Goal: Task Accomplishment & Management: Manage account settings

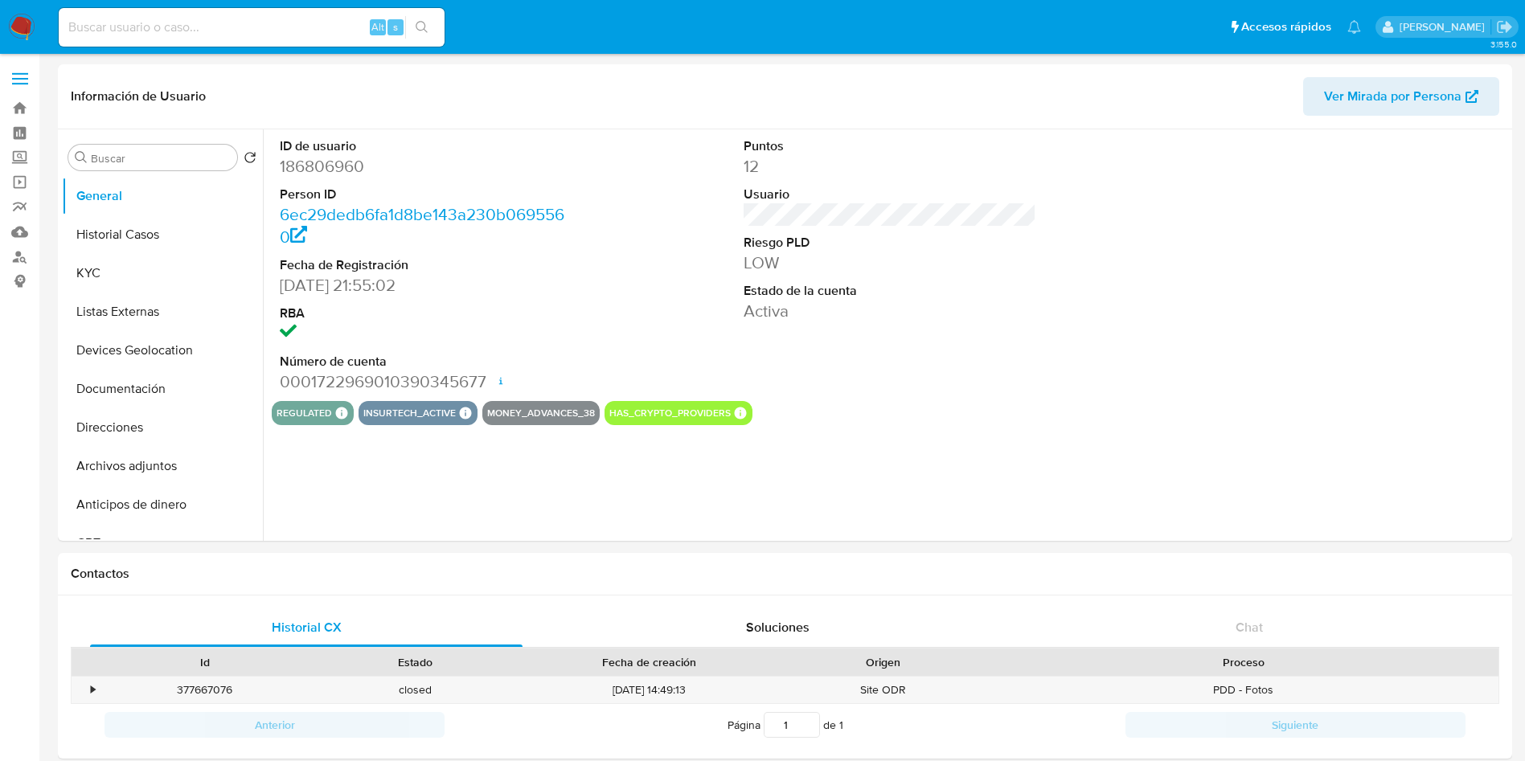
select select "10"
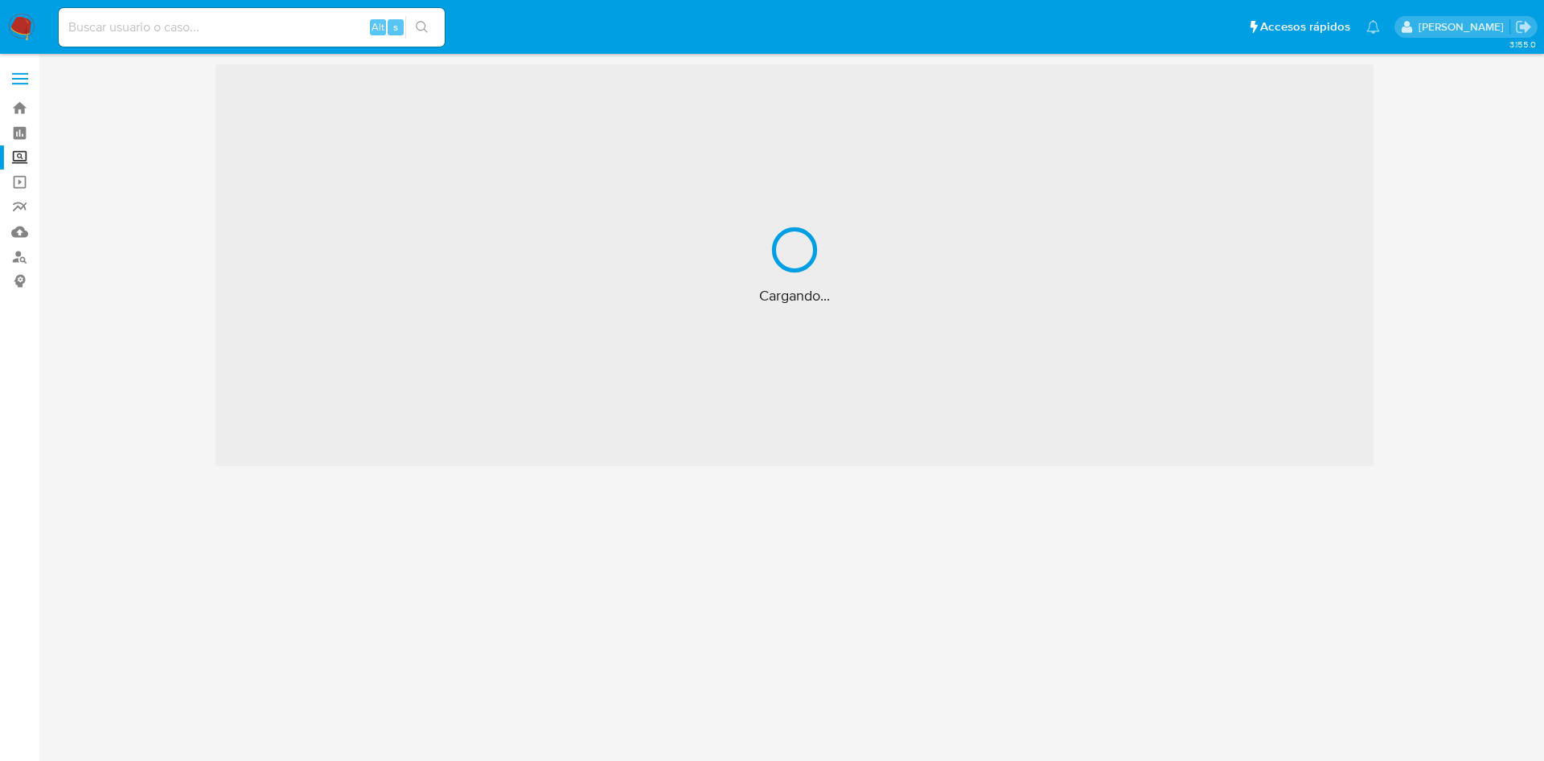
click at [14, 23] on img at bounding box center [21, 27] width 27 height 27
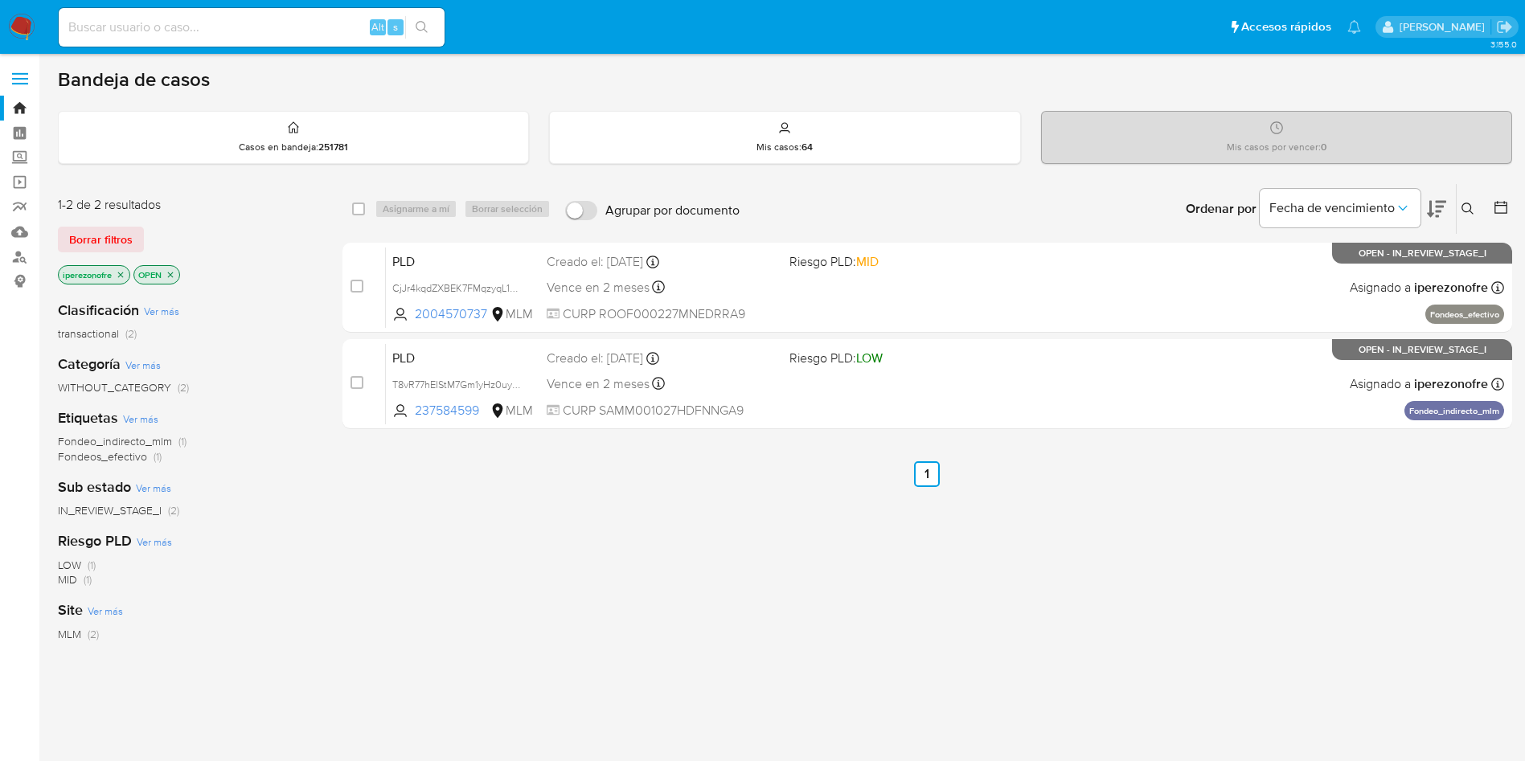
click at [1463, 207] on button at bounding box center [1470, 208] width 27 height 19
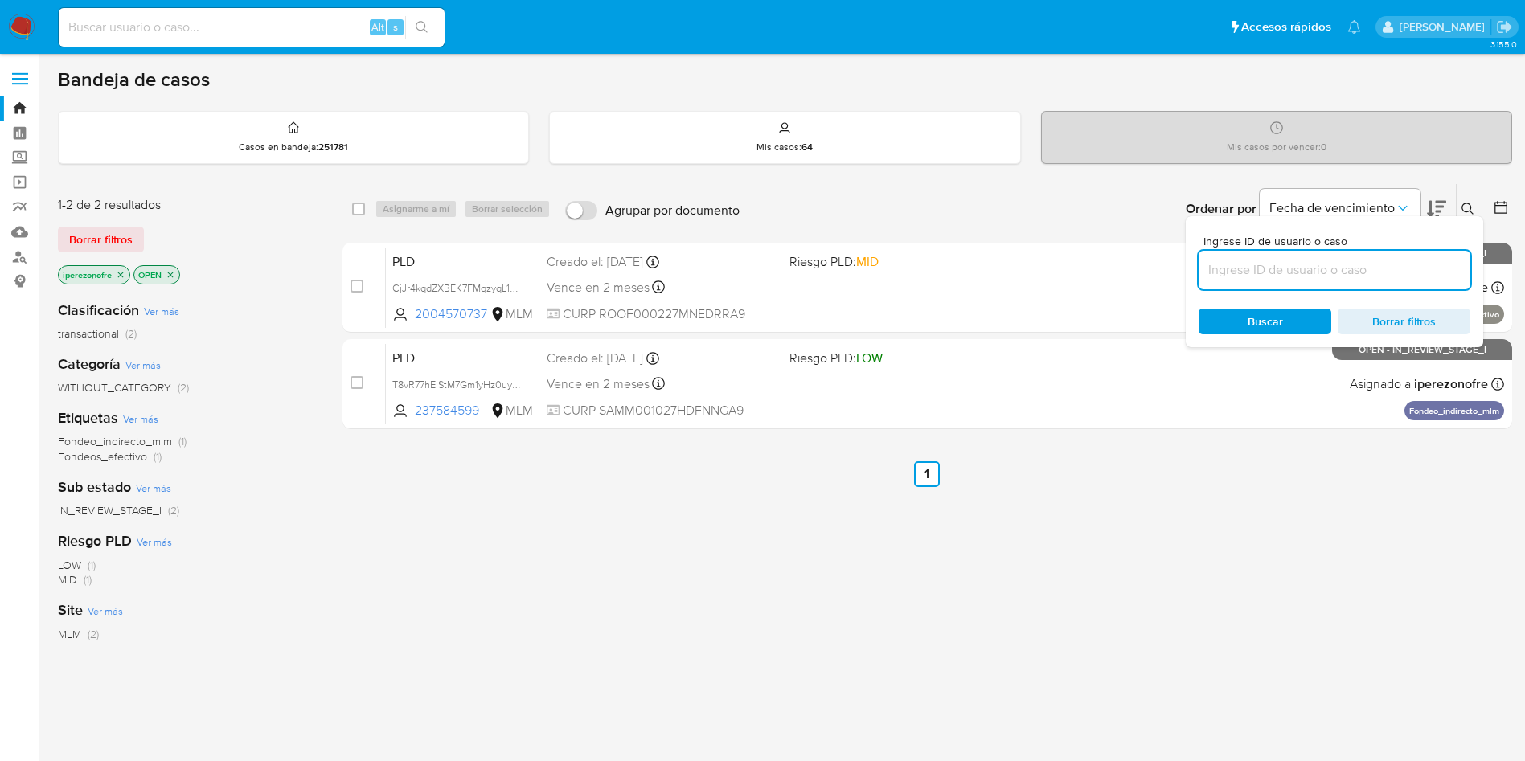
click at [1242, 275] on input at bounding box center [1335, 270] width 272 height 21
type input "186806960"
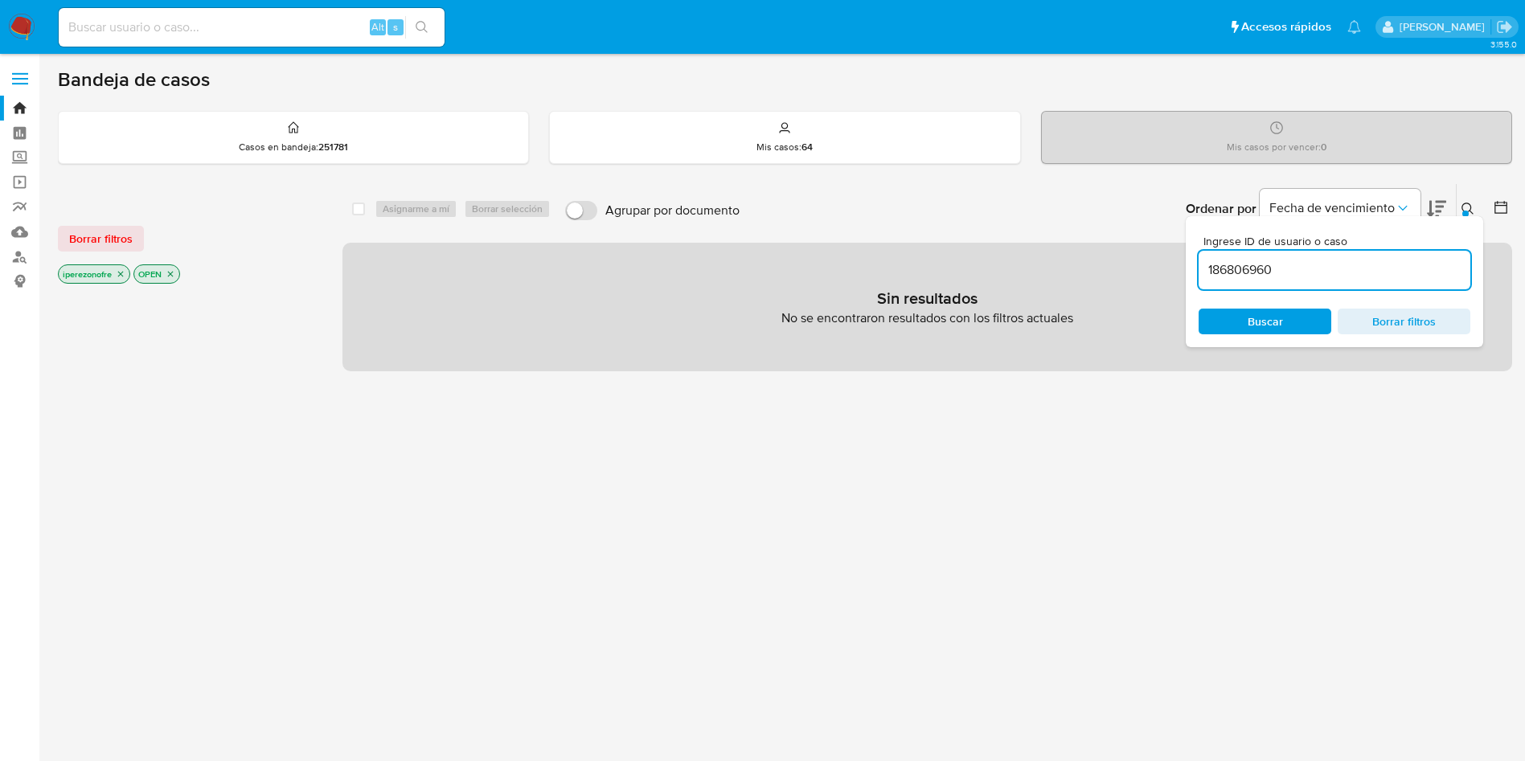
click at [121, 275] on icon "close-filter" at bounding box center [121, 275] width 6 height 6
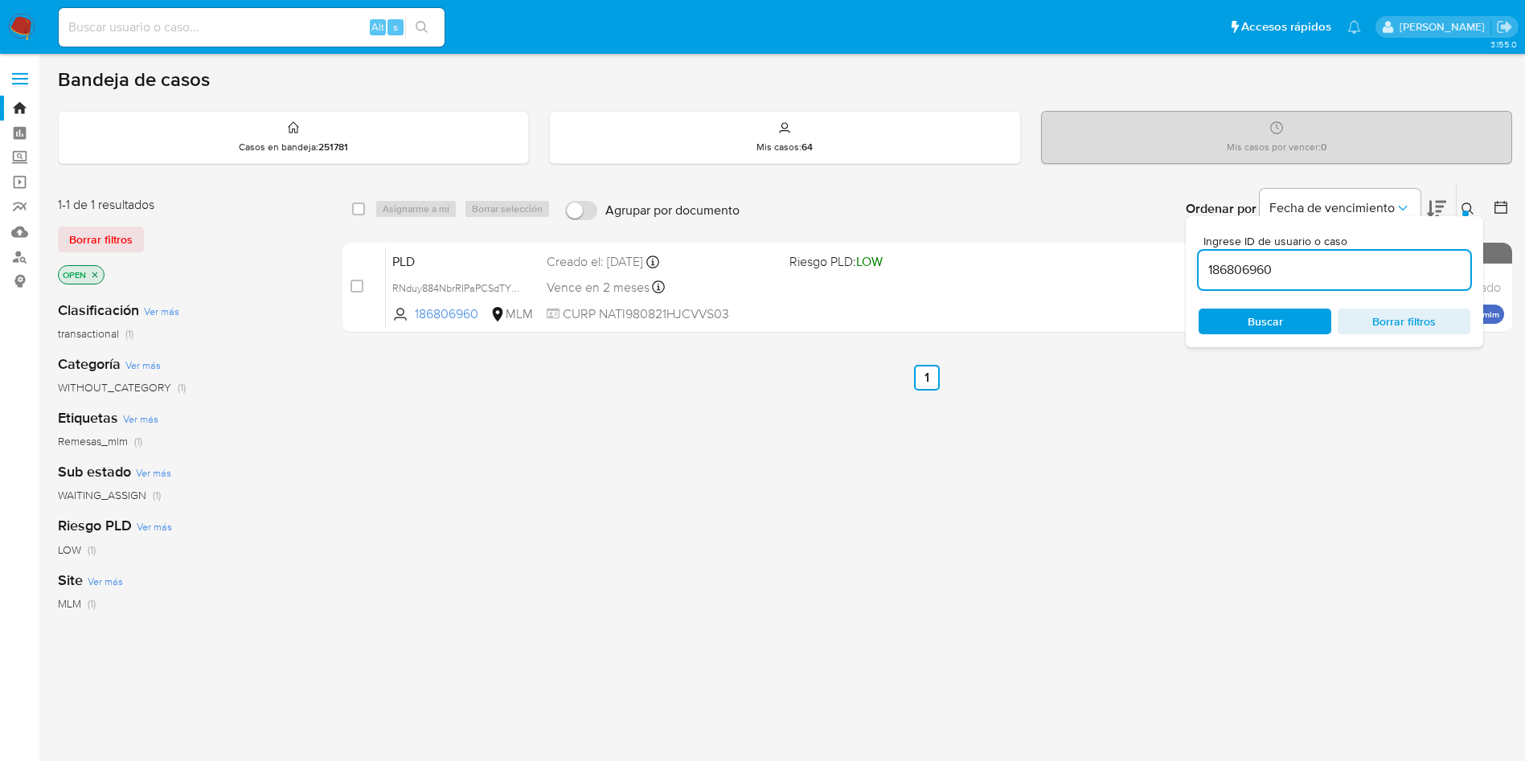
click at [92, 275] on icon "close-filter" at bounding box center [95, 275] width 10 height 10
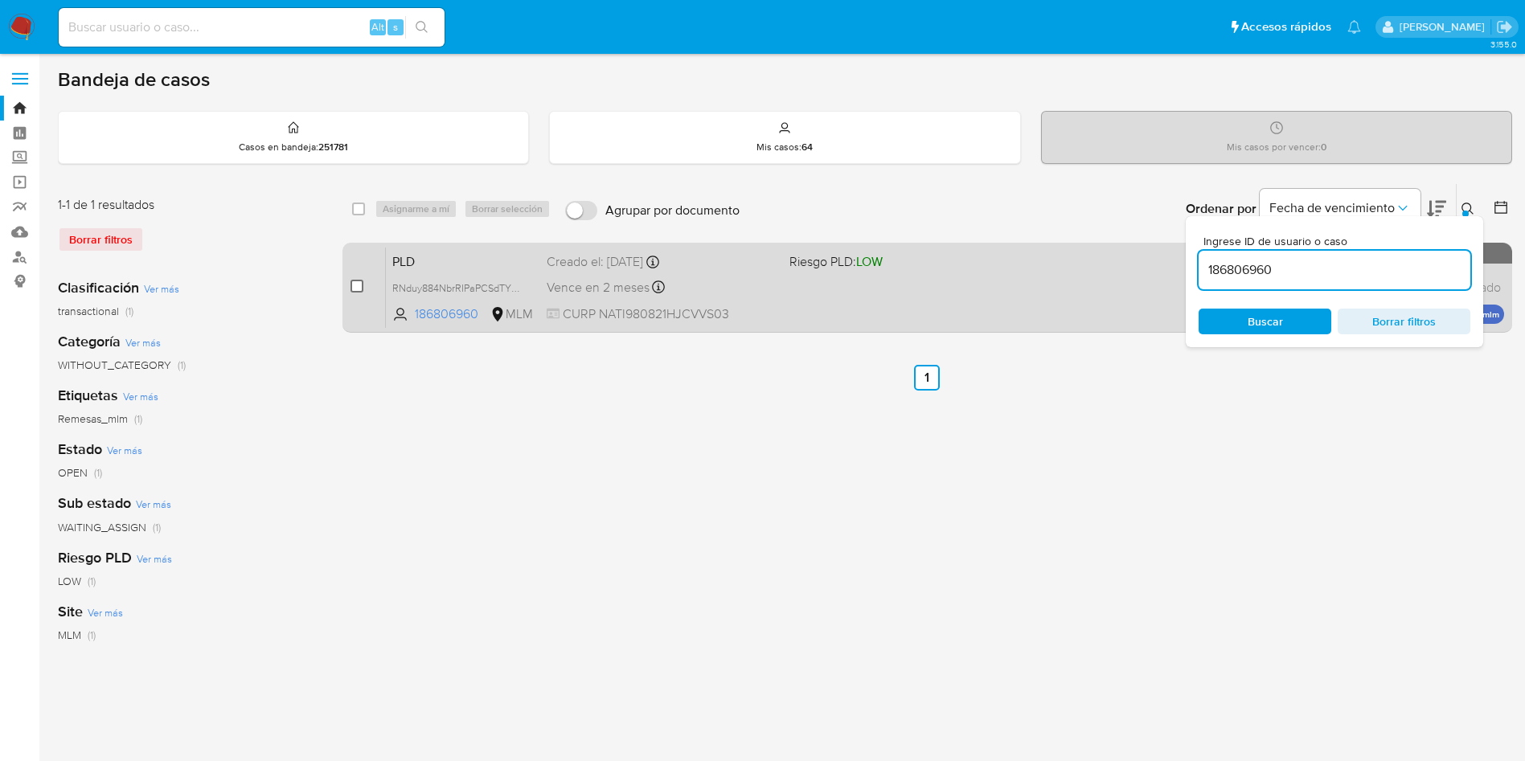
click at [356, 285] on input "checkbox" at bounding box center [357, 286] width 13 height 13
checkbox input "true"
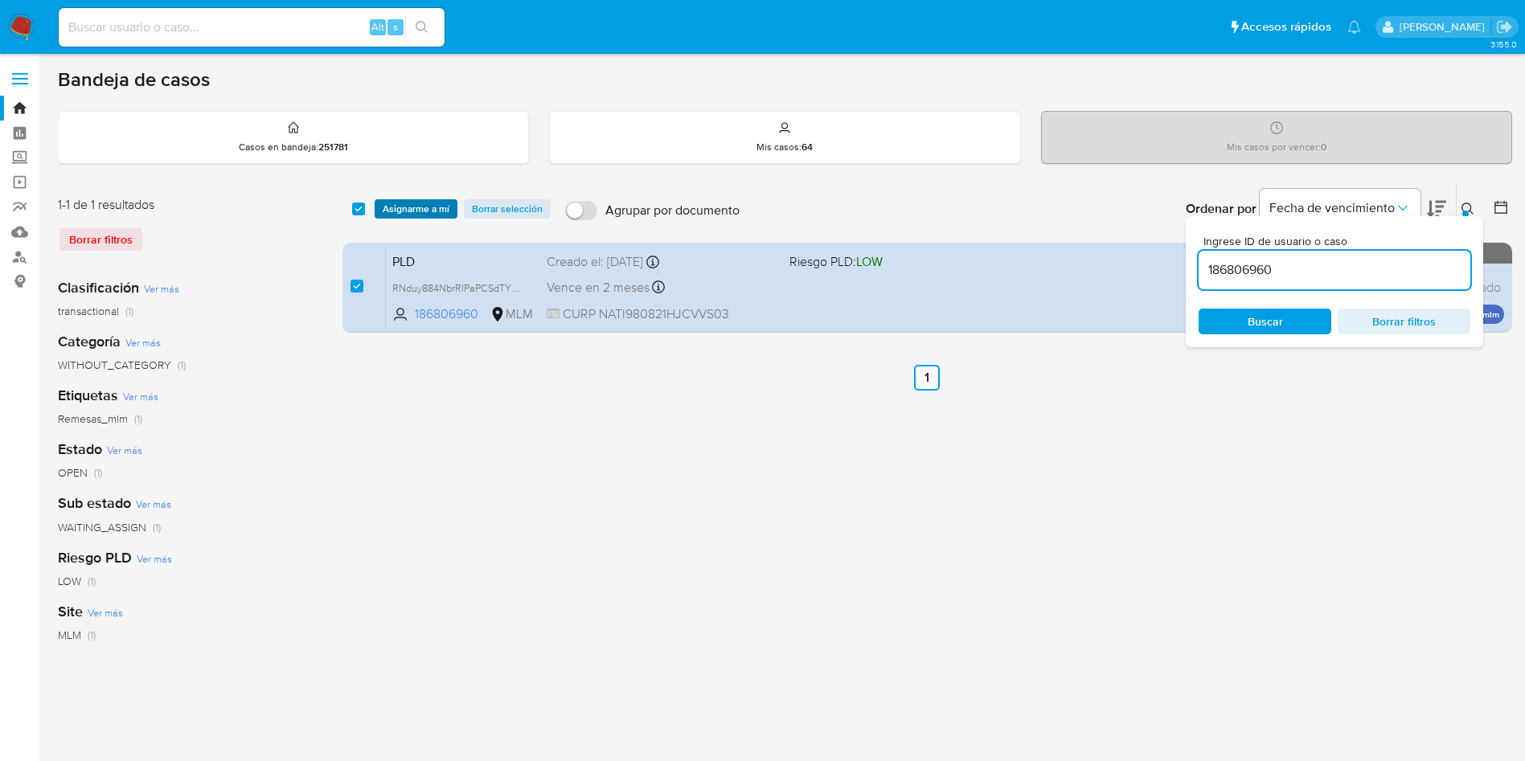
click at [413, 211] on span "Asignarme a mí" at bounding box center [416, 209] width 67 height 16
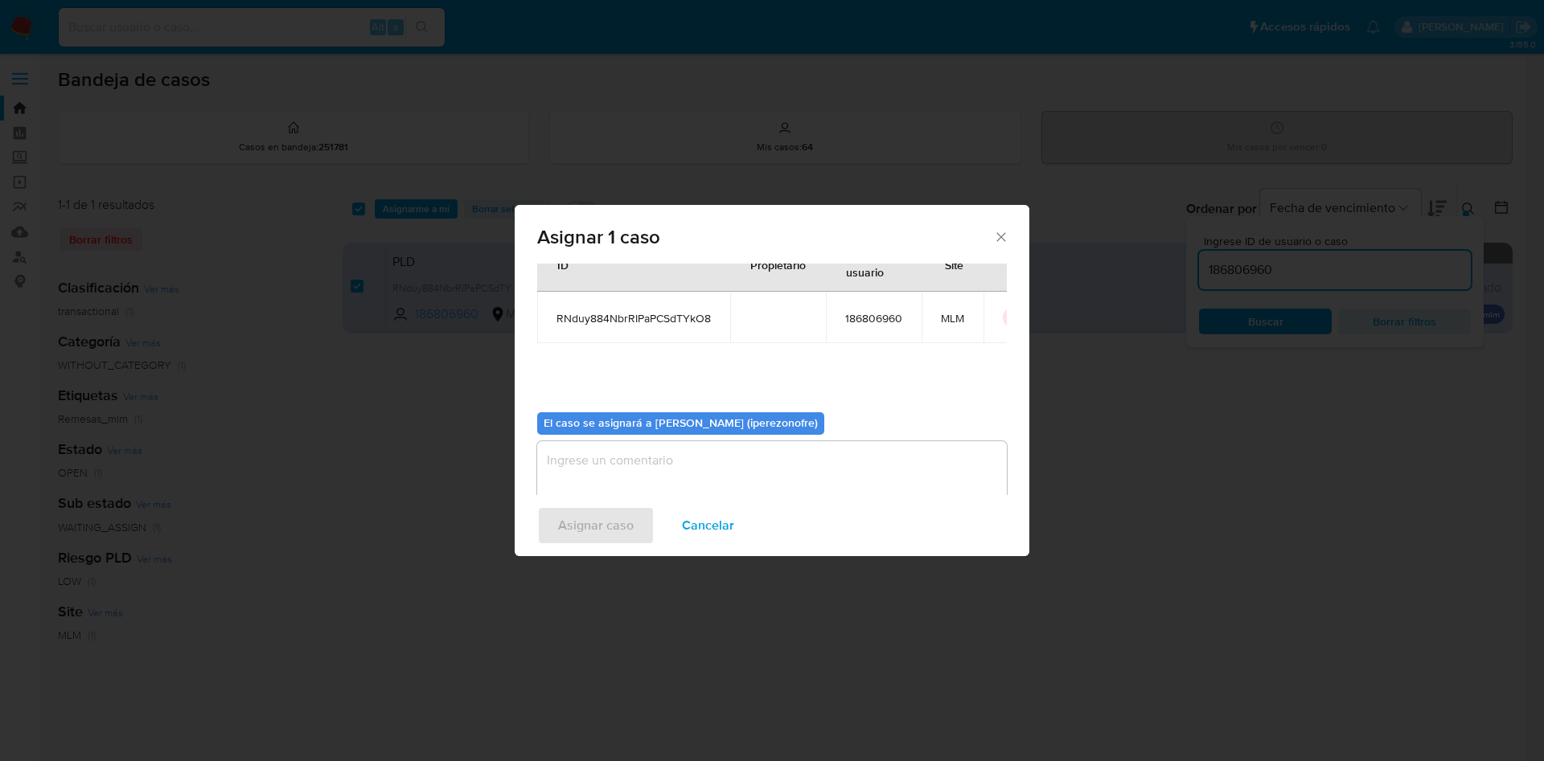
scroll to position [84, 0]
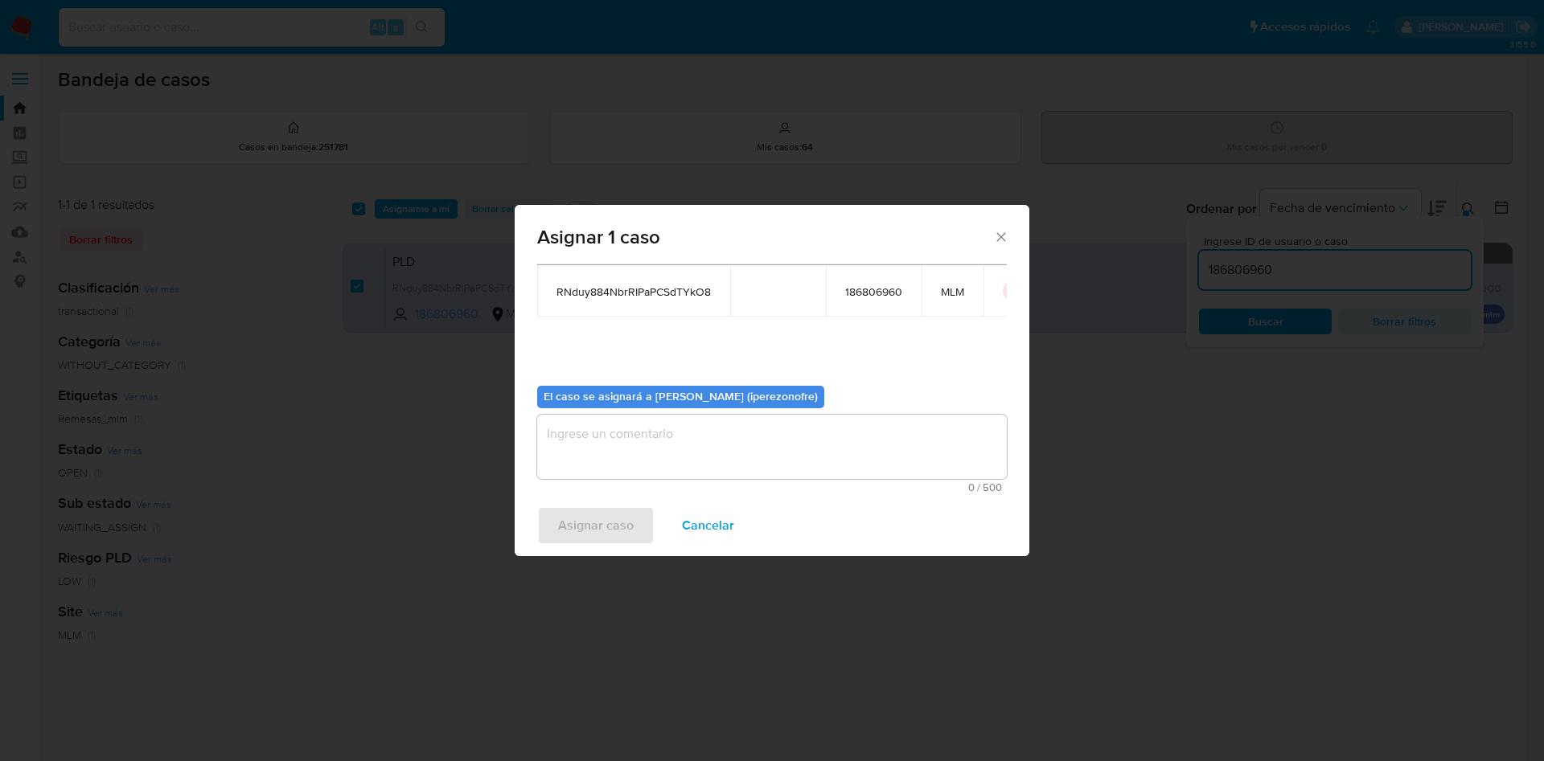
click at [826, 465] on textarea "assign-modal" at bounding box center [772, 447] width 470 height 64
type textarea "A"
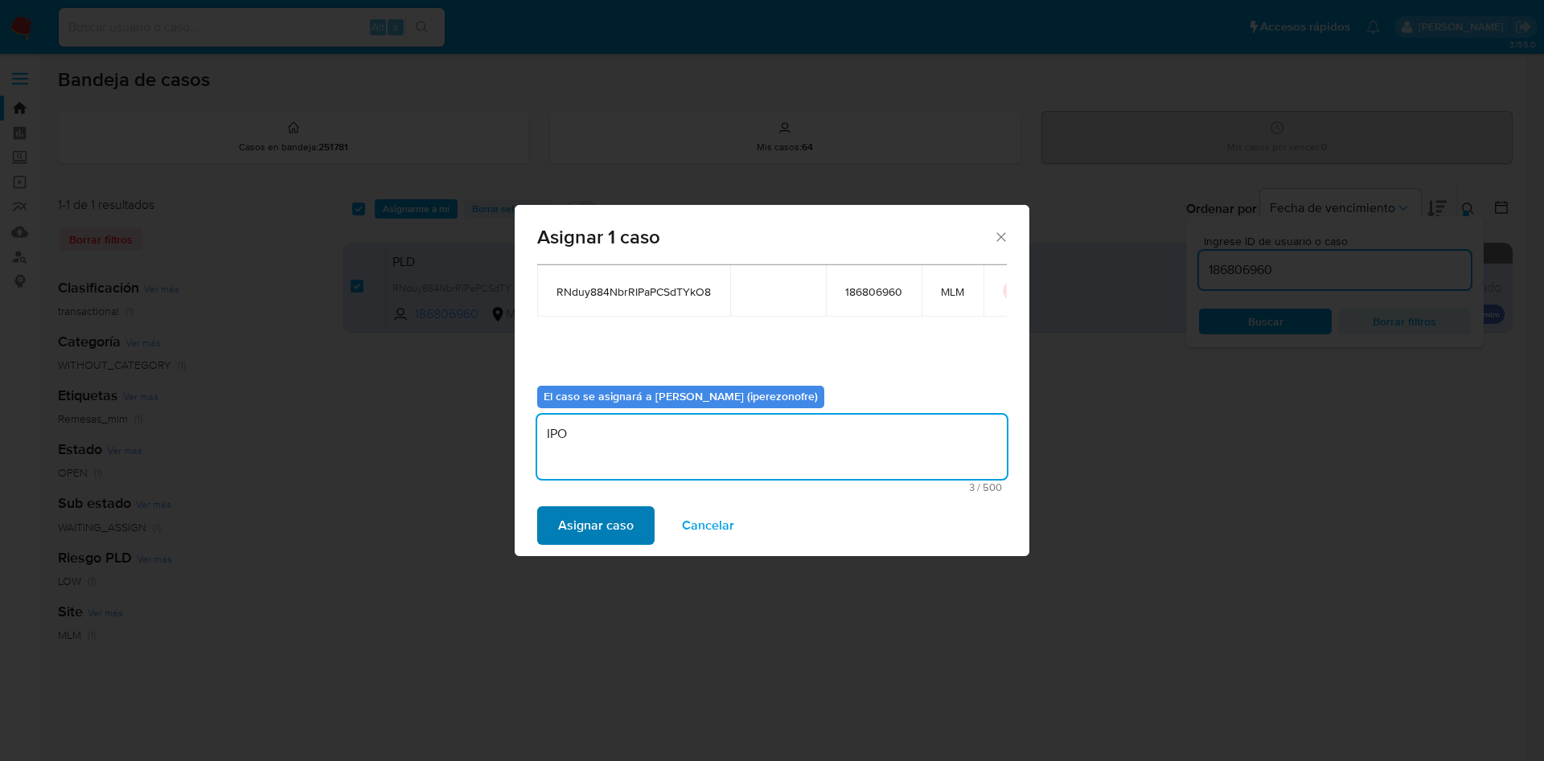
type textarea "IPO"
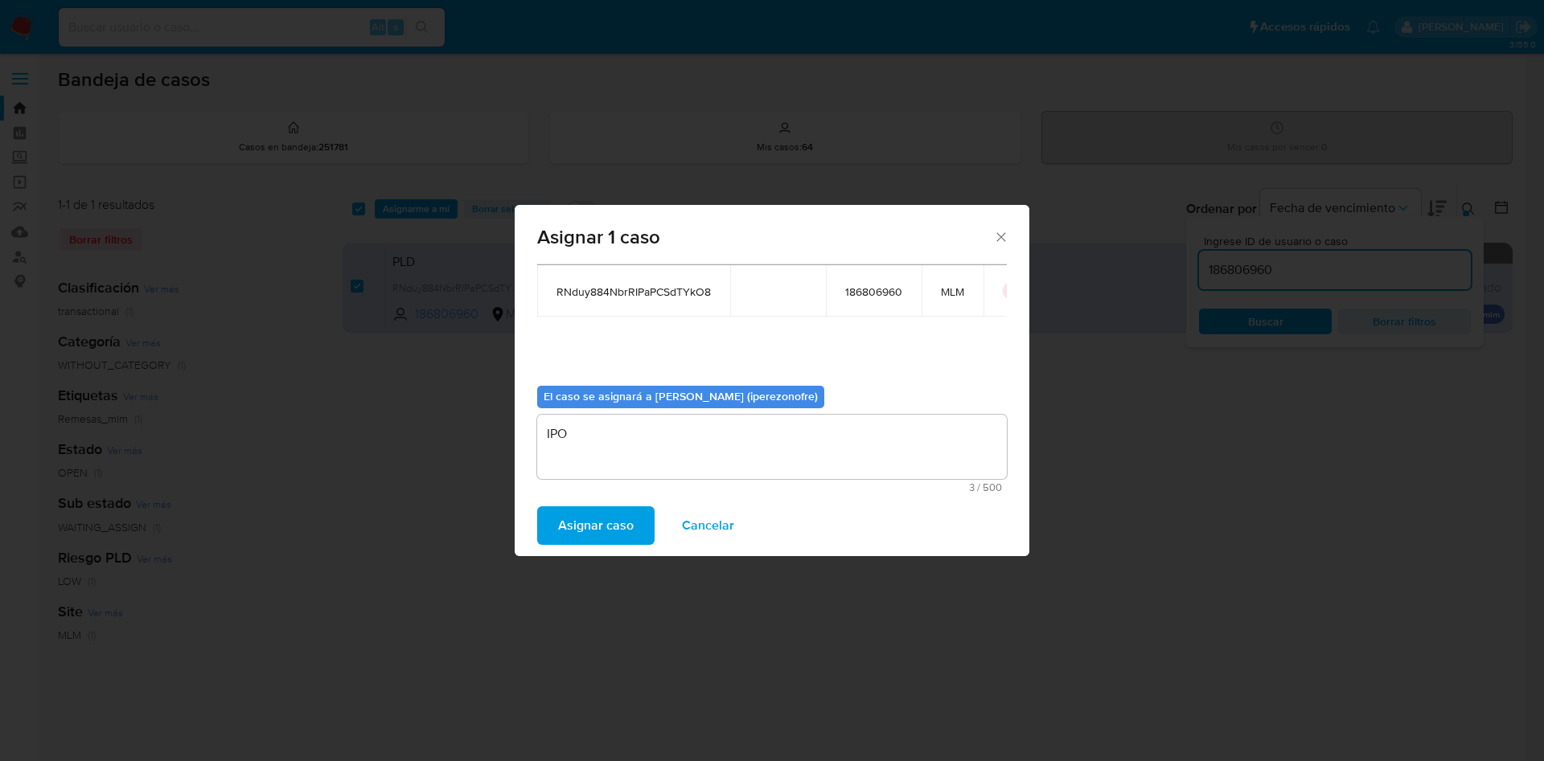
click at [591, 516] on span "Asignar caso" at bounding box center [596, 525] width 76 height 35
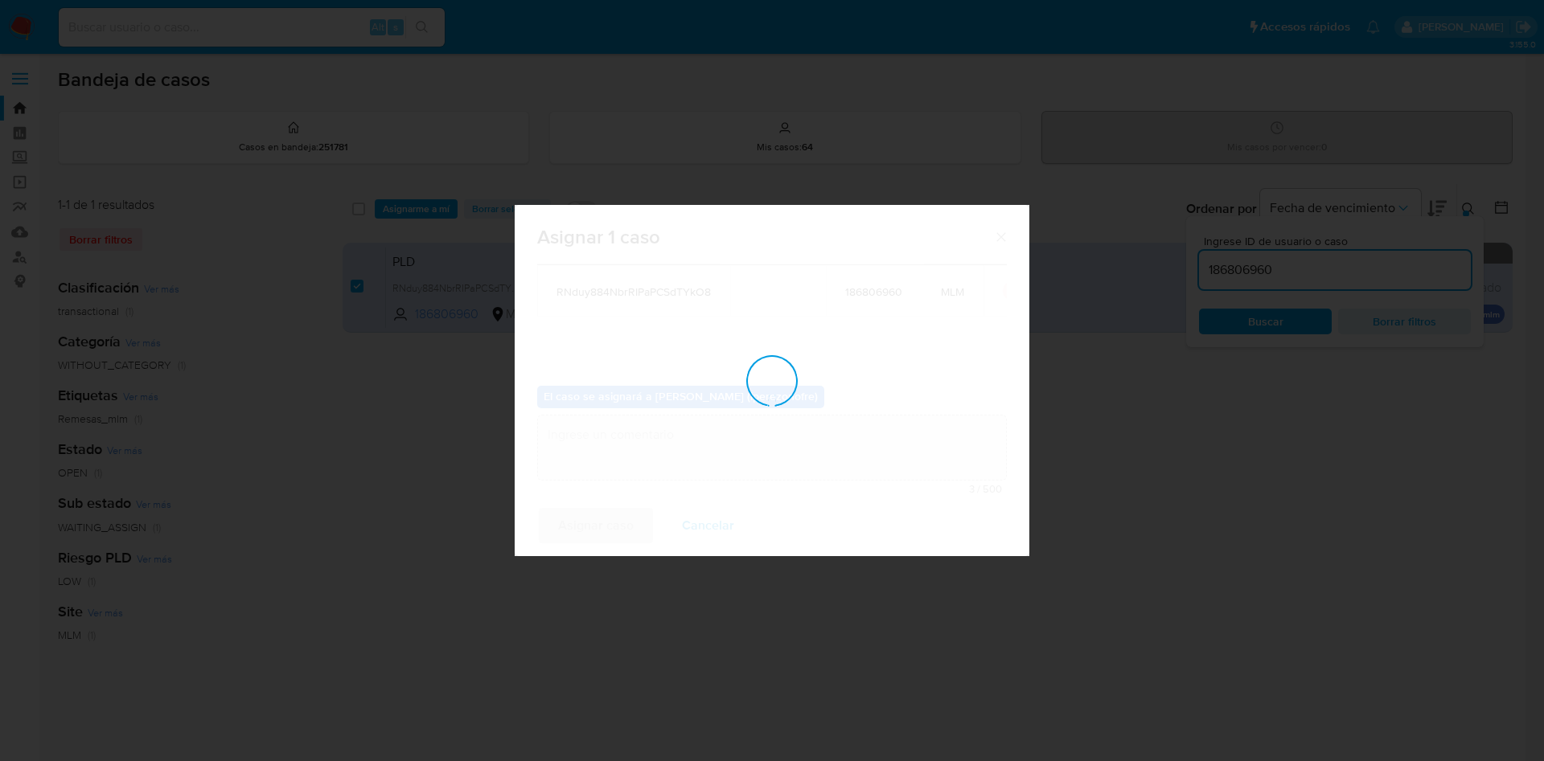
checkbox input "false"
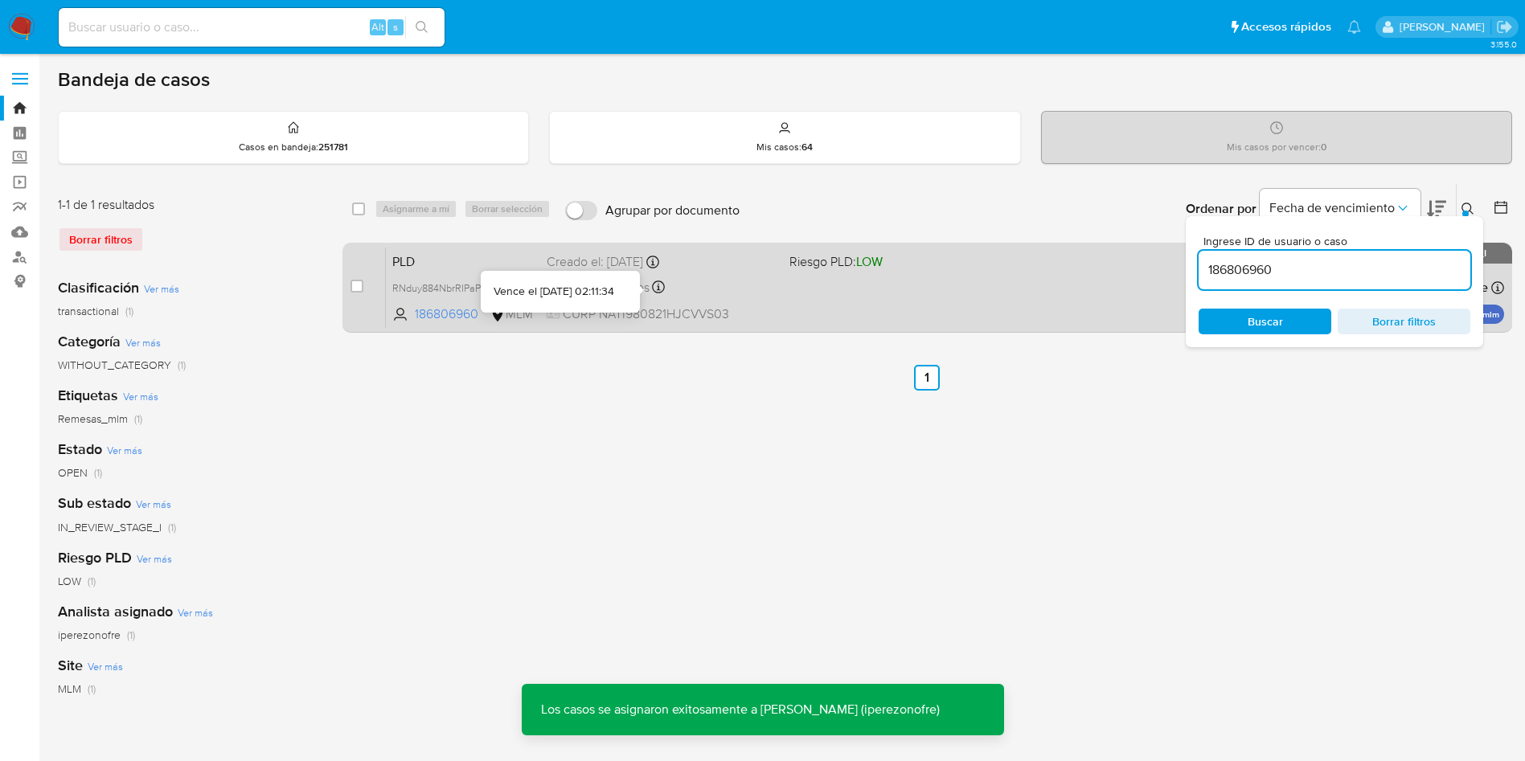
click at [665, 287] on icon at bounding box center [658, 287] width 13 height 13
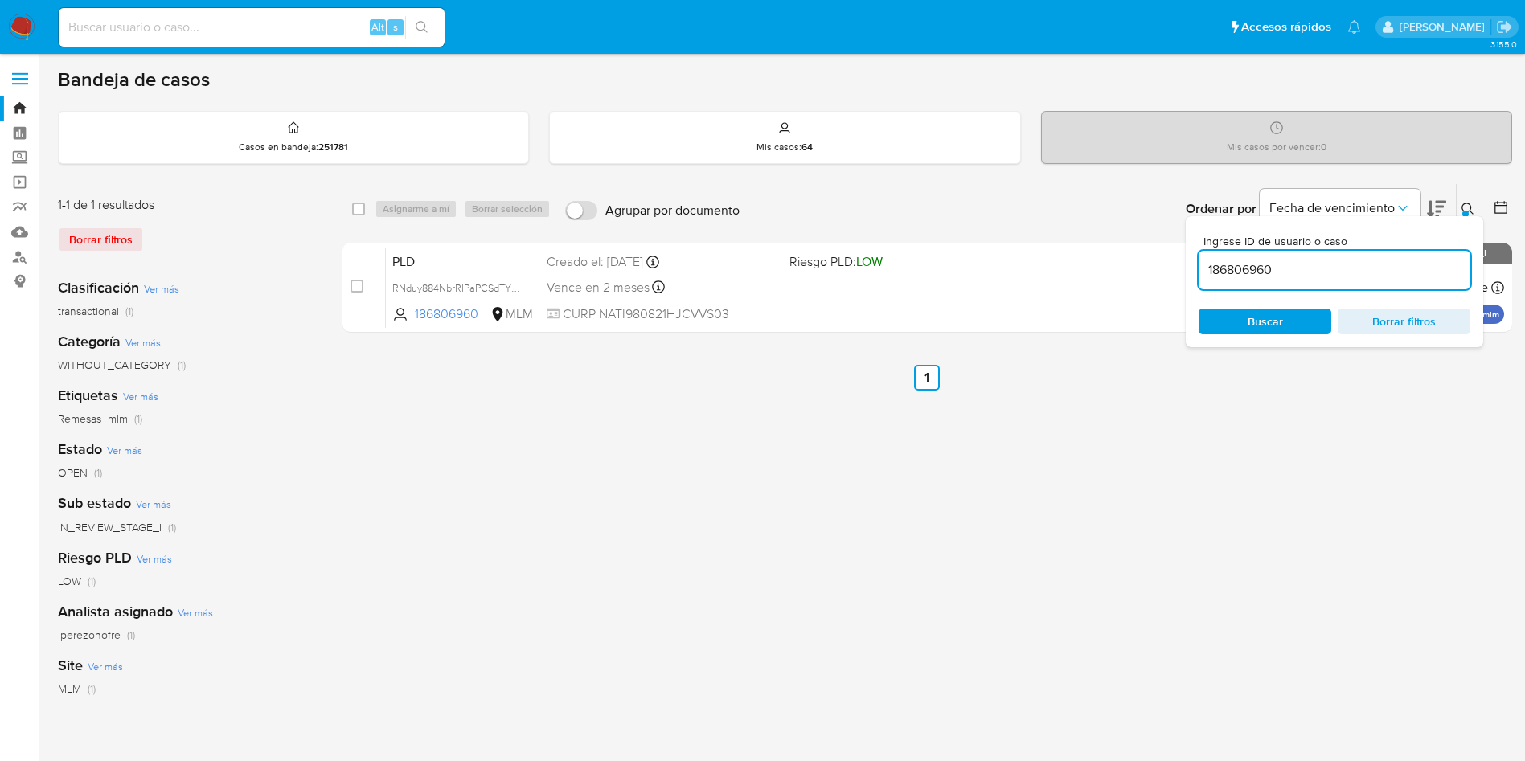
click at [1321, 271] on input "186806960" at bounding box center [1335, 270] width 272 height 21
drag, startPoint x: 1344, startPoint y: 273, endPoint x: 1416, endPoint y: 228, distance: 84.1
click at [1227, 260] on input "186806960" at bounding box center [1335, 270] width 272 height 21
click at [1241, 271] on input "186806960" at bounding box center [1335, 270] width 272 height 21
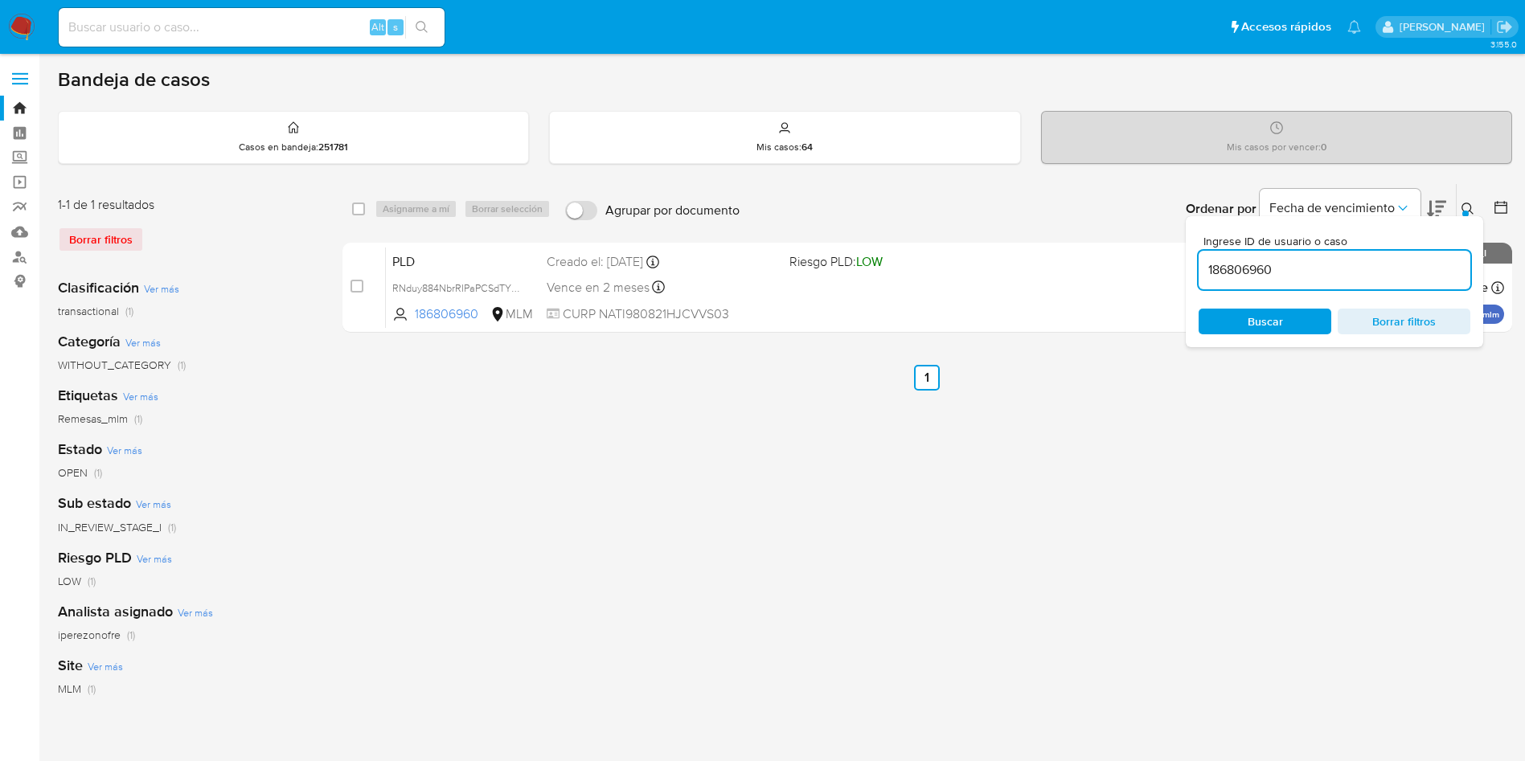
paste input "F8AFzHuFb6U8k9nWq7HmzzlI"
type input "F8AFzHuFb6U8k9nWq7HmzzlI"
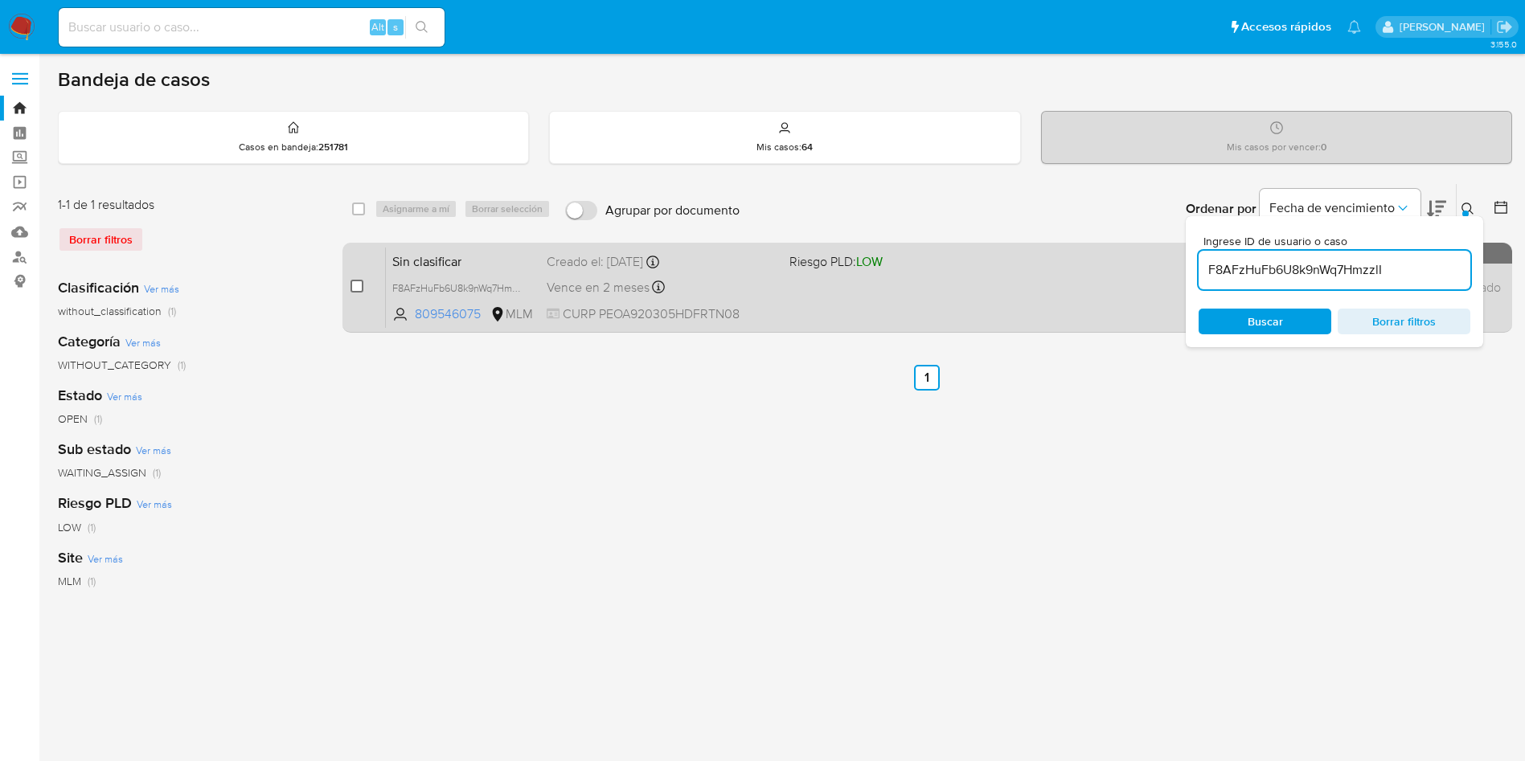
click at [351, 289] on input "checkbox" at bounding box center [357, 286] width 13 height 13
checkbox input "true"
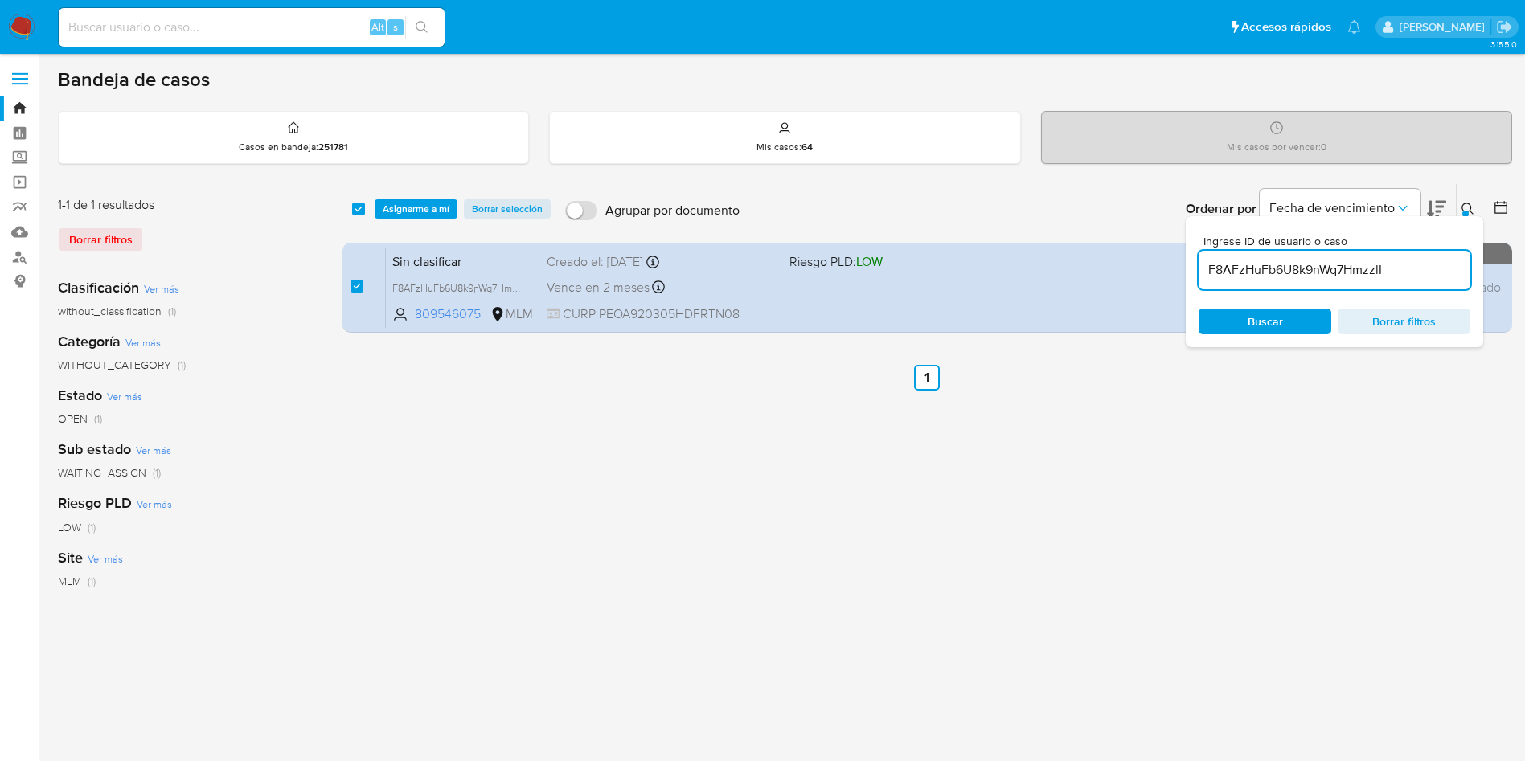
click at [396, 195] on div "select-all-cases-checkbox Asignarme a mí Borrar selección Agrupar por documento…" at bounding box center [928, 209] width 1170 height 50
click at [401, 206] on span "Asignarme a mí" at bounding box center [416, 209] width 67 height 16
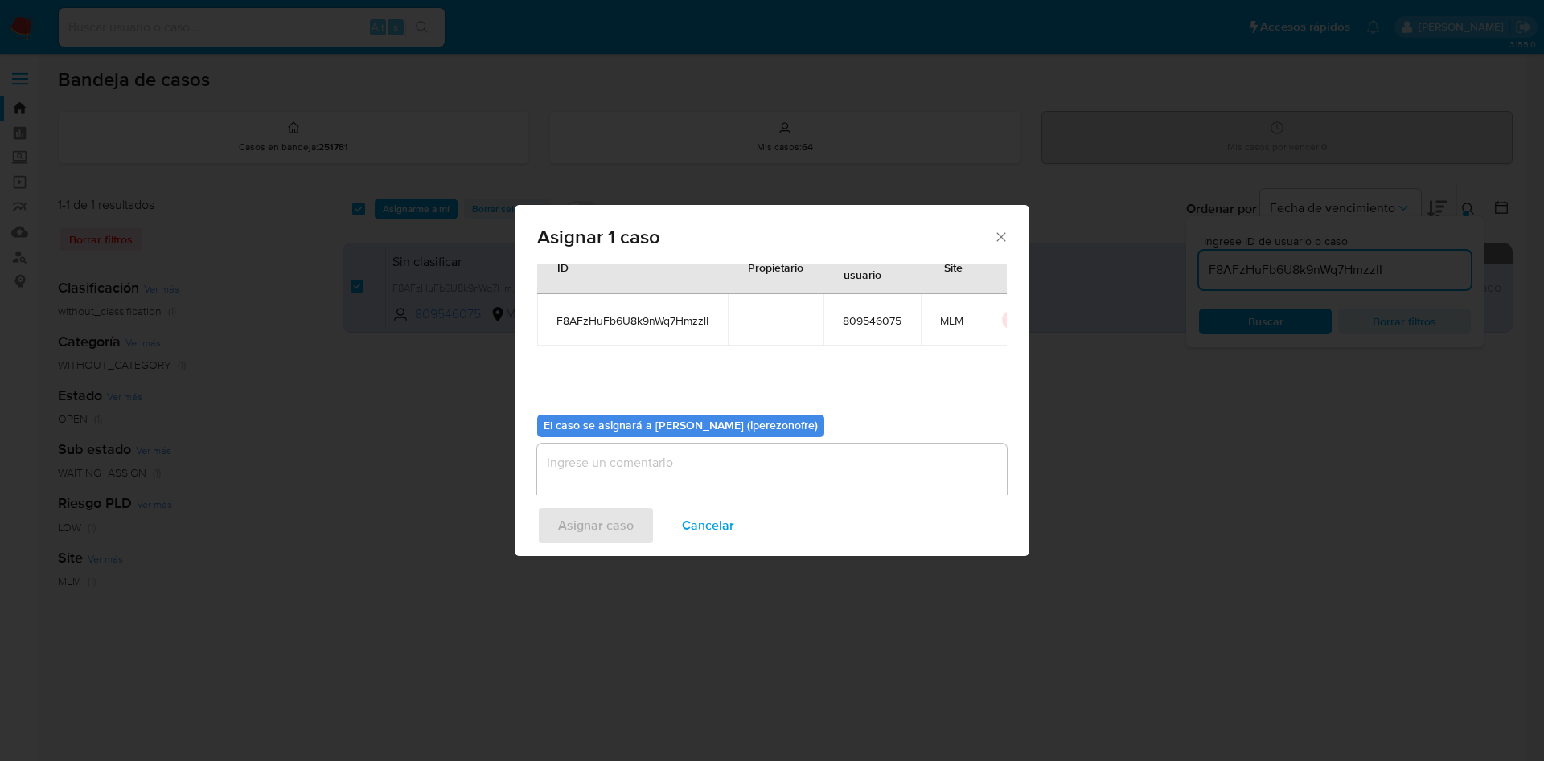
scroll to position [84, 0]
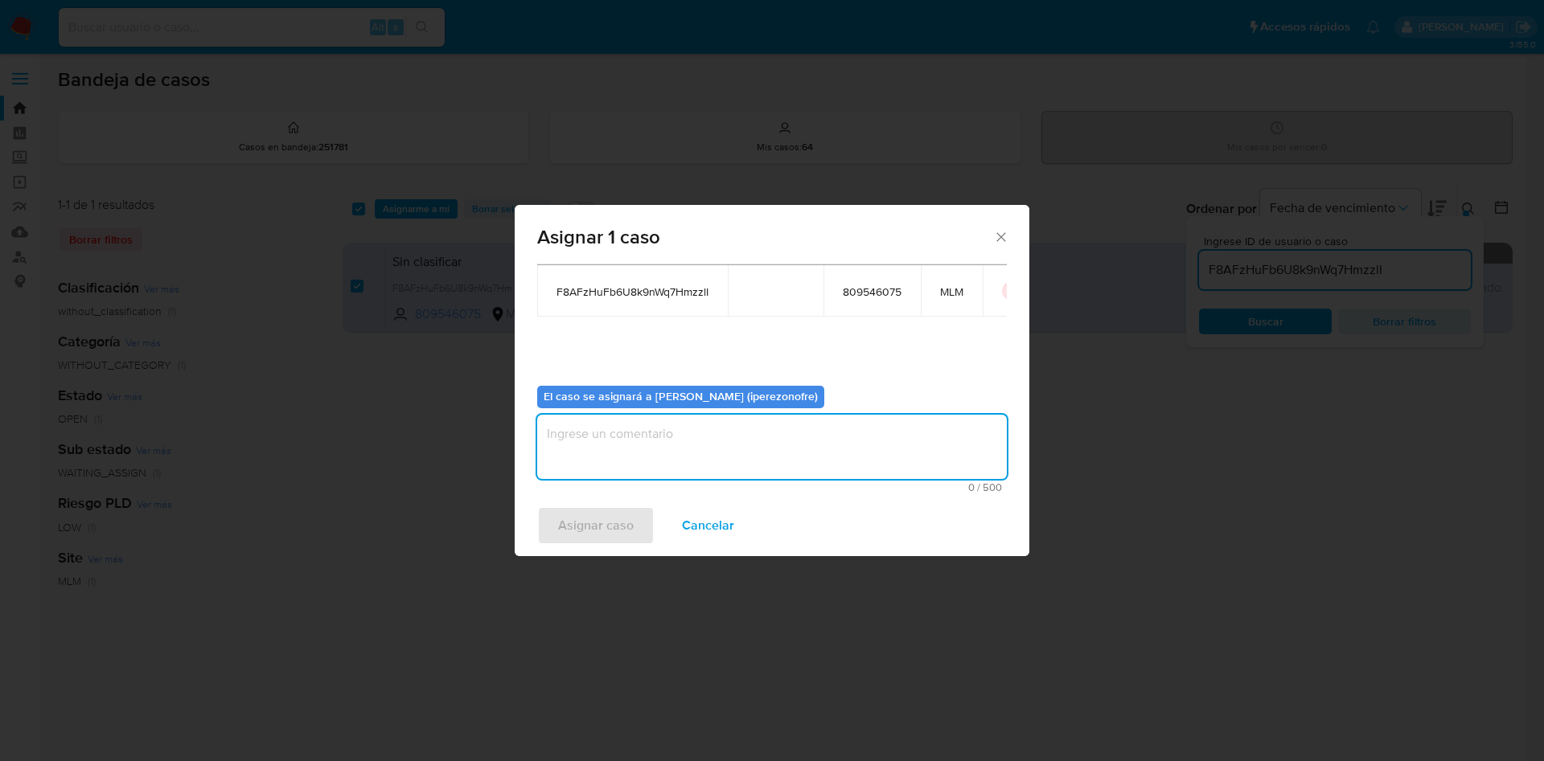
click at [763, 437] on textarea "assign-modal" at bounding box center [772, 447] width 470 height 64
type textarea "IPO"
click at [613, 522] on span "Asignar caso" at bounding box center [596, 525] width 76 height 35
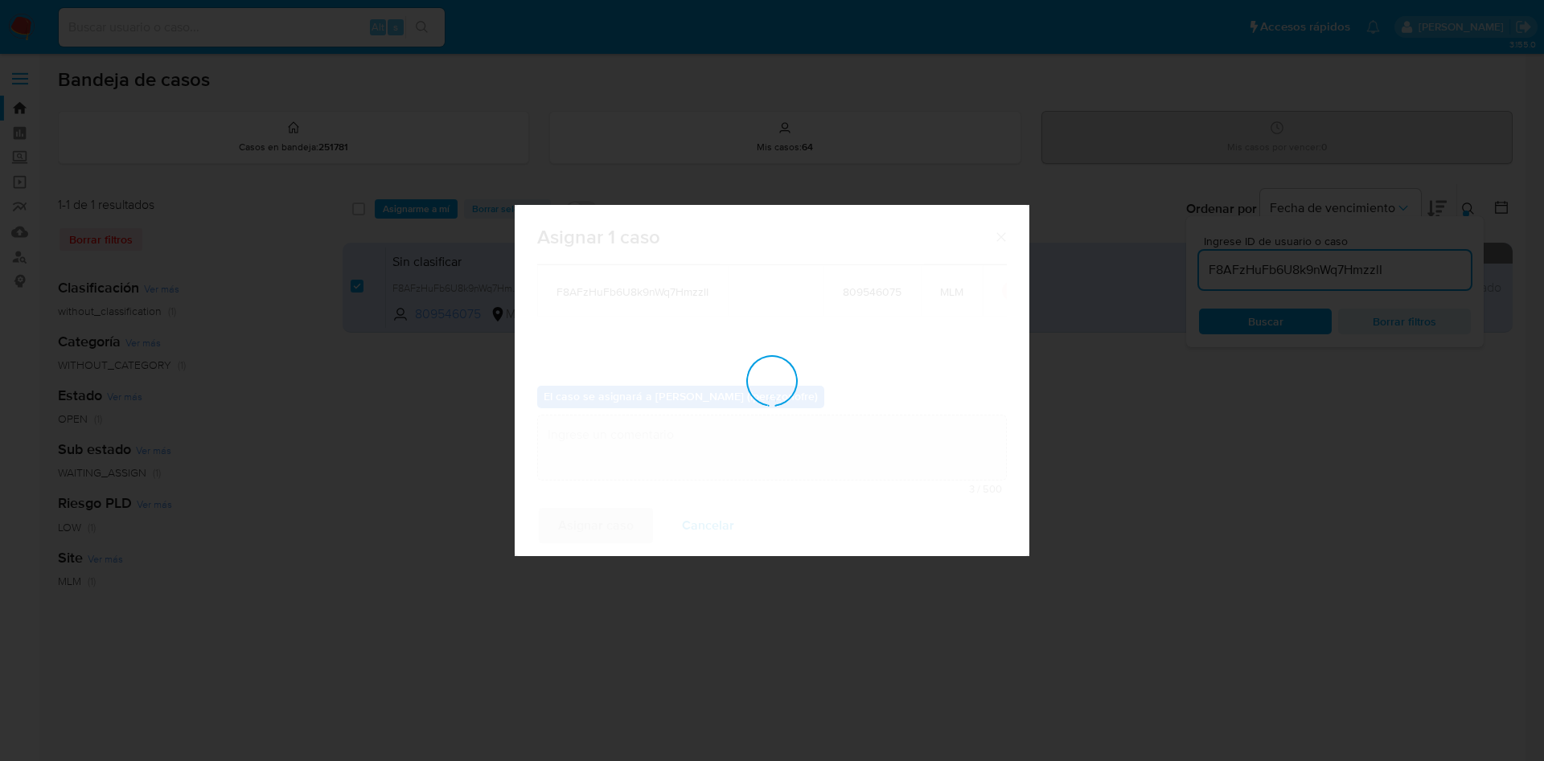
checkbox input "false"
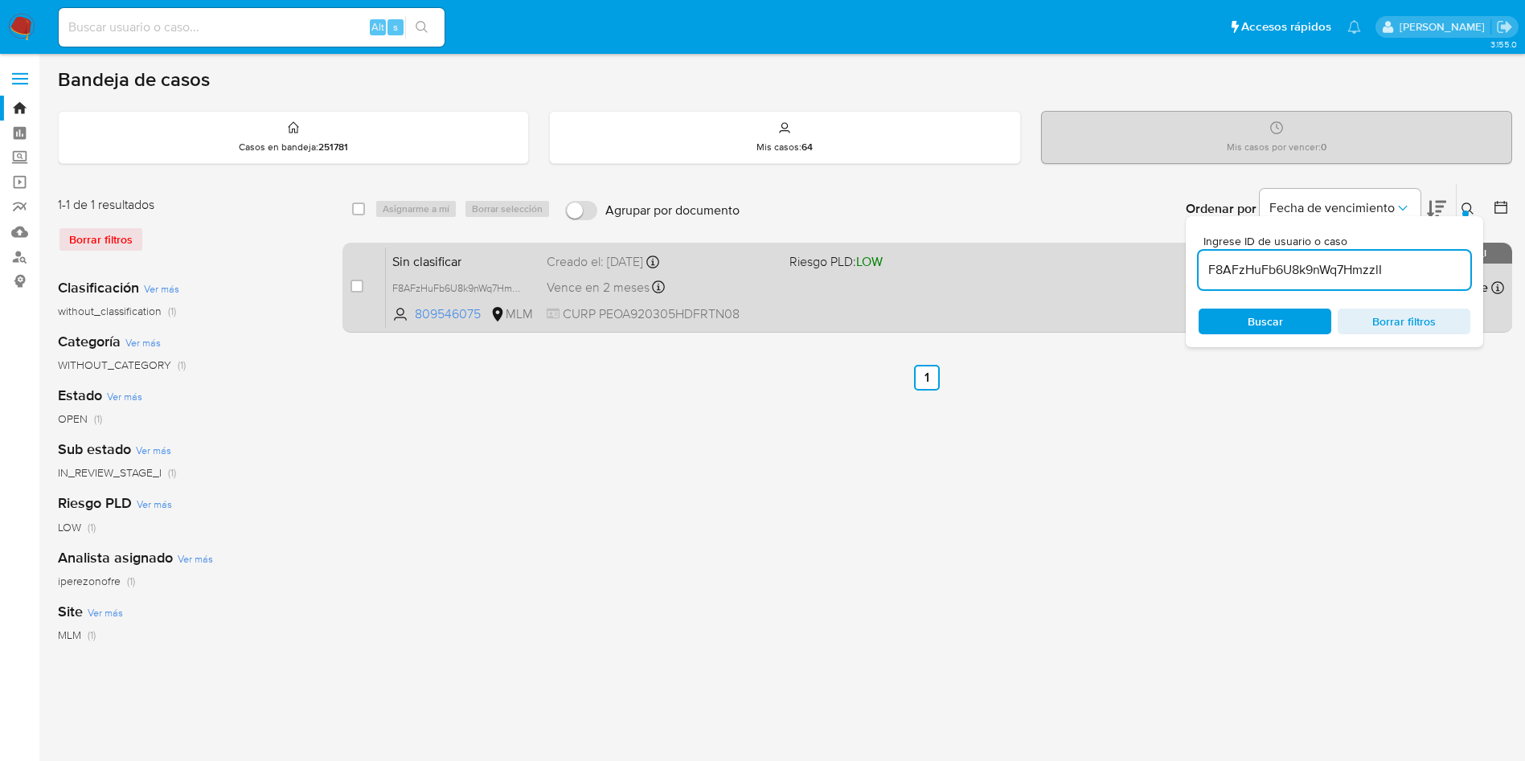
click at [615, 297] on div "Vence en 2 meses Vence el 21/10/2025 21:08:32" at bounding box center [662, 288] width 230 height 22
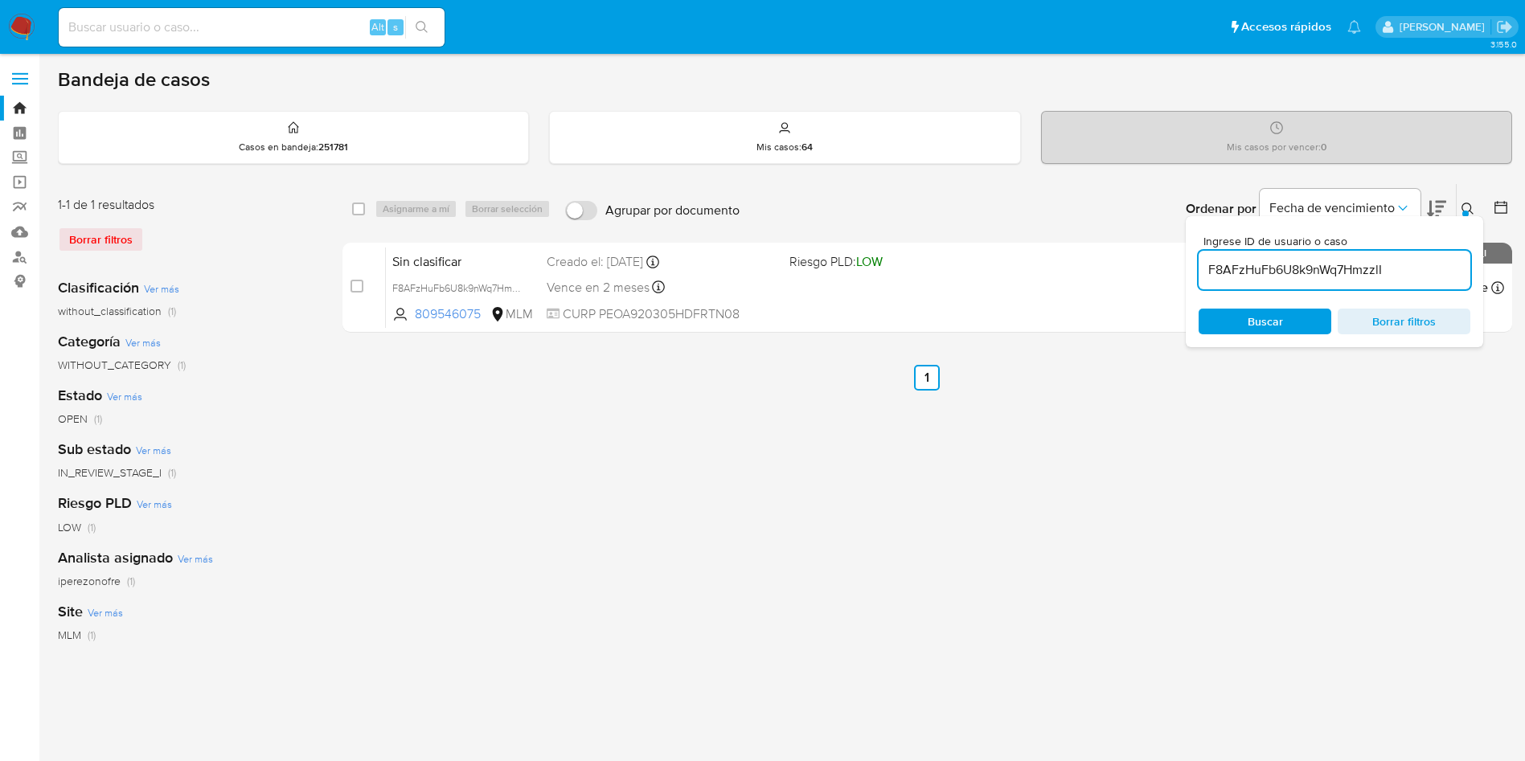
click at [1265, 264] on input "F8AFzHuFb6U8k9nWq7HmzzlI" at bounding box center [1335, 270] width 272 height 21
paste input "3sEAJaUo9IMlbiztsDCXOwBQ"
type input "3sEAJaUo9IMlbiztsDCXOwBQ"
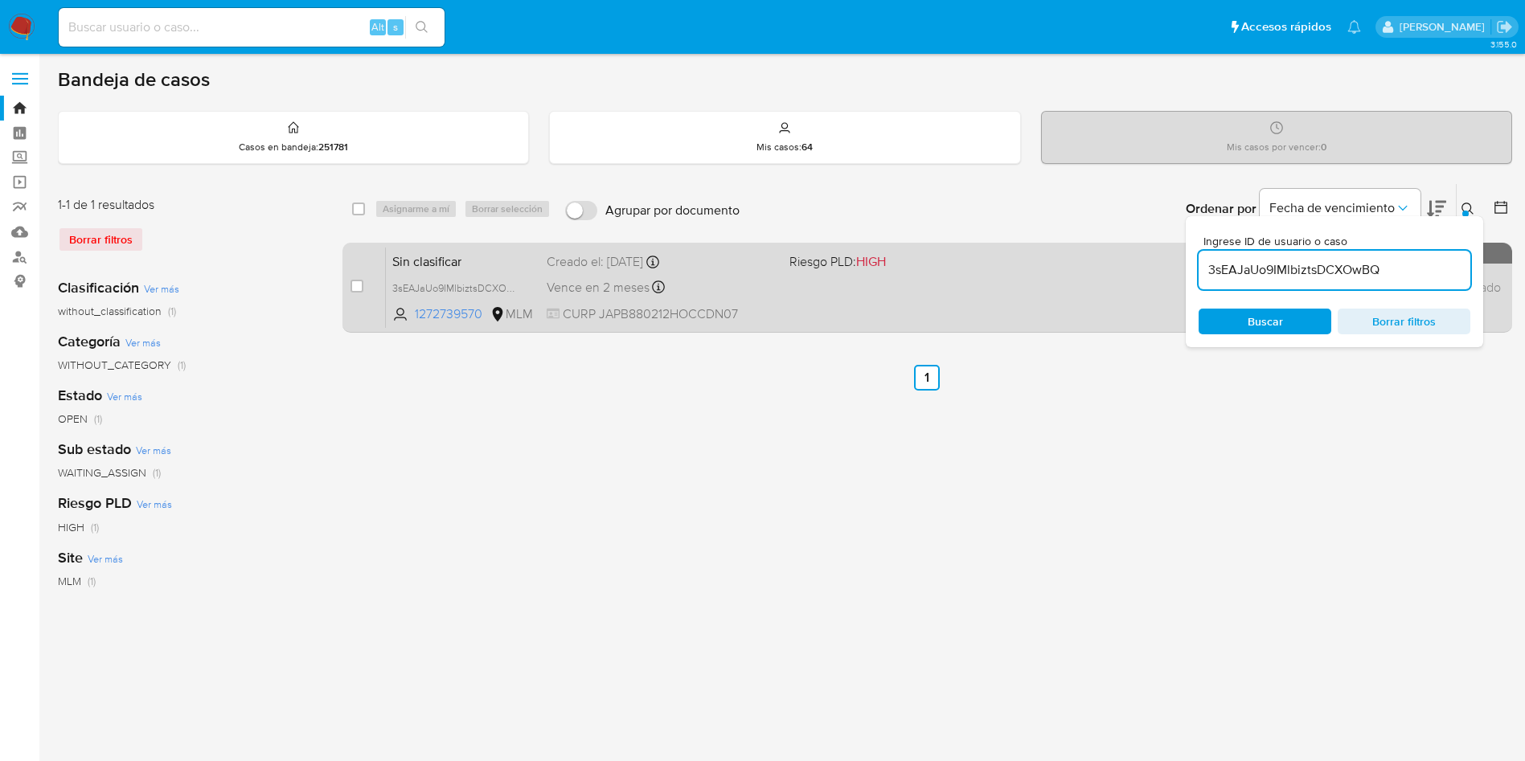
drag, startPoint x: 354, startPoint y: 284, endPoint x: 363, endPoint y: 276, distance: 12.6
click at [354, 281] on input "checkbox" at bounding box center [357, 286] width 13 height 13
checkbox input "true"
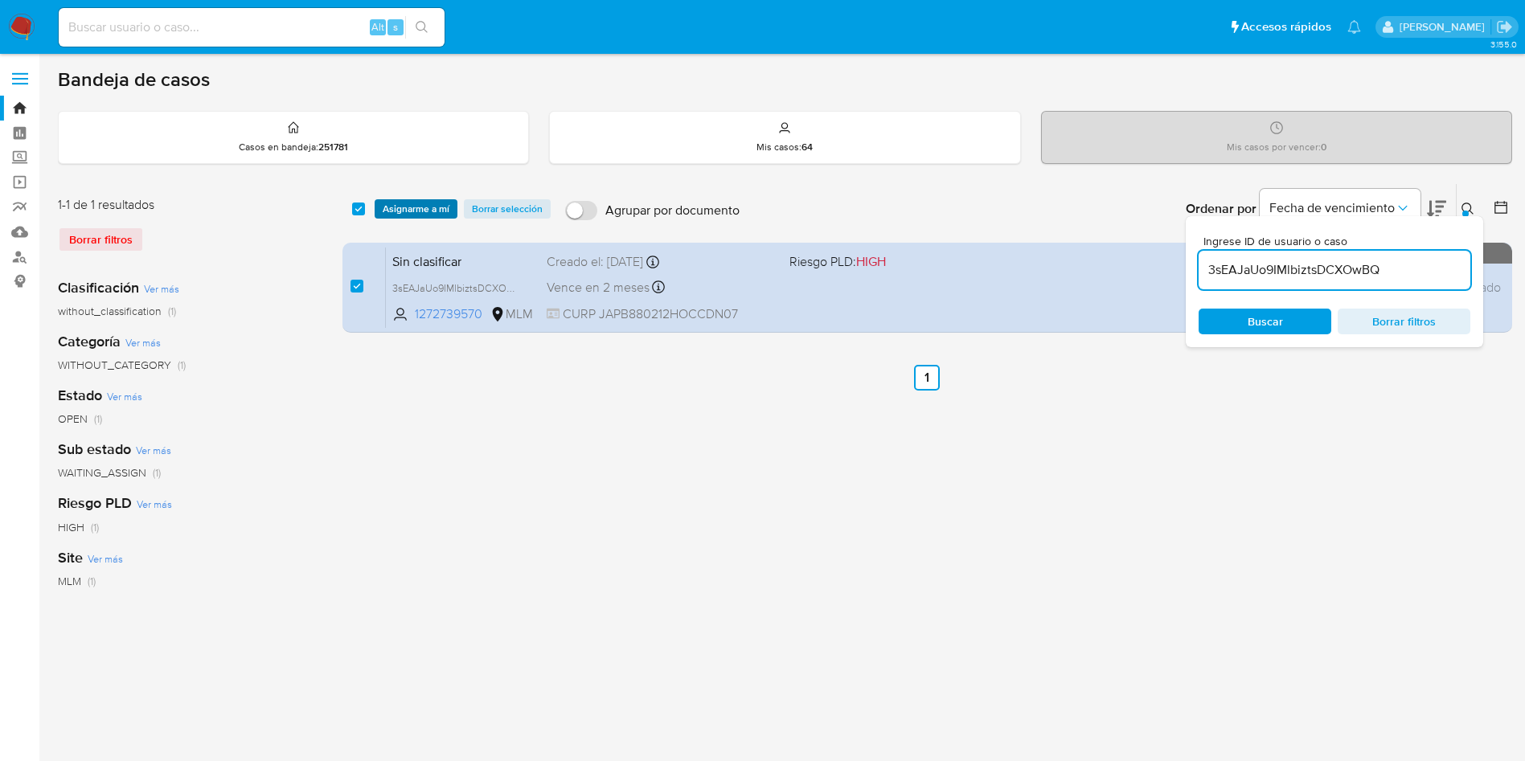
click at [416, 201] on span "Asignarme a mí" at bounding box center [416, 209] width 67 height 16
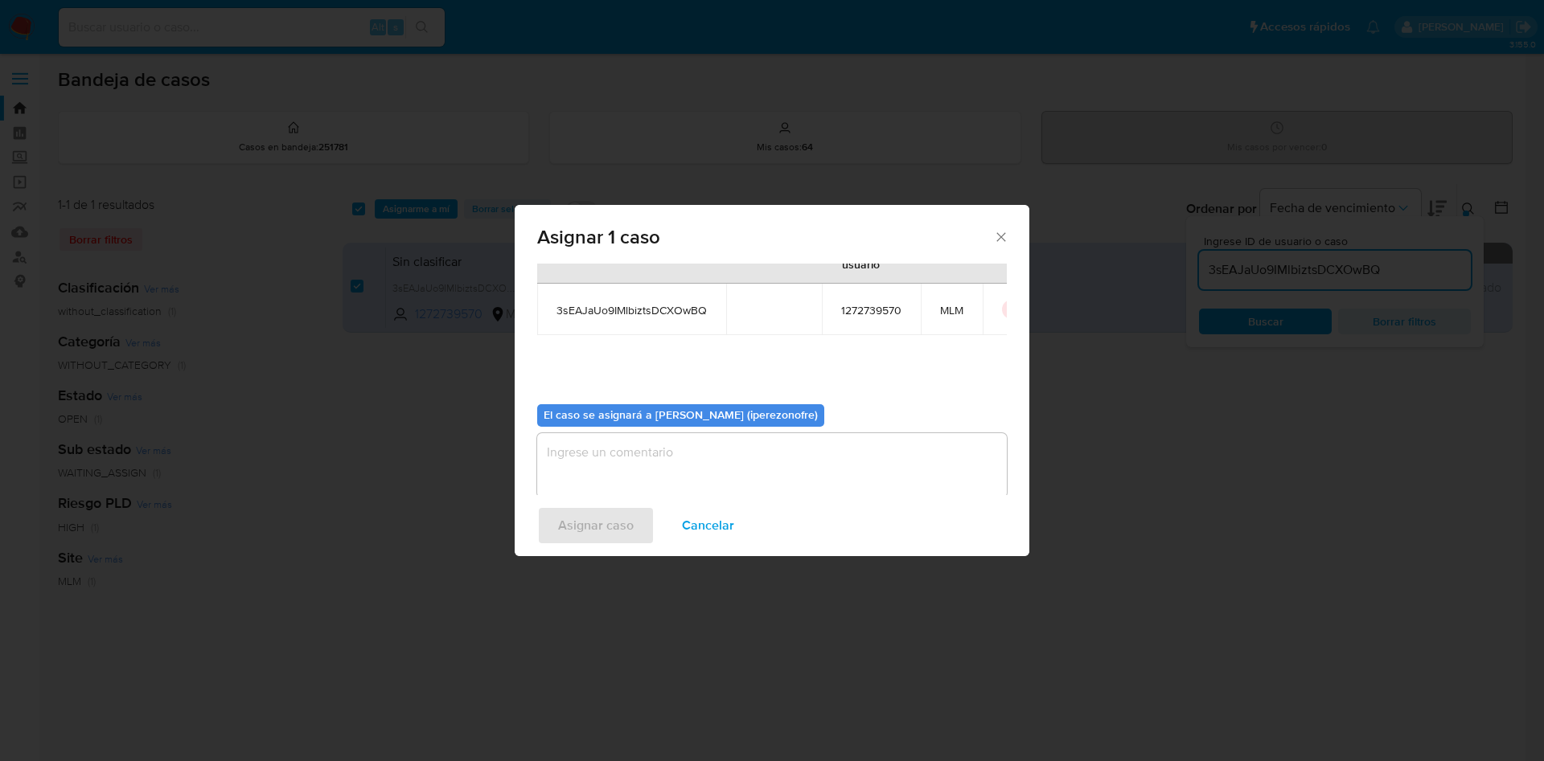
scroll to position [84, 0]
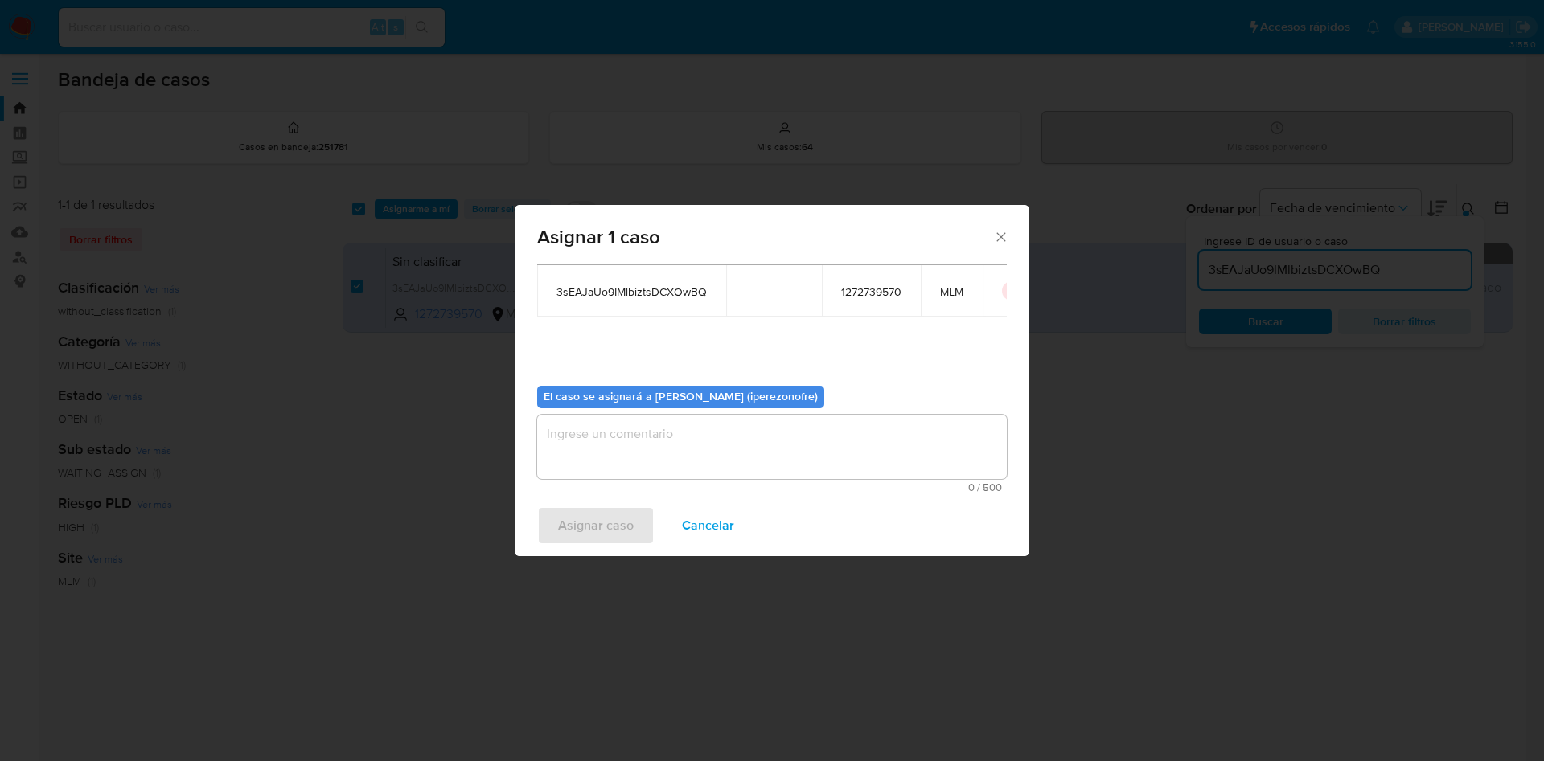
click at [729, 468] on textarea "assign-modal" at bounding box center [772, 447] width 470 height 64
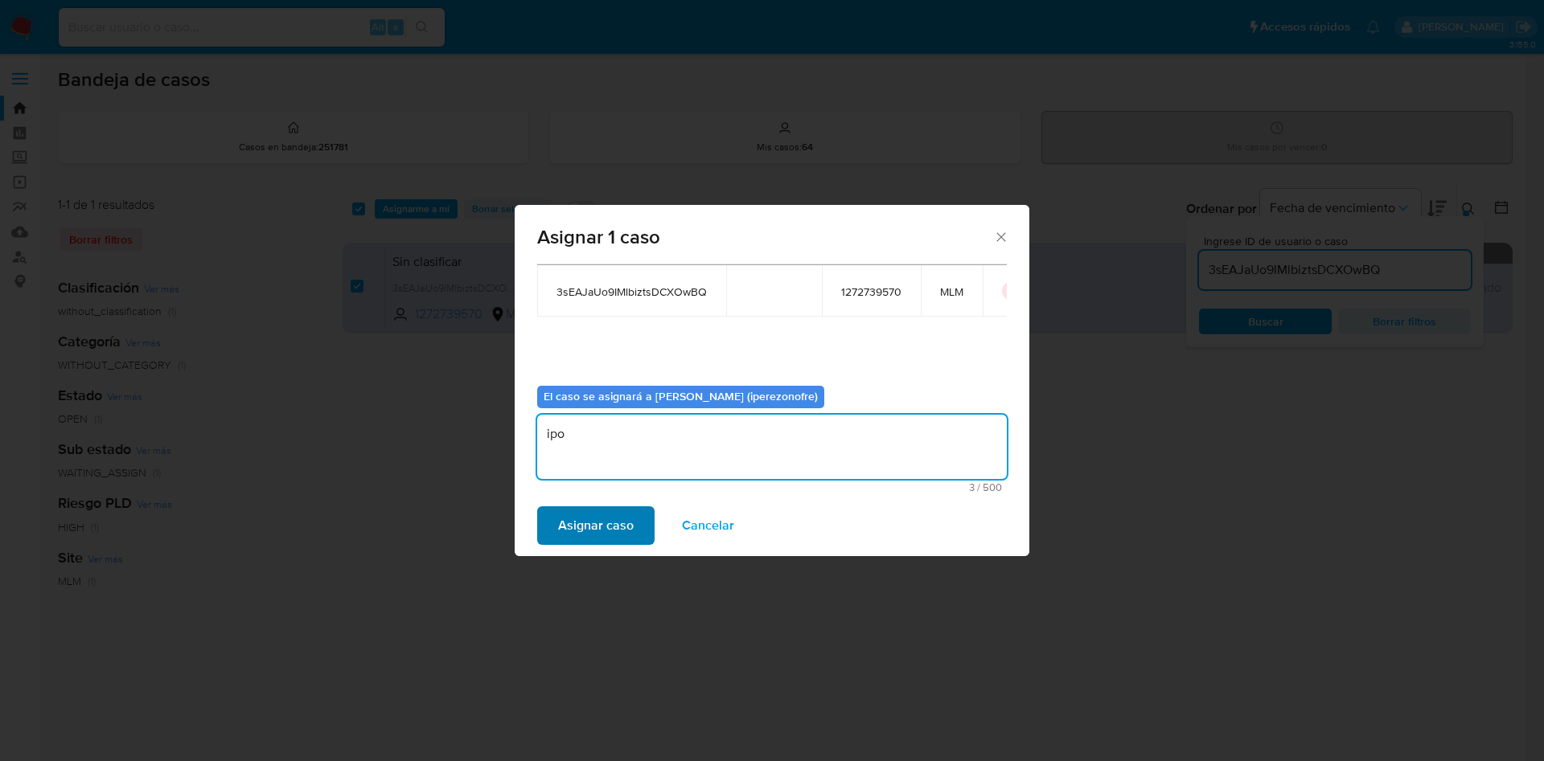
type textarea "ipo"
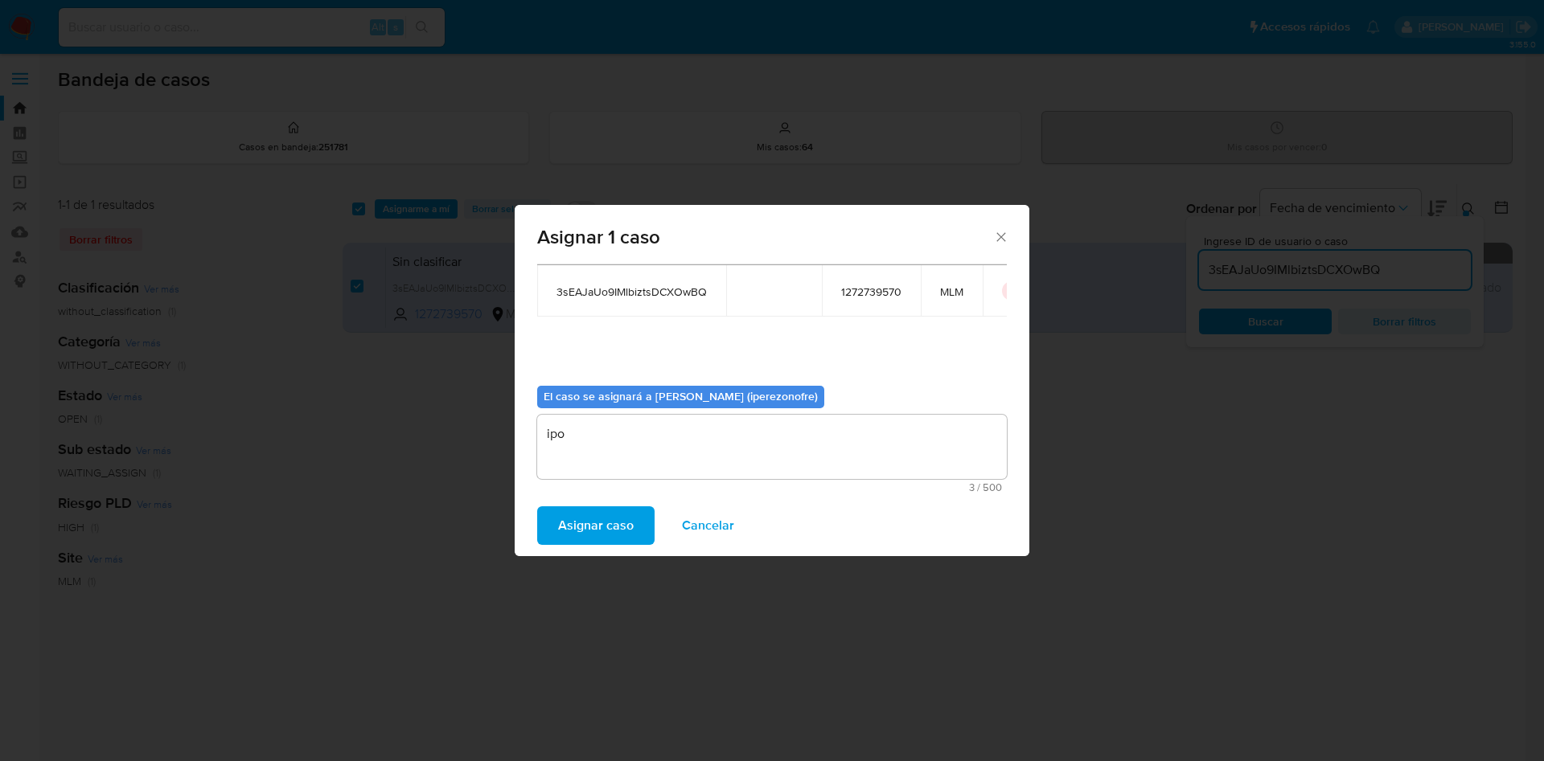
click at [617, 511] on span "Asignar caso" at bounding box center [596, 525] width 76 height 35
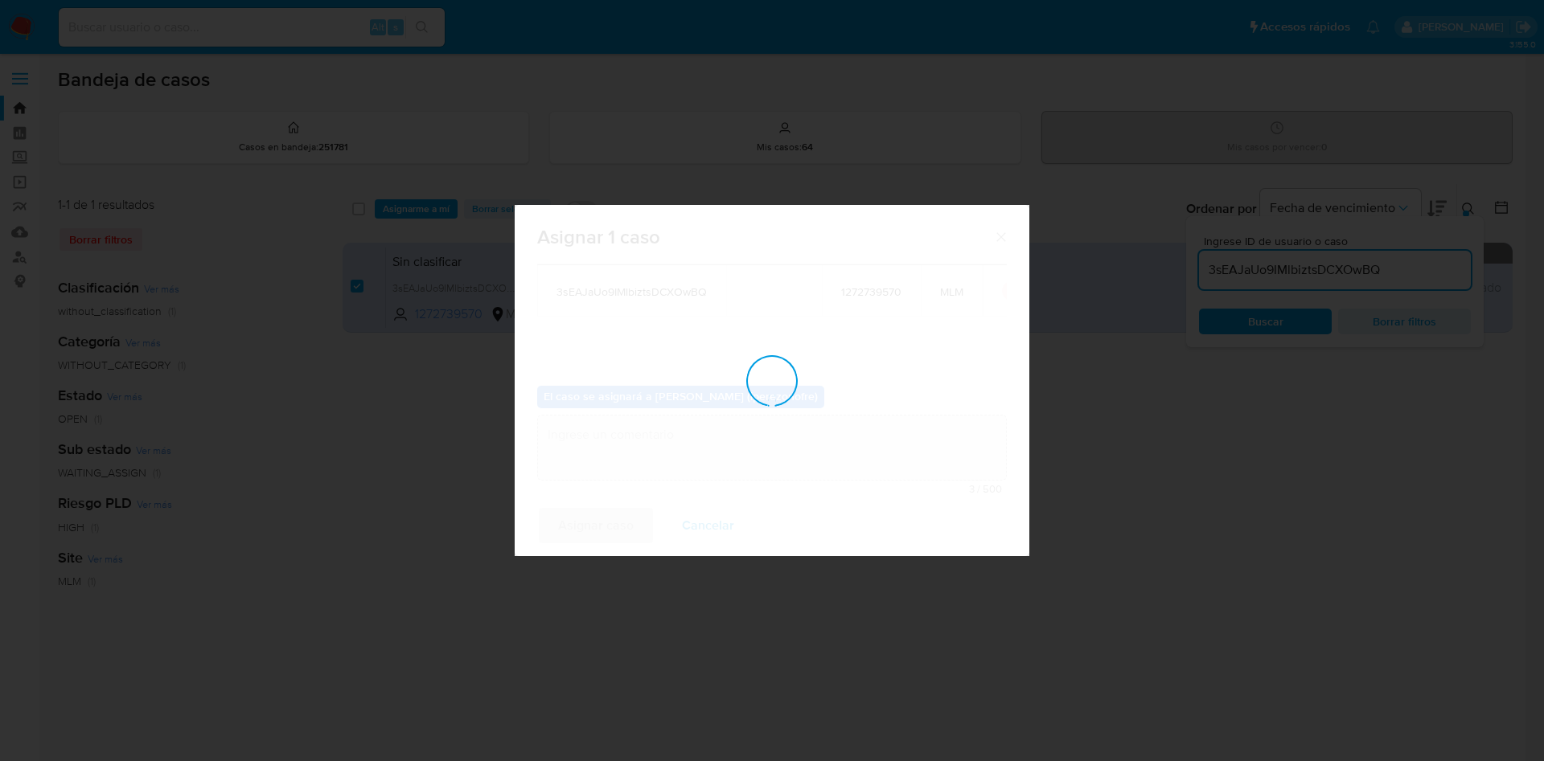
checkbox input "false"
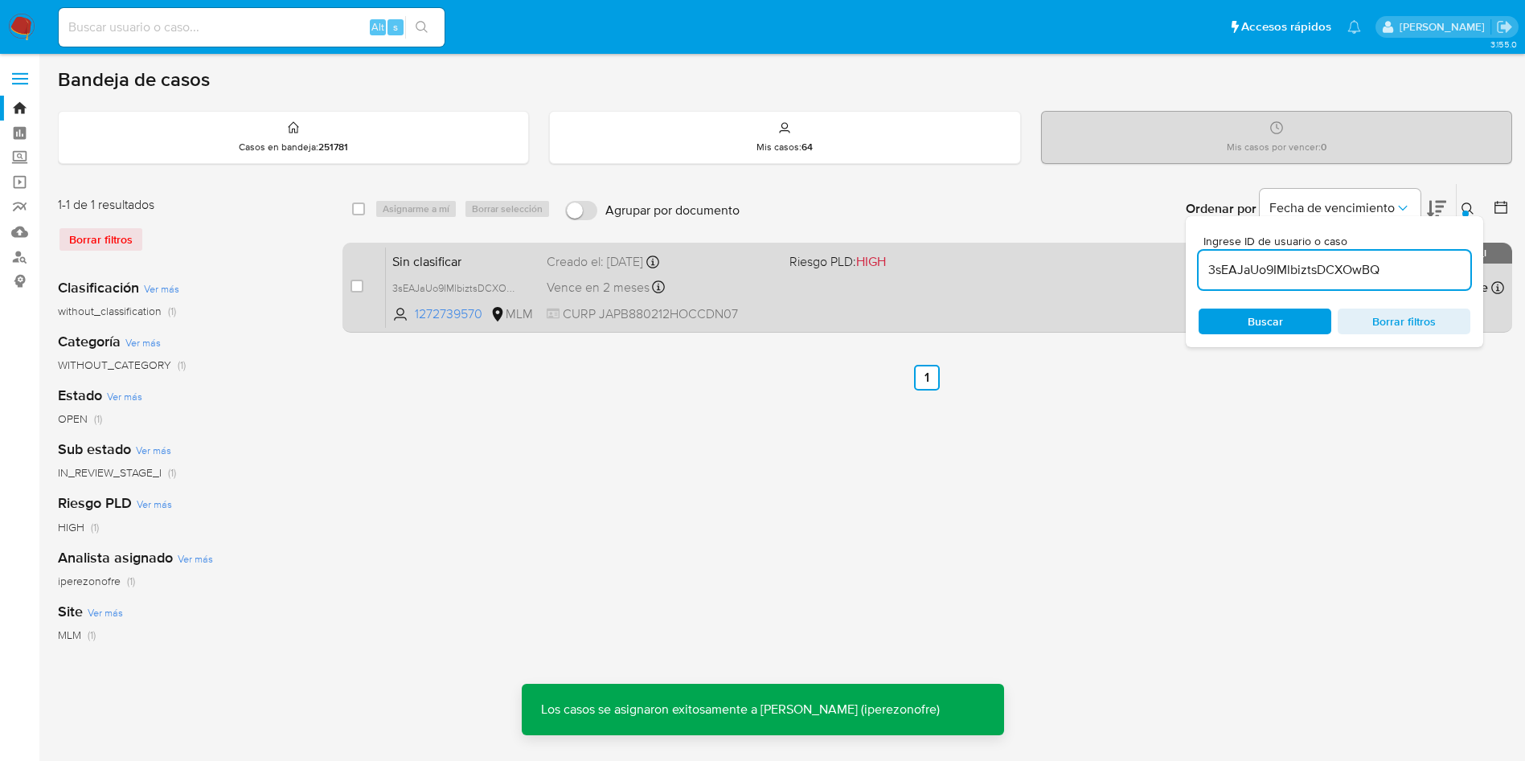
click at [716, 303] on div "Sin clasificar 3sEAJaUo9IMlbiztsDCXOwBQ 1272739570 MLM Riesgo PLD: HIGH Creado …" at bounding box center [945, 287] width 1119 height 81
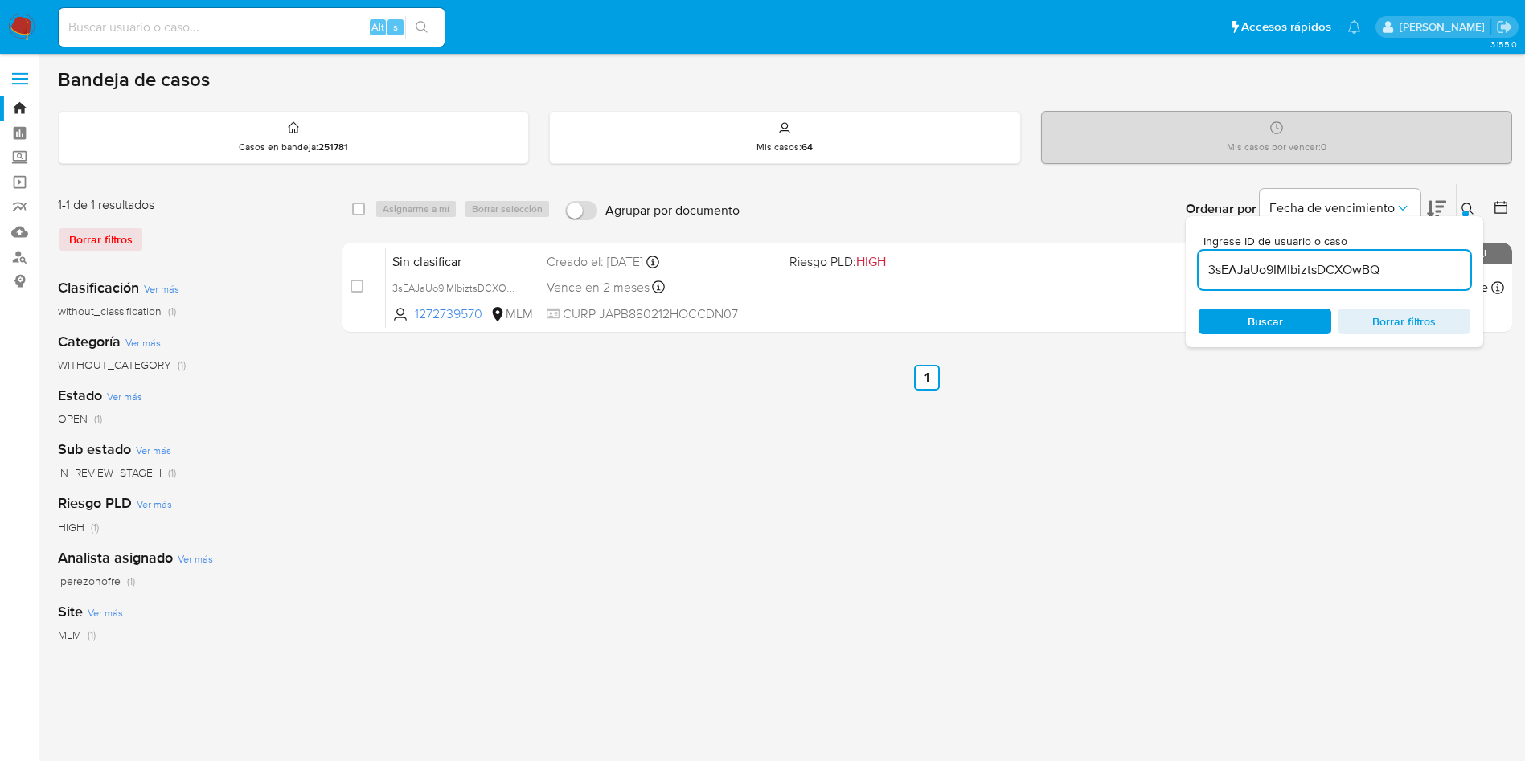
click at [1280, 267] on input "3sEAJaUo9IMlbiztsDCXOwBQ" at bounding box center [1335, 270] width 272 height 21
click at [1279, 267] on input "3sEAJaUo9IMlbiztsDCXOwBQ" at bounding box center [1335, 270] width 272 height 21
paste input "GX51stWnkKlvvAmrM2b8h4Kb"
type input "GX51stWnkKlvvAmrM2b8h4Kb"
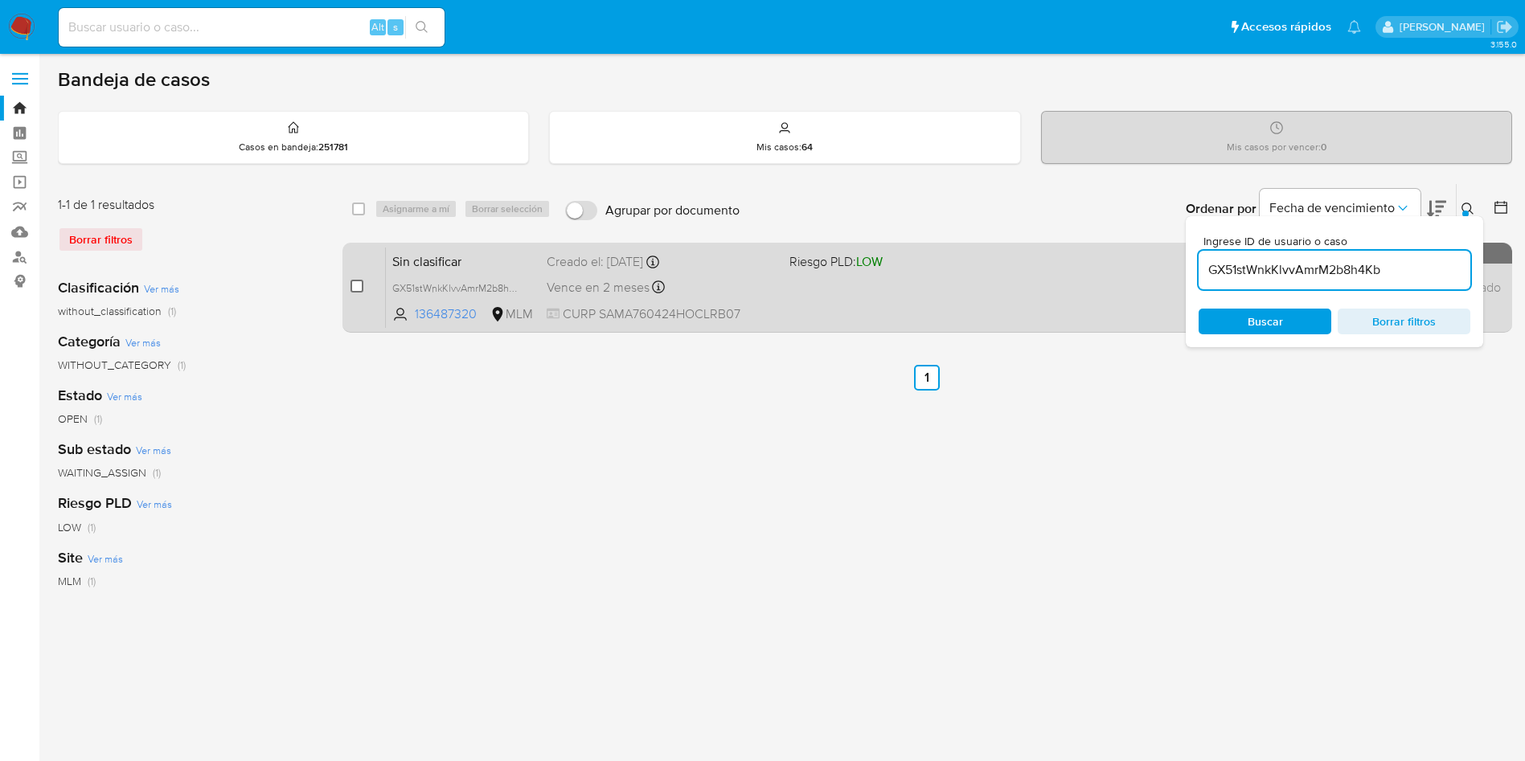
click at [359, 288] on input "checkbox" at bounding box center [357, 286] width 13 height 13
checkbox input "true"
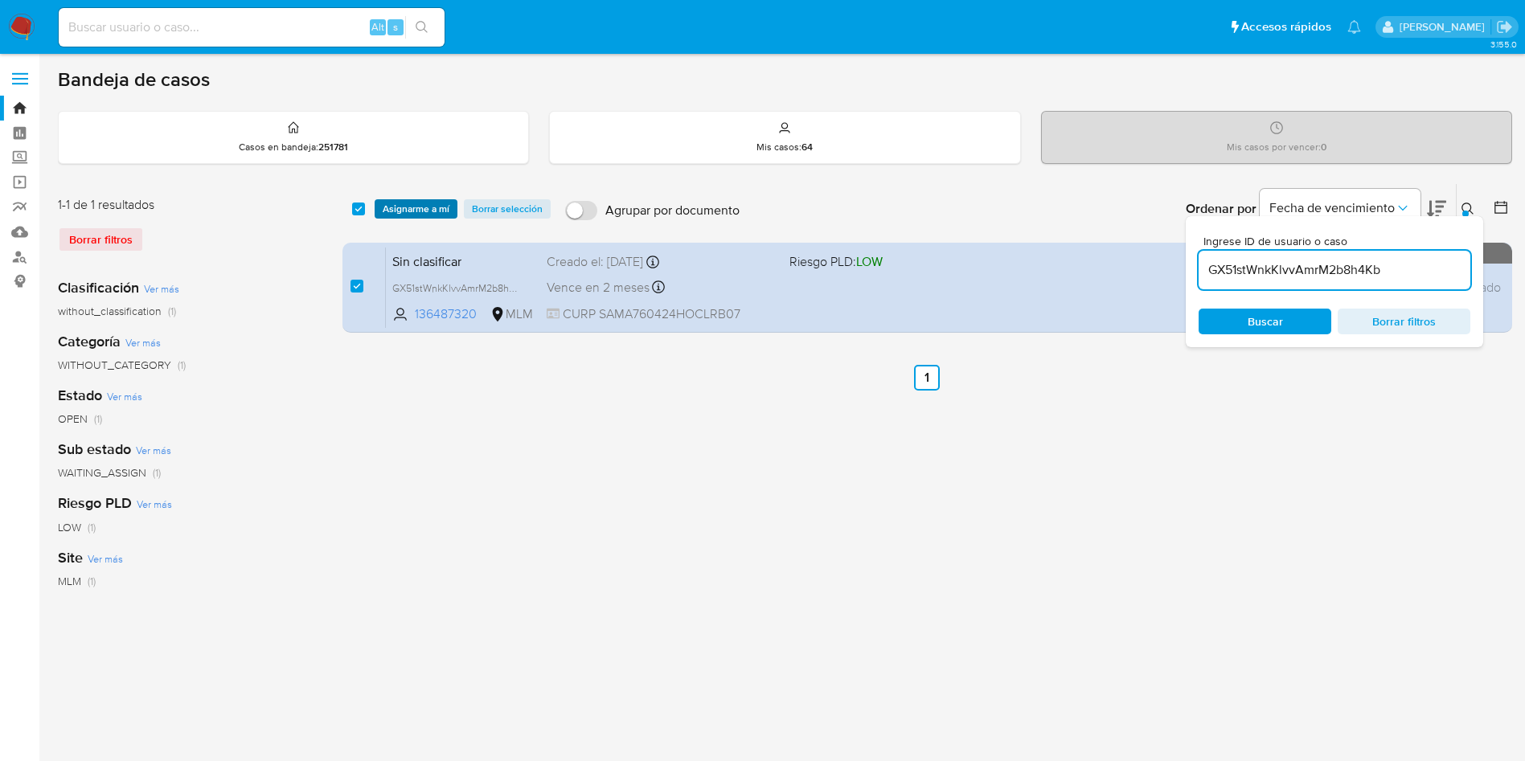
click at [387, 201] on span "Asignarme a mí" at bounding box center [416, 209] width 67 height 16
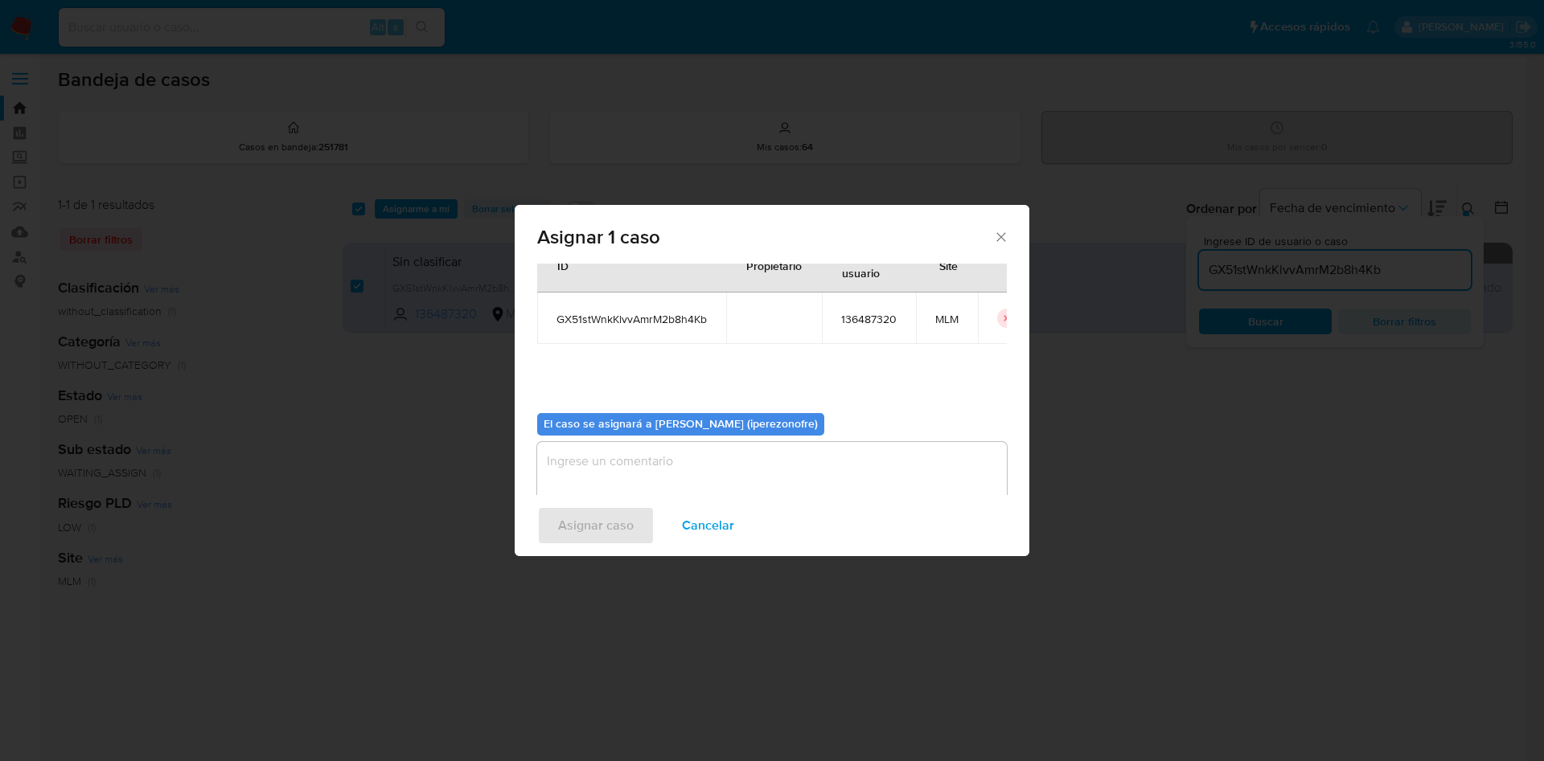
scroll to position [84, 0]
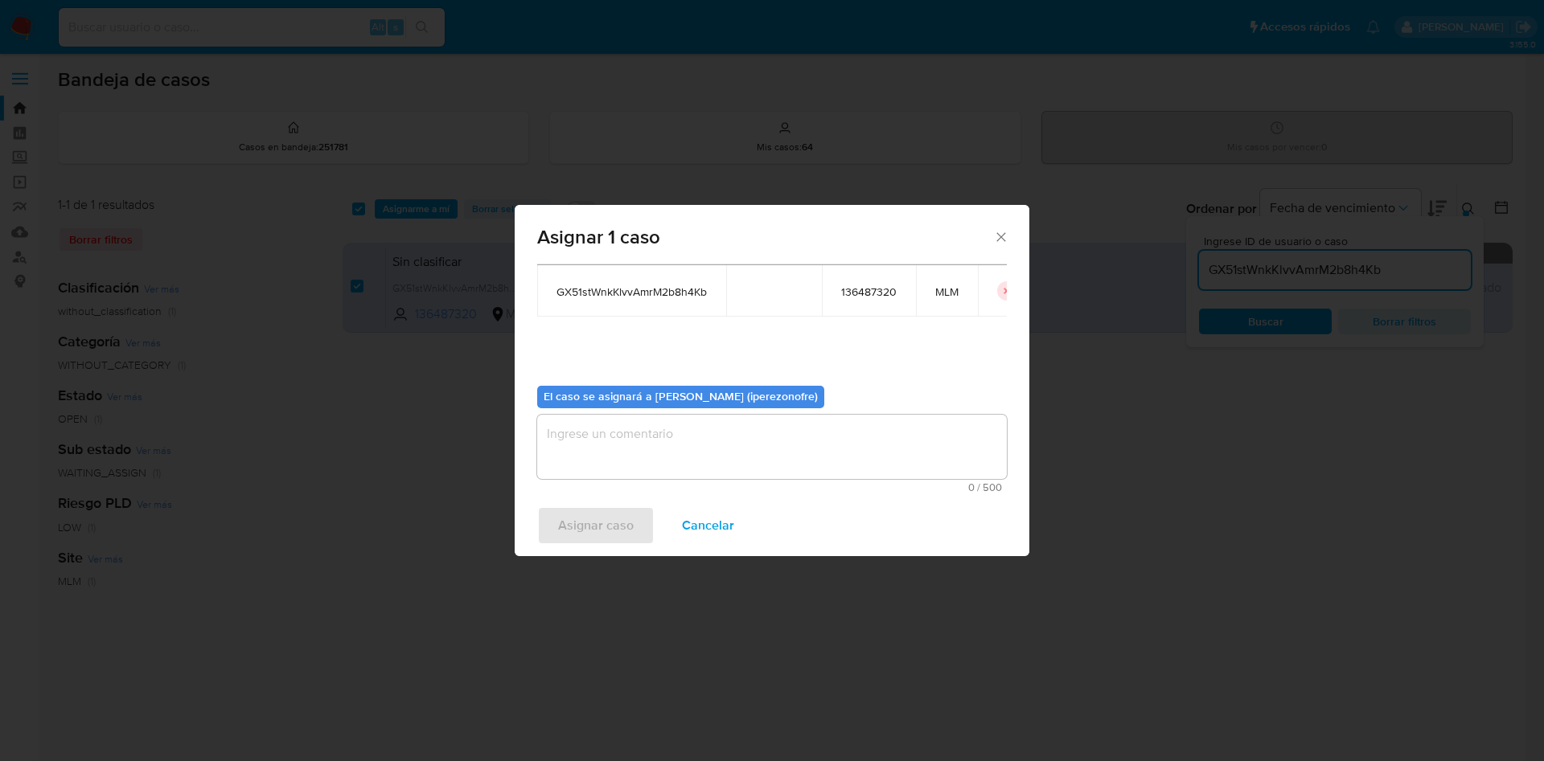
click at [788, 449] on textarea "assign-modal" at bounding box center [772, 447] width 470 height 64
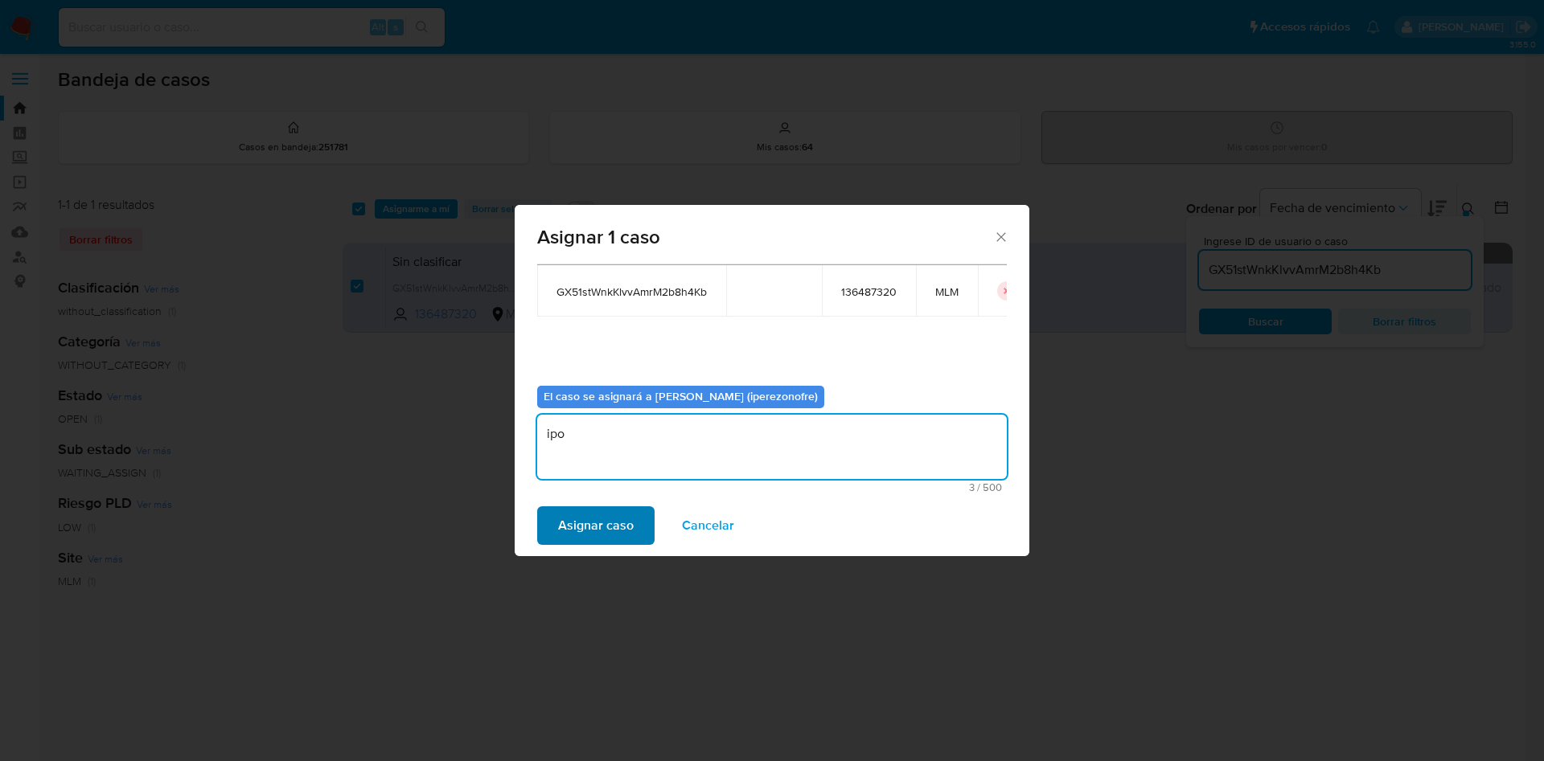
type textarea "ipo"
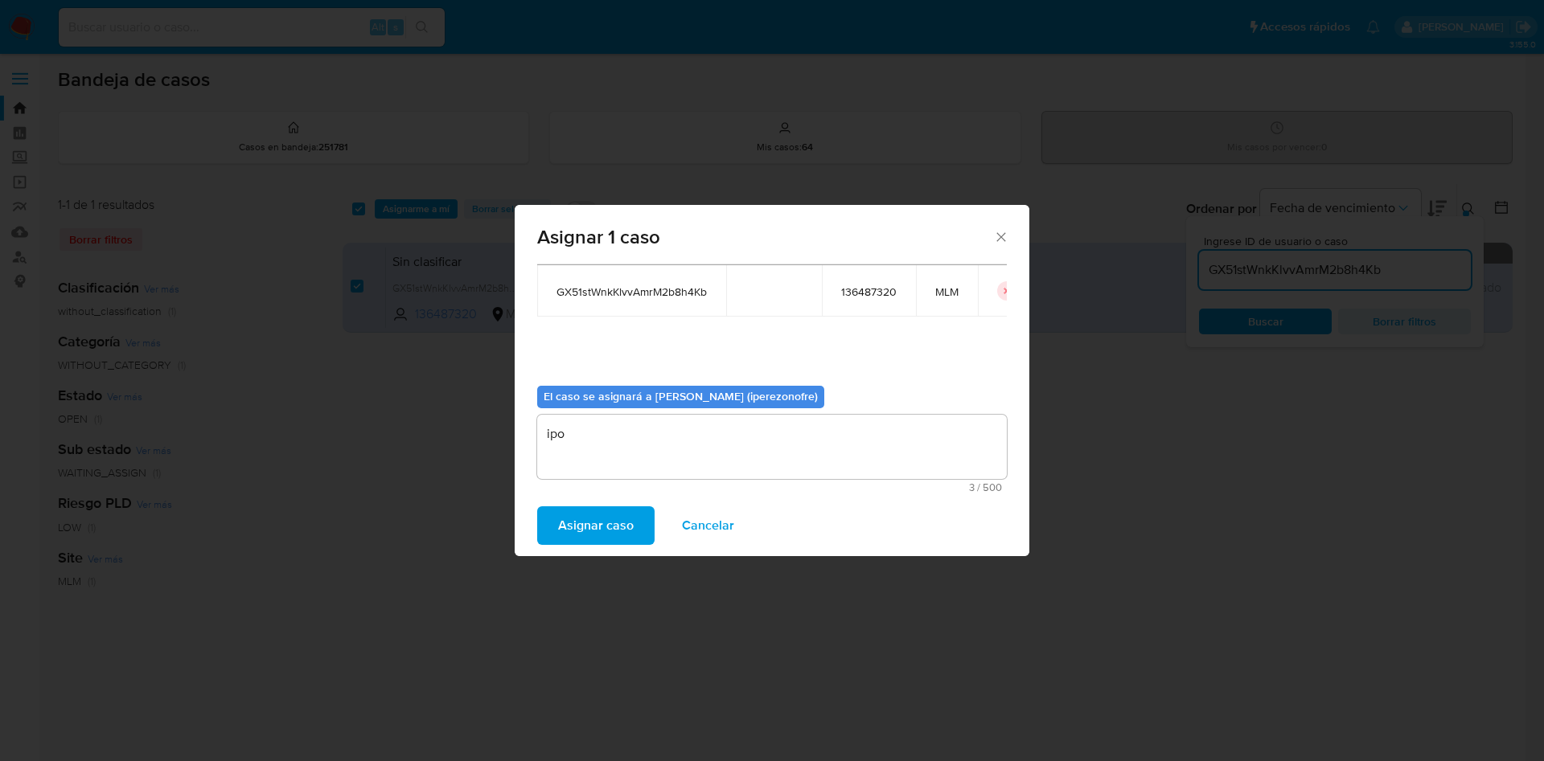
click at [597, 523] on span "Asignar caso" at bounding box center [596, 525] width 76 height 35
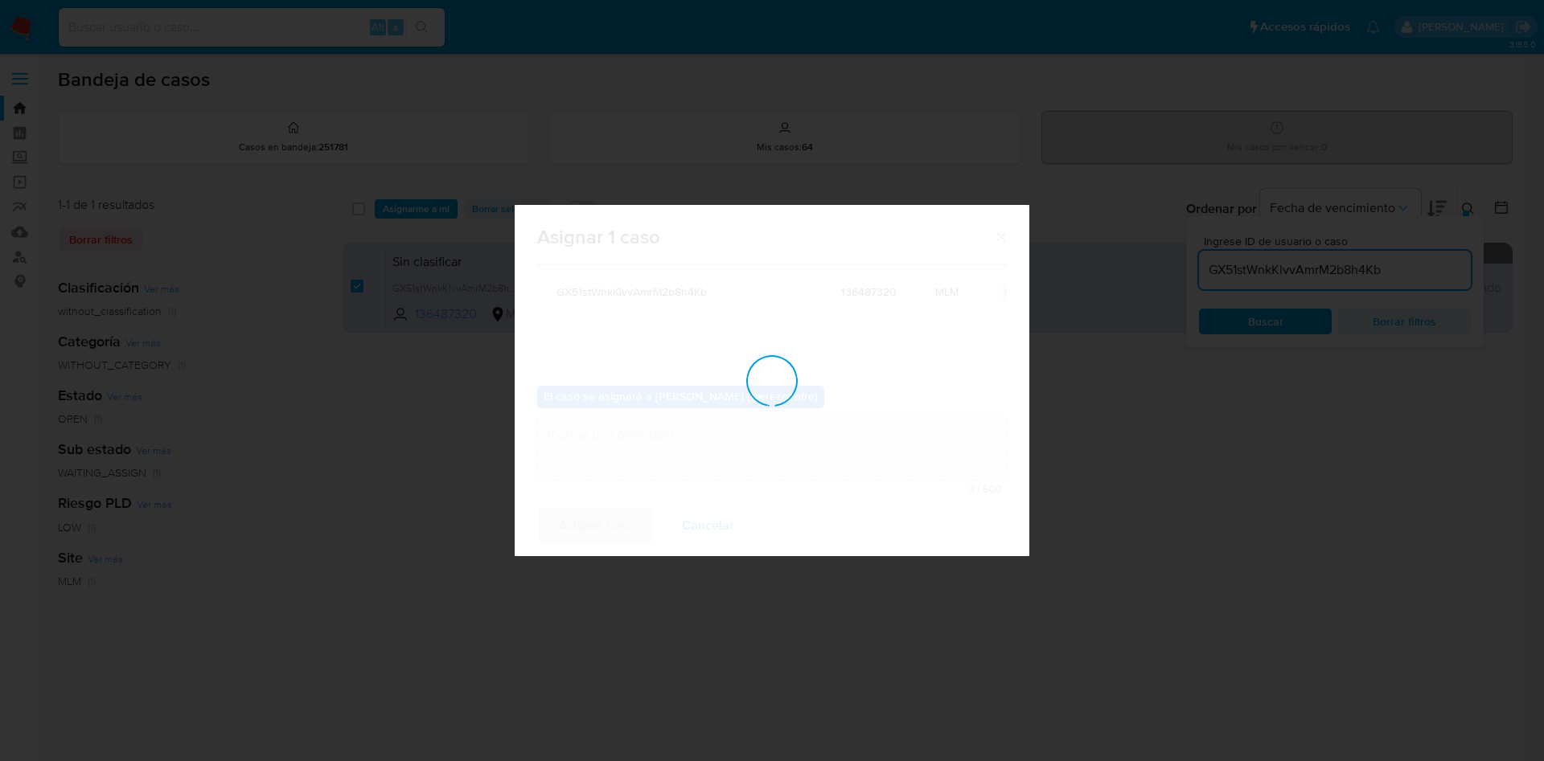
checkbox input "false"
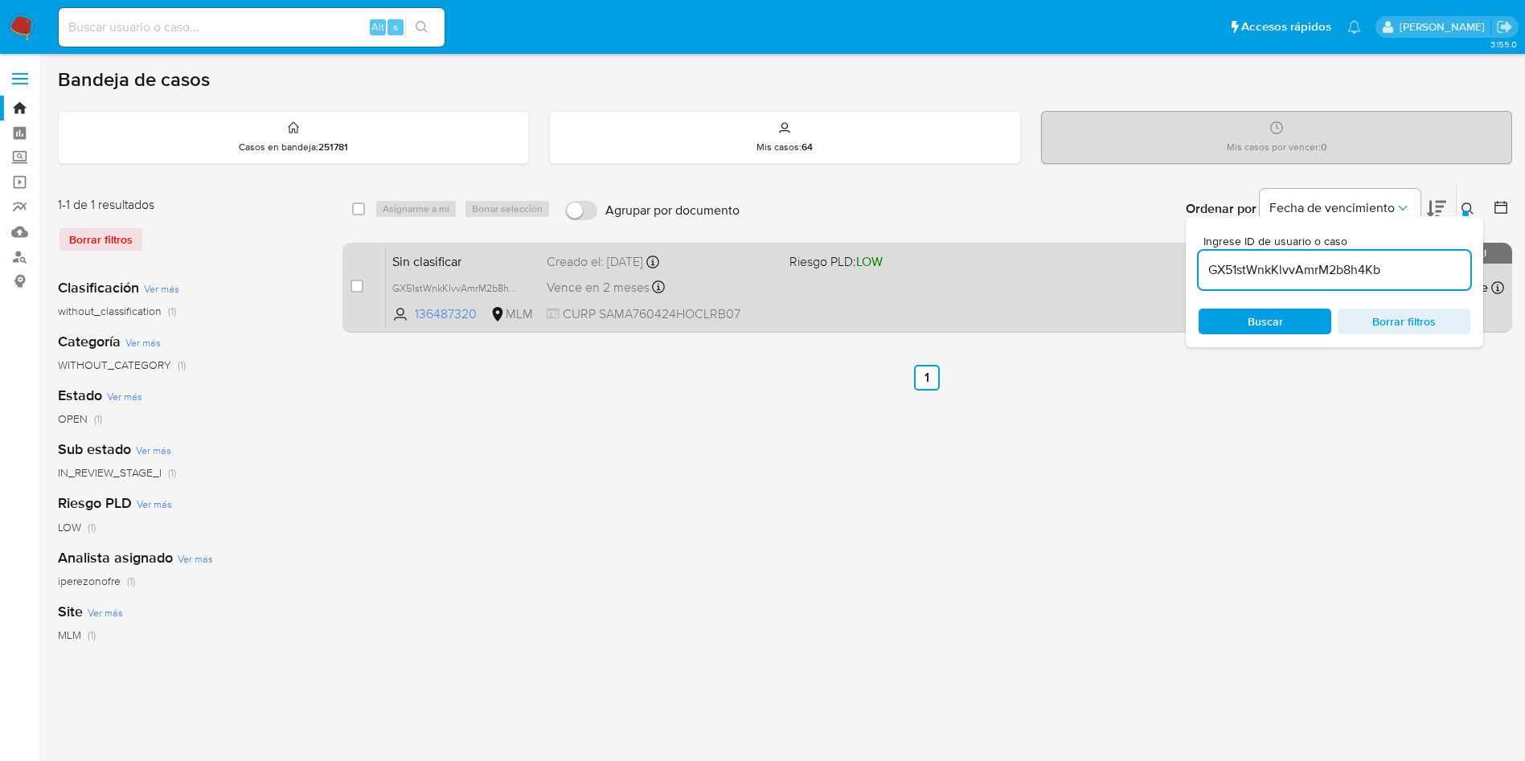
click at [772, 298] on div "Vence en 2 meses Vence el 22/10/2025 13:23:45" at bounding box center [662, 288] width 230 height 22
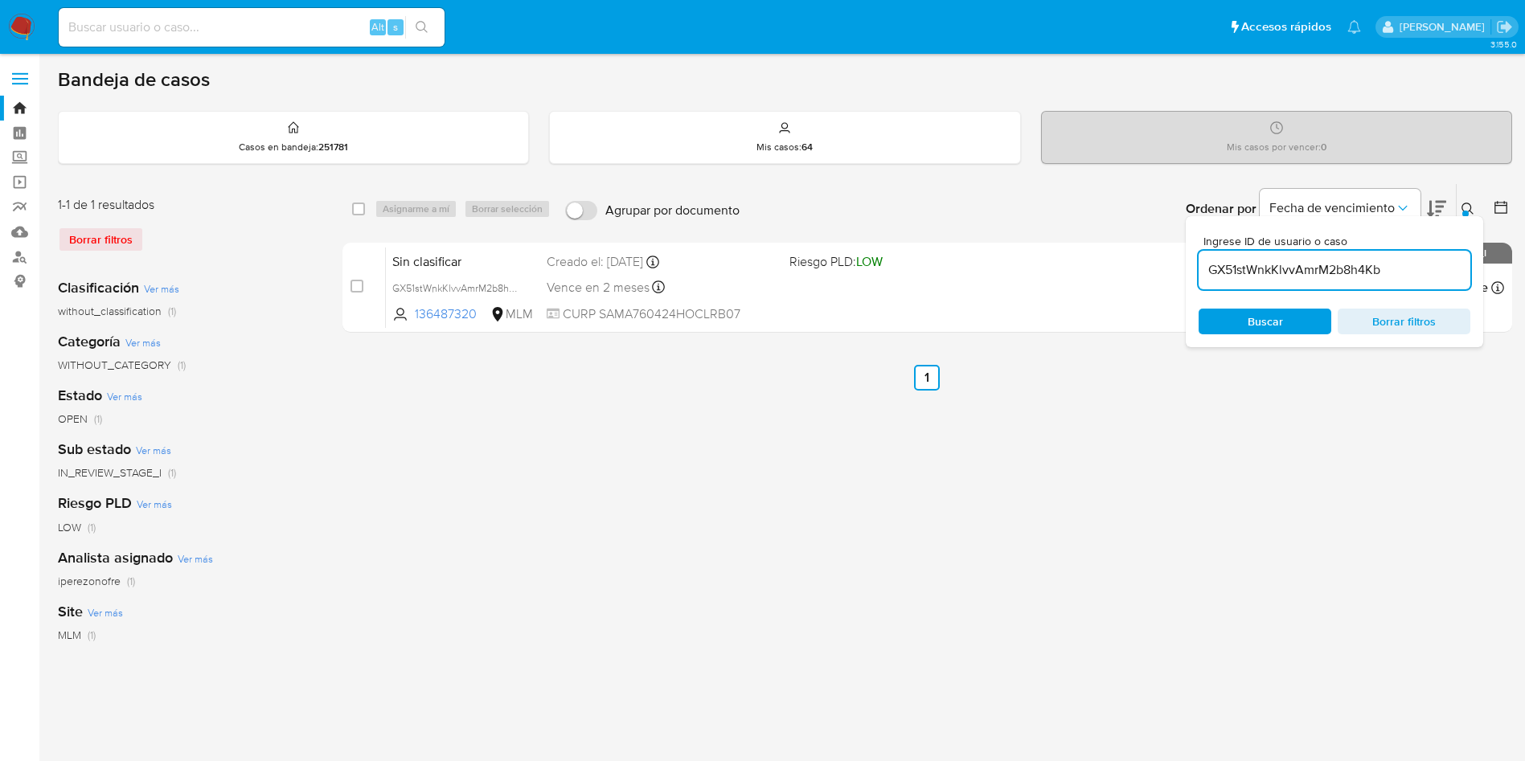
click at [1293, 262] on input "GX51stWnkKlvvAmrM2b8h4Kb" at bounding box center [1335, 270] width 272 height 21
paste input "ubHSmREzxcqG7wqfbhJ8iSoH"
type input "ubHSmREzxcqG7wqfbhJ8iSoH"
click at [1307, 319] on span "Buscar" at bounding box center [1265, 321] width 110 height 23
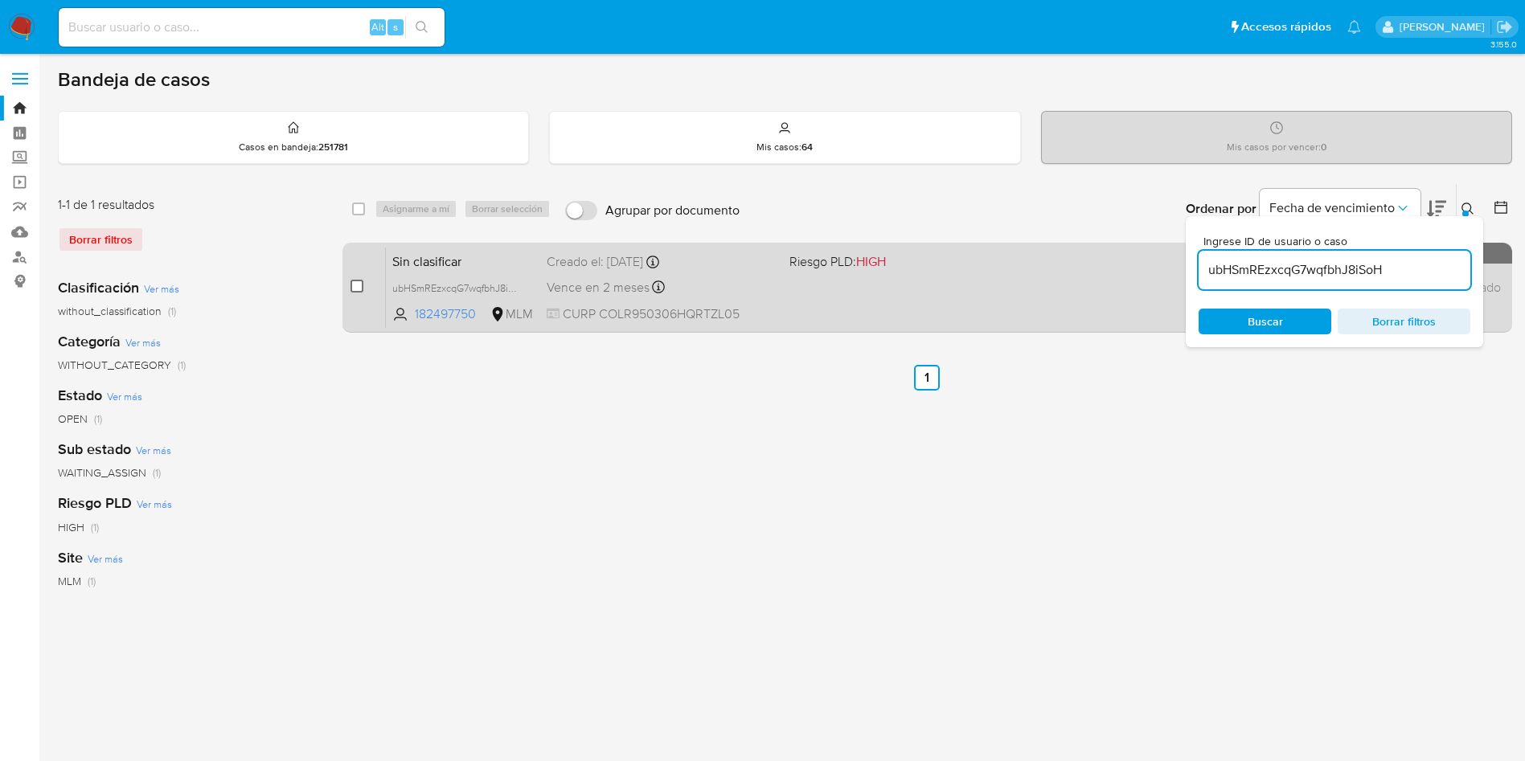
click at [357, 286] on input "checkbox" at bounding box center [357, 286] width 13 height 13
checkbox input "true"
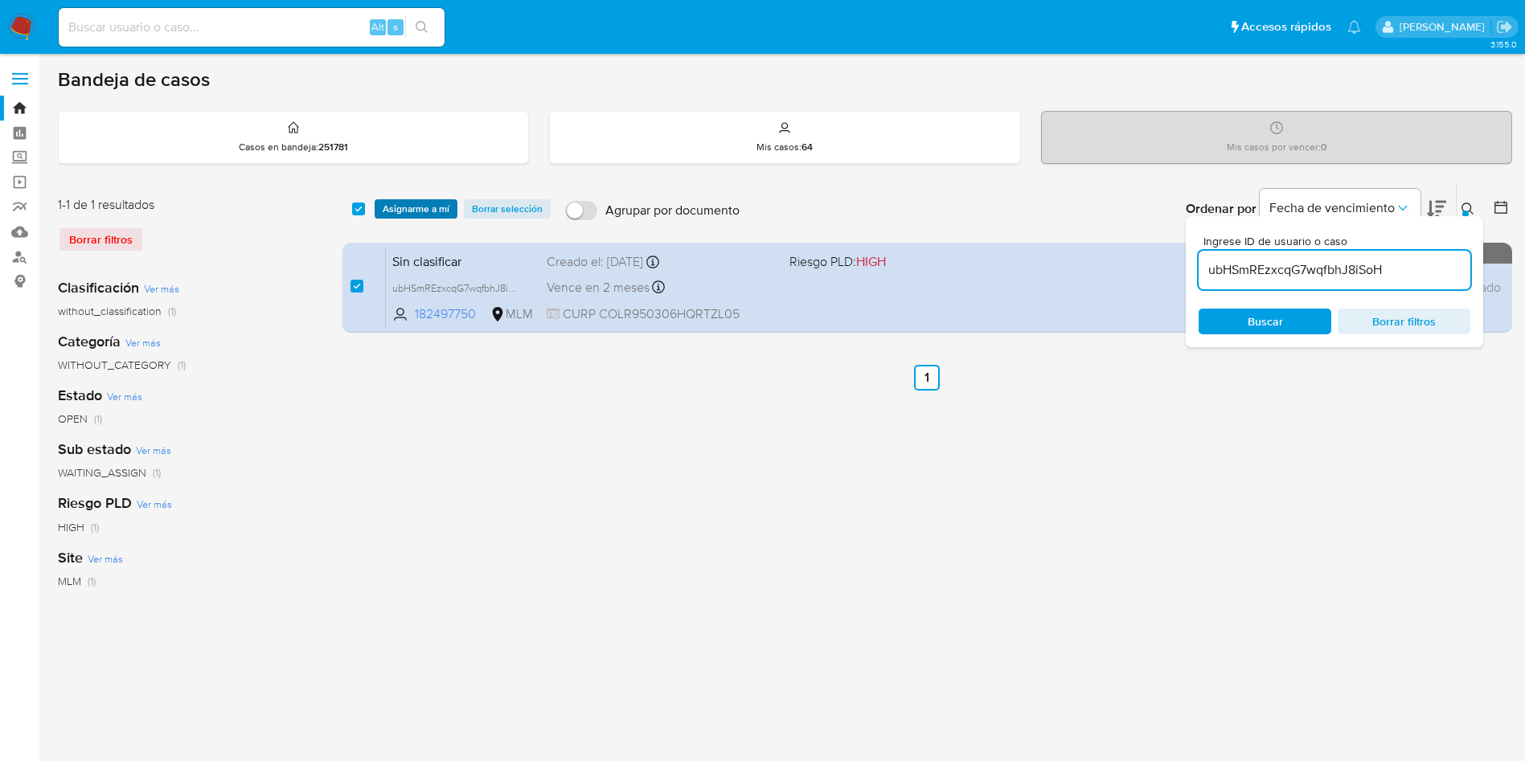
click at [393, 202] on span "Asignarme a mí" at bounding box center [416, 209] width 67 height 16
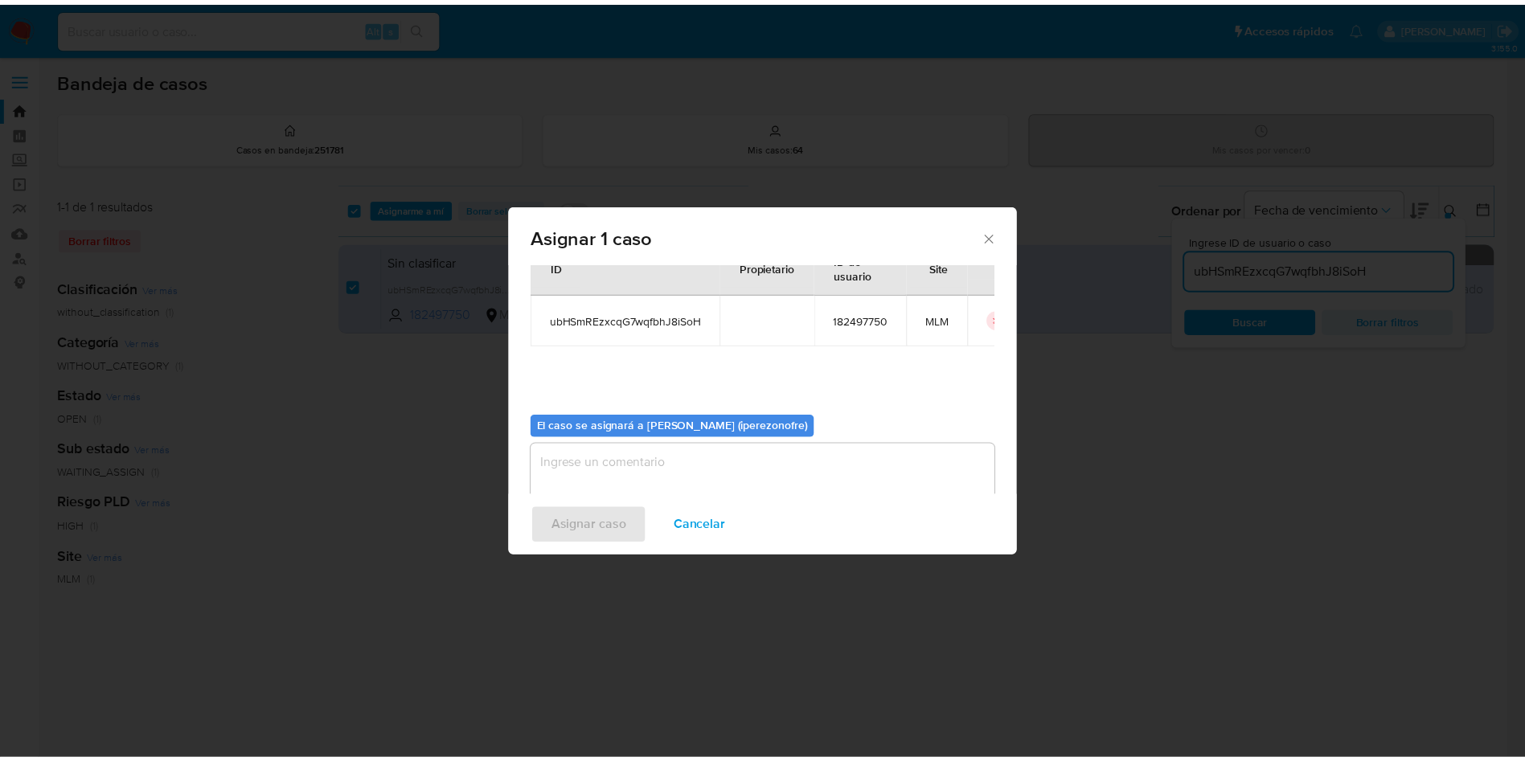
scroll to position [84, 0]
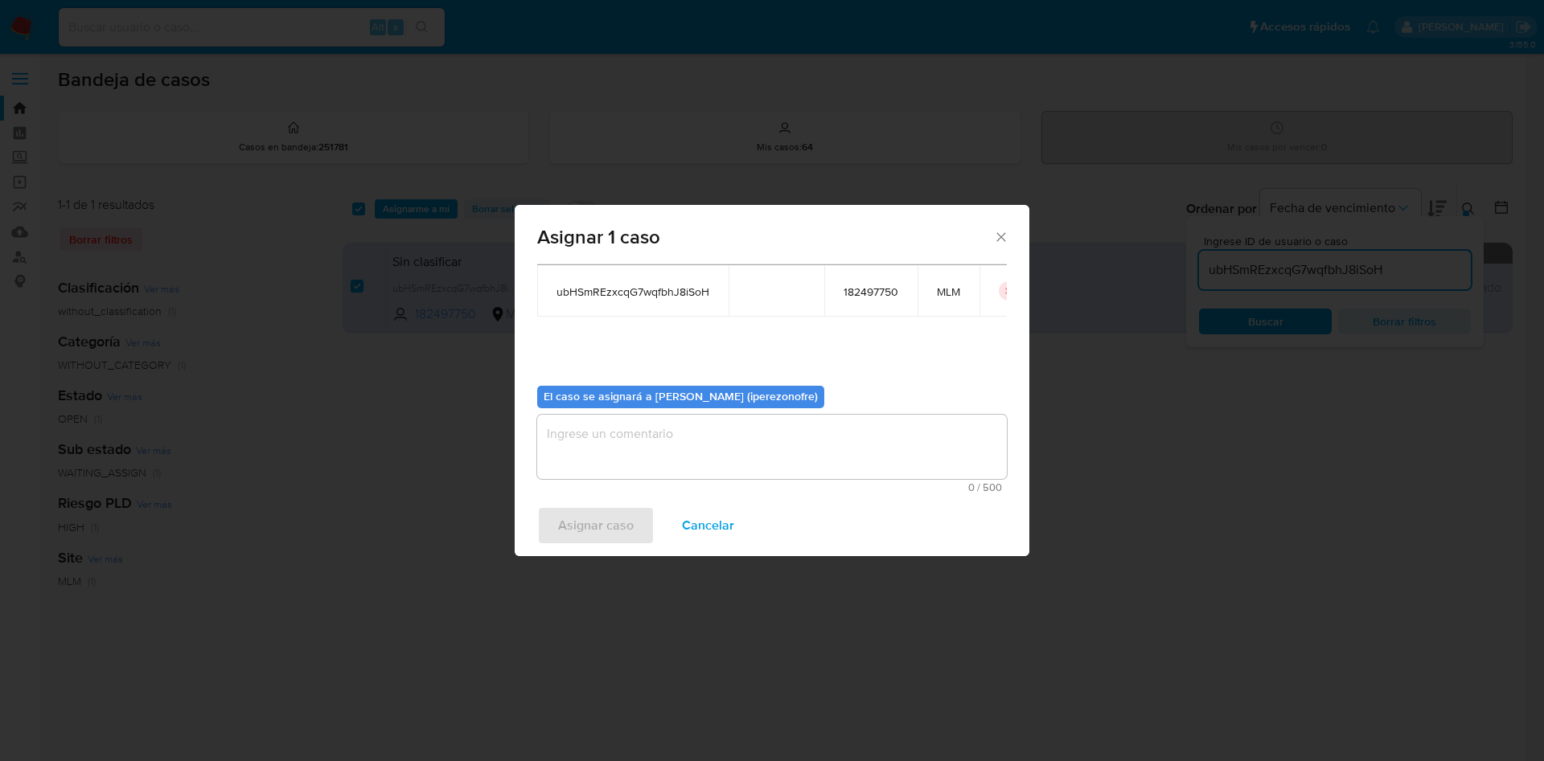
click at [720, 457] on textarea "assign-modal" at bounding box center [772, 447] width 470 height 64
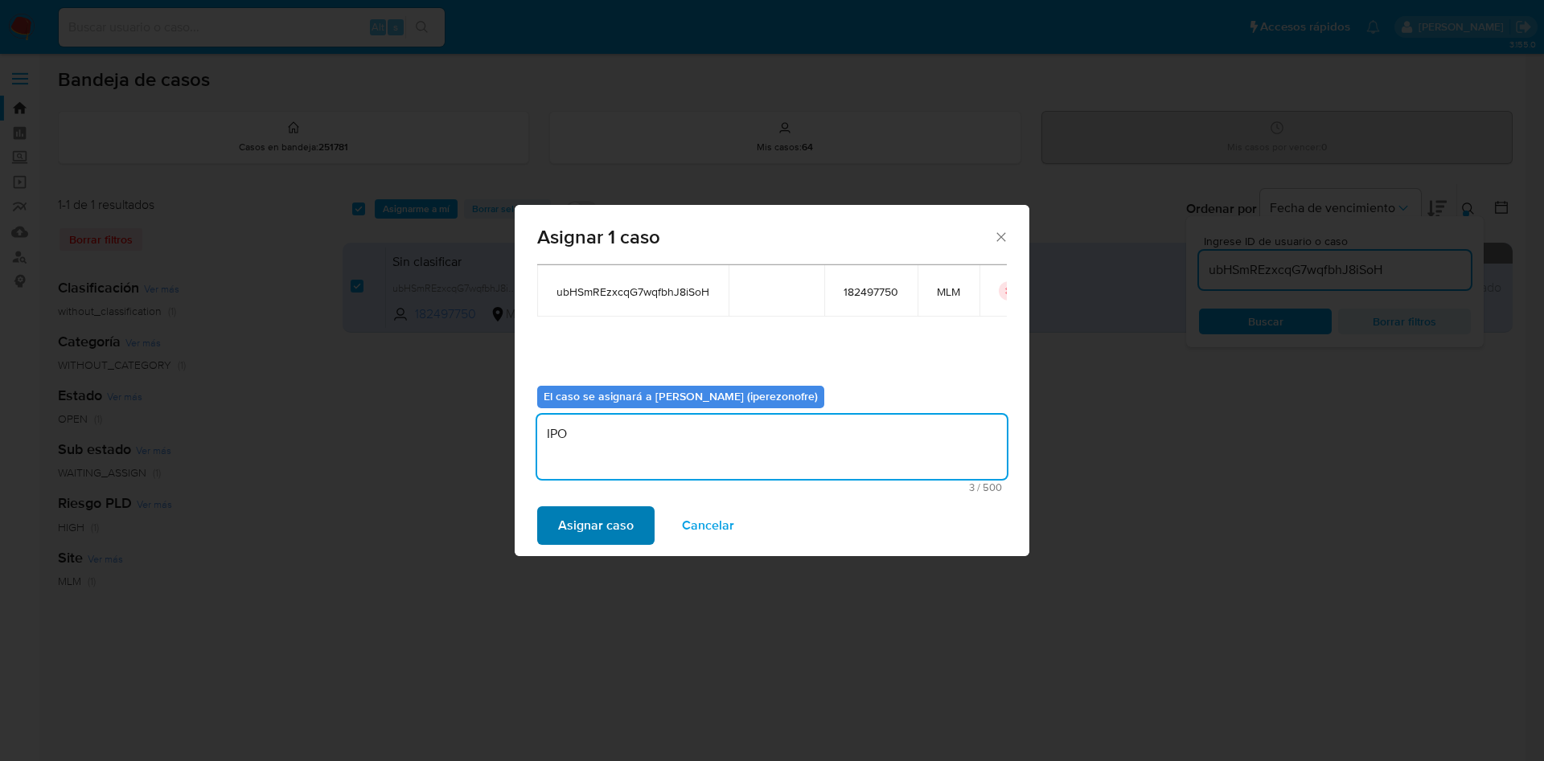
type textarea "IPO"
click at [583, 512] on span "Asignar caso" at bounding box center [596, 525] width 76 height 35
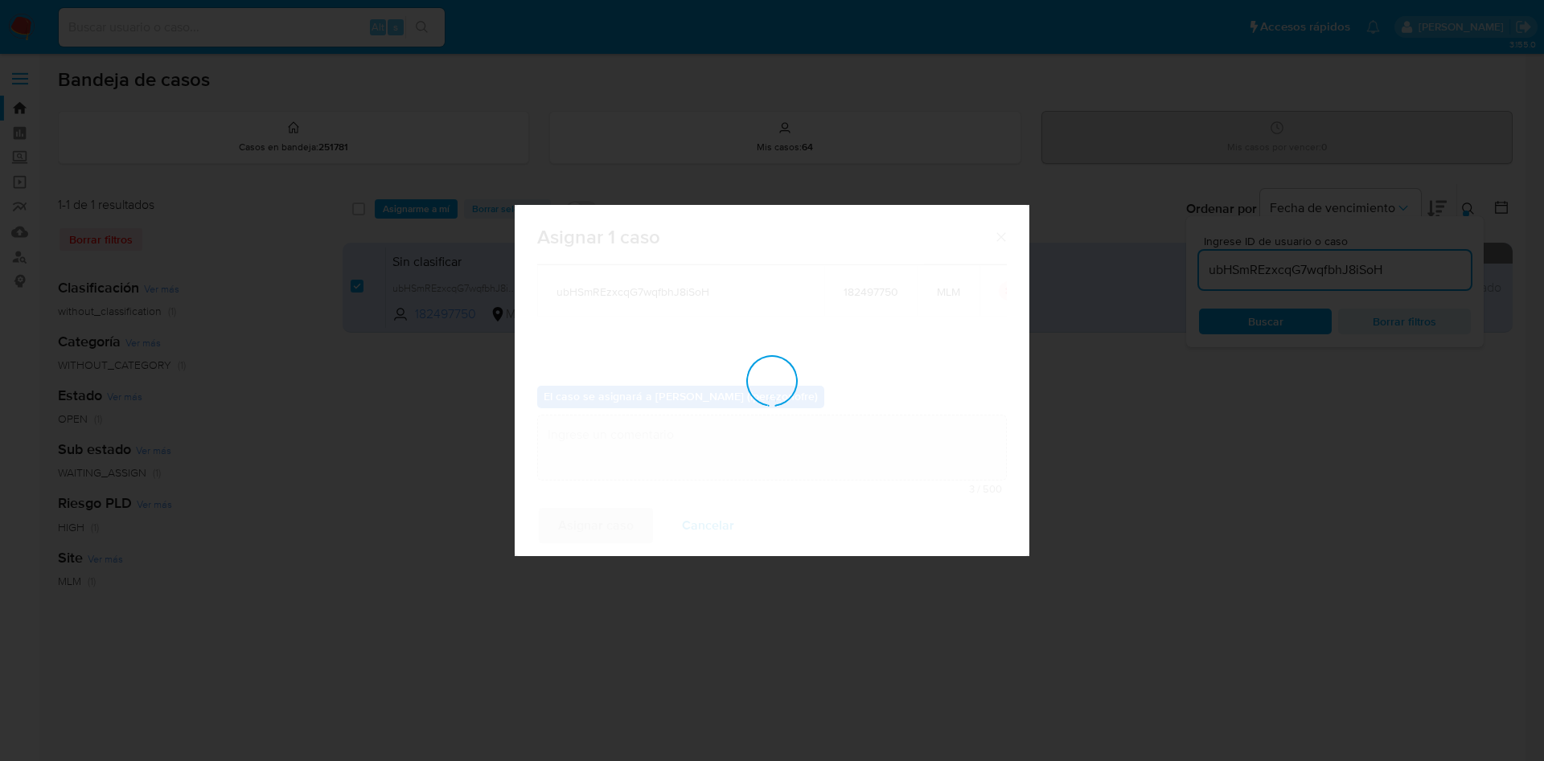
checkbox input "false"
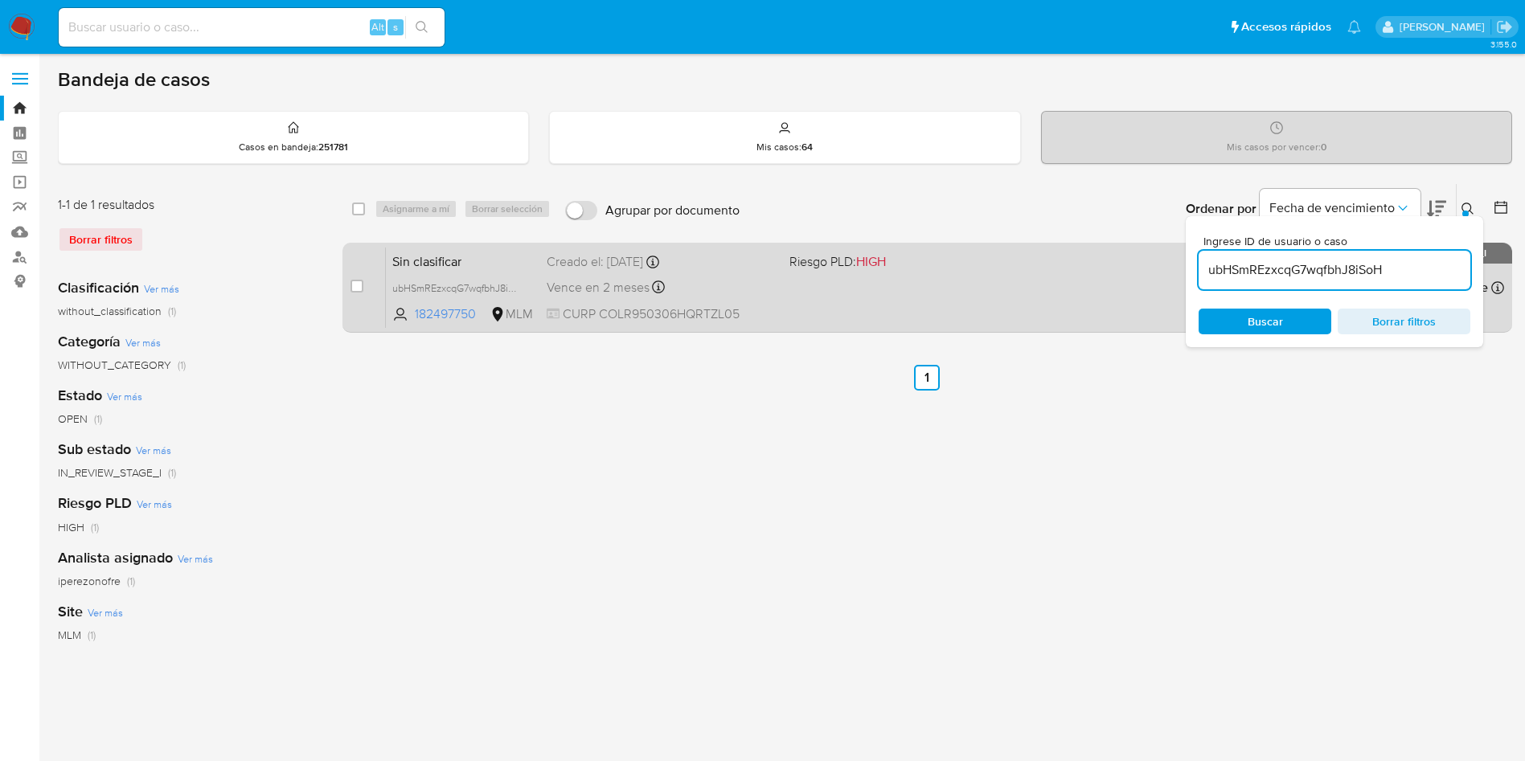
click at [625, 289] on span "Vence en 2 meses" at bounding box center [598, 288] width 103 height 18
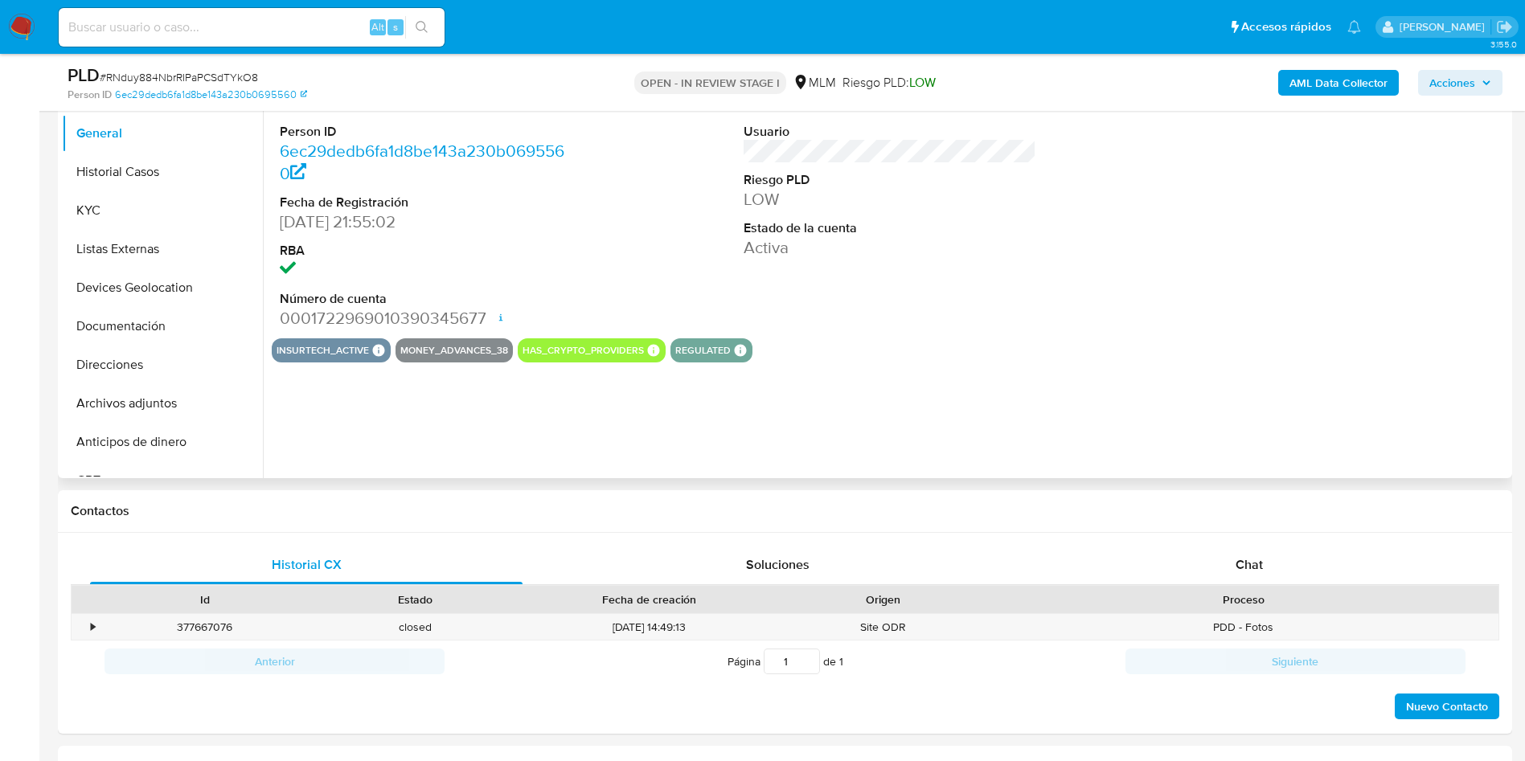
scroll to position [362, 0]
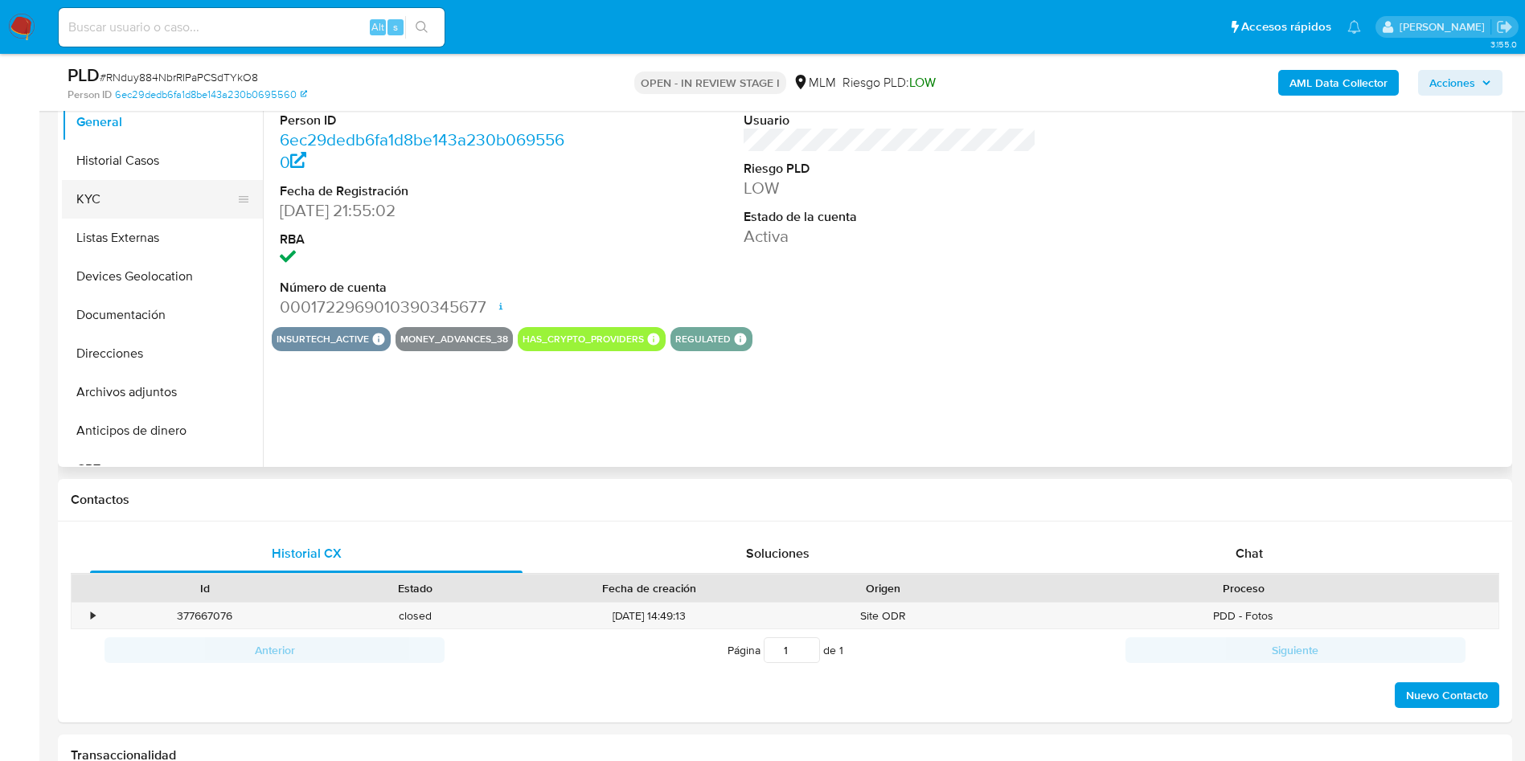
select select "10"
click at [165, 396] on button "Archivos adjuntos" at bounding box center [156, 392] width 188 height 39
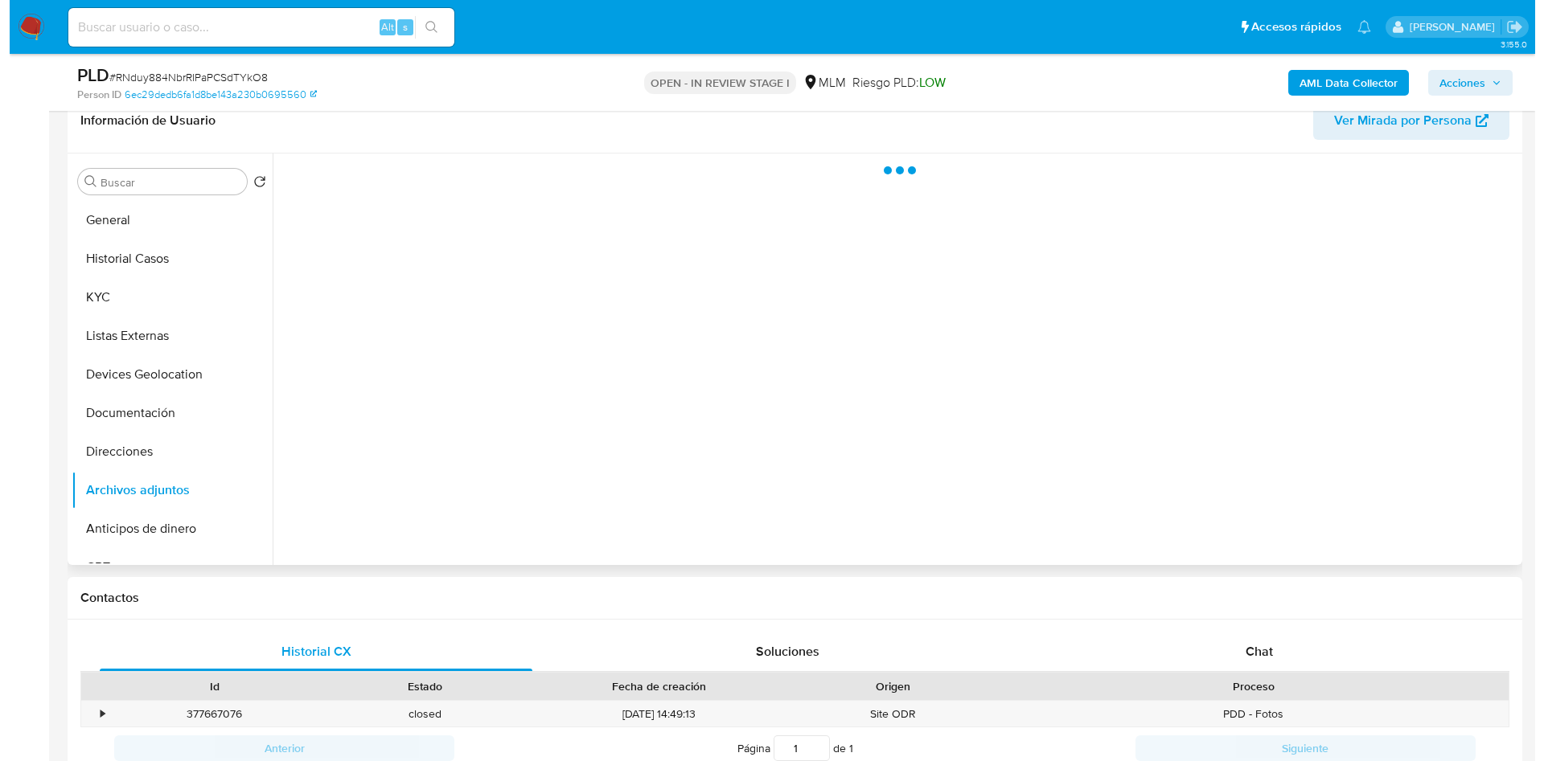
scroll to position [241, 0]
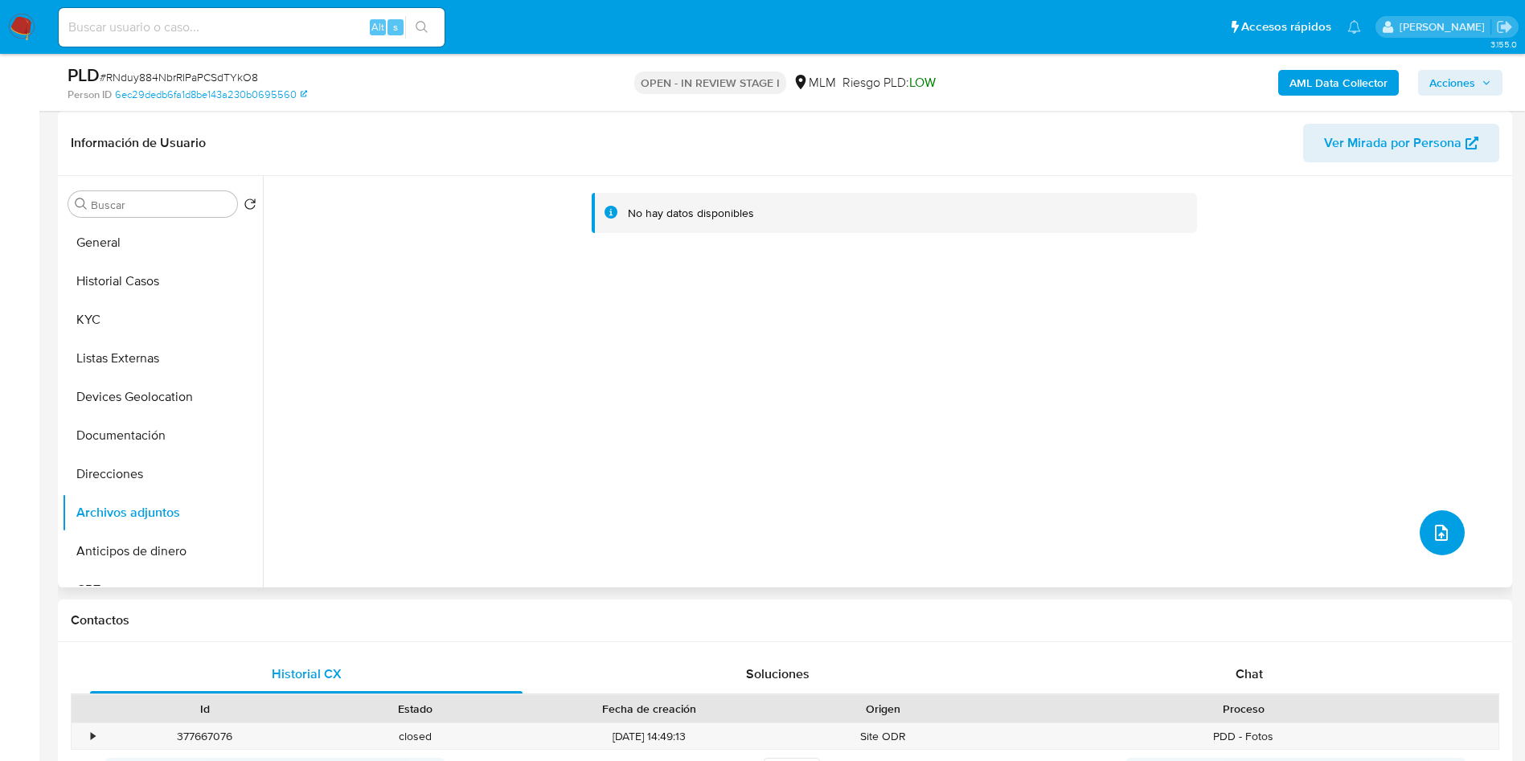
click at [1439, 536] on icon "upload-file" at bounding box center [1441, 532] width 19 height 19
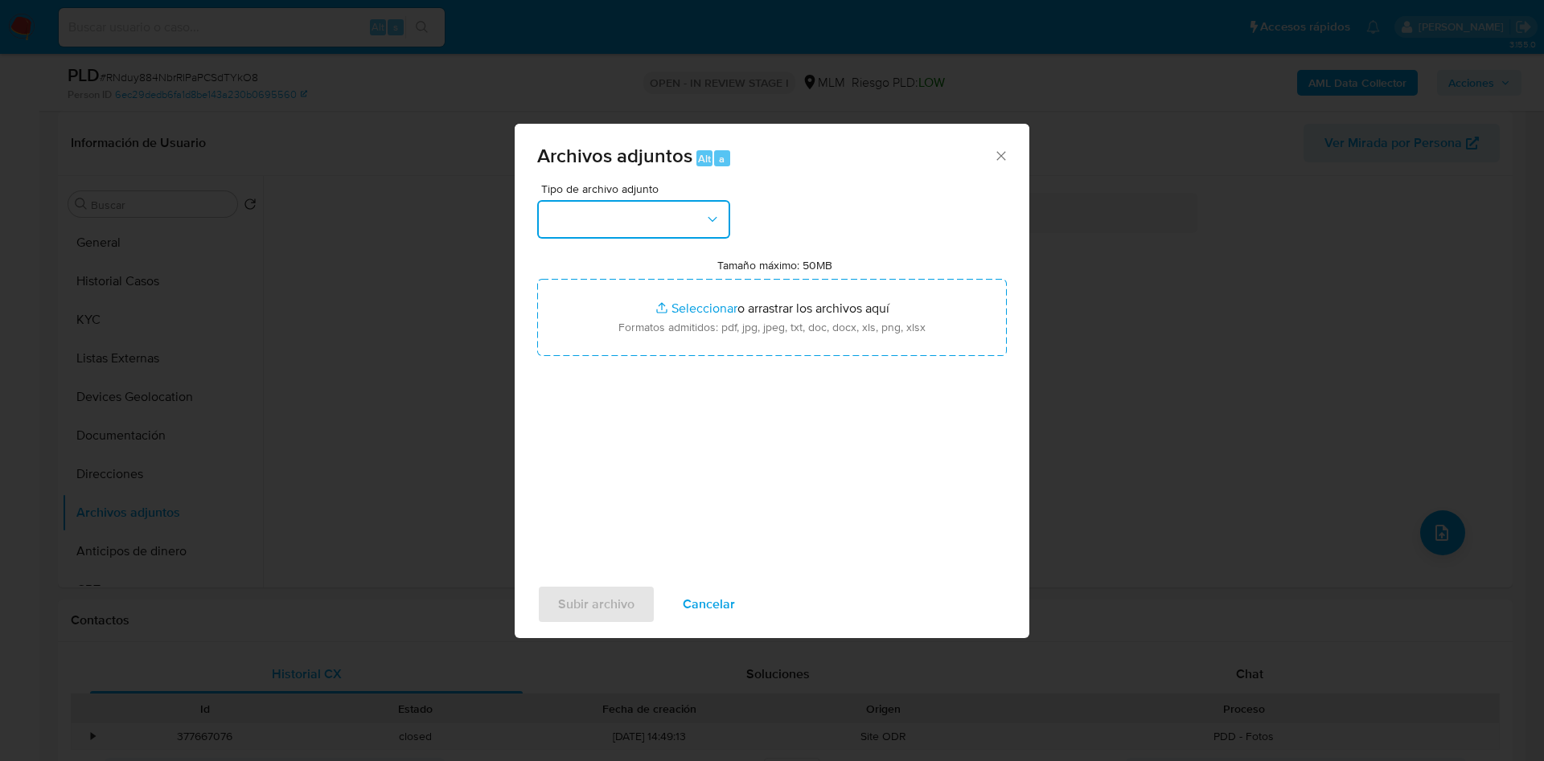
click at [707, 211] on icon "button" at bounding box center [712, 219] width 16 height 16
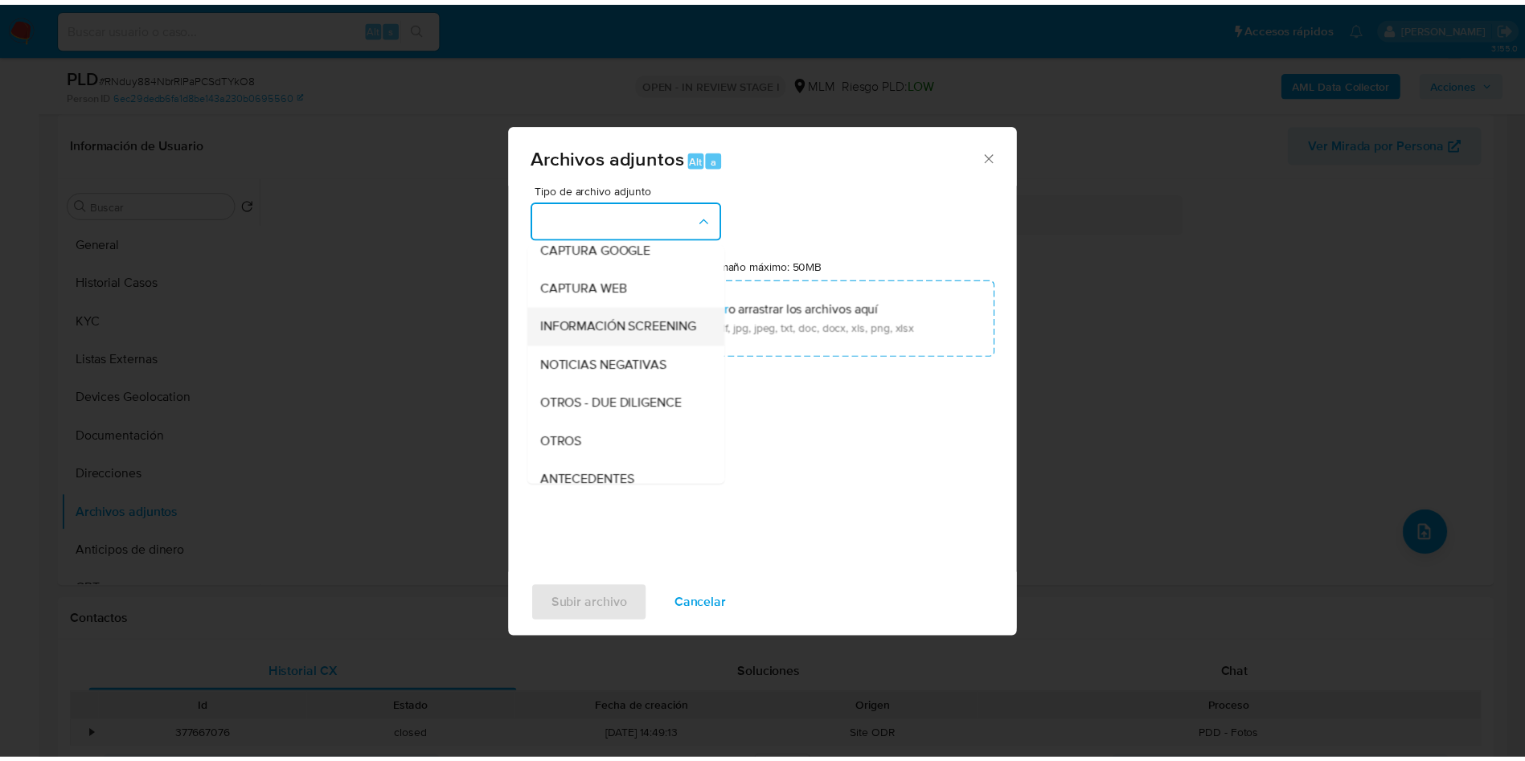
scroll to position [121, 0]
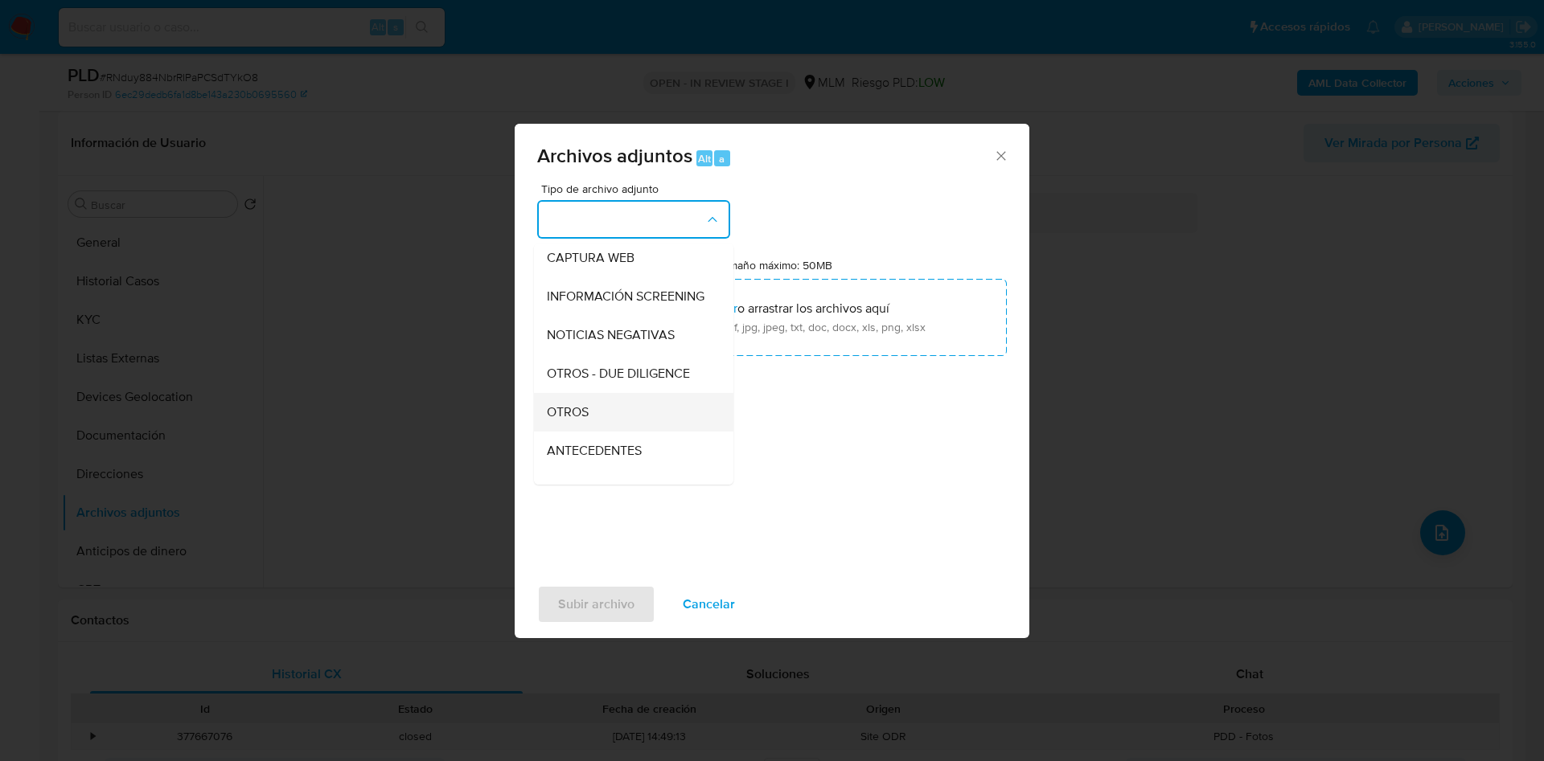
click at [589, 432] on div "OTROS" at bounding box center [629, 412] width 164 height 39
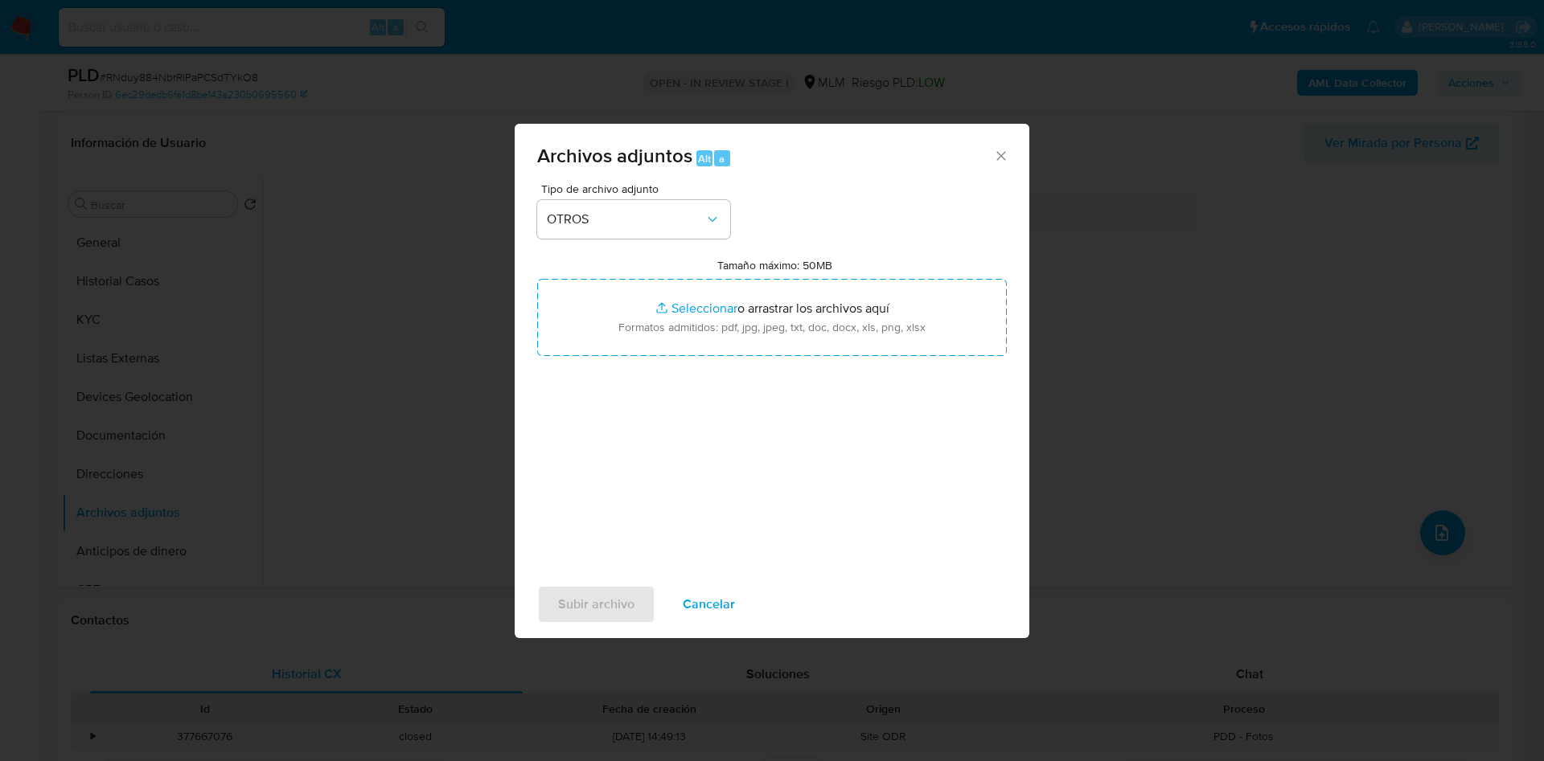
click at [927, 449] on div "Tipo de archivo adjunto OTROS Tamaño máximo: 50MB Seleccionar archivos Seleccio…" at bounding box center [772, 373] width 470 height 380
drag, startPoint x: 924, startPoint y: 329, endPoint x: 597, endPoint y: 614, distance: 434.3
click at [597, 614] on span "Subir archivo" at bounding box center [596, 604] width 76 height 35
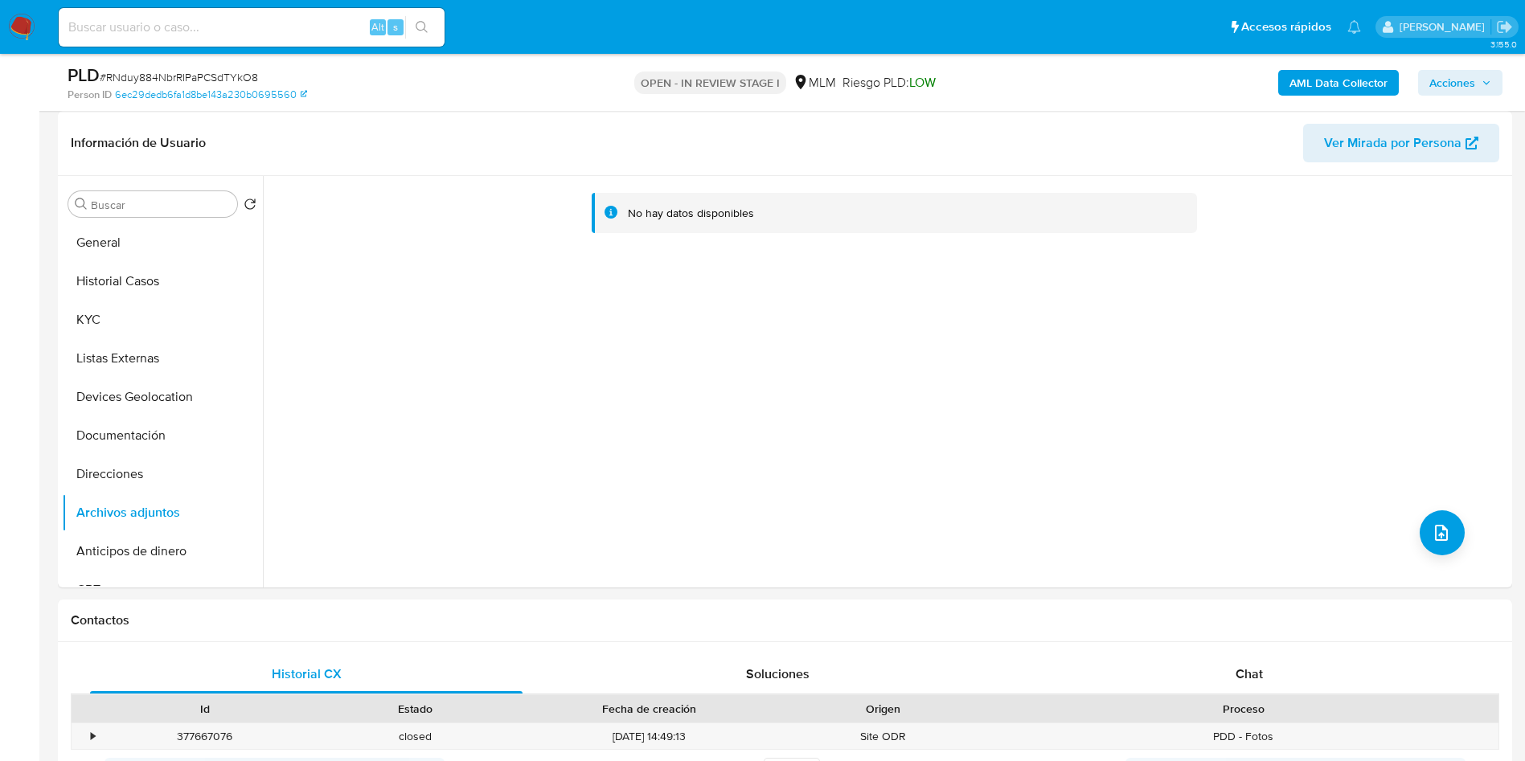
click at [109, 329] on button "KYC" at bounding box center [162, 320] width 201 height 39
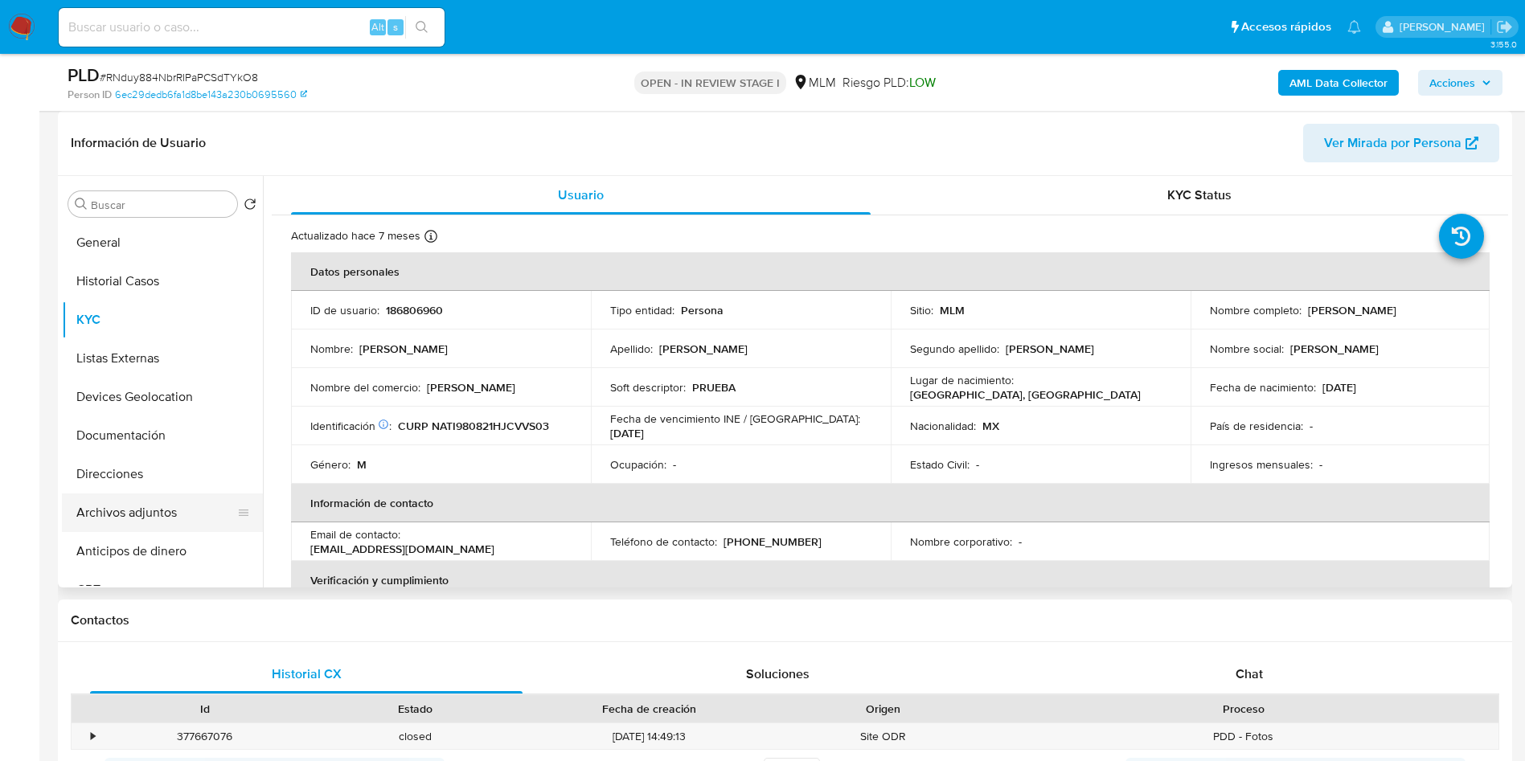
click at [130, 527] on button "Archivos adjuntos" at bounding box center [156, 513] width 188 height 39
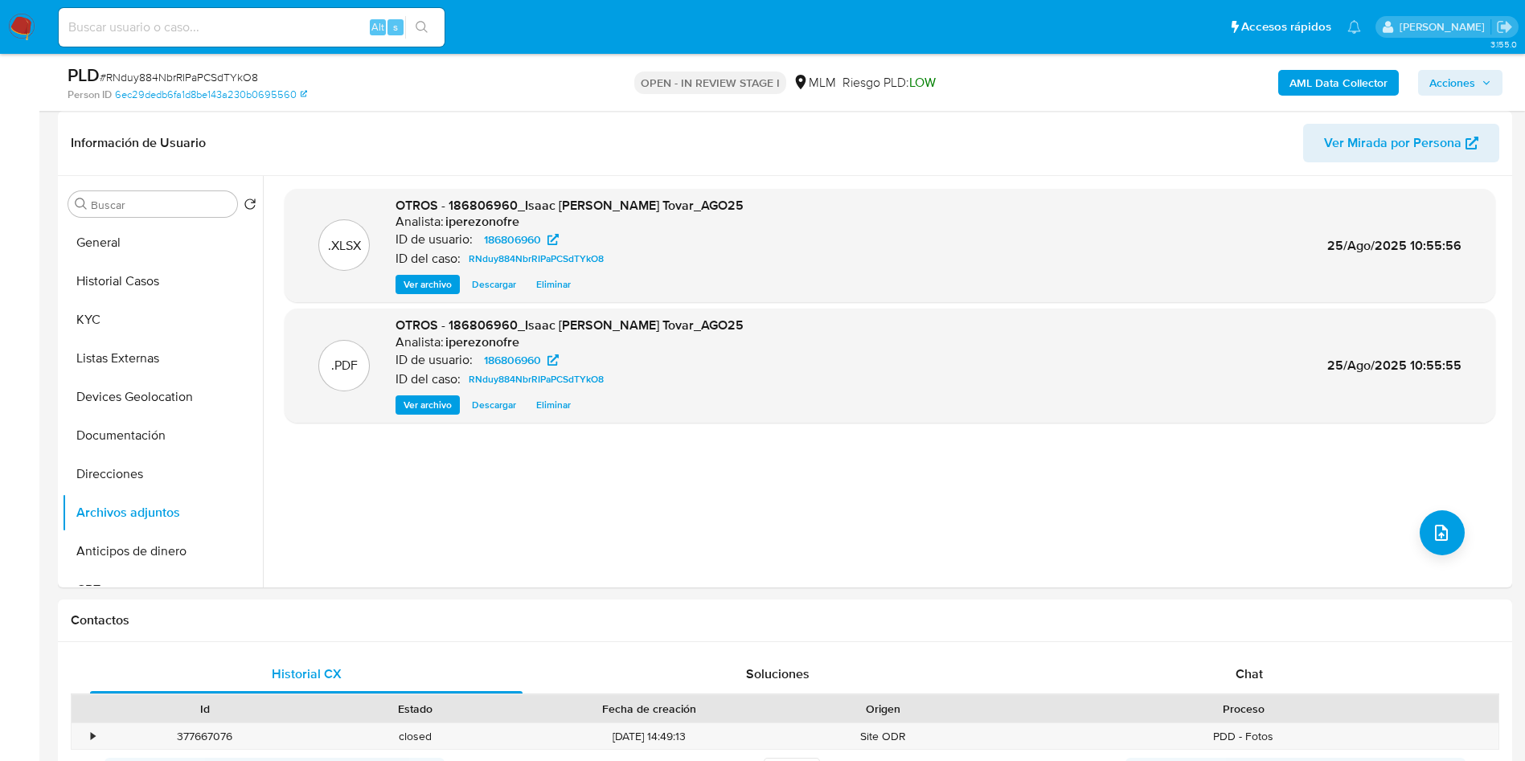
click at [1492, 78] on button "Acciones" at bounding box center [1460, 83] width 84 height 26
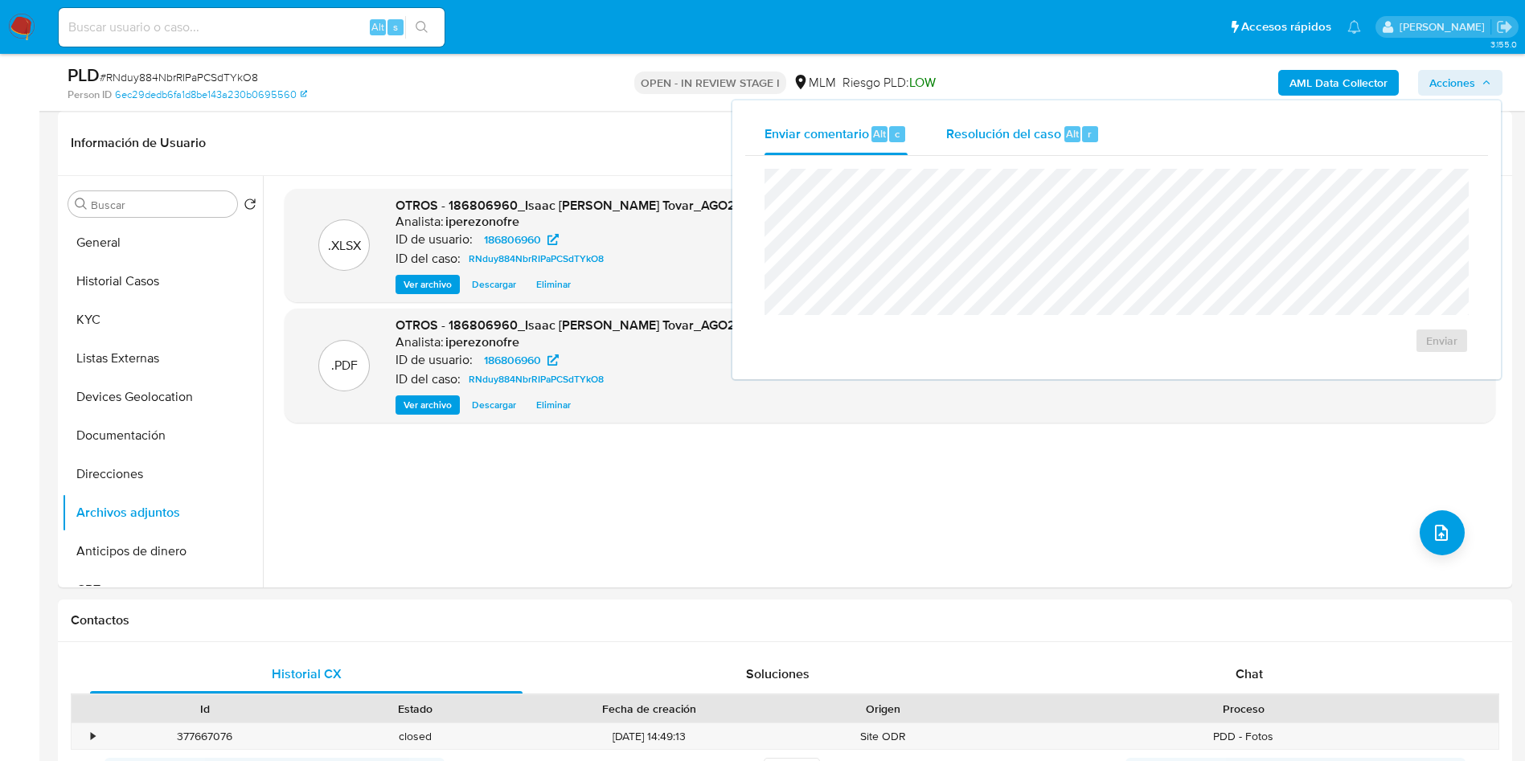
click at [978, 138] on span "Resolución del caso" at bounding box center [1003, 133] width 115 height 18
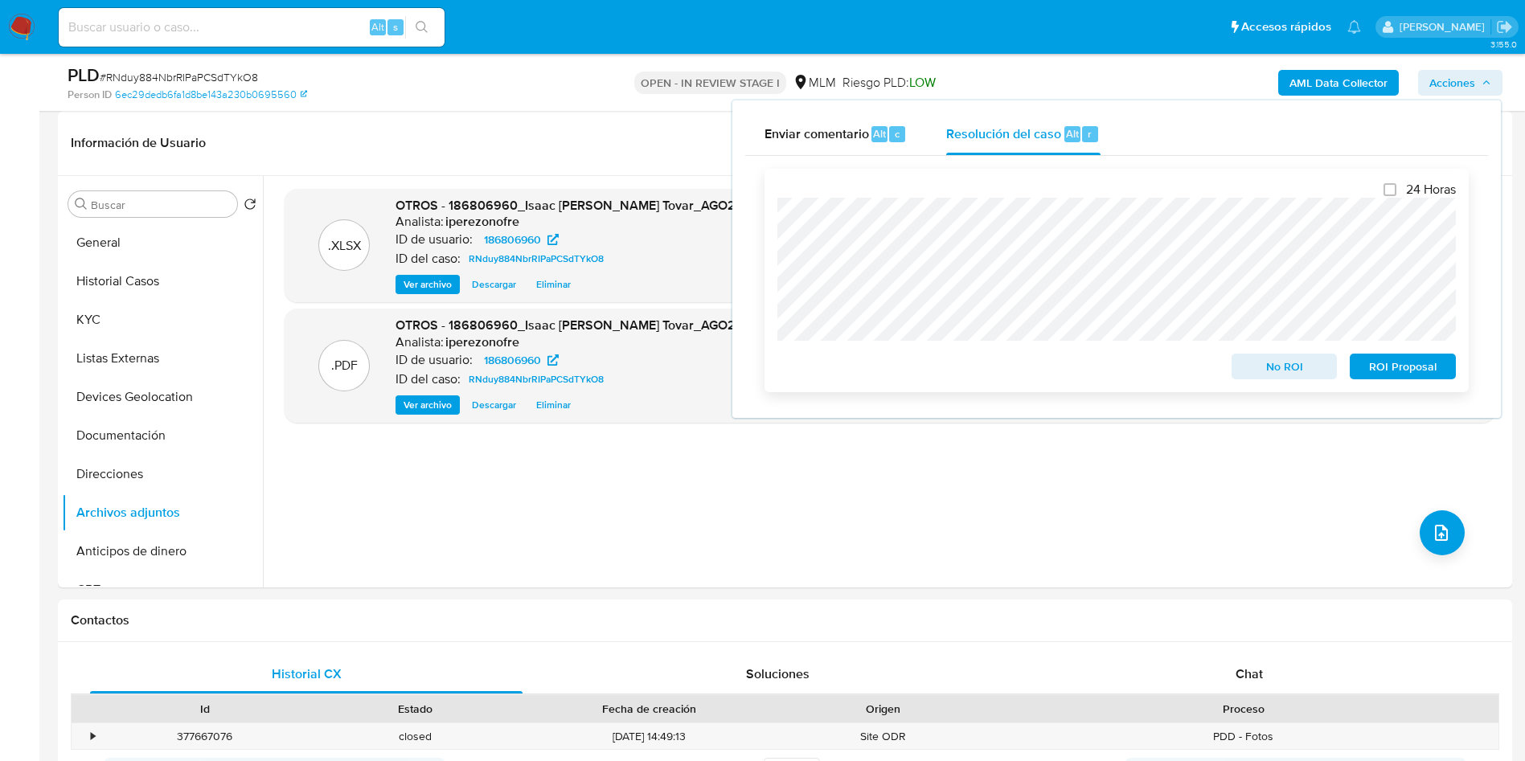
click at [1438, 366] on span "ROI Proposal" at bounding box center [1403, 366] width 84 height 23
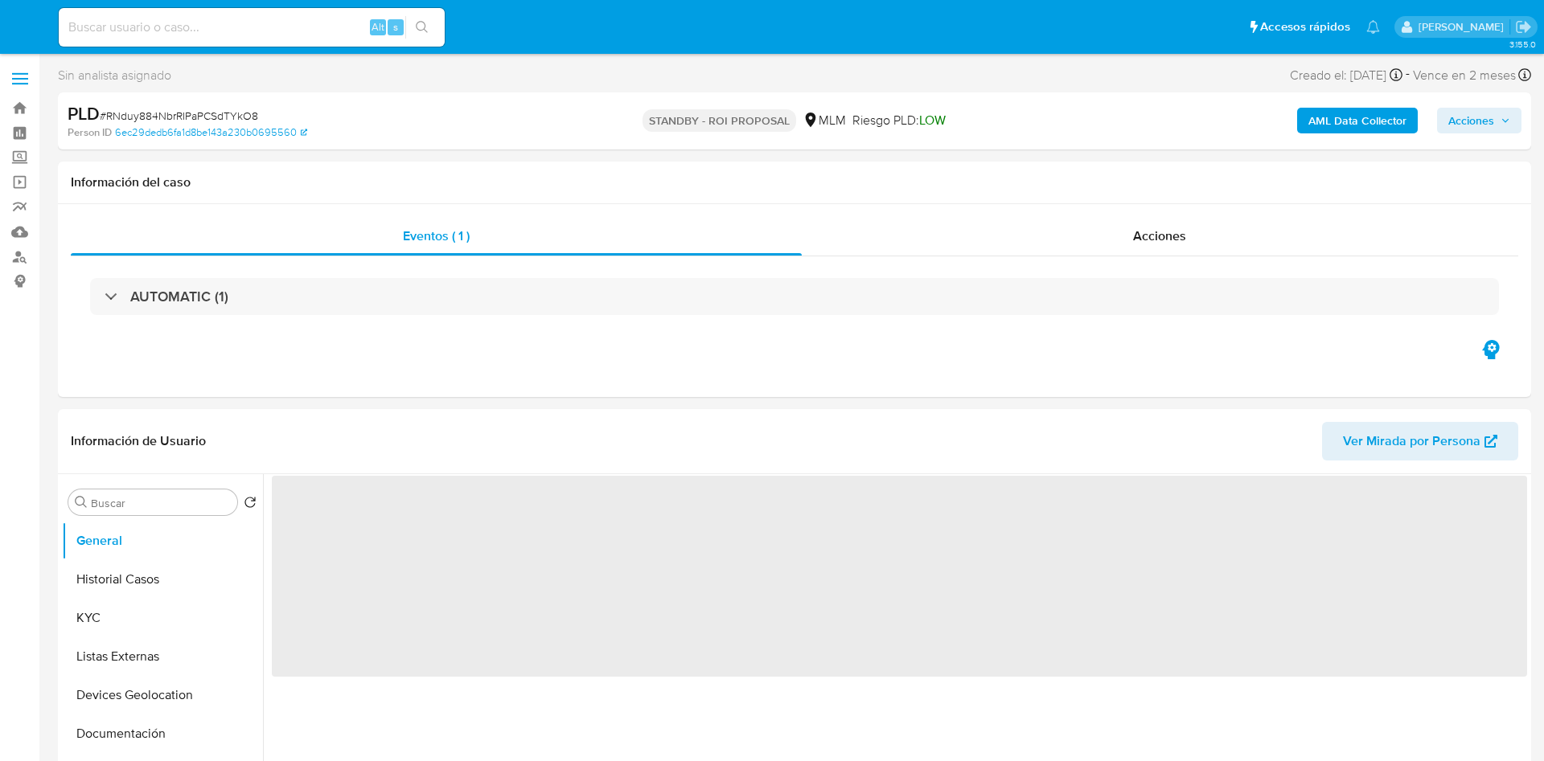
select select "10"
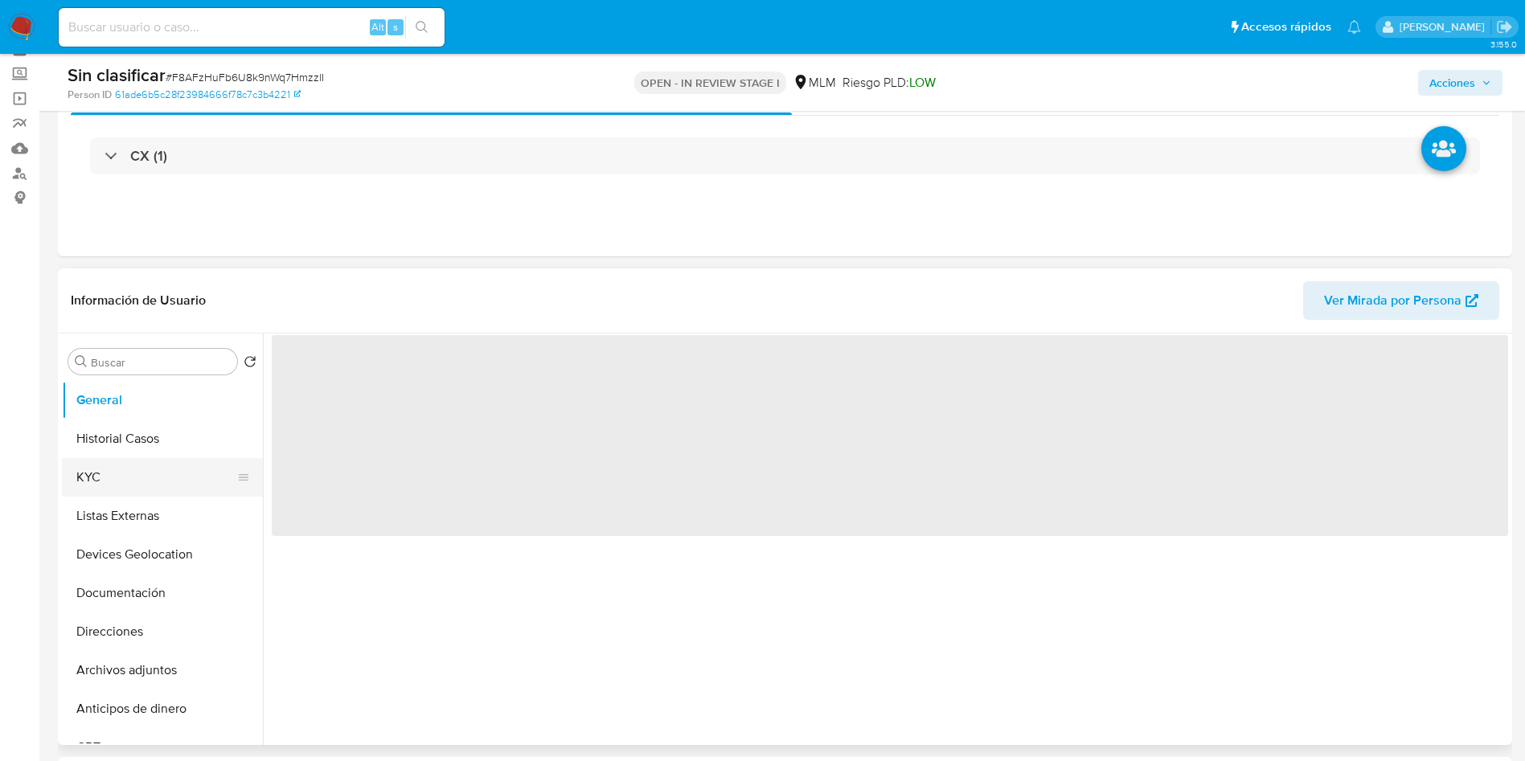
scroll to position [121, 0]
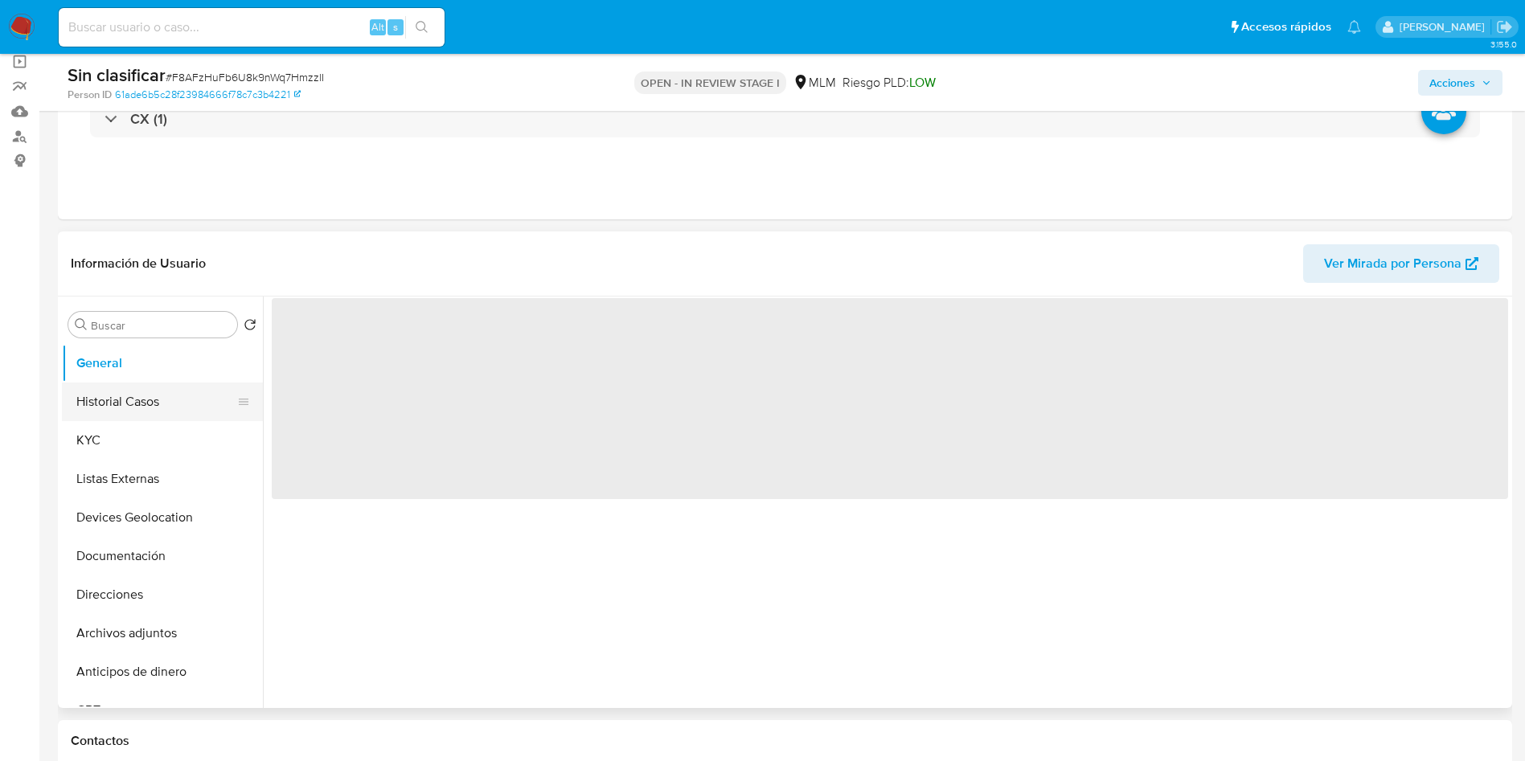
select select "10"
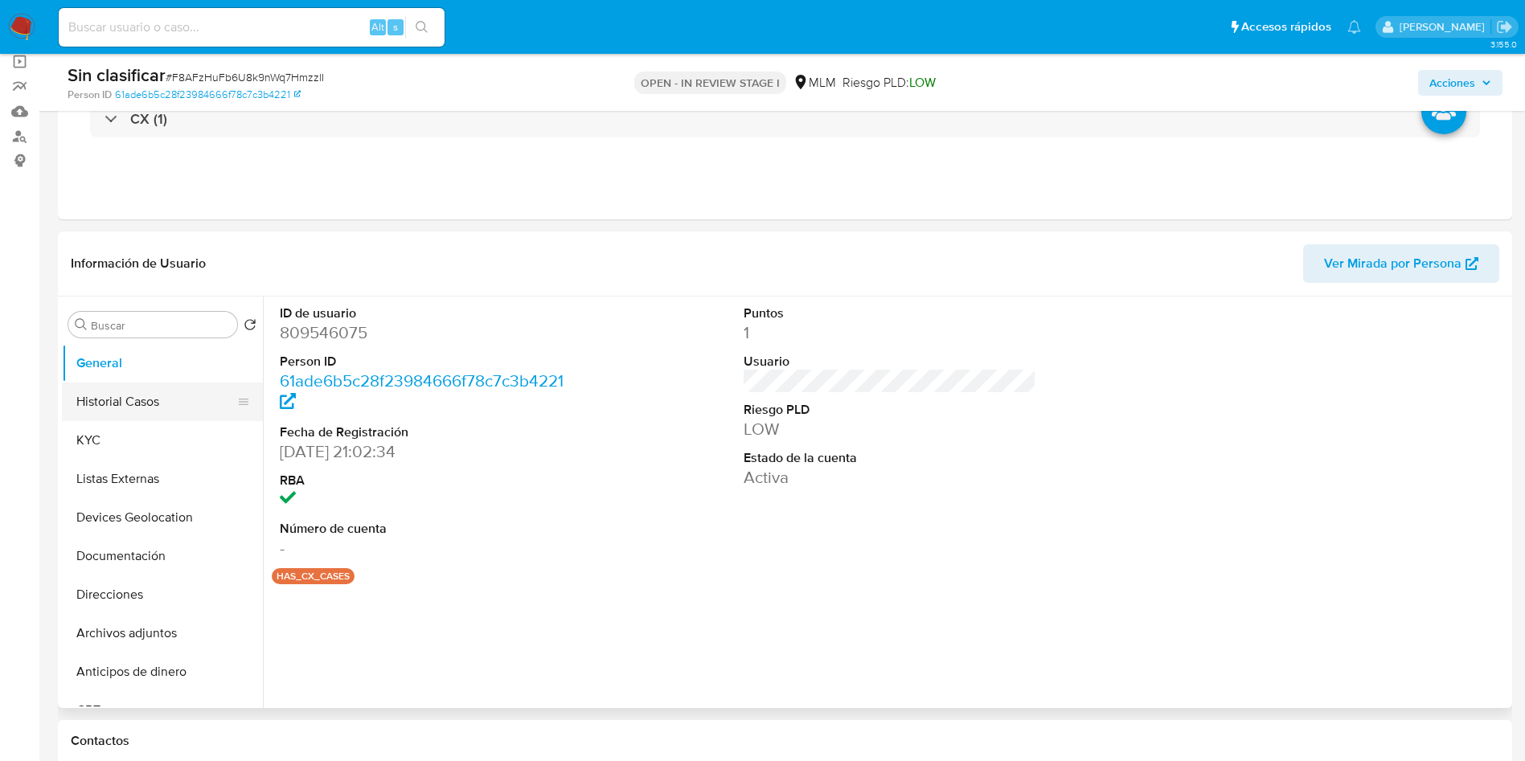
click at [156, 413] on button "Historial Casos" at bounding box center [156, 402] width 188 height 39
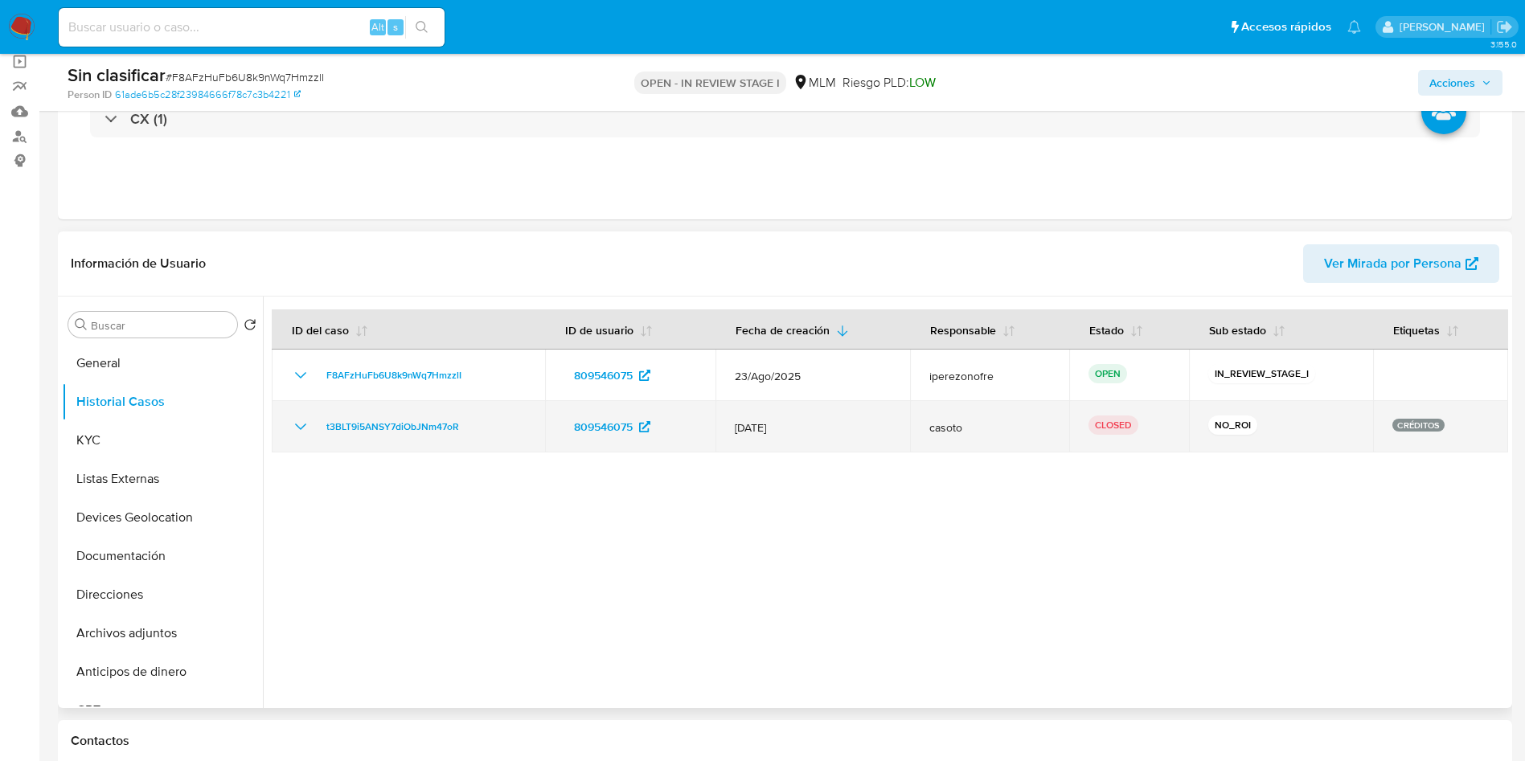
click at [299, 430] on icon "Mostrar/Ocultar" at bounding box center [300, 426] width 19 height 19
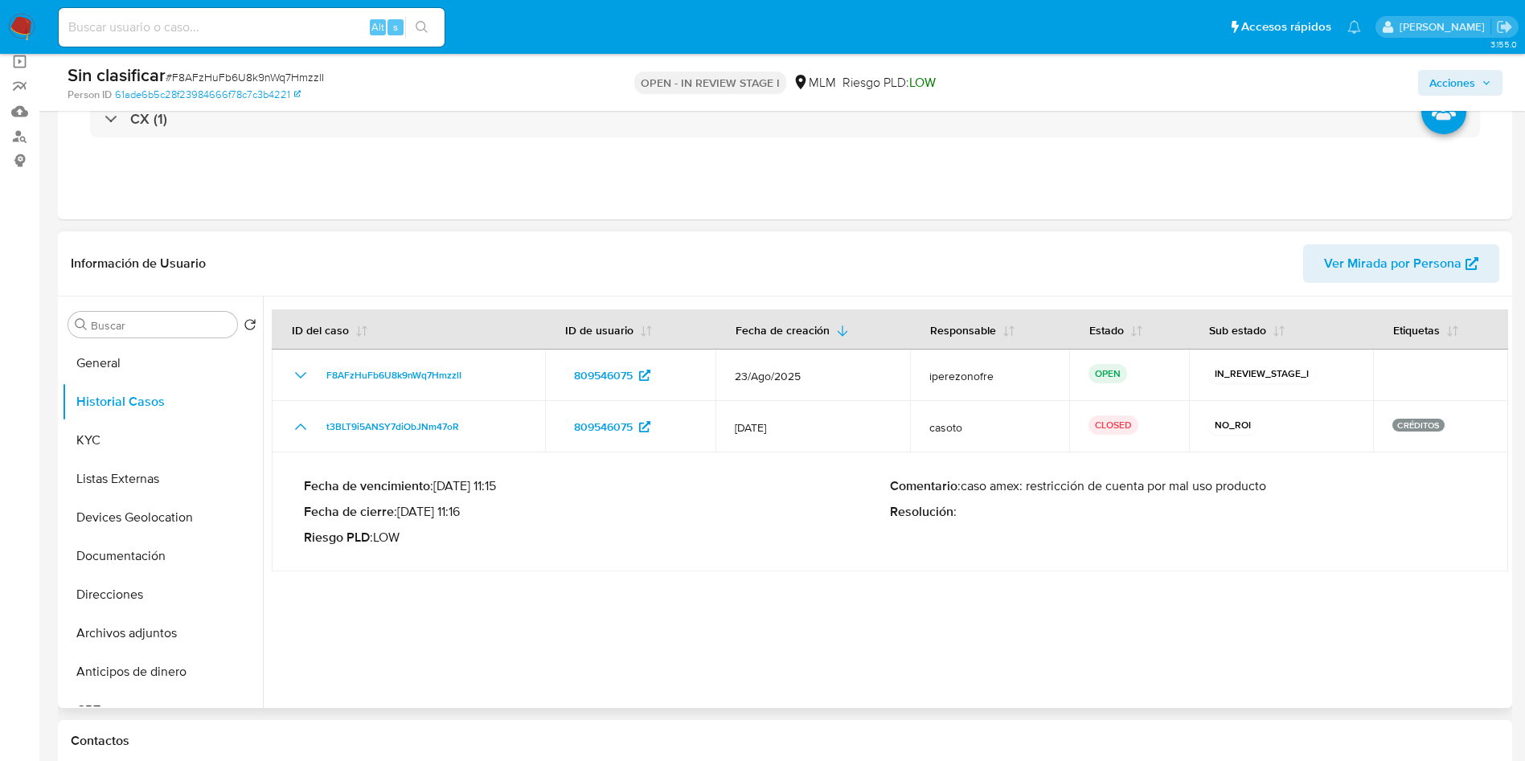
drag, startPoint x: 1289, startPoint y: 489, endPoint x: 1027, endPoint y: 490, distance: 262.1
click at [1027, 490] on p "Comentario : caso amex: restricción de cuenta por mal uso producto" at bounding box center [1183, 486] width 586 height 16
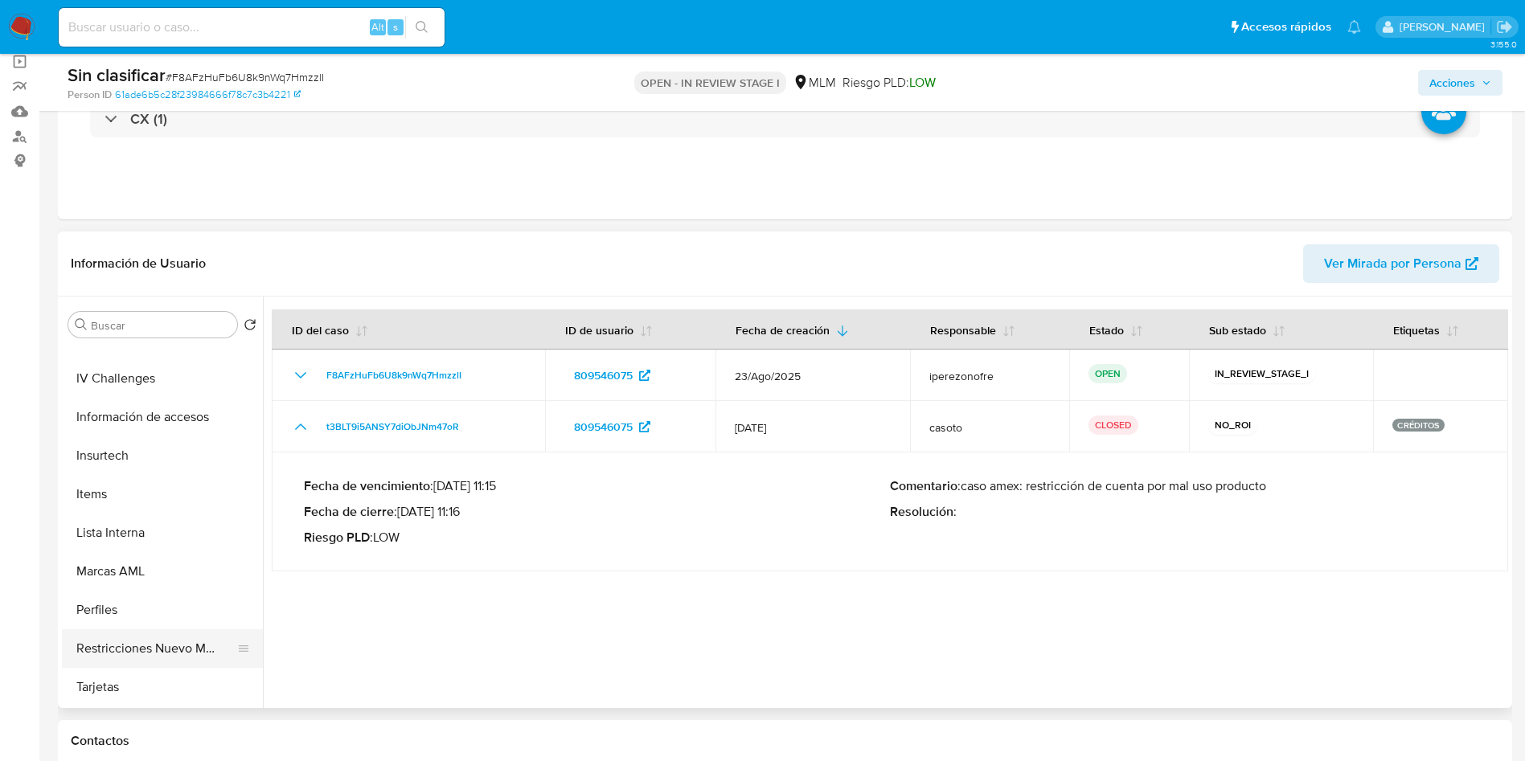
click at [138, 652] on button "Restricciones Nuevo Mundo" at bounding box center [156, 649] width 188 height 39
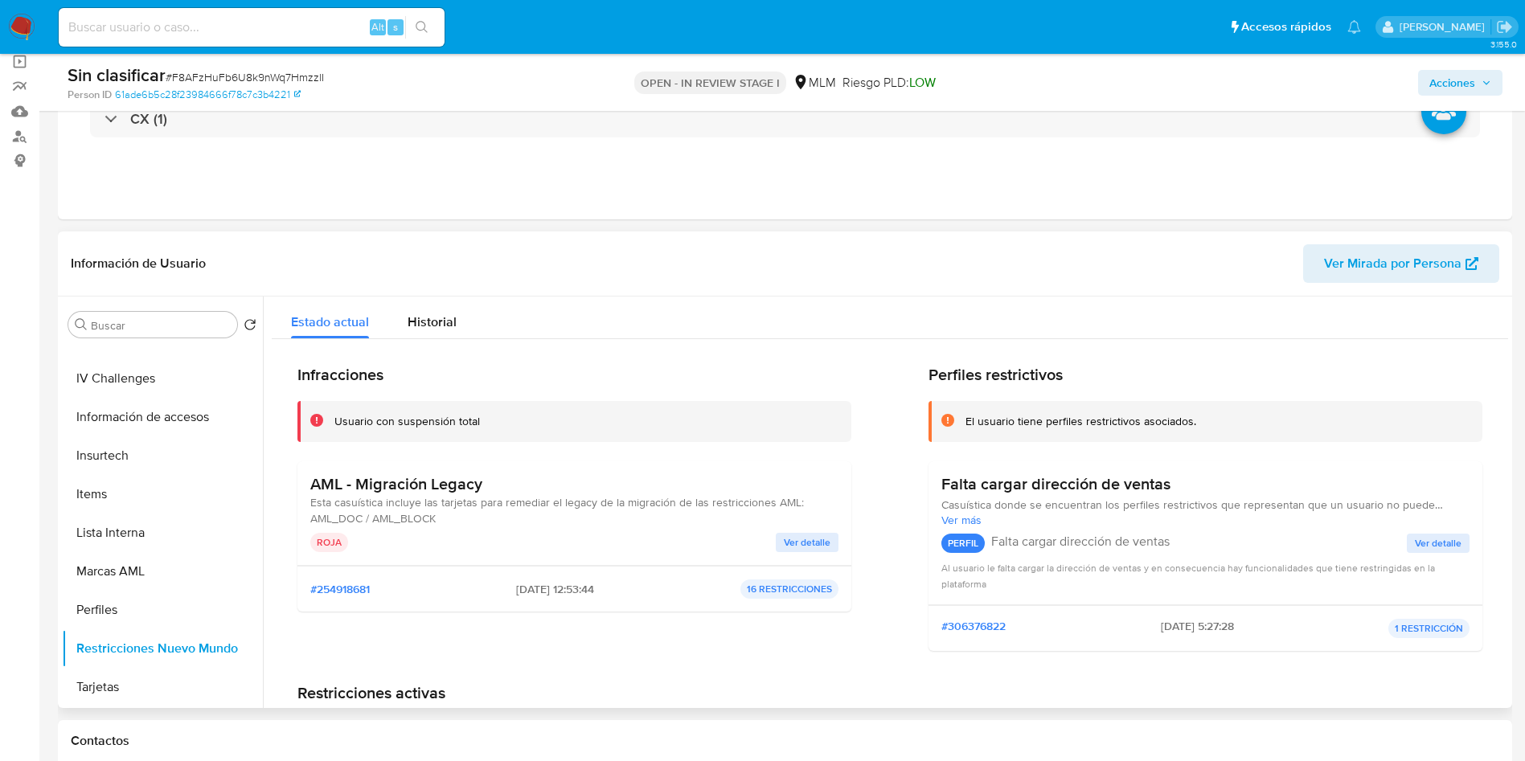
click at [807, 548] on span "Ver detalle" at bounding box center [807, 543] width 47 height 16
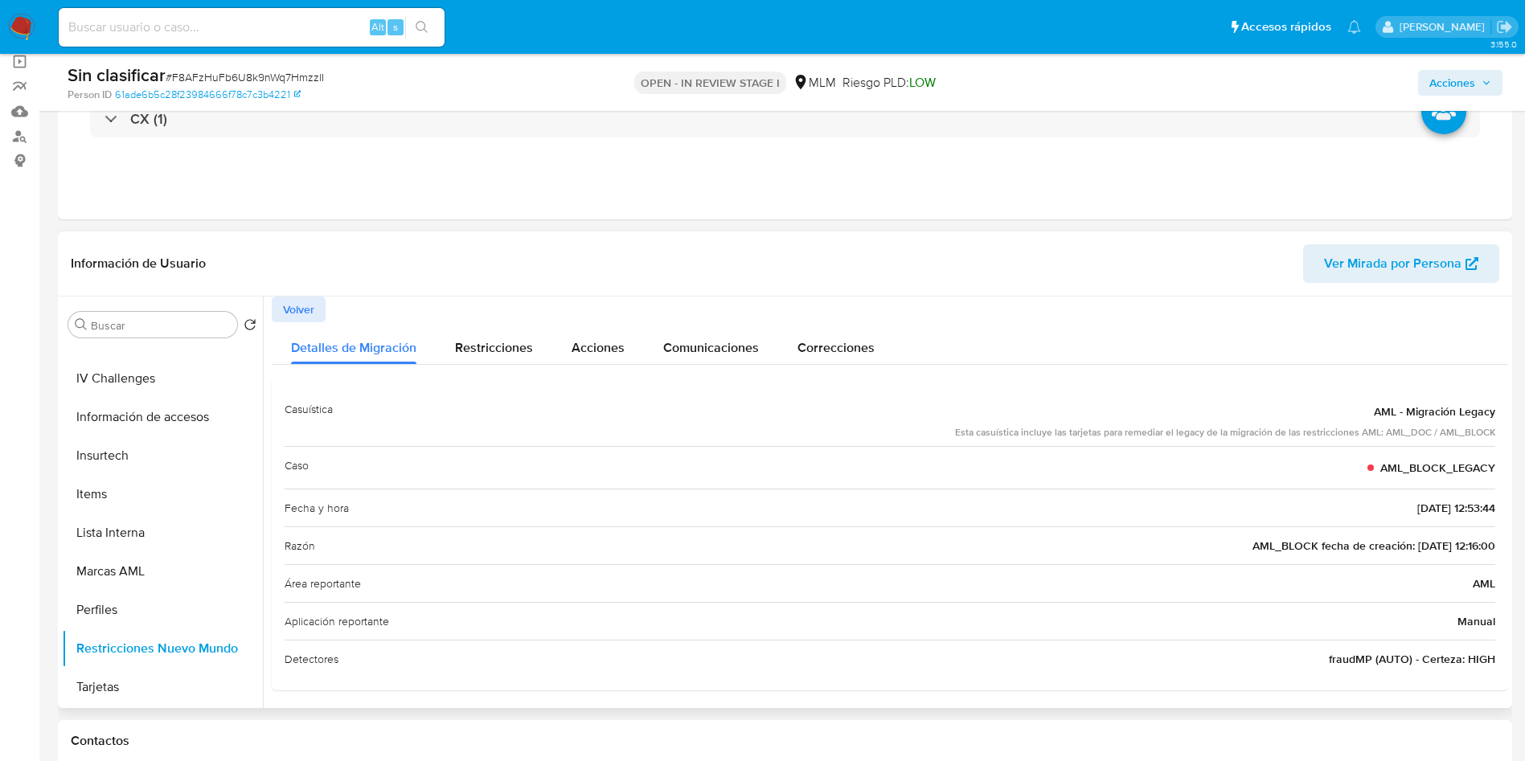
scroll to position [3, 0]
click at [471, 339] on span "Restricciones" at bounding box center [494, 344] width 78 height 18
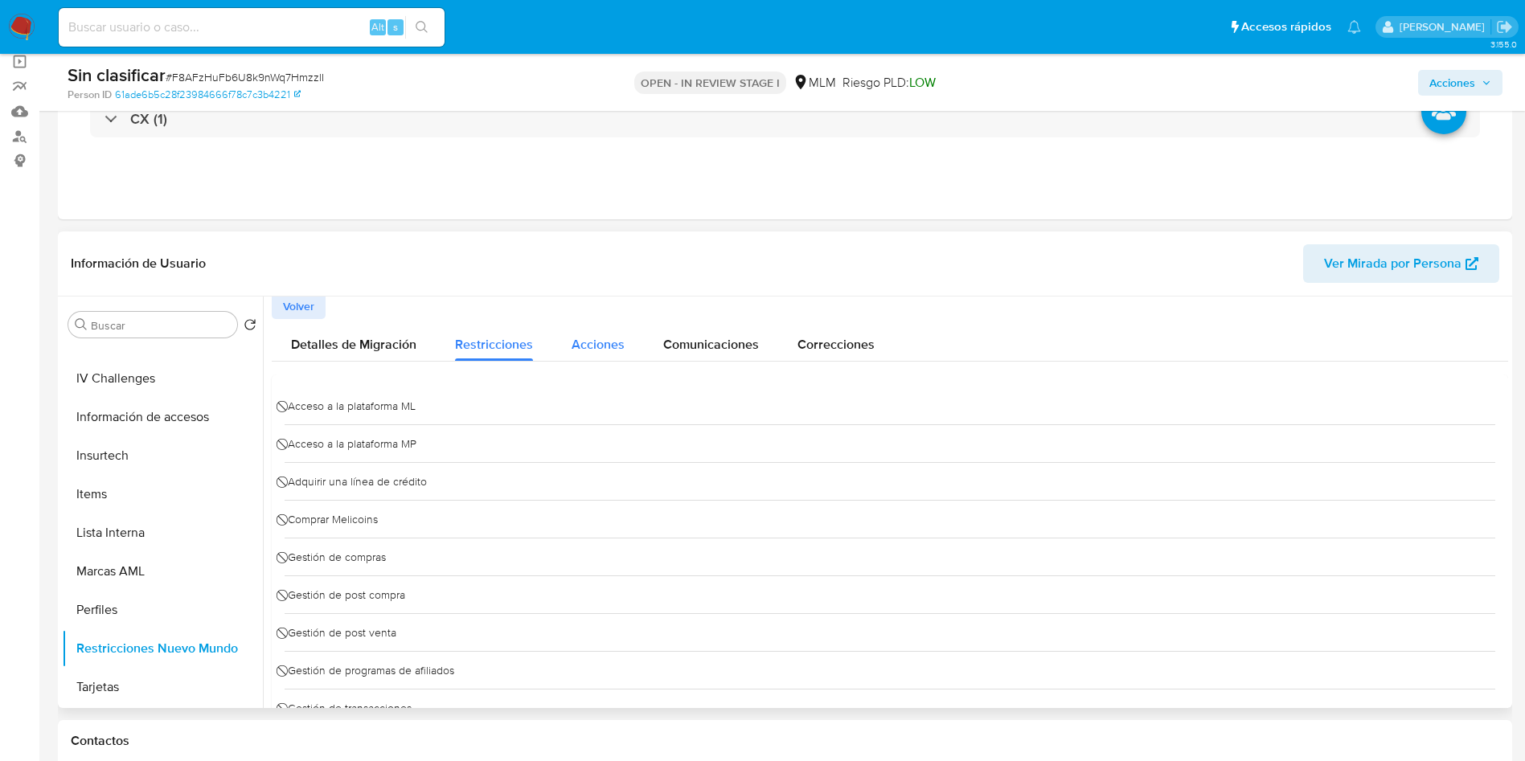
click at [593, 342] on span "Acciones" at bounding box center [598, 344] width 53 height 18
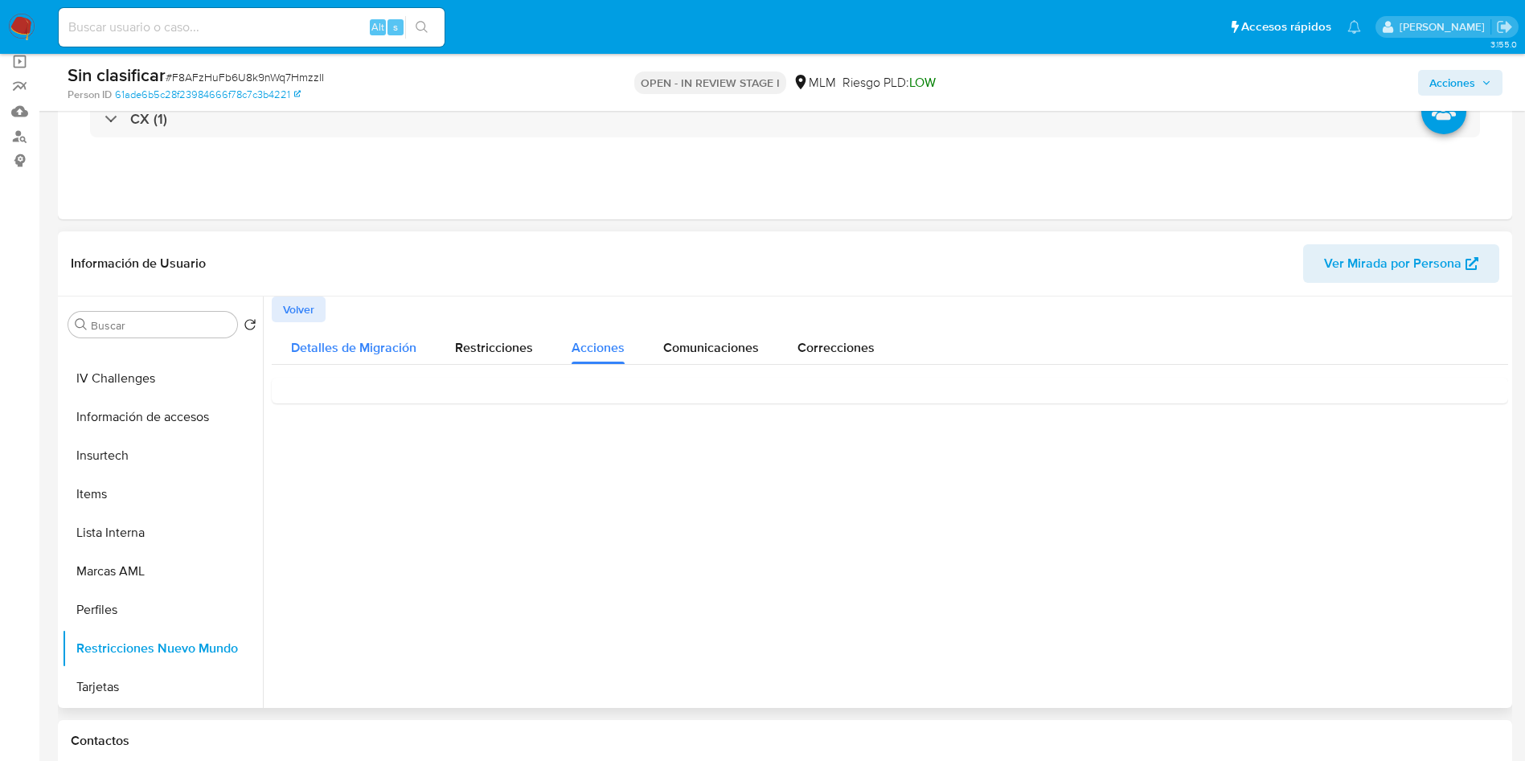
click at [387, 339] on span "Detalles de Migración" at bounding box center [353, 348] width 125 height 18
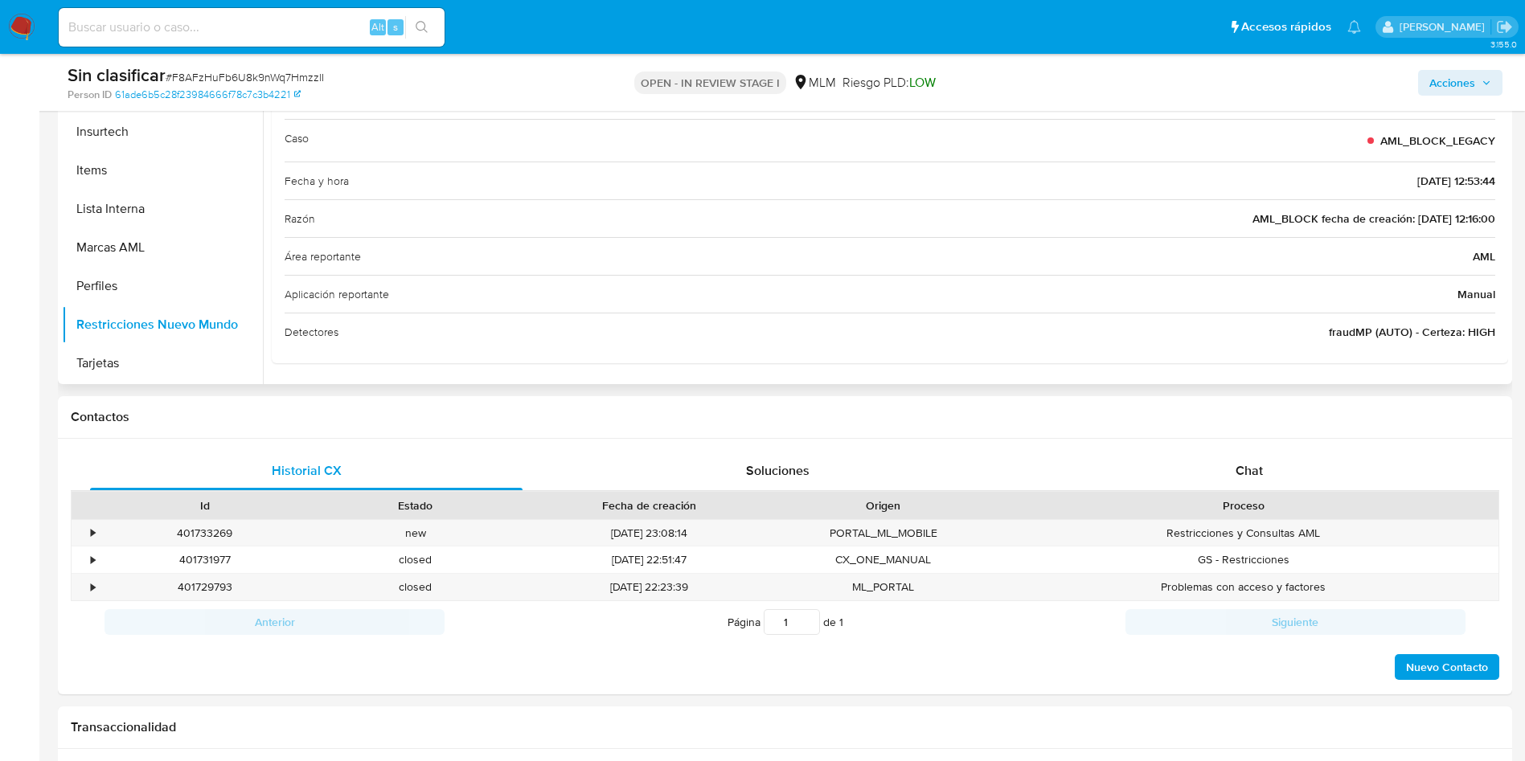
scroll to position [482, 0]
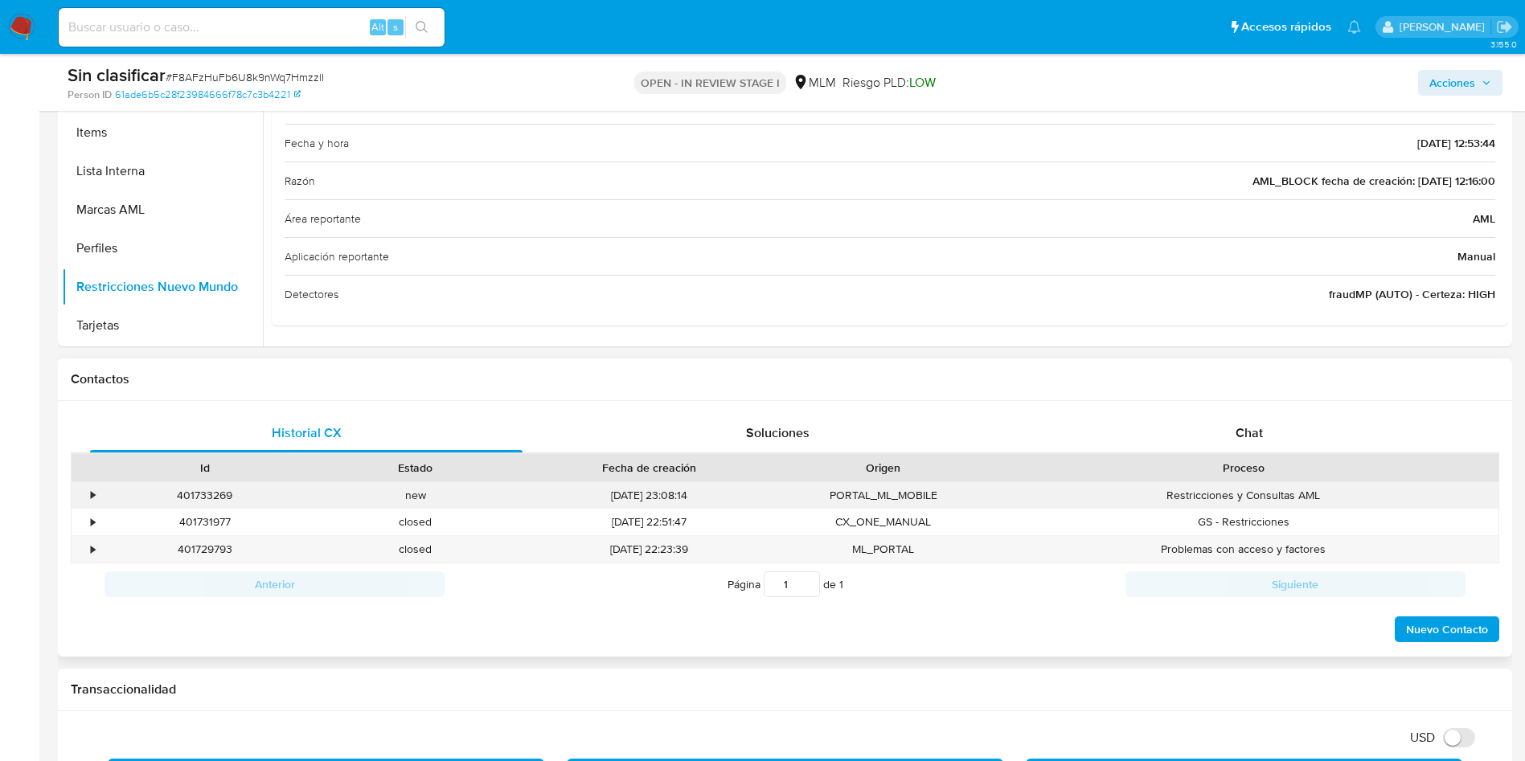
click at [91, 493] on div "•" at bounding box center [93, 495] width 4 height 15
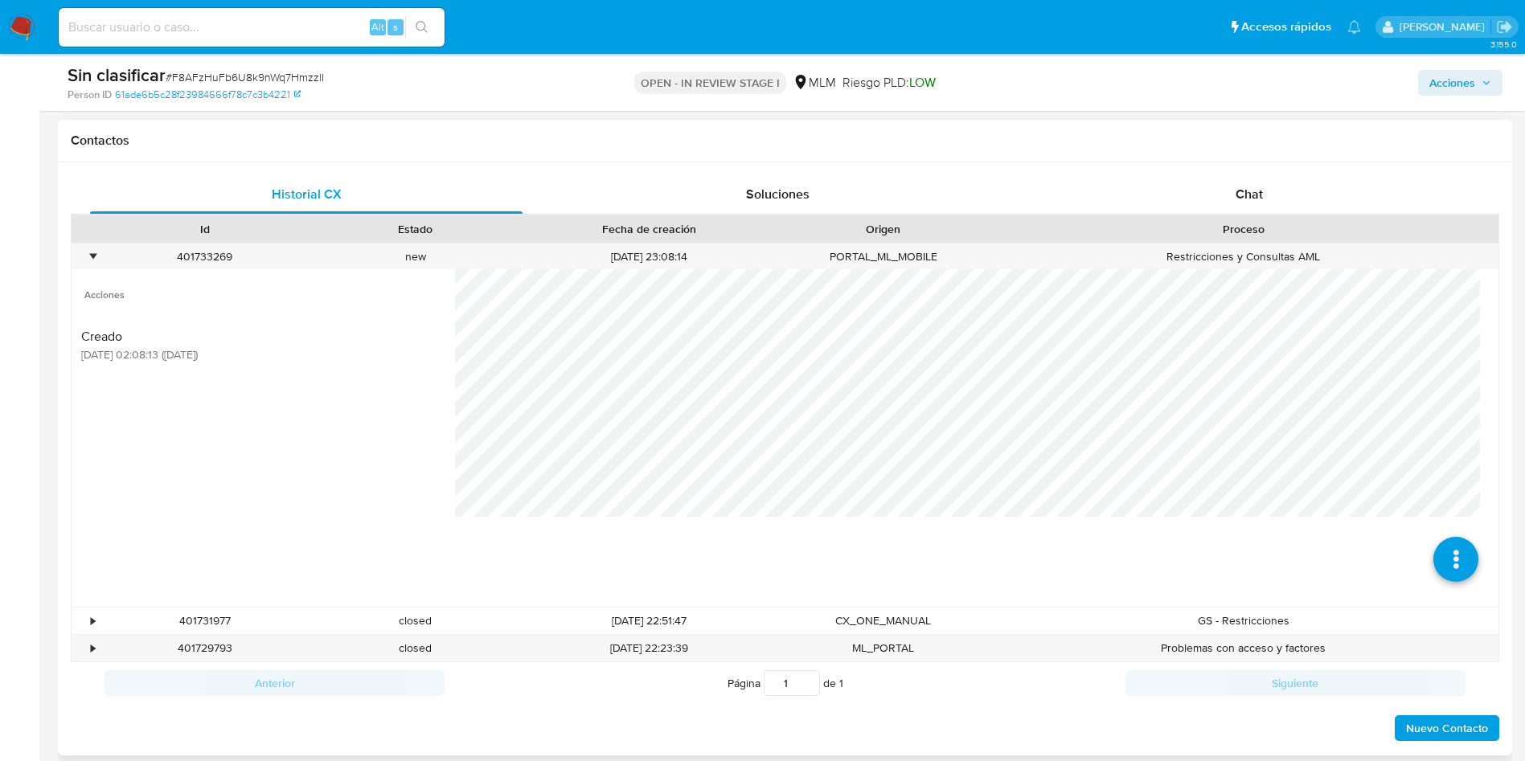
scroll to position [724, 0]
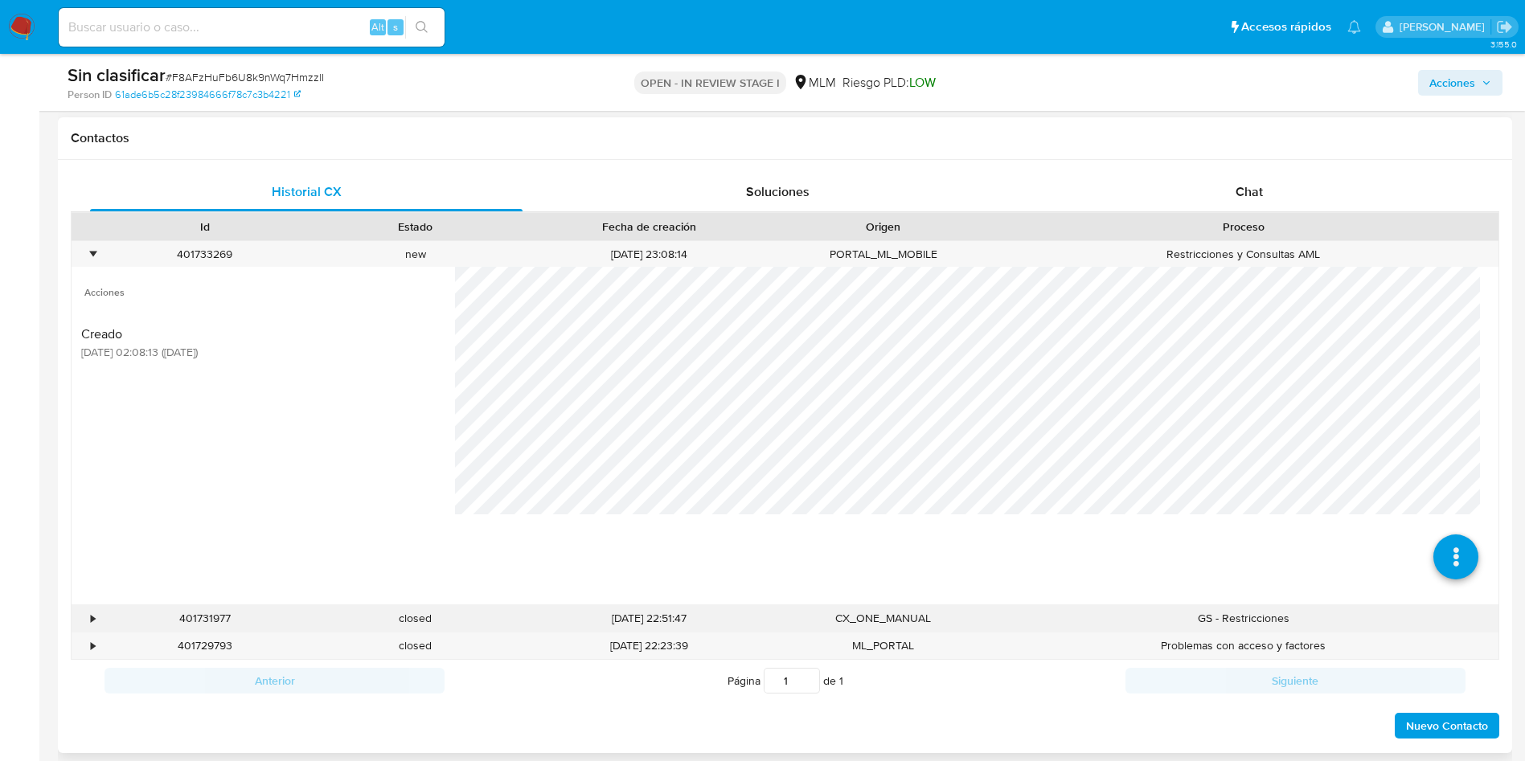
click at [88, 618] on div "•" at bounding box center [86, 618] width 28 height 27
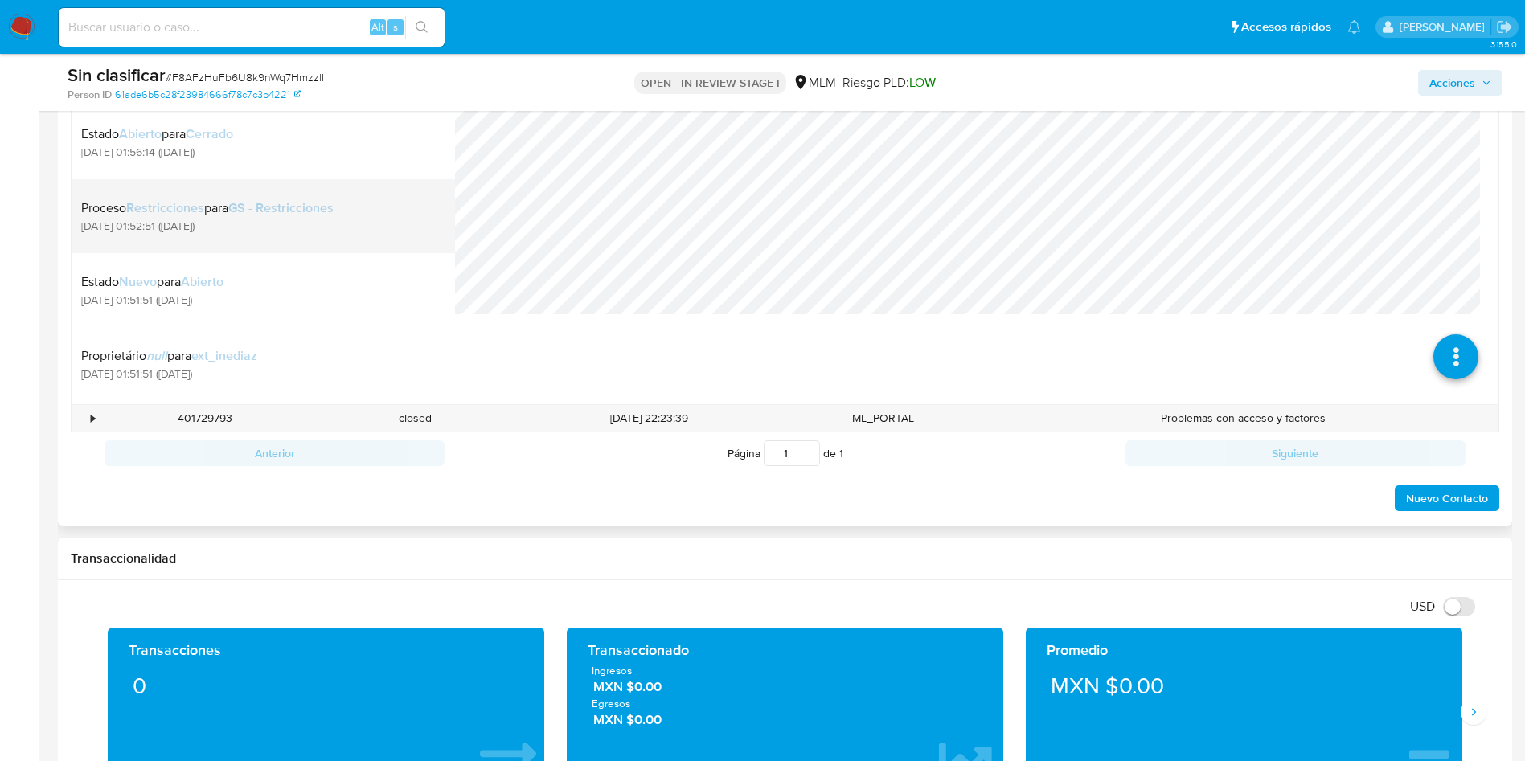
scroll to position [1327, 0]
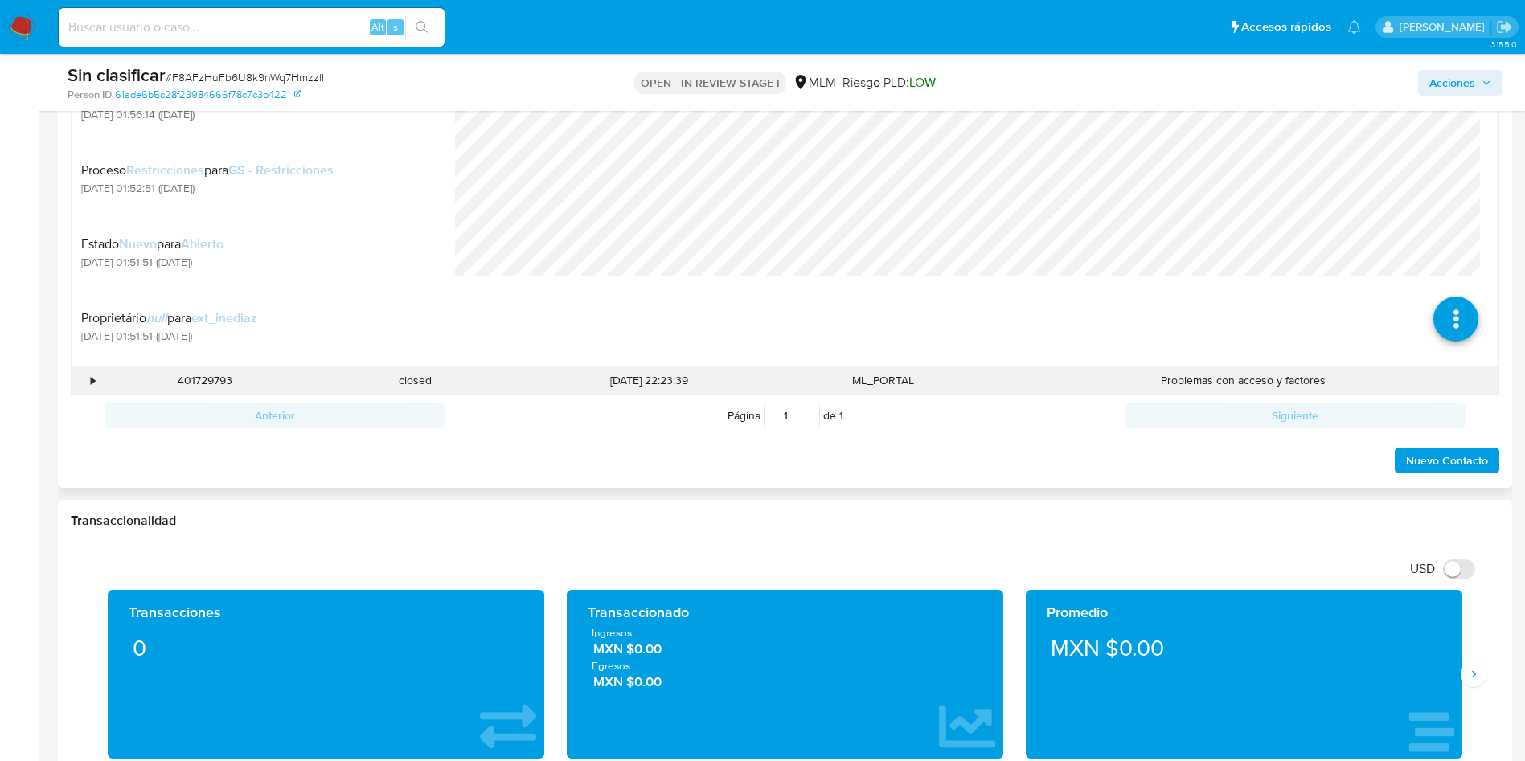
click at [97, 382] on div "•" at bounding box center [86, 380] width 28 height 27
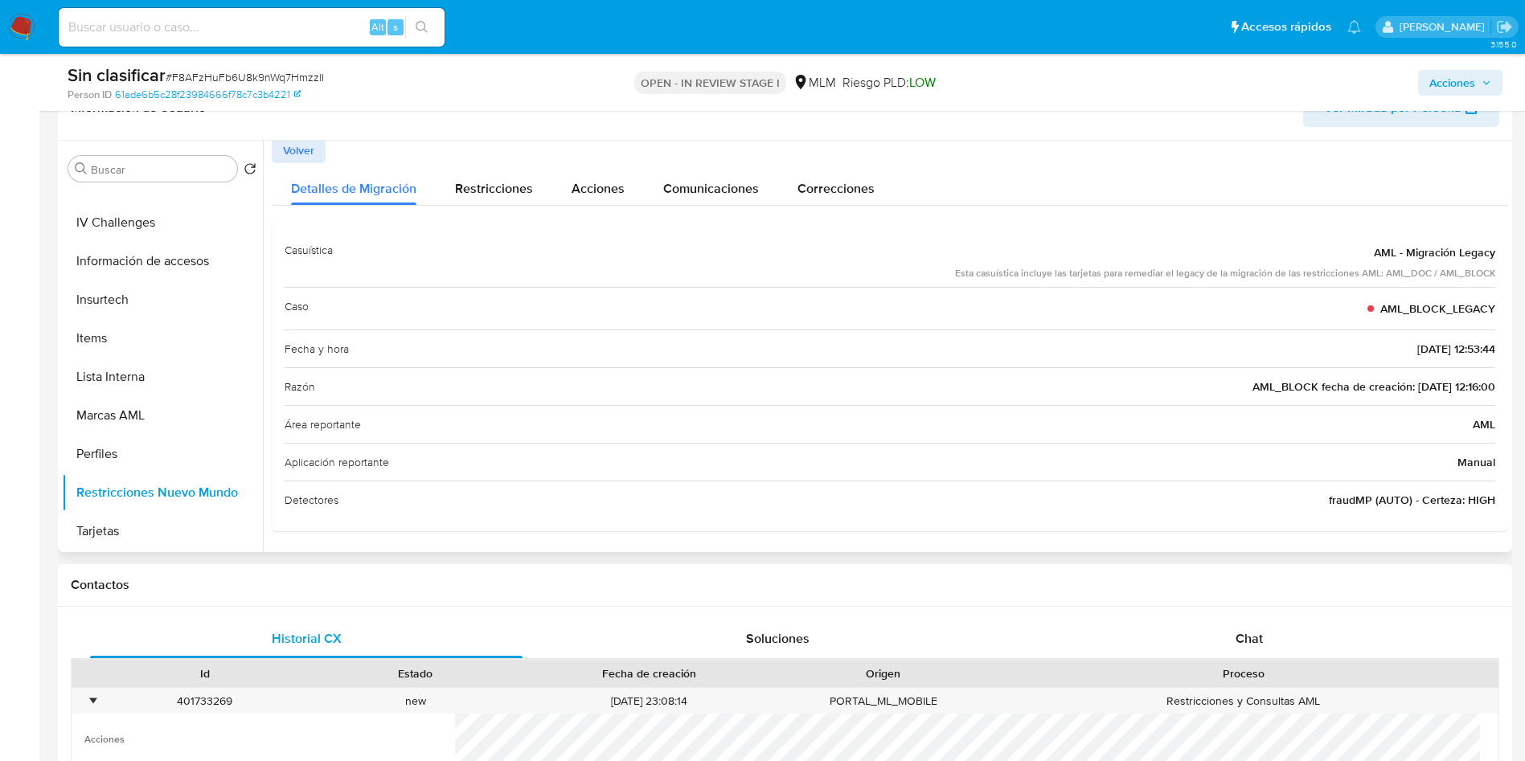
scroll to position [0, 0]
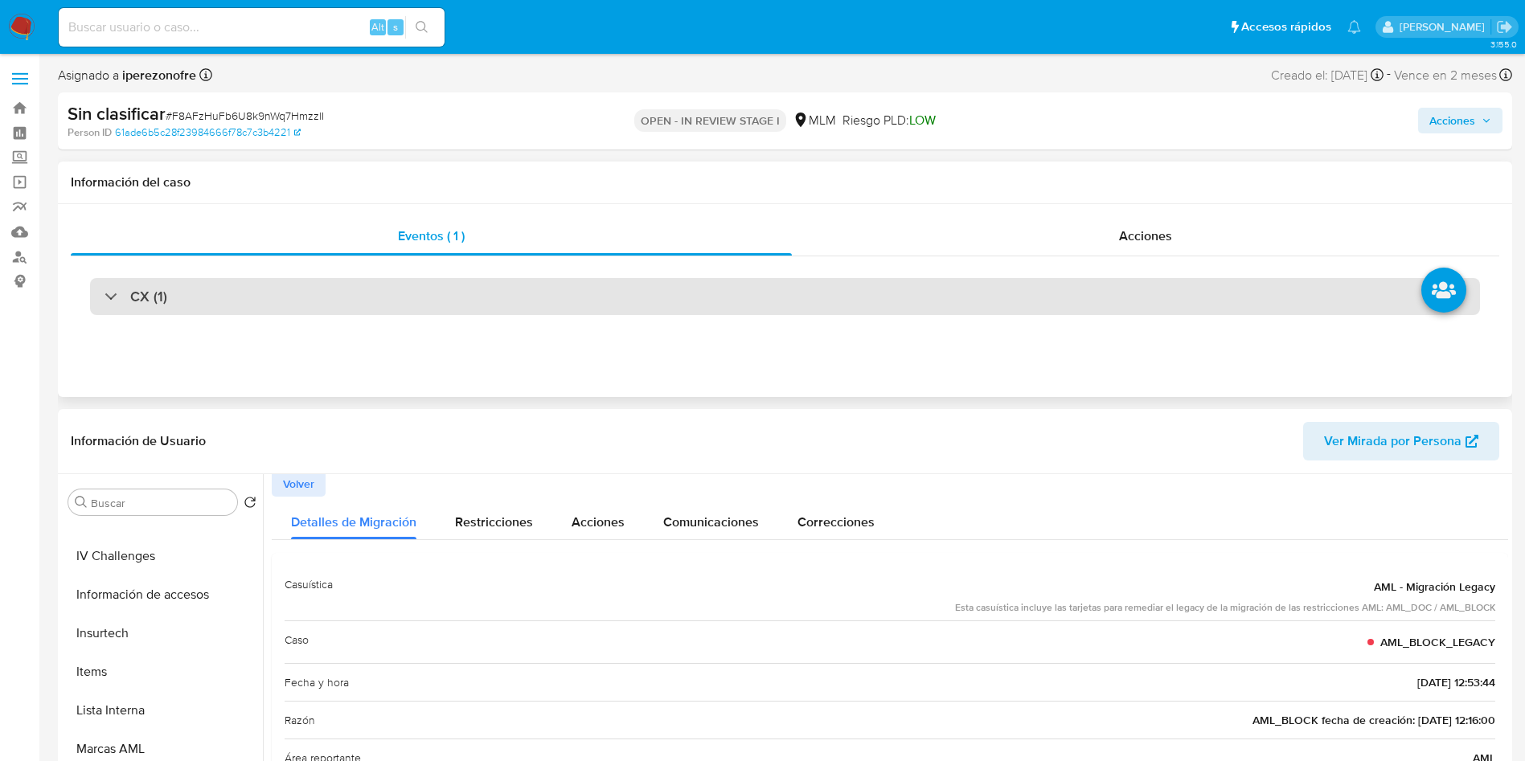
click at [105, 296] on div "CX (1)" at bounding box center [136, 297] width 63 height 18
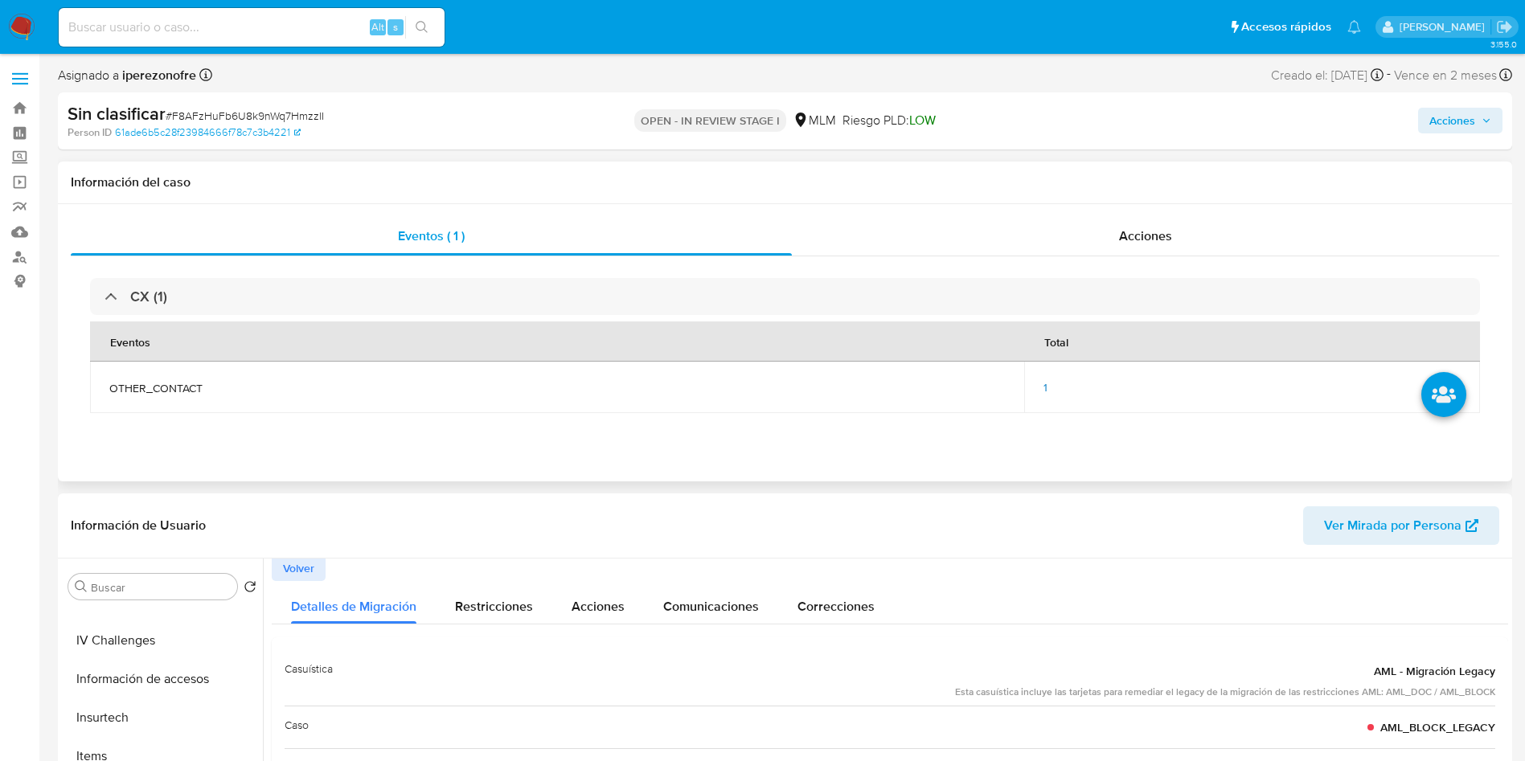
click at [1045, 388] on span "1" at bounding box center [1046, 388] width 4 height 16
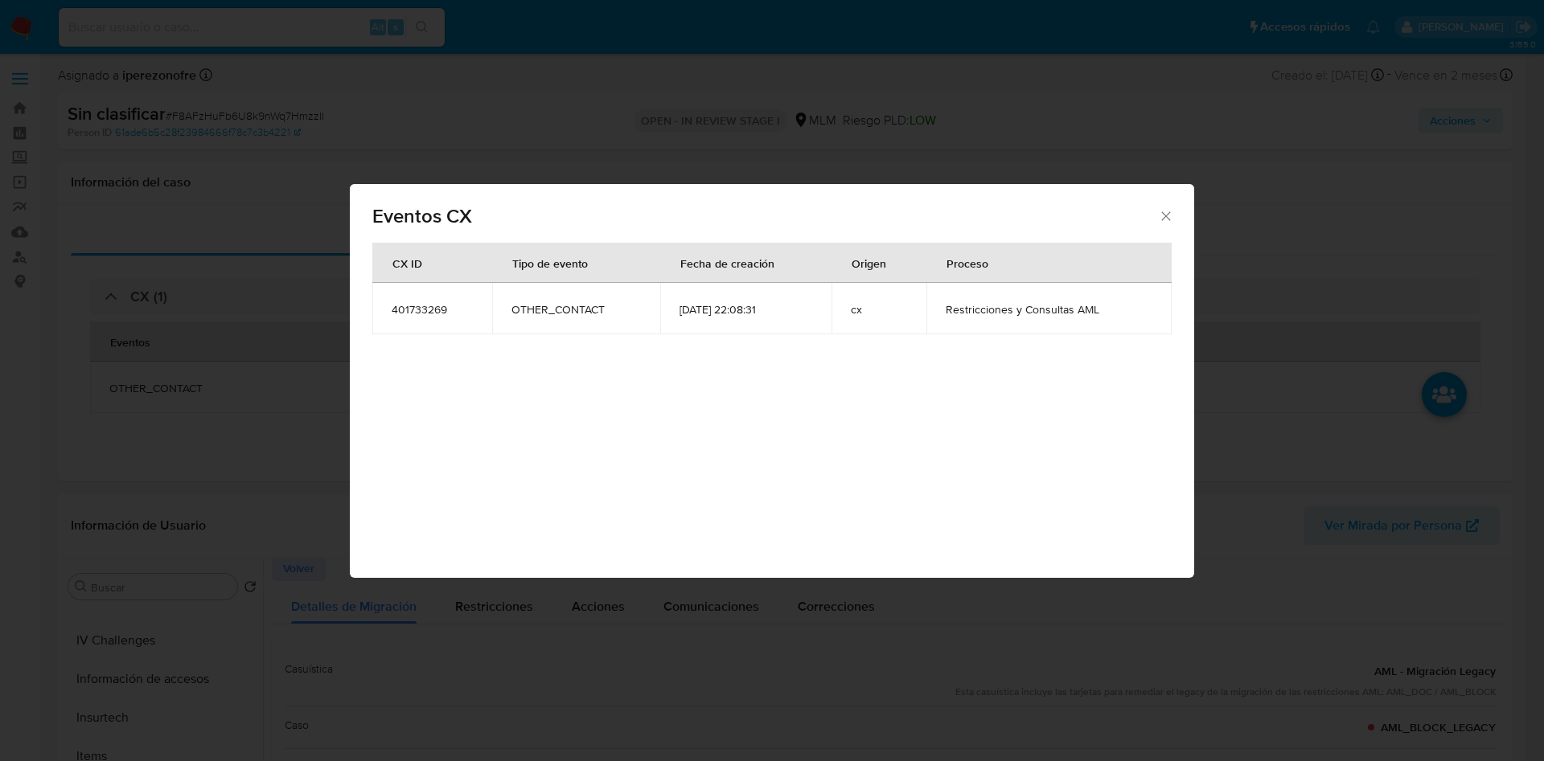
click at [1163, 215] on icon "Cerrar" at bounding box center [1166, 216] width 16 height 16
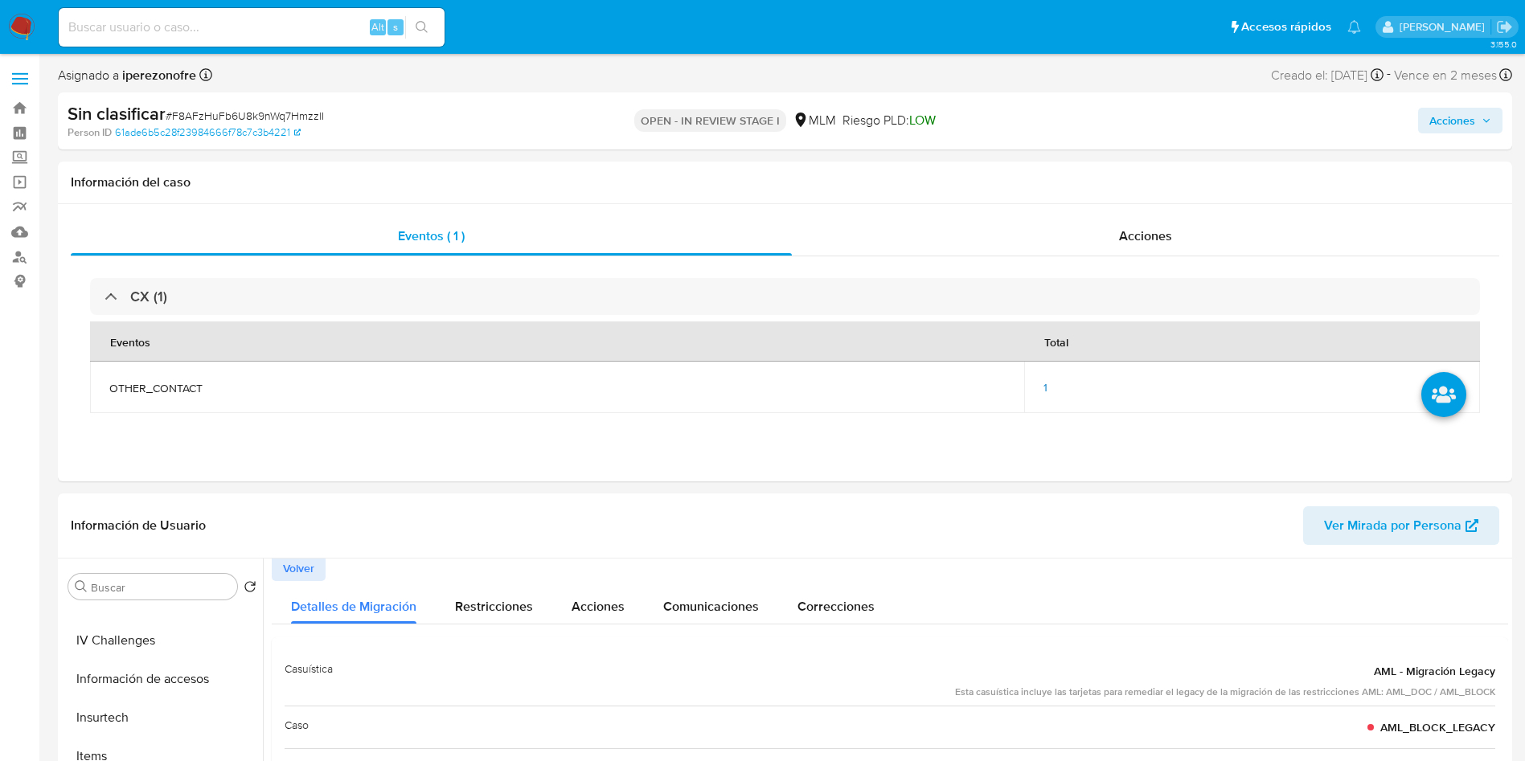
click at [1491, 121] on icon "button" at bounding box center [1487, 121] width 10 height 10
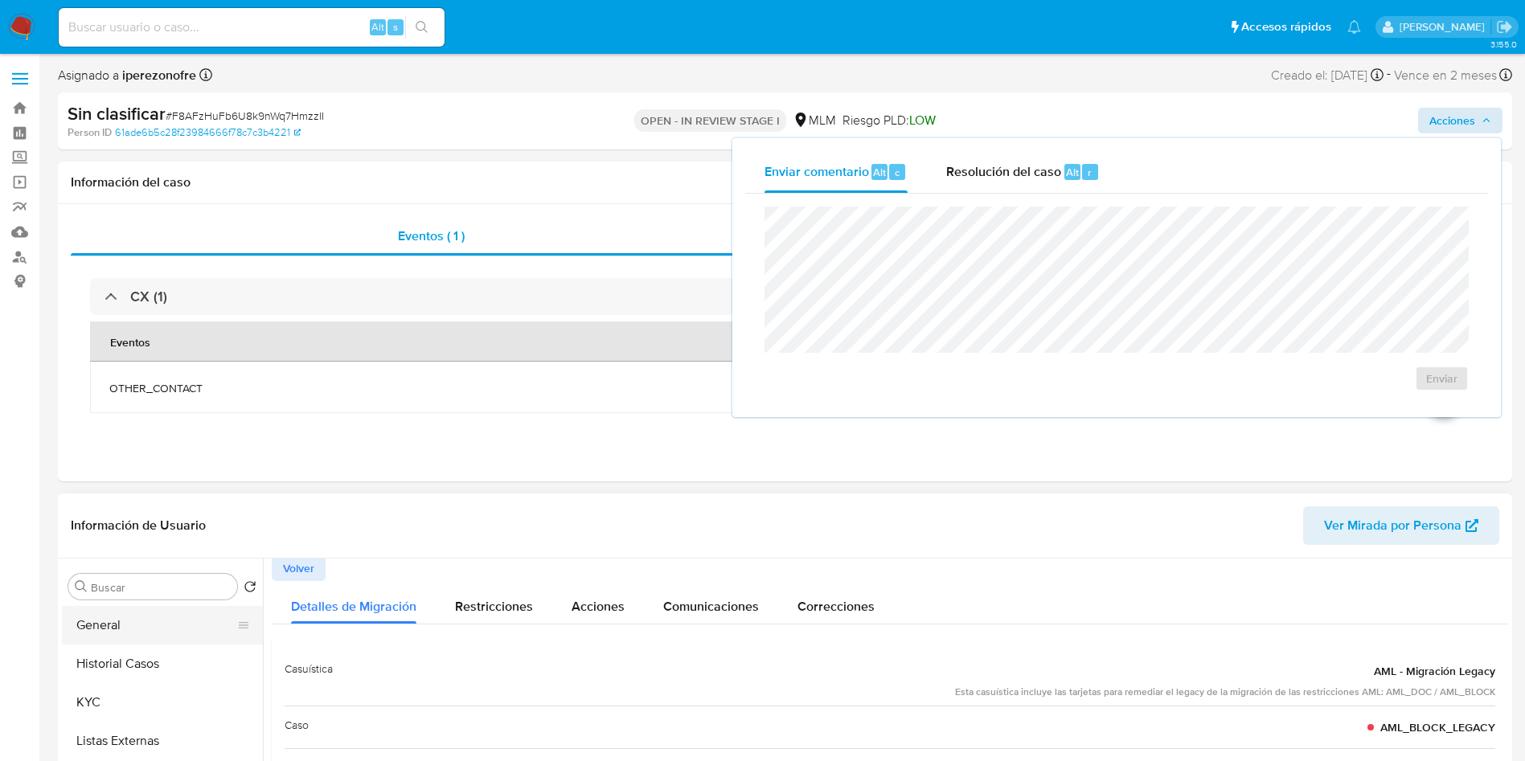
click at [152, 621] on button "General" at bounding box center [156, 625] width 188 height 39
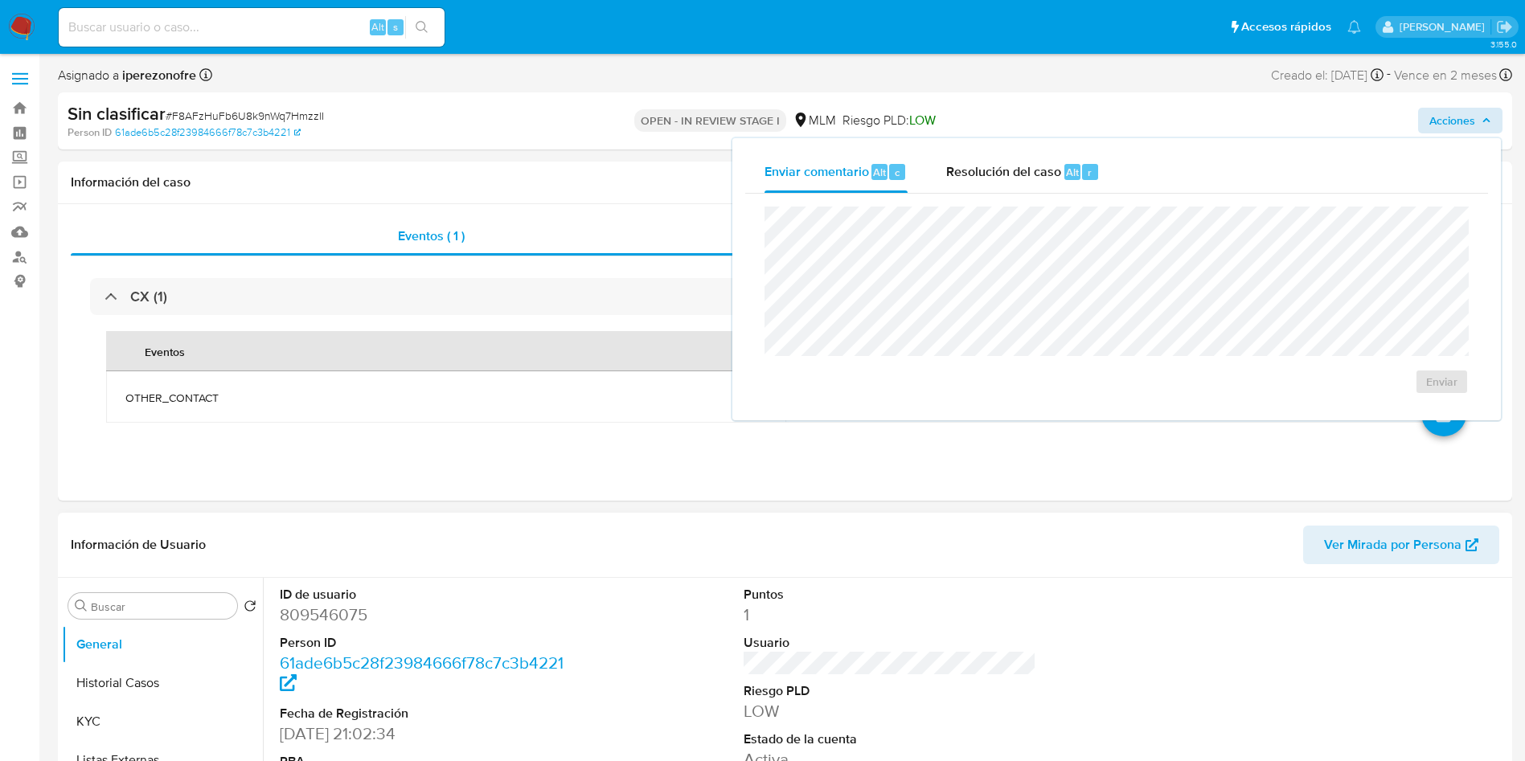
scroll to position [241, 0]
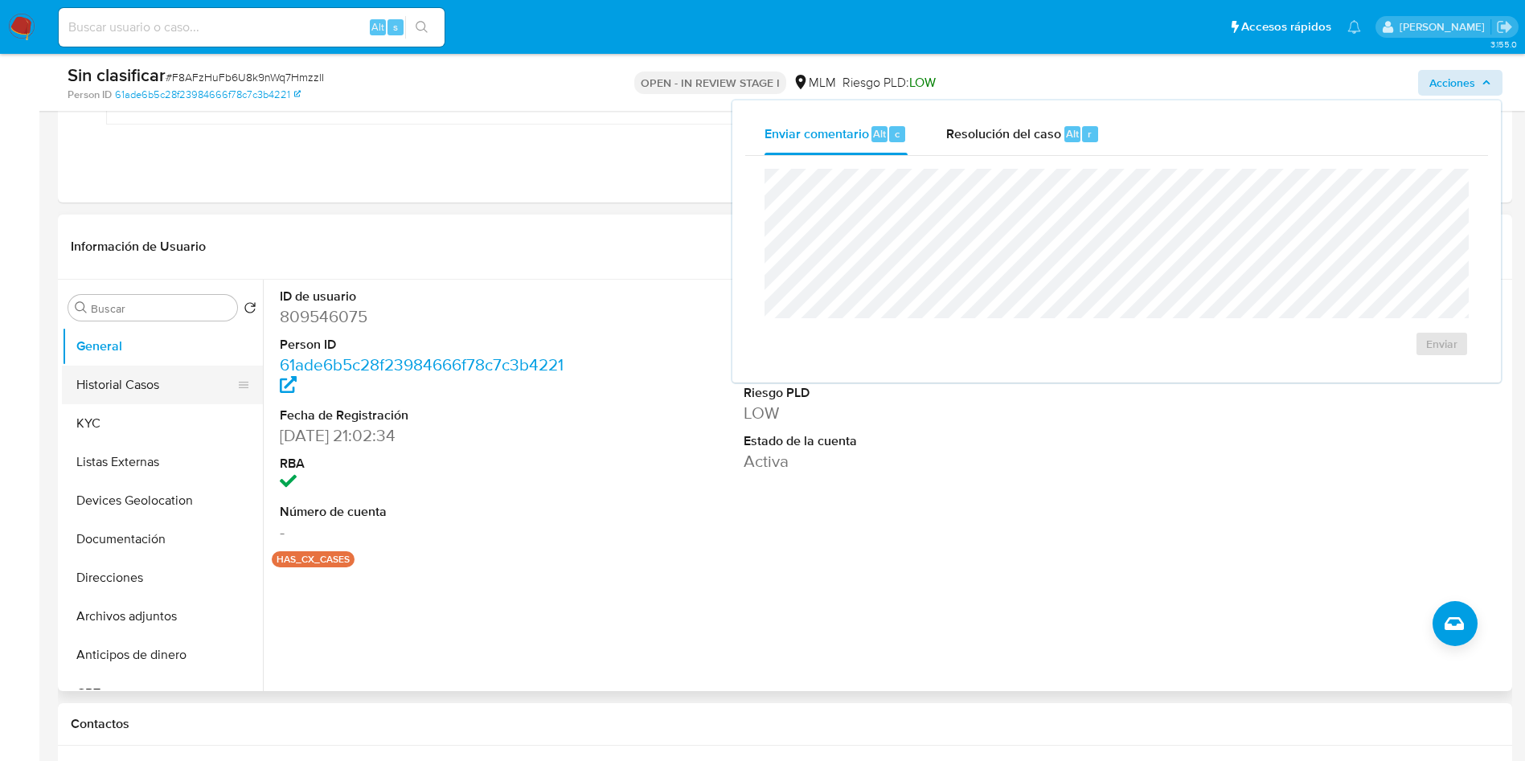
click at [137, 381] on button "Historial Casos" at bounding box center [156, 385] width 188 height 39
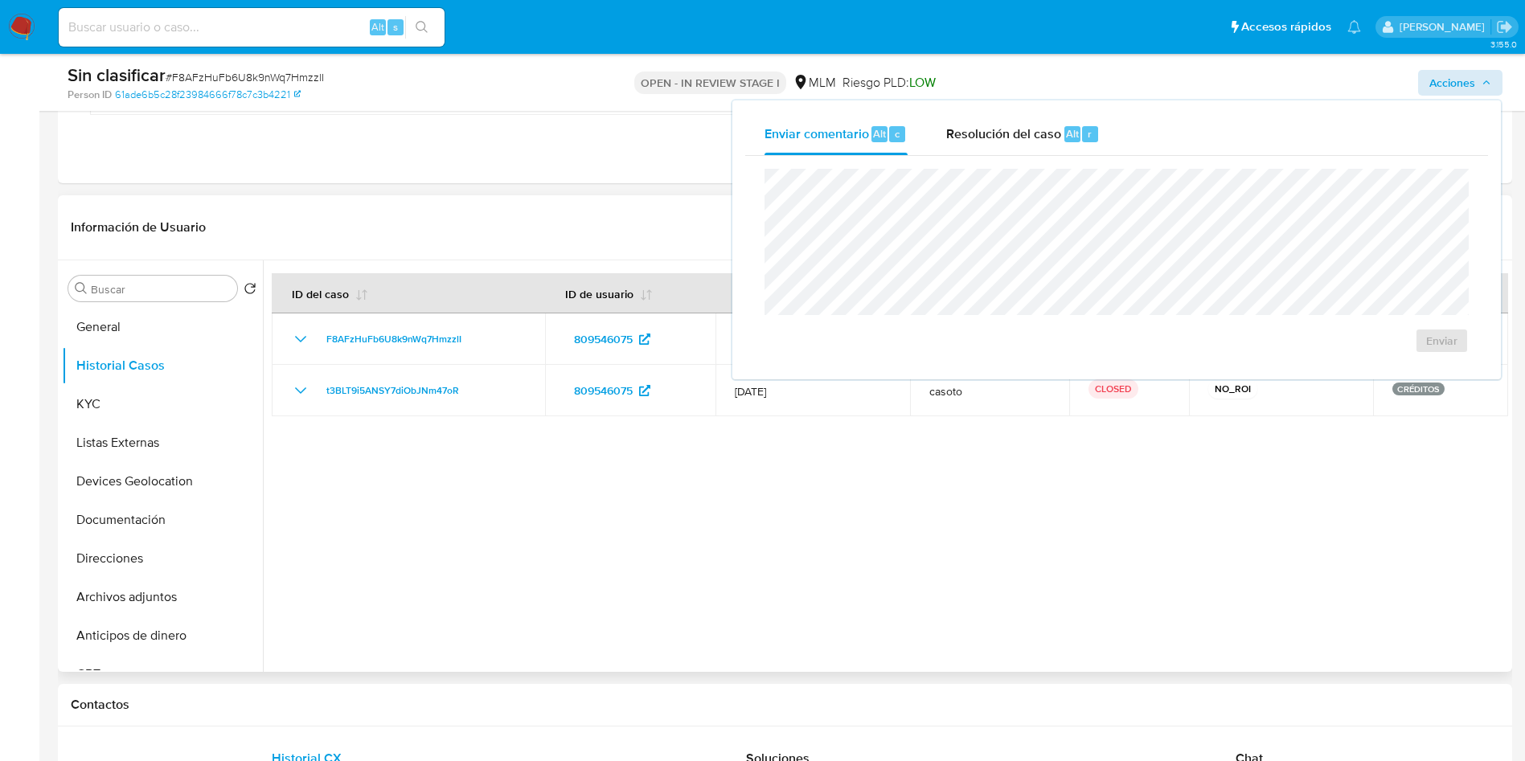
scroll to position [121, 0]
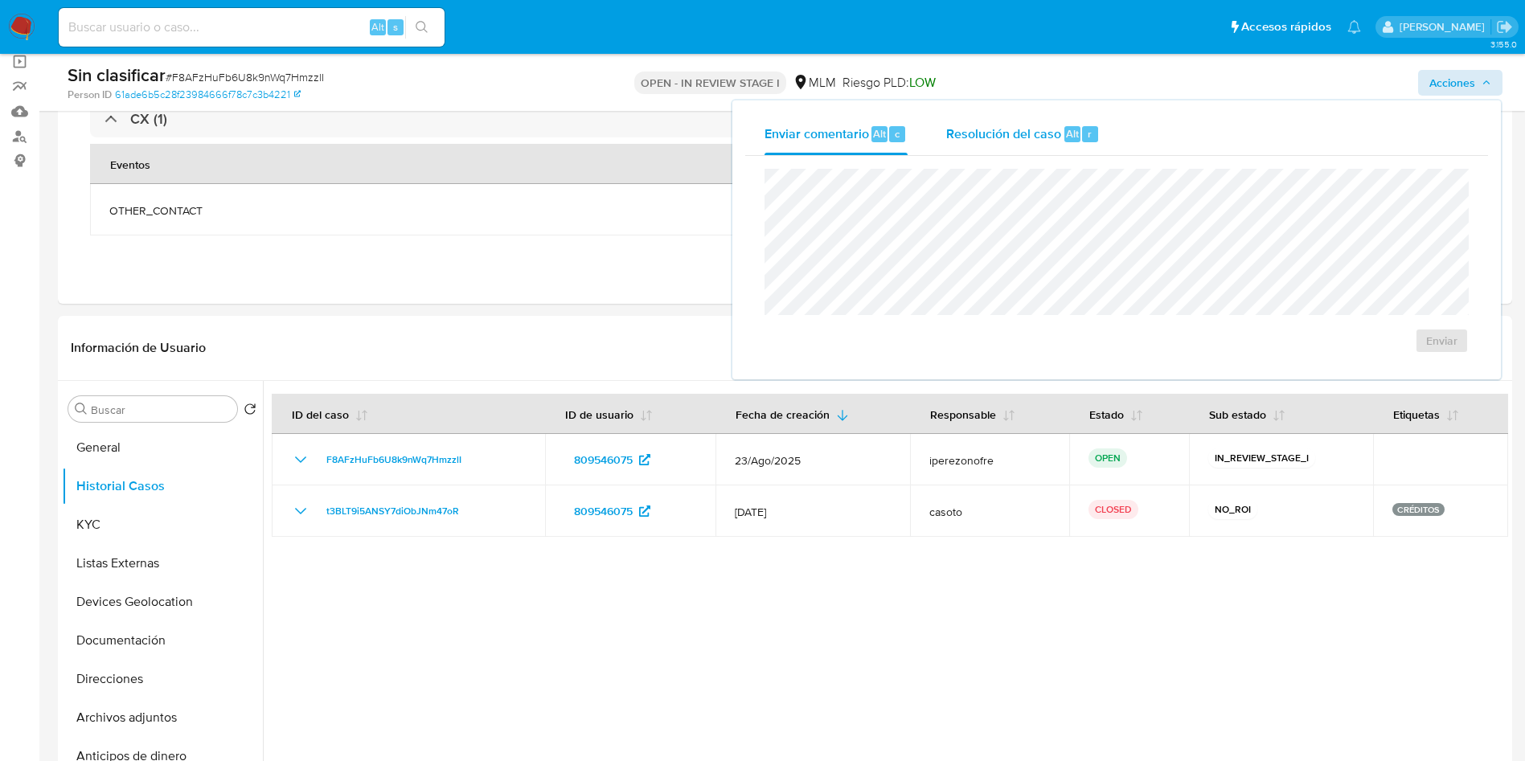
click at [988, 132] on span "Resolución del caso" at bounding box center [1003, 133] width 115 height 18
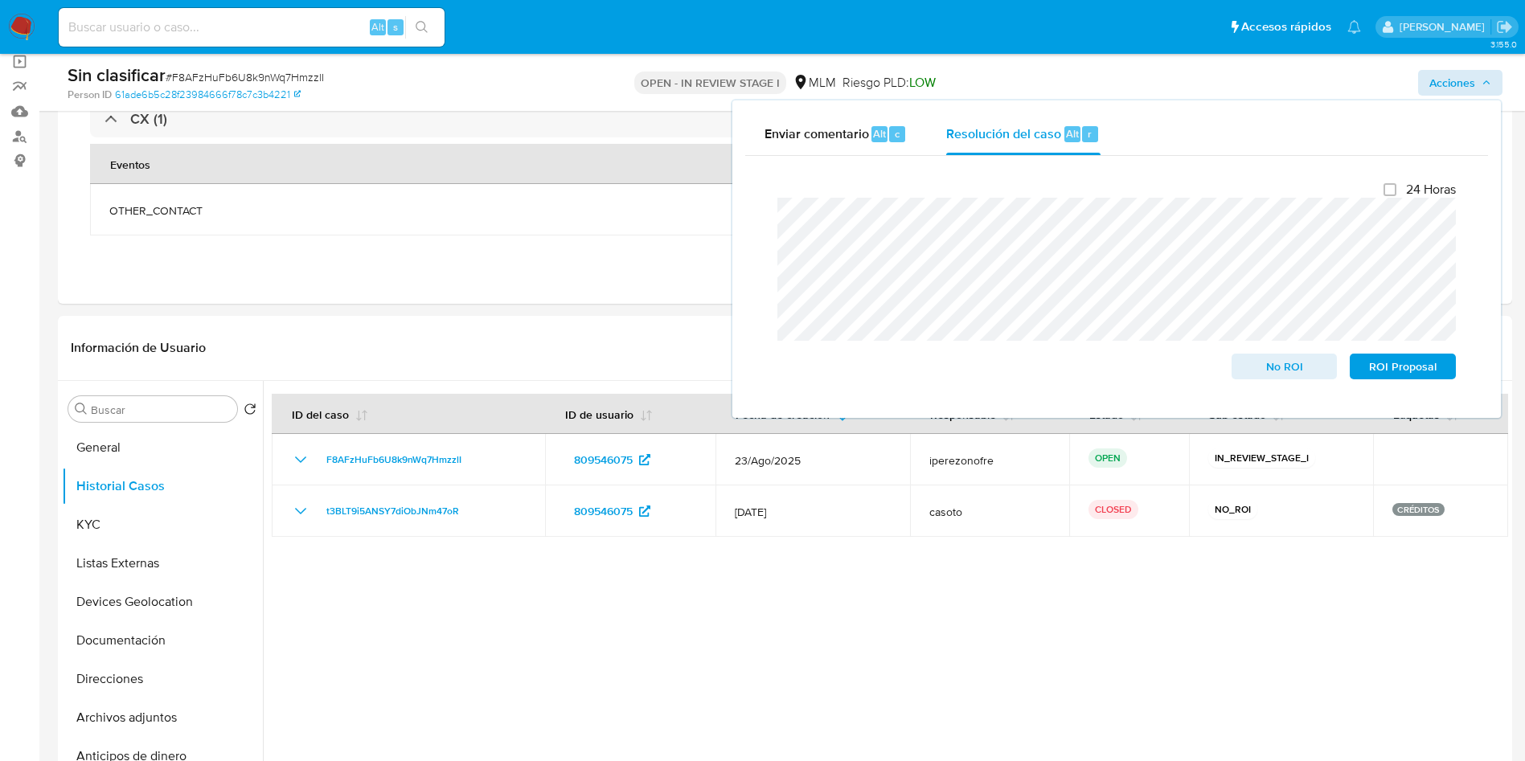
click at [751, 190] on div "Cierre de caso 24 Horas No ROI ROI Proposal" at bounding box center [1116, 280] width 743 height 249
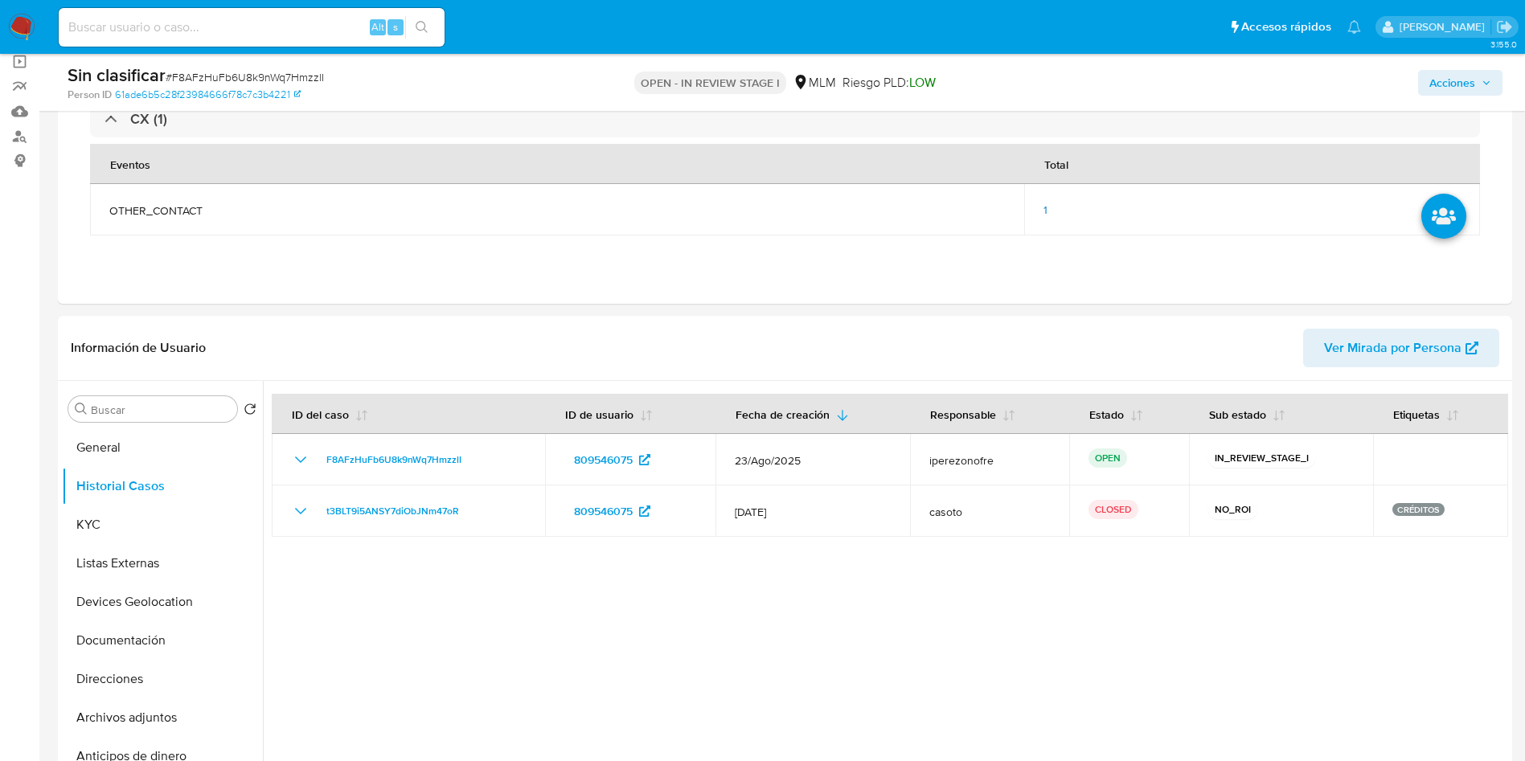
click at [1479, 76] on span "Acciones" at bounding box center [1461, 83] width 62 height 23
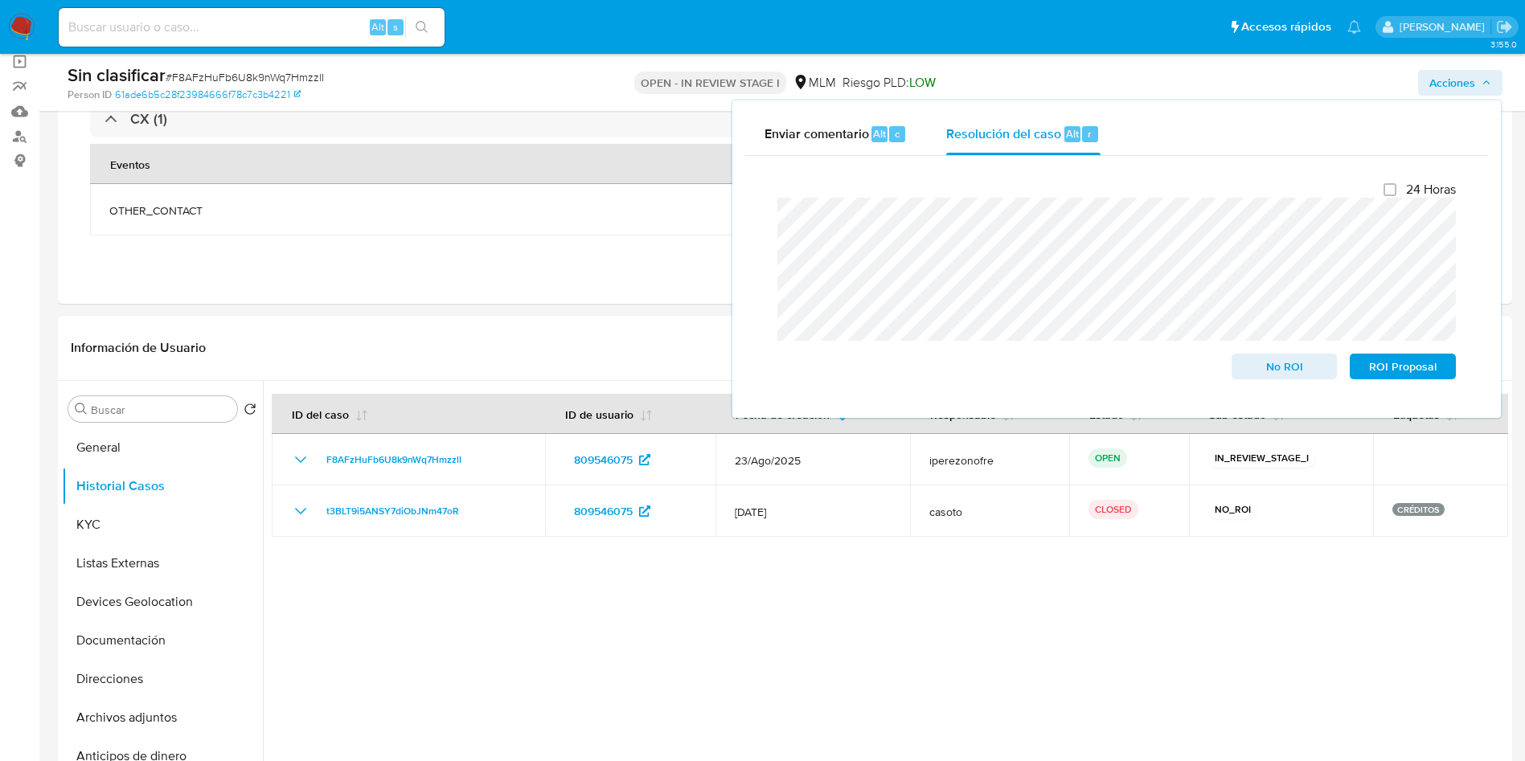
click at [764, 212] on div "Cierre de caso 24 Horas No ROI ROI Proposal" at bounding box center [1116, 280] width 743 height 249
click at [1283, 369] on span "No ROI" at bounding box center [1285, 366] width 84 height 23
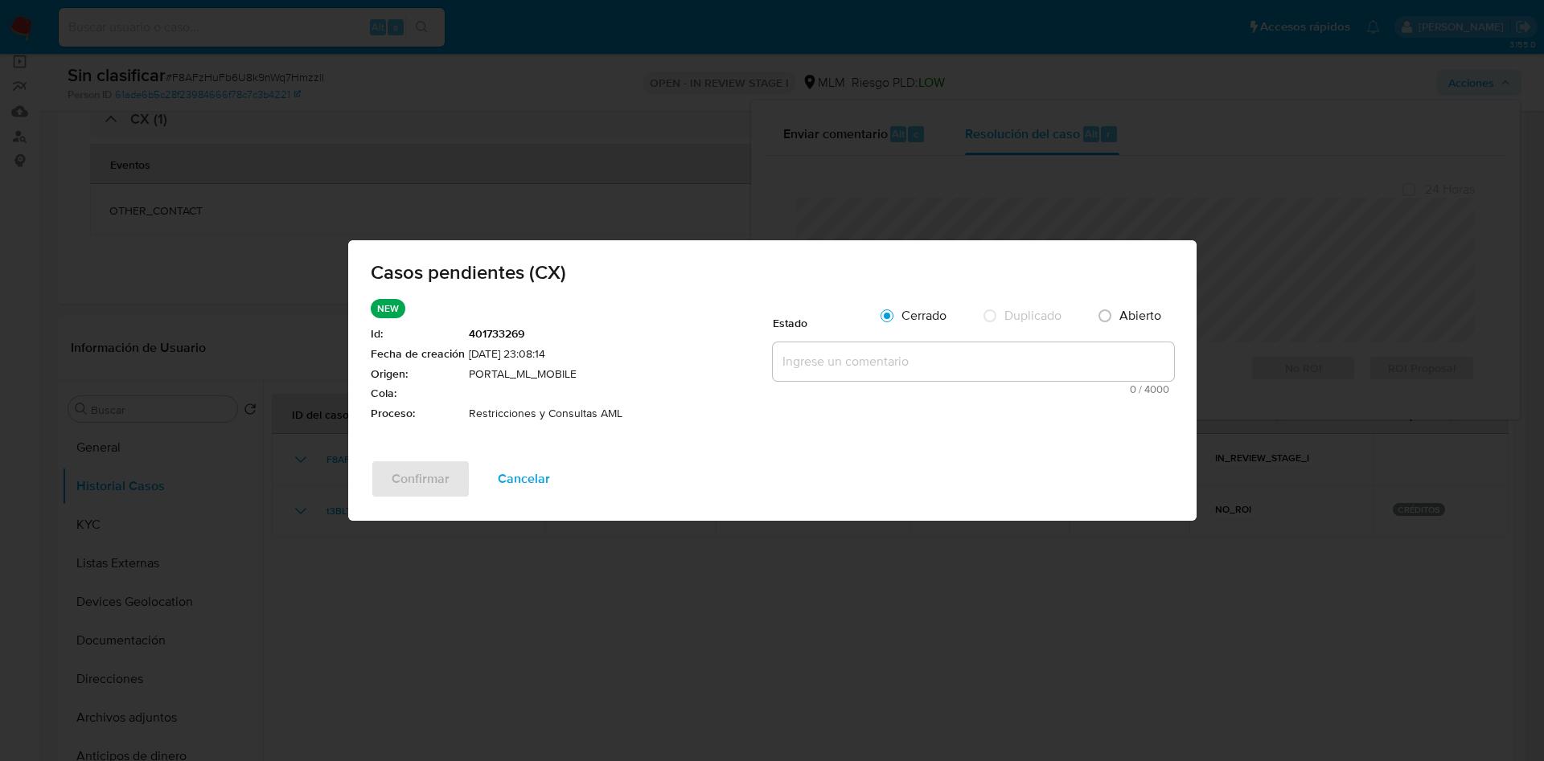
click at [861, 359] on textarea at bounding box center [973, 362] width 401 height 39
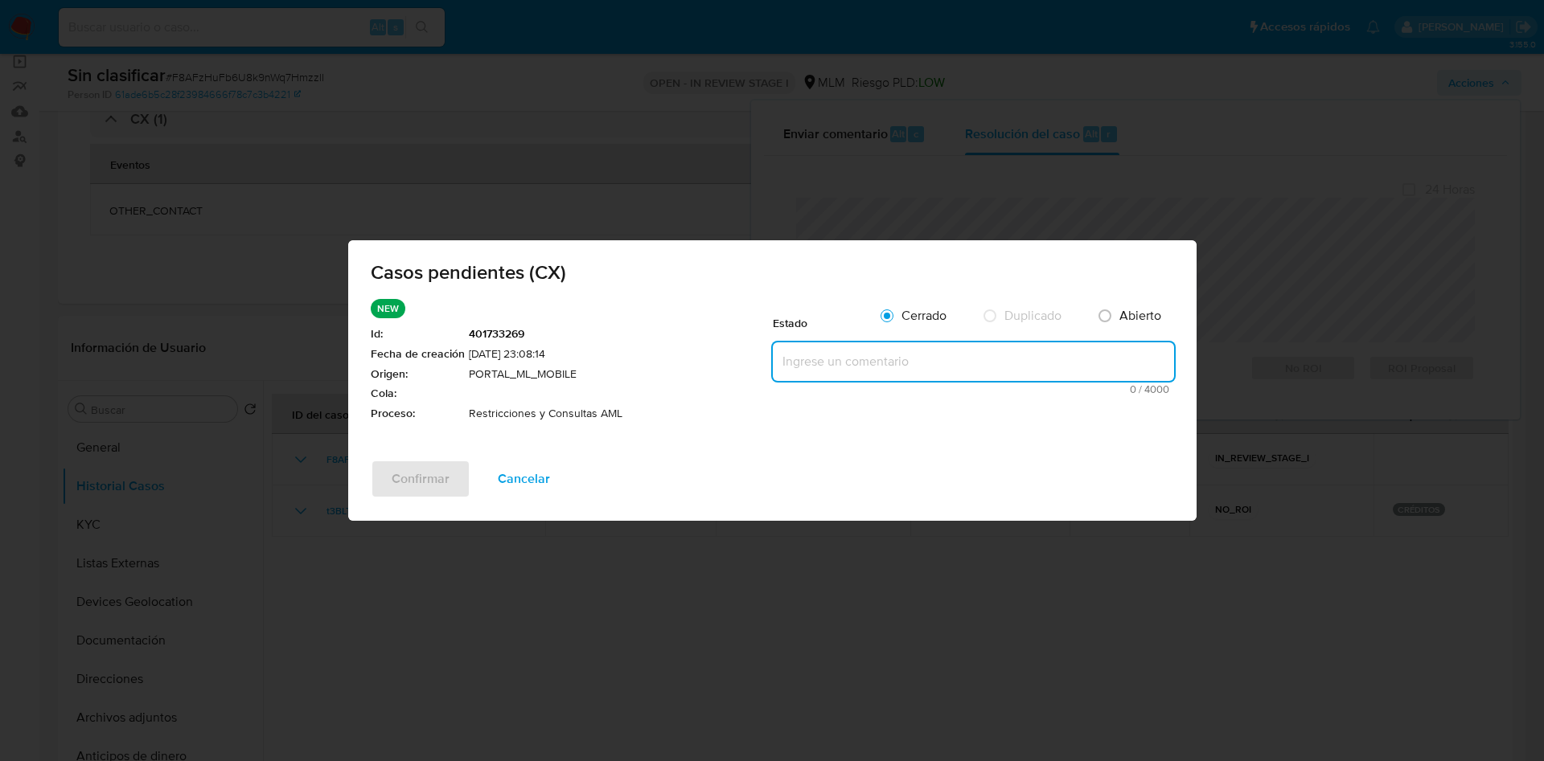
paste textarea "Se realiza validación de caso generado por CX en el que se identifica restricci…"
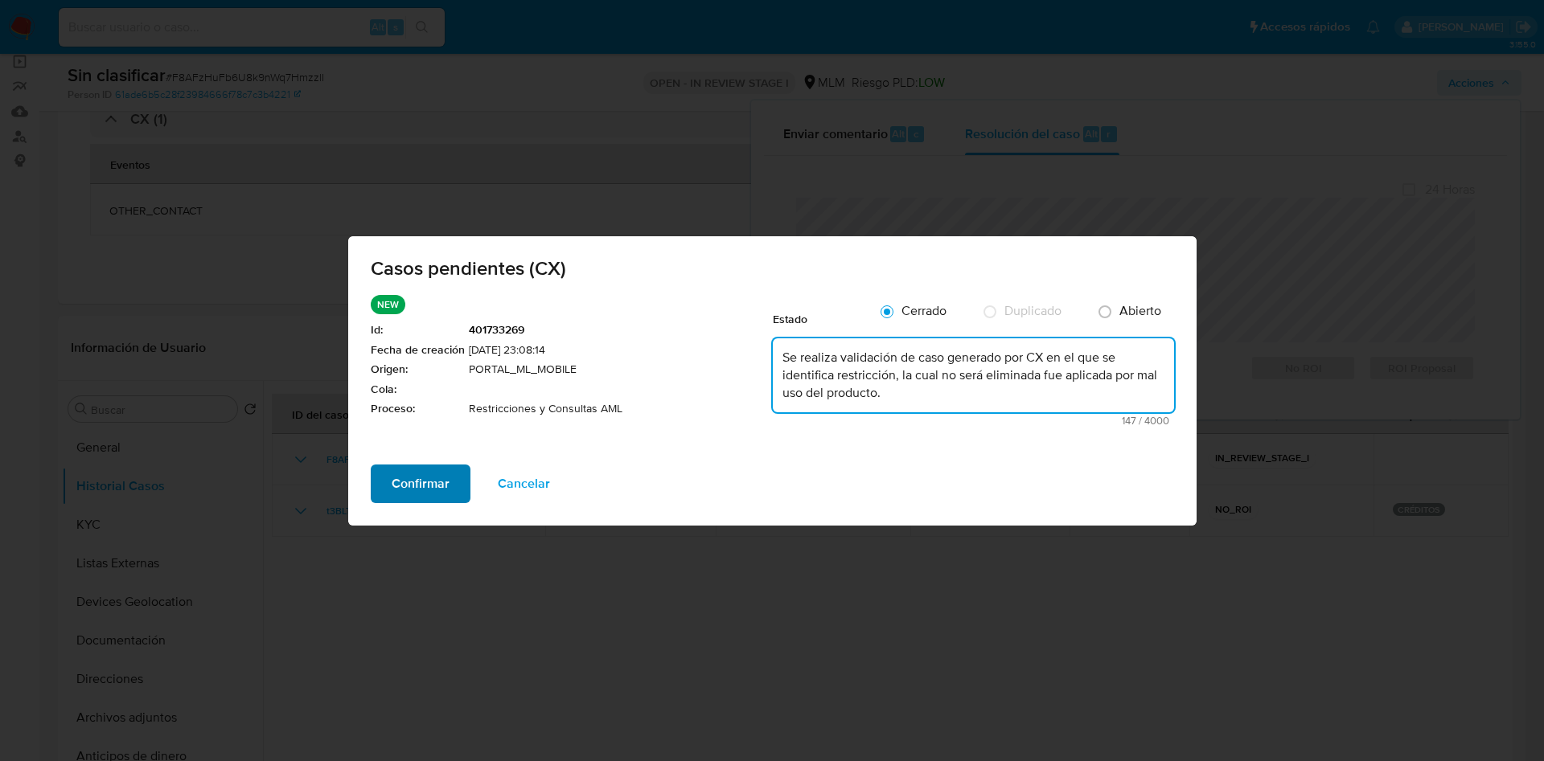
type textarea "Se realiza validación de caso generado por CX en el que se identifica restricci…"
click at [433, 482] on span "Confirmar" at bounding box center [421, 483] width 58 height 35
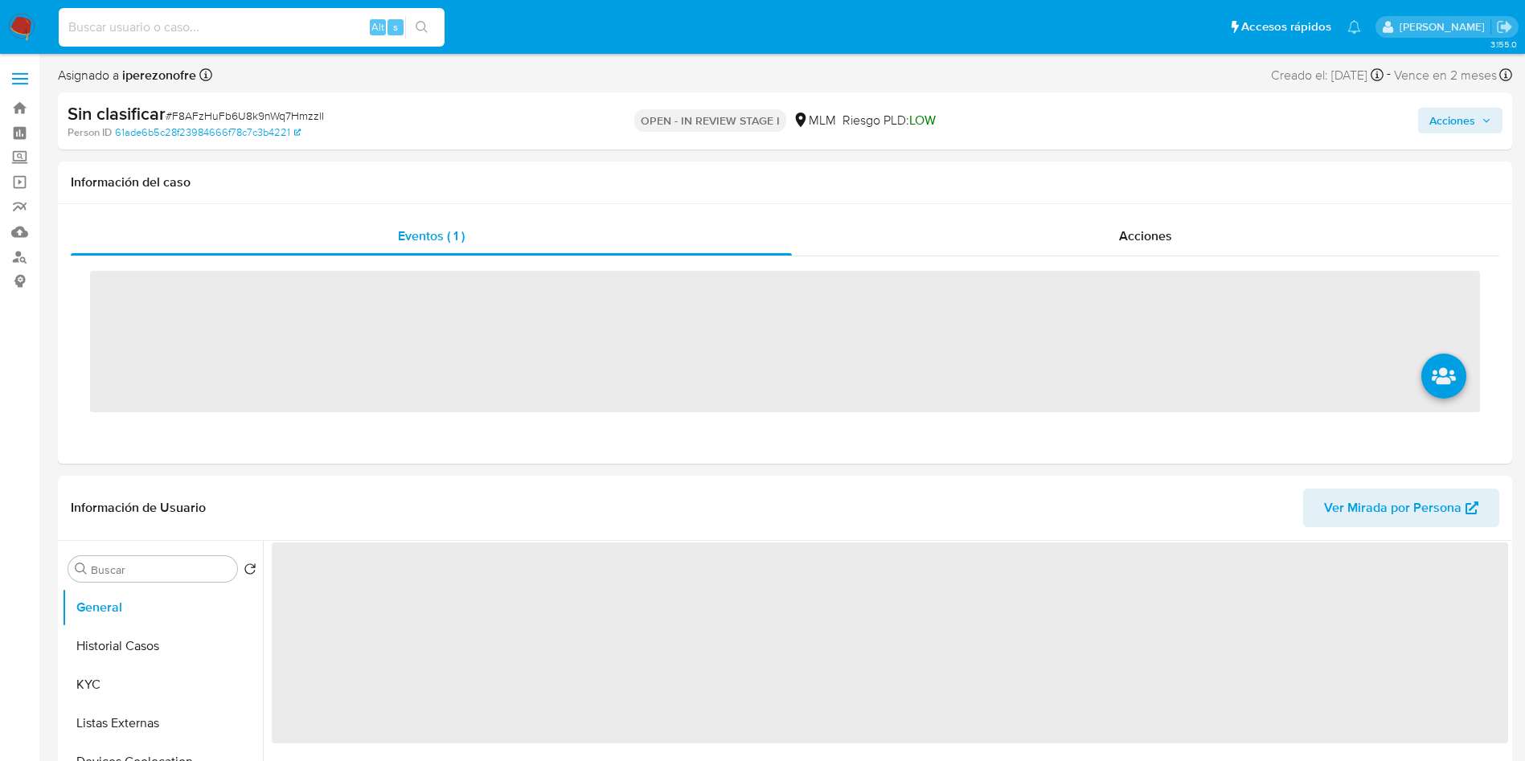
click at [249, 23] on input at bounding box center [252, 27] width 386 height 21
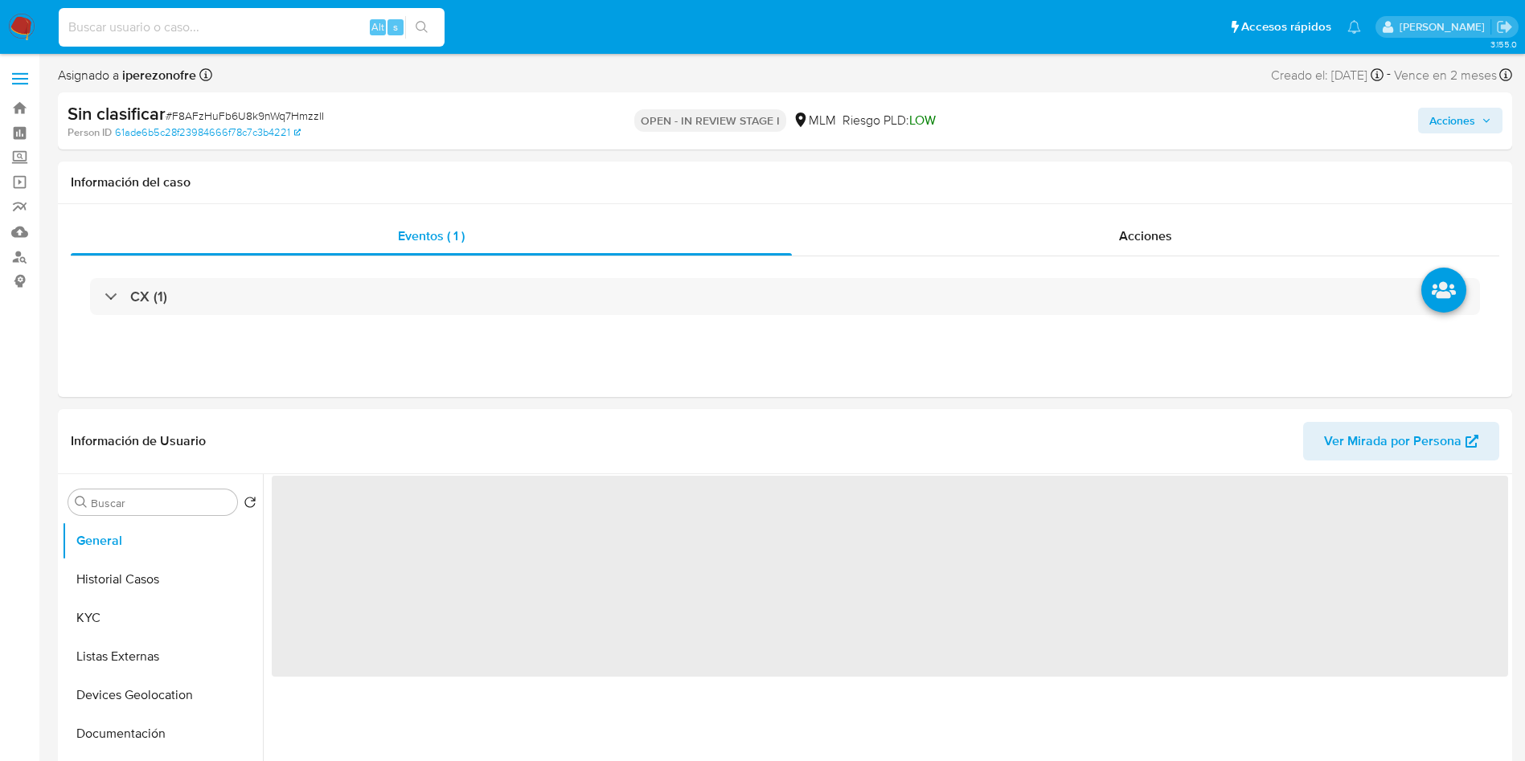
paste input "401731460"
type input "401731460"
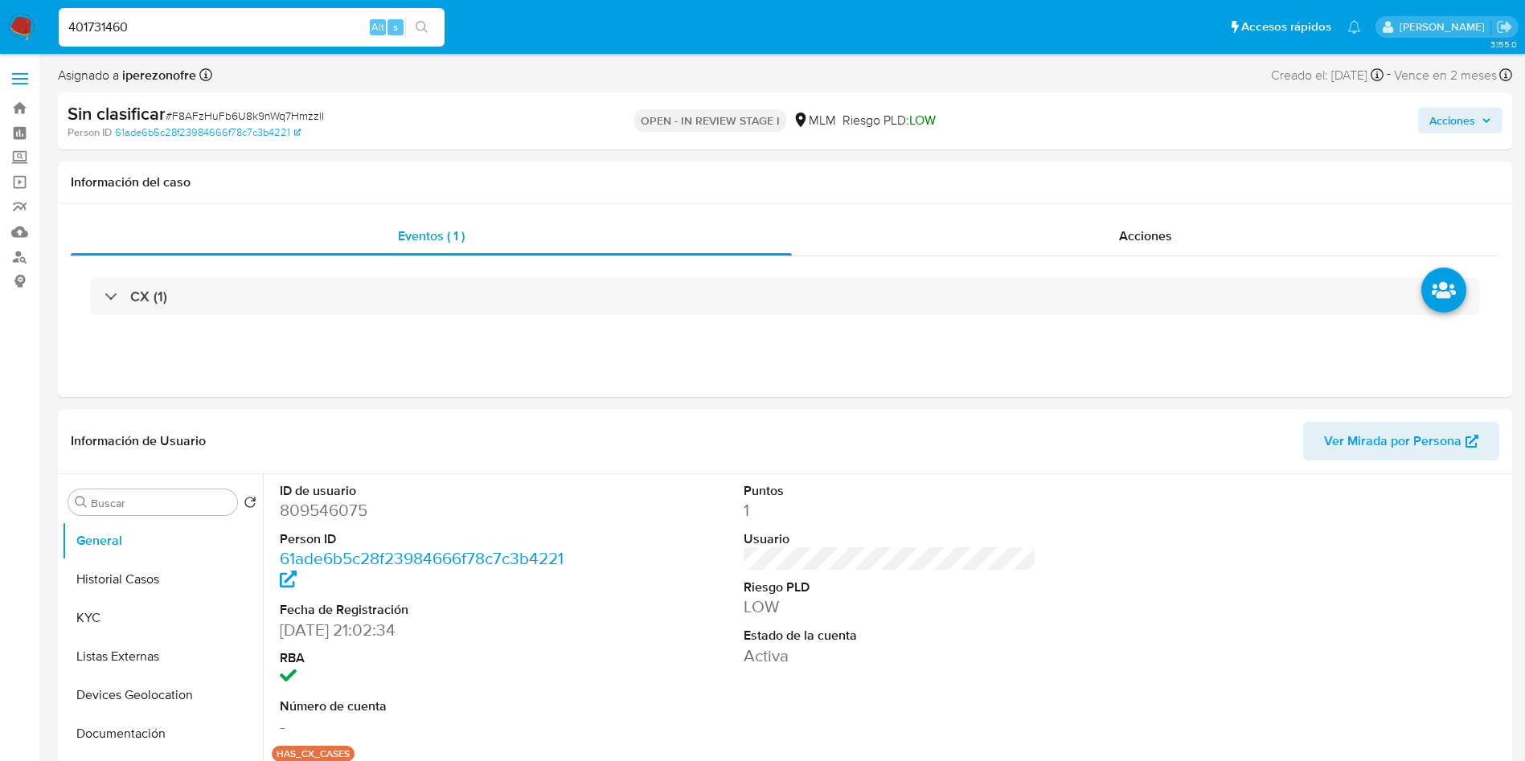
select select "10"
type input "401731460"
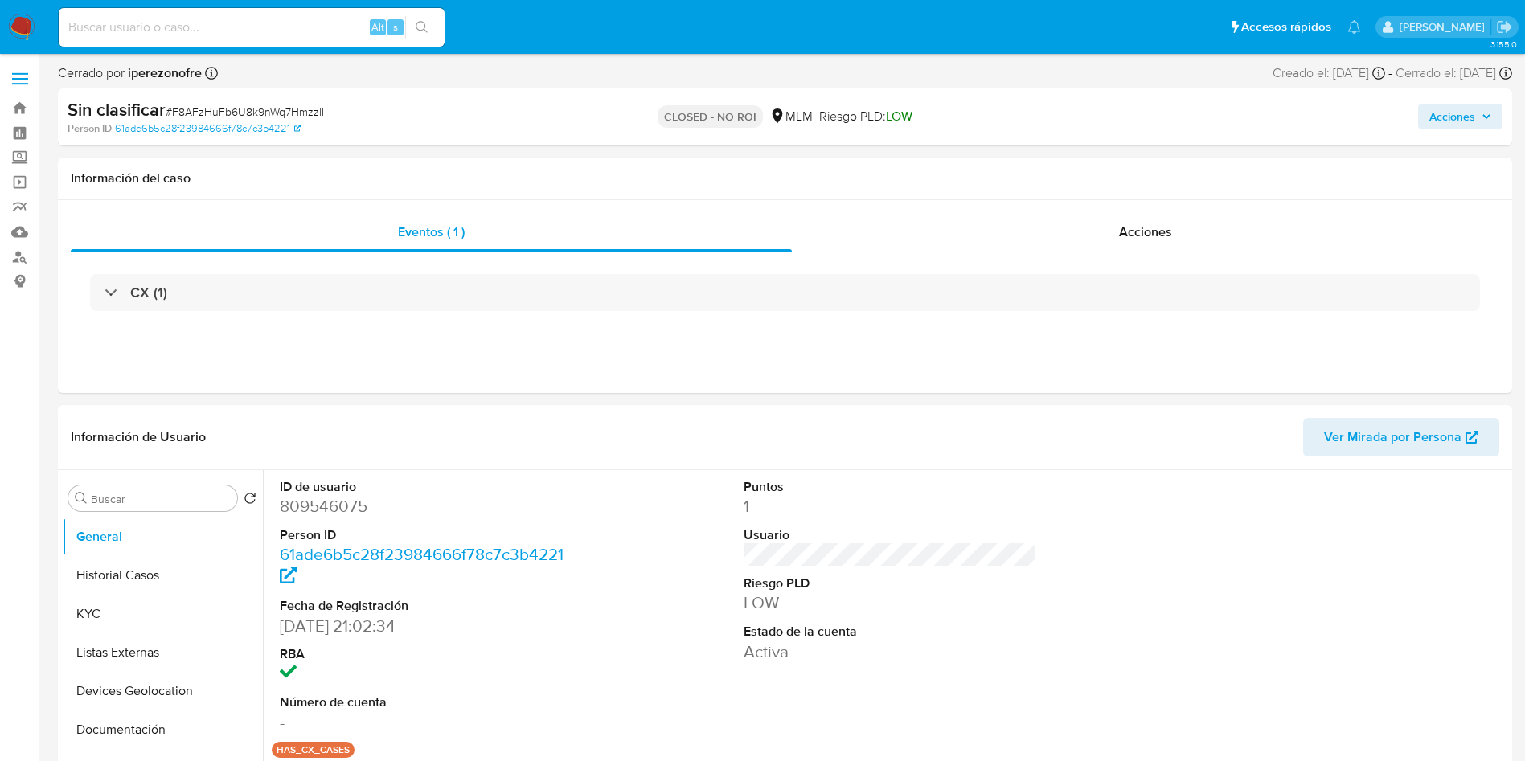
select select "10"
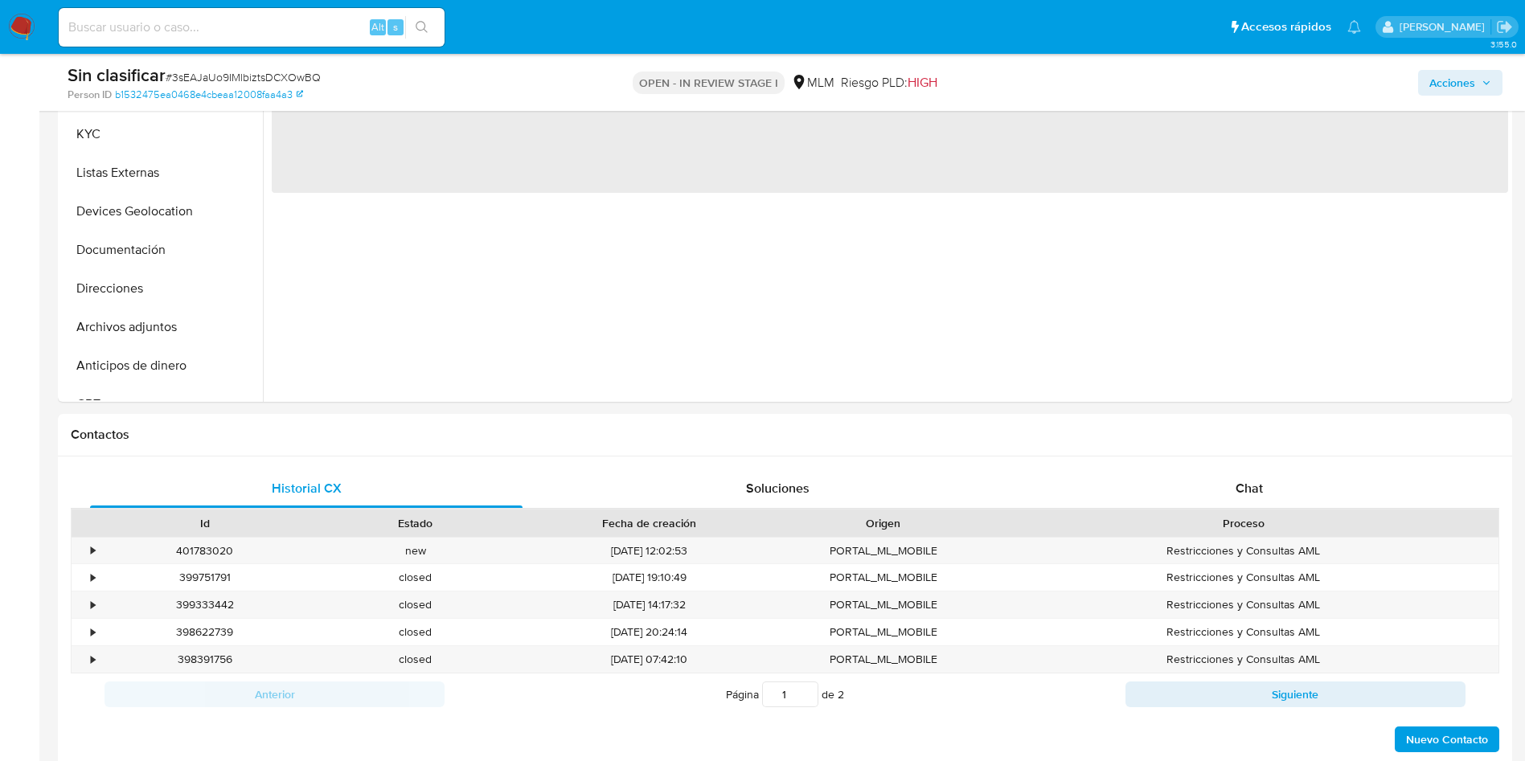
scroll to position [603, 0]
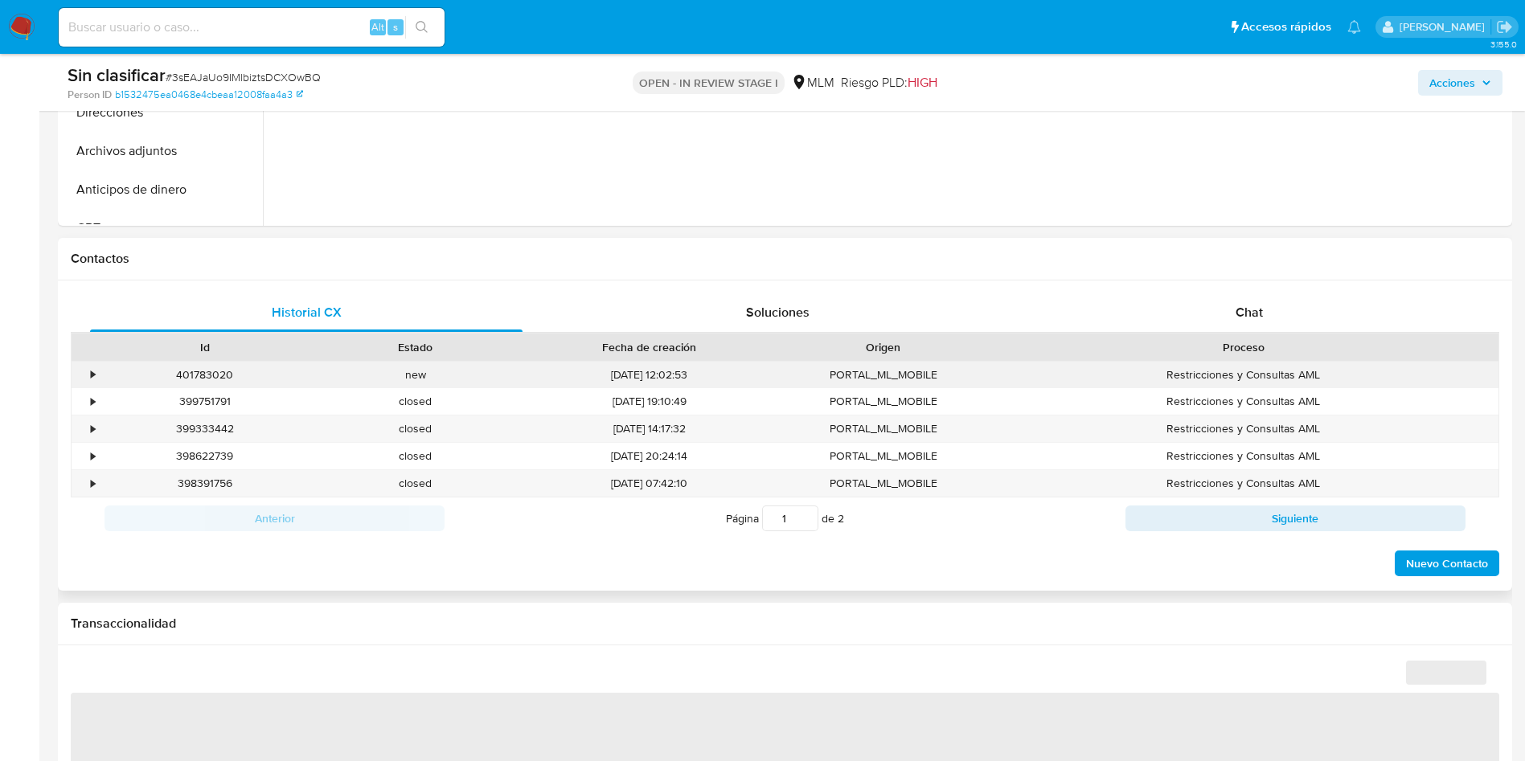
select select "10"
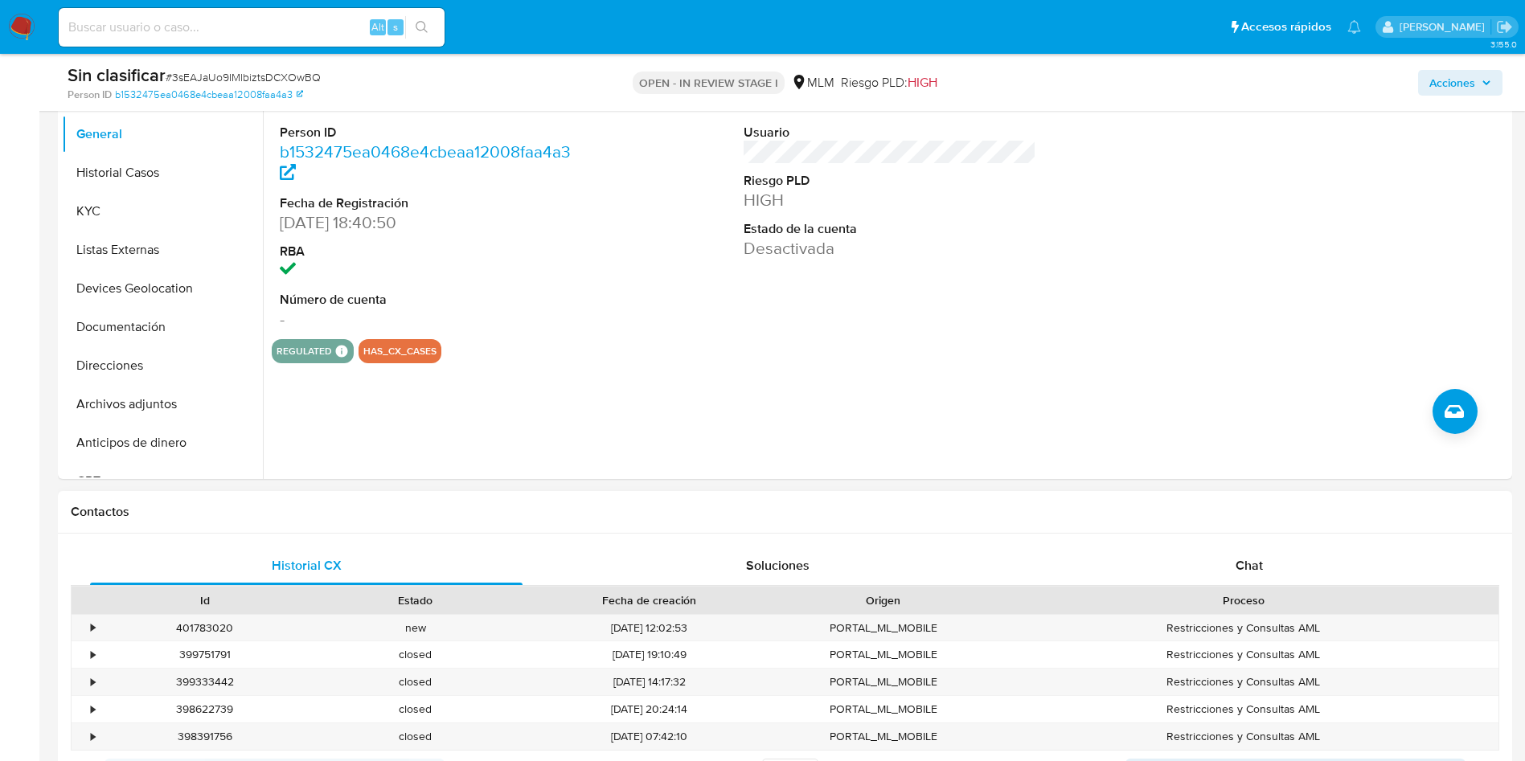
scroll to position [121, 0]
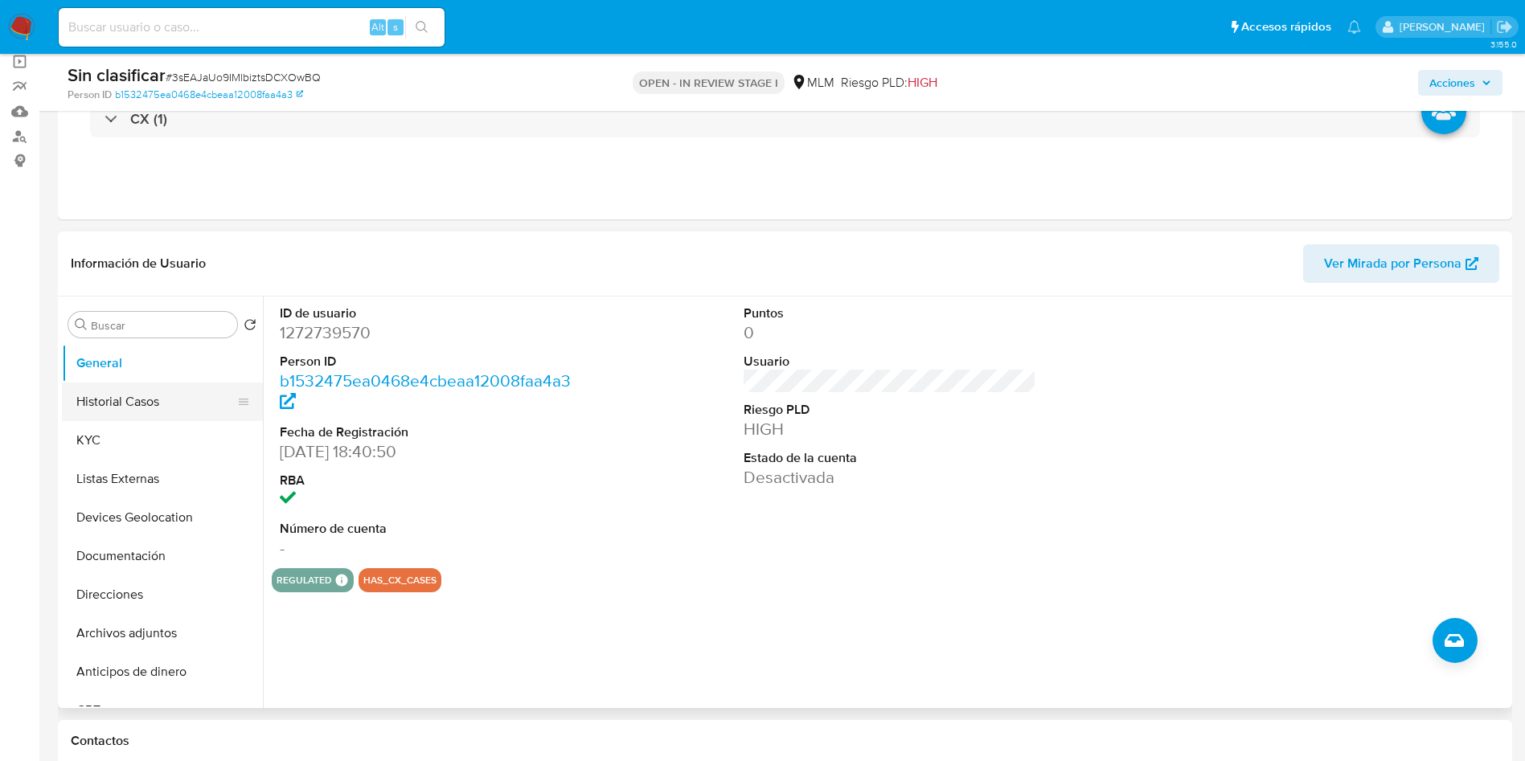
click at [138, 413] on button "Historial Casos" at bounding box center [156, 402] width 188 height 39
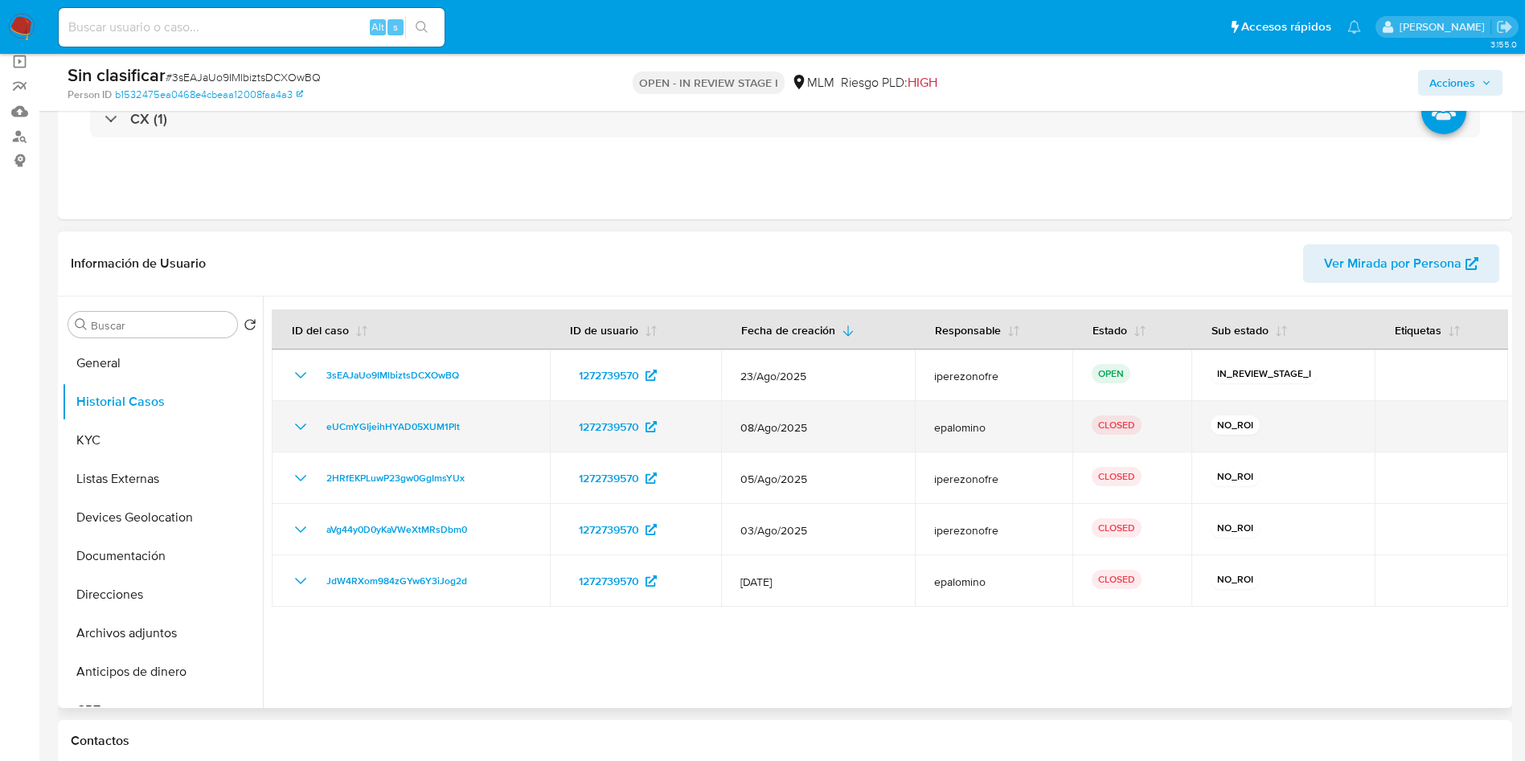
click at [293, 424] on icon "Mostrar/Ocultar" at bounding box center [300, 426] width 19 height 19
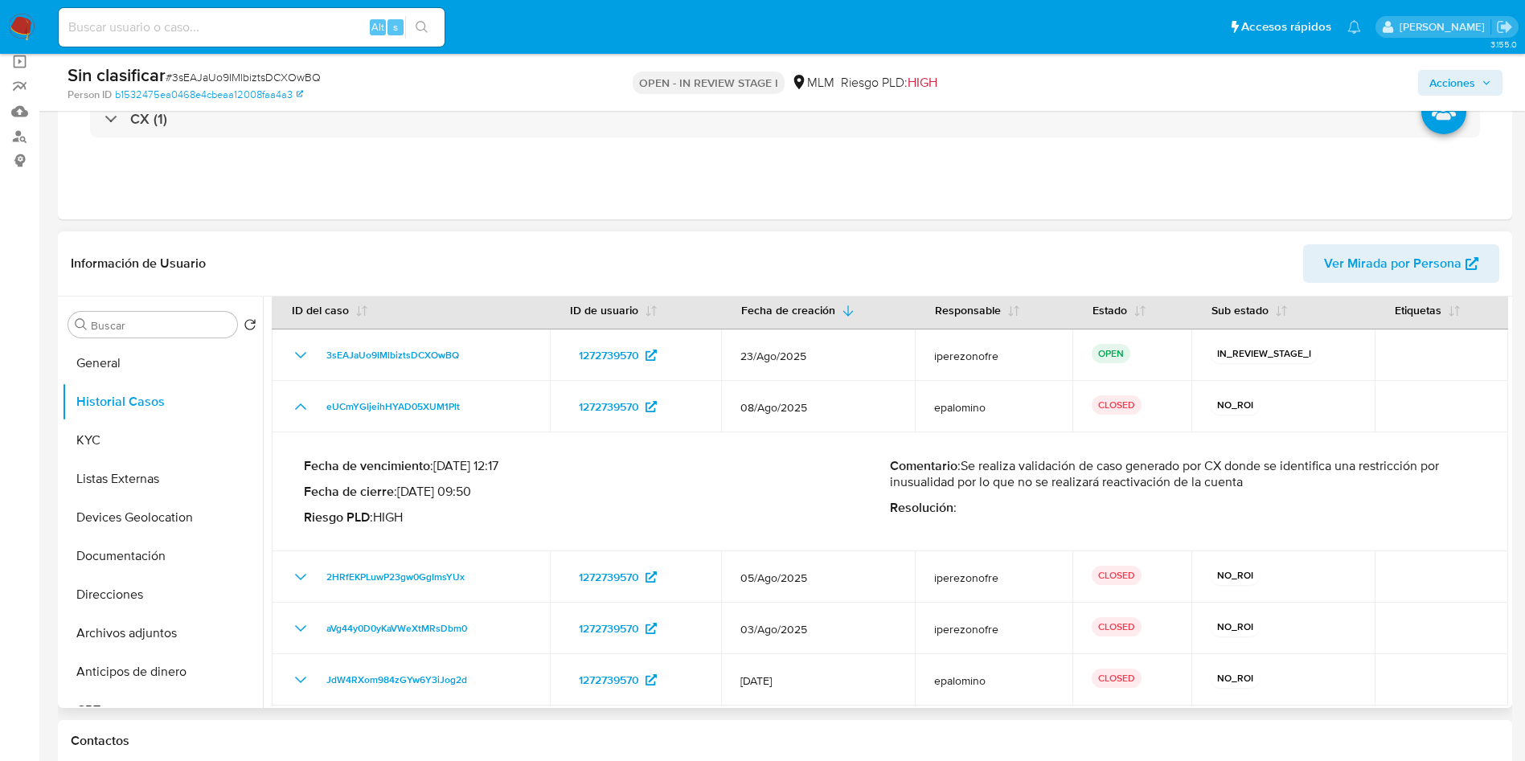
scroll to position [26, 0]
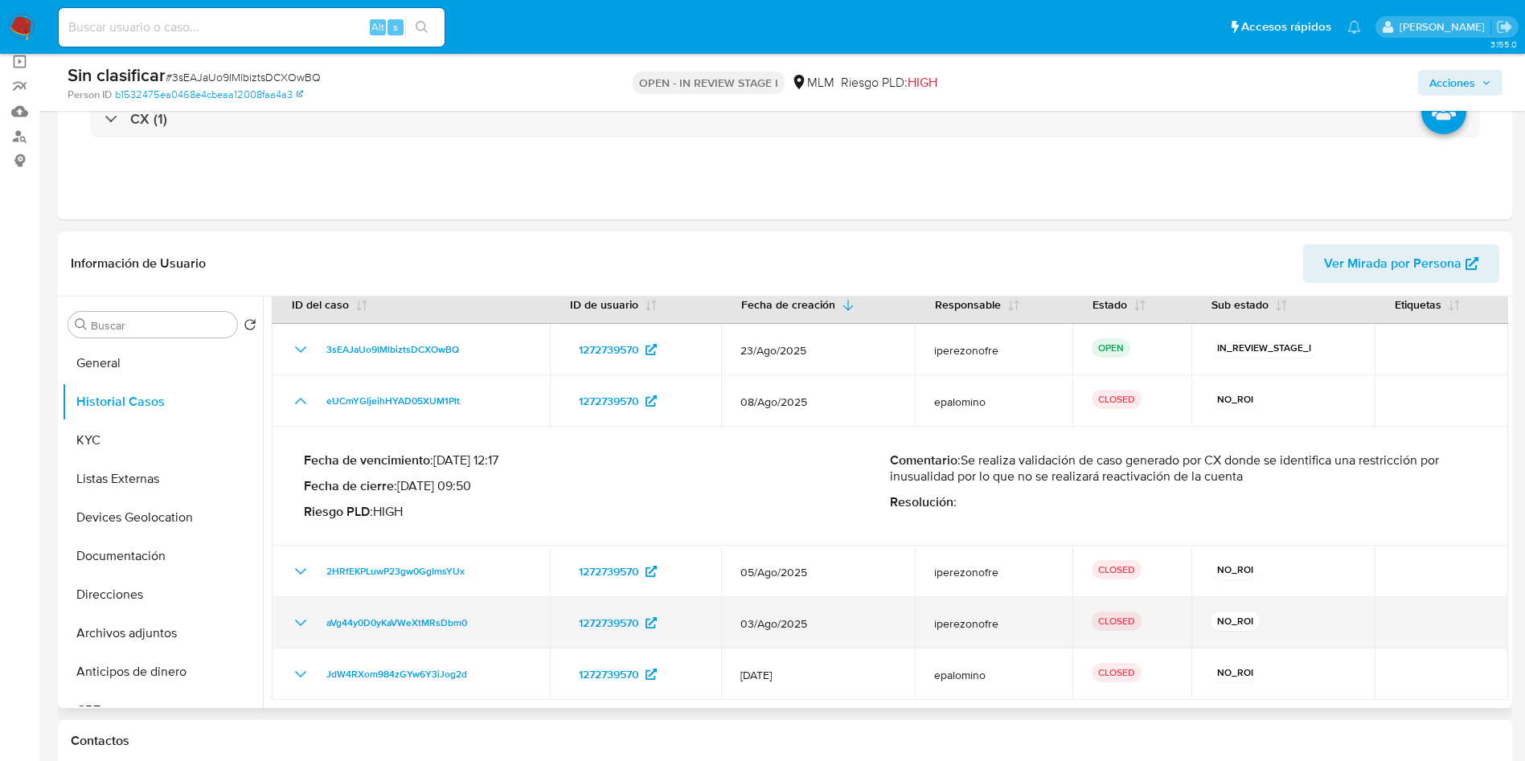
click at [300, 622] on icon "Mostrar/Ocultar" at bounding box center [300, 623] width 19 height 19
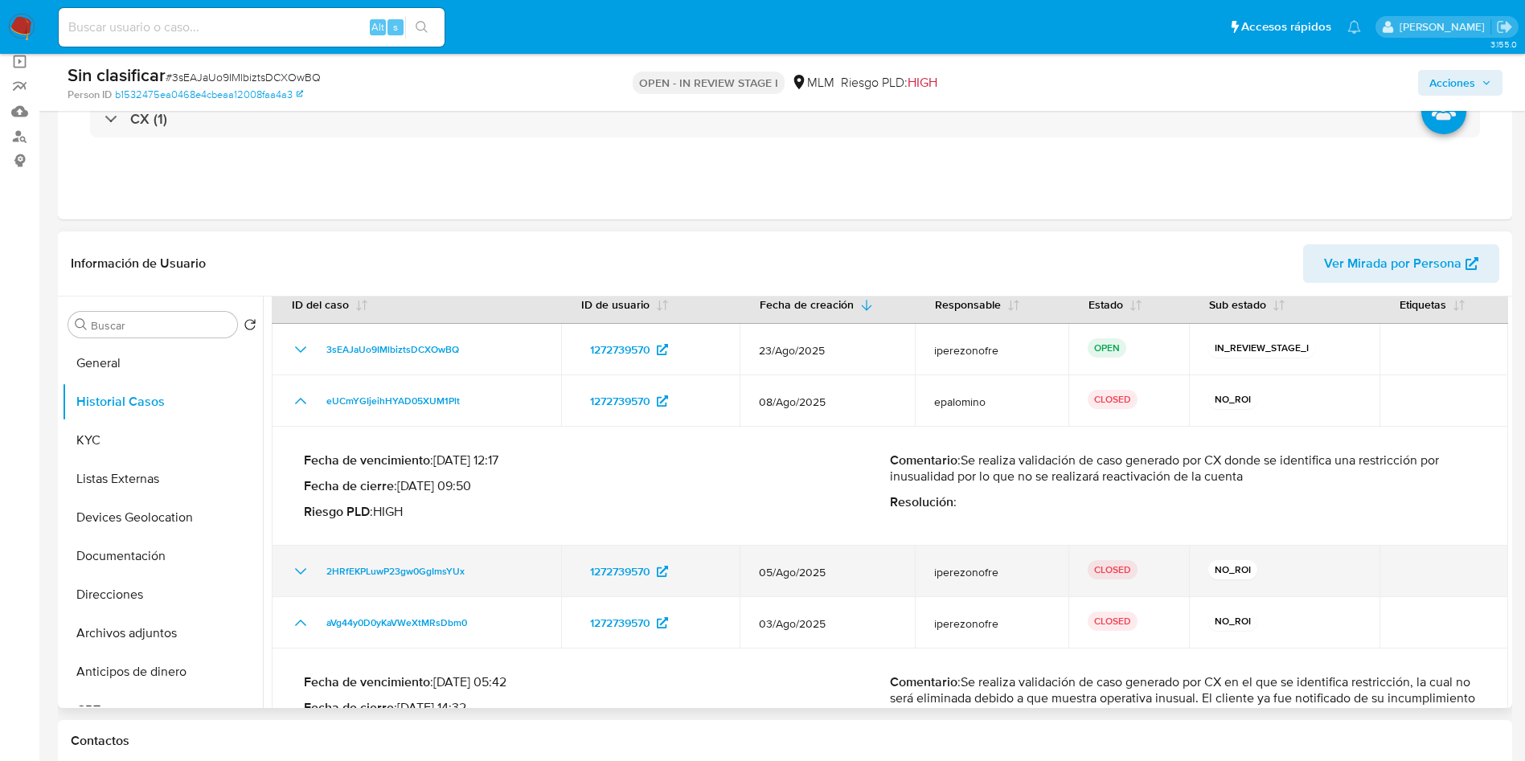
scroll to position [151, 0]
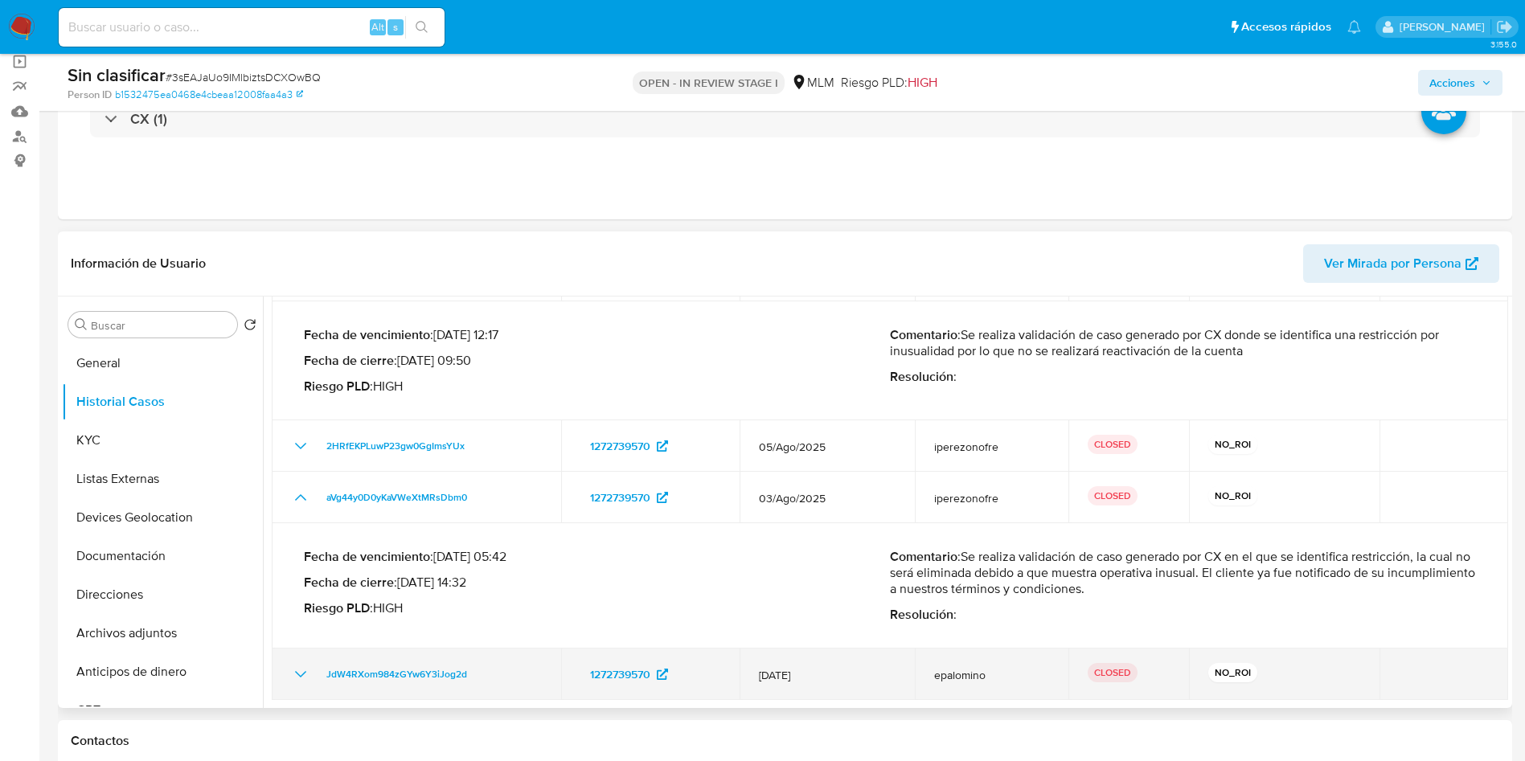
click at [297, 673] on icon "Mostrar/Ocultar" at bounding box center [300, 674] width 11 height 6
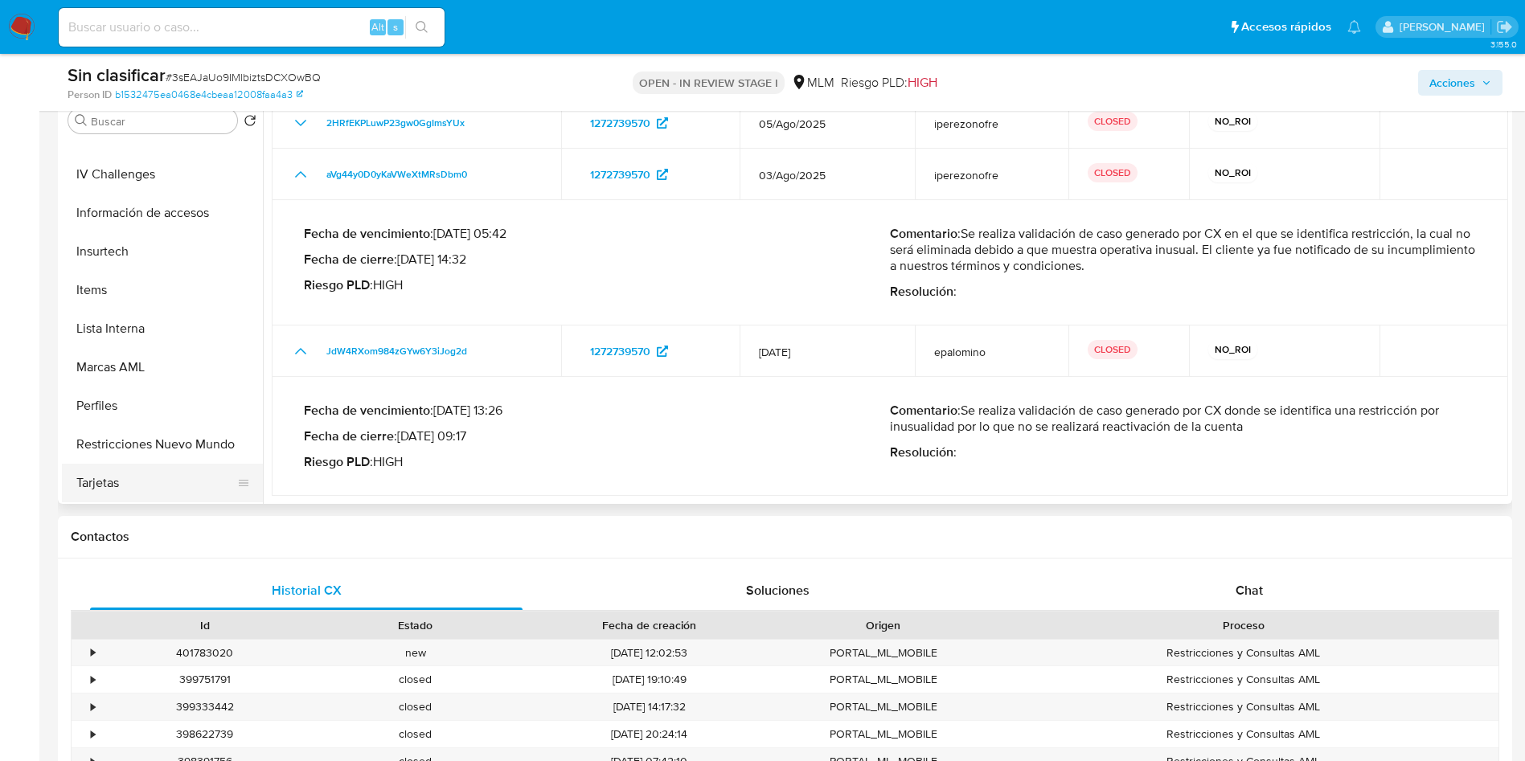
scroll to position [362, 0]
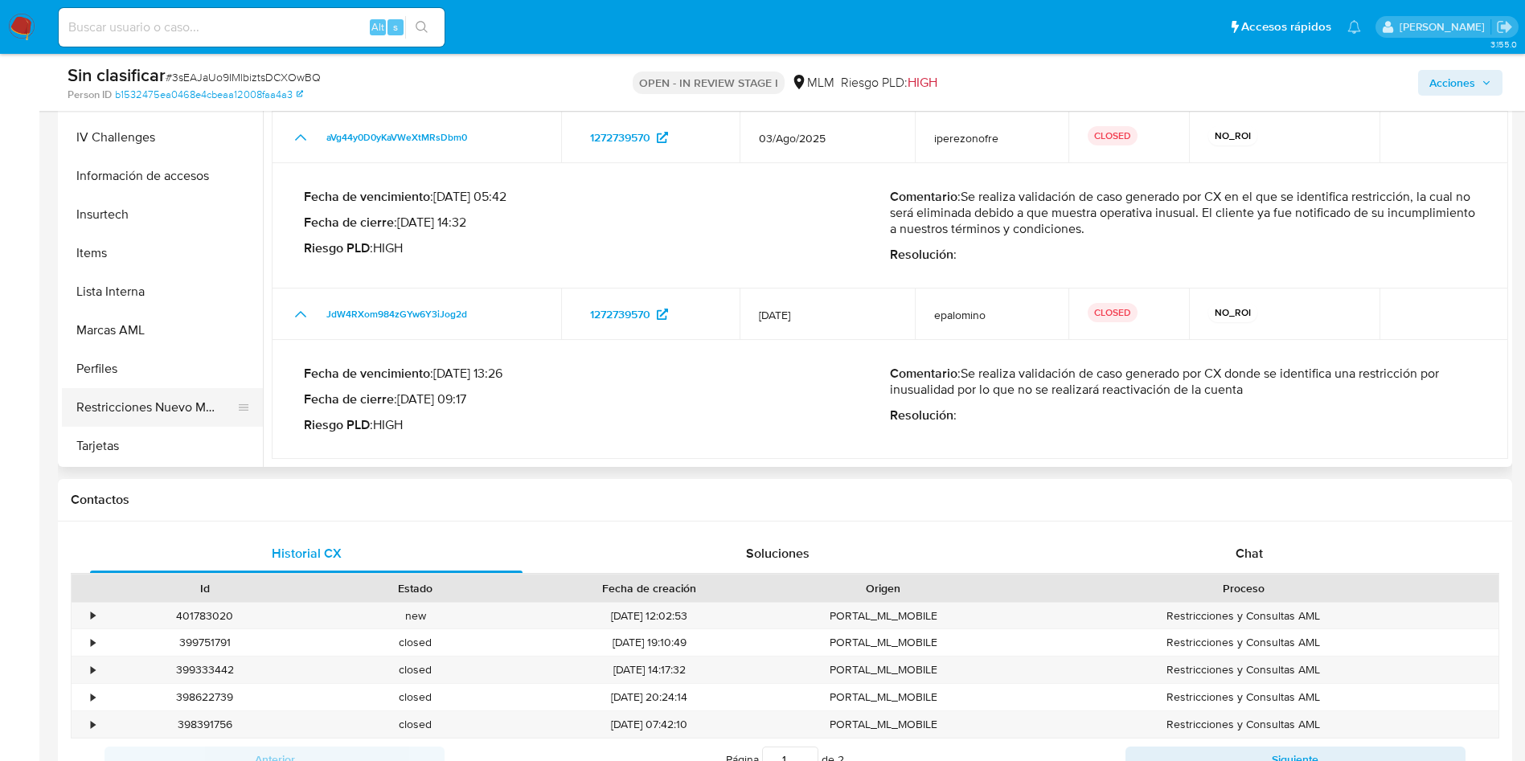
click at [146, 416] on button "Restricciones Nuevo Mundo" at bounding box center [156, 407] width 188 height 39
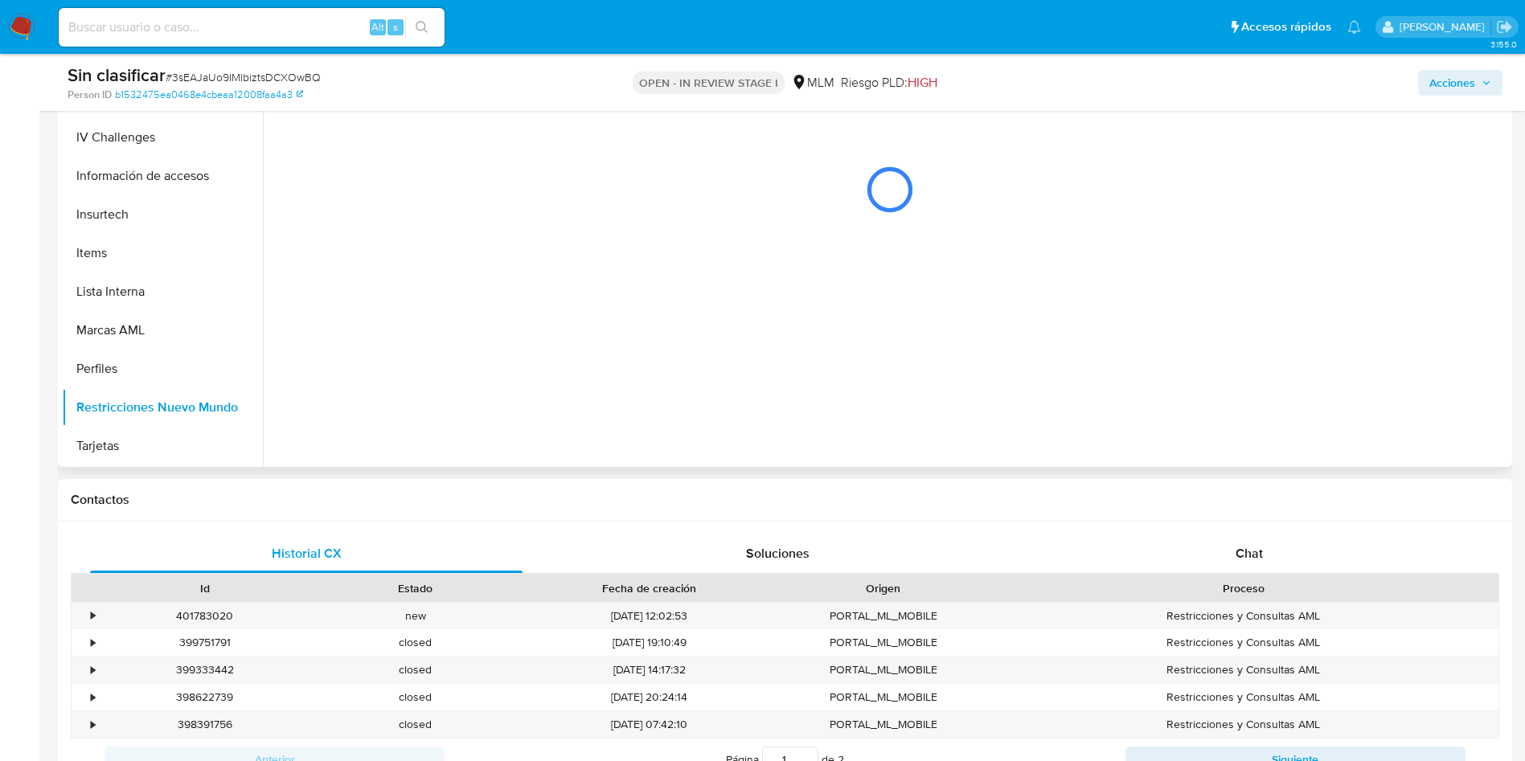
scroll to position [241, 0]
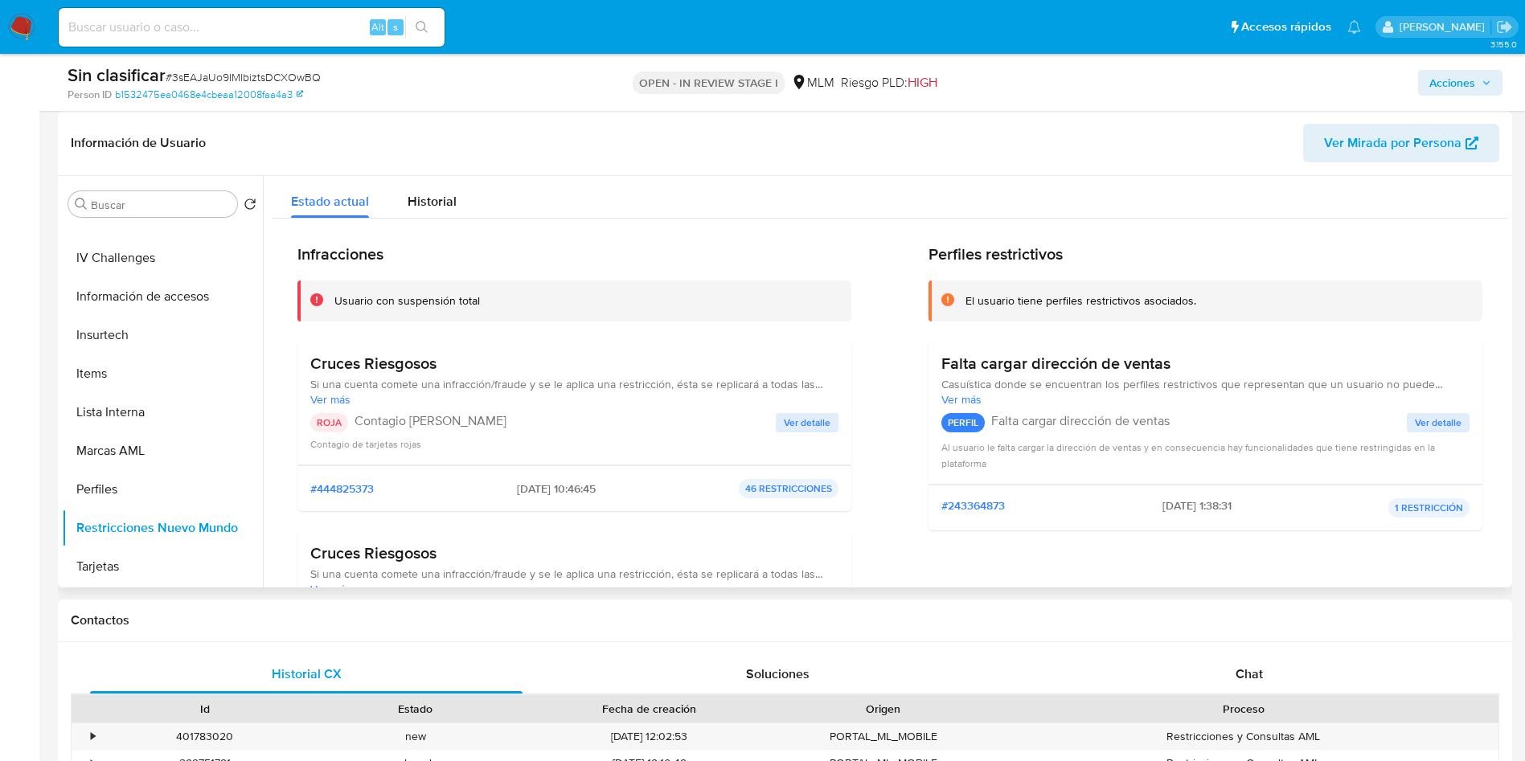
click at [810, 416] on span "Ver detalle" at bounding box center [807, 423] width 47 height 16
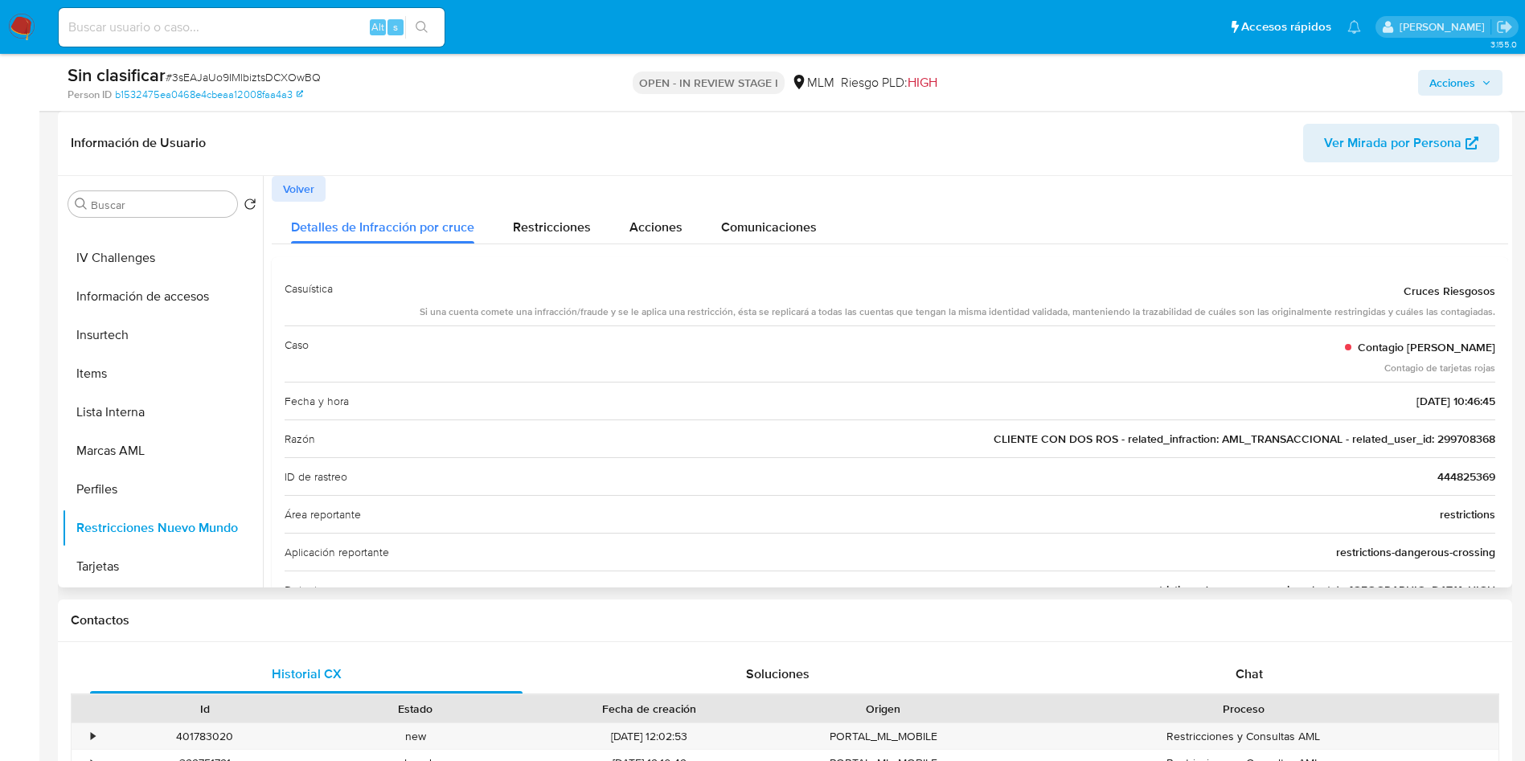
click at [1460, 437] on span "CLIENTE CON DOS ROS - related_infraction: AML_TRANSACCIONAL - related_user_id: …" at bounding box center [1245, 439] width 502 height 16
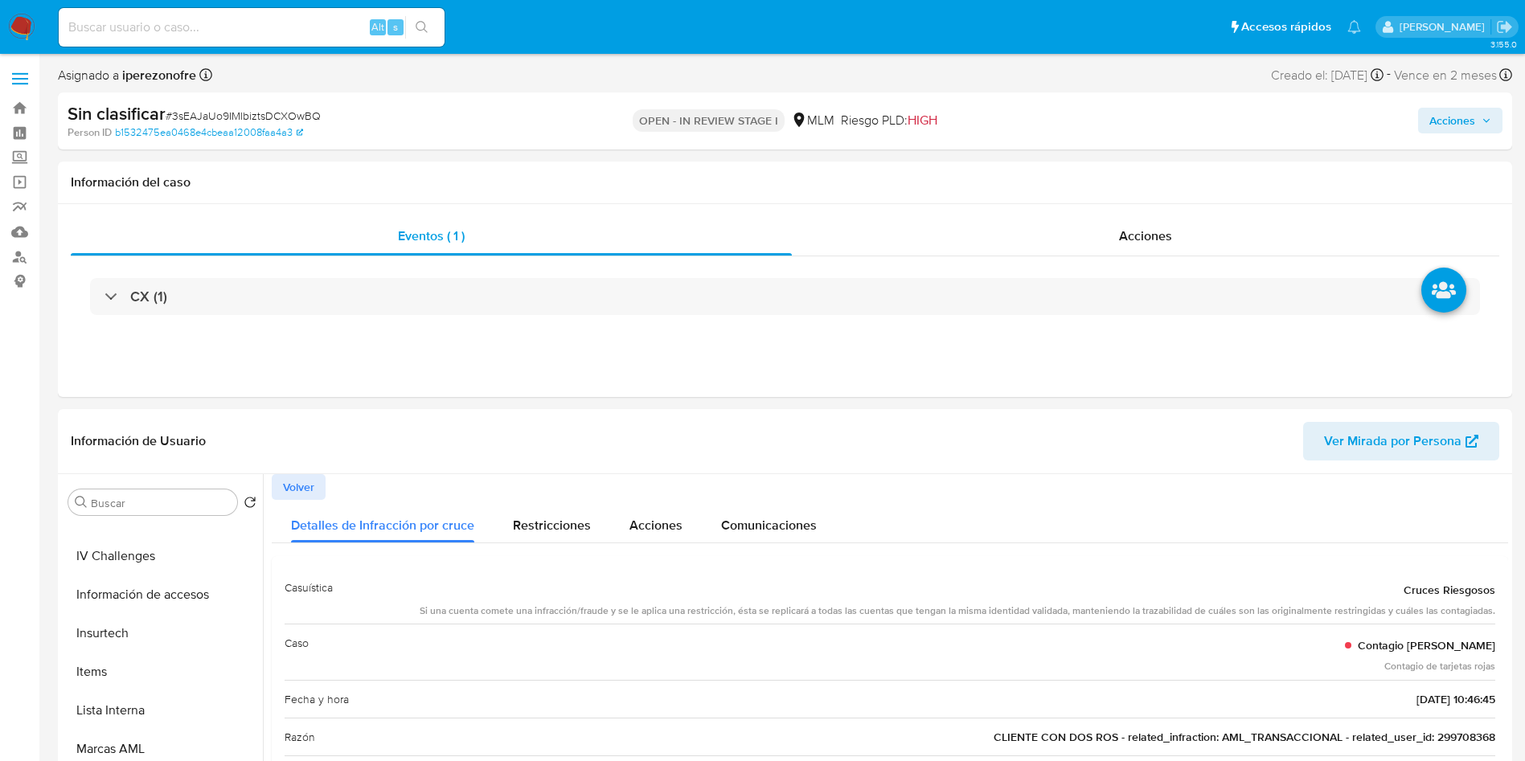
click at [1488, 113] on span "Acciones" at bounding box center [1461, 120] width 62 height 23
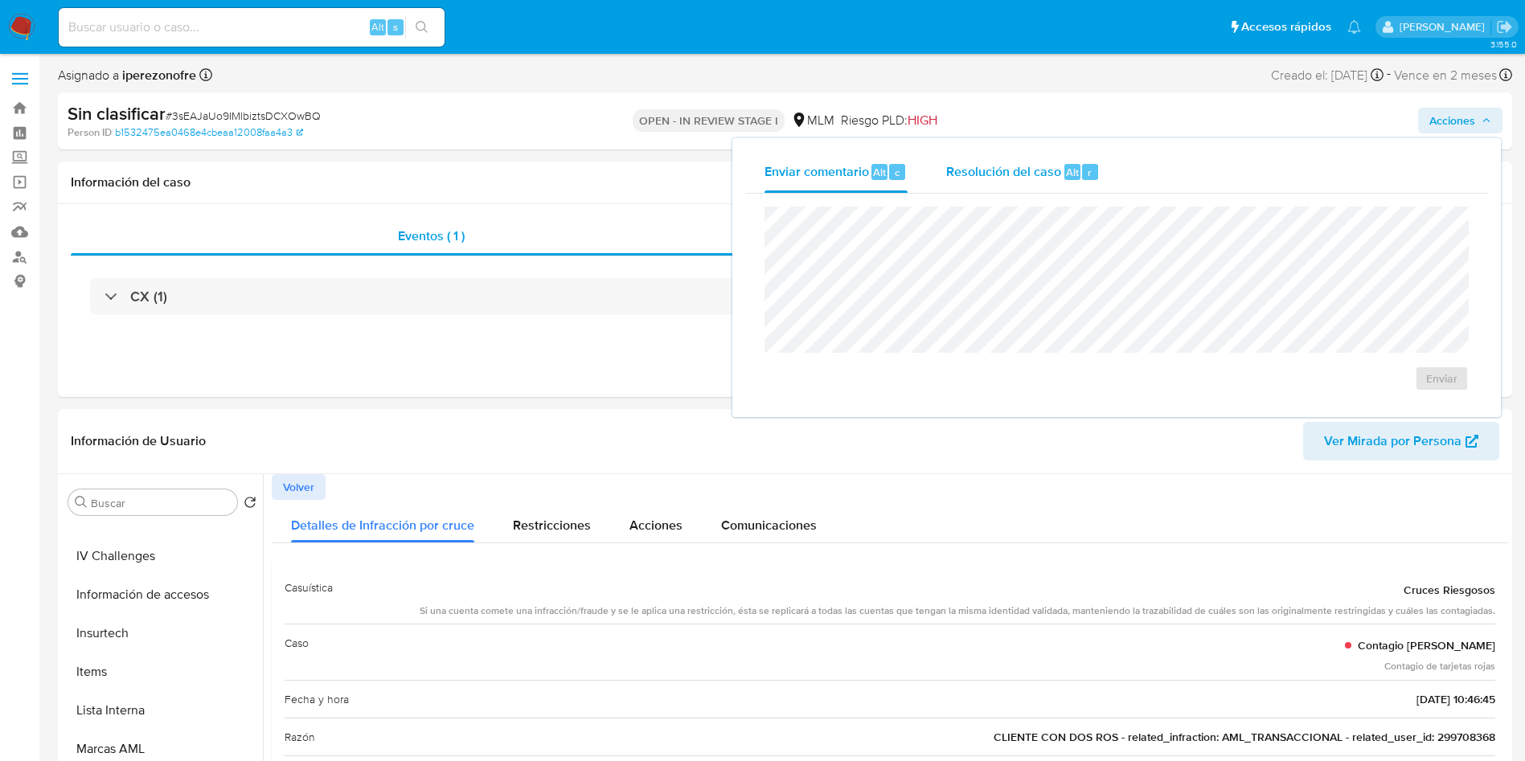
click at [1006, 174] on span "Resolución del caso" at bounding box center [1003, 171] width 115 height 18
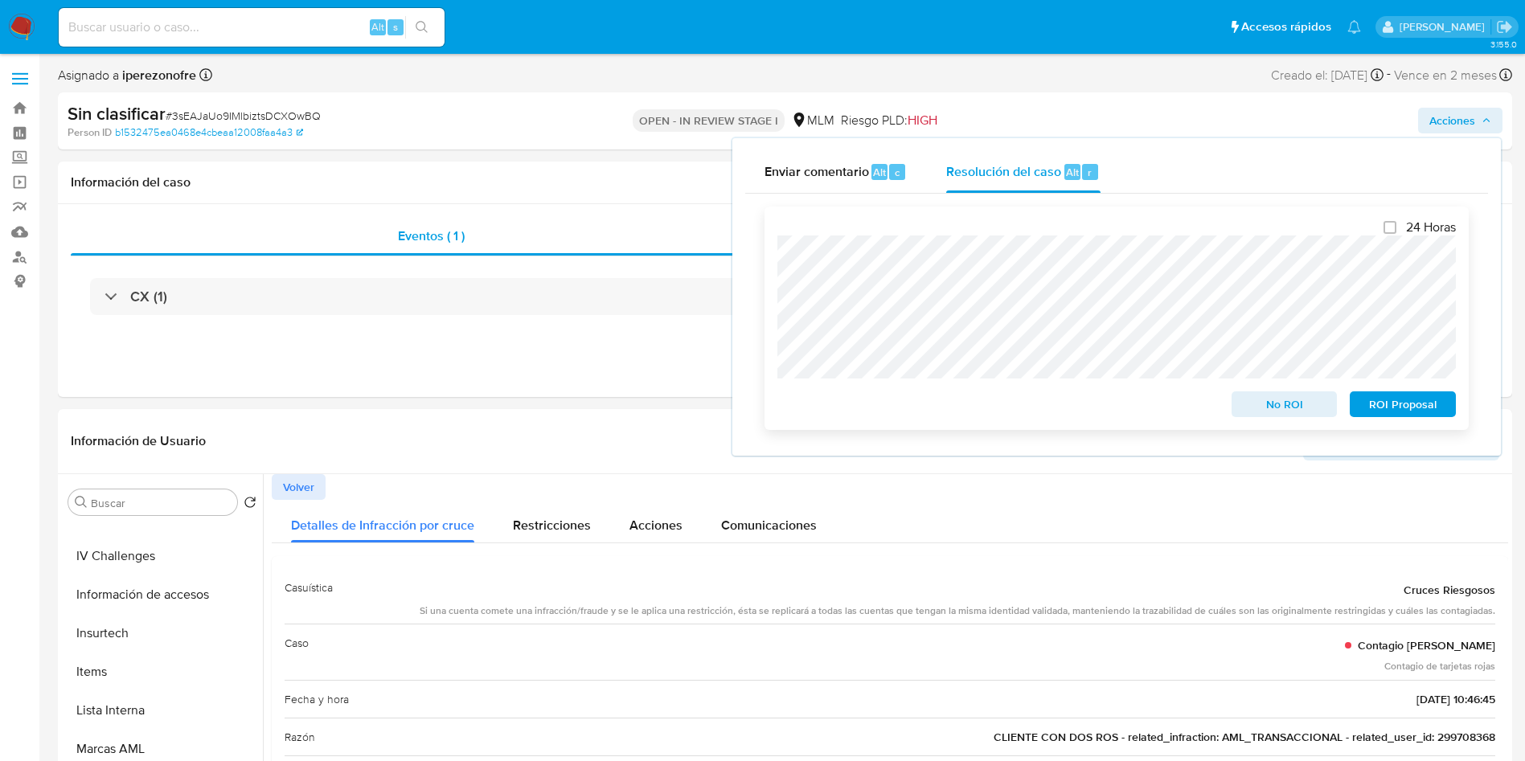
click at [1291, 412] on span "No ROI" at bounding box center [1285, 404] width 84 height 23
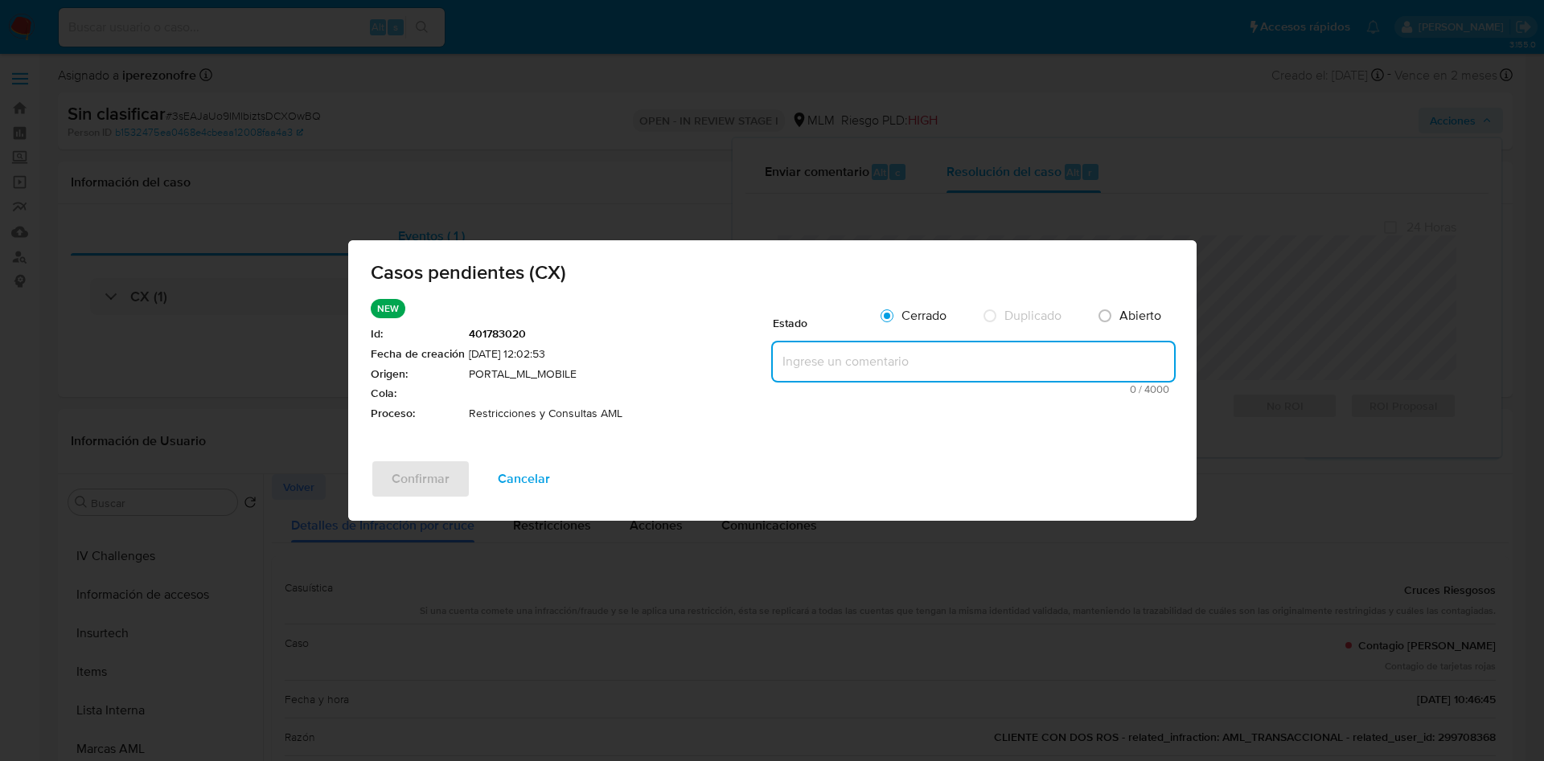
click at [819, 370] on textarea at bounding box center [973, 362] width 401 height 39
paste textarea "Se realiza validación de caso generado por CX en el que se identifica restricci…"
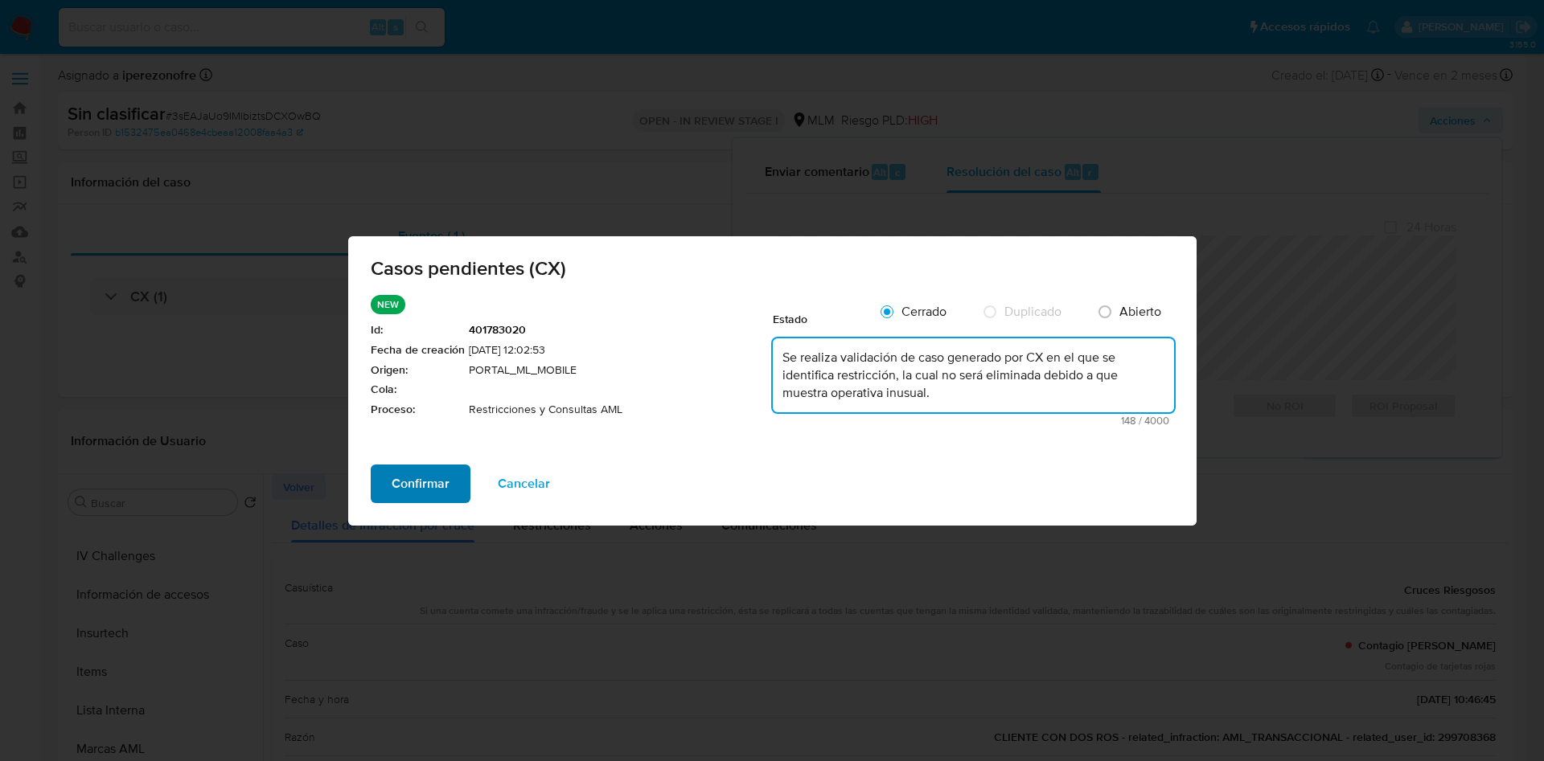
type textarea "Se realiza validación de caso generado por CX en el que se identifica restricci…"
click at [433, 482] on span "Confirmar" at bounding box center [421, 483] width 58 height 35
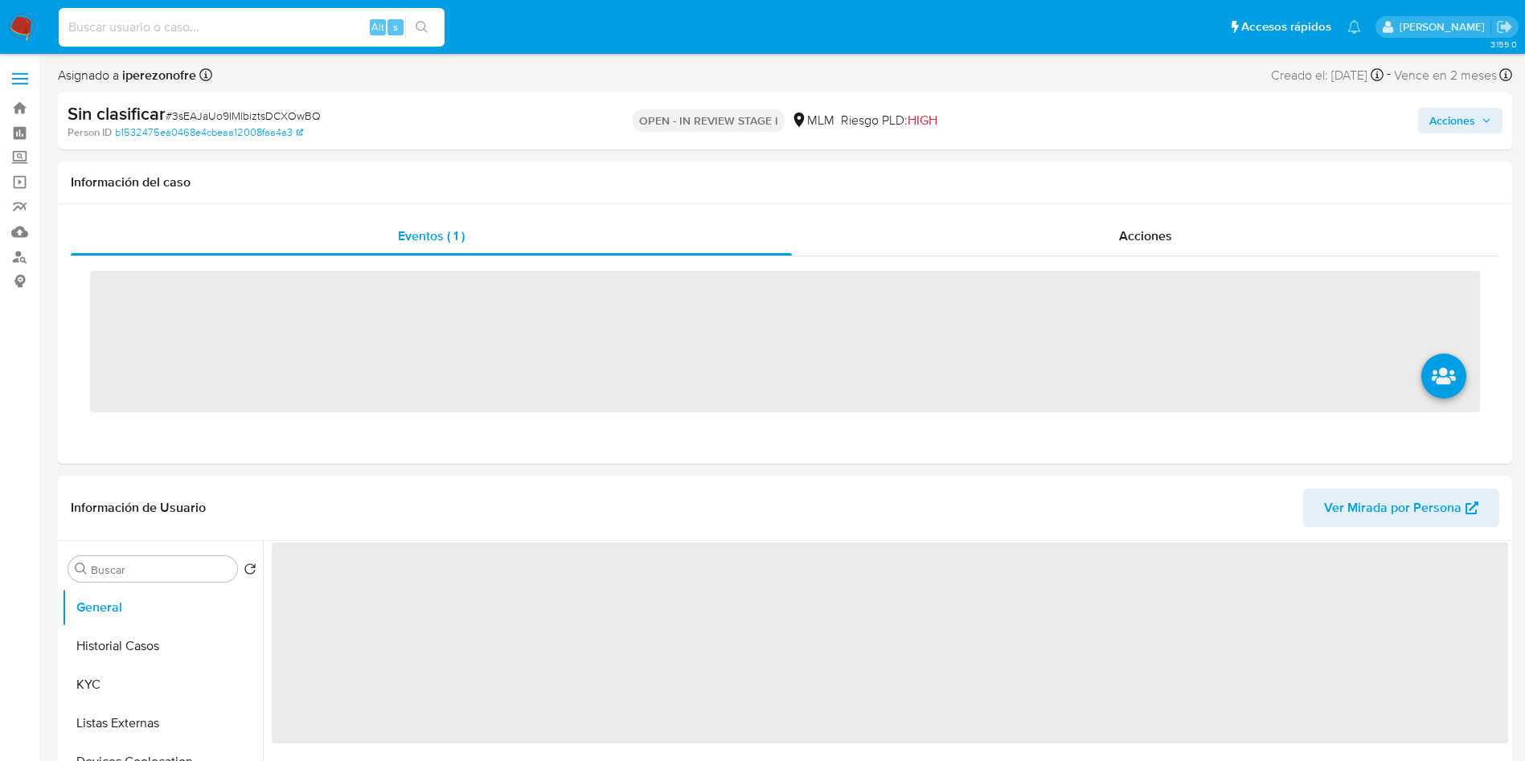
click at [281, 32] on input at bounding box center [252, 27] width 386 height 21
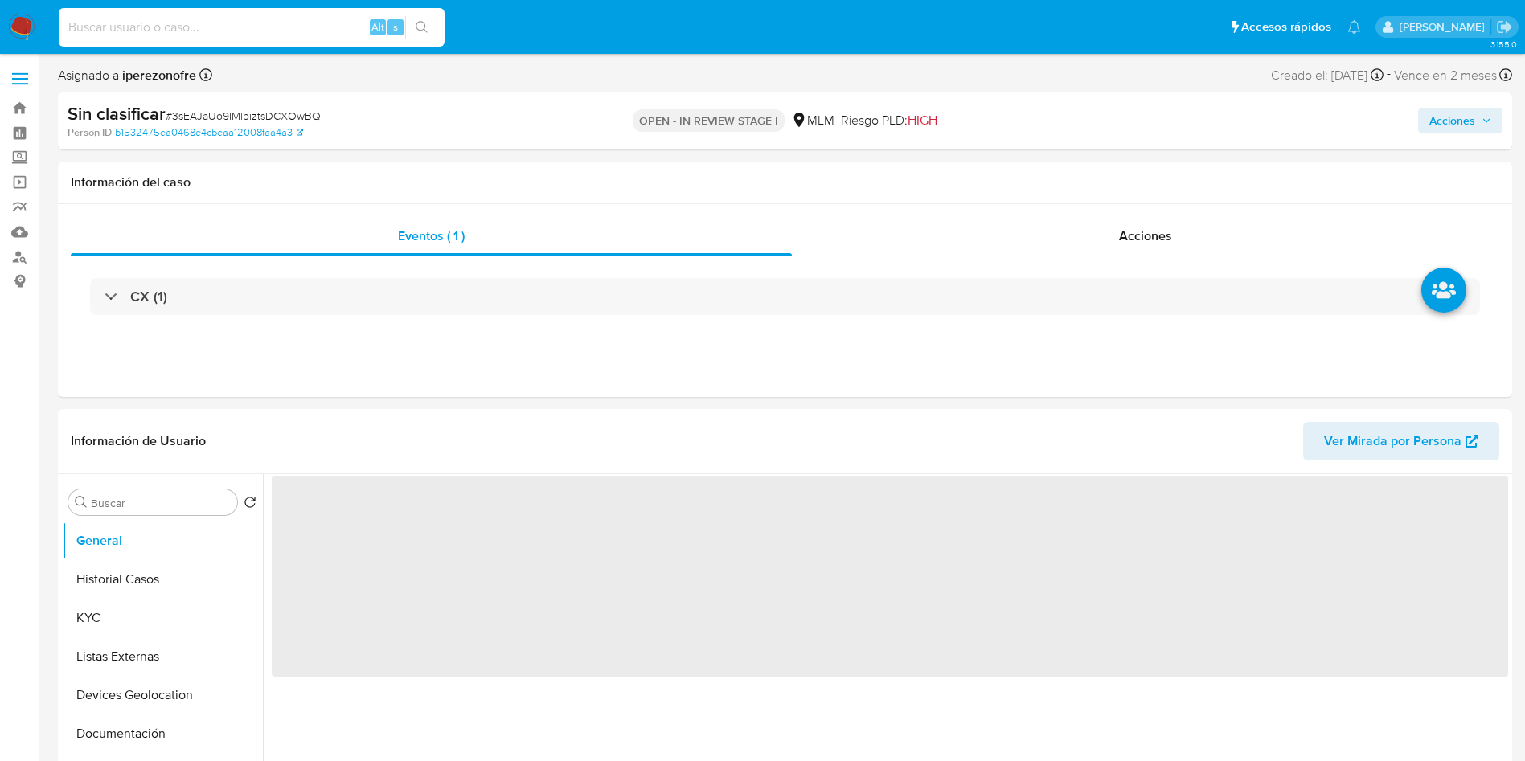
paste input "299708368"
type input "299708368"
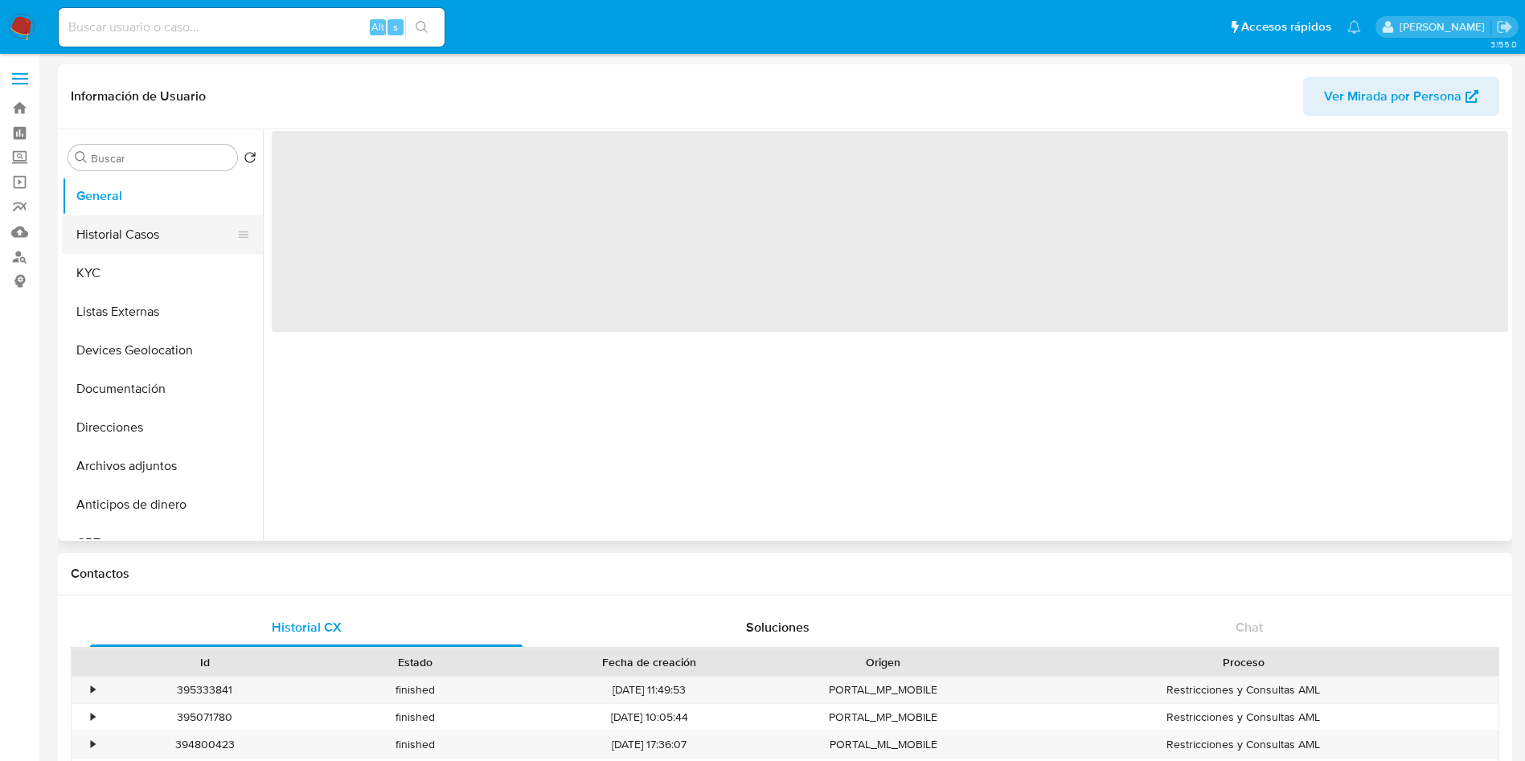
click at [154, 248] on button "Historial Casos" at bounding box center [156, 234] width 188 height 39
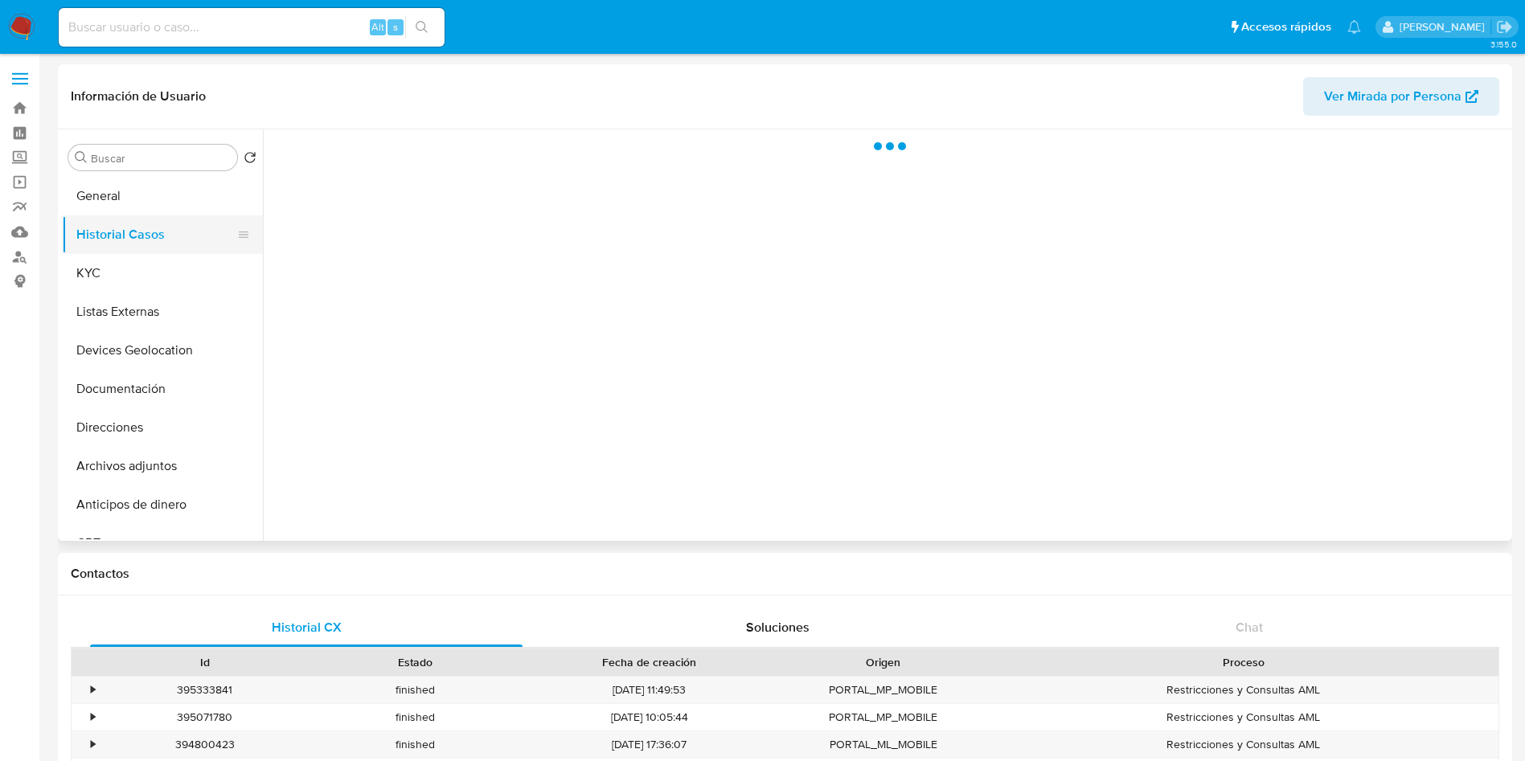
select select "10"
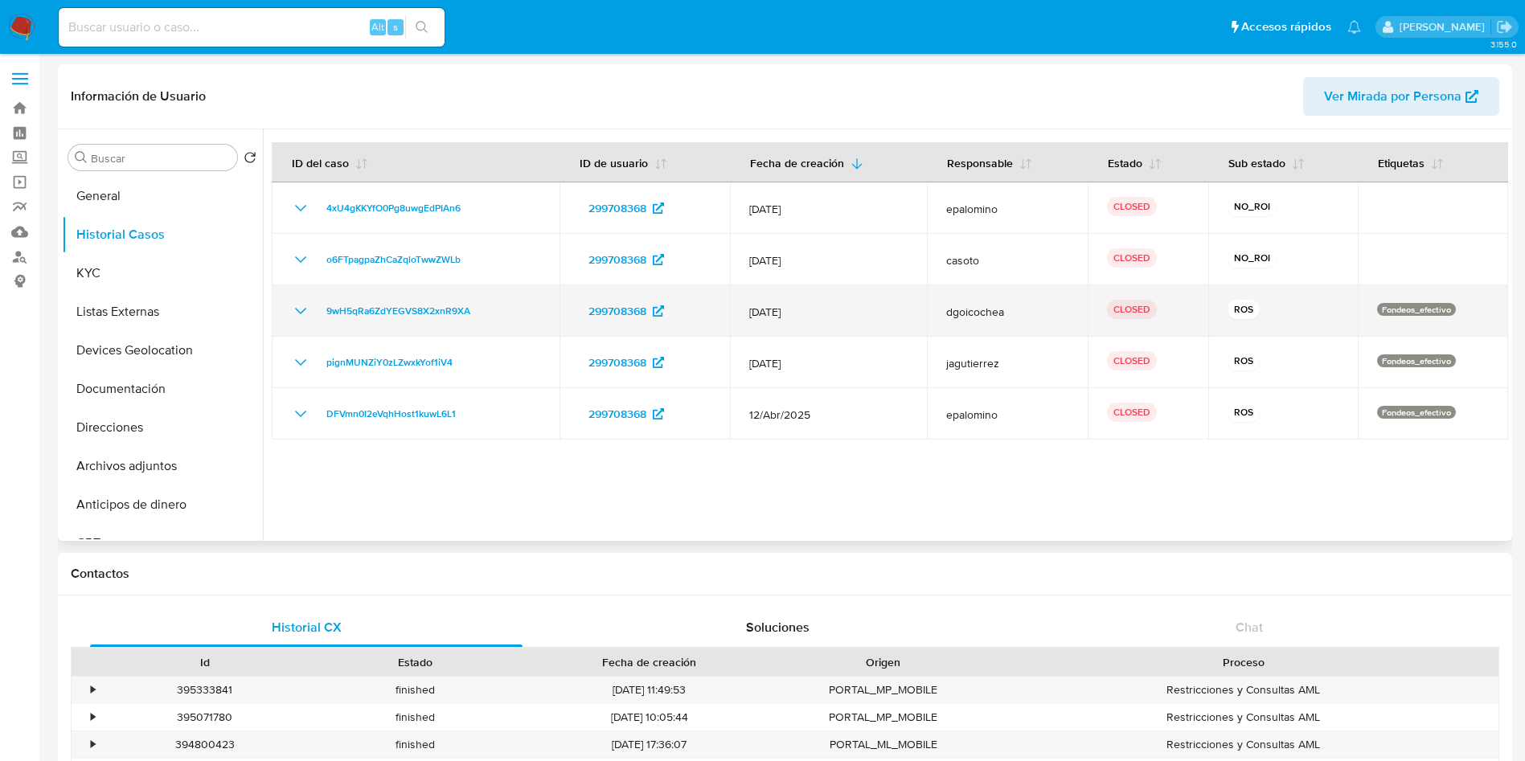
click at [302, 307] on icon "Mostrar/Ocultar" at bounding box center [300, 311] width 19 height 19
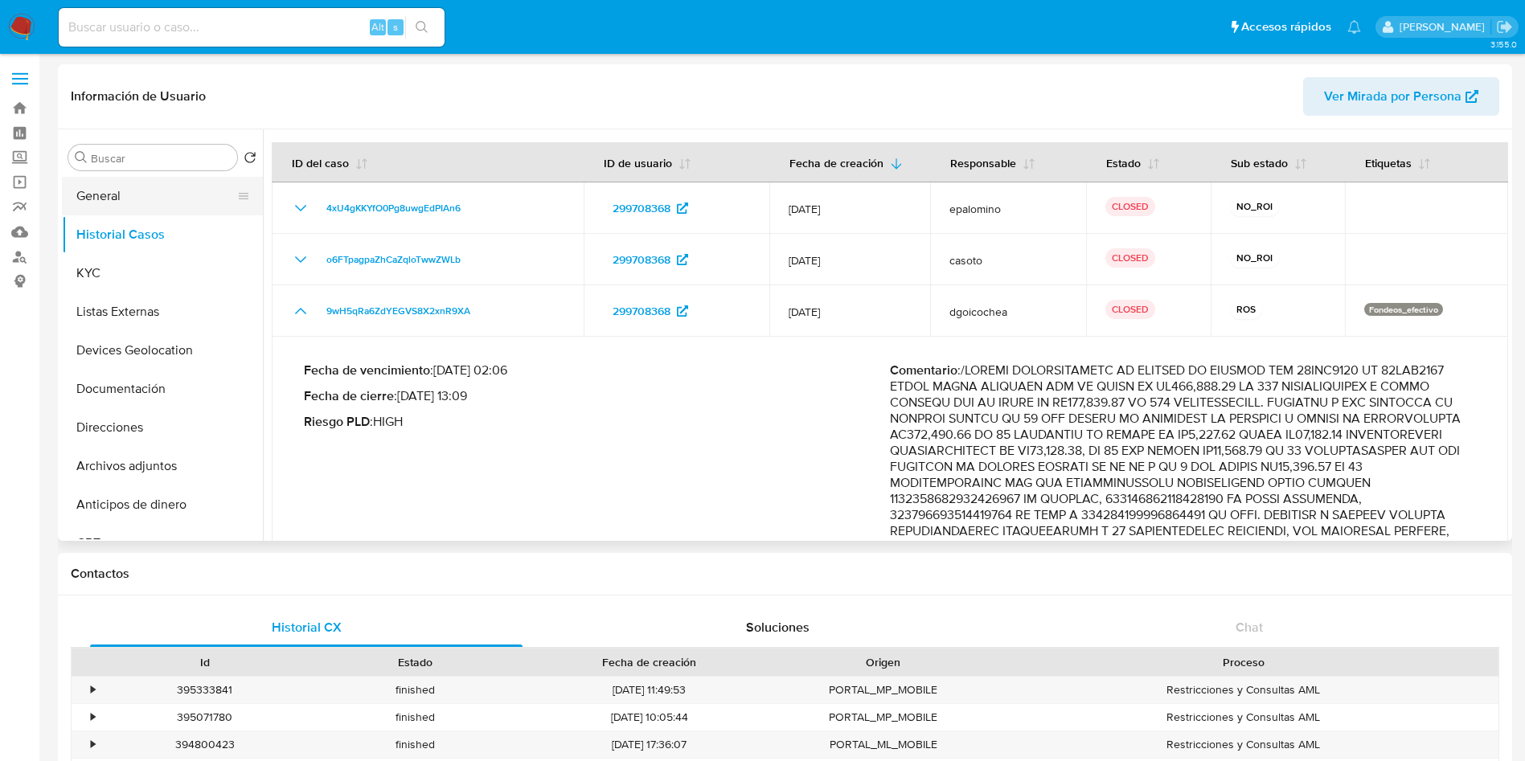
click at [119, 179] on button "General" at bounding box center [156, 196] width 188 height 39
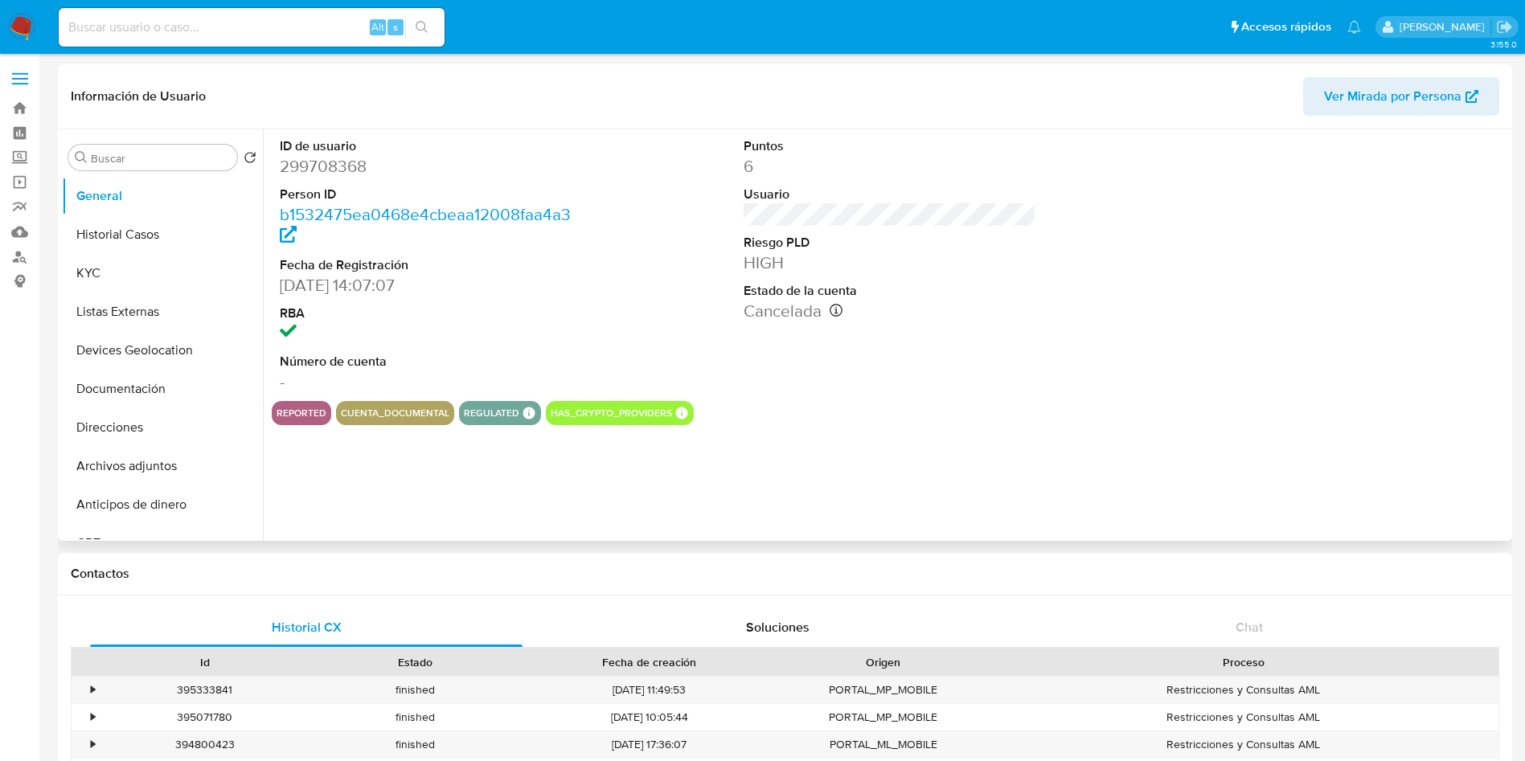
click at [347, 158] on dd "299708368" at bounding box center [426, 166] width 293 height 23
copy dd "299708368"
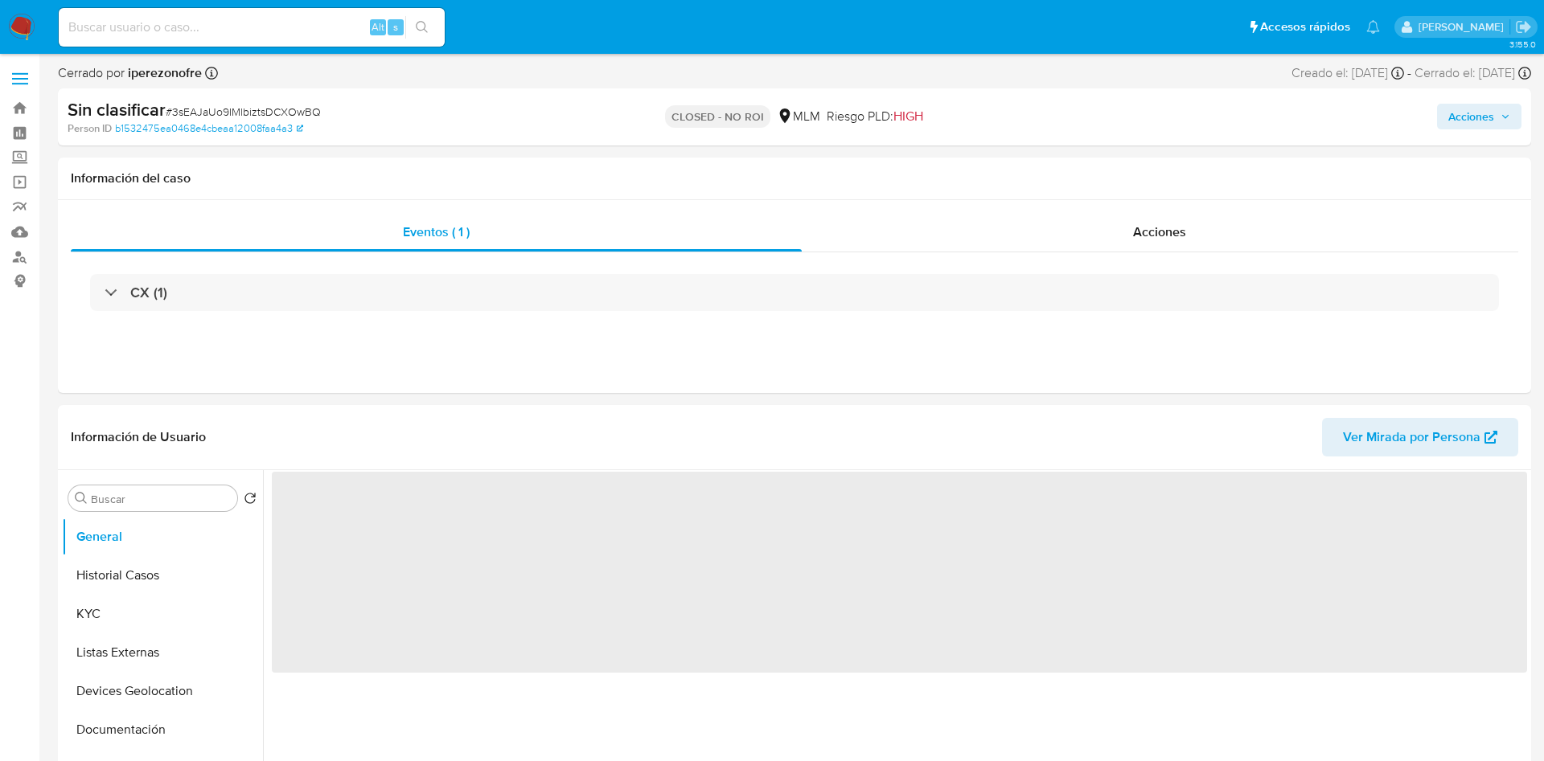
select select "10"
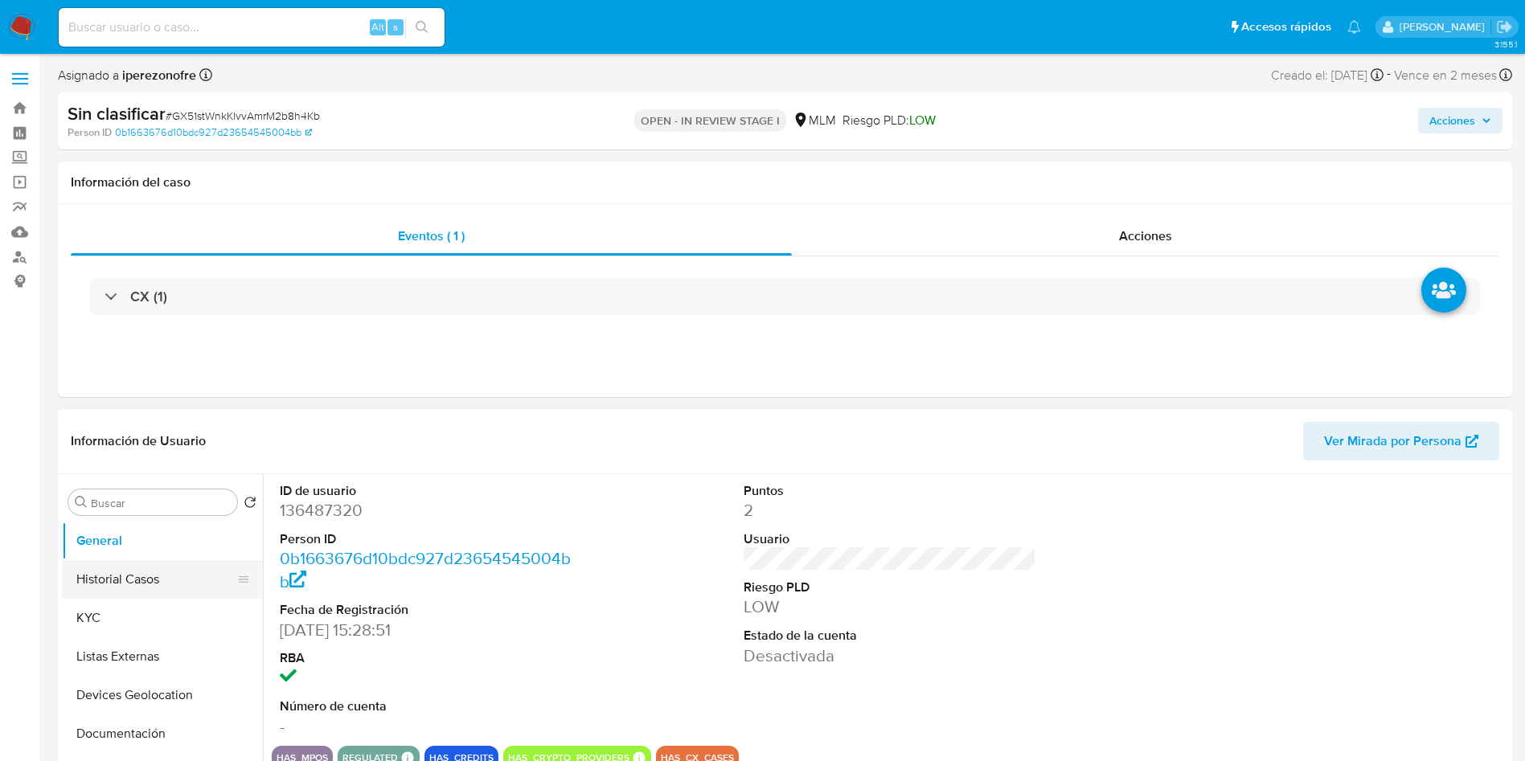
select select "10"
click at [180, 588] on button "Historial Casos" at bounding box center [156, 579] width 188 height 39
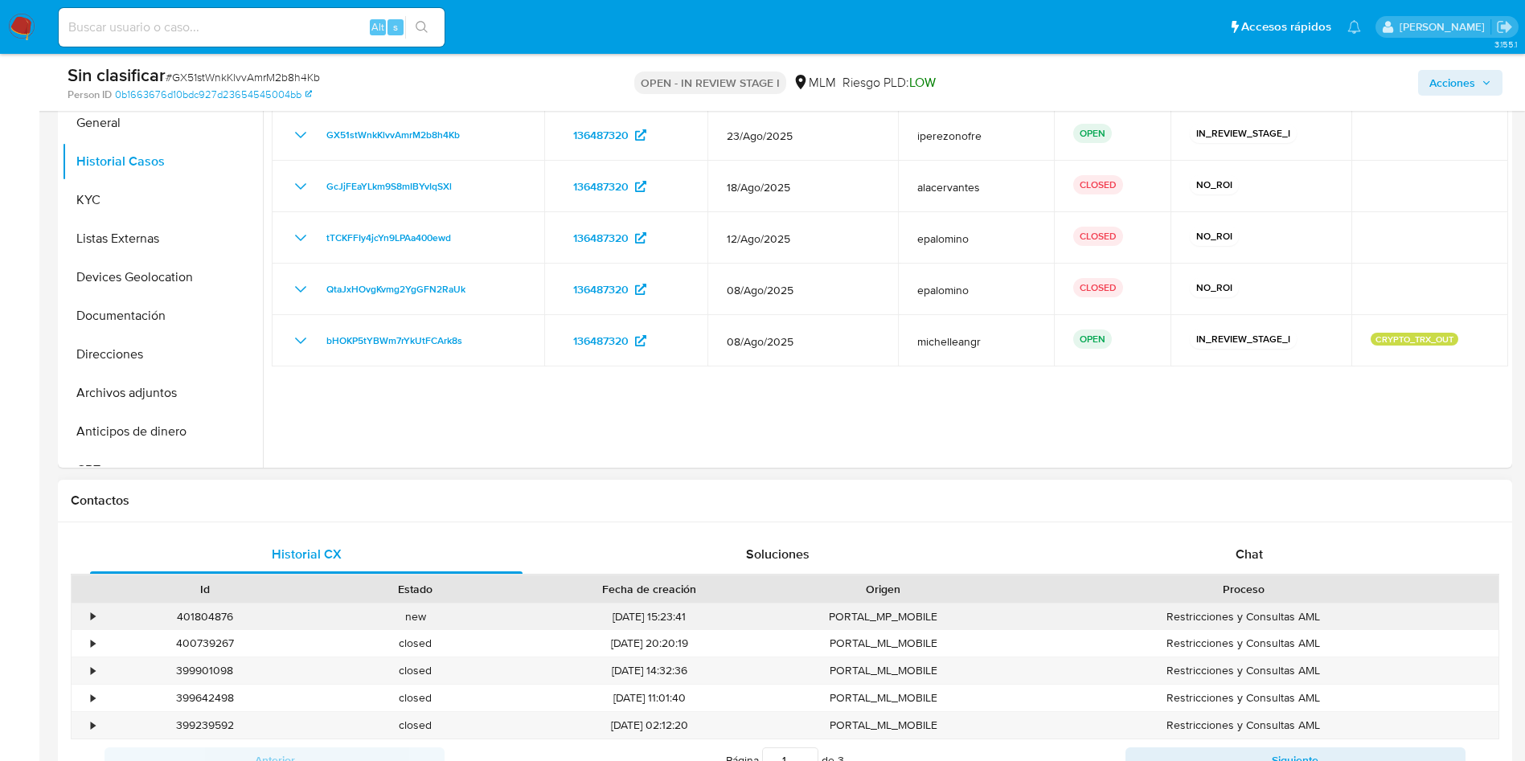
scroll to position [362, 0]
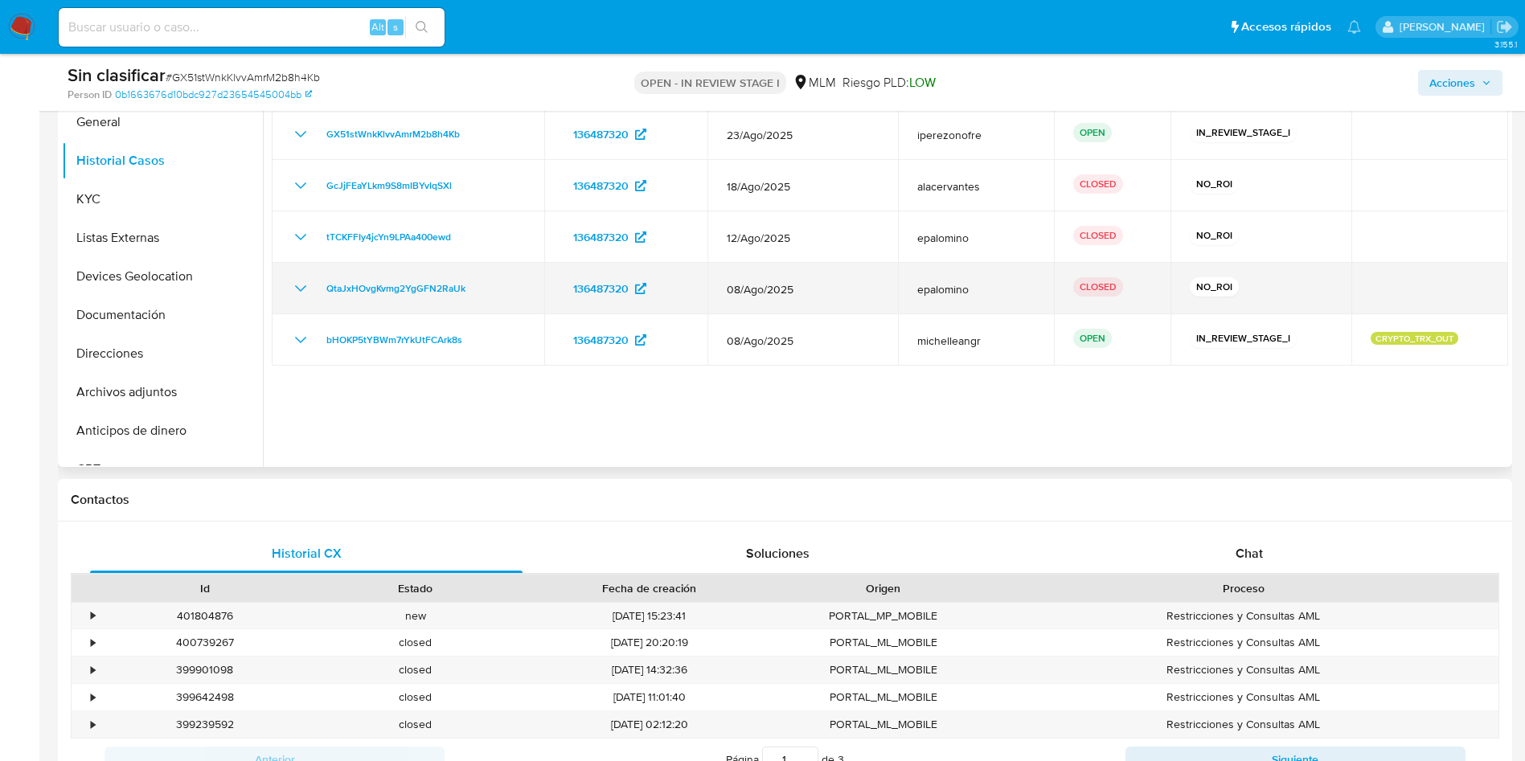
click at [298, 285] on icon "Mostrar/Ocultar" at bounding box center [300, 288] width 19 height 19
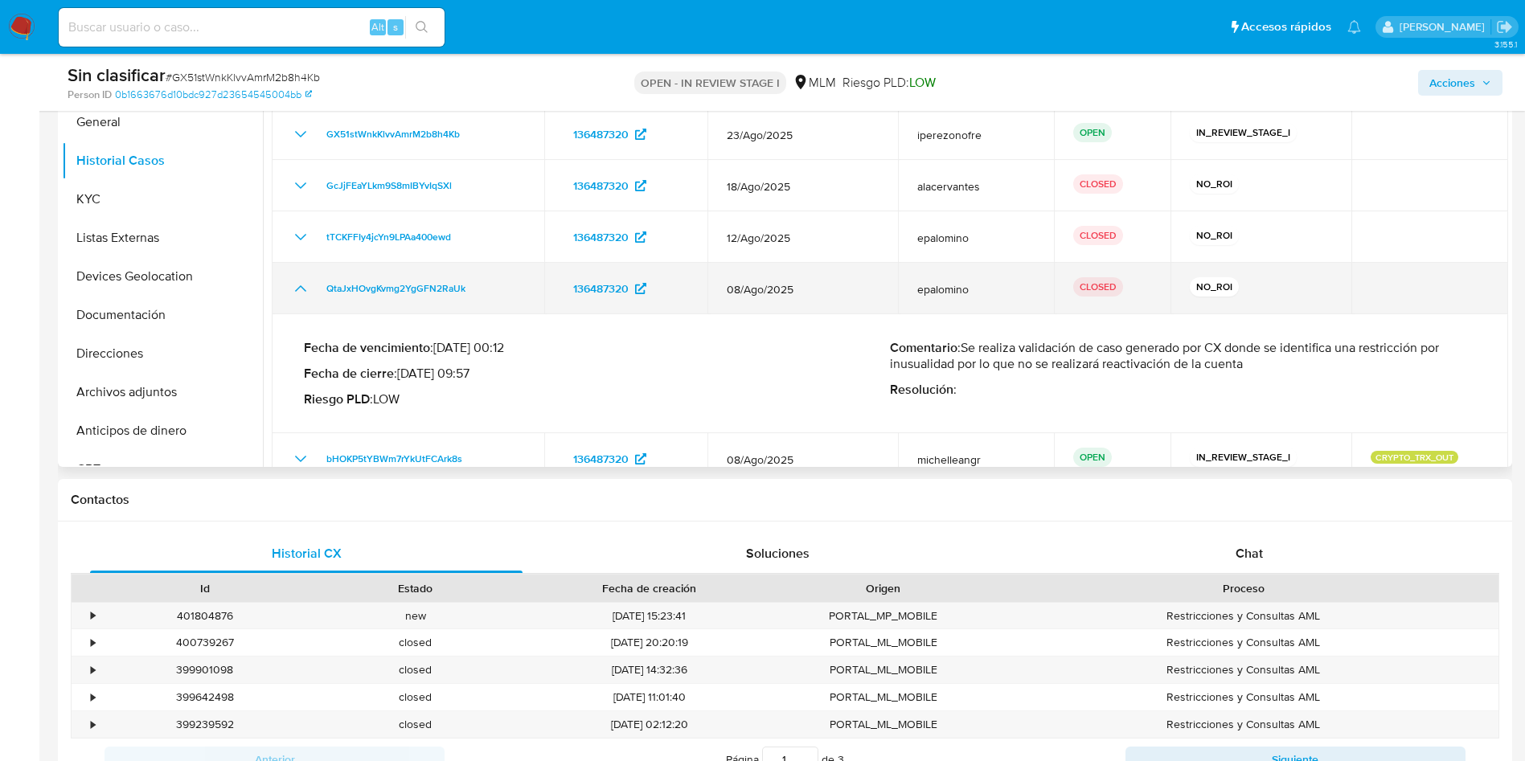
click at [298, 285] on icon "Mostrar/Ocultar" at bounding box center [300, 288] width 19 height 19
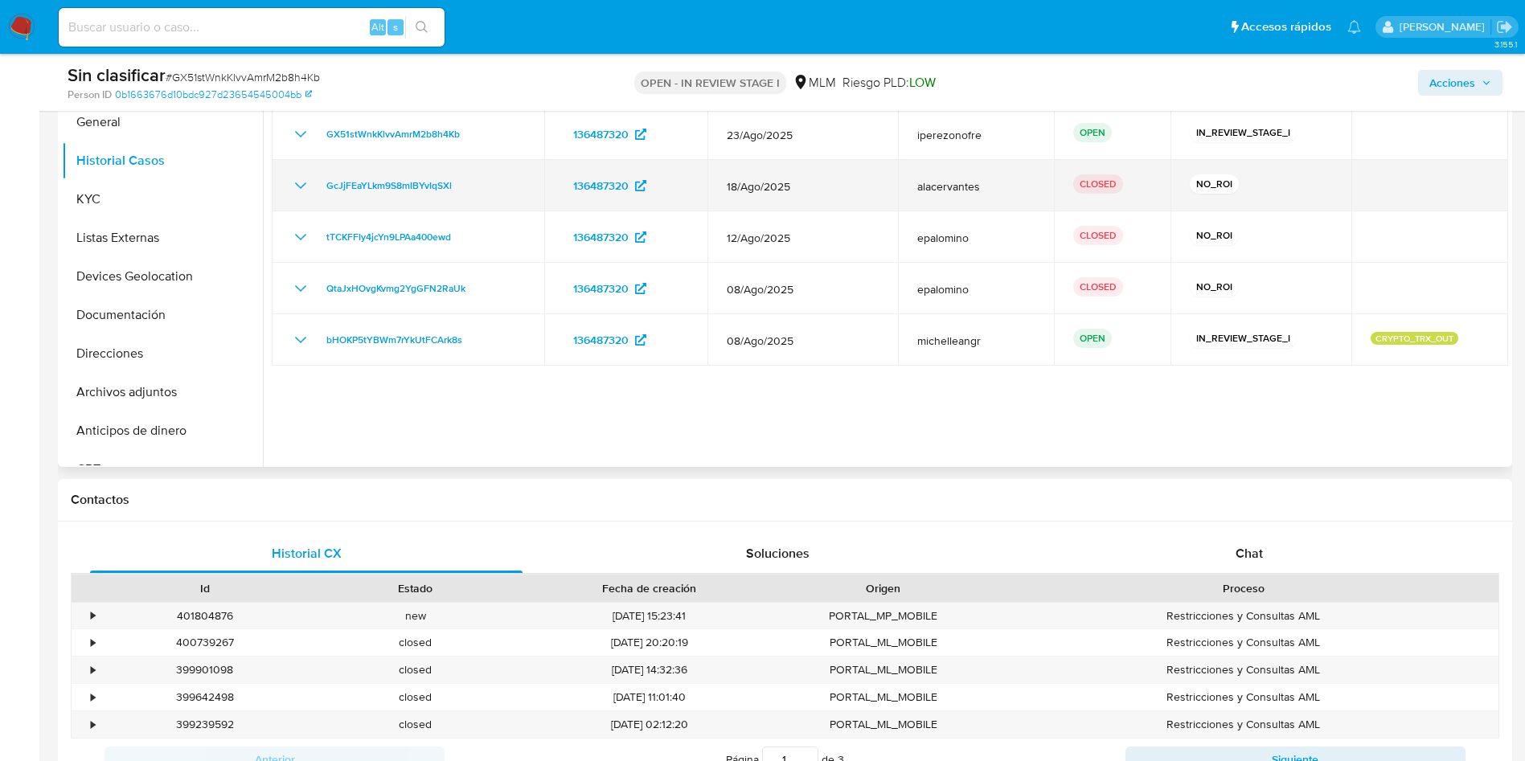
click at [296, 179] on icon "Mostrar/Ocultar" at bounding box center [300, 185] width 19 height 19
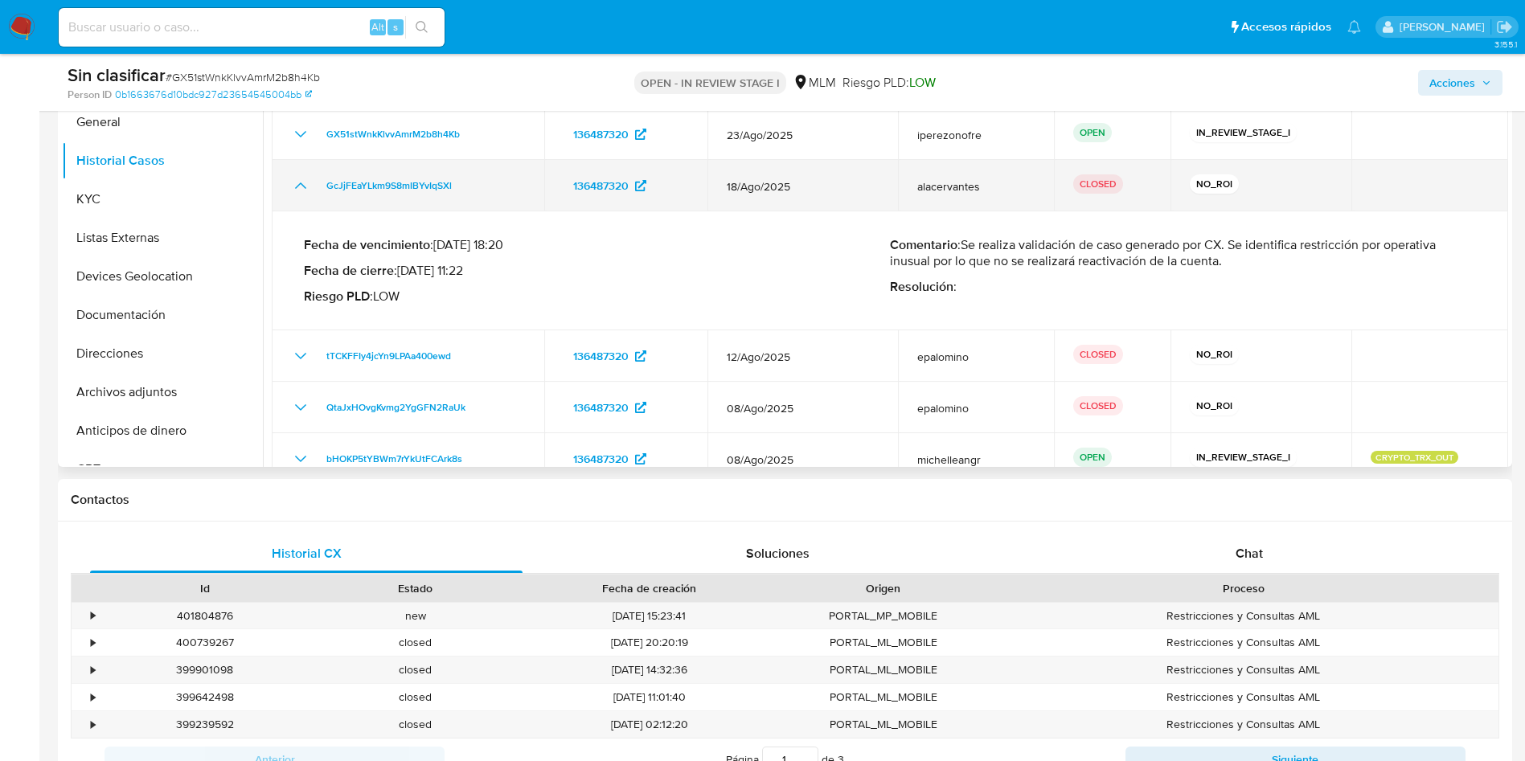
click at [296, 179] on icon "Mostrar/Ocultar" at bounding box center [300, 185] width 19 height 19
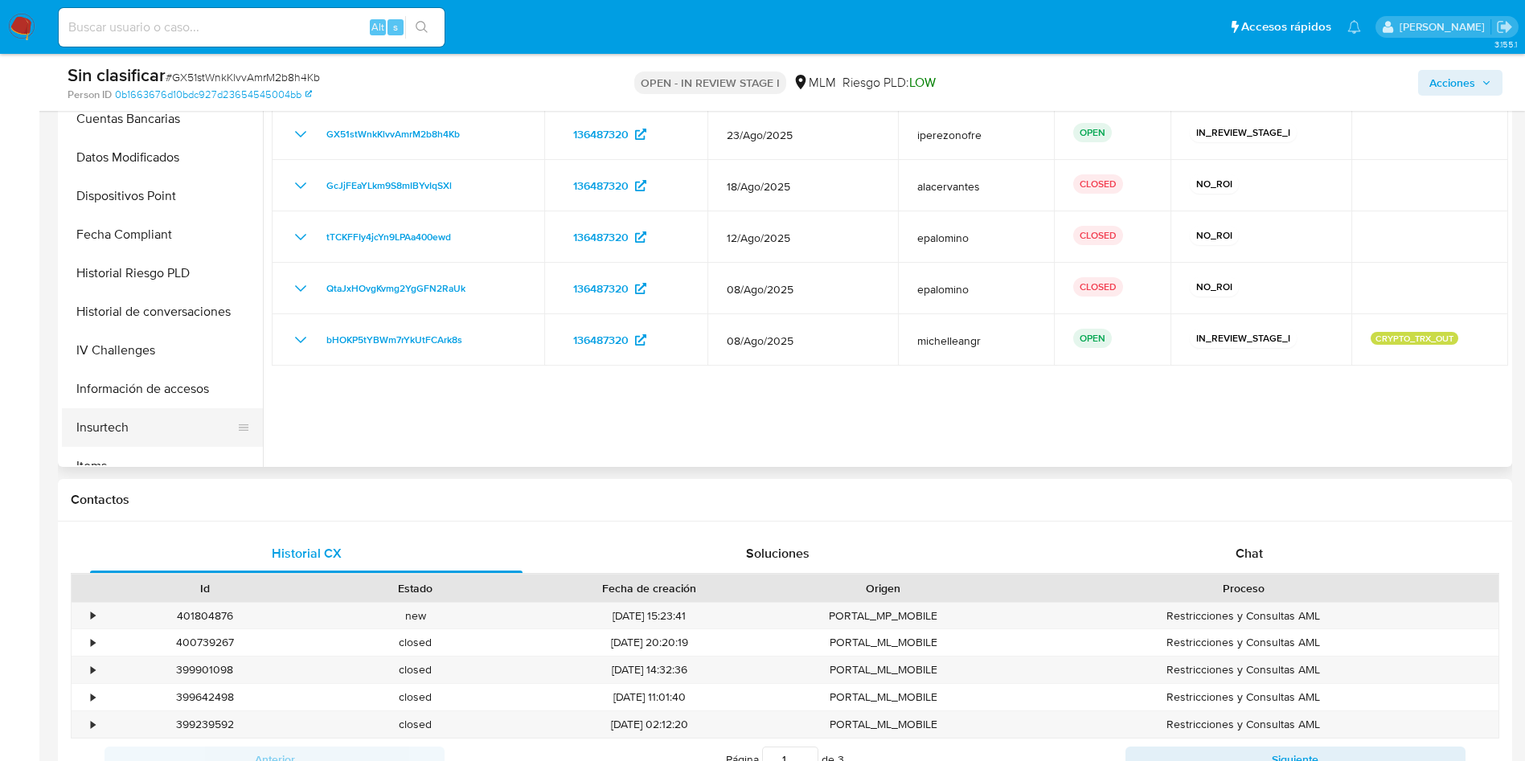
scroll to position [482, 0]
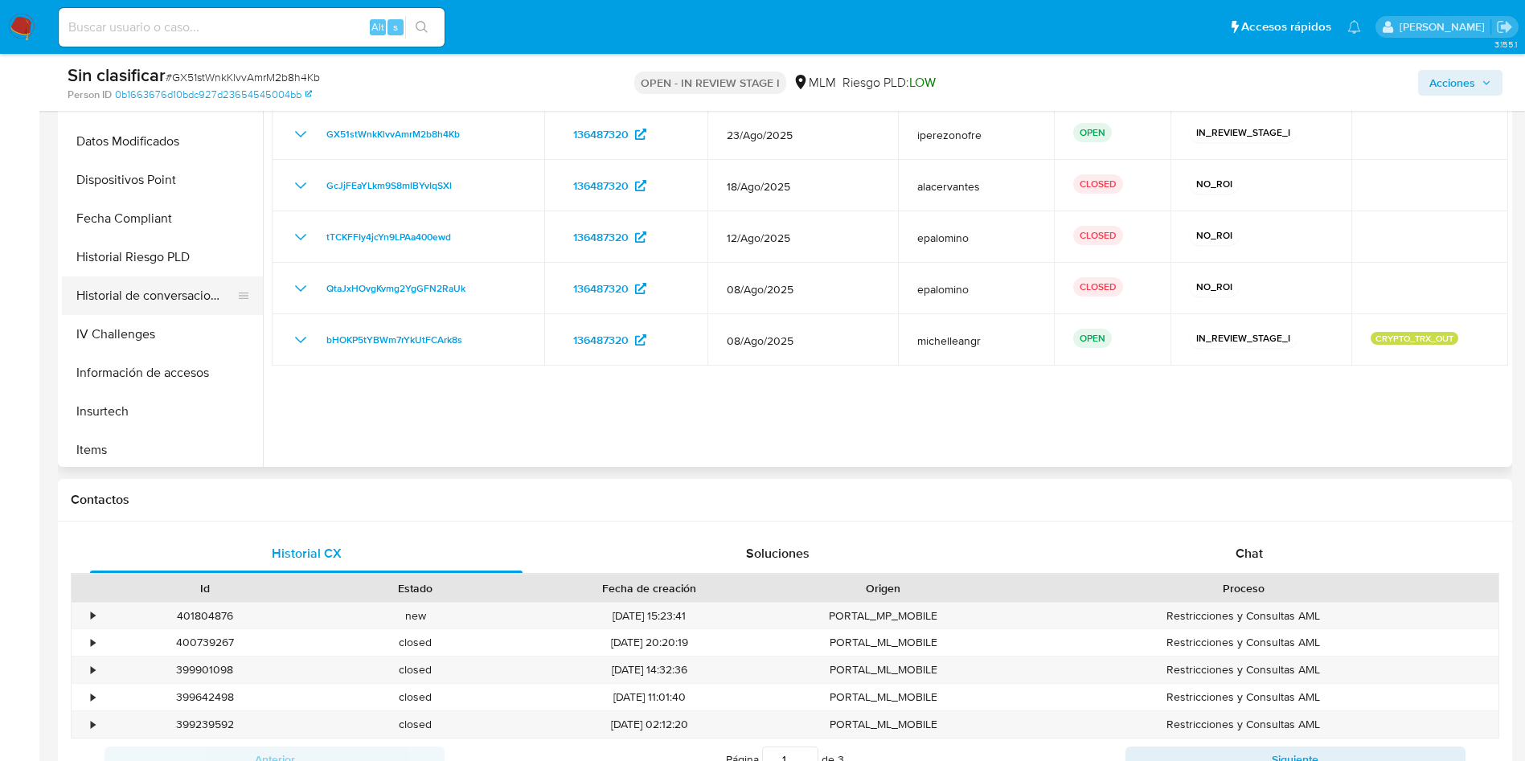
click at [171, 297] on button "Historial de conversaciones" at bounding box center [156, 296] width 188 height 39
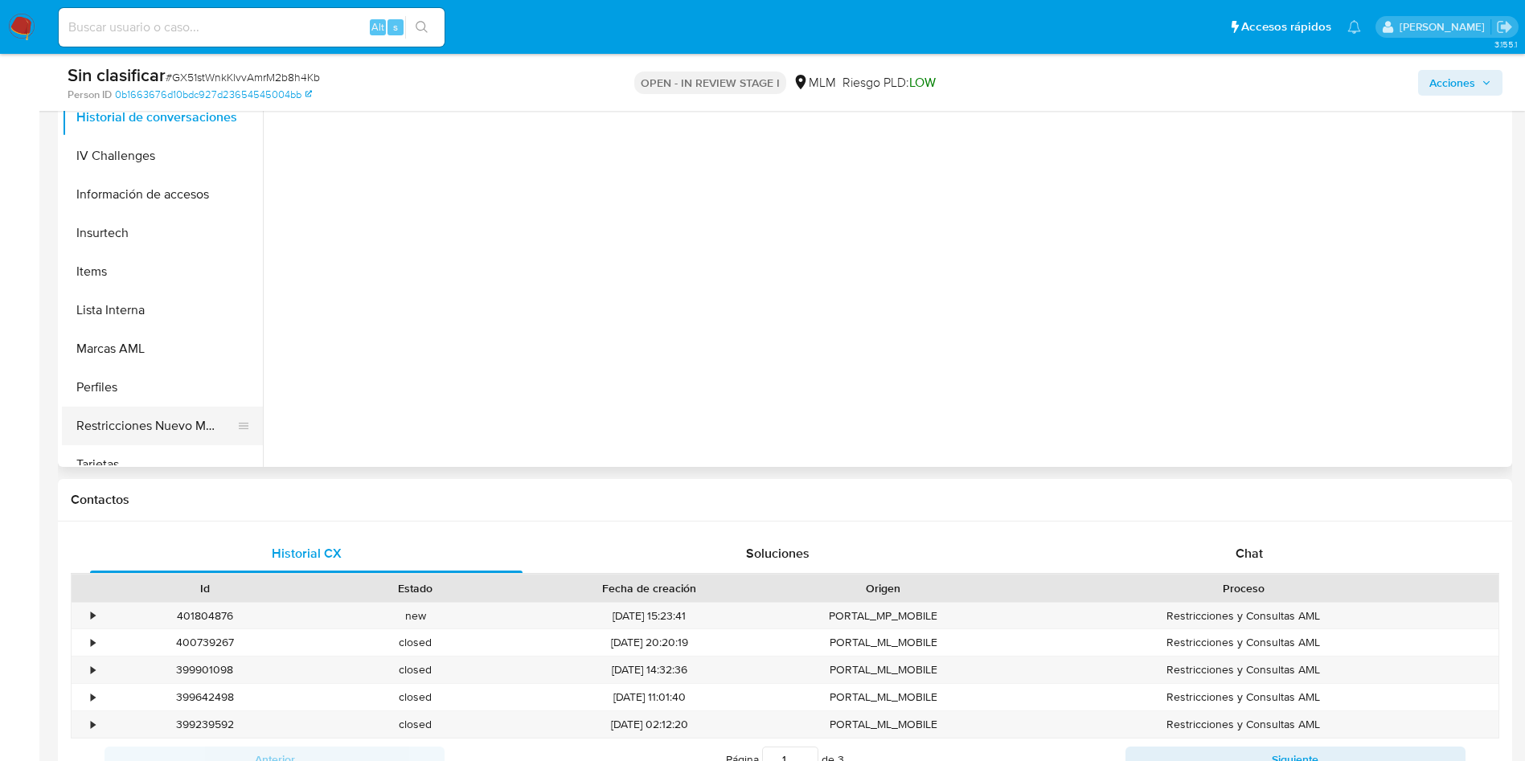
scroll to position [679, 0]
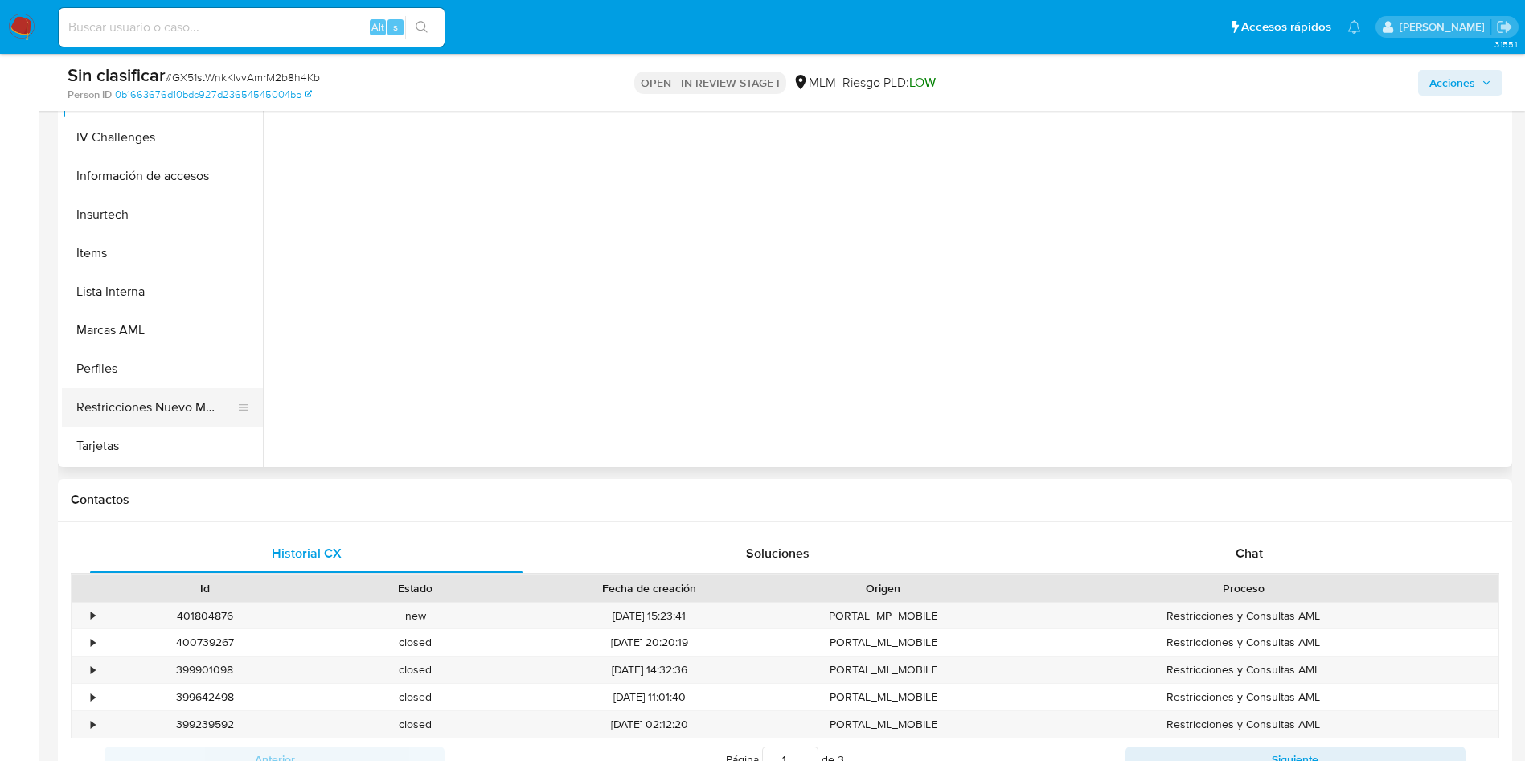
click at [166, 416] on button "Restricciones Nuevo Mundo" at bounding box center [156, 407] width 188 height 39
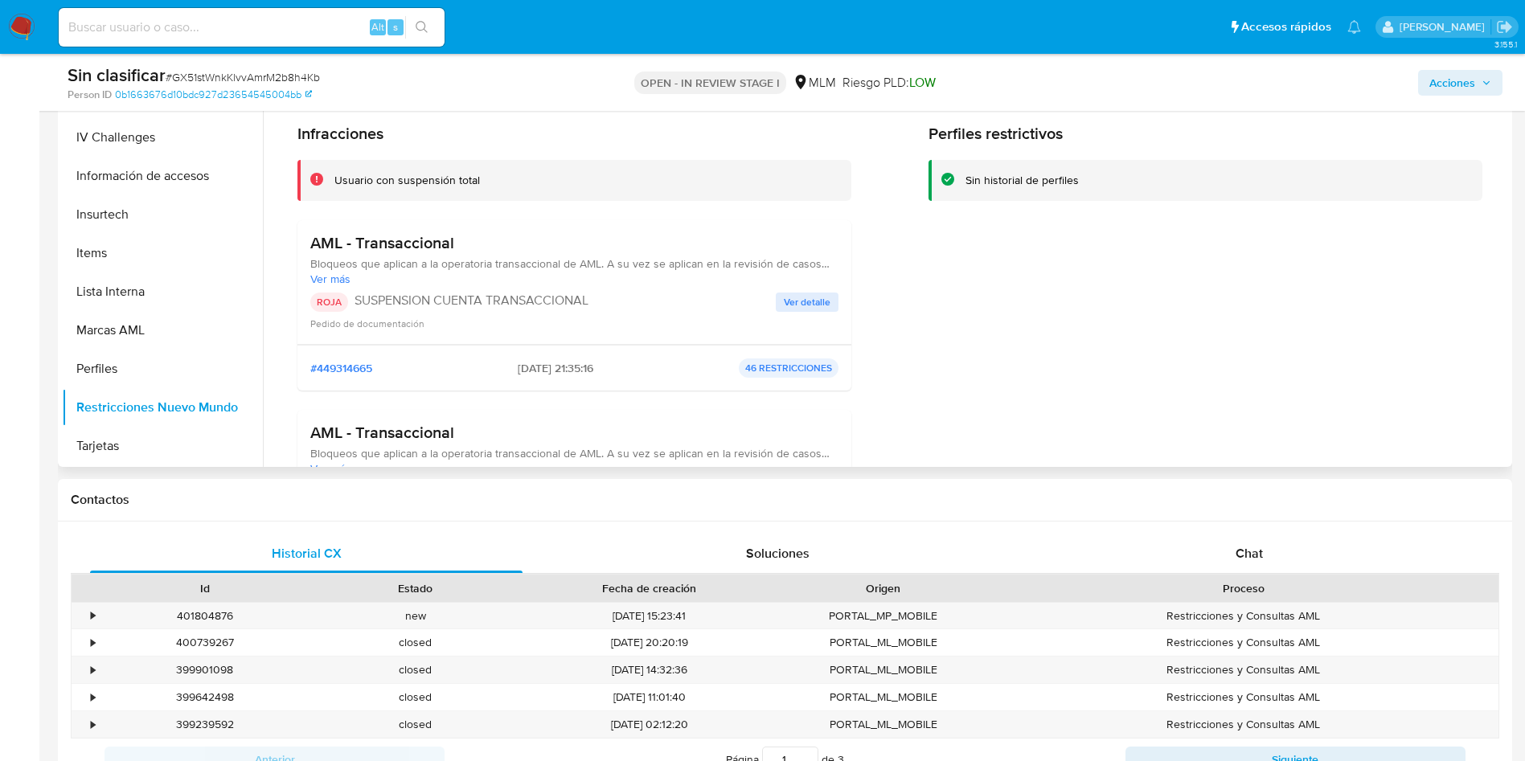
click at [798, 300] on span "Ver detalle" at bounding box center [807, 302] width 47 height 16
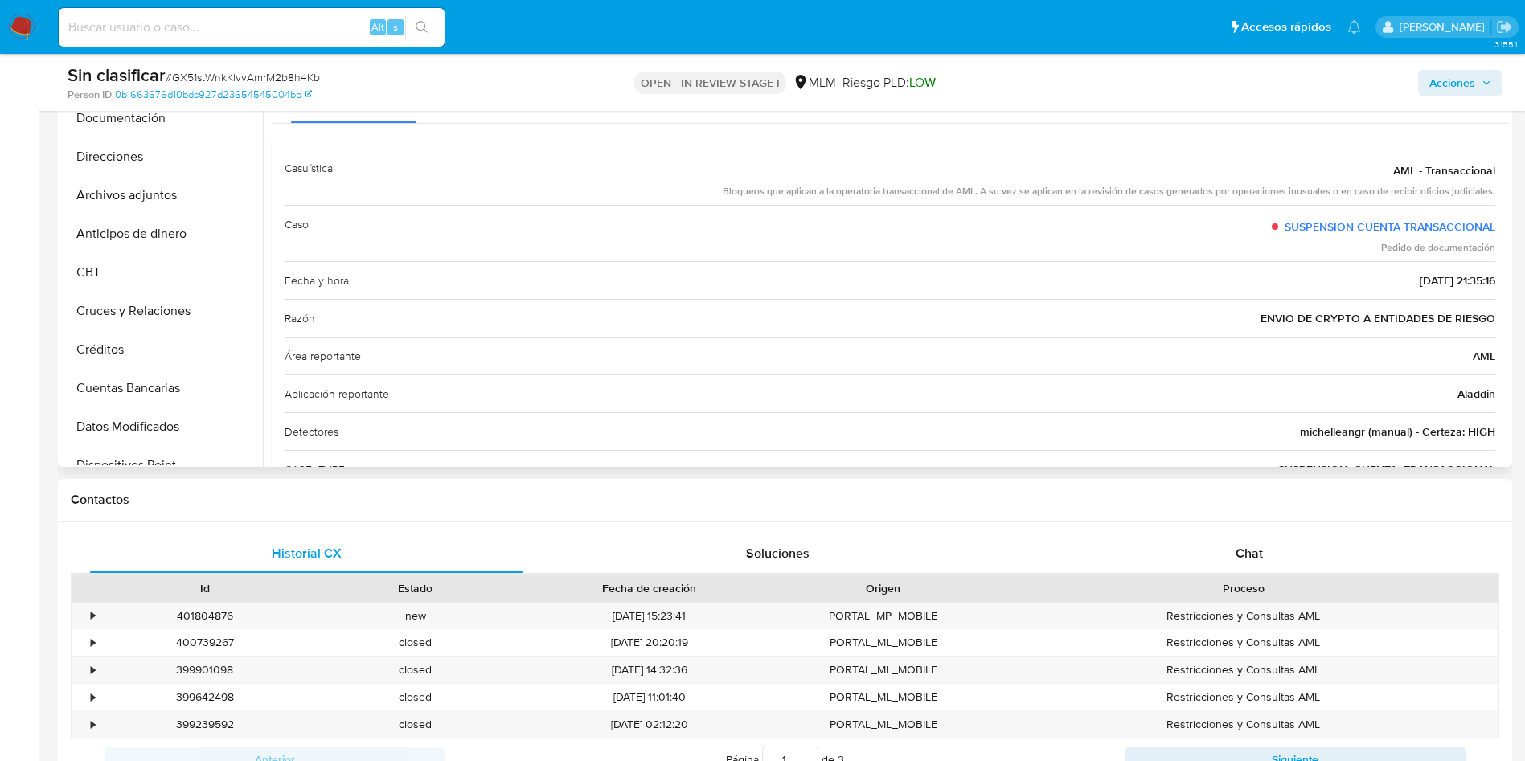
scroll to position [0, 0]
click at [1487, 72] on span "Acciones" at bounding box center [1461, 83] width 62 height 23
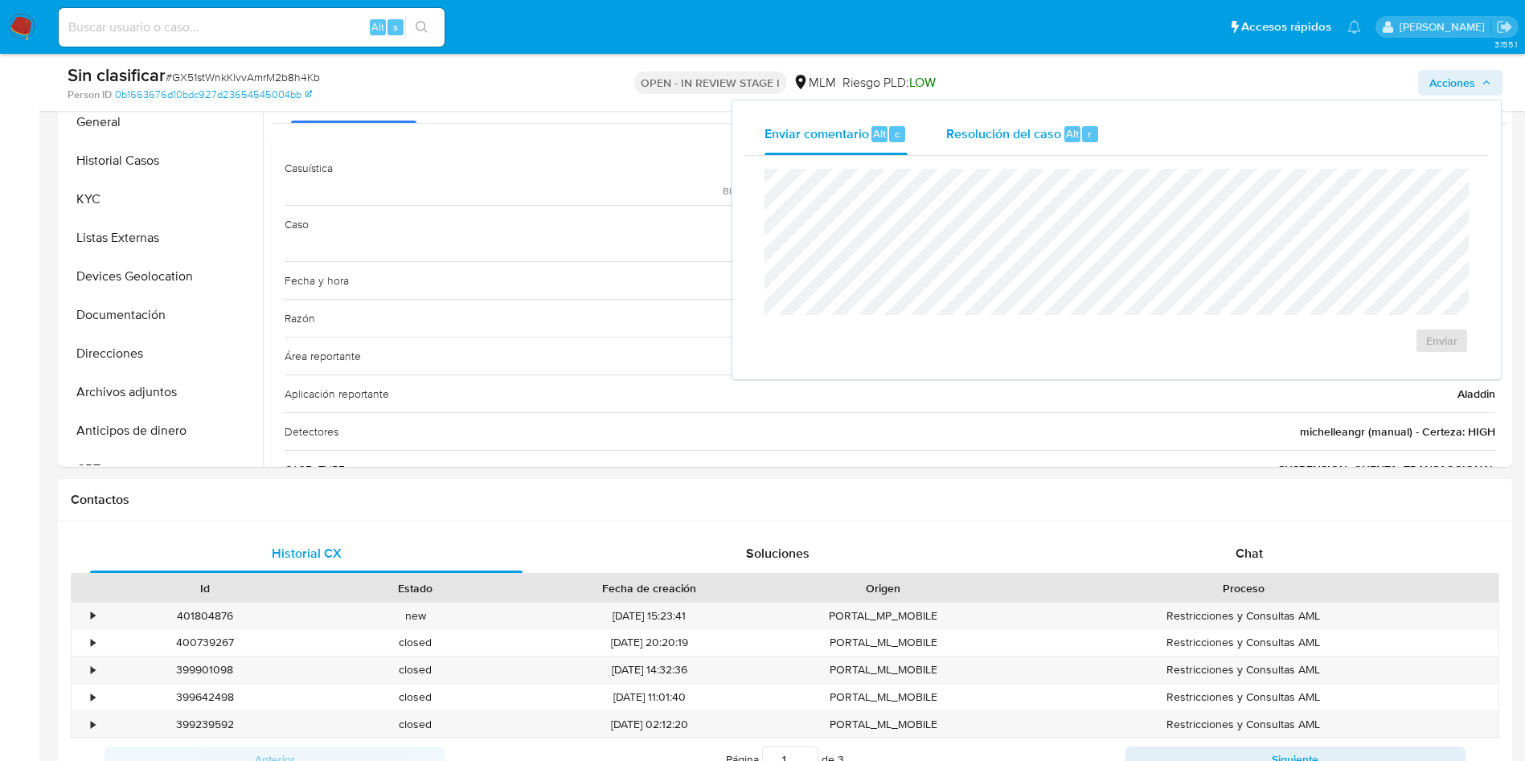
click at [1002, 119] on div "Resolución del caso Alt r" at bounding box center [1023, 134] width 154 height 42
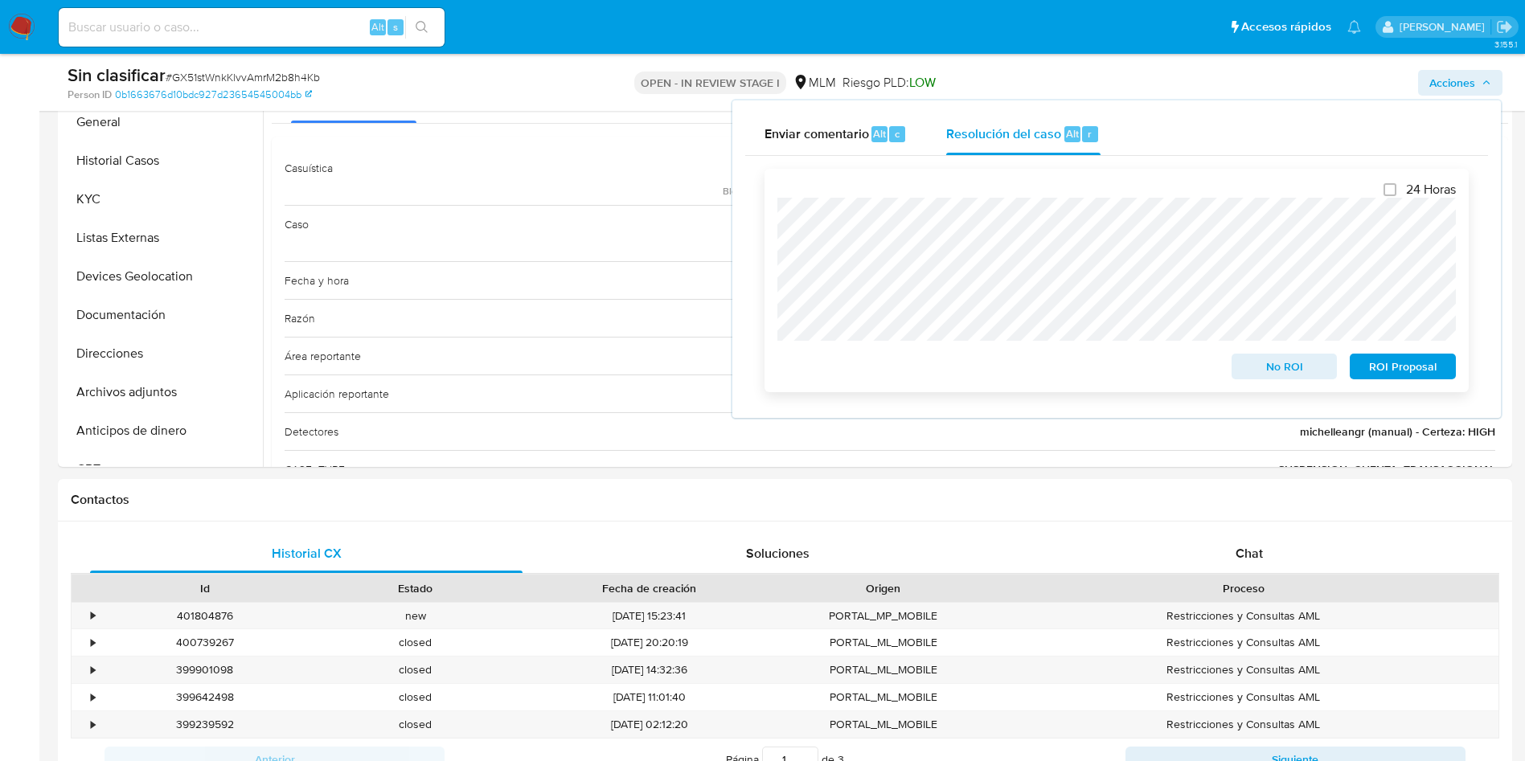
click at [1272, 371] on span "No ROI" at bounding box center [1285, 366] width 84 height 23
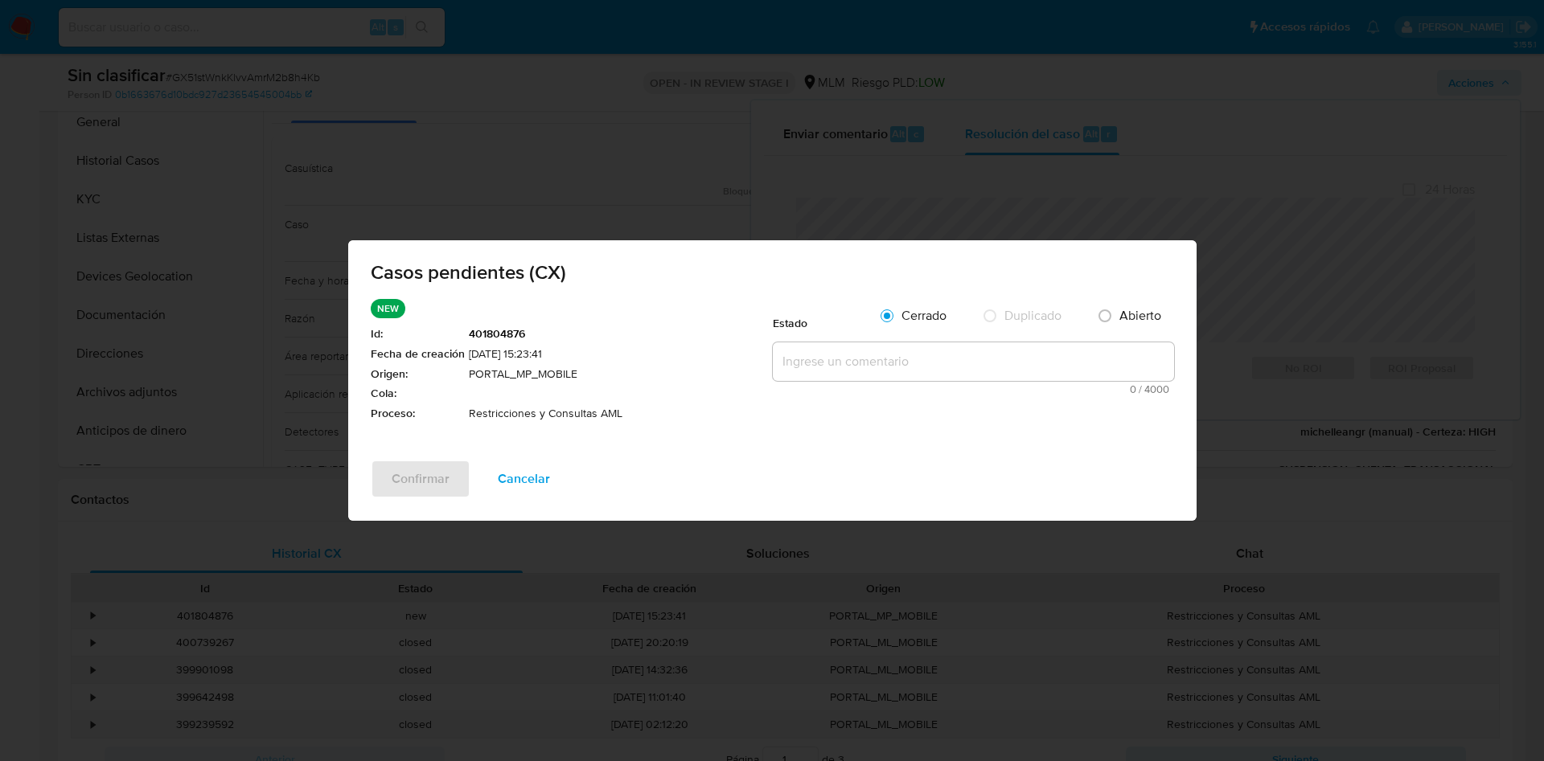
click at [830, 361] on textarea at bounding box center [973, 362] width 401 height 39
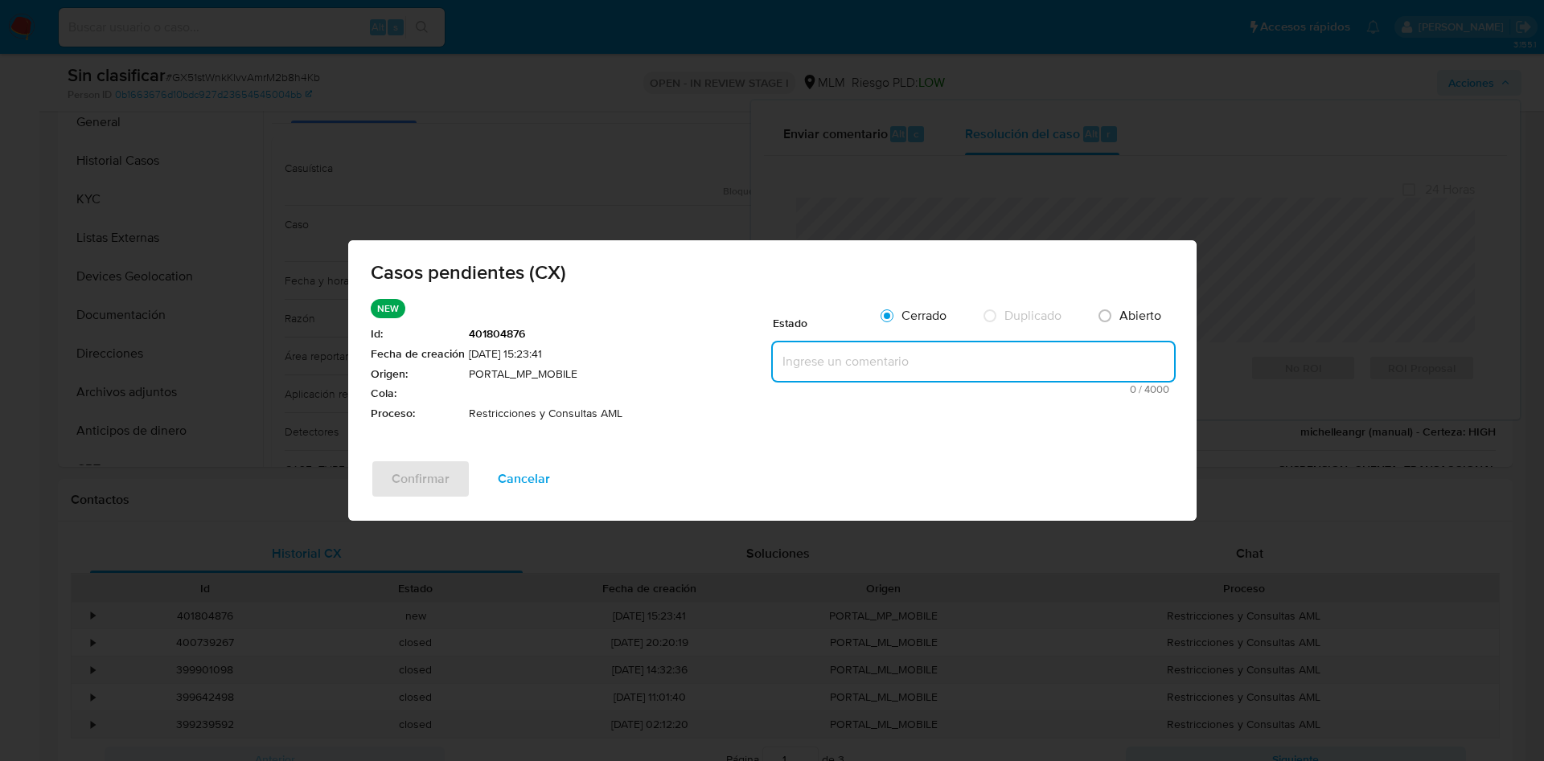
paste textarea "Se realiza validación de caso generado por CX en el que se identifica restricci…"
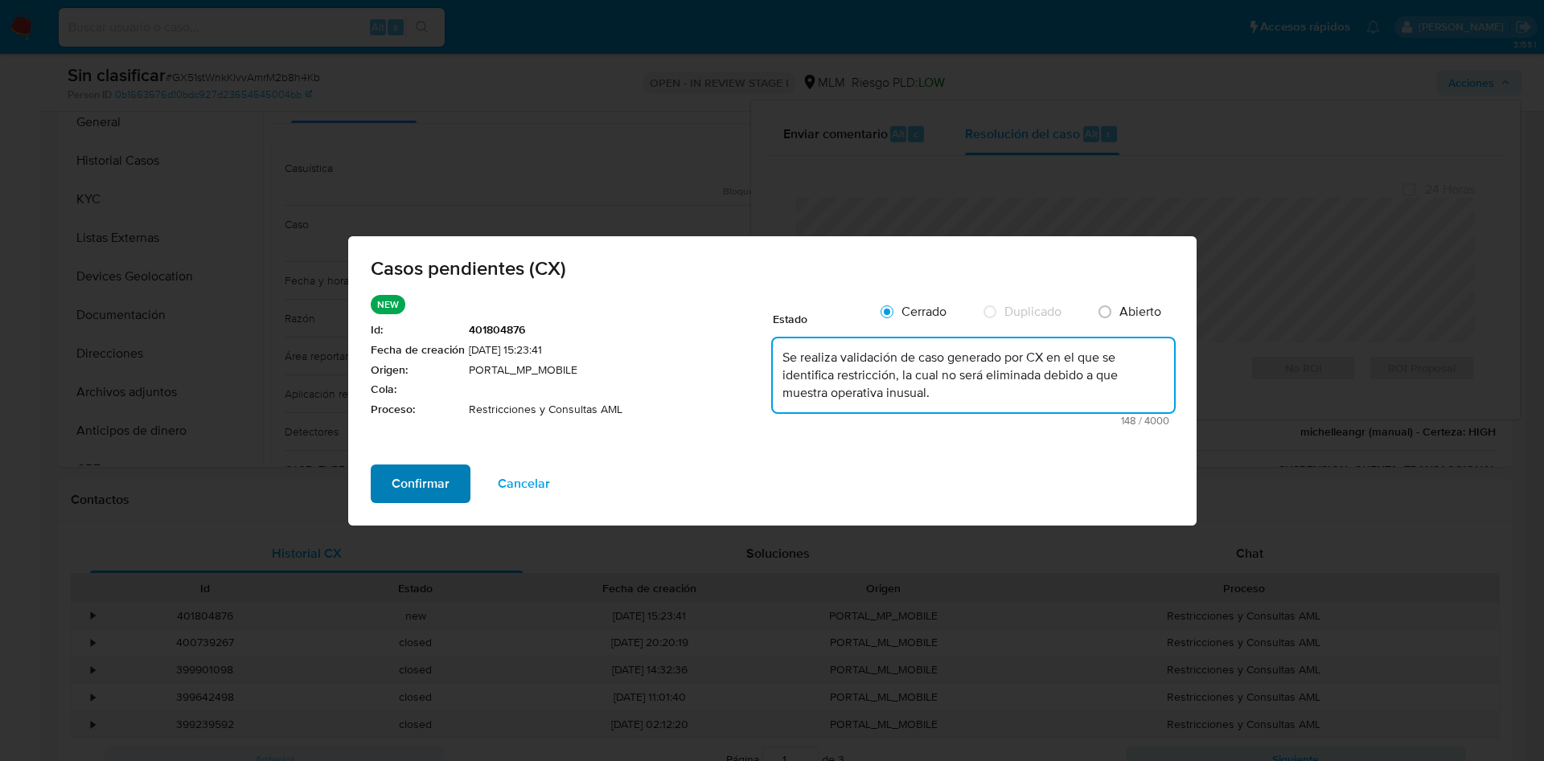
type textarea "Se realiza validación de caso generado por CX en el que se identifica restricci…"
click at [417, 478] on span "Confirmar" at bounding box center [421, 483] width 58 height 35
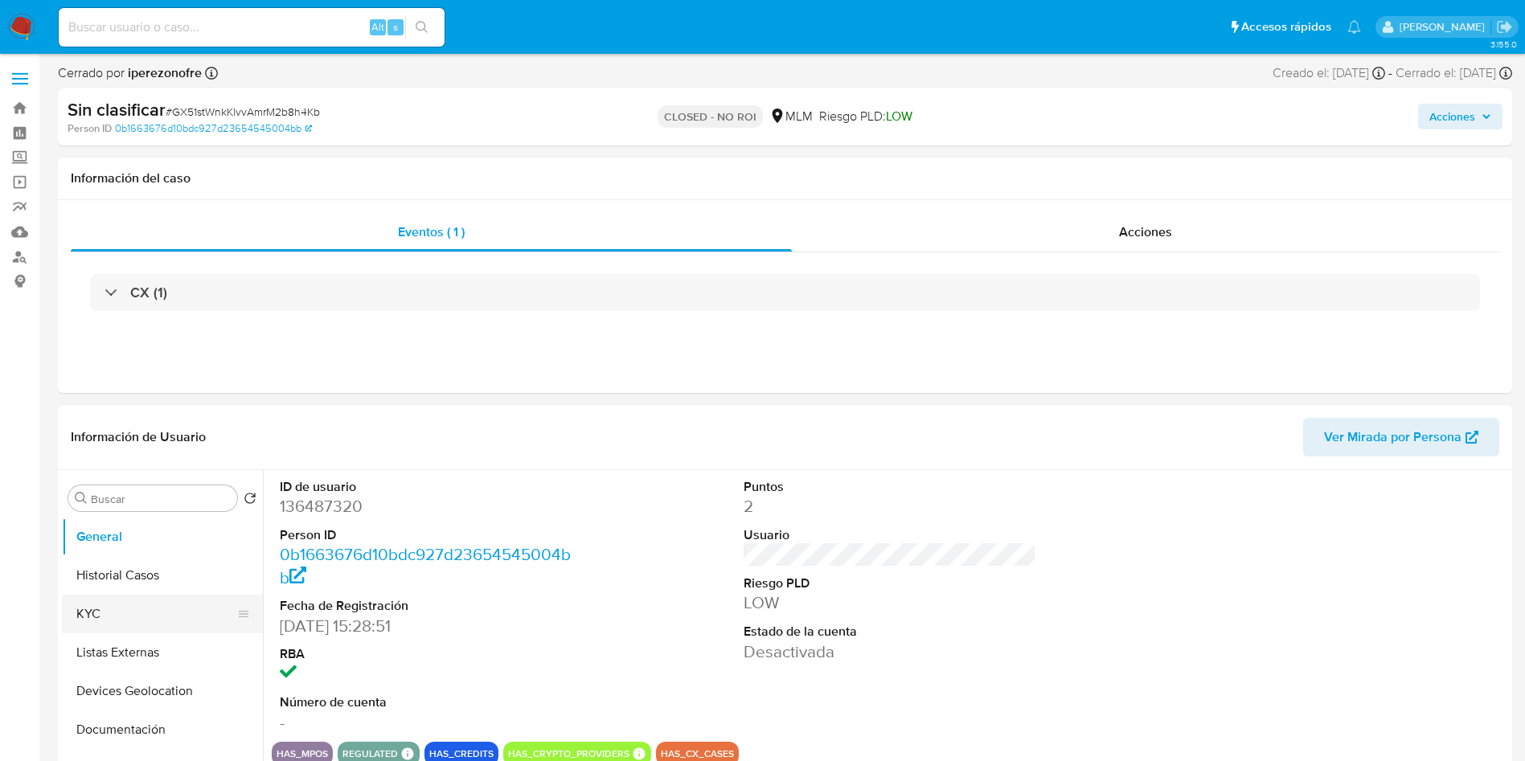
select select "10"
click at [154, 582] on button "Historial Casos" at bounding box center [156, 575] width 188 height 39
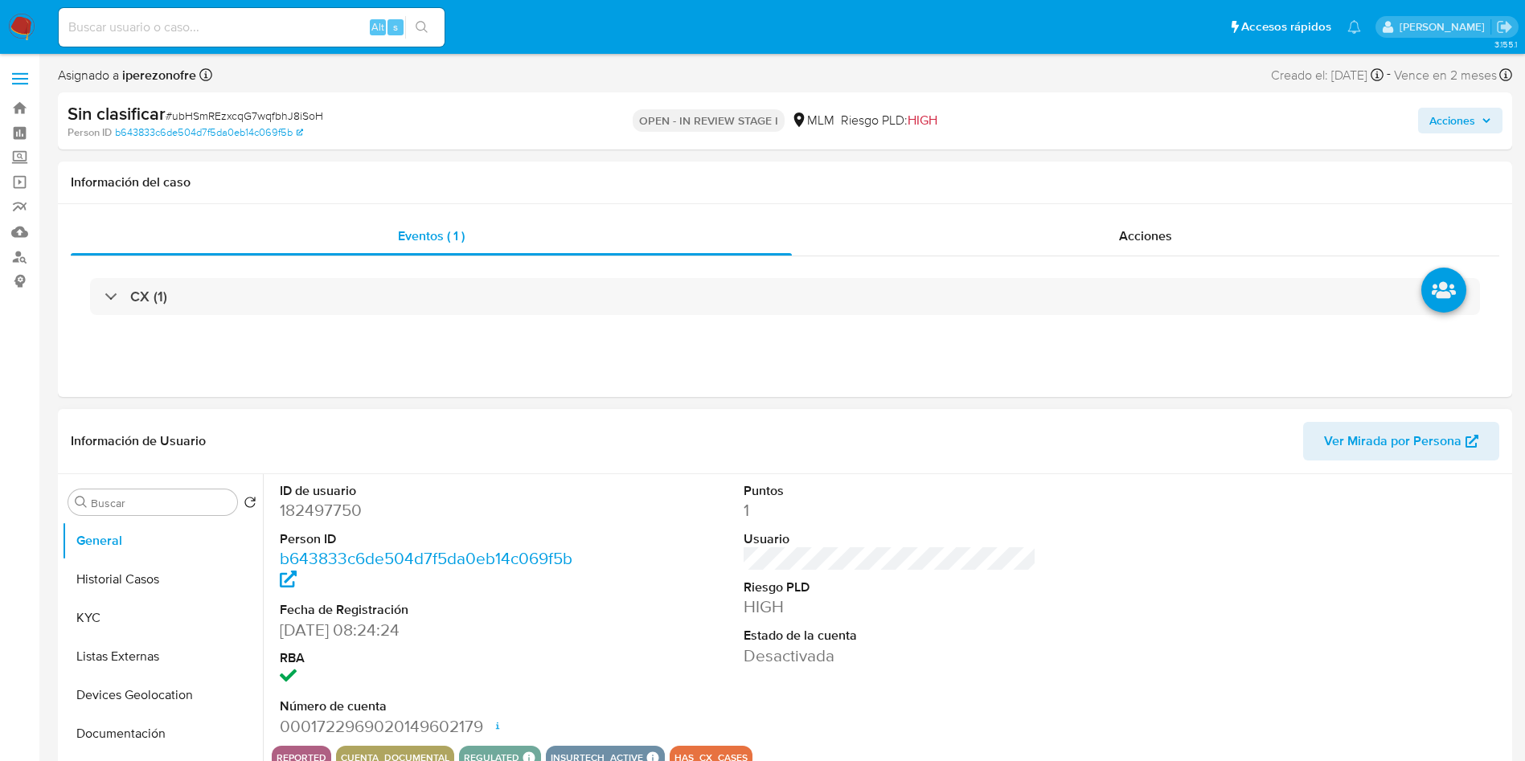
select select "10"
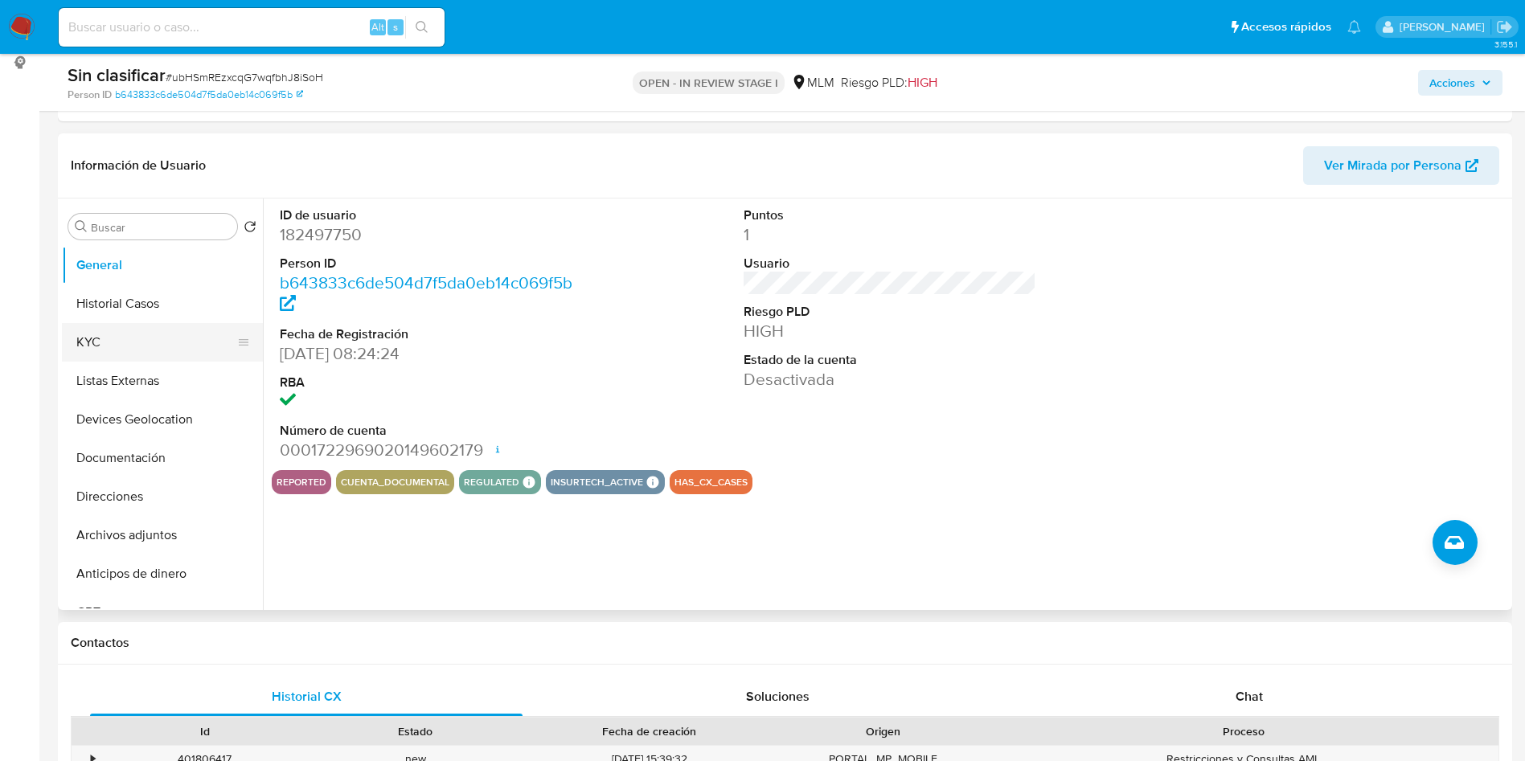
scroll to position [241, 0]
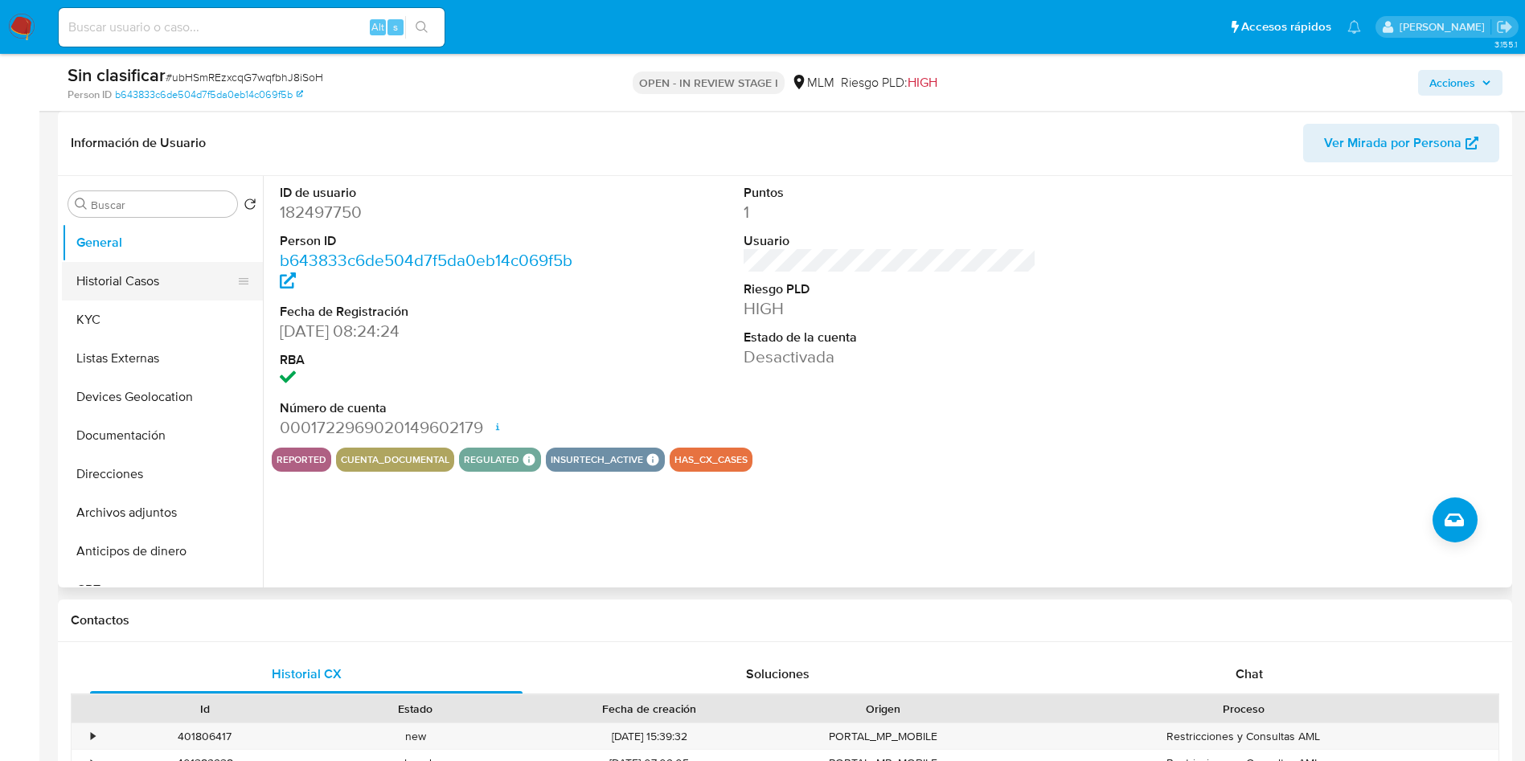
click at [144, 298] on button "Historial Casos" at bounding box center [156, 281] width 188 height 39
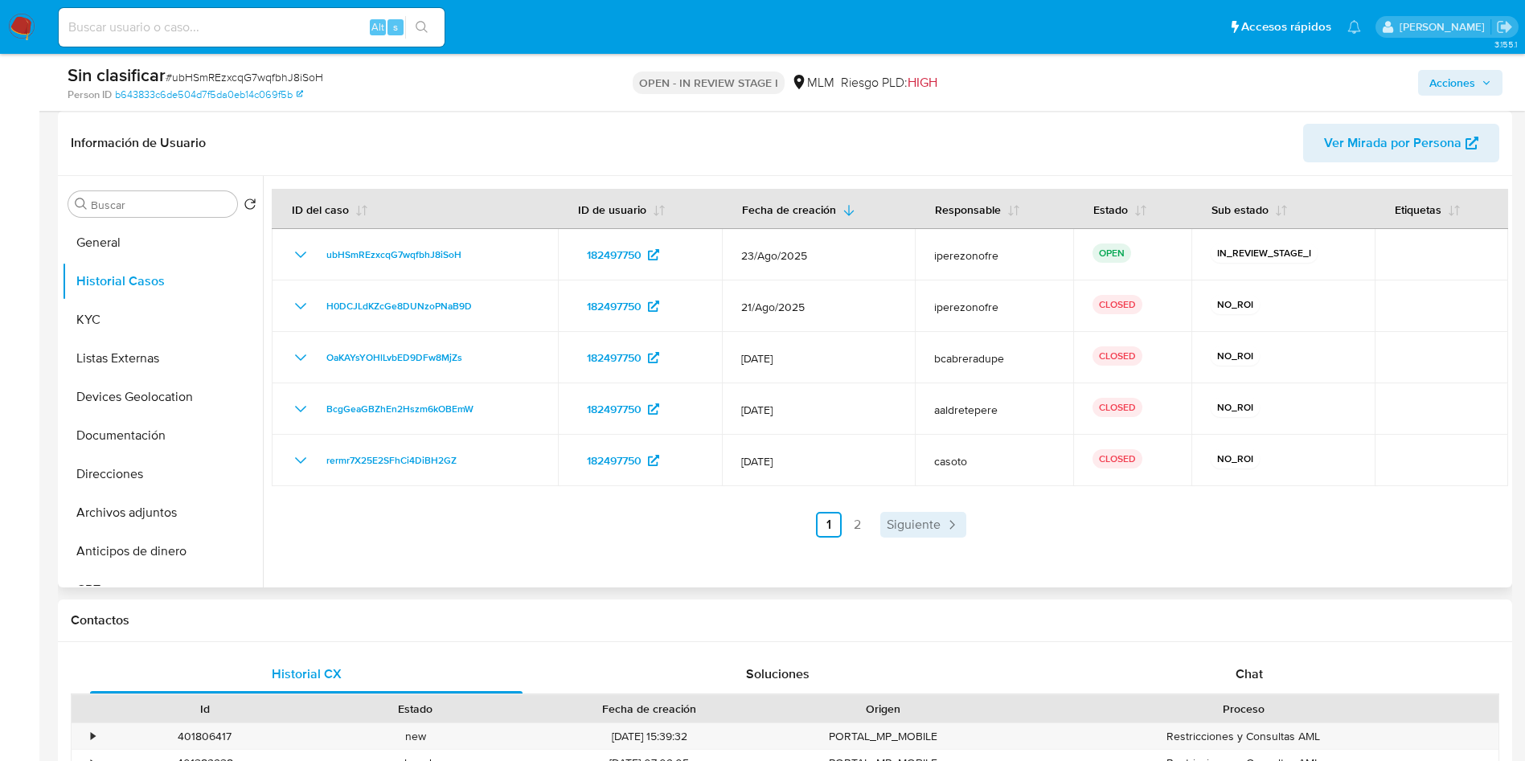
click at [894, 523] on span "Siguiente" at bounding box center [914, 525] width 54 height 13
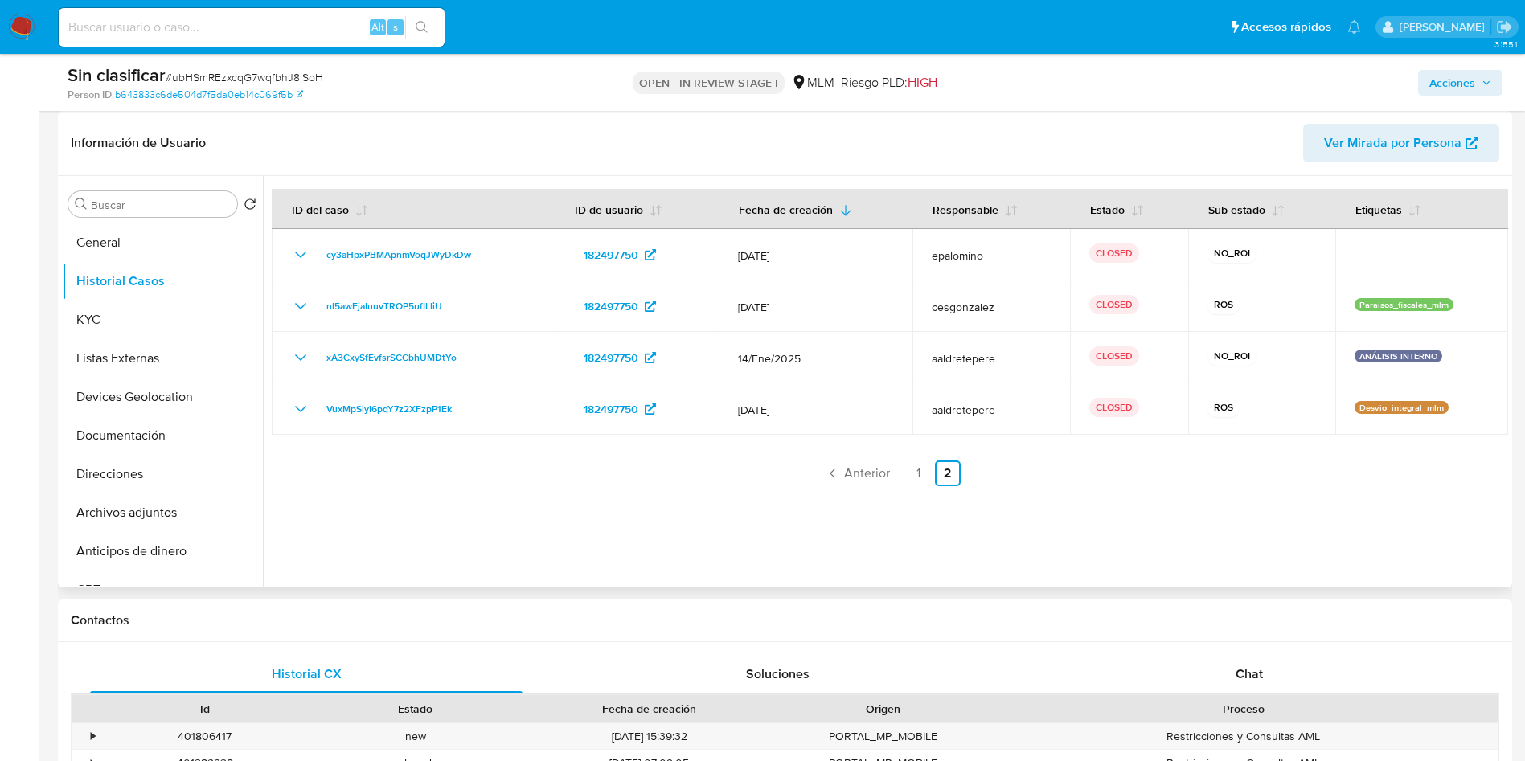
click at [1490, 79] on icon "button" at bounding box center [1487, 83] width 10 height 10
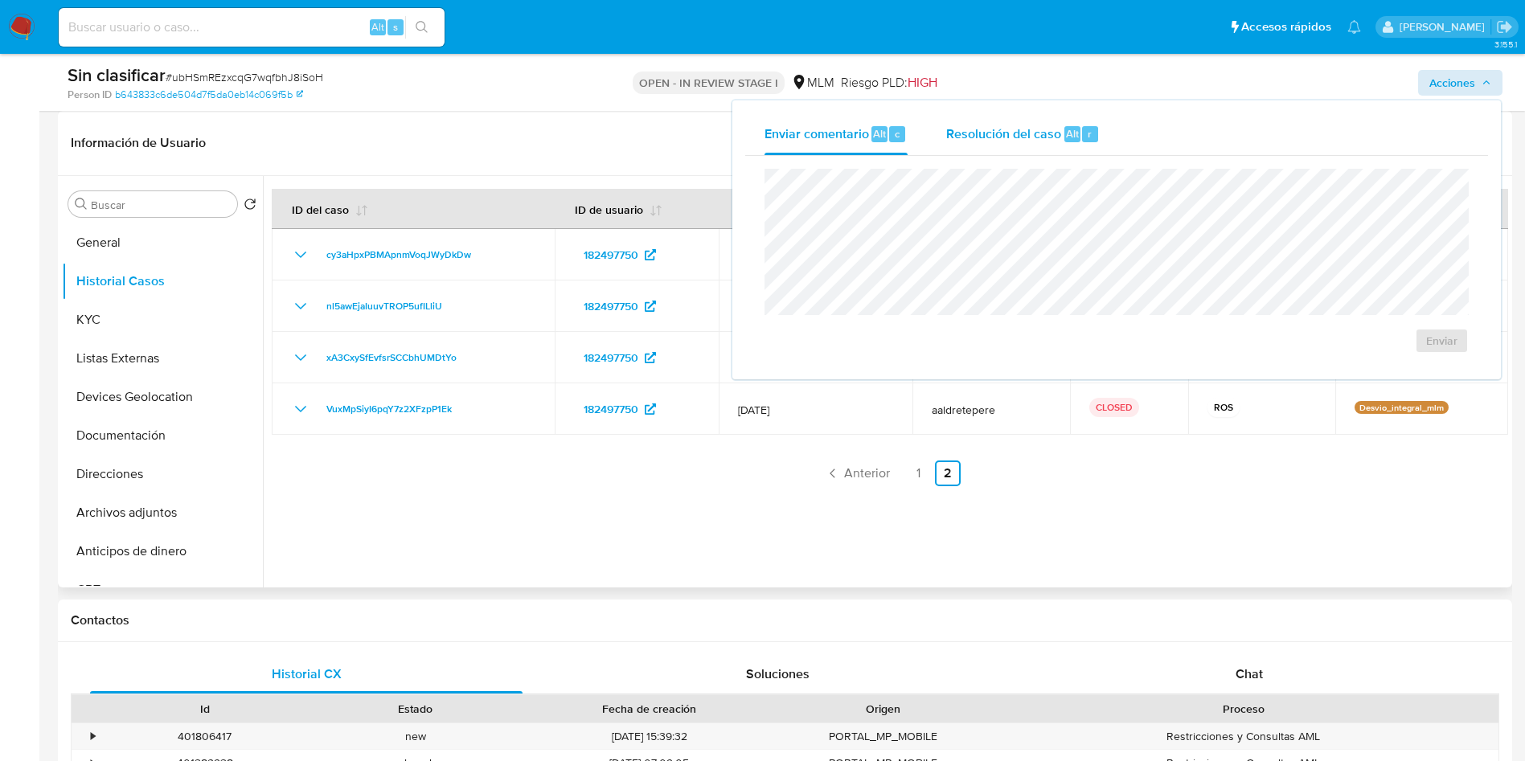
click at [1018, 127] on span "Resolución del caso" at bounding box center [1003, 133] width 115 height 18
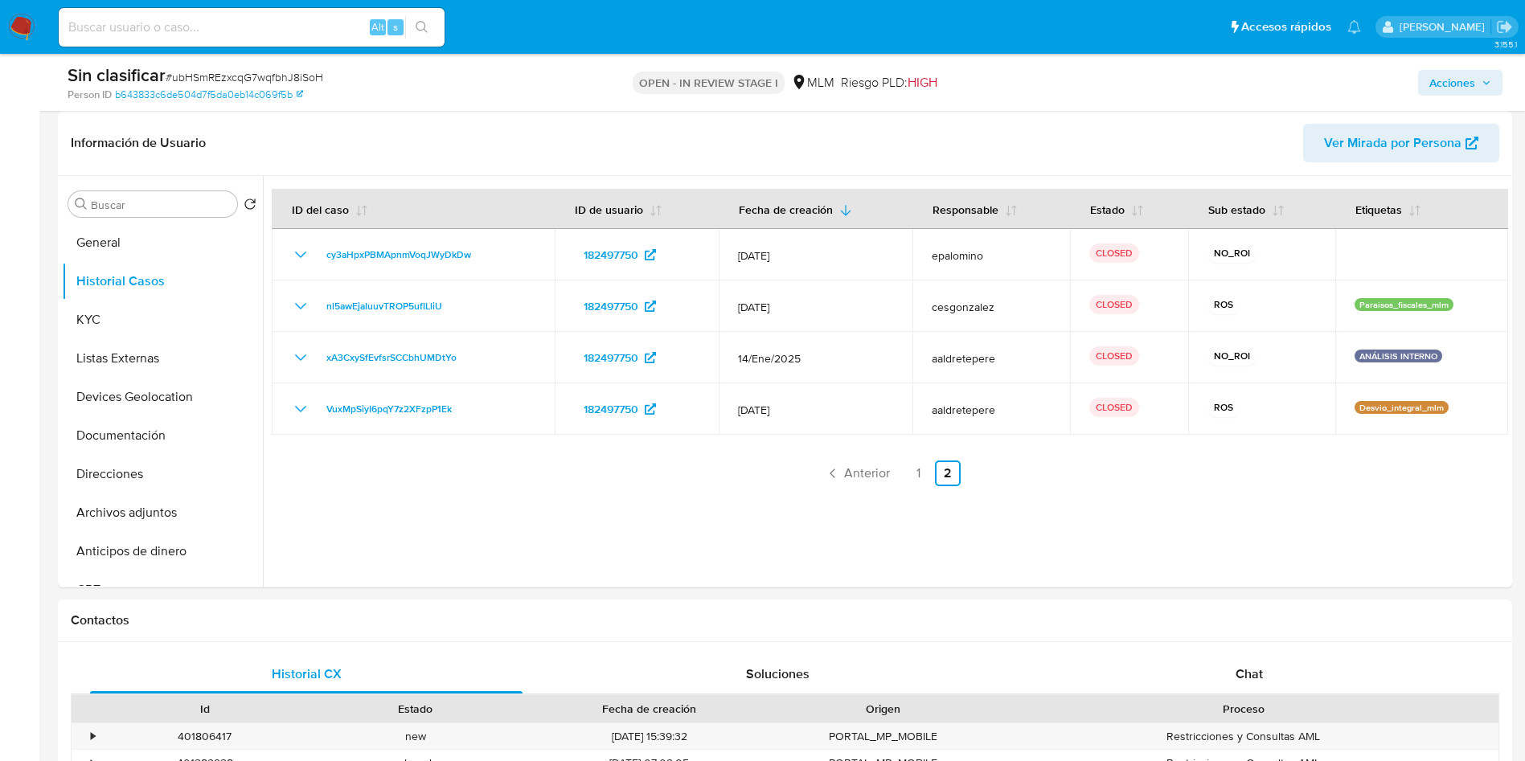
click at [1467, 81] on span "Acciones" at bounding box center [1453, 83] width 46 height 26
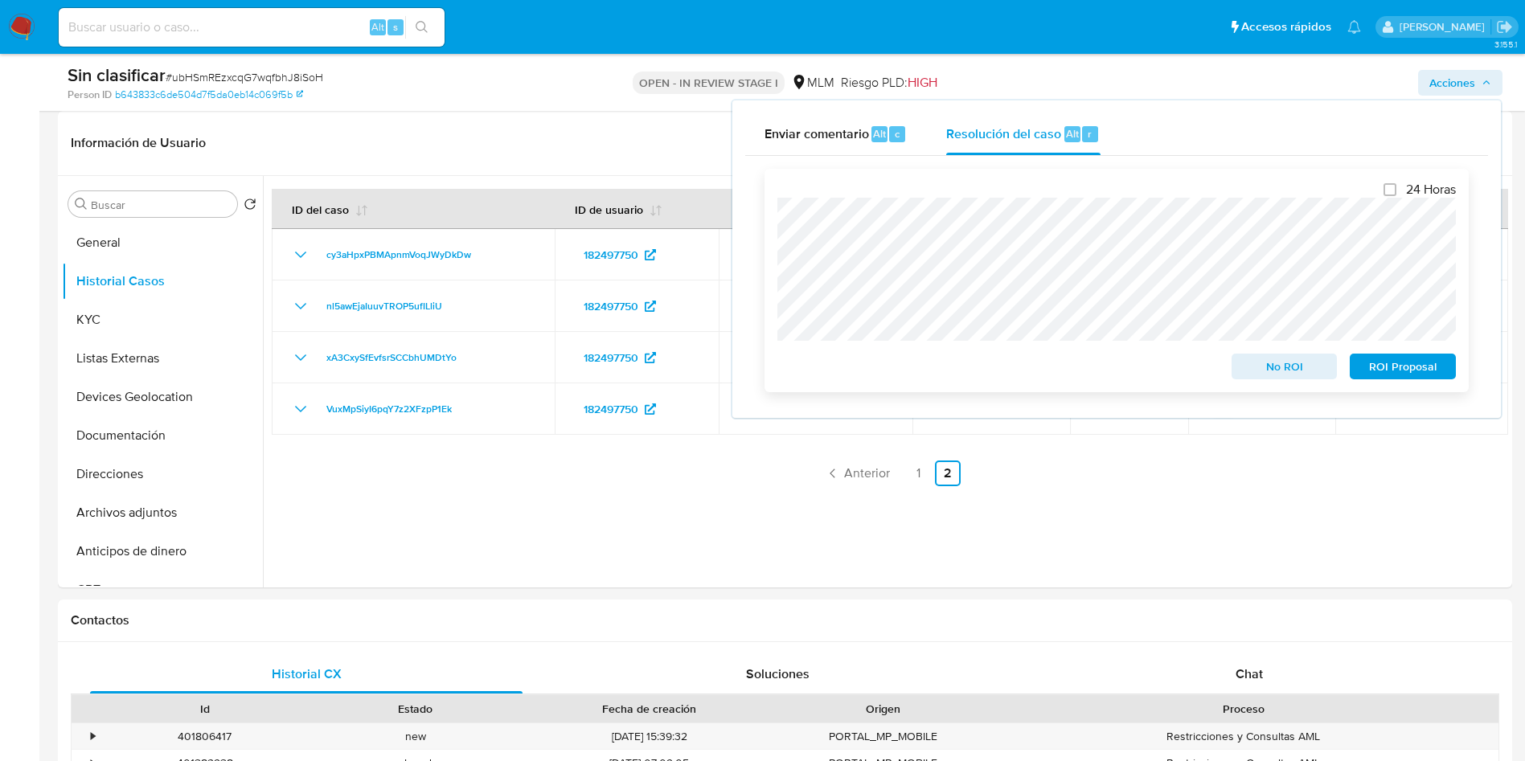
click at [774, 205] on div "24 Horas No ROI ROI Proposal" at bounding box center [1117, 281] width 704 height 224
click at [1270, 375] on span "No ROI" at bounding box center [1285, 366] width 84 height 23
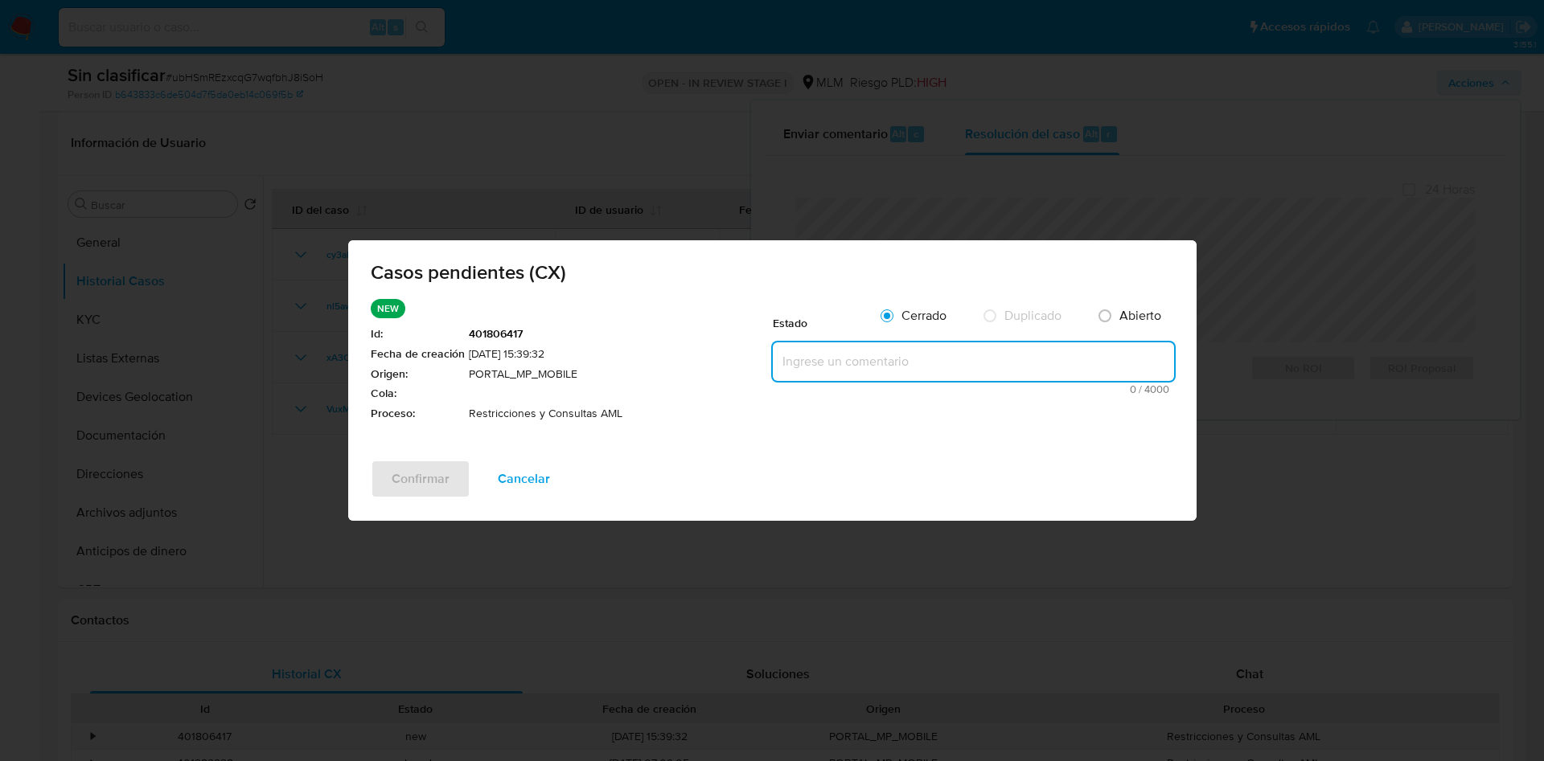
click at [830, 360] on textarea at bounding box center [973, 362] width 401 height 39
paste textarea "Se realiza validación de caso generado por CX en el que se identifica restricci…"
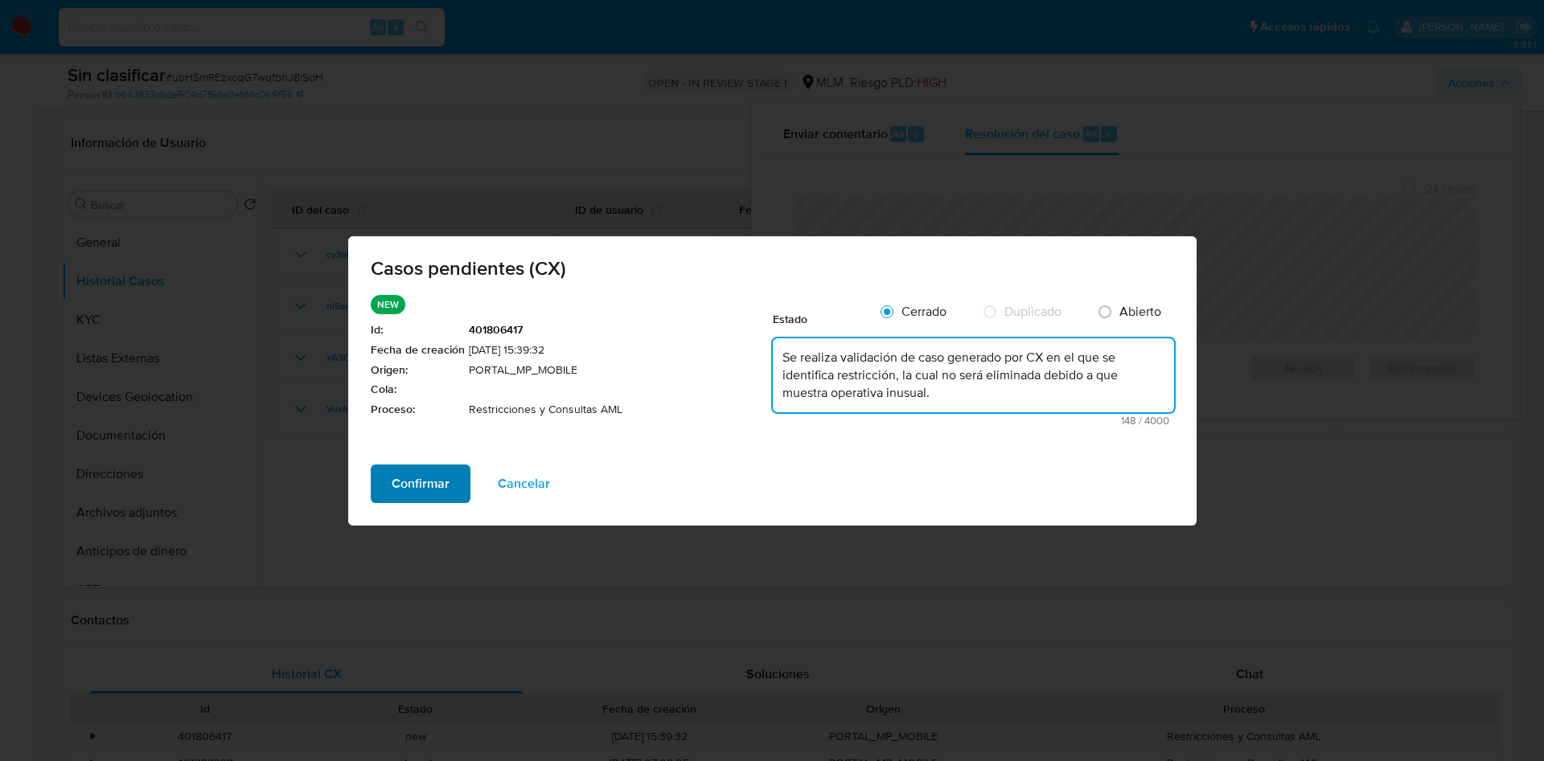
type textarea "Se realiza validación de caso generado por CX en el que se identifica restricci…"
click at [430, 487] on span "Confirmar" at bounding box center [421, 483] width 58 height 35
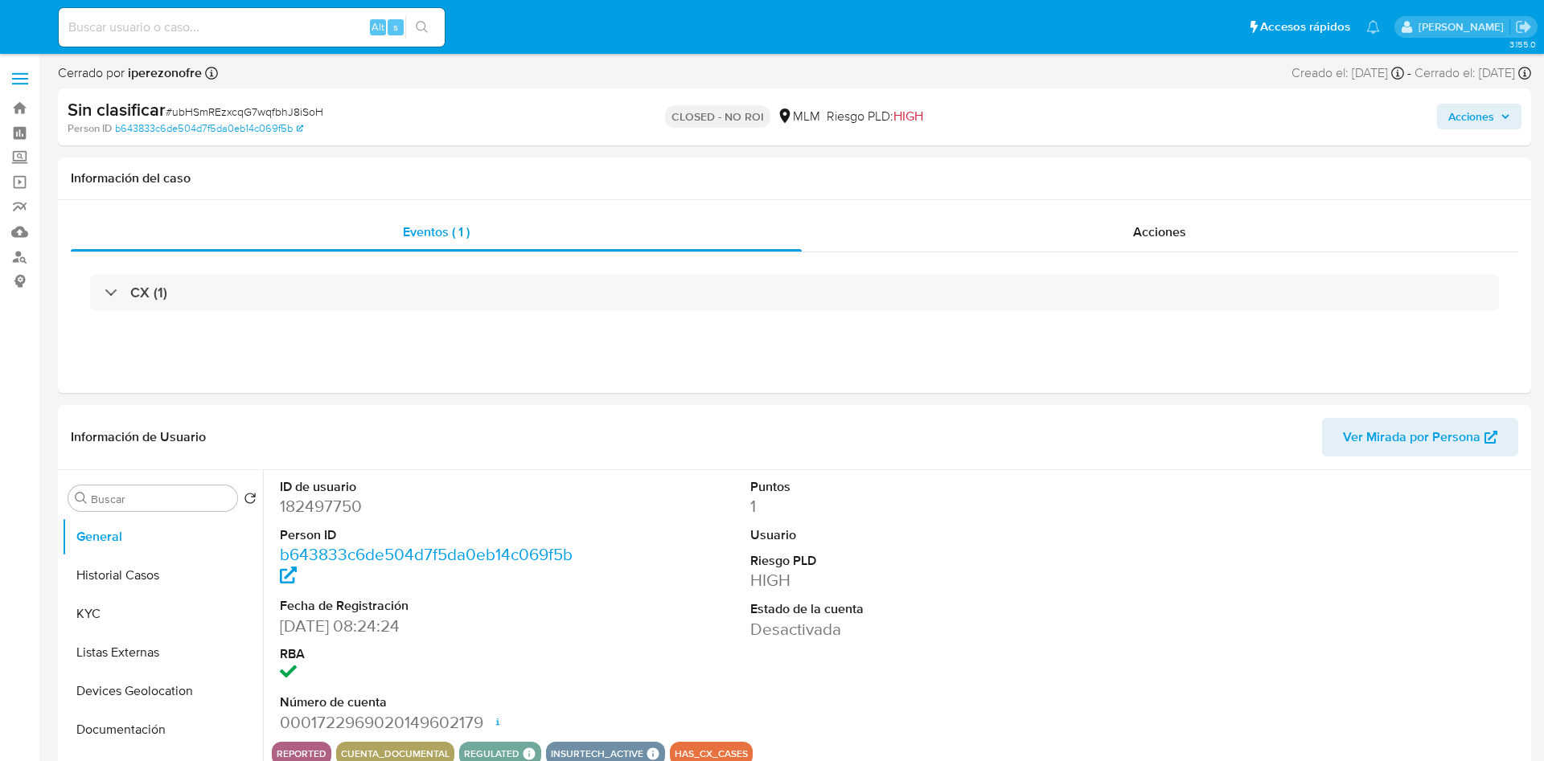
select select "10"
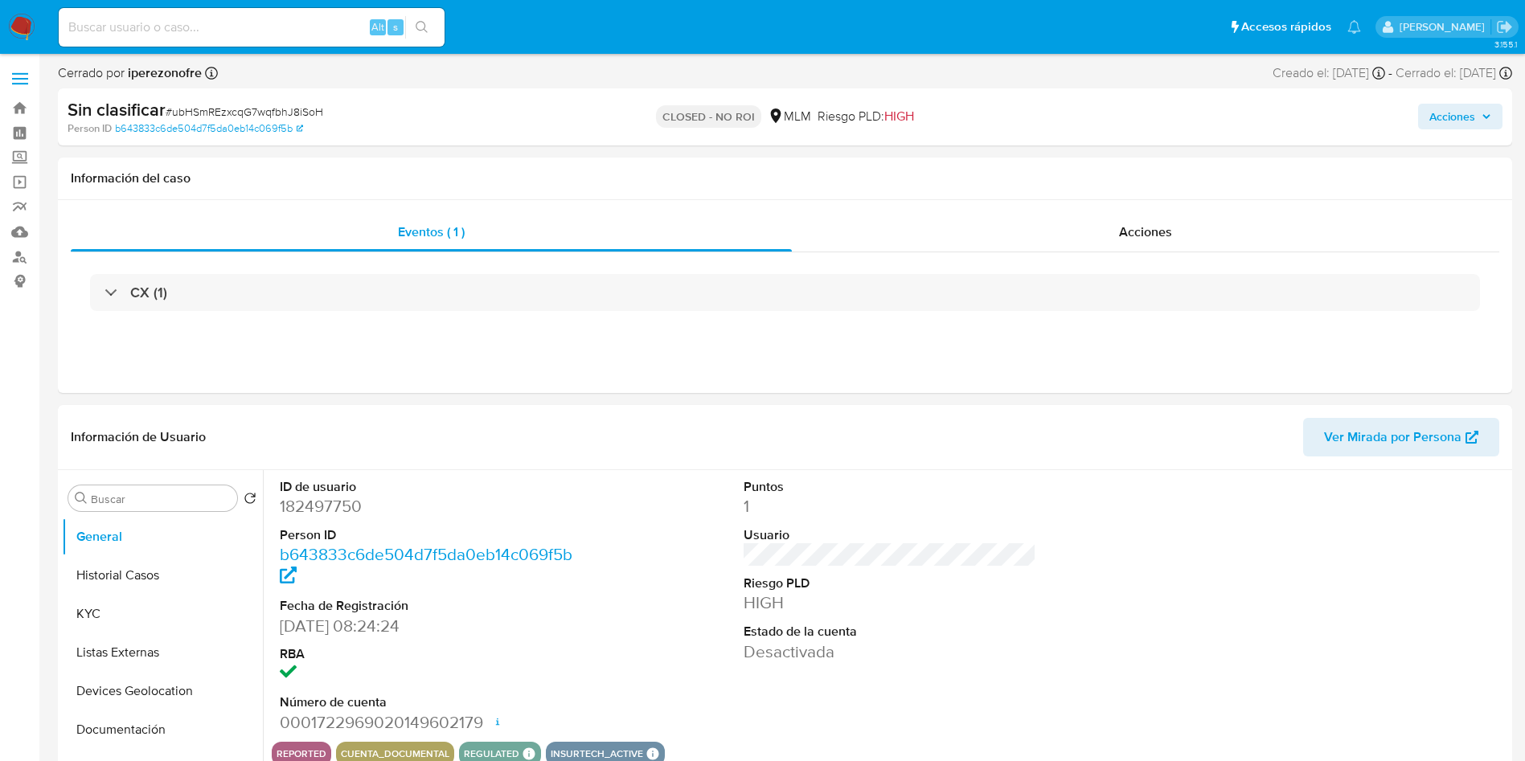
select select "10"
click at [163, 31] on input at bounding box center [252, 27] width 386 height 21
paste input "[PERSON_NAME]"
type input "[PERSON_NAME]"
click at [14, 154] on label "Screening" at bounding box center [95, 158] width 191 height 25
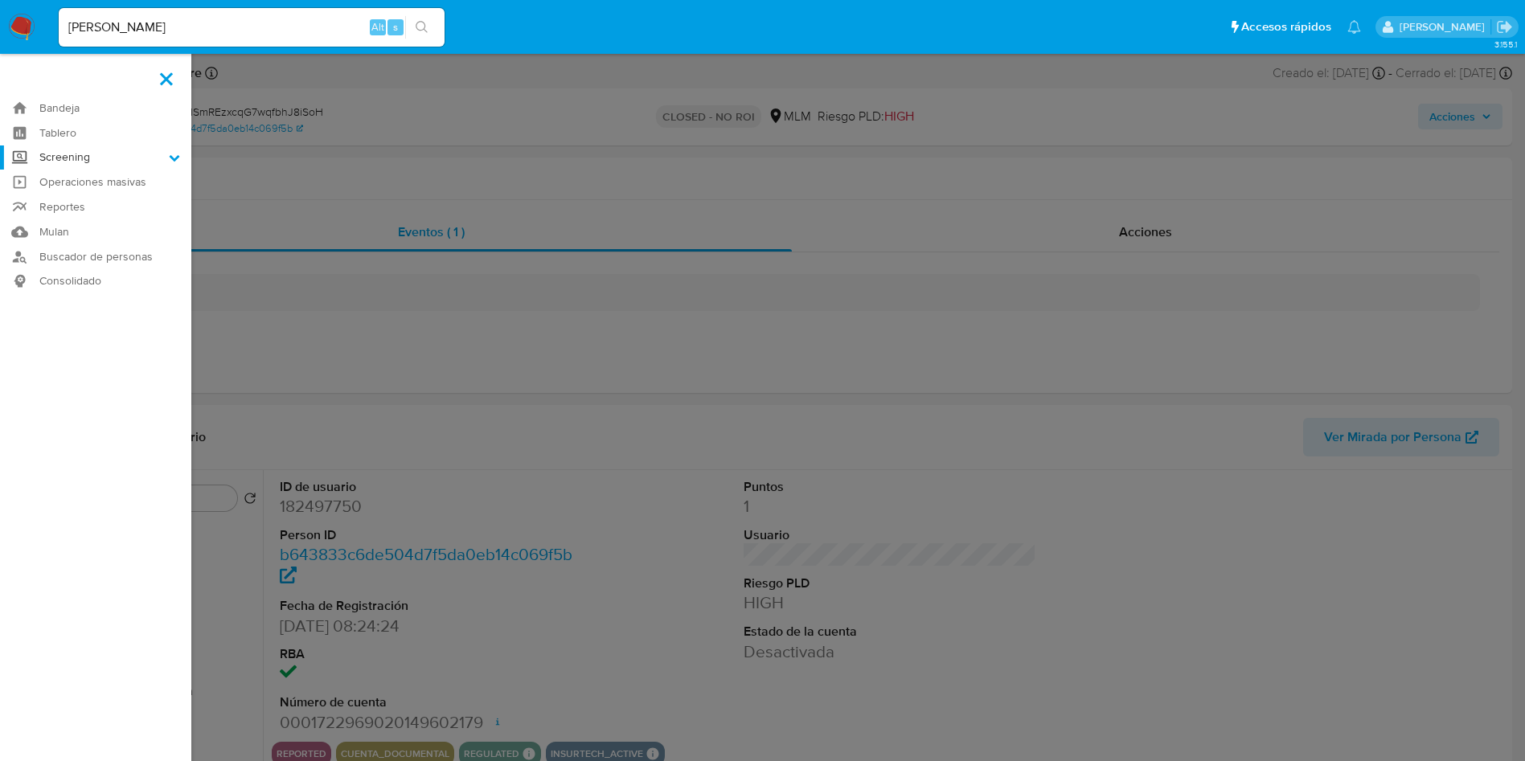
click at [0, 0] on input "Screening" at bounding box center [0, 0] width 0 height 0
click at [82, 223] on link "Herramientas" at bounding box center [95, 221] width 191 height 20
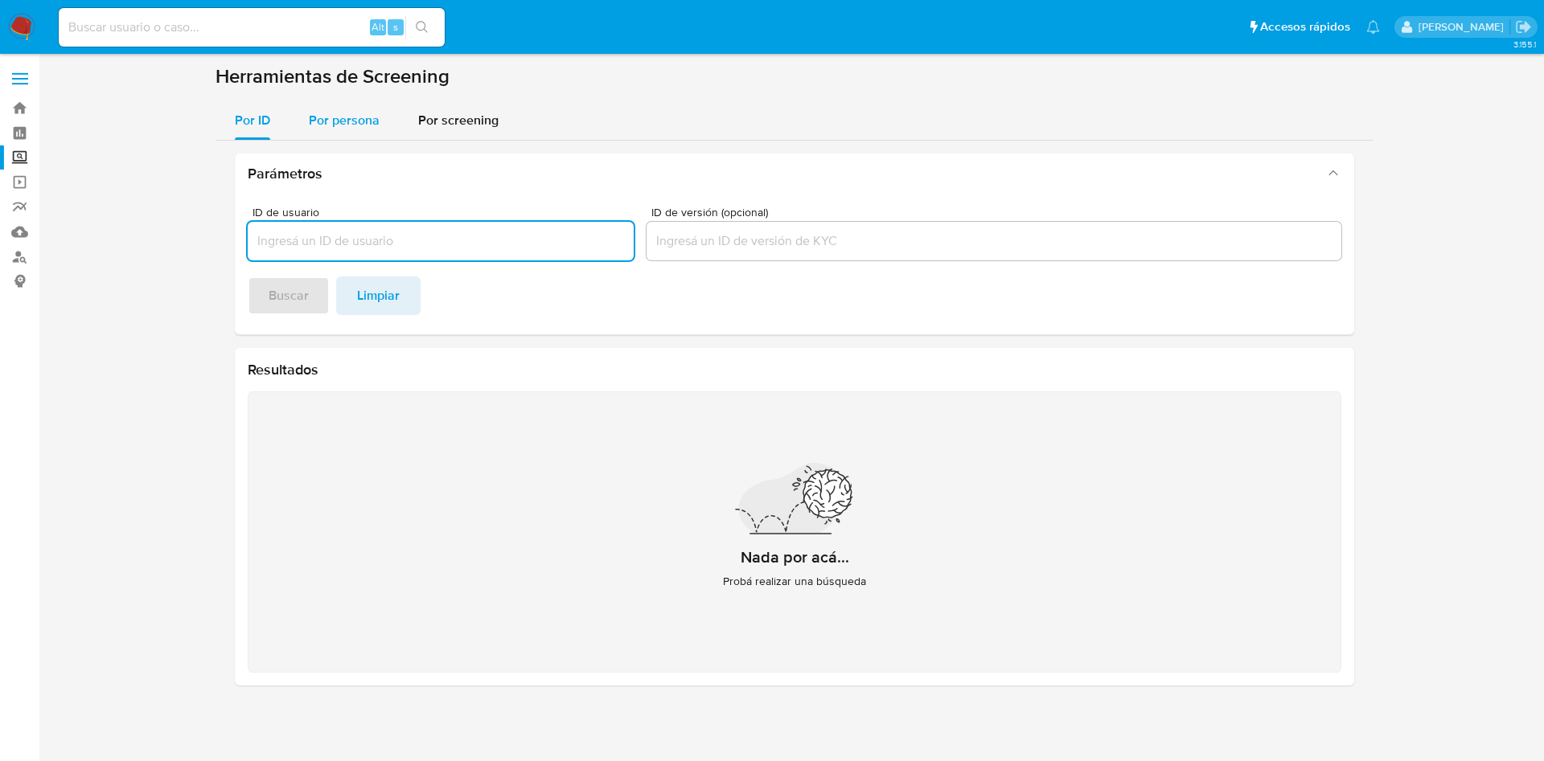
click at [351, 109] on div "Por persona" at bounding box center [344, 120] width 71 height 39
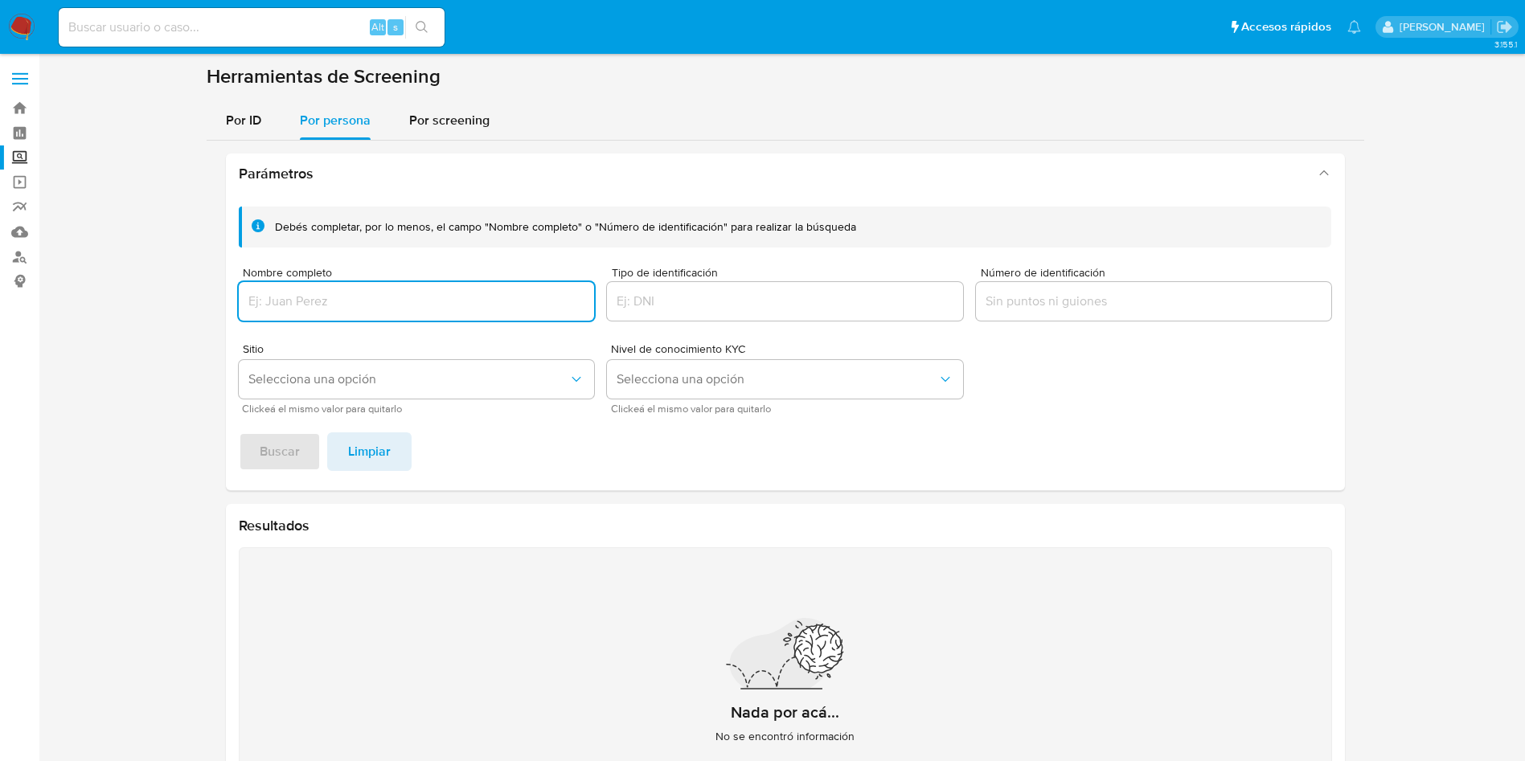
click at [400, 301] on input "Nombre completo" at bounding box center [417, 301] width 356 height 21
type input "[PERSON_NAME]"
click at [265, 458] on span "Buscar" at bounding box center [280, 451] width 40 height 35
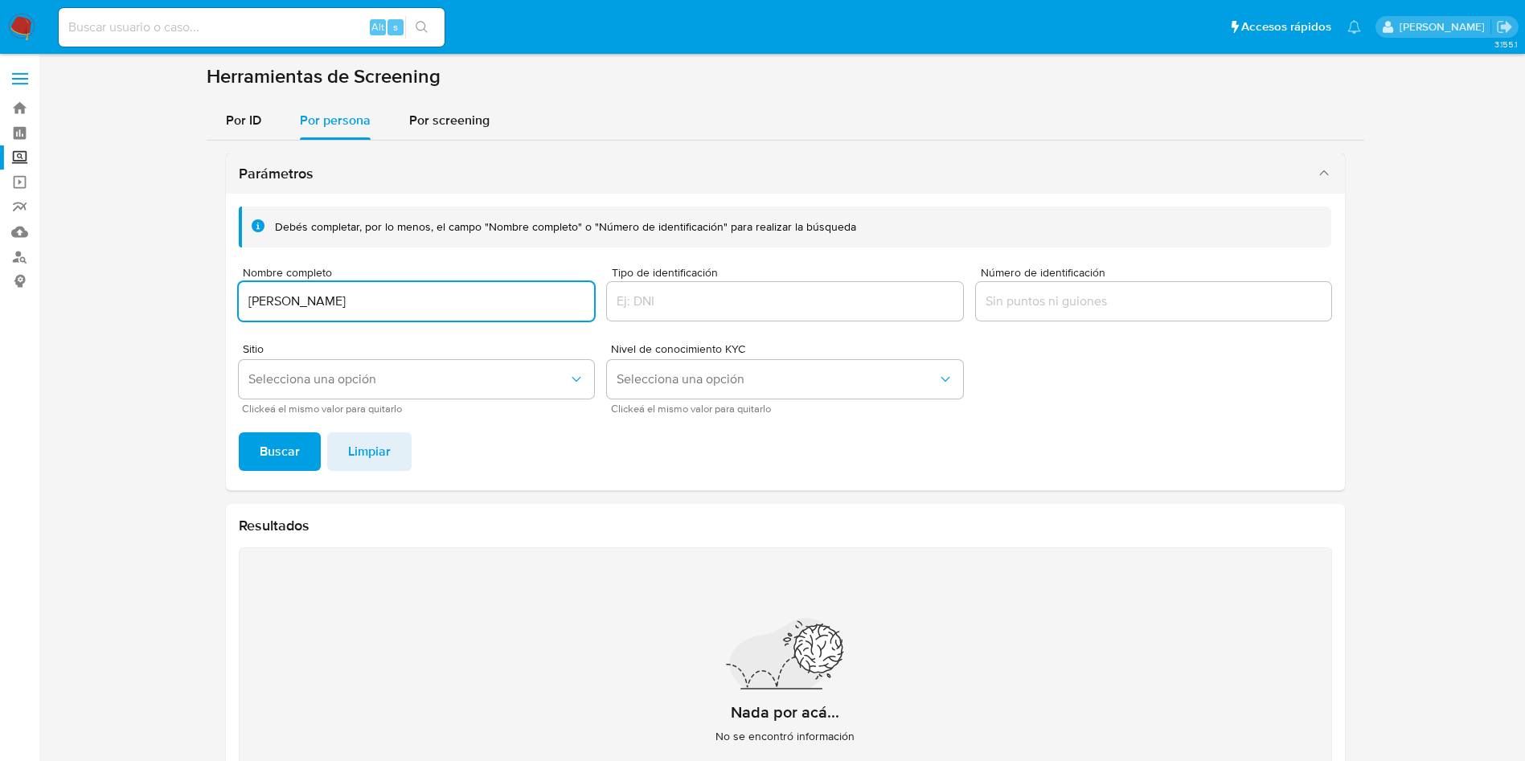
scroll to position [104, 0]
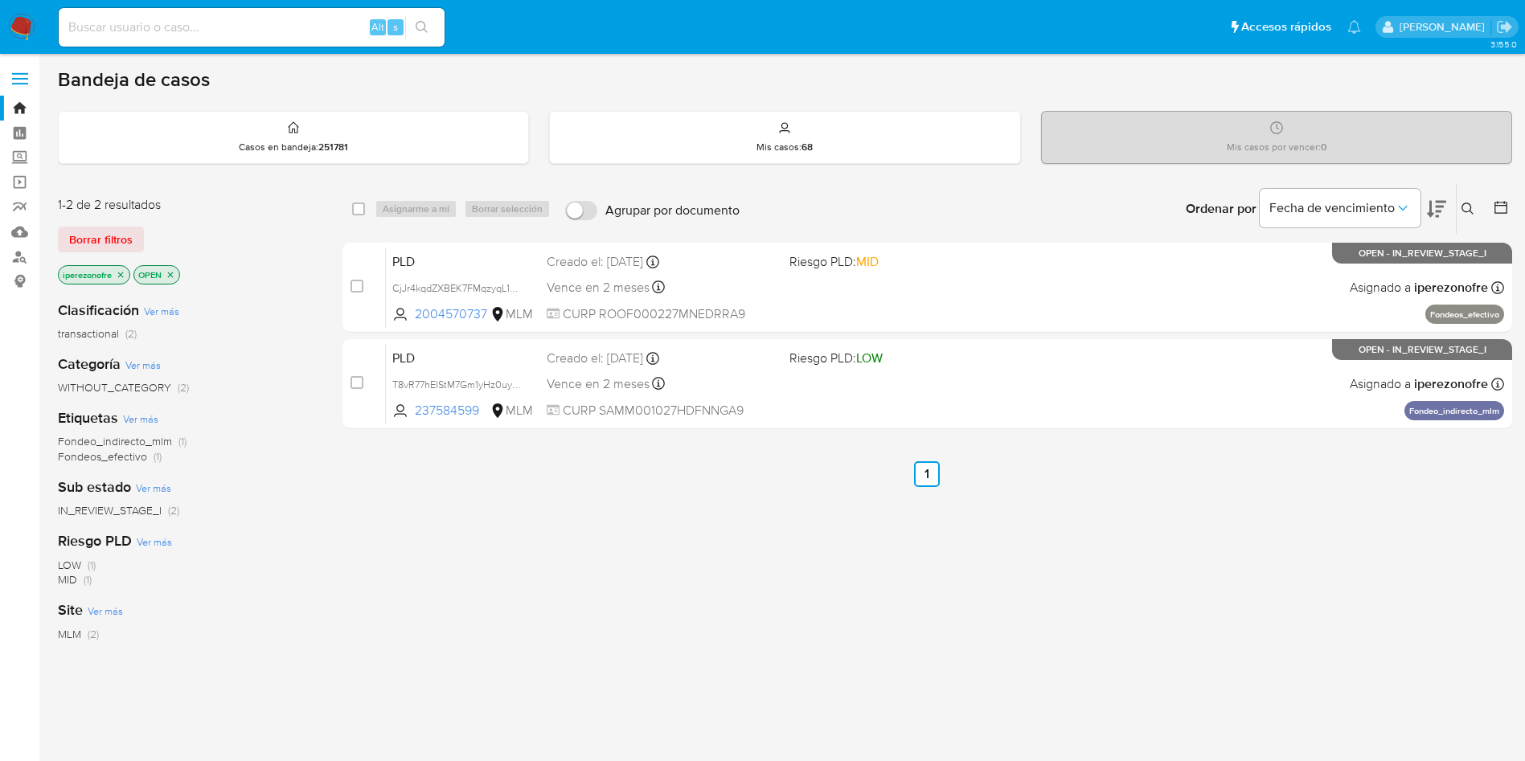
click at [224, 28] on input at bounding box center [252, 27] width 386 height 21
paste input "398435908"
type input "398435908"
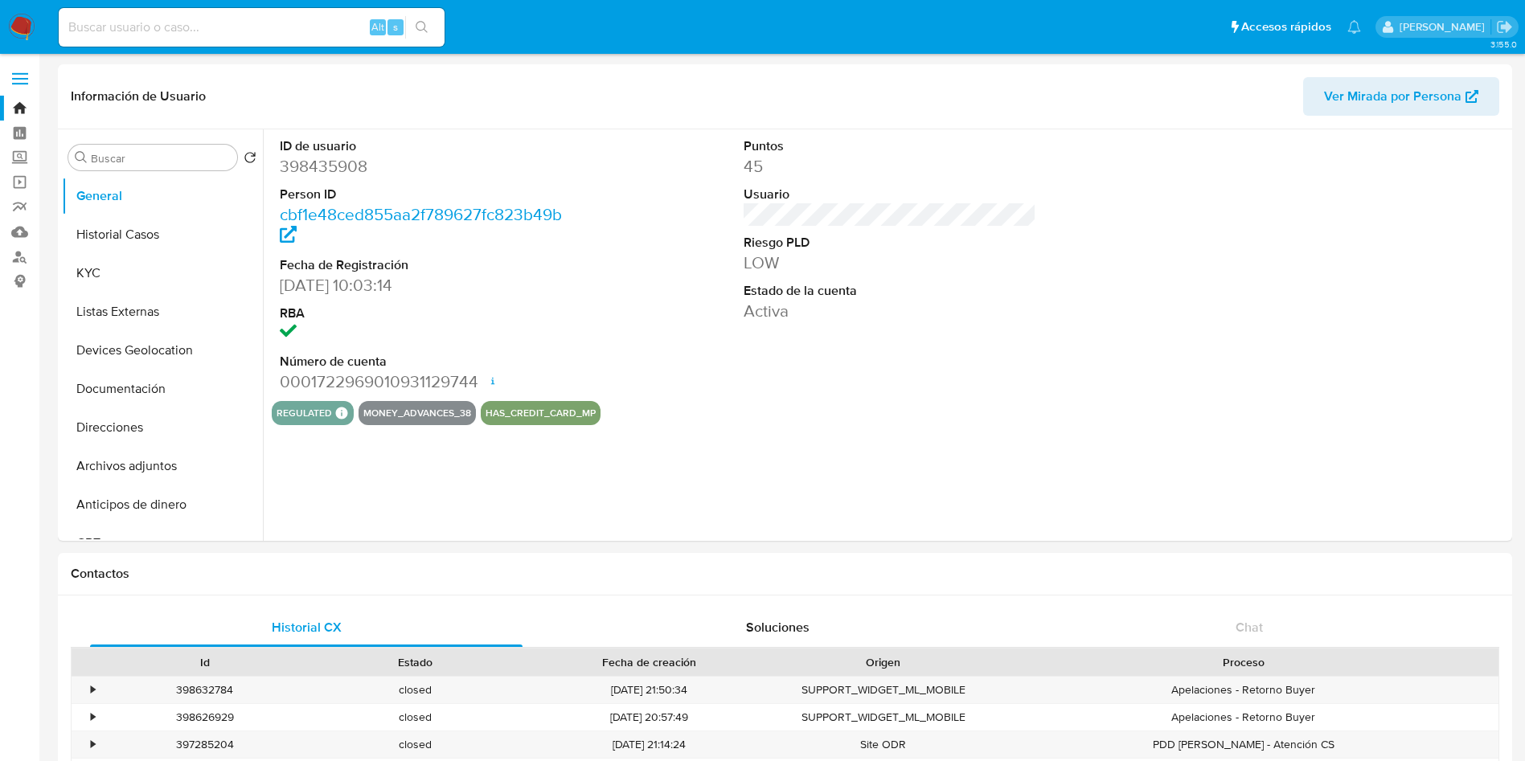
select select "10"
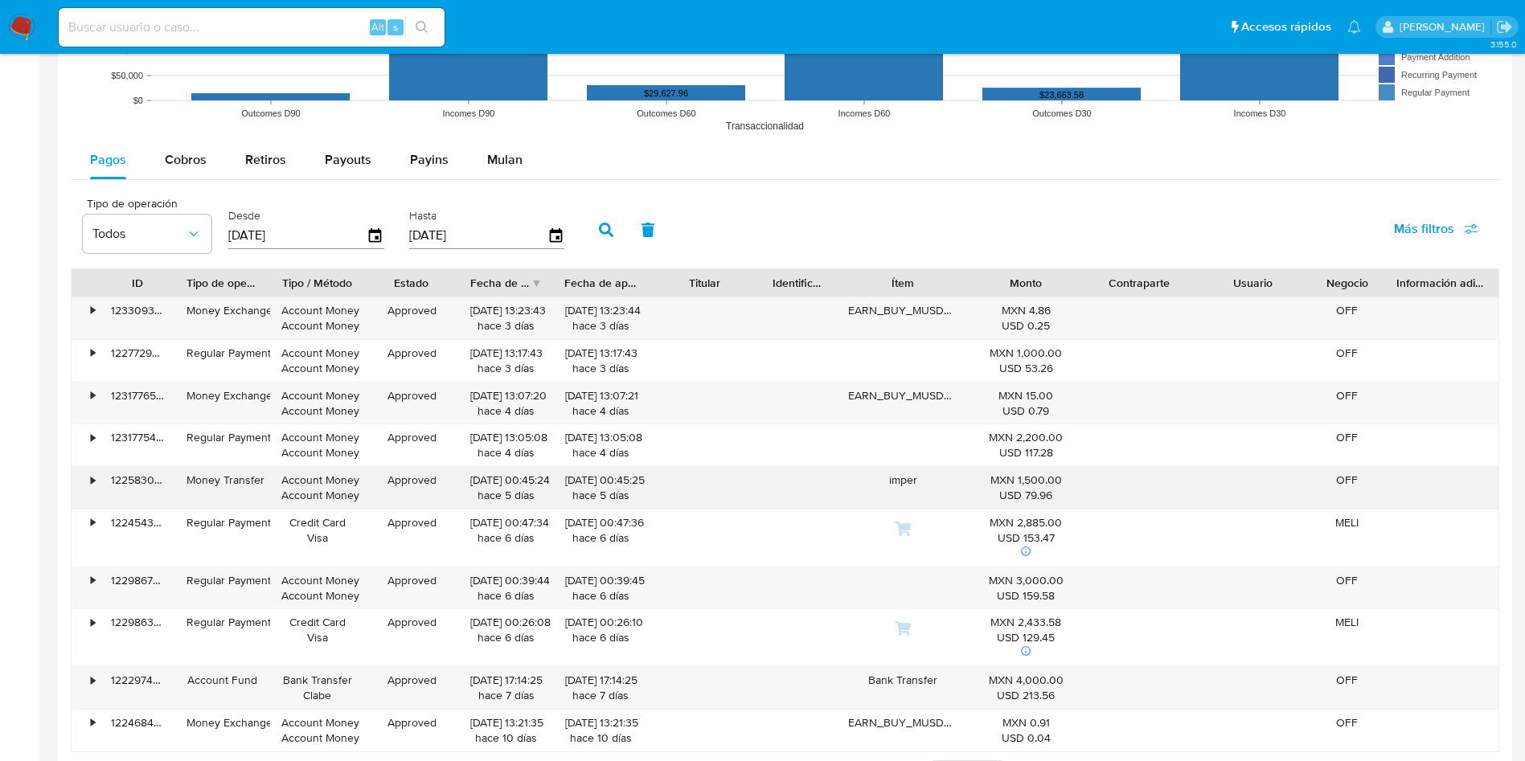
scroll to position [1447, 0]
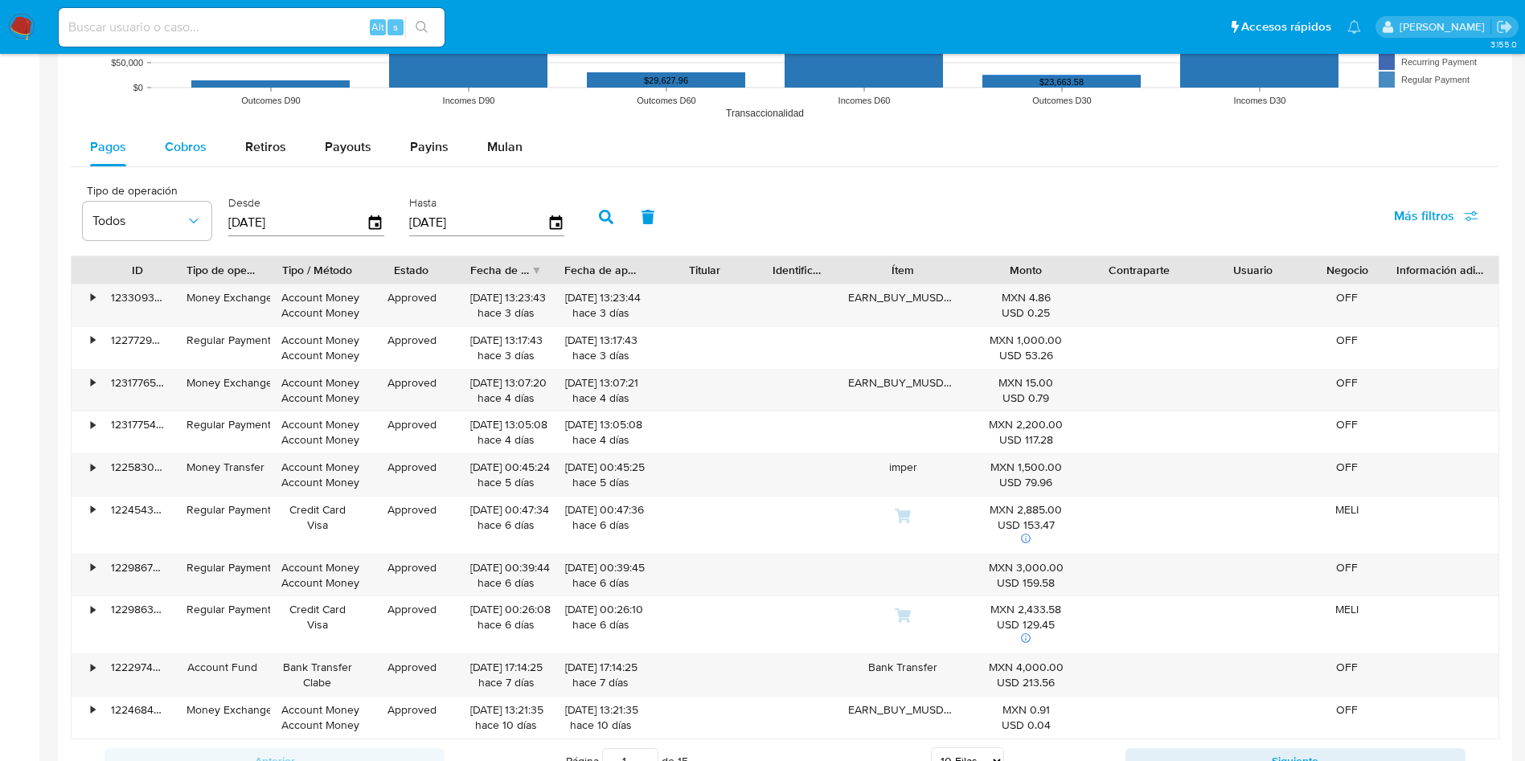
click at [199, 150] on span "Cobros" at bounding box center [186, 147] width 42 height 18
select select "10"
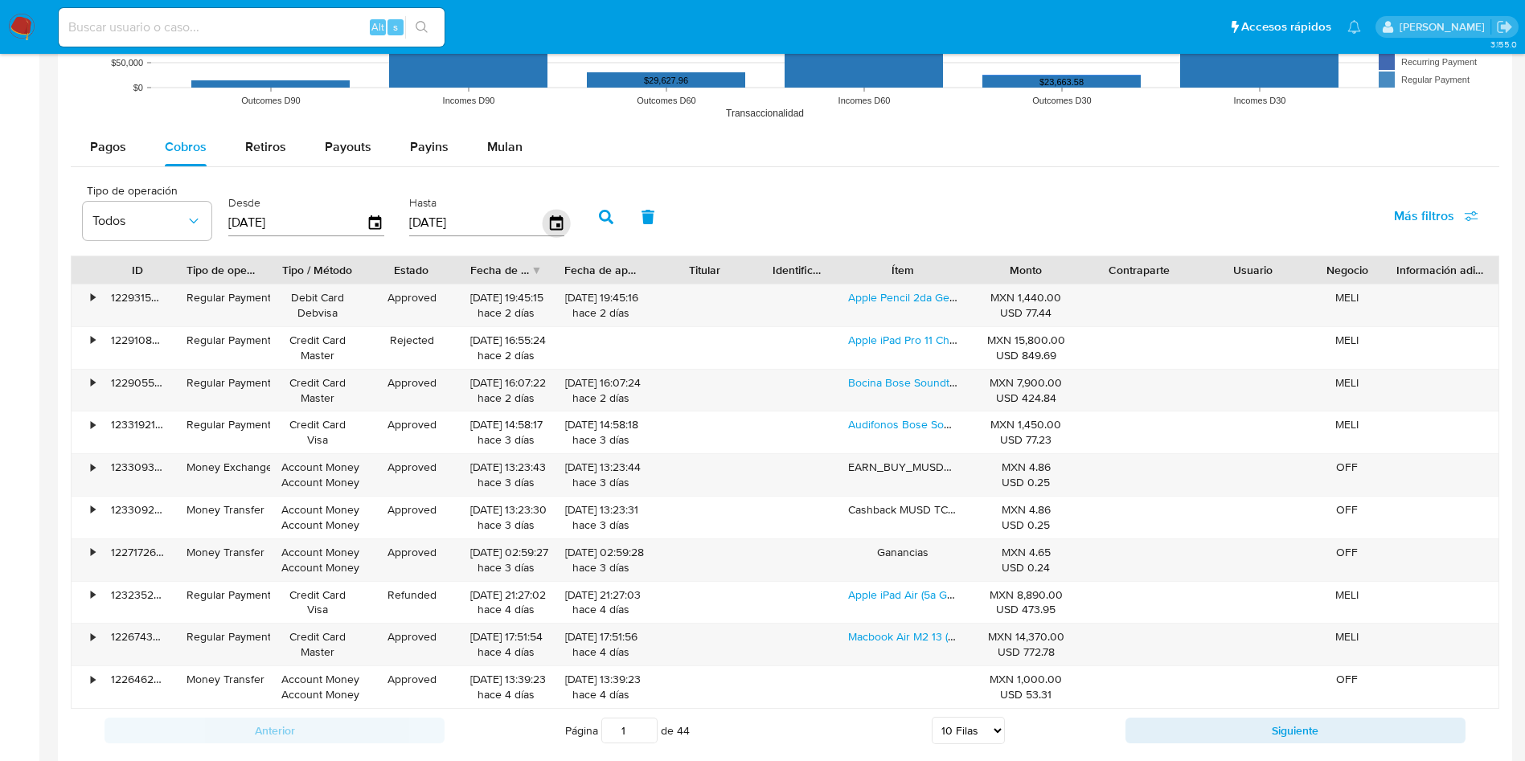
click at [564, 225] on icon "button" at bounding box center [556, 223] width 28 height 28
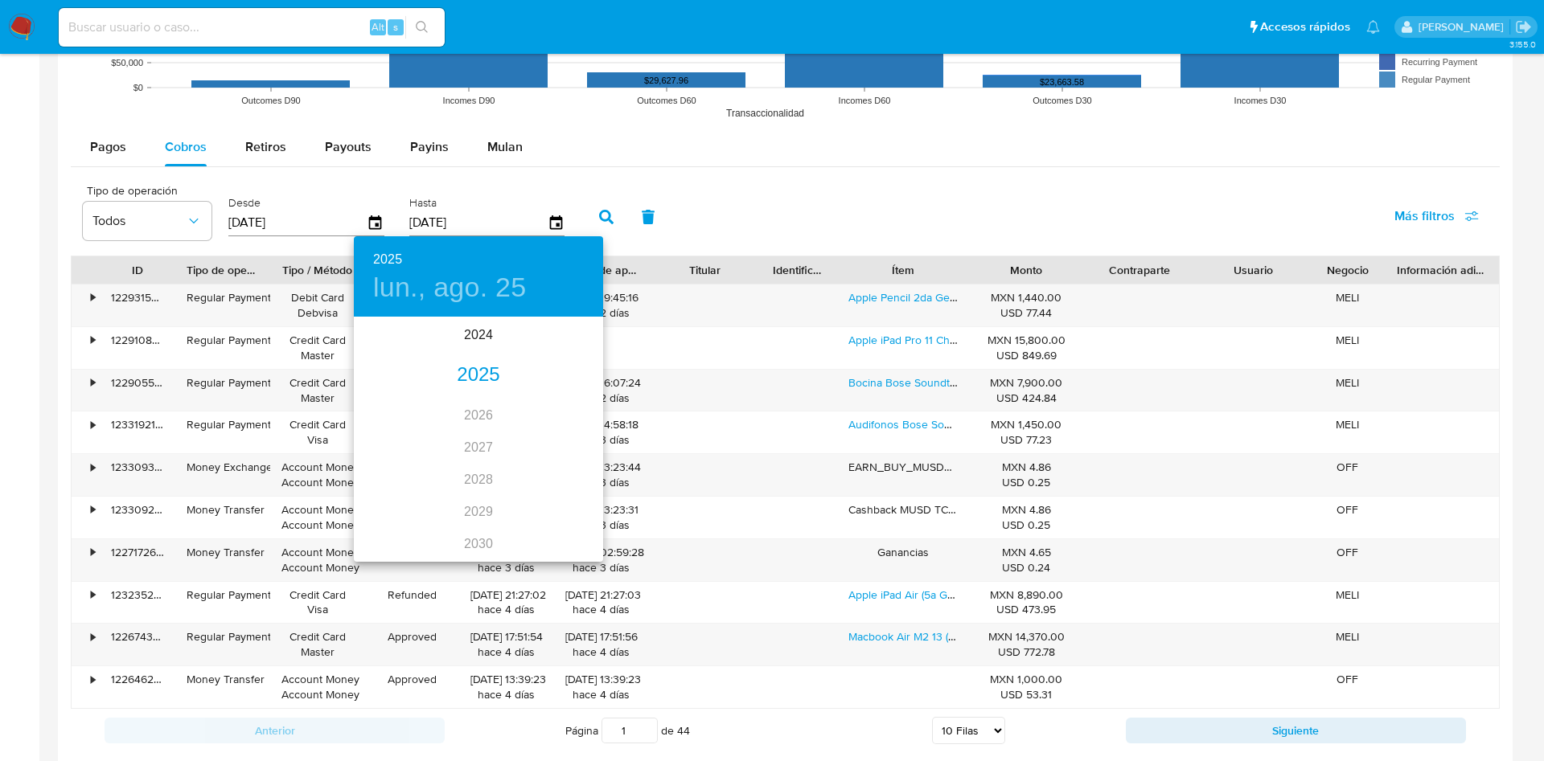
click at [446, 281] on h4 "lun., ago. 25" at bounding box center [449, 288] width 153 height 34
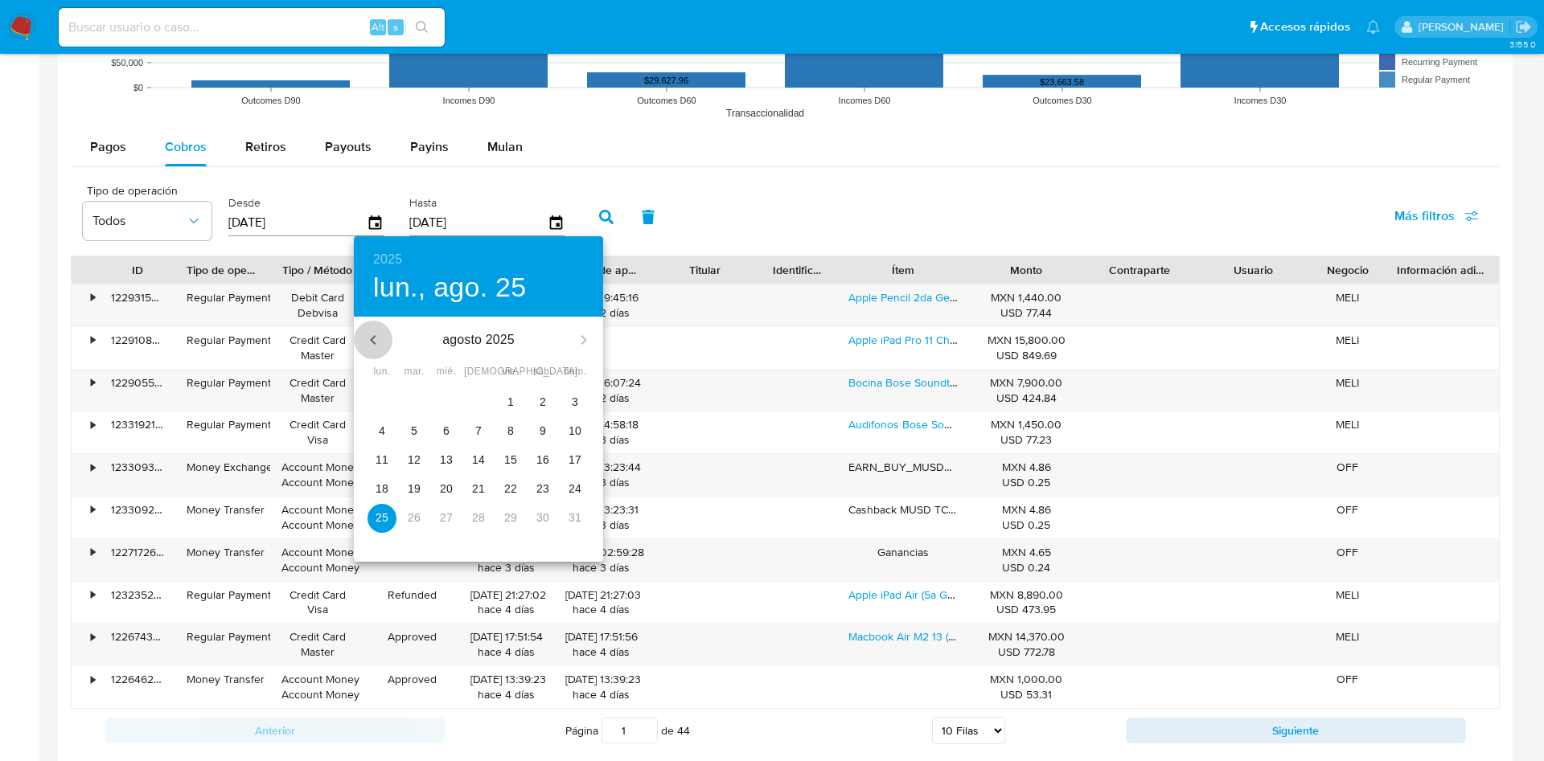
click at [369, 343] on icon "button" at bounding box center [372, 339] width 19 height 19
click at [475, 515] on p "31" at bounding box center [478, 518] width 13 height 16
type input "31/07/2025"
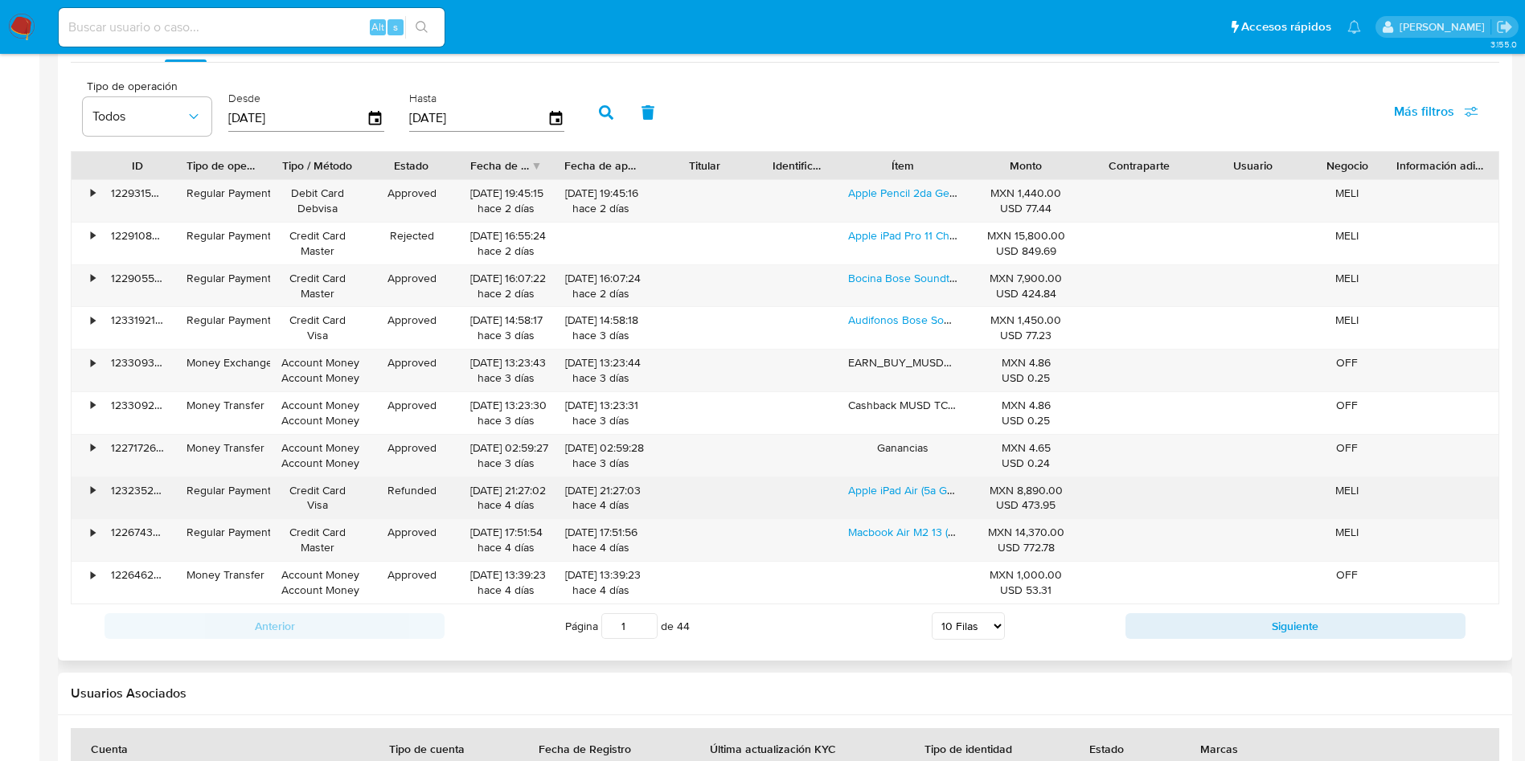
scroll to position [1389, 0]
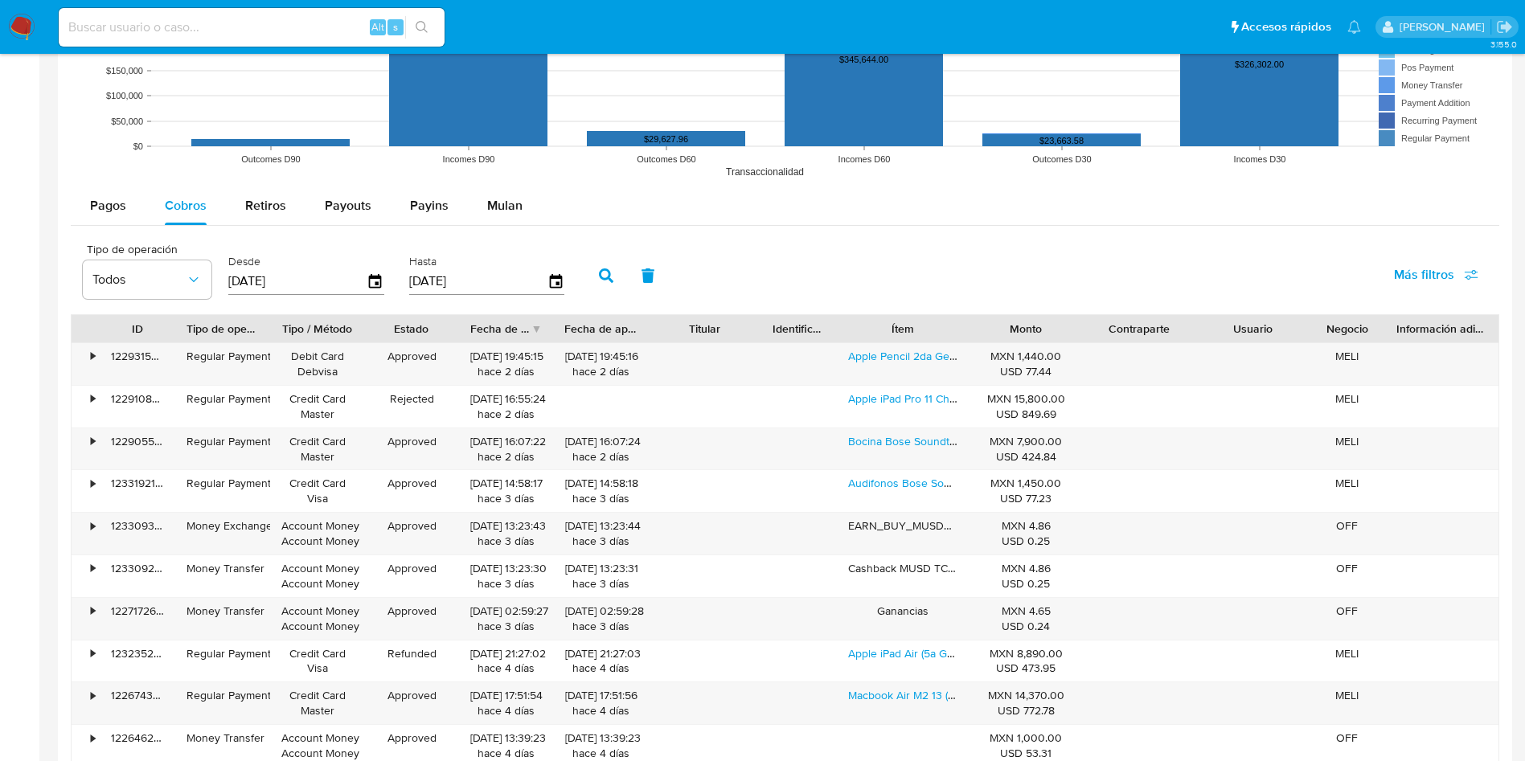
click at [599, 277] on icon "button" at bounding box center [606, 276] width 14 height 14
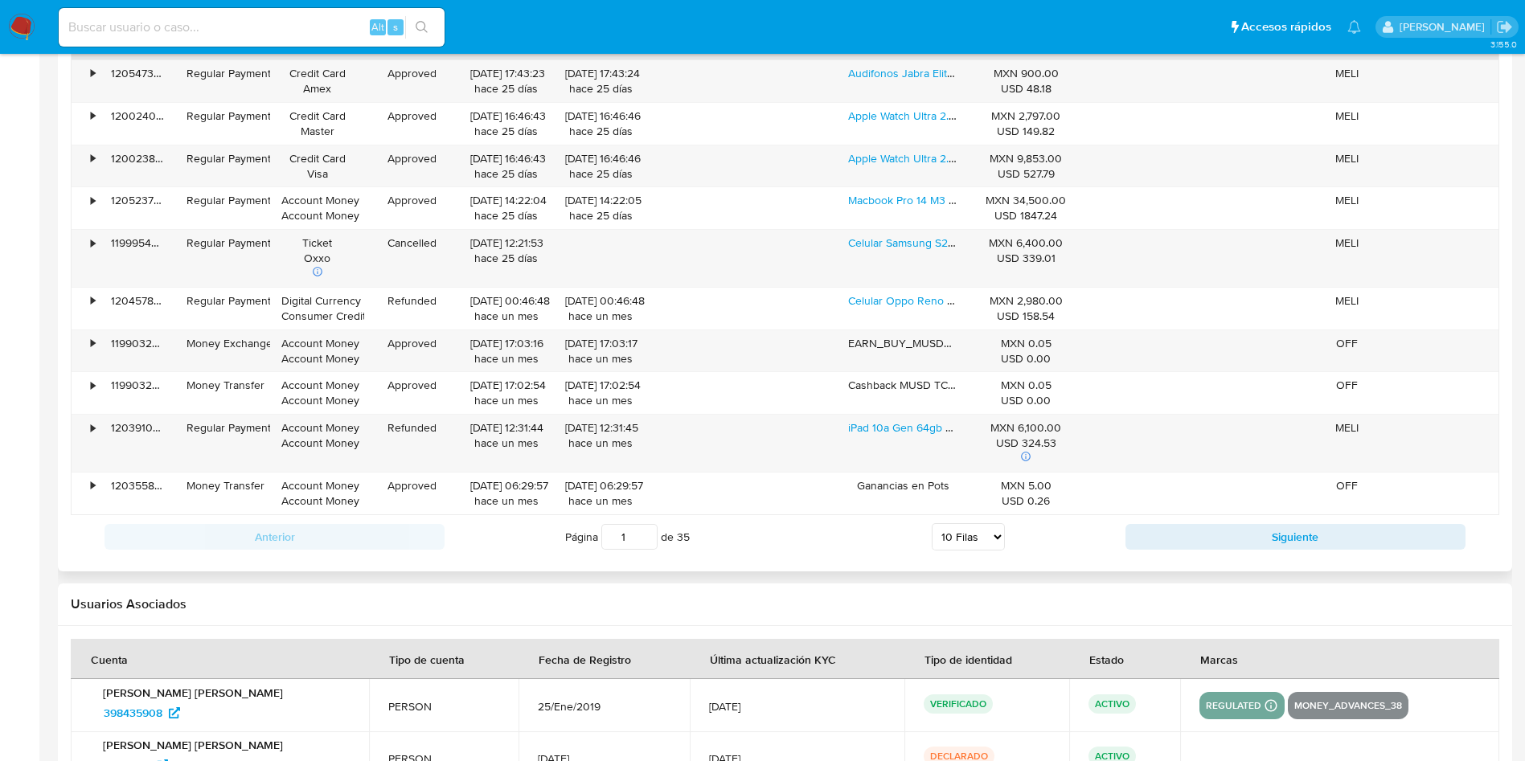
scroll to position [1780, 0]
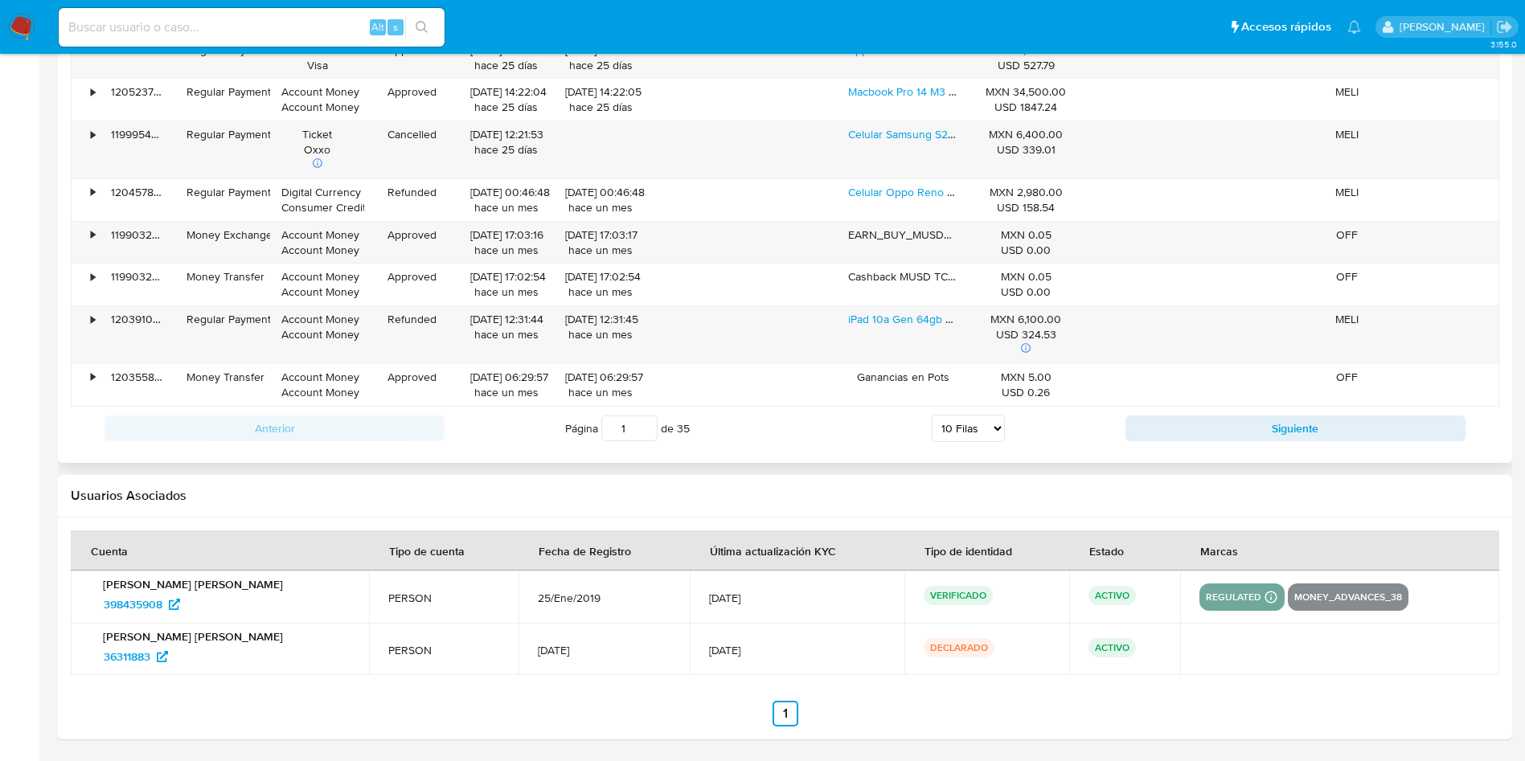
click at [988, 430] on select "5 Filas 10 Filas 20 Filas 25 Filas 50 Filas 100 Filas" at bounding box center [968, 428] width 73 height 27
select select "100"
click at [932, 415] on select "5 Filas 10 Filas 20 Filas 25 Filas 50 Filas 100 Filas" at bounding box center [968, 428] width 73 height 27
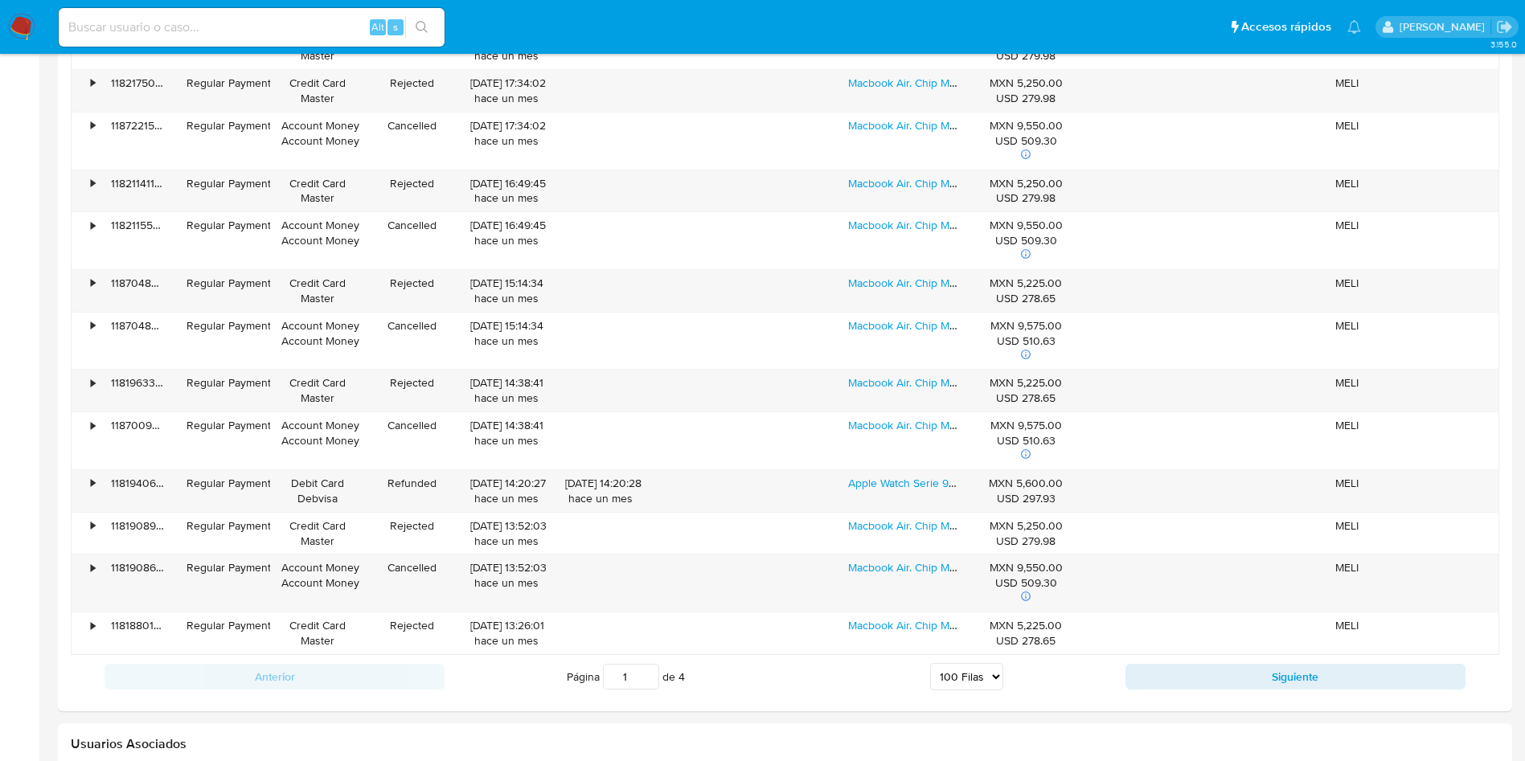
scroll to position [5881, 0]
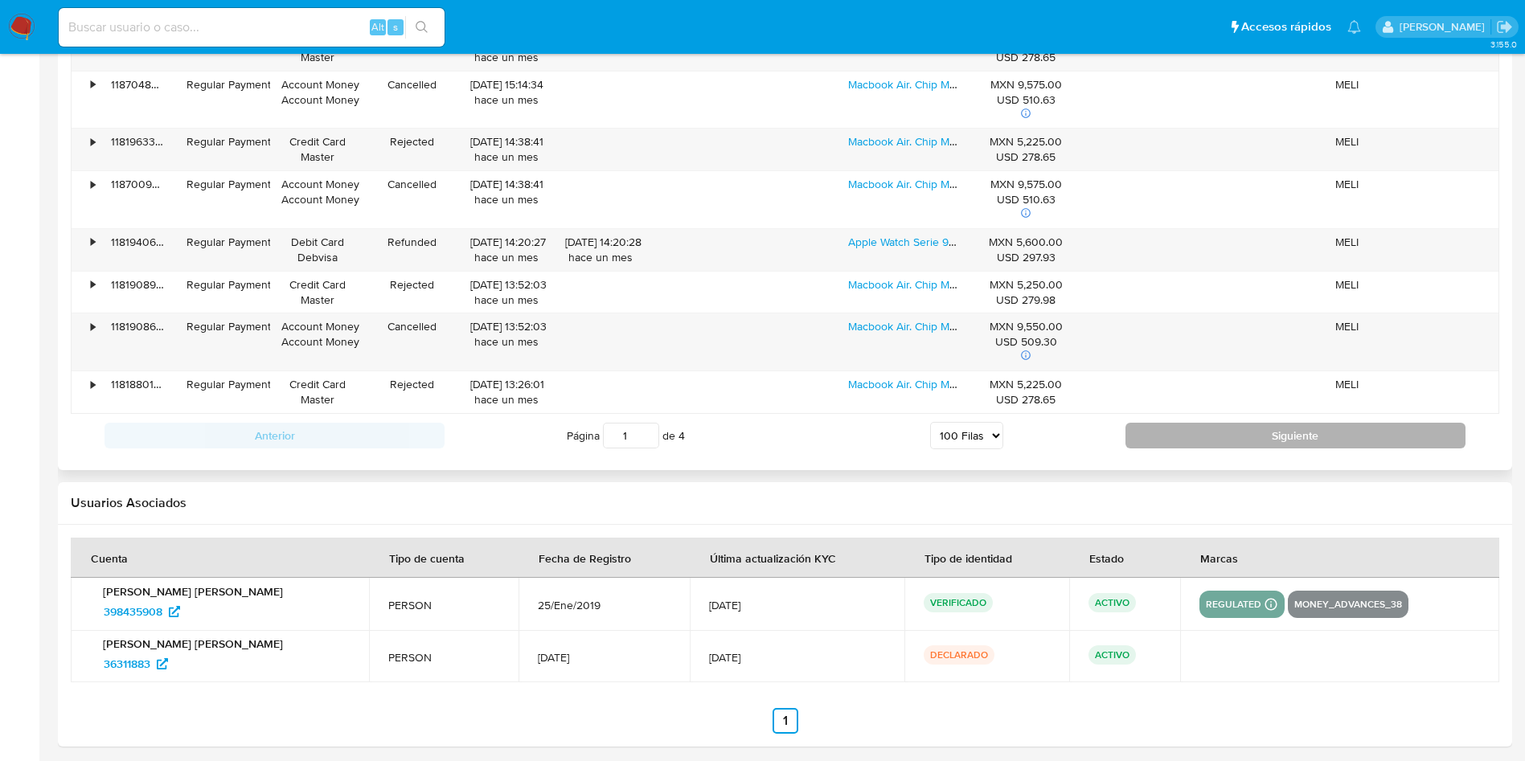
click at [1336, 437] on button "Siguiente" at bounding box center [1296, 436] width 340 height 26
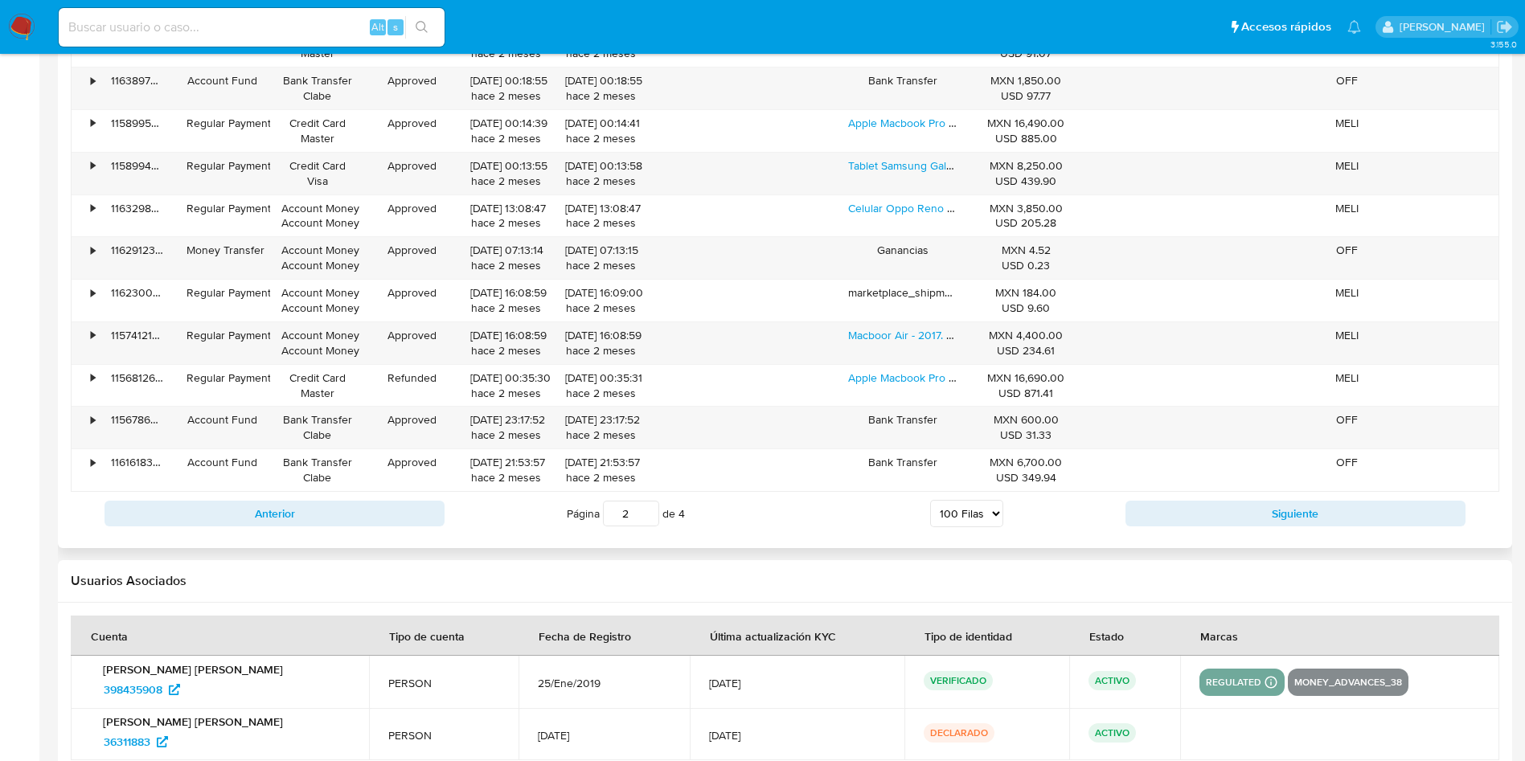
scroll to position [5737, 0]
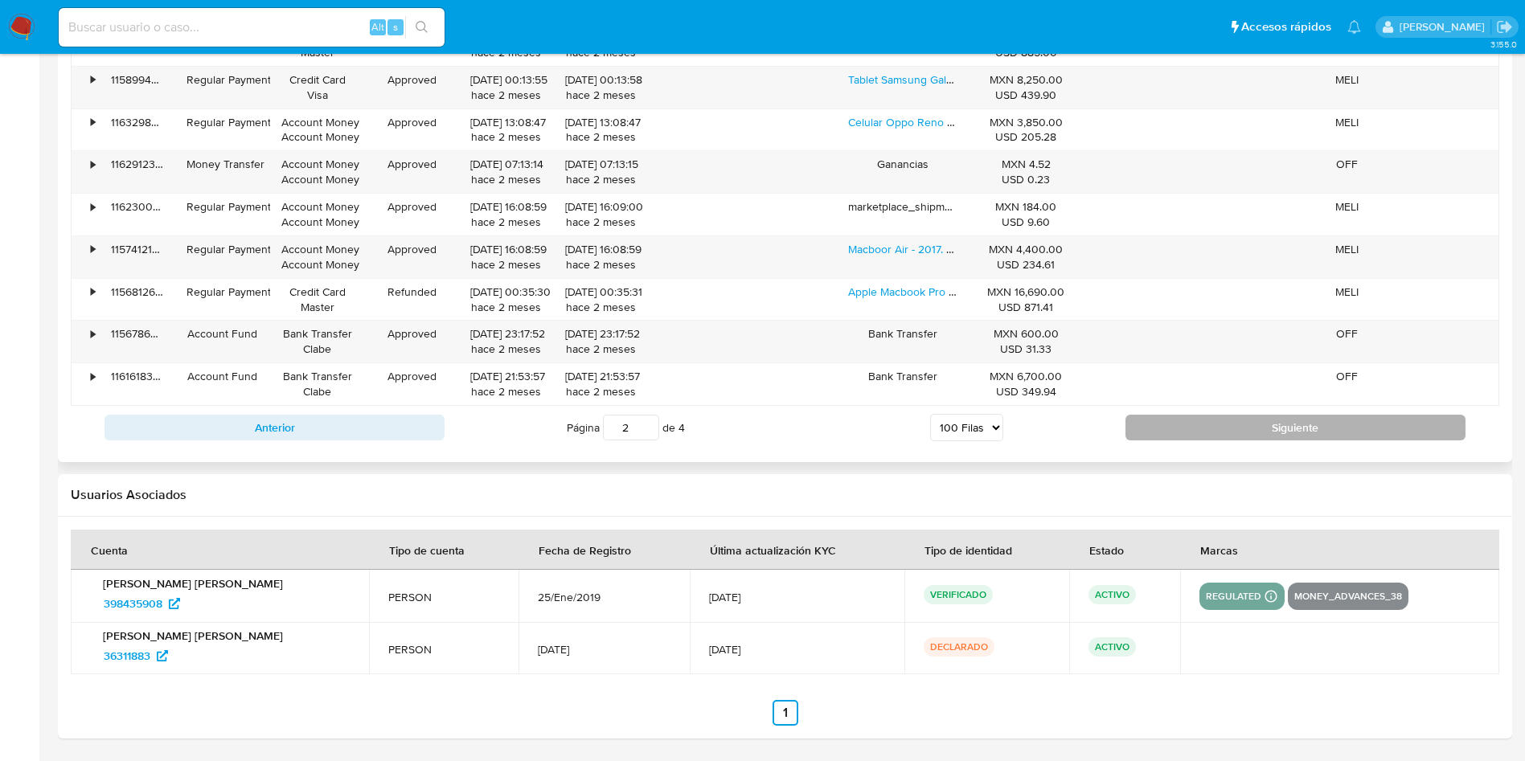
click at [1264, 435] on button "Siguiente" at bounding box center [1296, 428] width 340 height 26
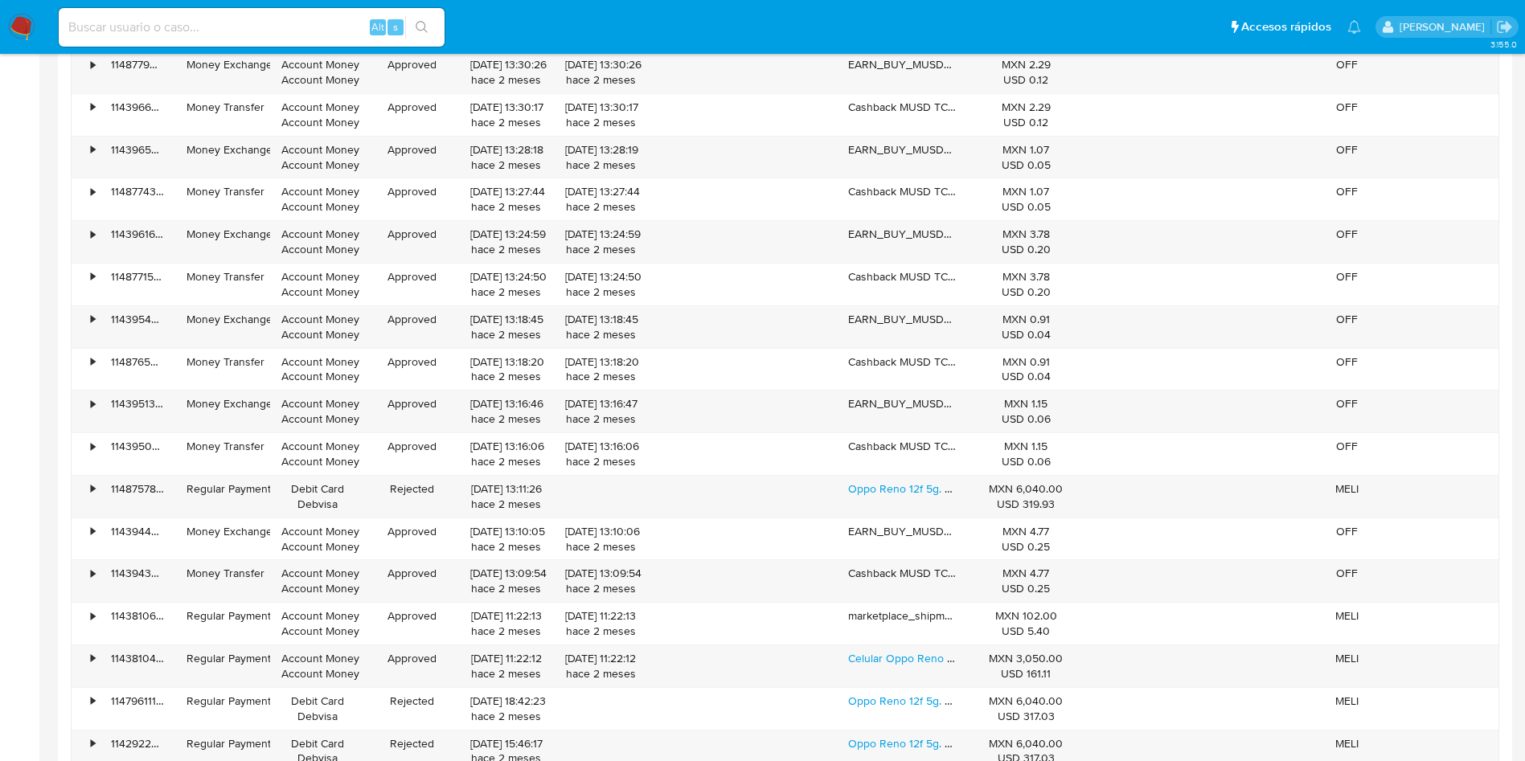
scroll to position [5601, 0]
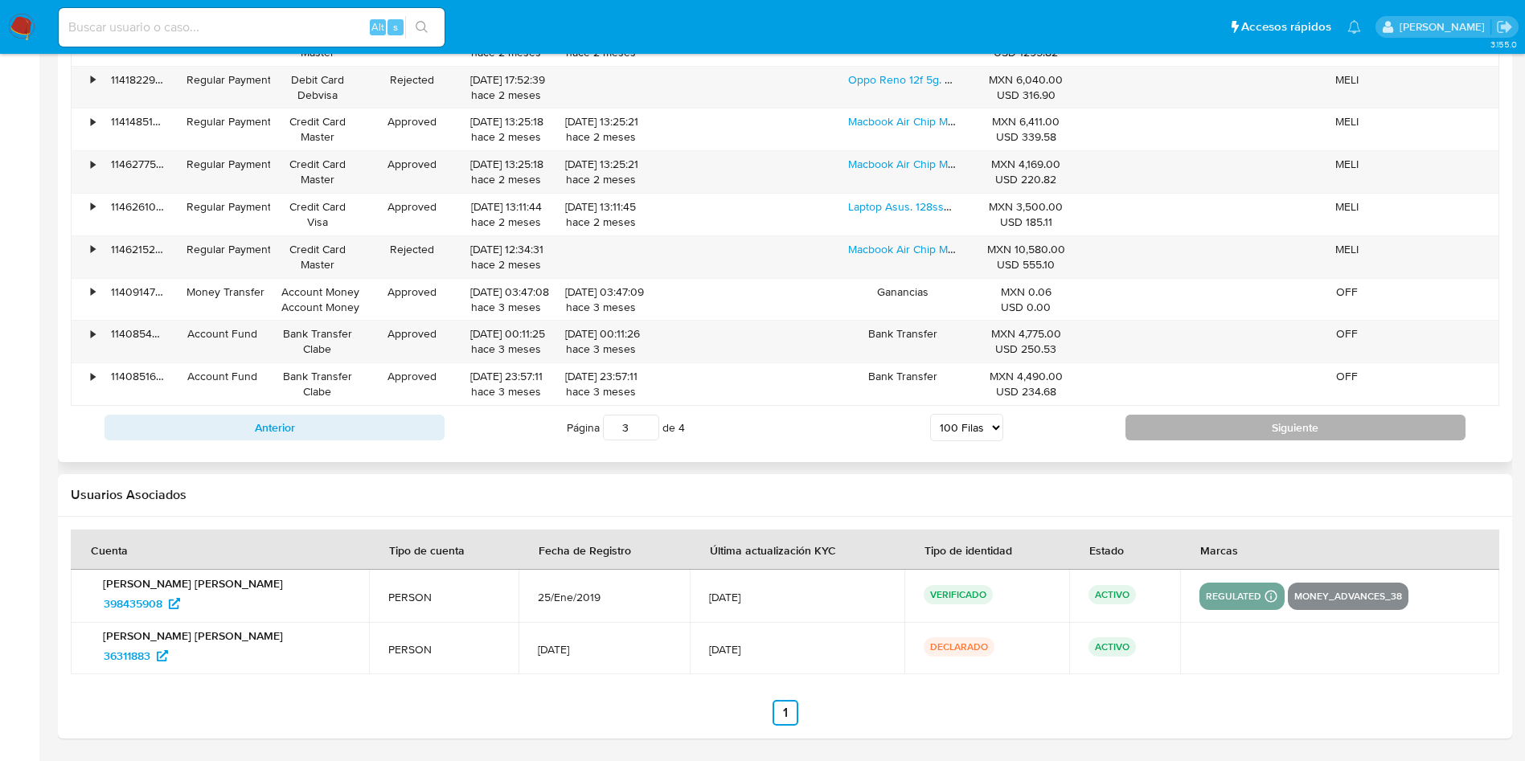
click at [1281, 434] on button "Siguiente" at bounding box center [1296, 428] width 340 height 26
type input "4"
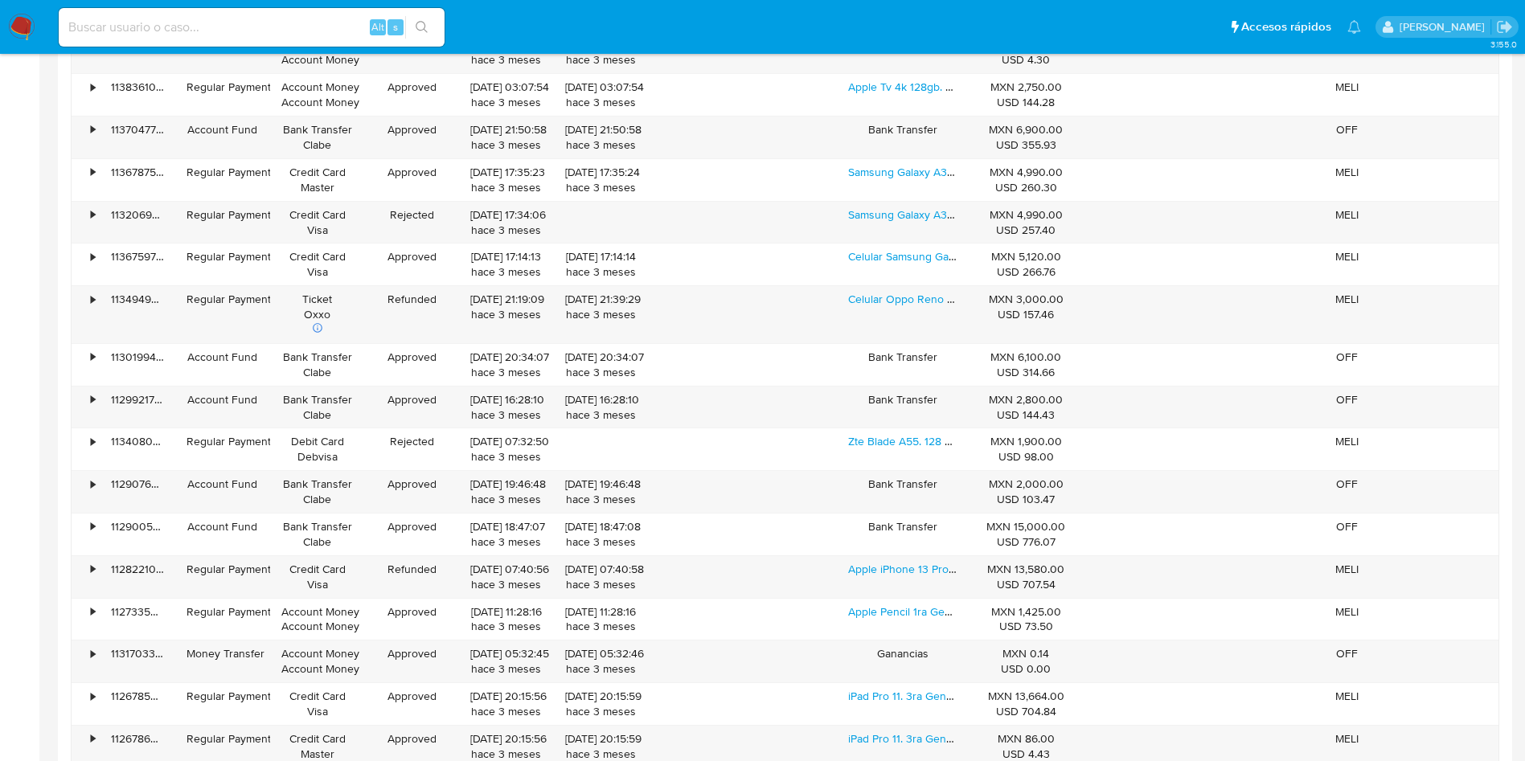
scroll to position [2853, 0]
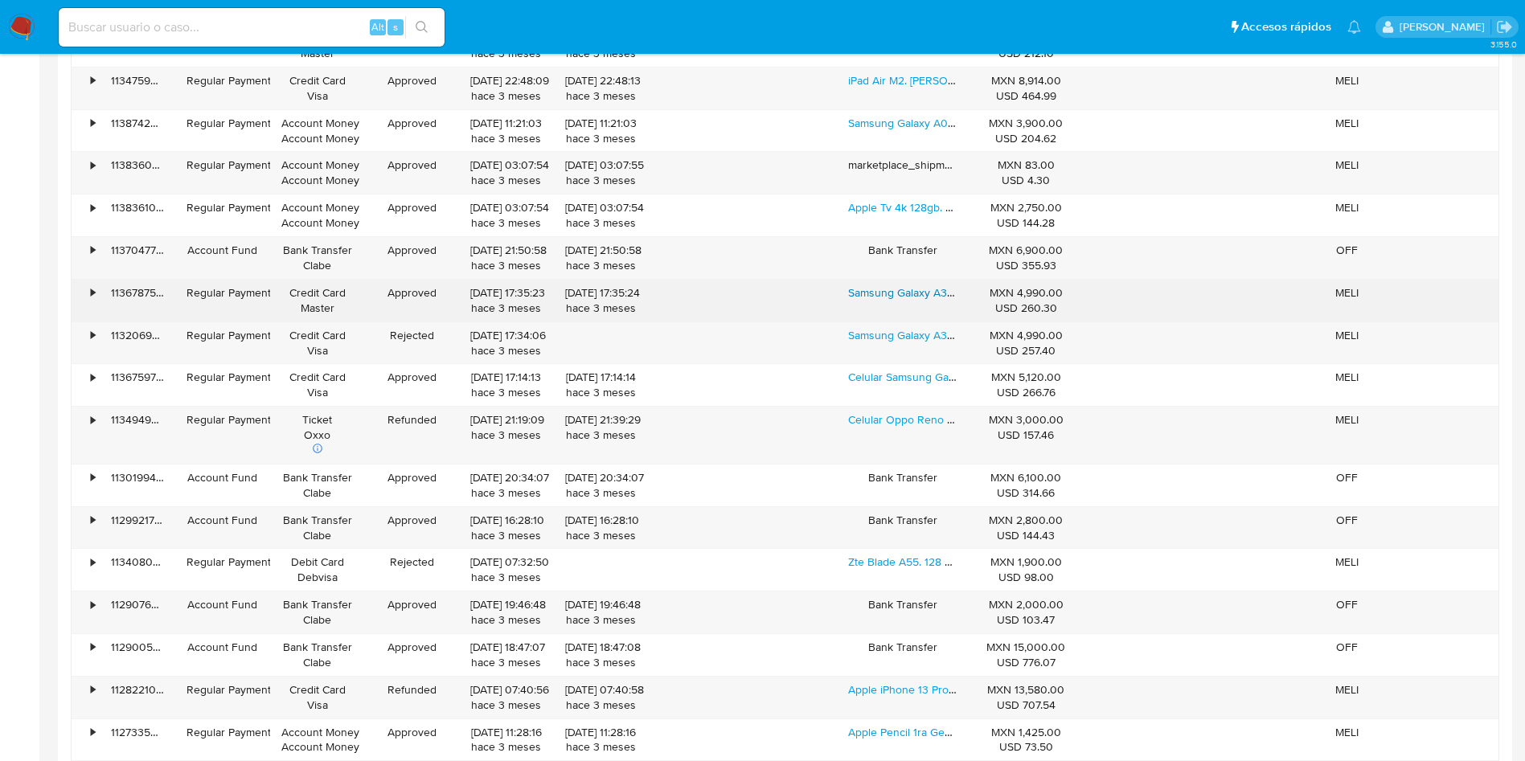
click at [901, 289] on link "Samsung Galaxy A35 5g. Super Buen Estado. 128 Gb 6 Gb Ram Azul Claro" at bounding box center [1033, 293] width 370 height 16
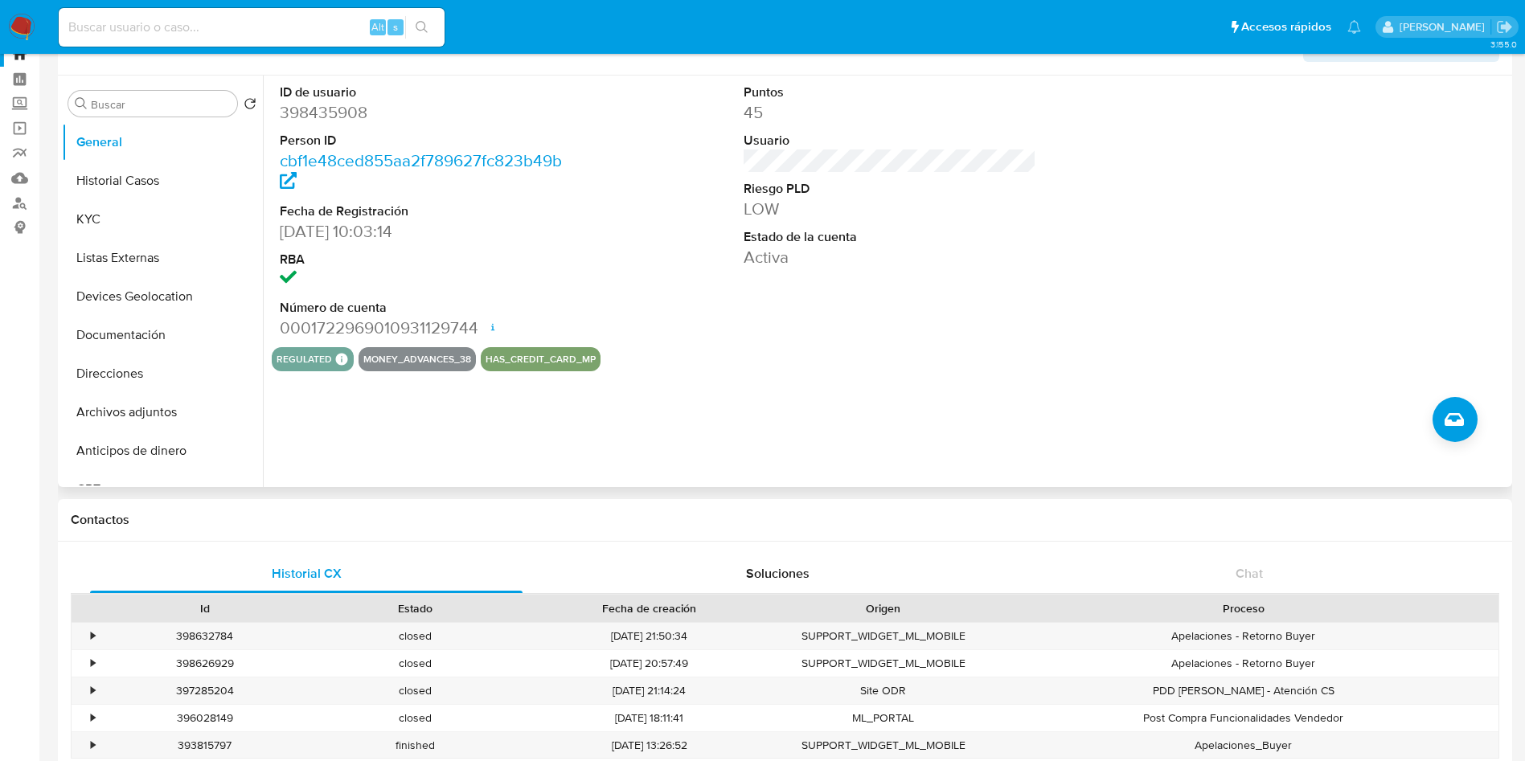
scroll to position [0, 0]
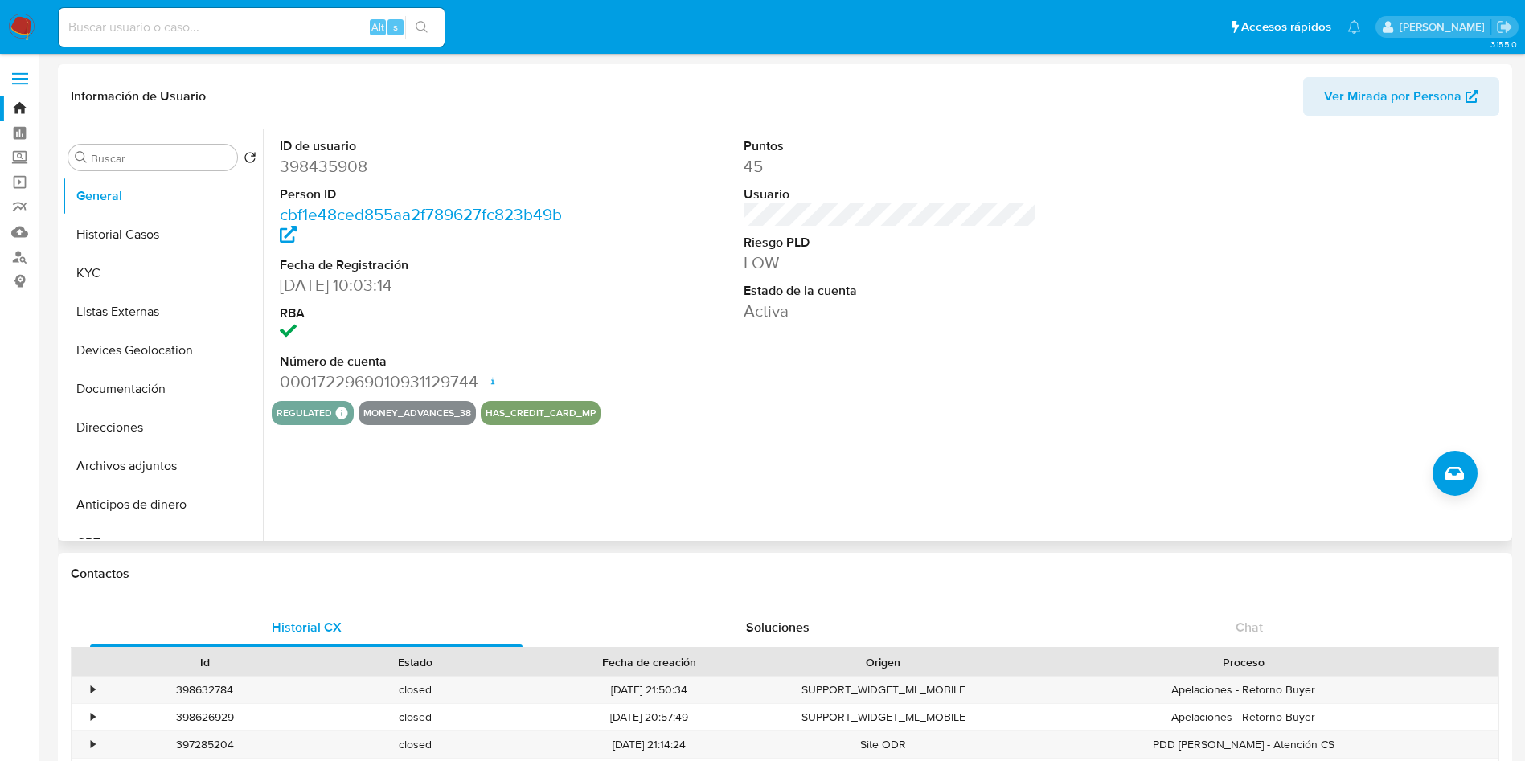
click at [344, 160] on dd "398435908" at bounding box center [426, 166] width 293 height 23
copy dd "398435908"
click at [140, 236] on button "Historial Casos" at bounding box center [156, 234] width 188 height 39
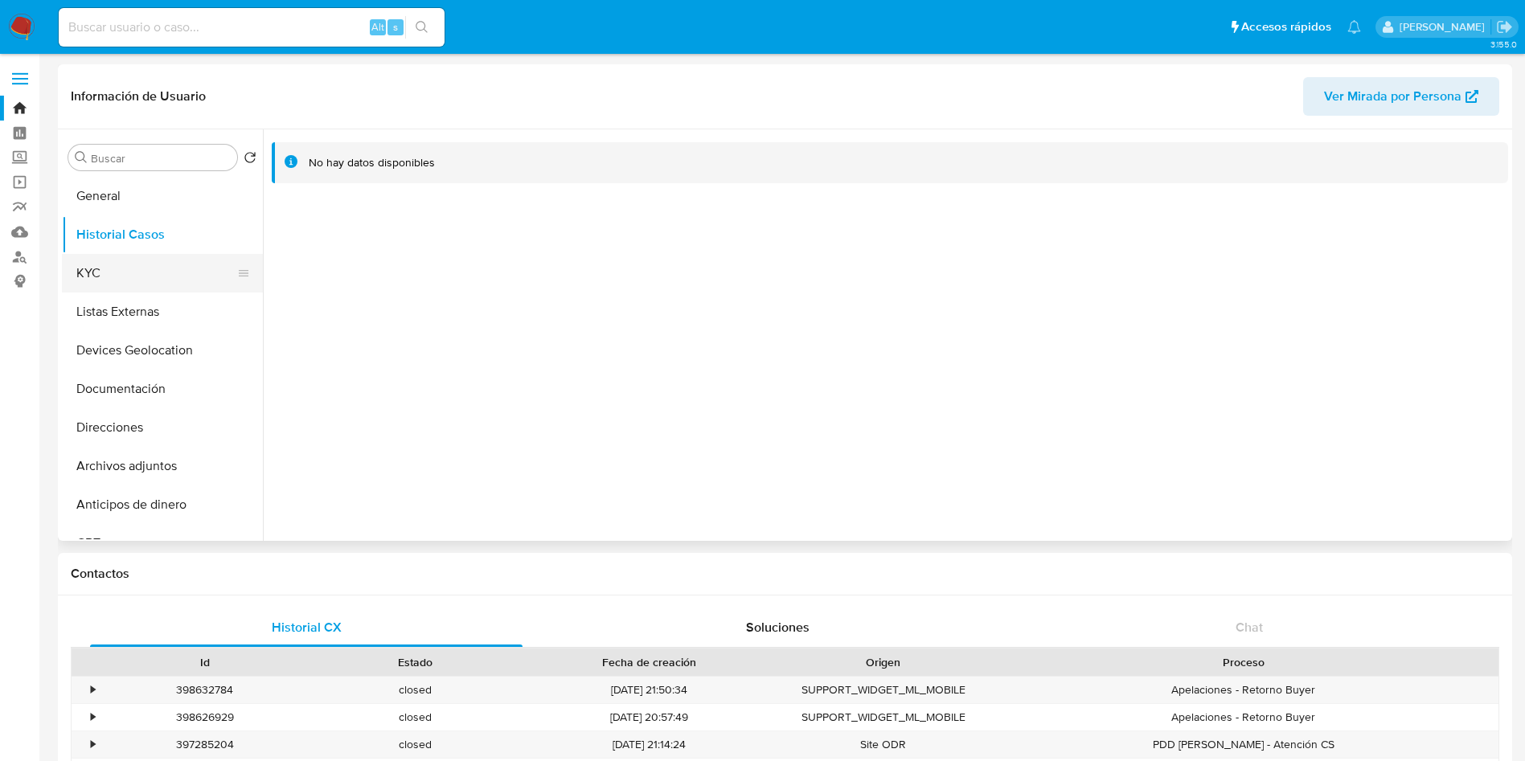
click at [98, 261] on button "KYC" at bounding box center [156, 273] width 188 height 39
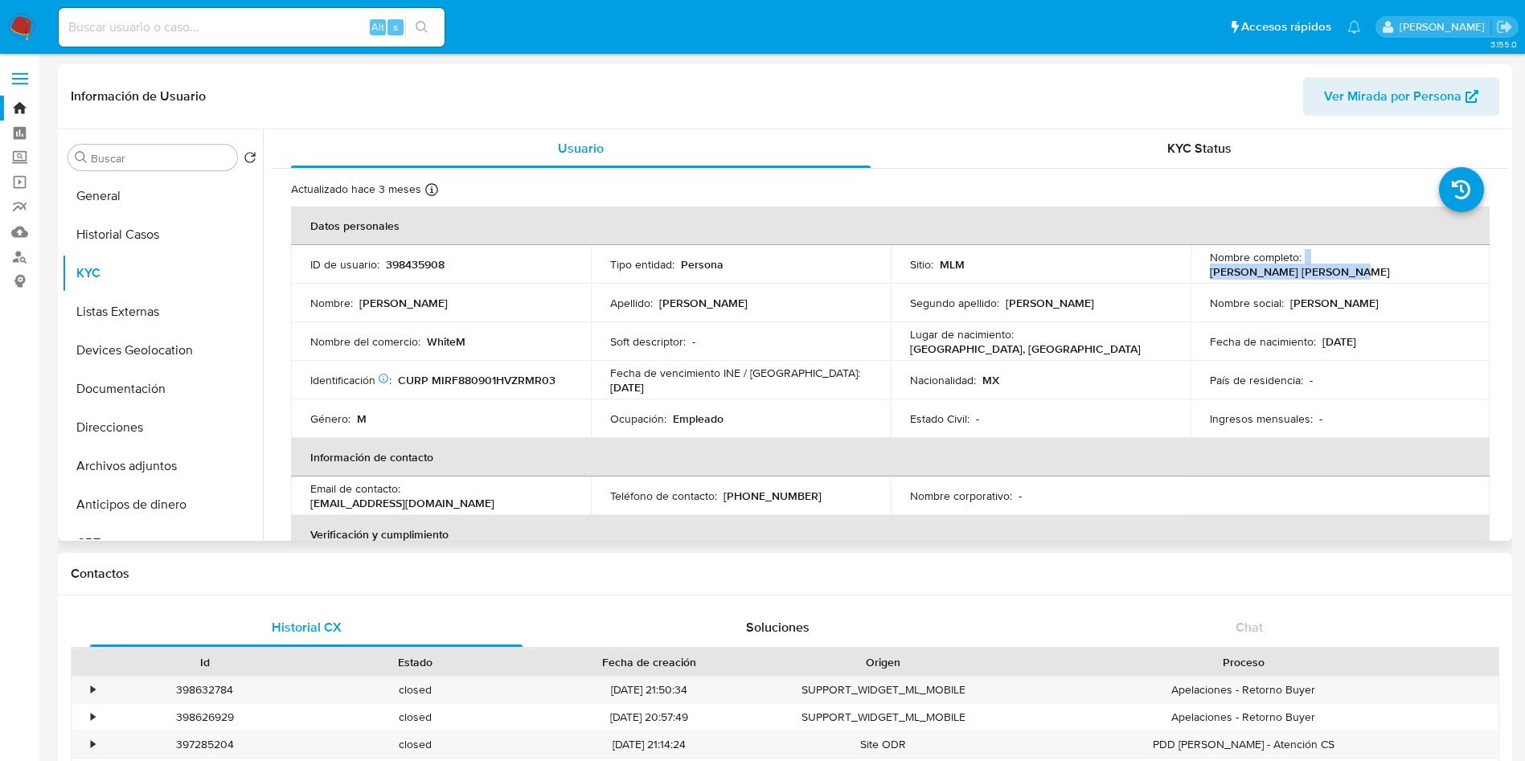
drag, startPoint x: 1301, startPoint y: 267, endPoint x: 1453, endPoint y: 273, distance: 152.1
click at [1453, 273] on td "Nombre completo : Francisco Miranda Romero" at bounding box center [1341, 264] width 300 height 39
copy div "Francisco Miranda Romero"
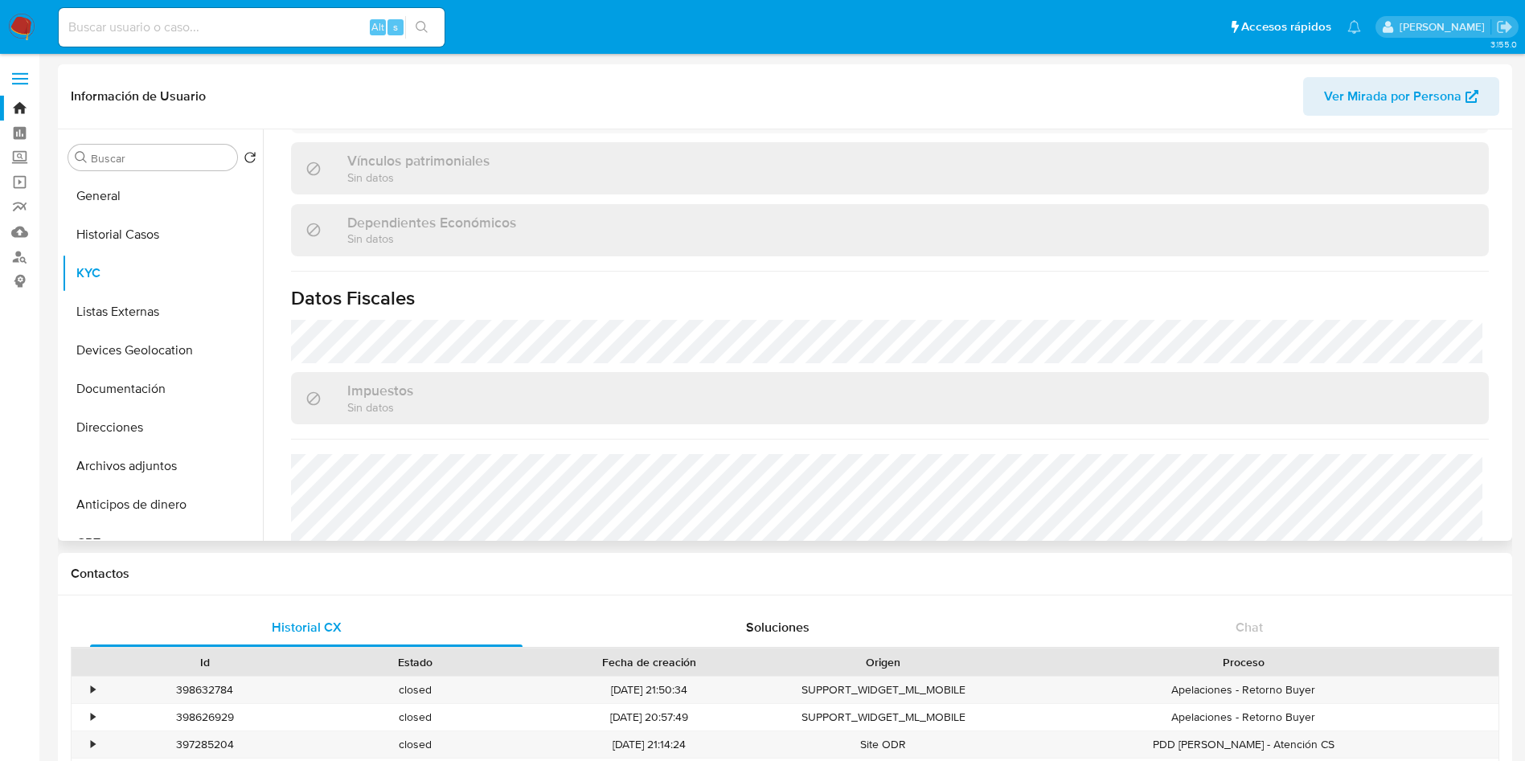
scroll to position [766, 0]
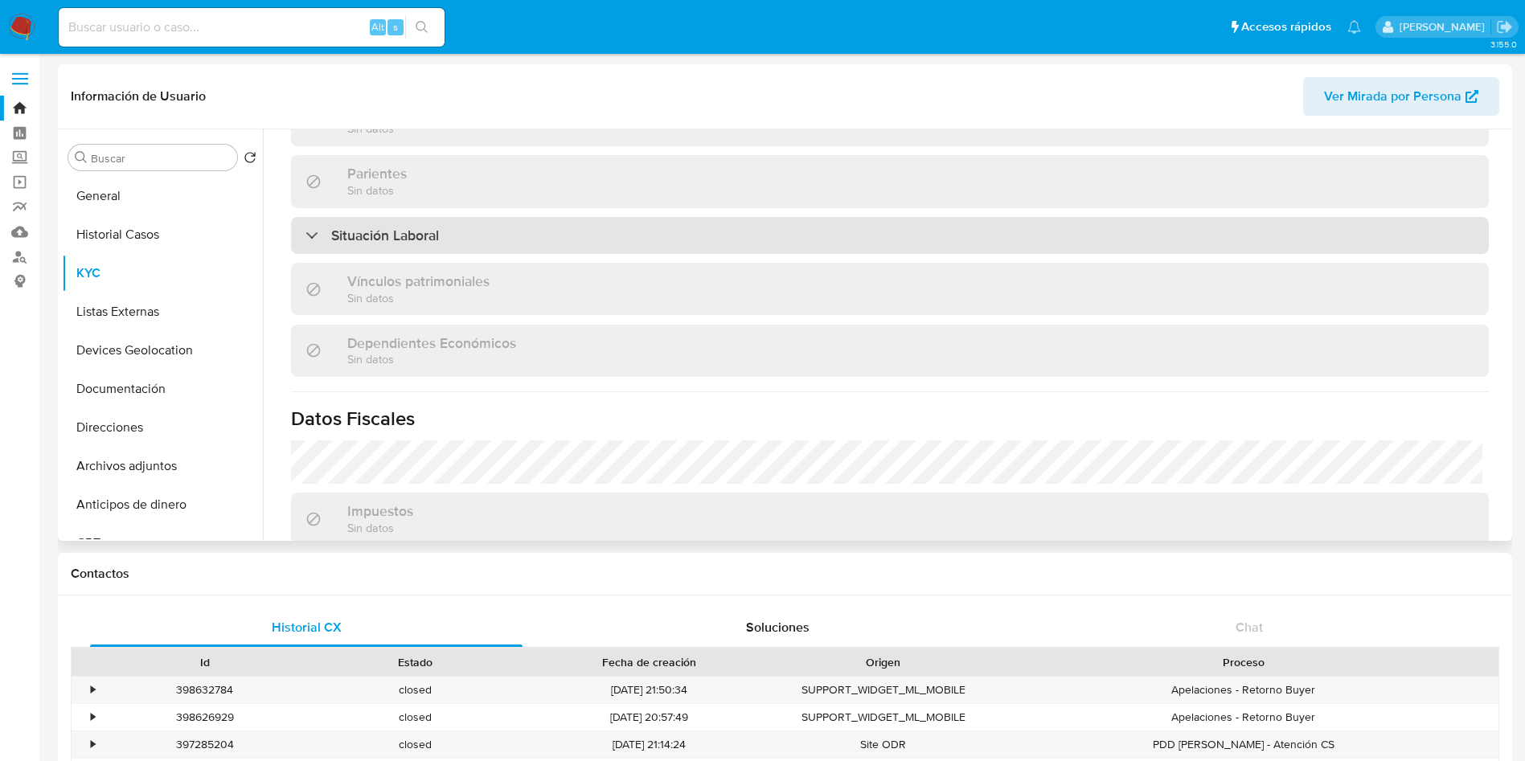
click at [602, 227] on div "Situación Laboral" at bounding box center [890, 235] width 1198 height 37
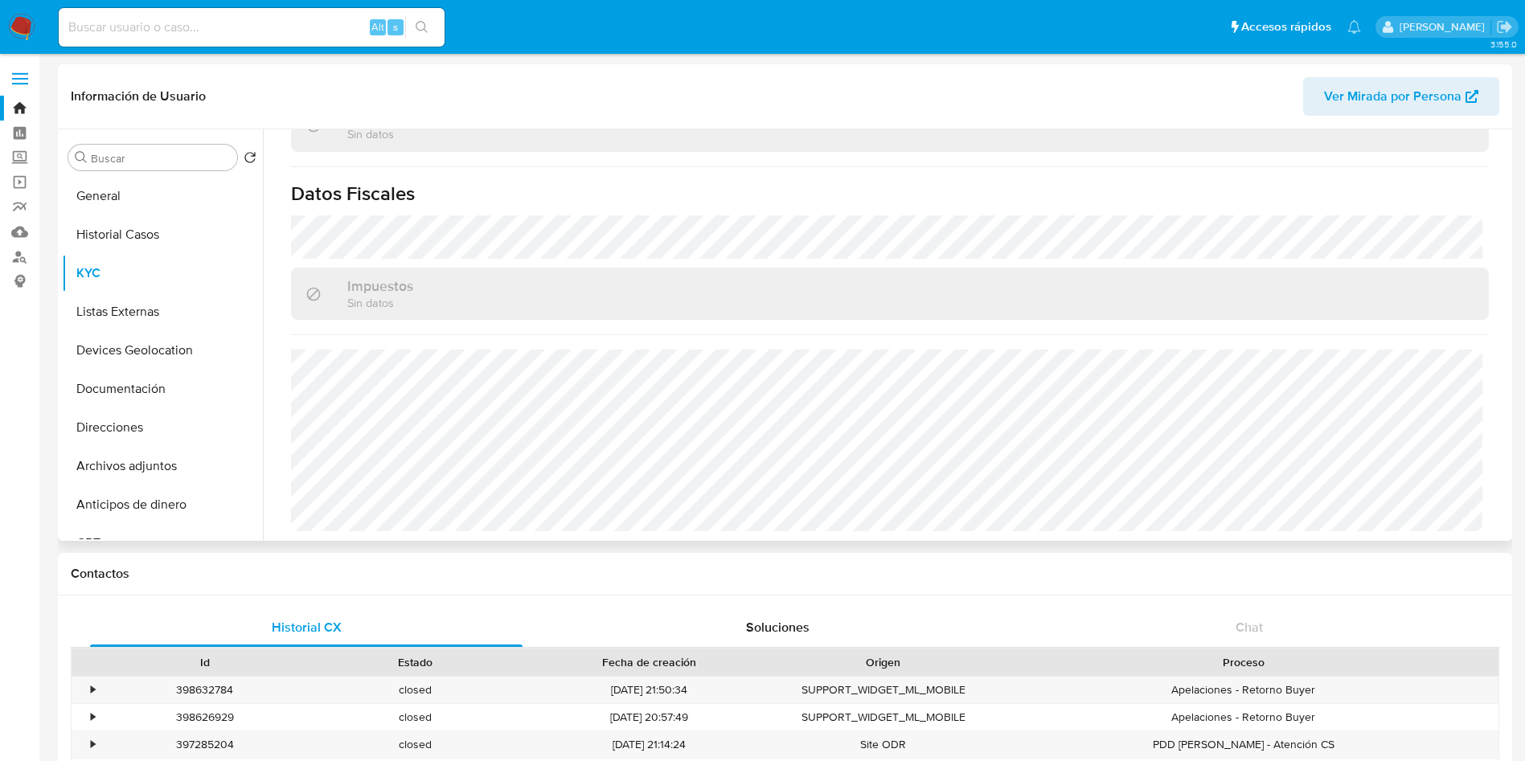
scroll to position [1228, 0]
click at [121, 201] on button "General" at bounding box center [156, 196] width 188 height 39
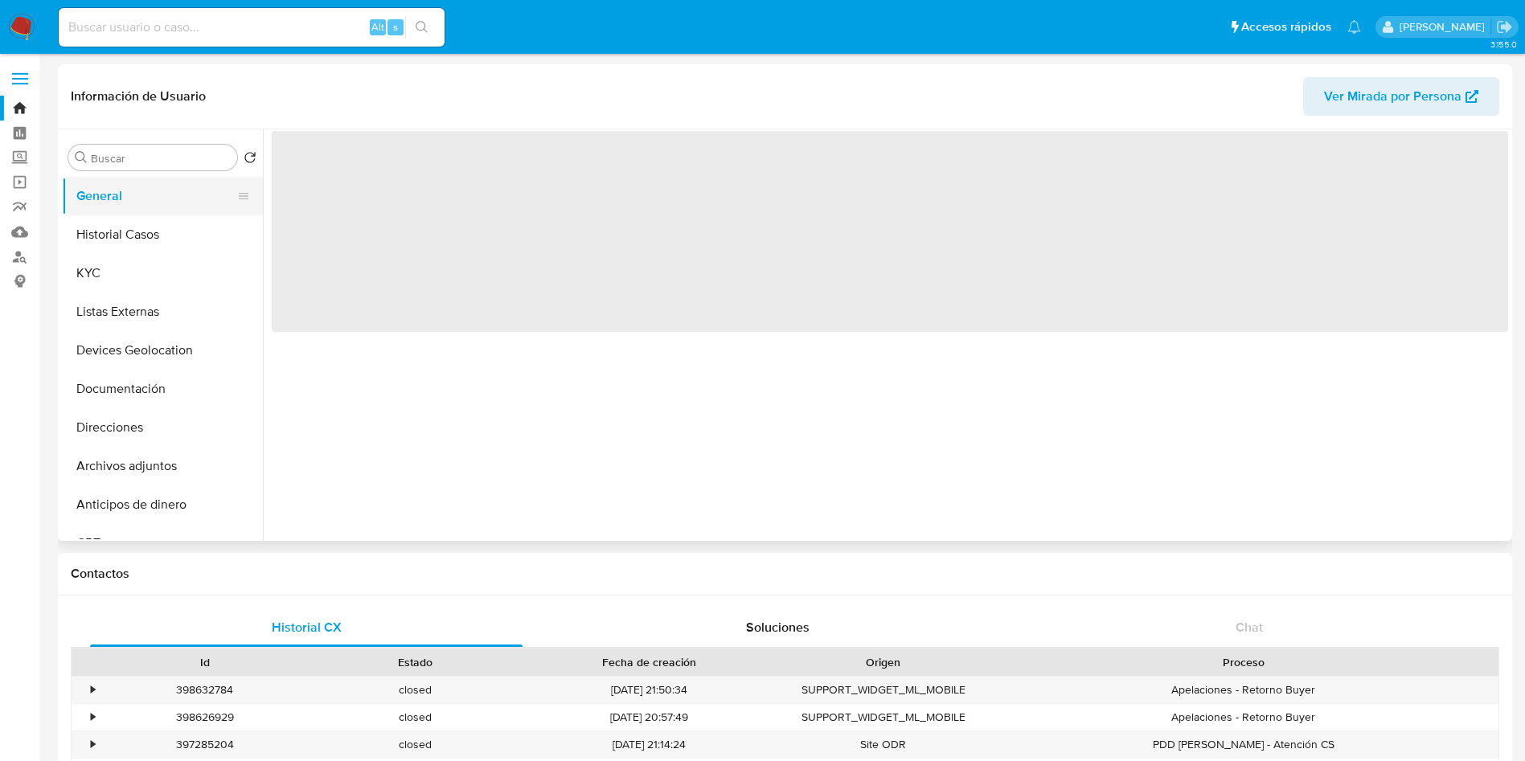
scroll to position [0, 0]
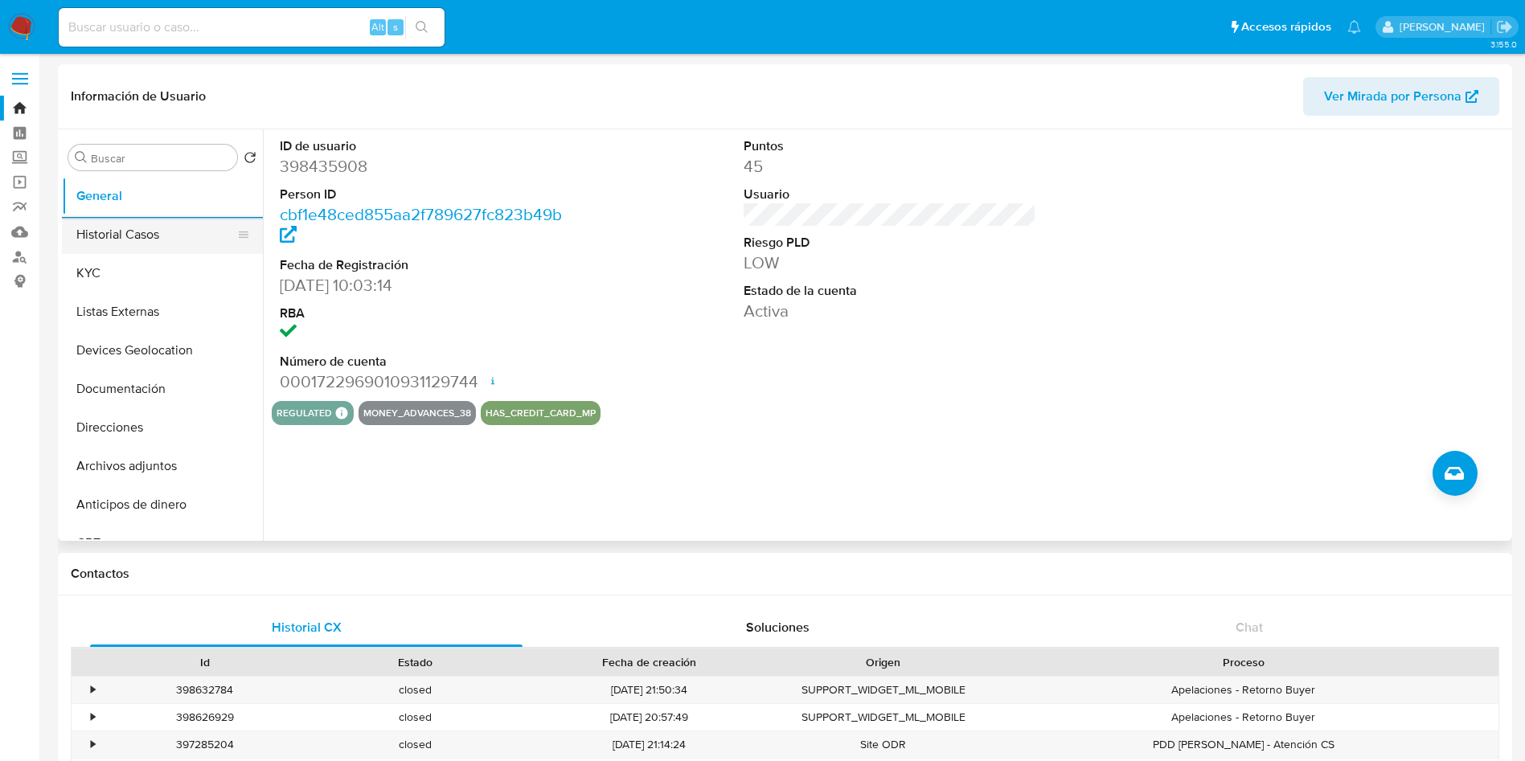
click at [152, 237] on button "Historial Casos" at bounding box center [156, 234] width 188 height 39
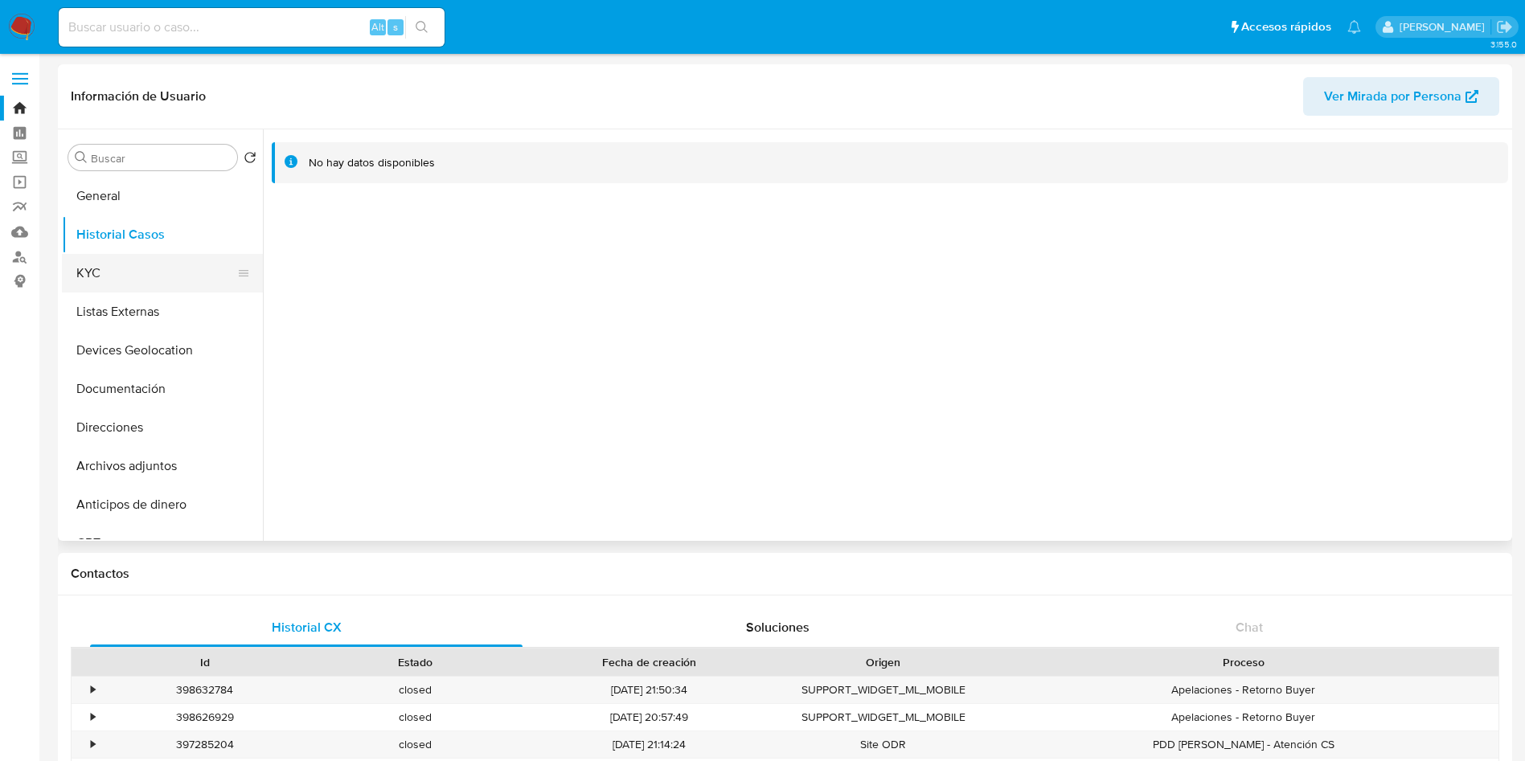
click at [139, 265] on button "KYC" at bounding box center [156, 273] width 188 height 39
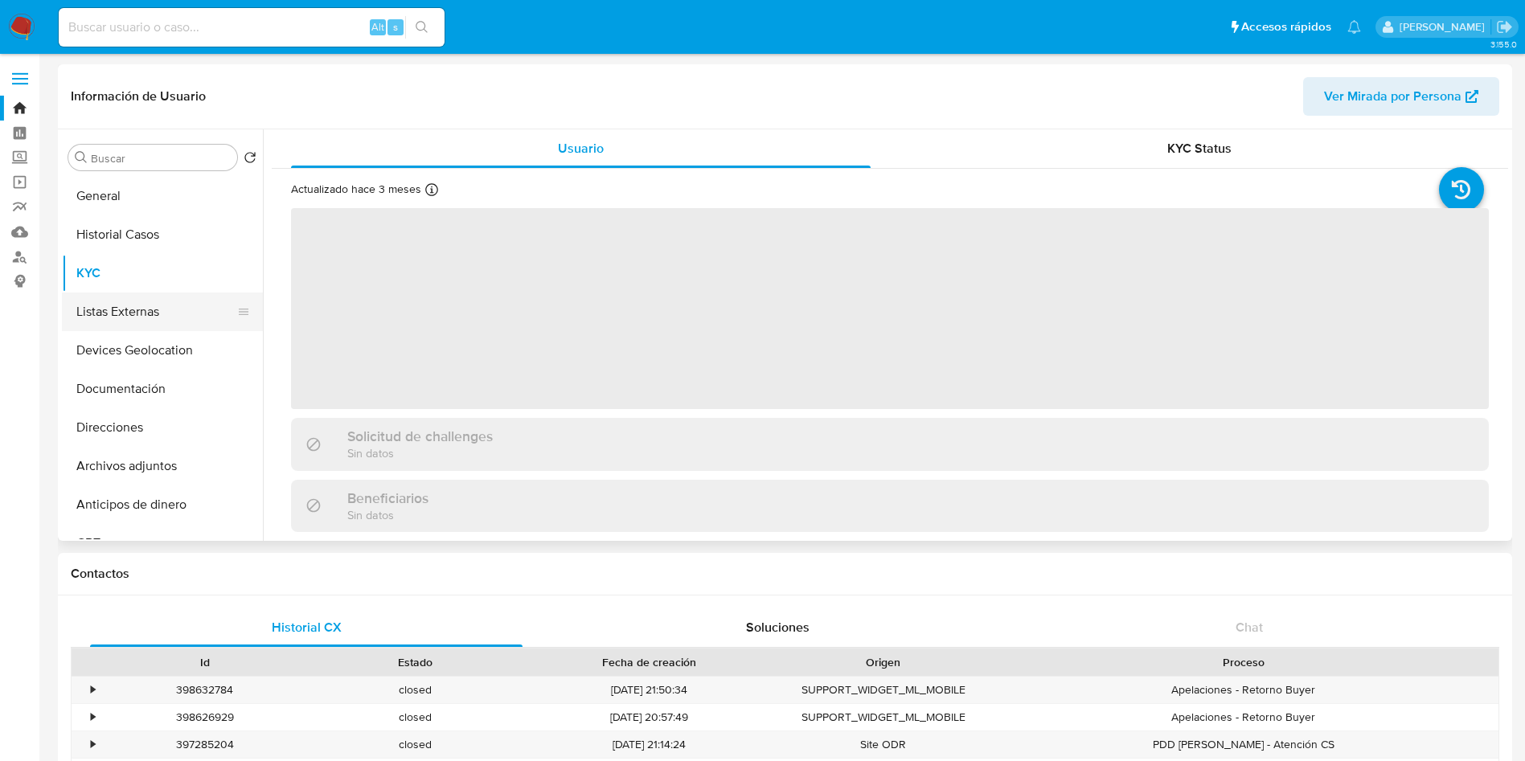
click at [152, 313] on button "Listas Externas" at bounding box center [156, 312] width 188 height 39
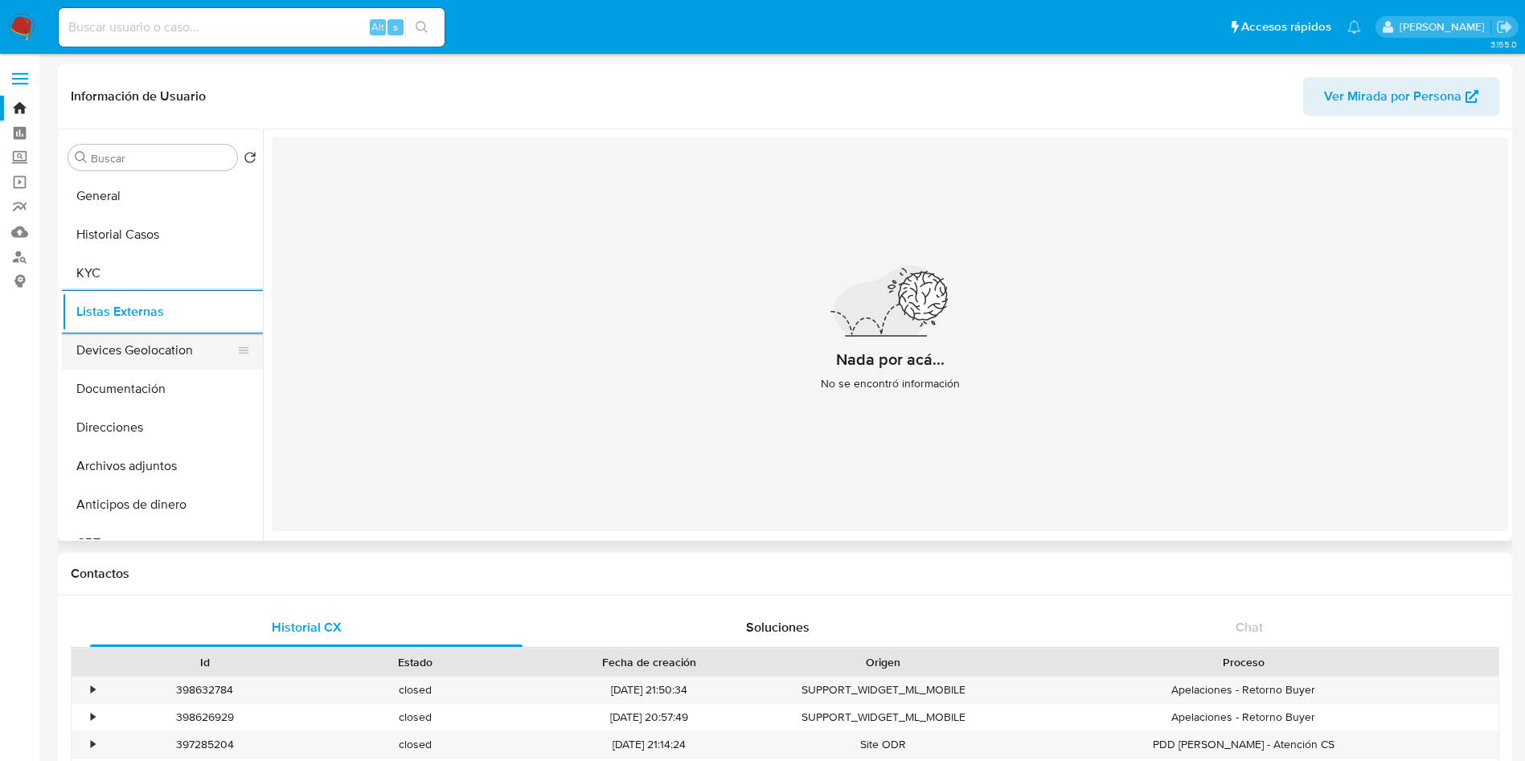
click at [173, 350] on button "Devices Geolocation" at bounding box center [156, 350] width 188 height 39
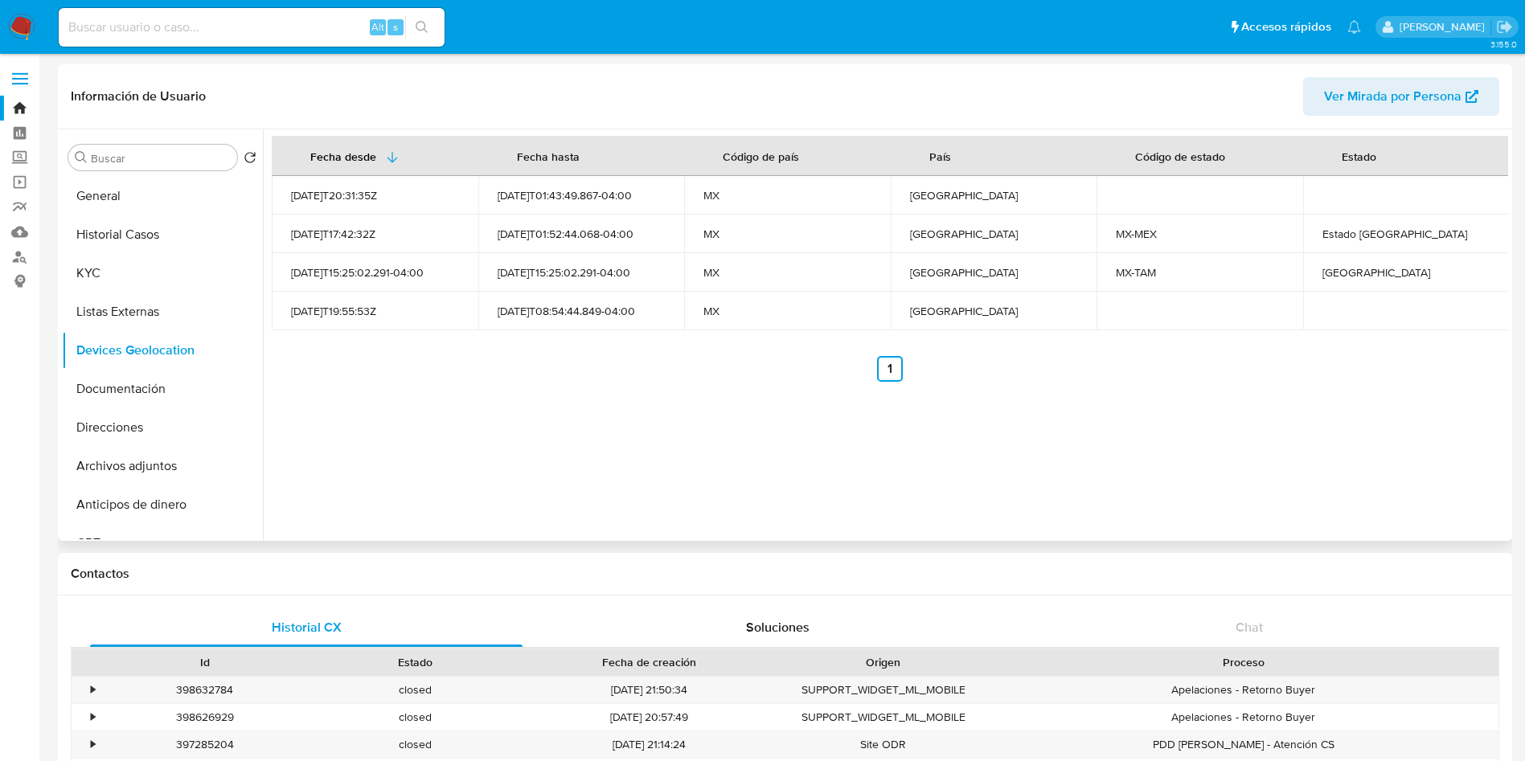
click at [500, 496] on div "Fecha desde Fecha hasta Código de país País Código de estado Estado 2021-10-28T…" at bounding box center [886, 335] width 1246 height 412
click at [1127, 464] on div "Fecha desde Fecha hasta Código de país País Código de estado Estado 2021-10-28T…" at bounding box center [886, 335] width 1246 height 412
click at [113, 394] on button "Documentación" at bounding box center [156, 389] width 188 height 39
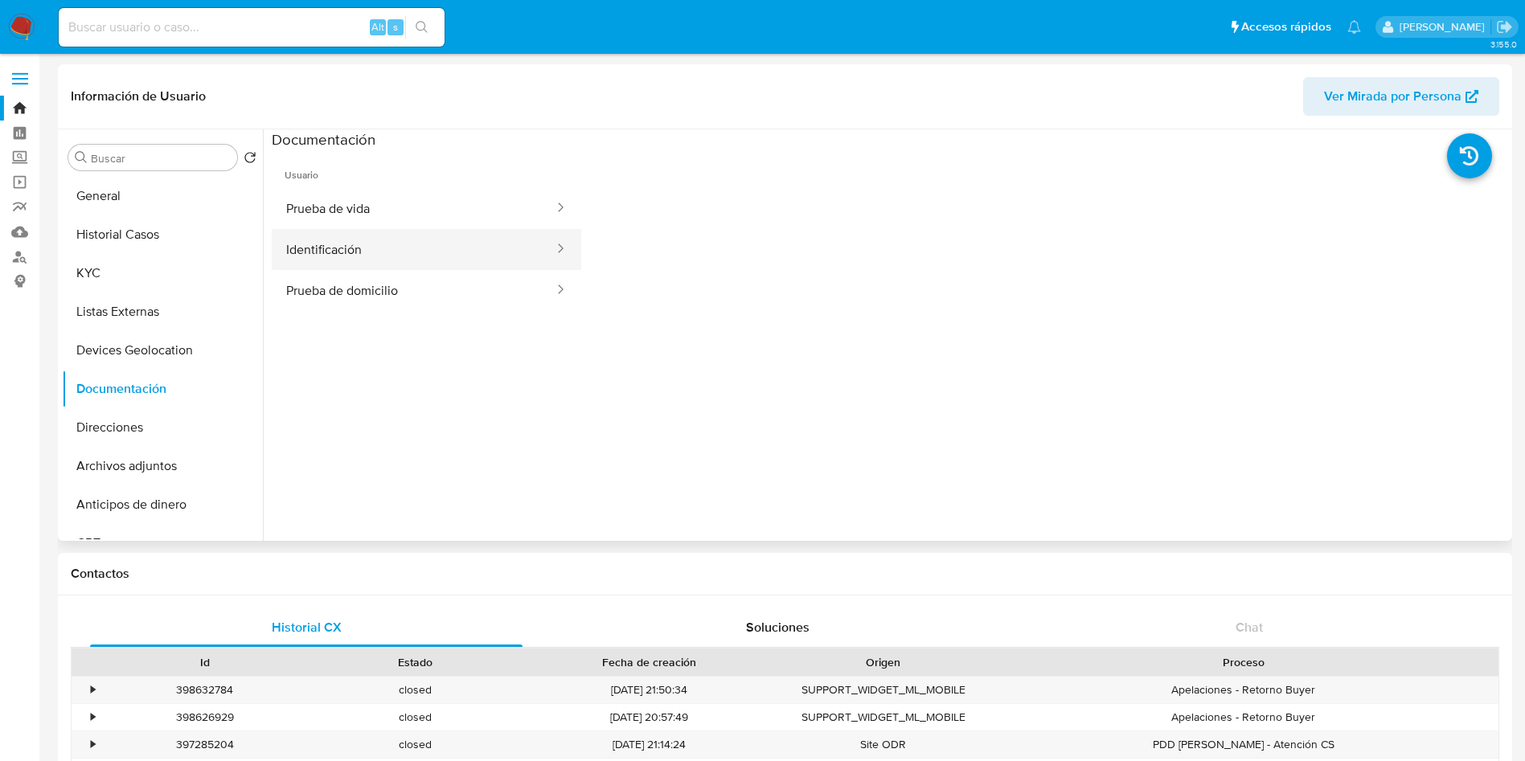
click at [410, 261] on button "Identificación" at bounding box center [414, 249] width 284 height 41
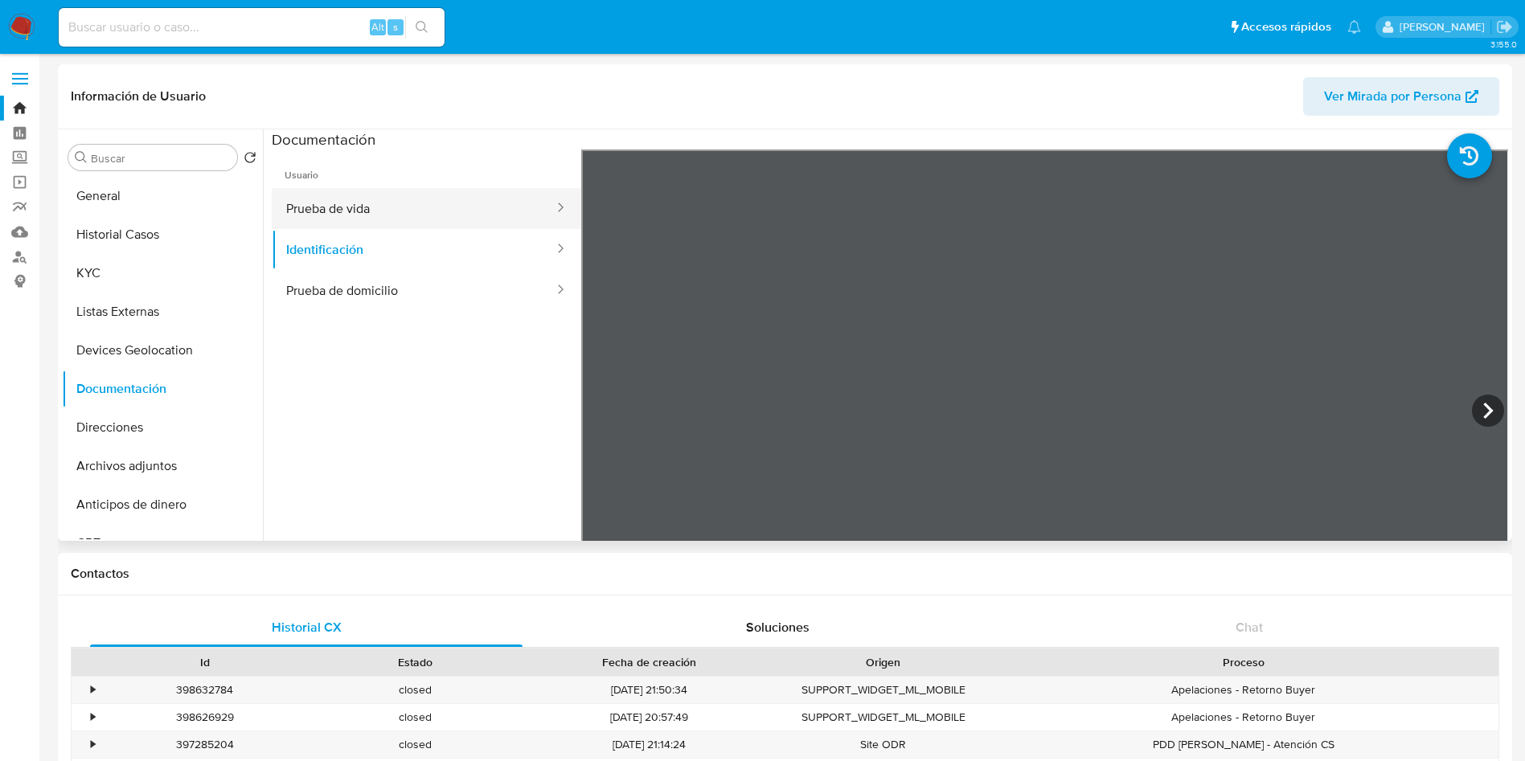
click at [323, 208] on button "Prueba de vida" at bounding box center [414, 208] width 284 height 41
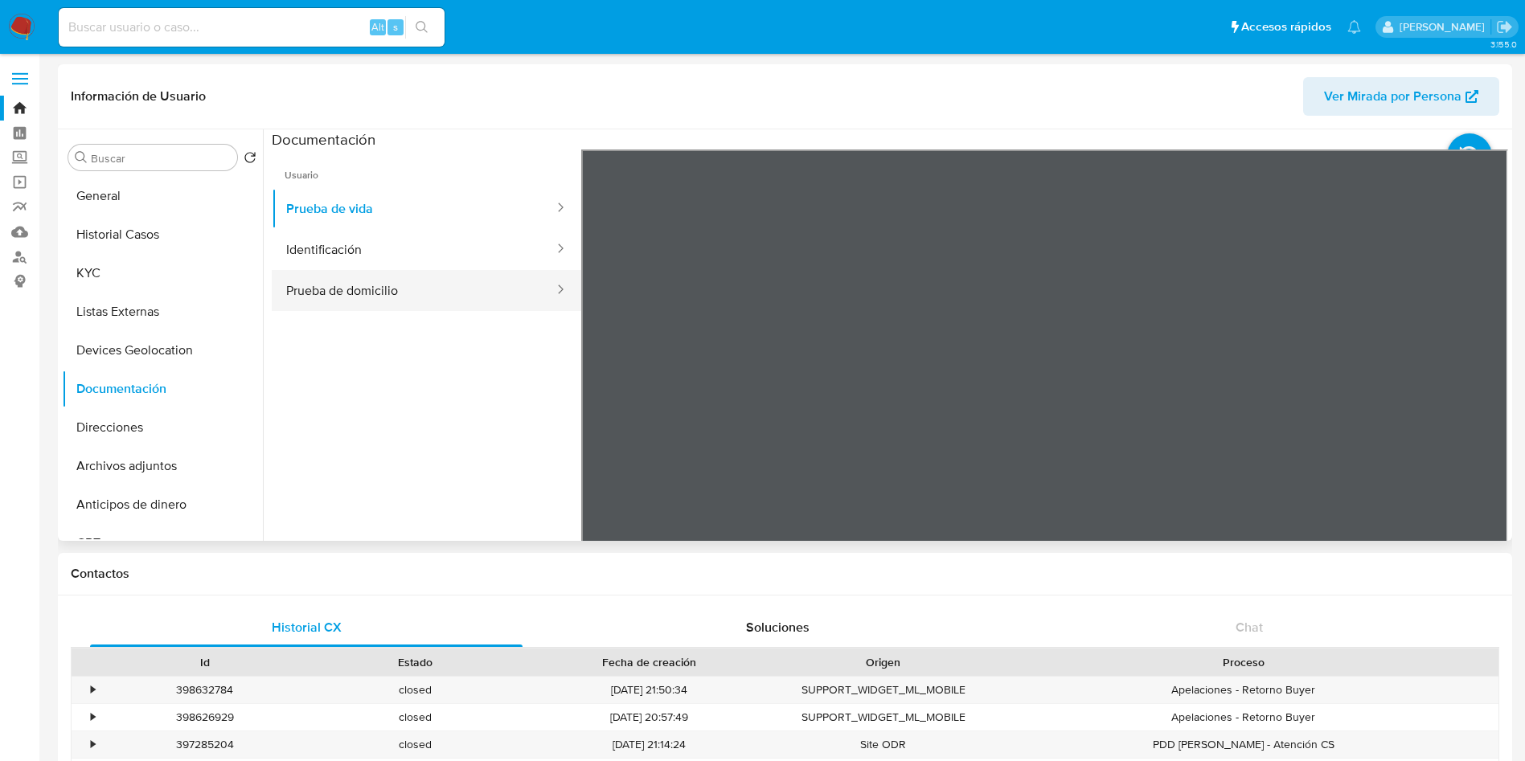
click at [360, 285] on button "Prueba de domicilio" at bounding box center [414, 290] width 284 height 41
click at [145, 418] on button "Direcciones" at bounding box center [156, 427] width 188 height 39
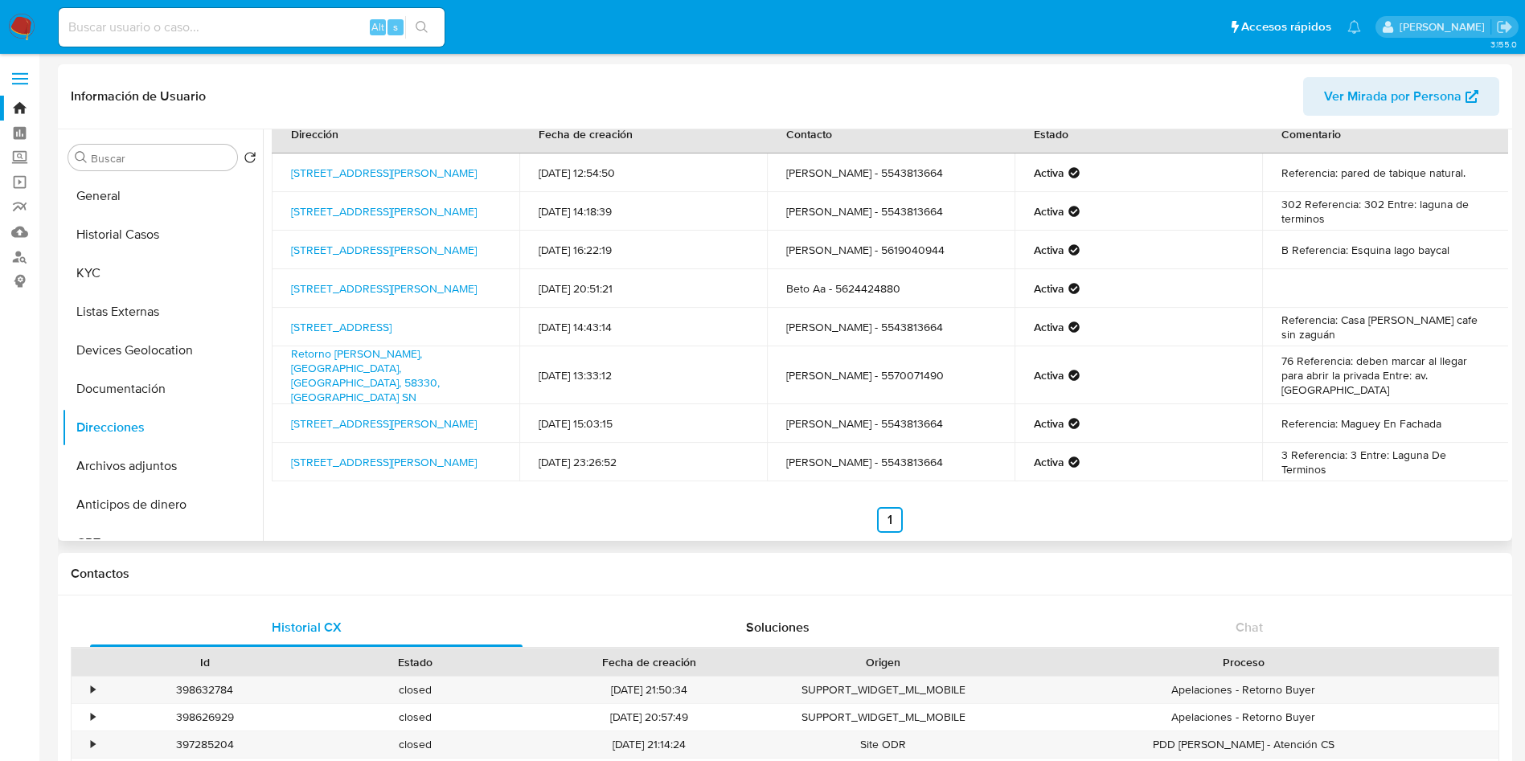
scroll to position [40, 0]
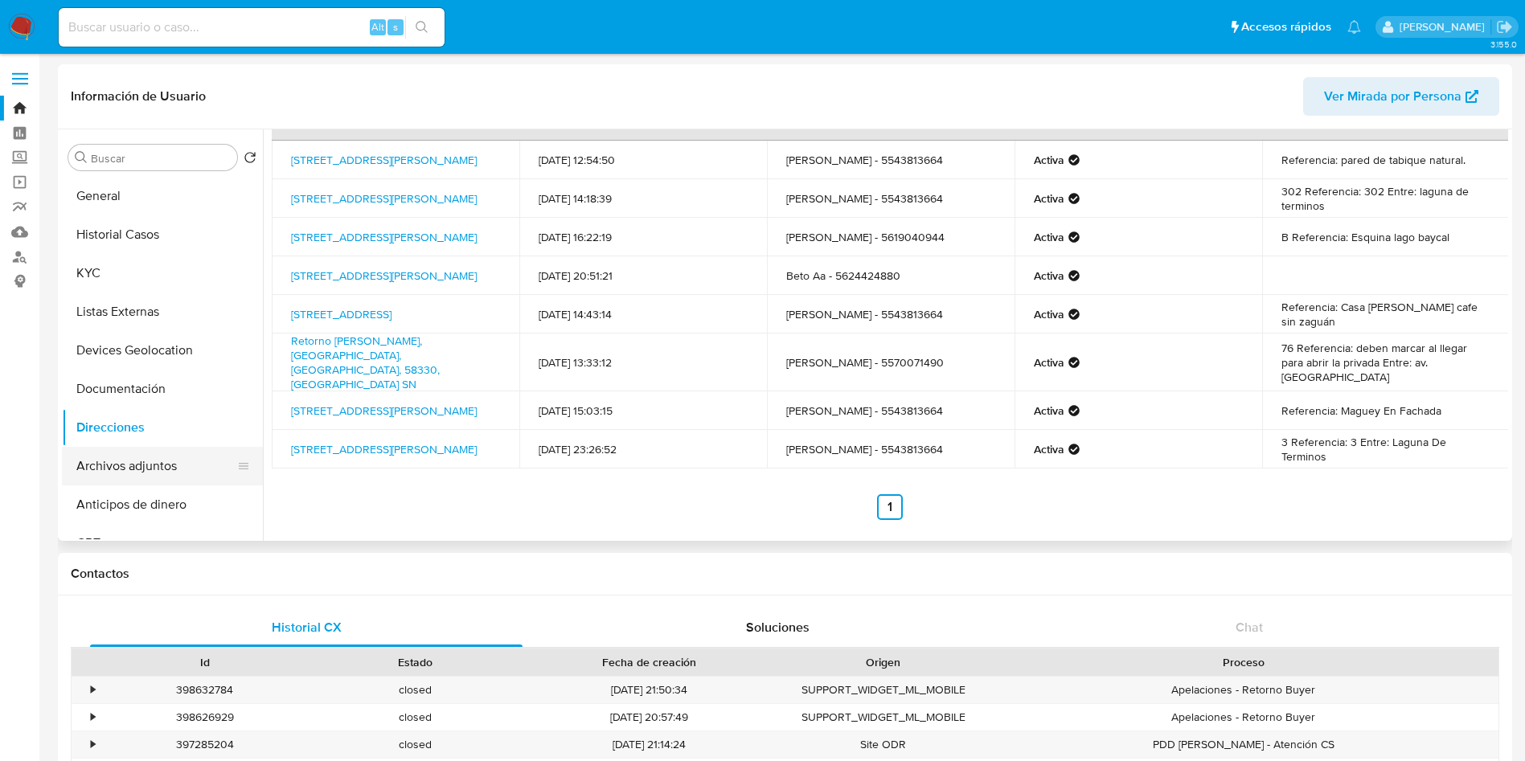
click at [135, 465] on button "Archivos adjuntos" at bounding box center [156, 466] width 188 height 39
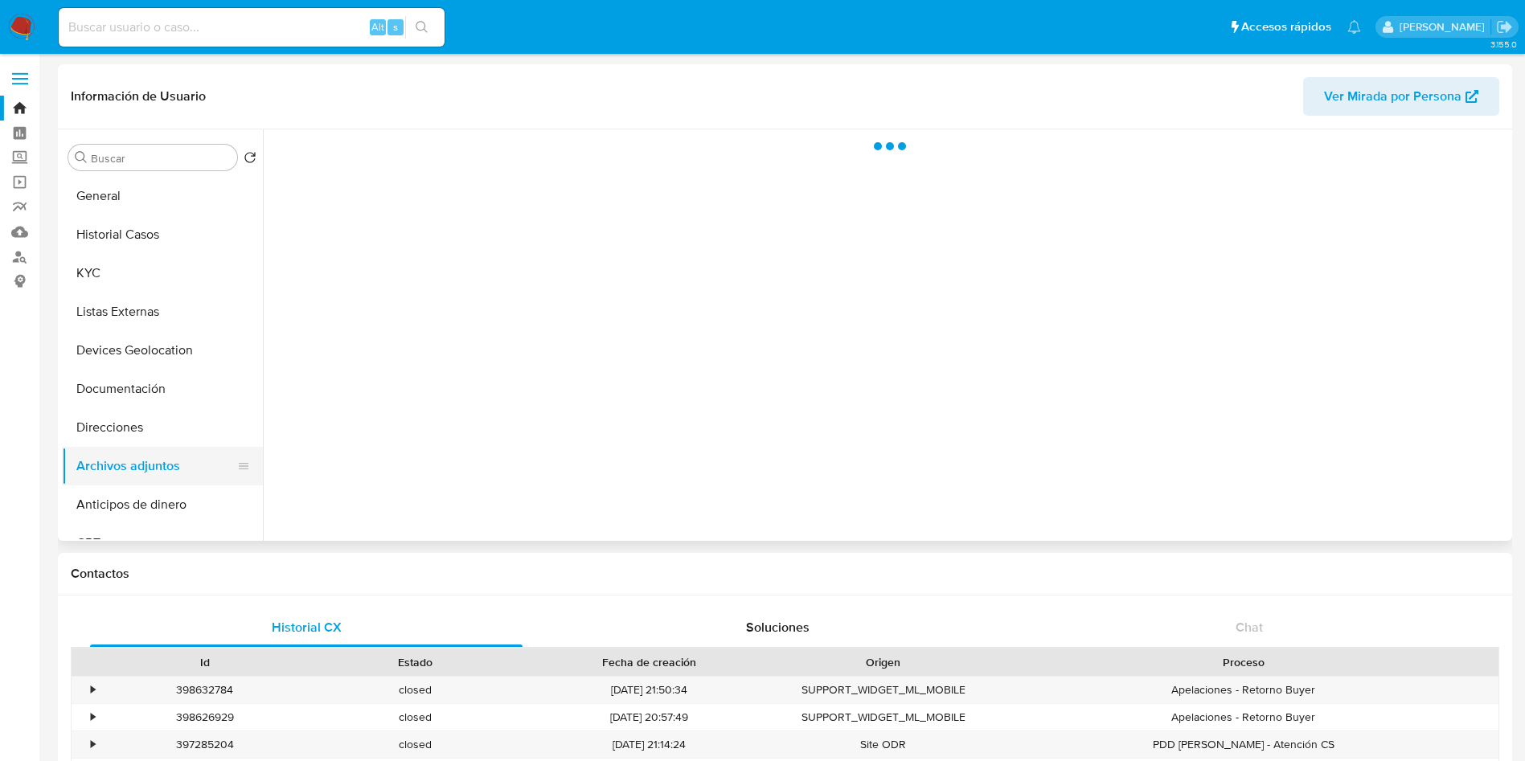
scroll to position [0, 0]
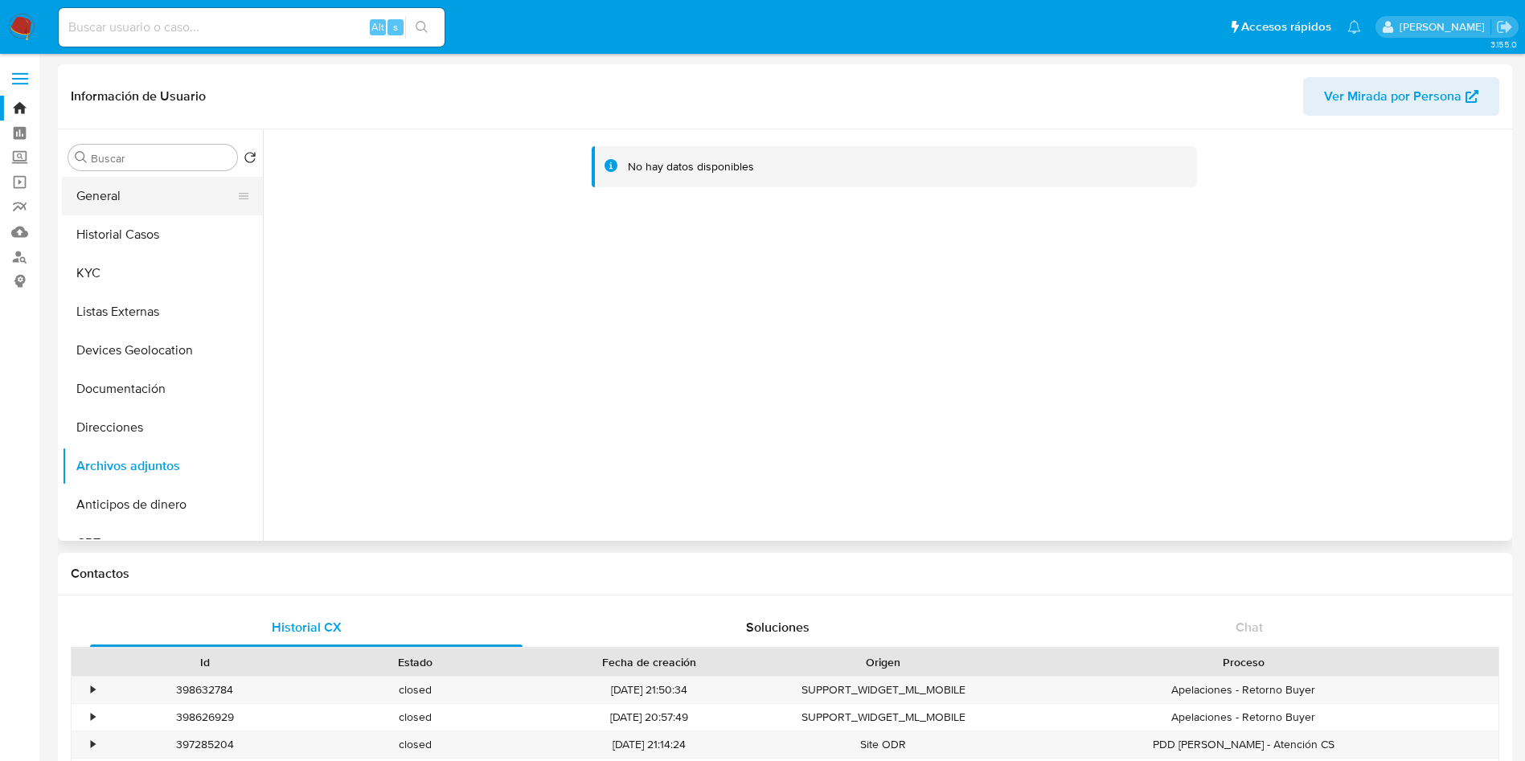
click at [115, 190] on button "General" at bounding box center [156, 196] width 188 height 39
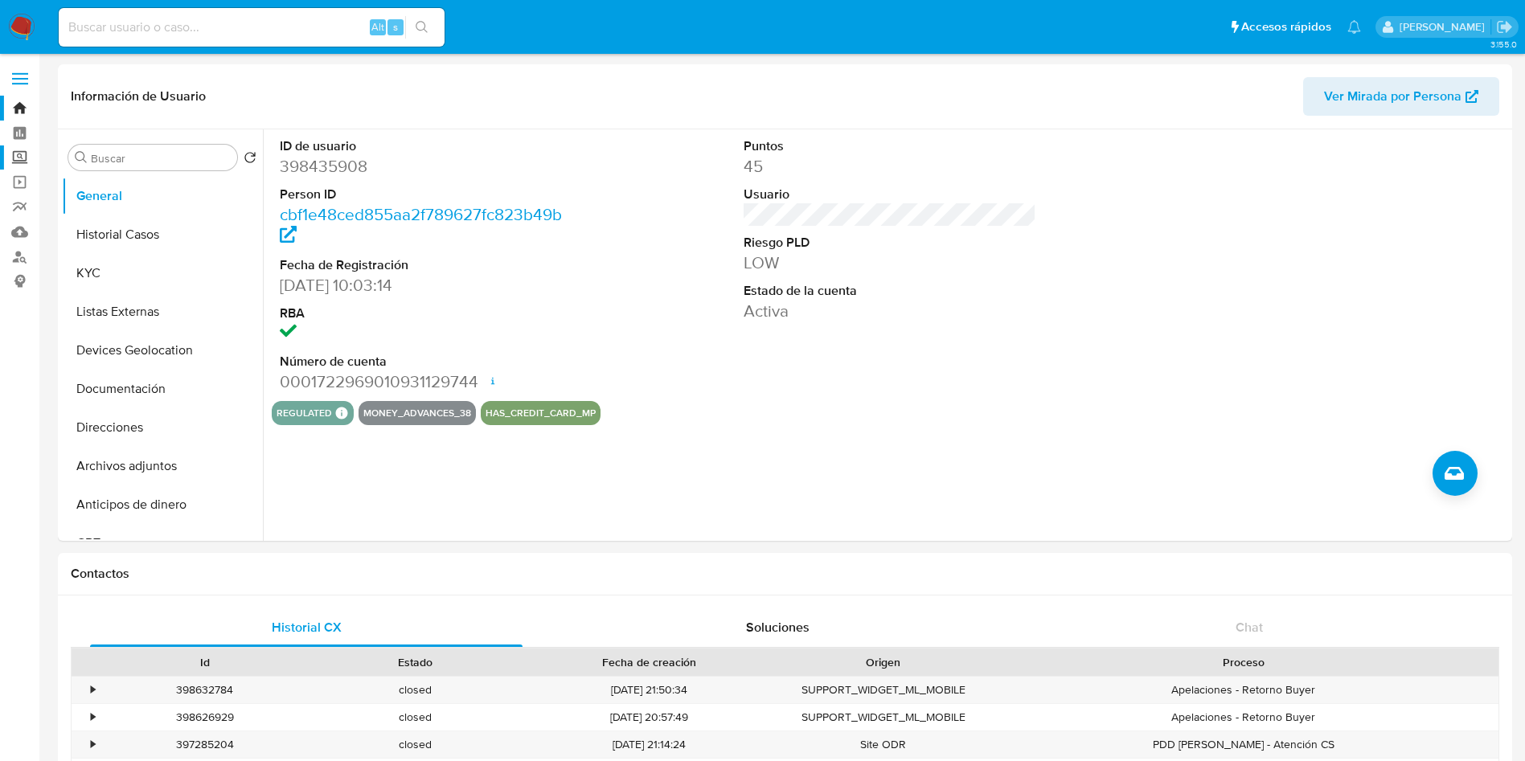
click at [8, 160] on label "Screening" at bounding box center [95, 158] width 191 height 25
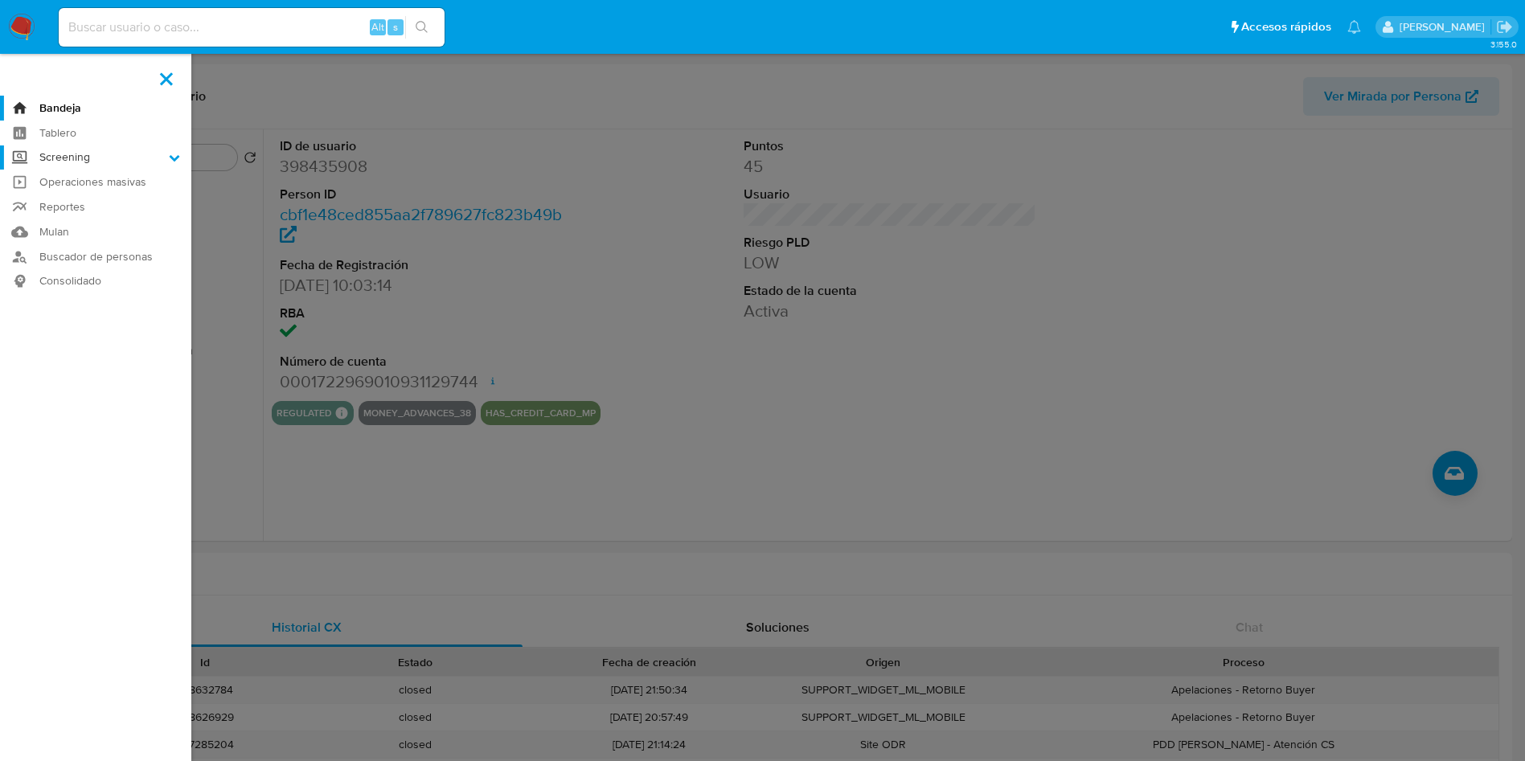
click at [0, 0] on input "Screening" at bounding box center [0, 0] width 0 height 0
click at [85, 221] on link "Herramientas" at bounding box center [95, 221] width 191 height 20
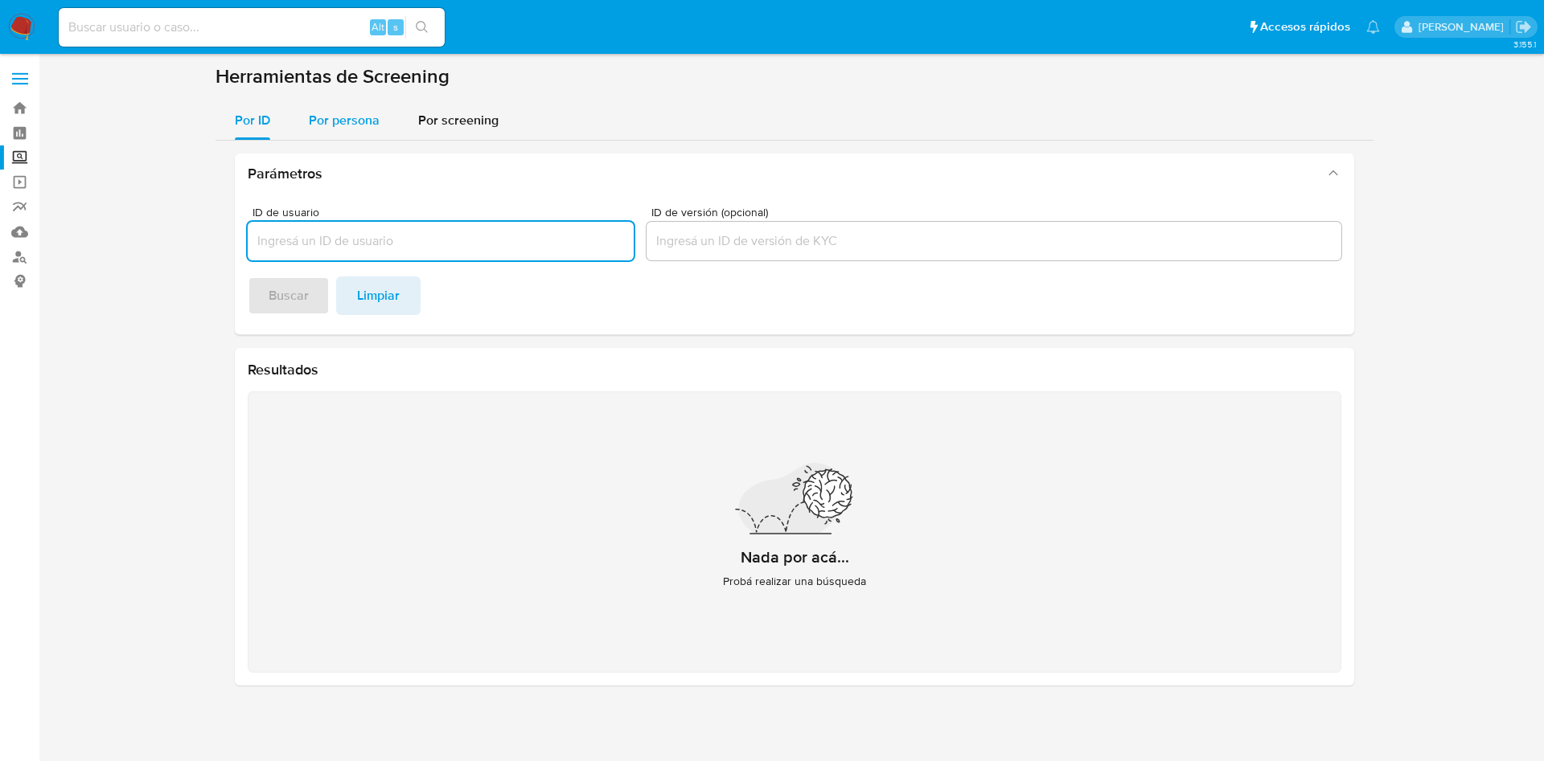
click at [358, 128] on span "Por persona" at bounding box center [344, 120] width 71 height 18
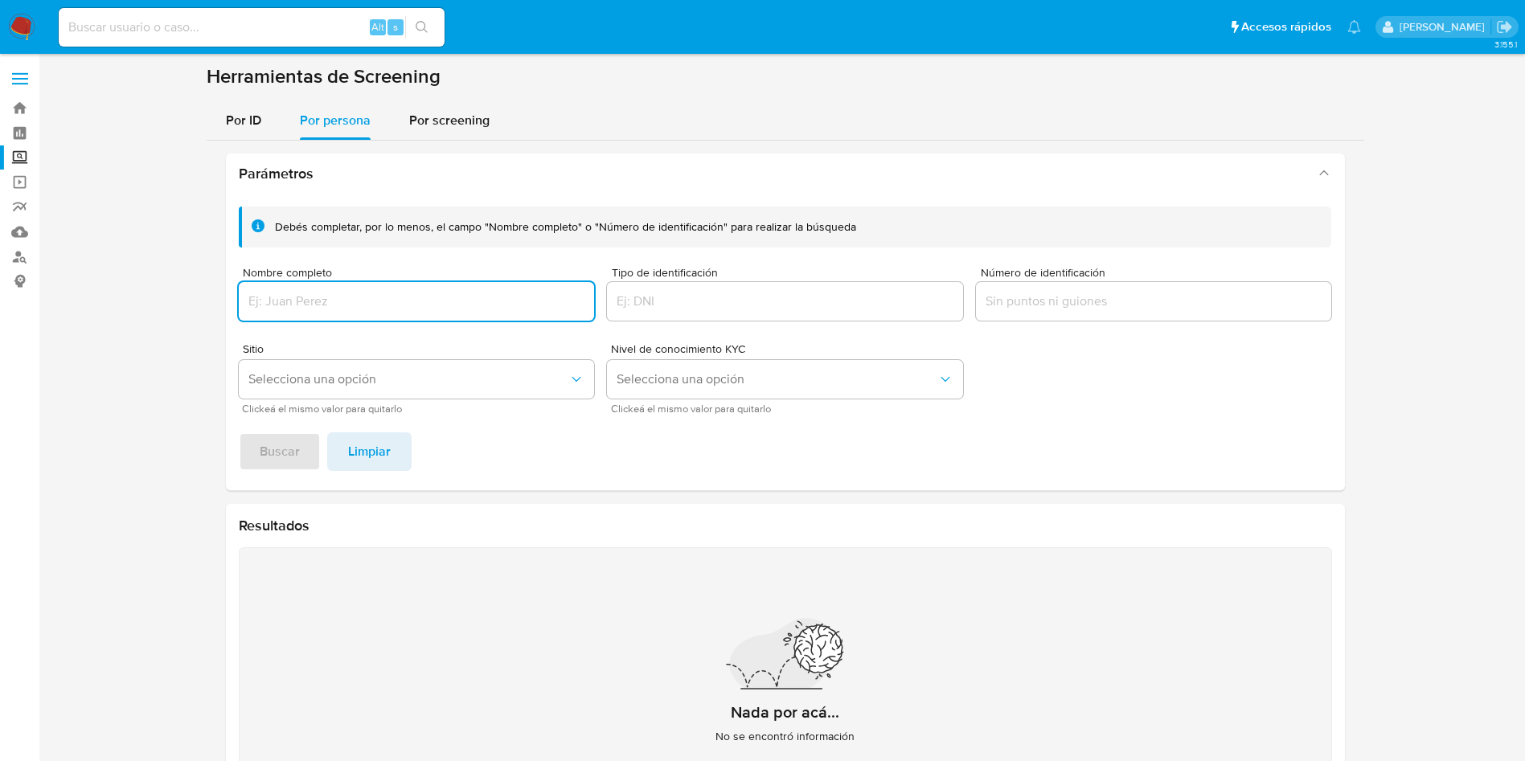
click at [400, 309] on input "Nombre completo" at bounding box center [417, 301] width 356 height 21
type input "[PERSON_NAME] [PERSON_NAME]"
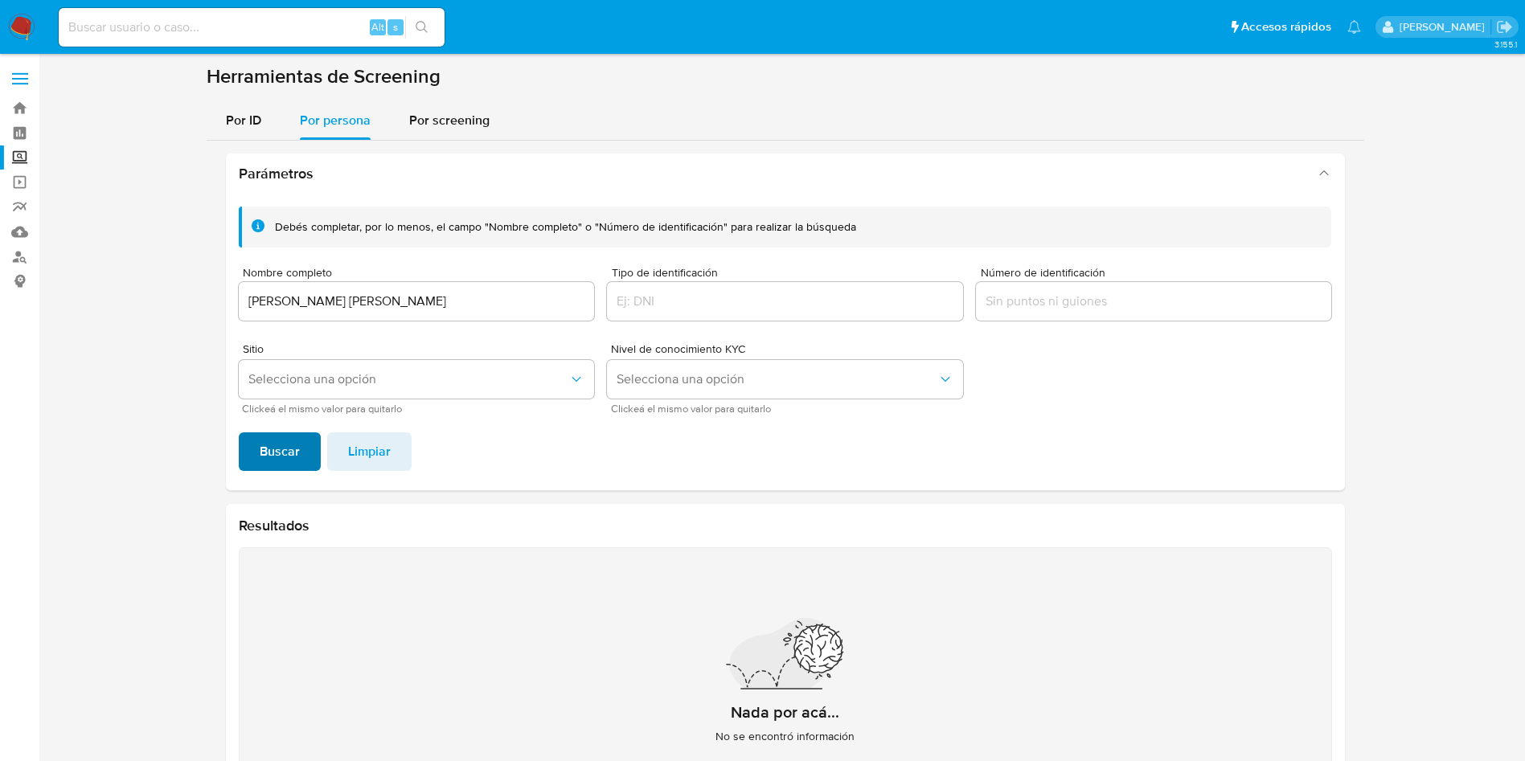
click at [283, 458] on span "Buscar" at bounding box center [280, 451] width 40 height 35
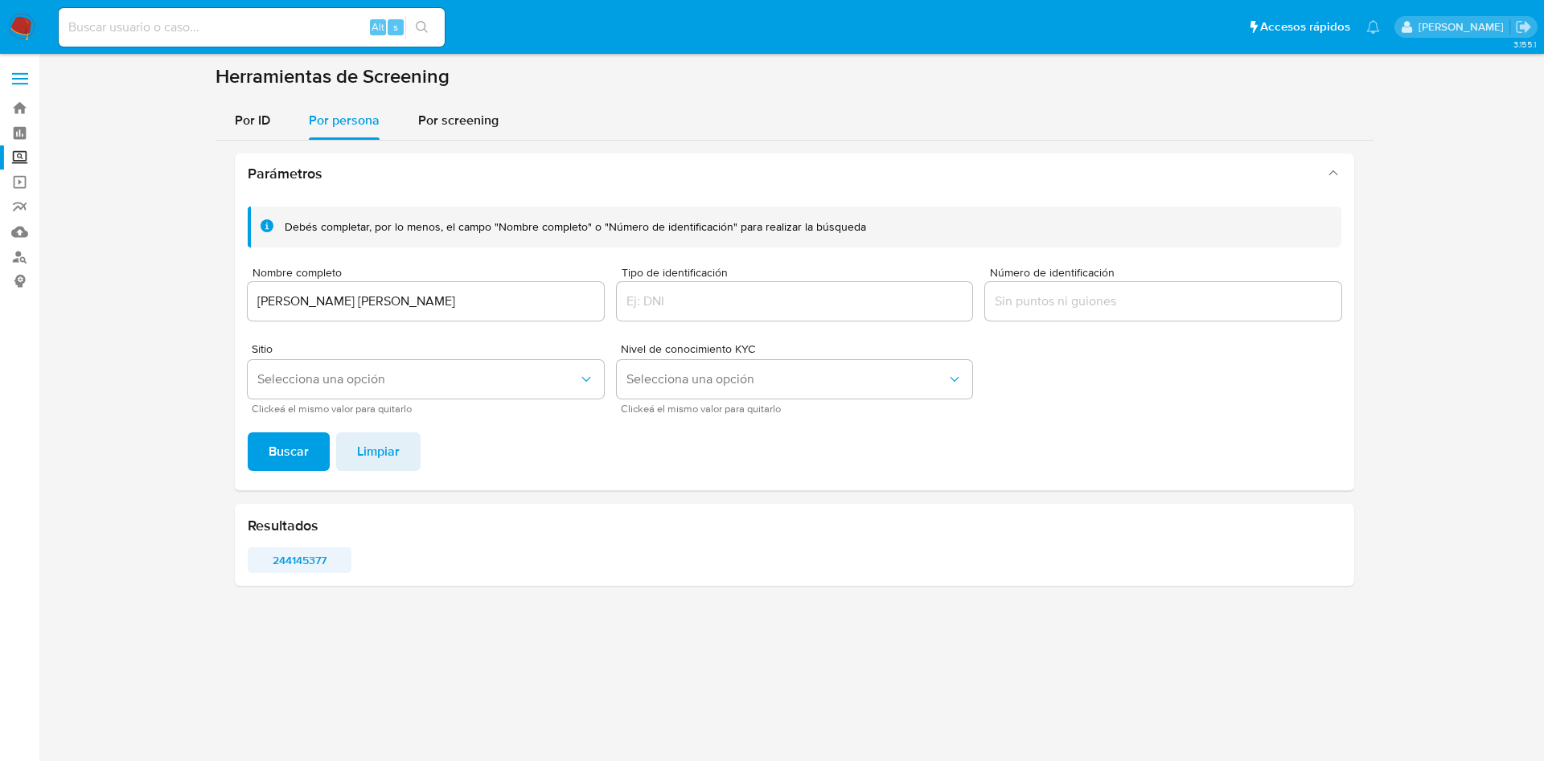
click at [297, 554] on span "244145377" at bounding box center [299, 560] width 81 height 23
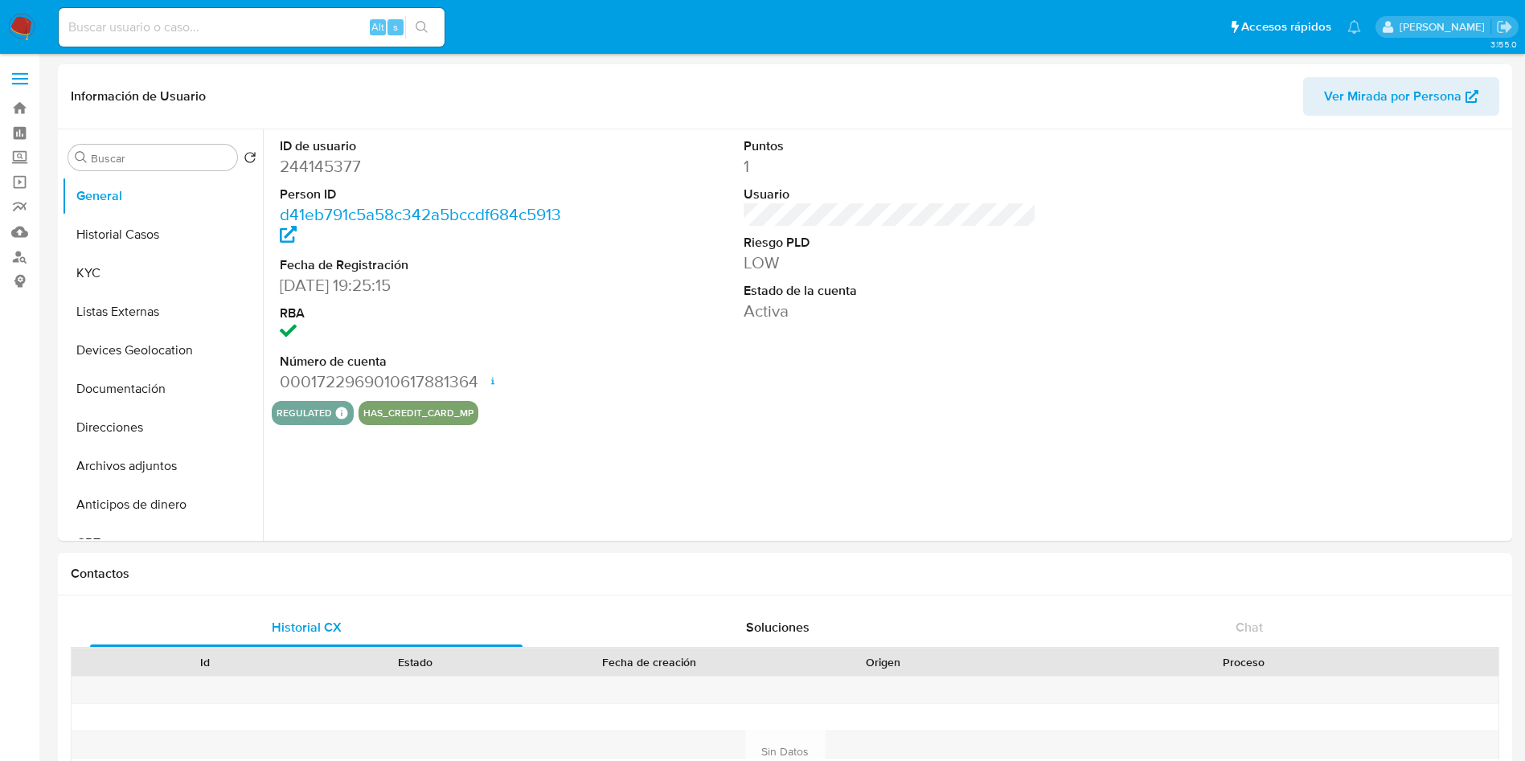
select select "10"
click at [150, 230] on button "Historial Casos" at bounding box center [156, 234] width 188 height 39
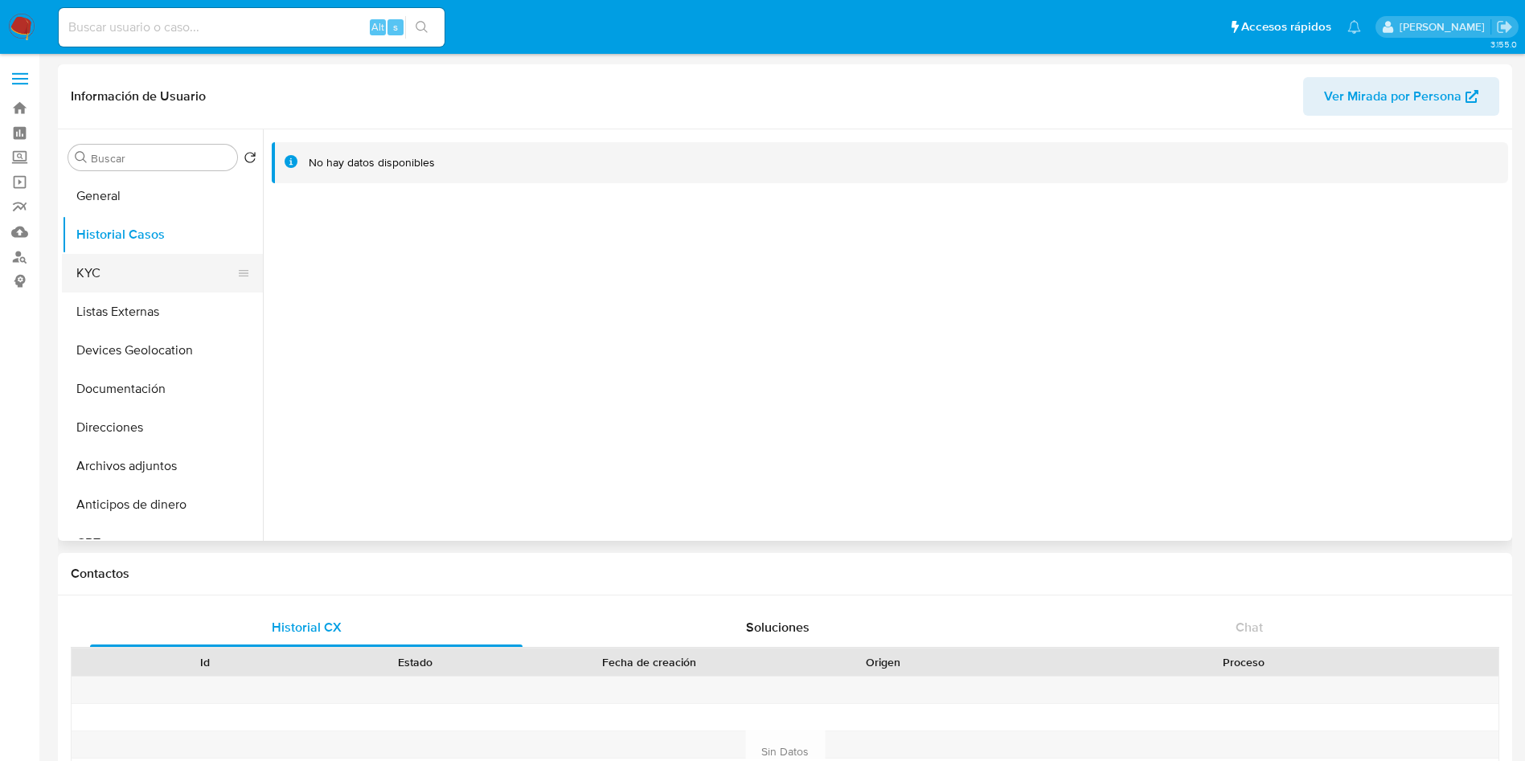
click at [117, 278] on button "KYC" at bounding box center [156, 273] width 188 height 39
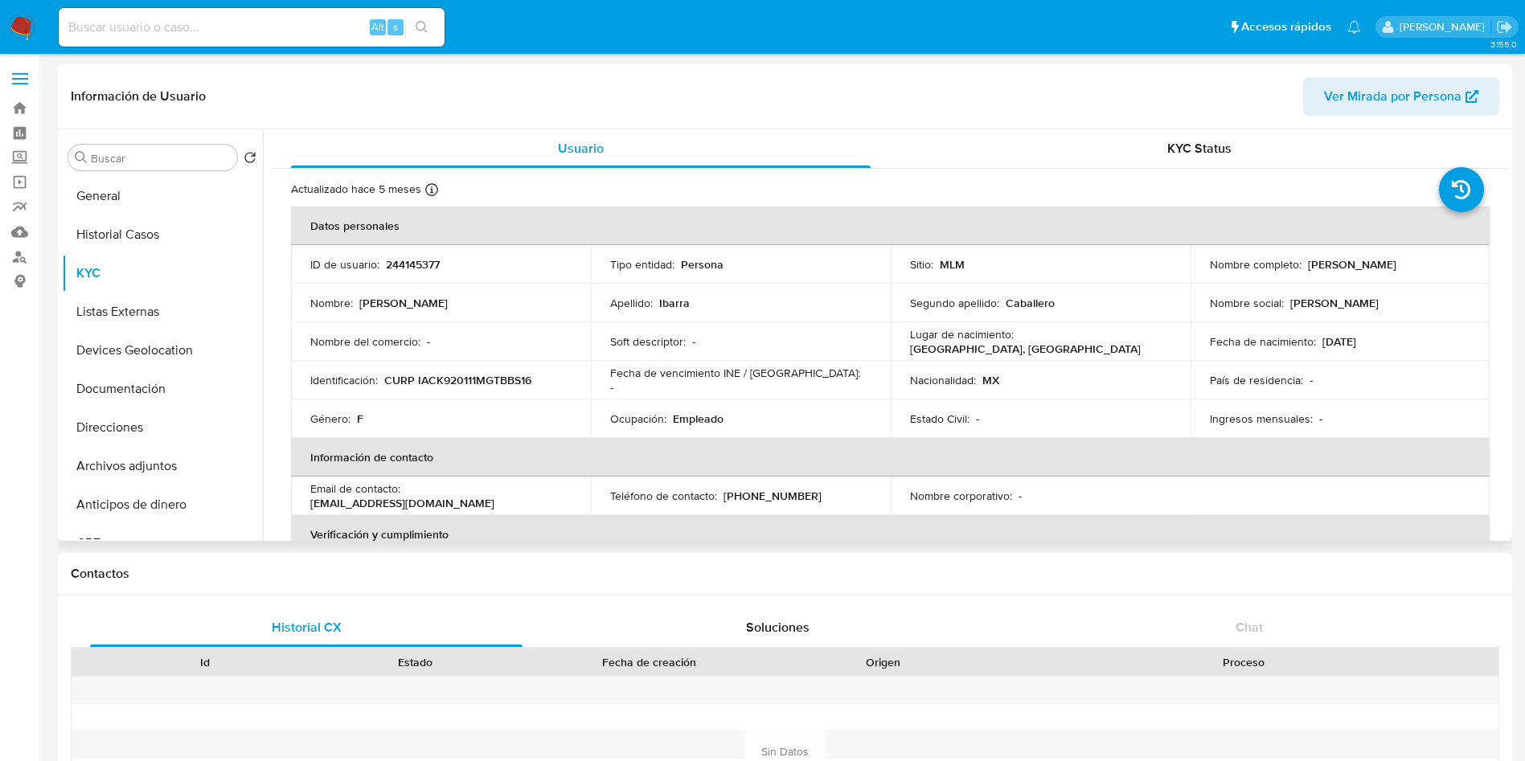
click at [709, 412] on p "Empleado" at bounding box center [698, 419] width 51 height 14
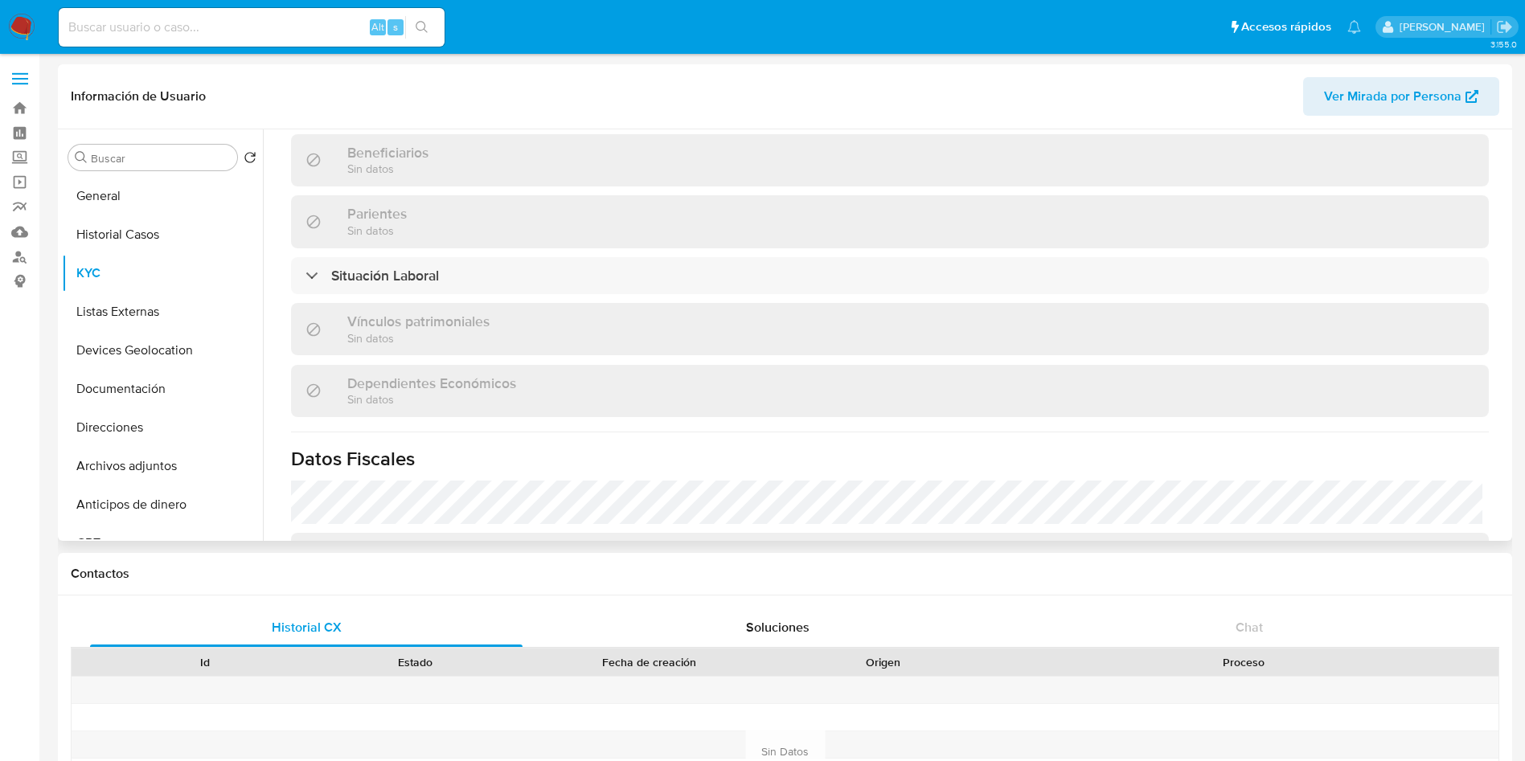
scroll to position [760, 0]
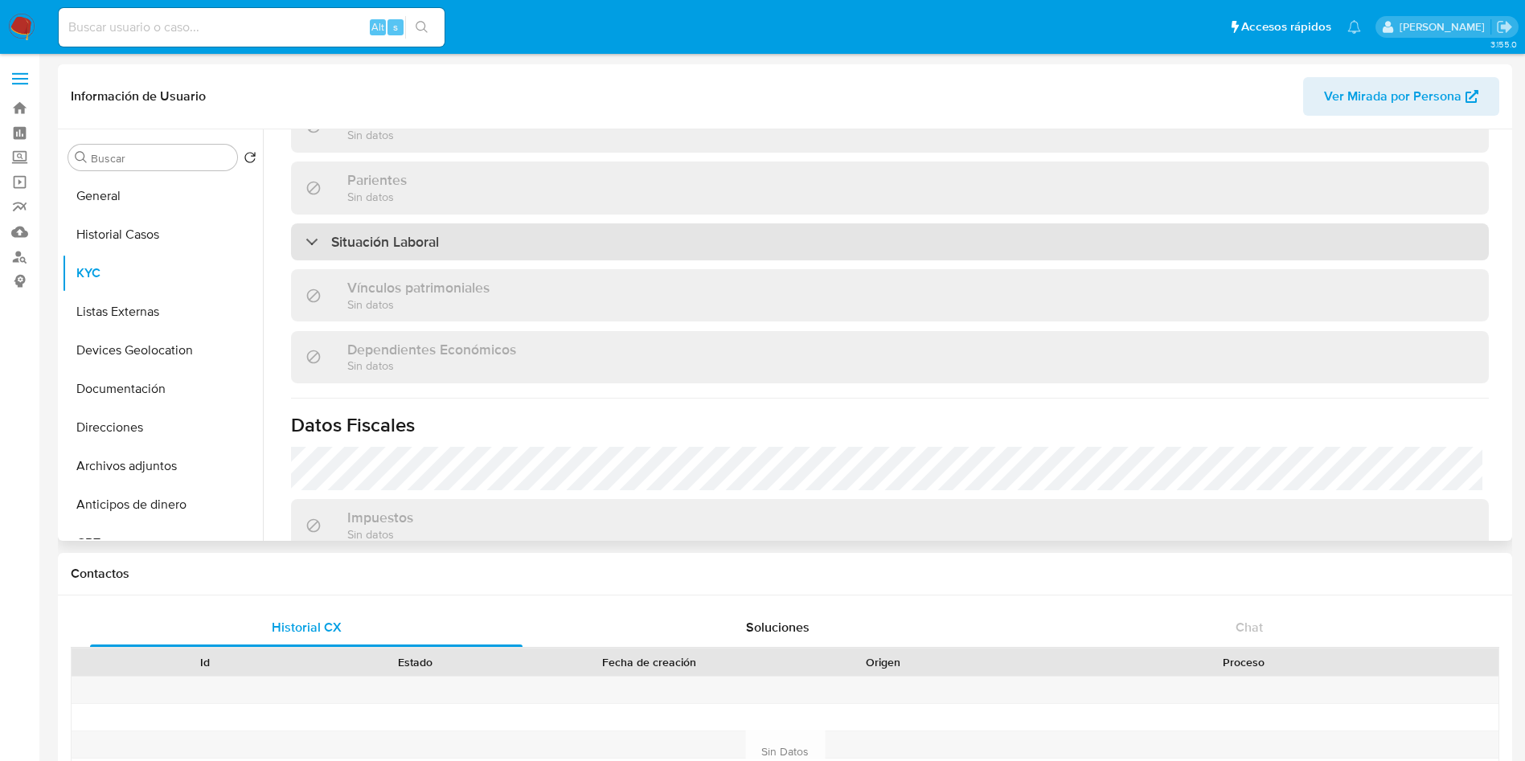
click at [581, 252] on div "Situación Laboral" at bounding box center [890, 242] width 1198 height 37
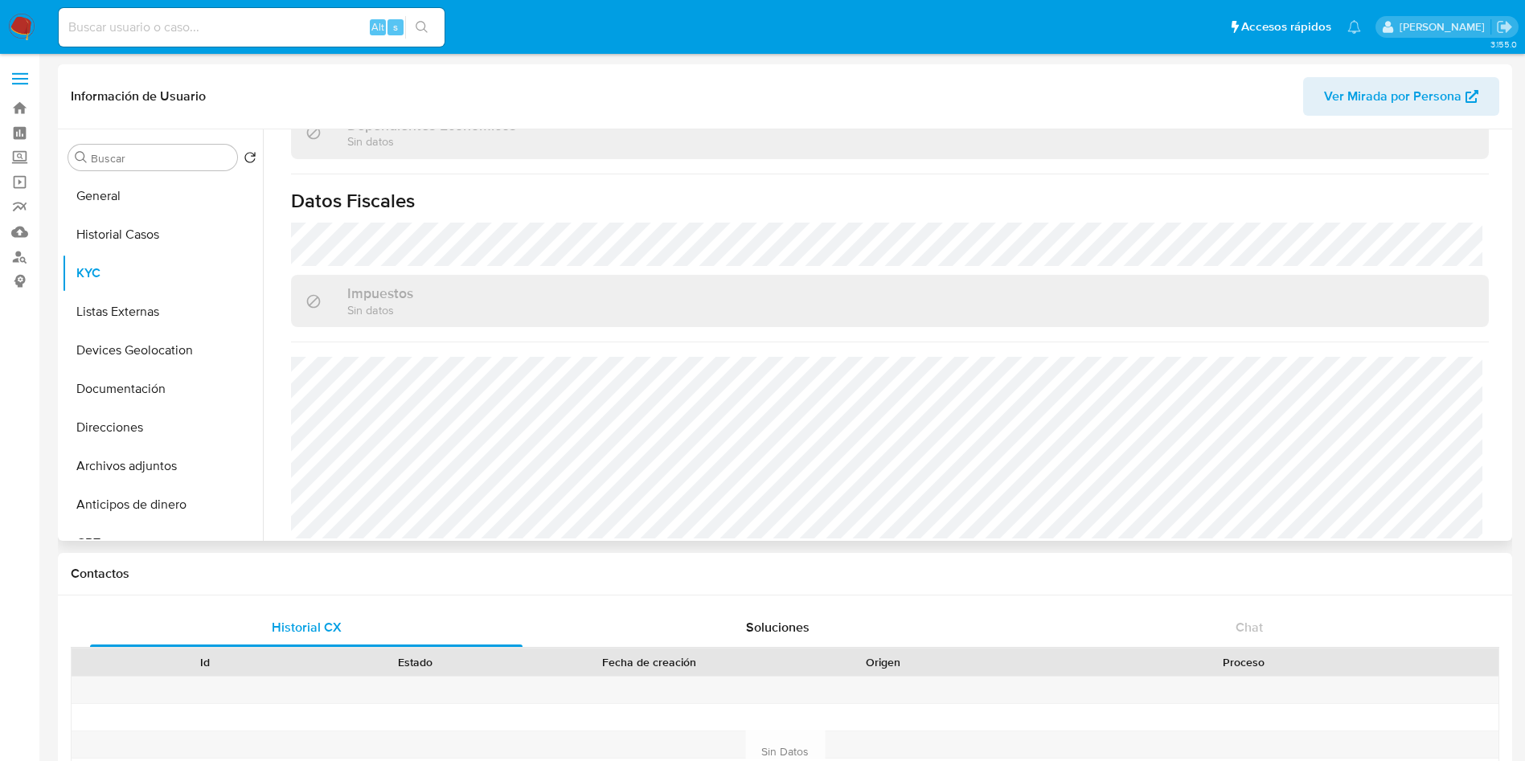
scroll to position [1228, 0]
click at [148, 302] on button "Listas Externas" at bounding box center [156, 312] width 188 height 39
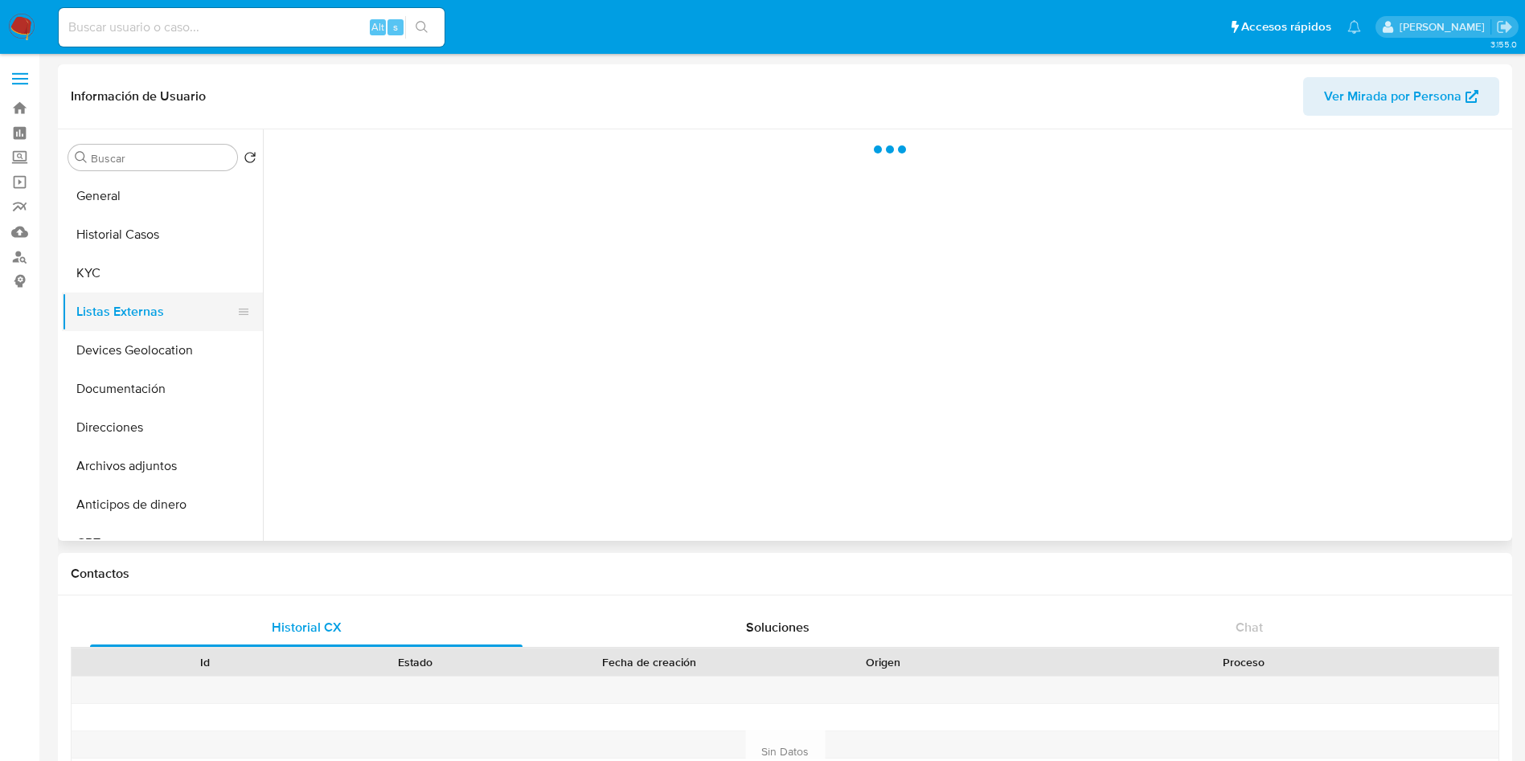
scroll to position [0, 0]
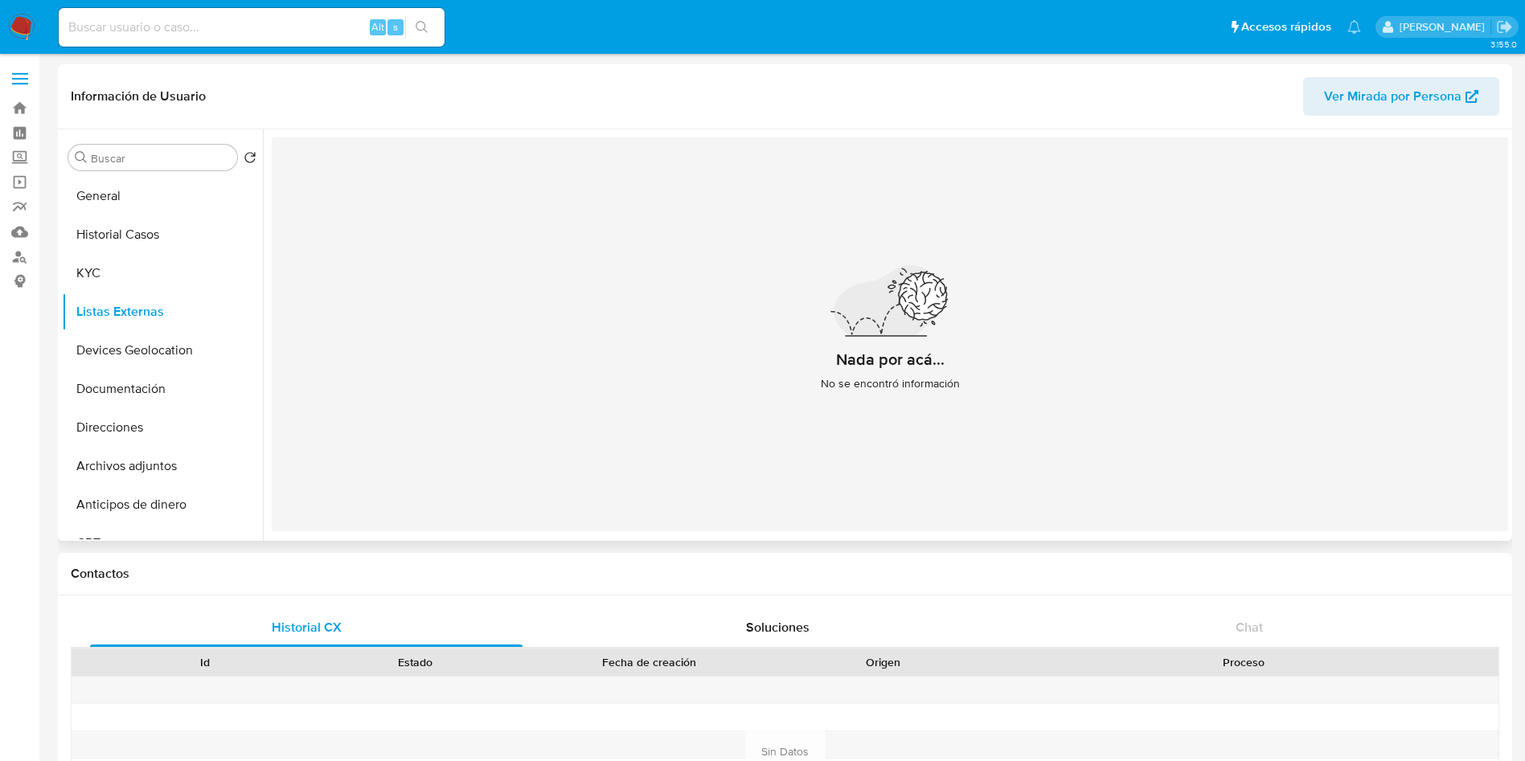
click at [1065, 408] on div "Nada por acá... No se encontró información" at bounding box center [890, 335] width 1237 height 394
click at [124, 341] on button "Devices Geolocation" at bounding box center [156, 350] width 188 height 39
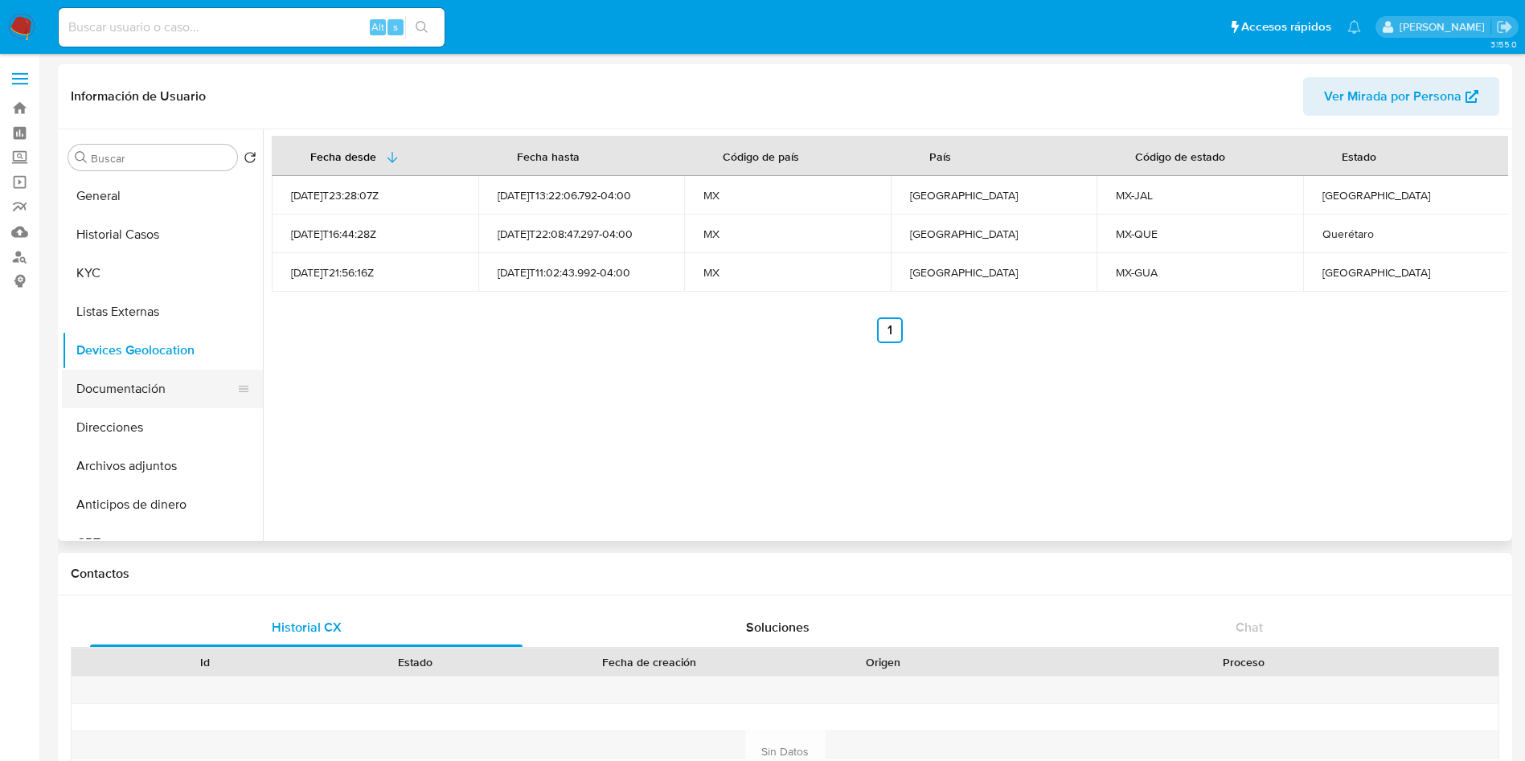
click at [109, 381] on button "Documentación" at bounding box center [156, 389] width 188 height 39
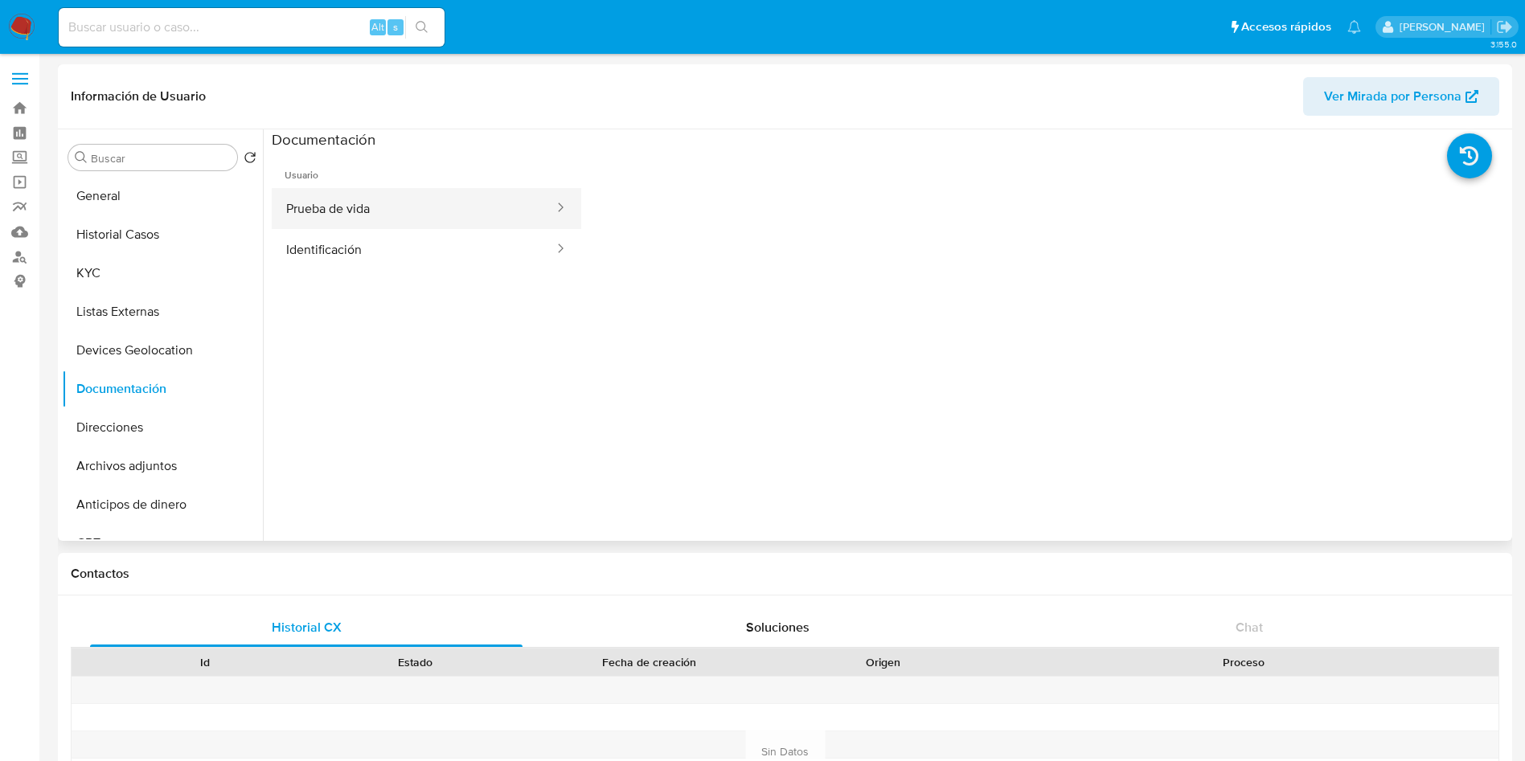
click at [367, 224] on button "Prueba de vida" at bounding box center [414, 208] width 284 height 41
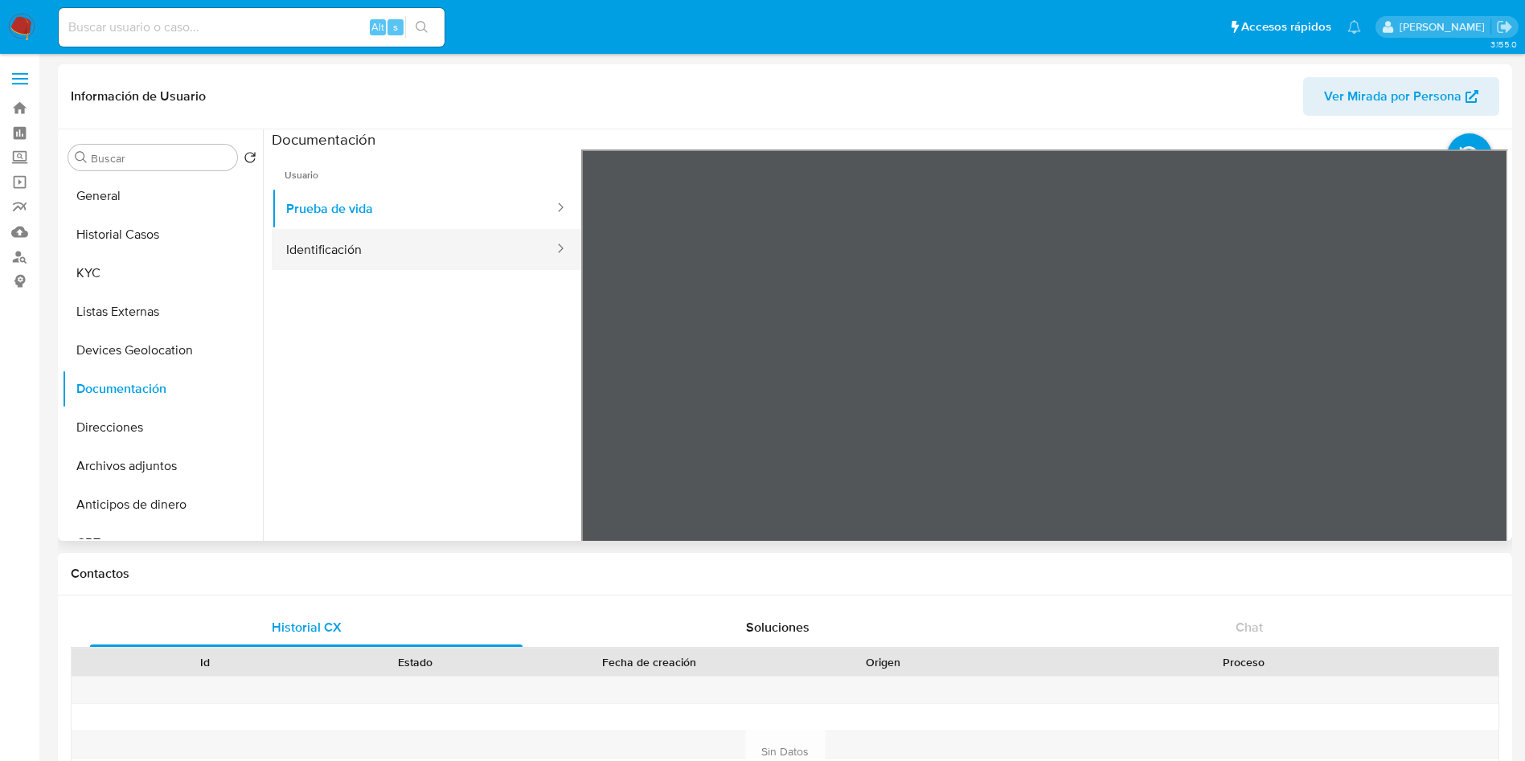
click at [355, 233] on button "Identificación" at bounding box center [414, 249] width 284 height 41
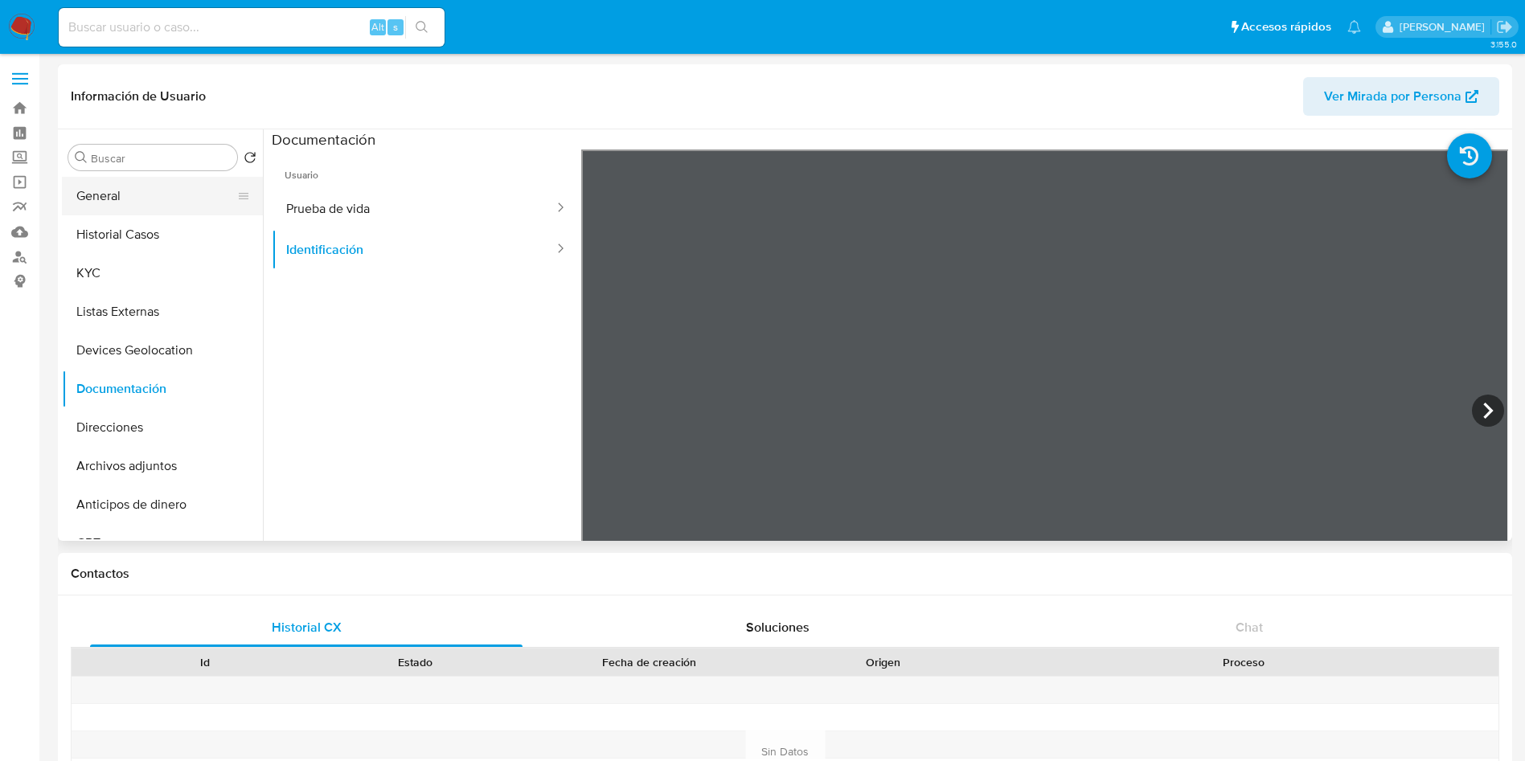
click at [130, 206] on button "General" at bounding box center [156, 196] width 188 height 39
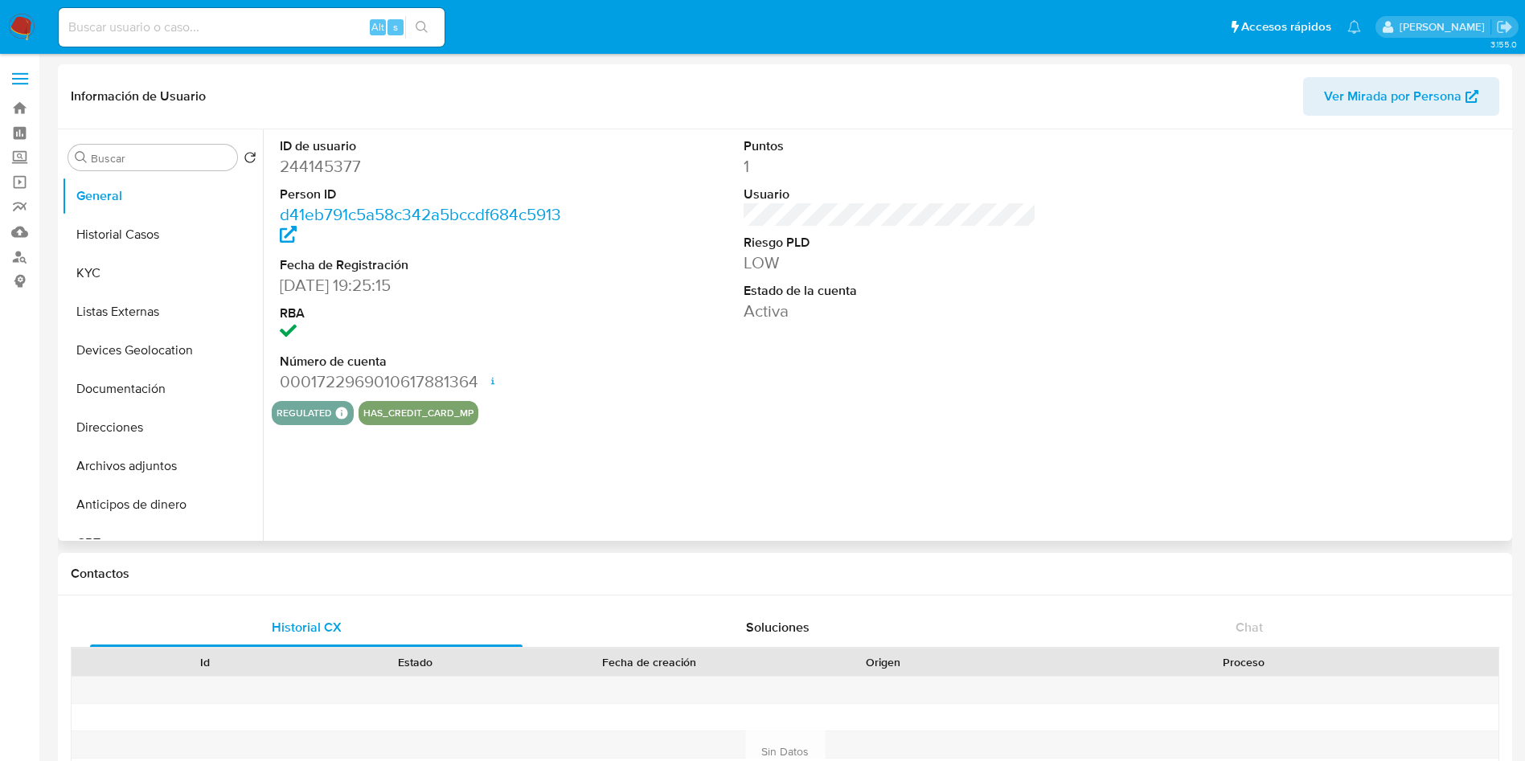
click at [324, 165] on dd "244145377" at bounding box center [426, 166] width 293 height 23
copy dd "244145377"
select select "10"
click at [655, 412] on div "has_credit_card_mp regulated Regulated MLM IFPE Evaluation Result COMPLIES User…" at bounding box center [890, 413] width 1237 height 24
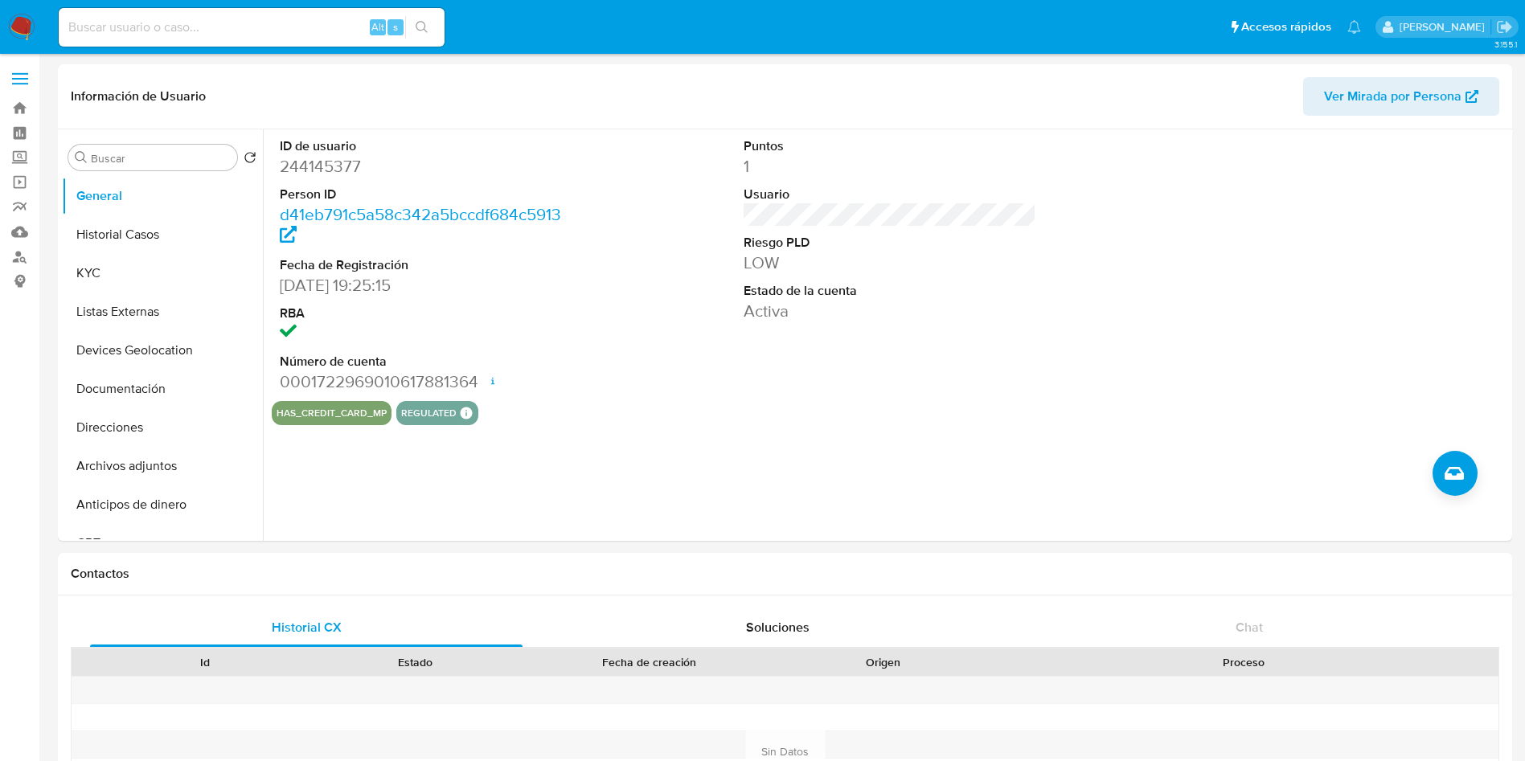
click at [19, 22] on img at bounding box center [21, 27] width 27 height 27
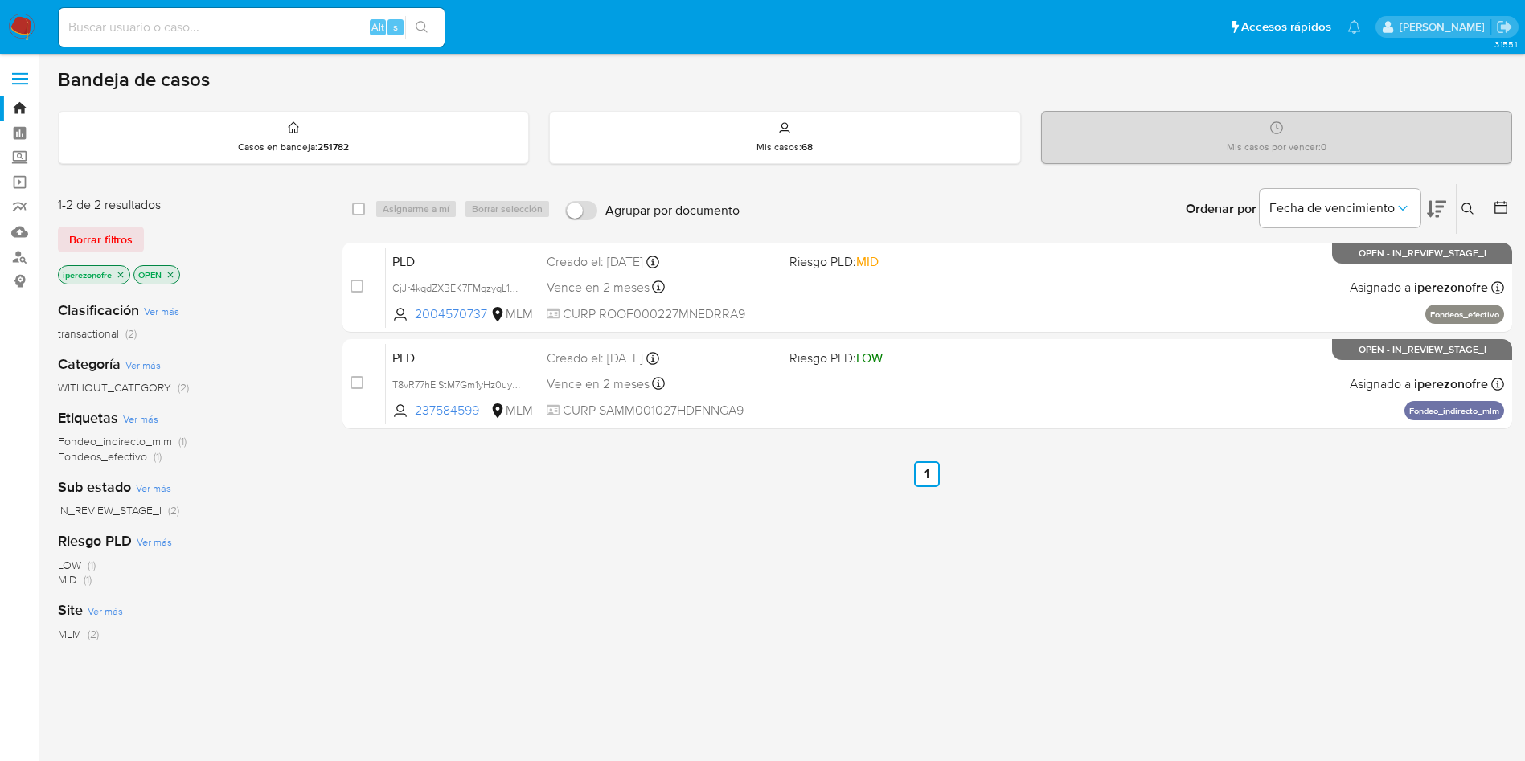
click at [1470, 203] on icon at bounding box center [1468, 209] width 13 height 13
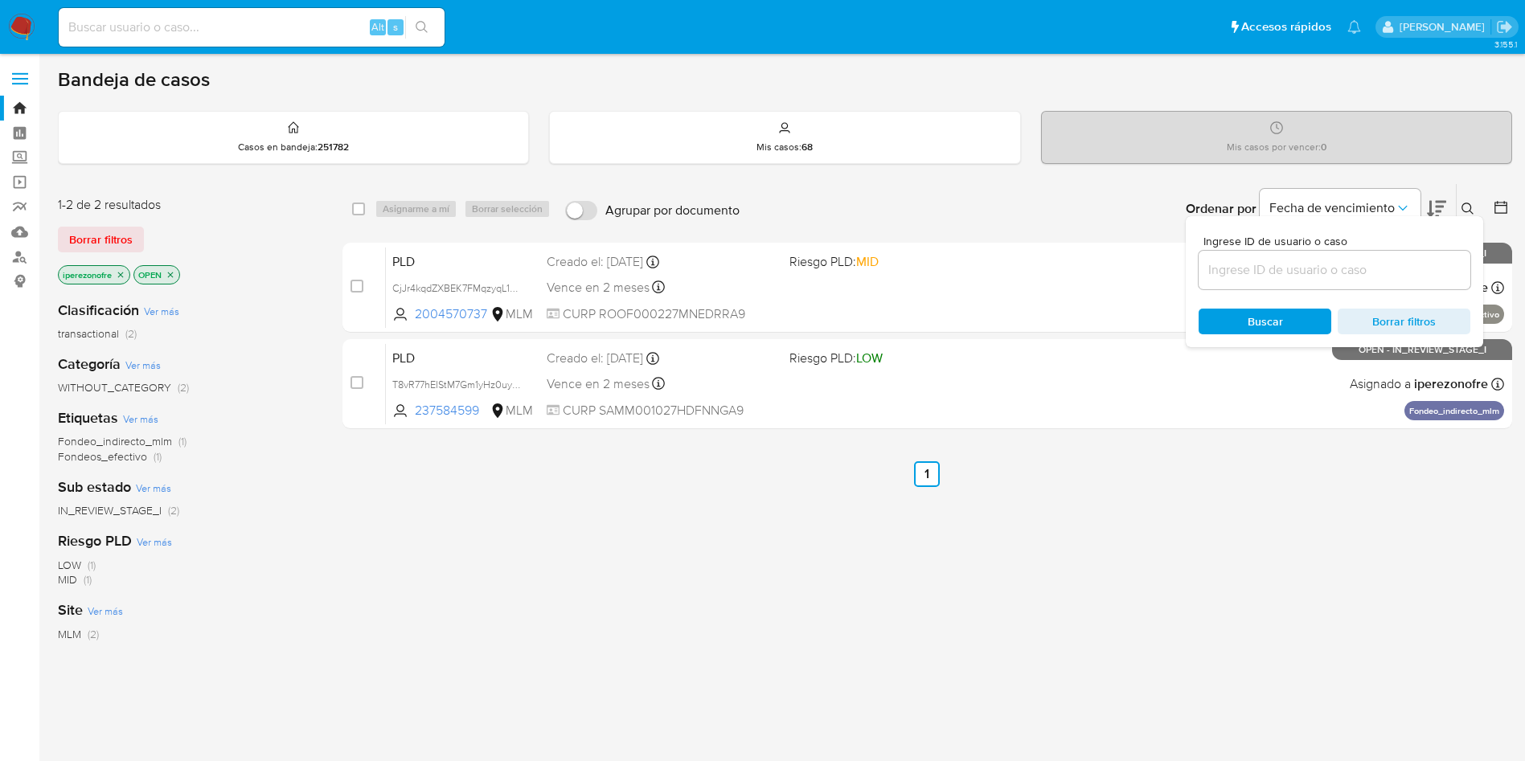
click at [1320, 252] on div at bounding box center [1335, 270] width 272 height 39
click at [1317, 279] on input at bounding box center [1335, 270] width 272 height 21
paste input "196101819"
type input "196101819"
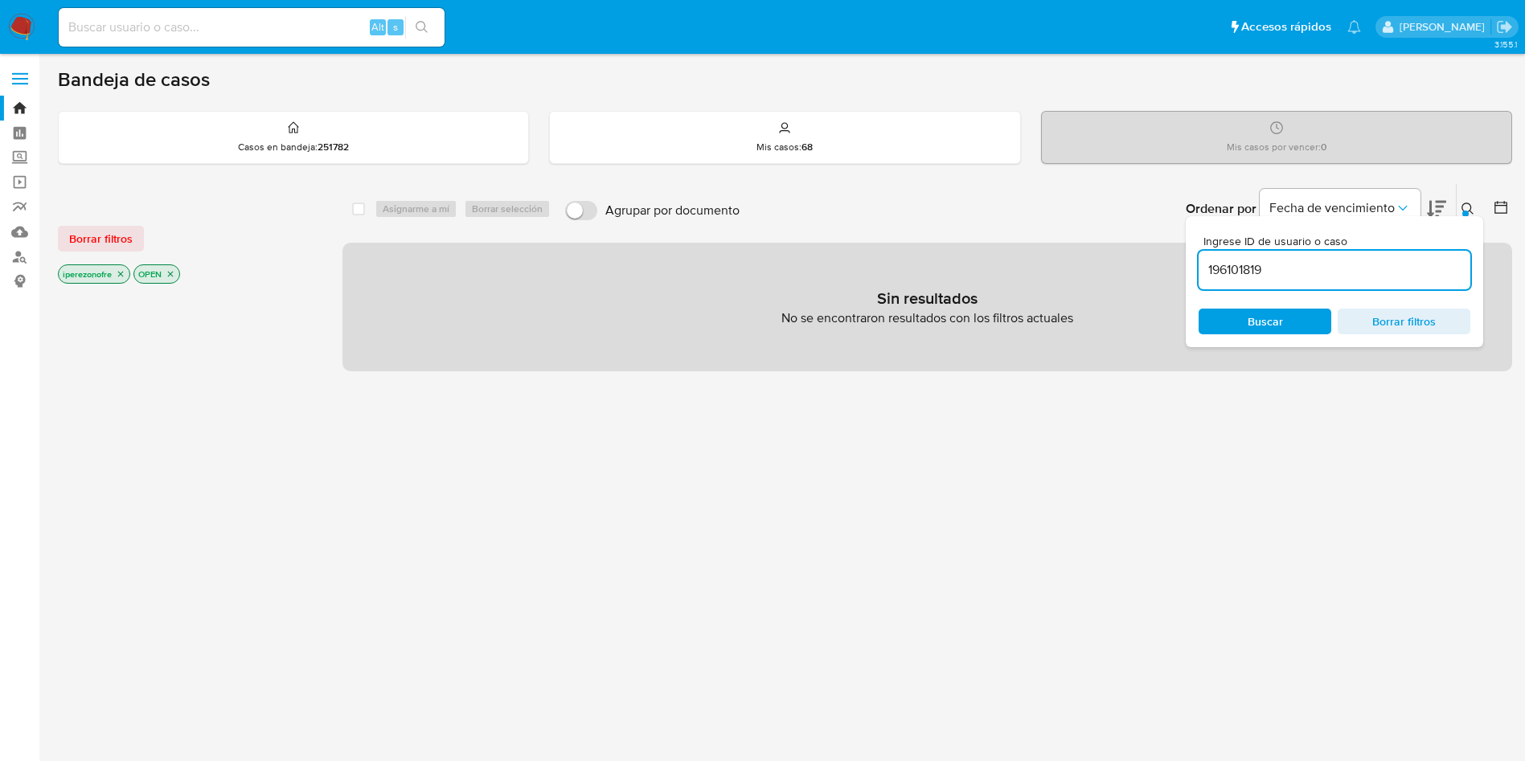
click at [1258, 315] on span "Buscar" at bounding box center [1265, 322] width 35 height 26
click at [170, 273] on icon "close-filter" at bounding box center [171, 275] width 6 height 6
click at [125, 273] on icon "close-filter" at bounding box center [121, 274] width 10 height 10
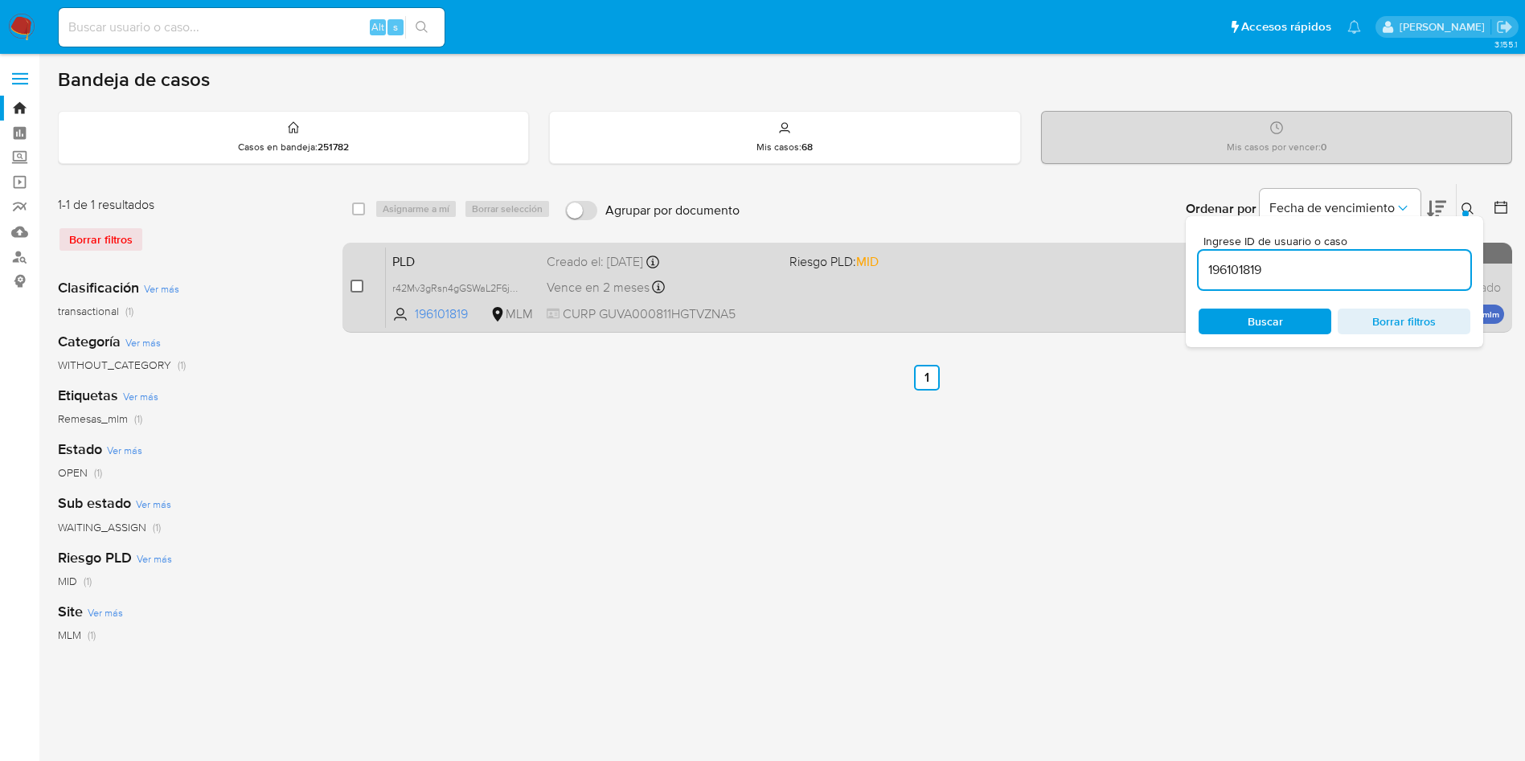
click at [356, 283] on input "checkbox" at bounding box center [357, 286] width 13 height 13
checkbox input "true"
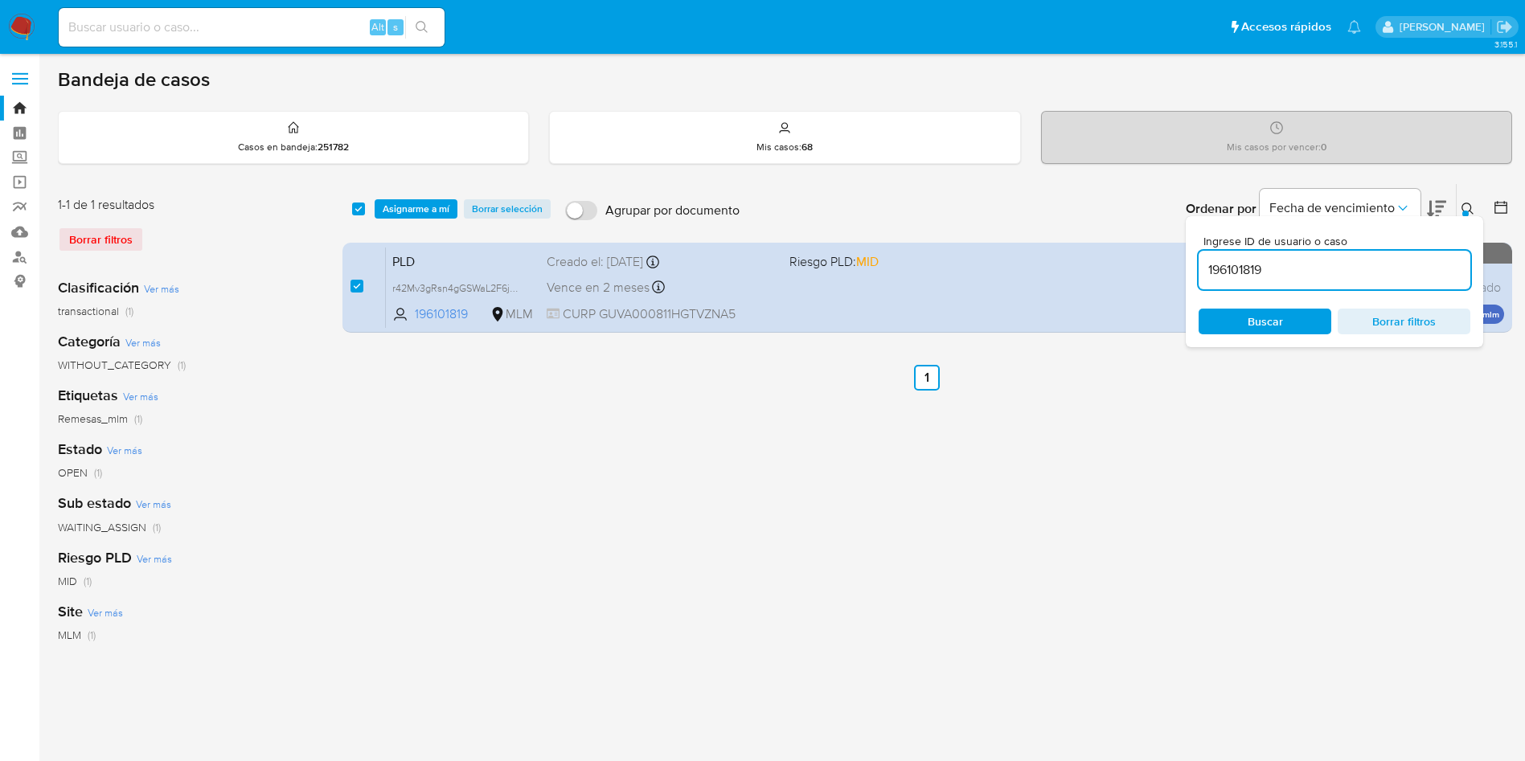
click at [402, 193] on div "select-all-cases-checkbox Asignarme a mí Borrar selección Agrupar por documento…" at bounding box center [928, 209] width 1170 height 50
click at [404, 208] on span "Asignarme a mí" at bounding box center [416, 209] width 67 height 16
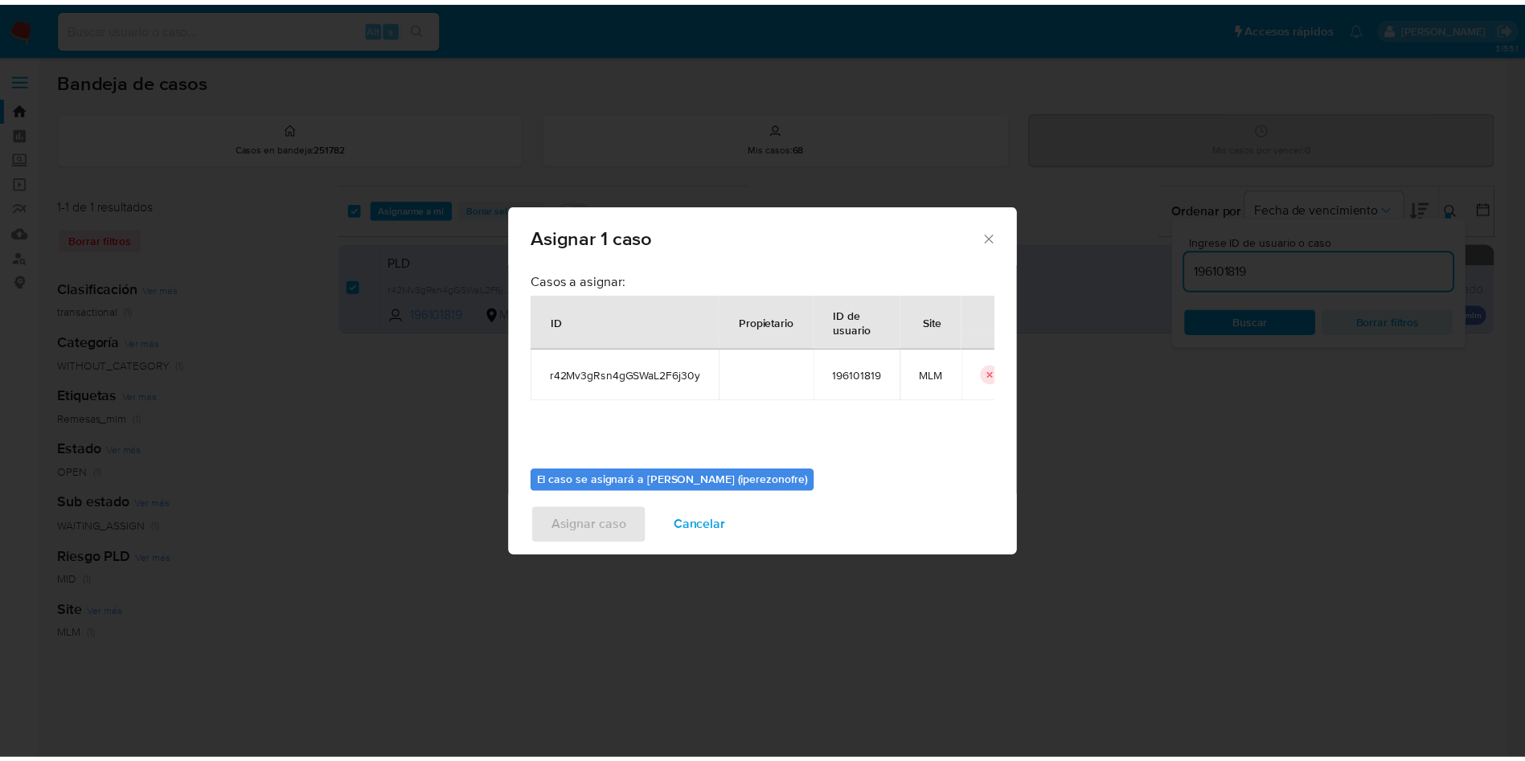
scroll to position [84, 0]
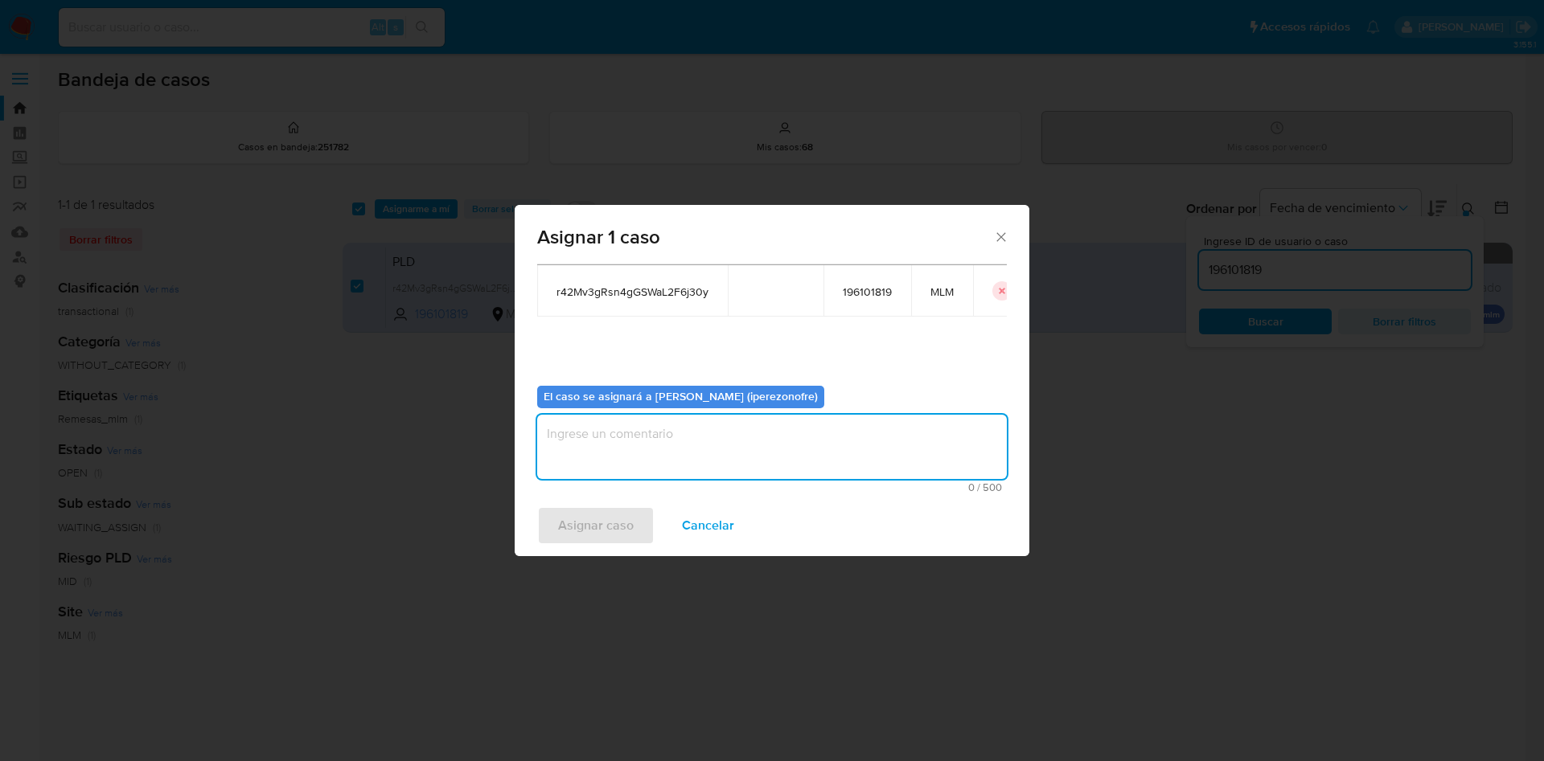
click at [766, 451] on textarea "assign-modal" at bounding box center [772, 447] width 470 height 64
type textarea "IPO"
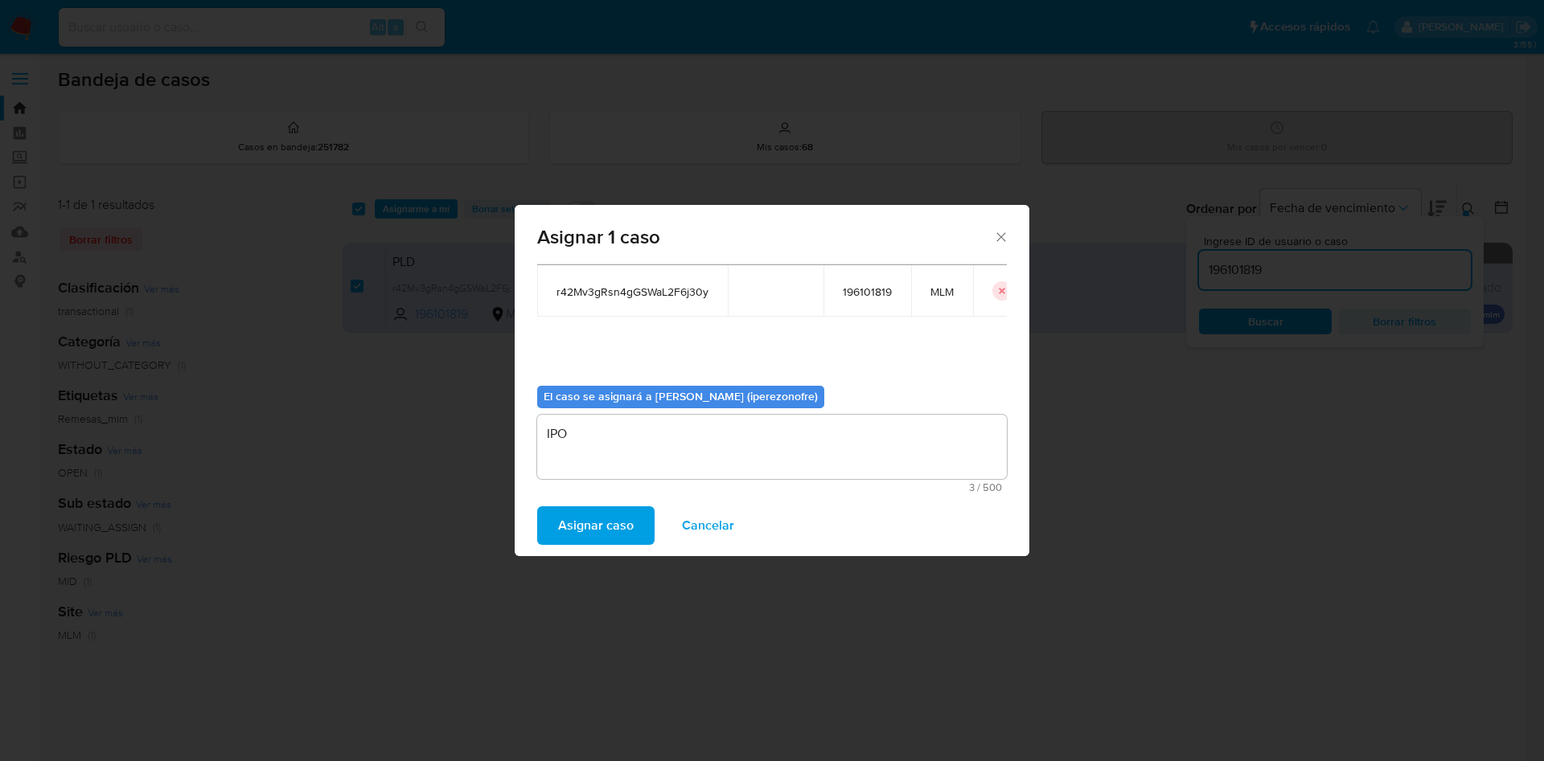
click at [589, 527] on span "Asignar caso" at bounding box center [596, 525] width 76 height 35
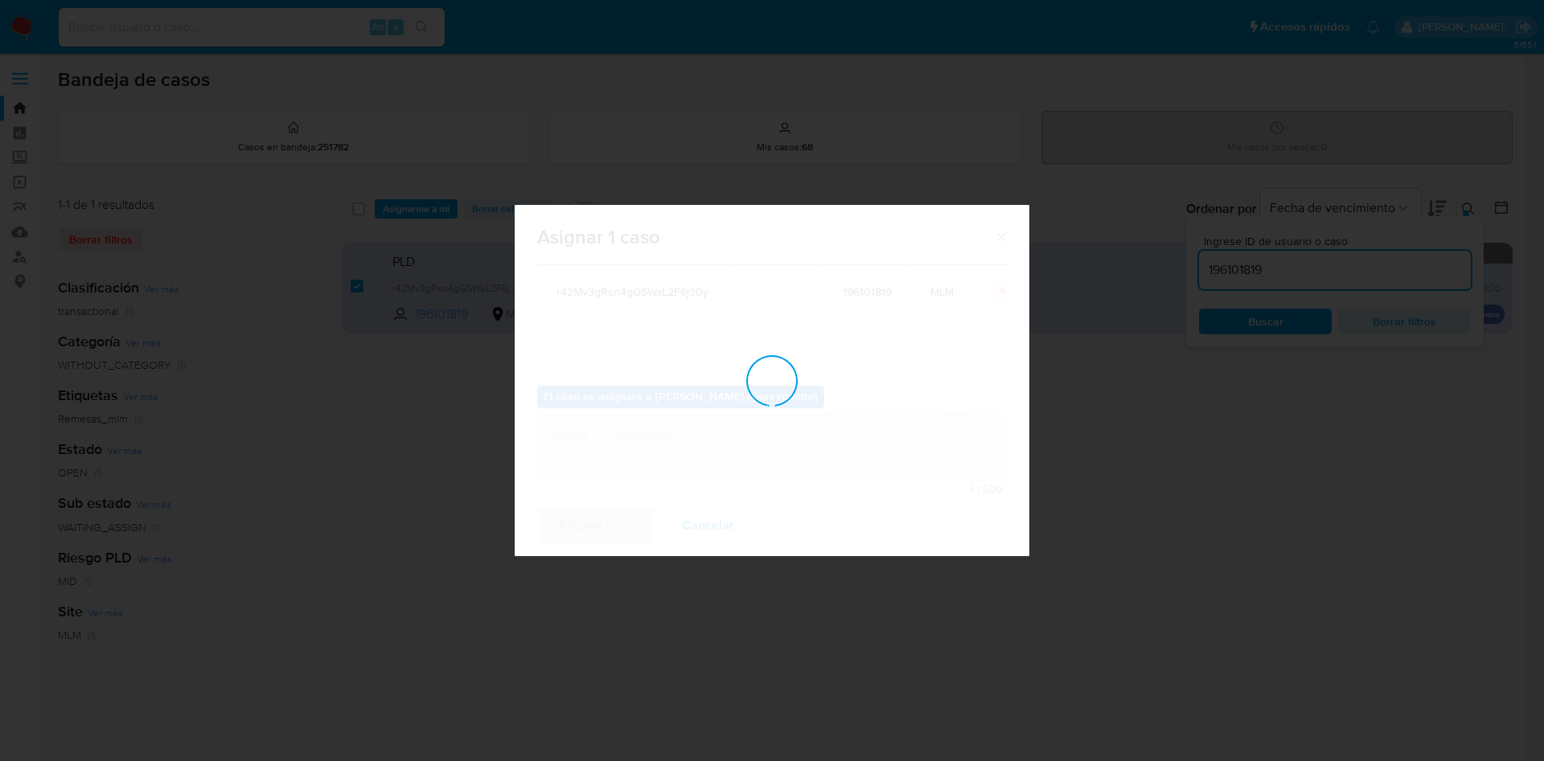
checkbox input "false"
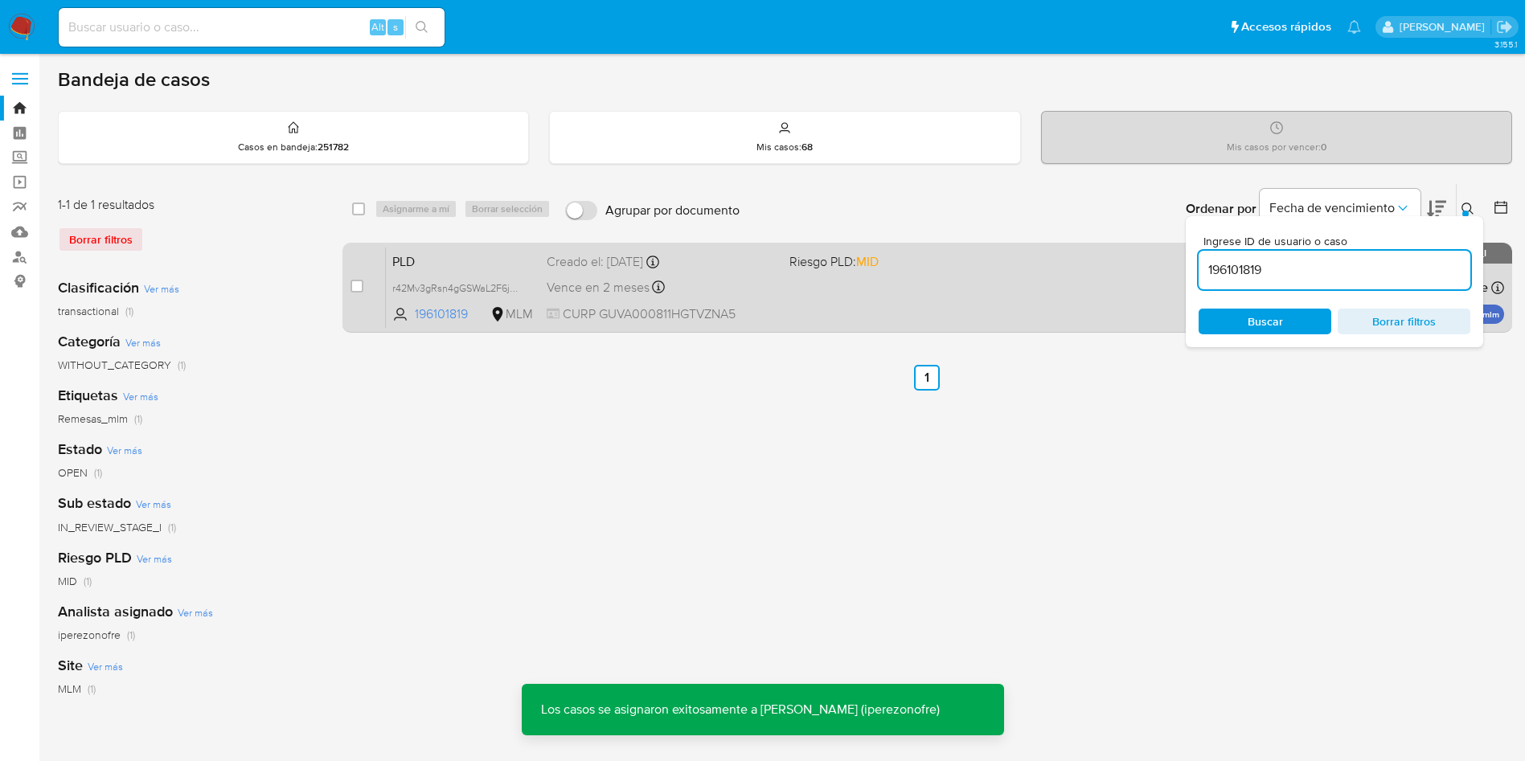
click at [734, 282] on div "Vence en 2 meses Vence el 11/10/2025 02:10:06" at bounding box center [662, 288] width 230 height 22
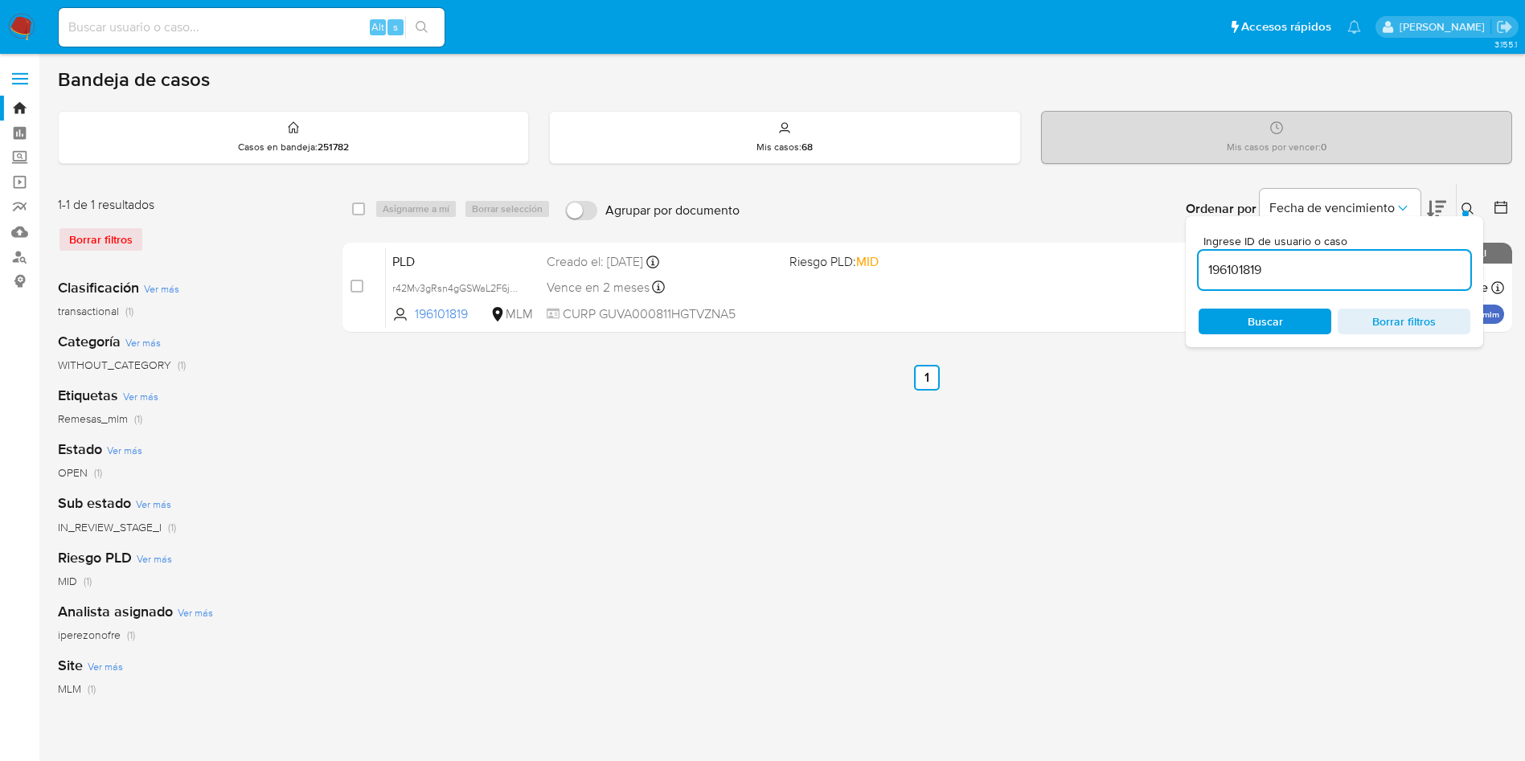
click at [258, 13] on div "Alt s" at bounding box center [252, 27] width 386 height 39
click at [272, 38] on div "Alt s" at bounding box center [252, 27] width 386 height 39
click at [273, 25] on input at bounding box center [252, 27] width 386 height 21
paste input "241378216"
type input "241378216"
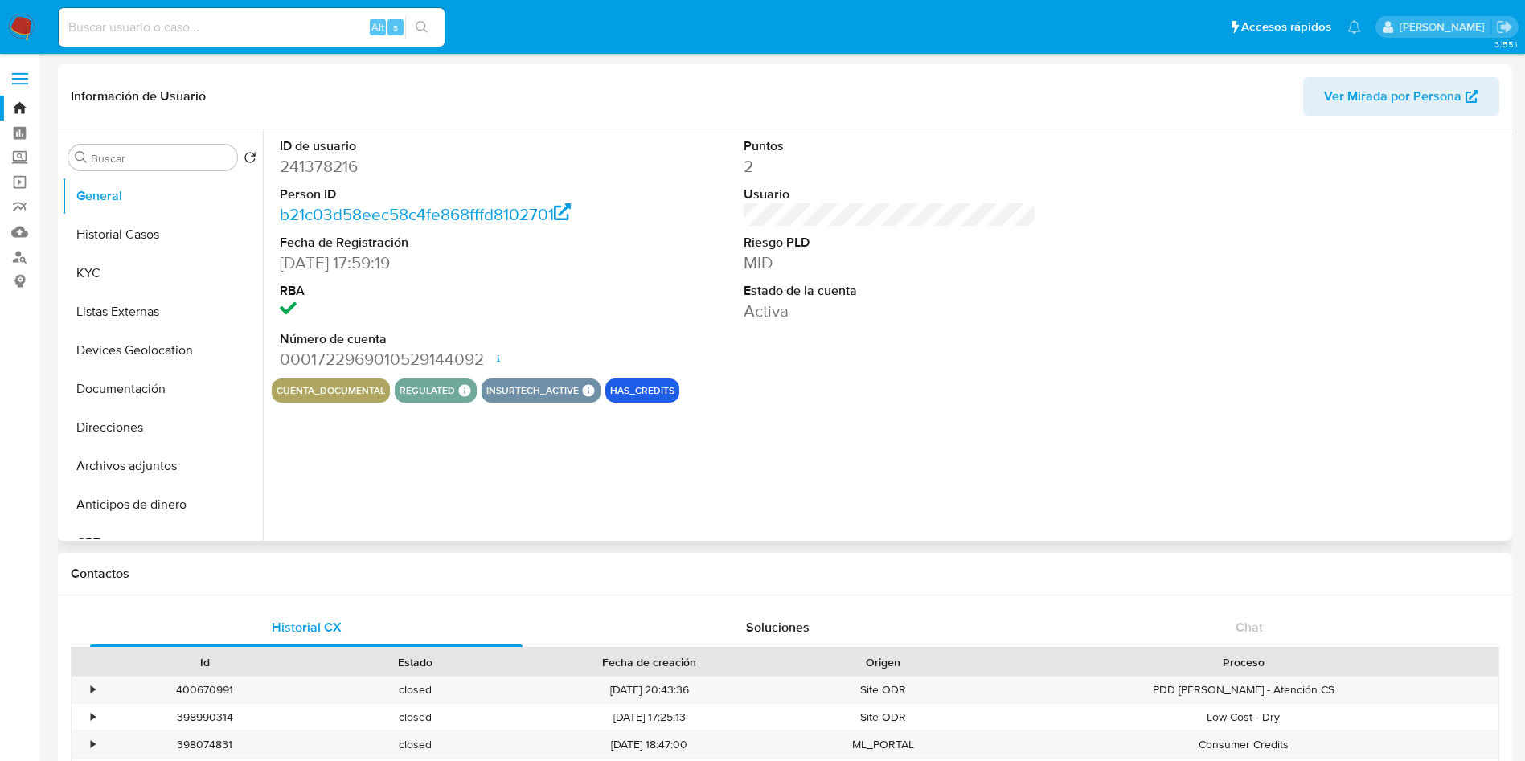
select select "10"
click at [839, 494] on div "ID de usuario 241378216 Person ID b21c03d58eec58c4fe868fffd8102701 Fecha de Reg…" at bounding box center [886, 335] width 1246 height 412
click at [166, 232] on button "Historial Casos" at bounding box center [156, 234] width 188 height 39
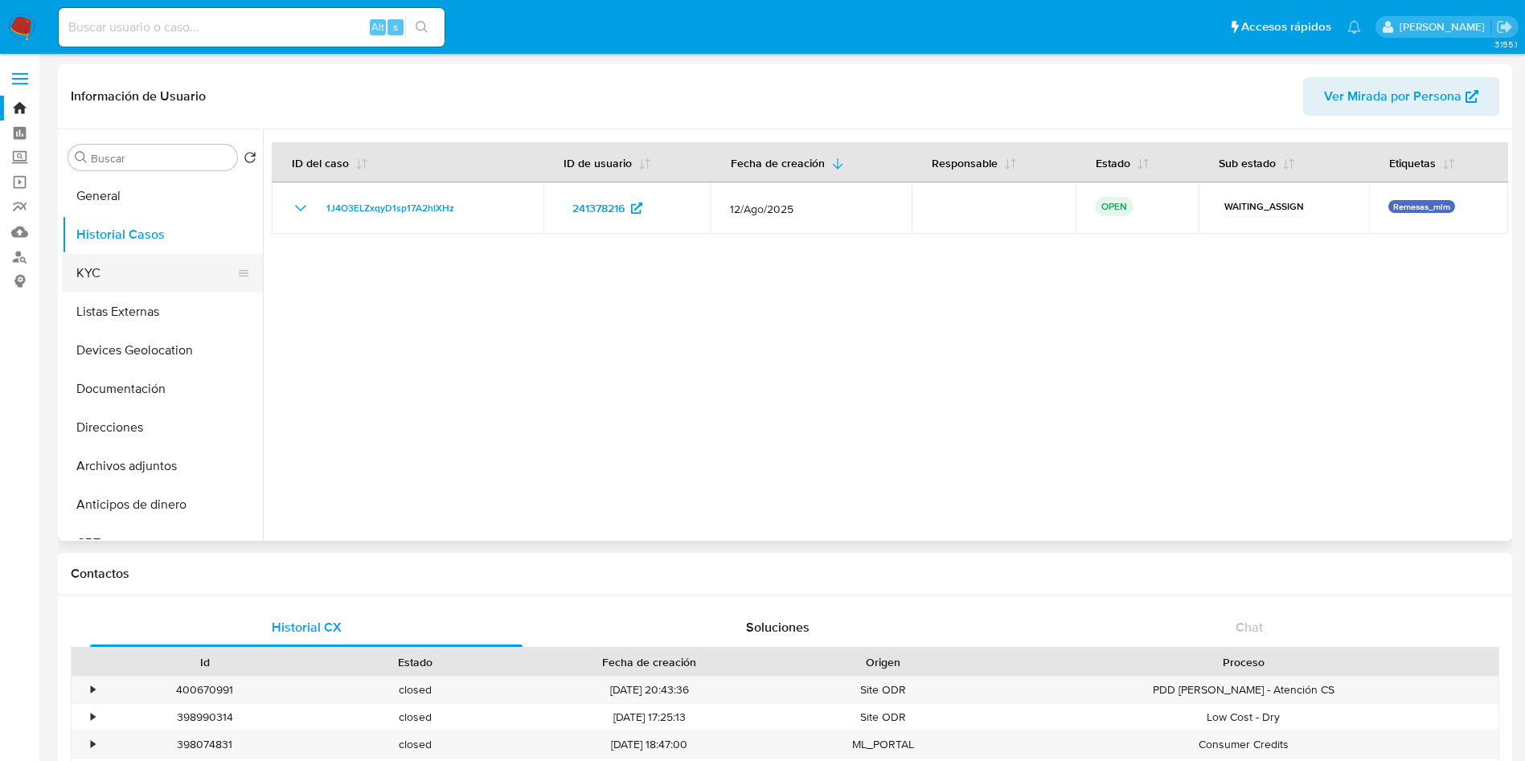
click at [158, 288] on button "KYC" at bounding box center [156, 273] width 188 height 39
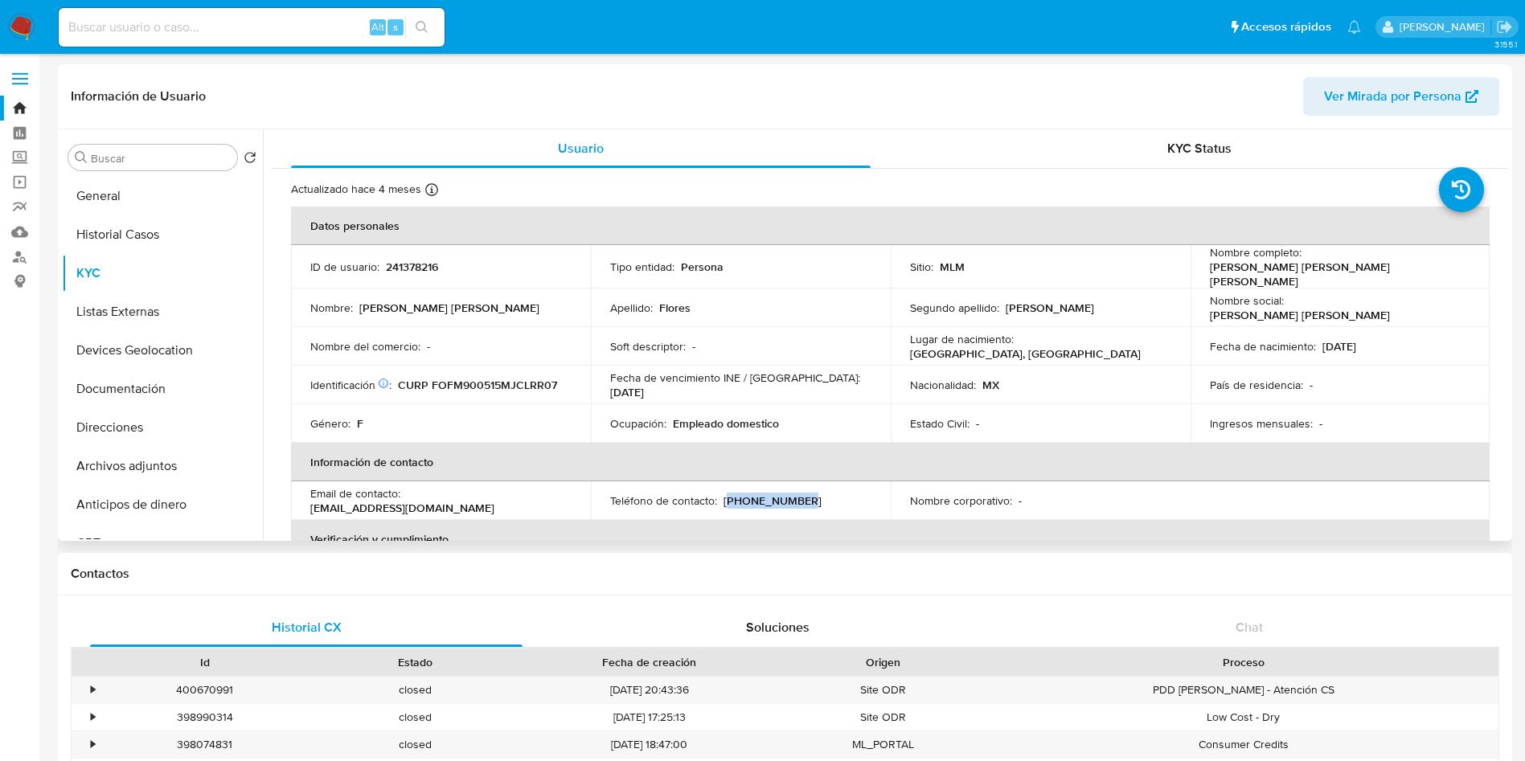
drag, startPoint x: 799, startPoint y: 496, endPoint x: 726, endPoint y: 495, distance: 73.2
click at [726, 495] on div "Teléfono de contacto : (33) 12876317" at bounding box center [740, 501] width 261 height 14
copy p "33) 12876317"
drag, startPoint x: 548, startPoint y: 495, endPoint x: 405, endPoint y: 492, distance: 143.2
click at [405, 492] on div "Email de contacto : maggie150590@gmail.com" at bounding box center [440, 500] width 261 height 29
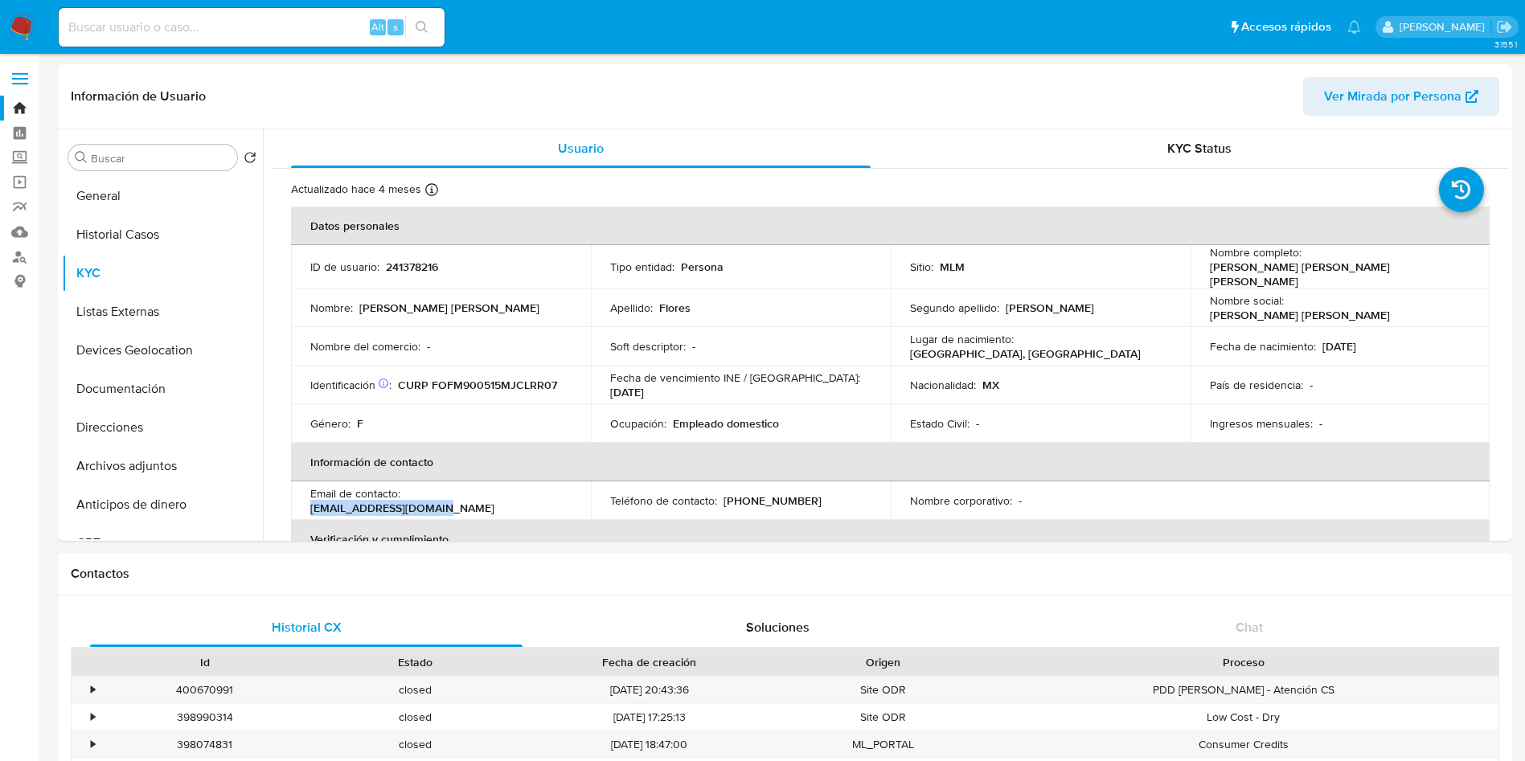
copy p "maggie150590@gmail.com"
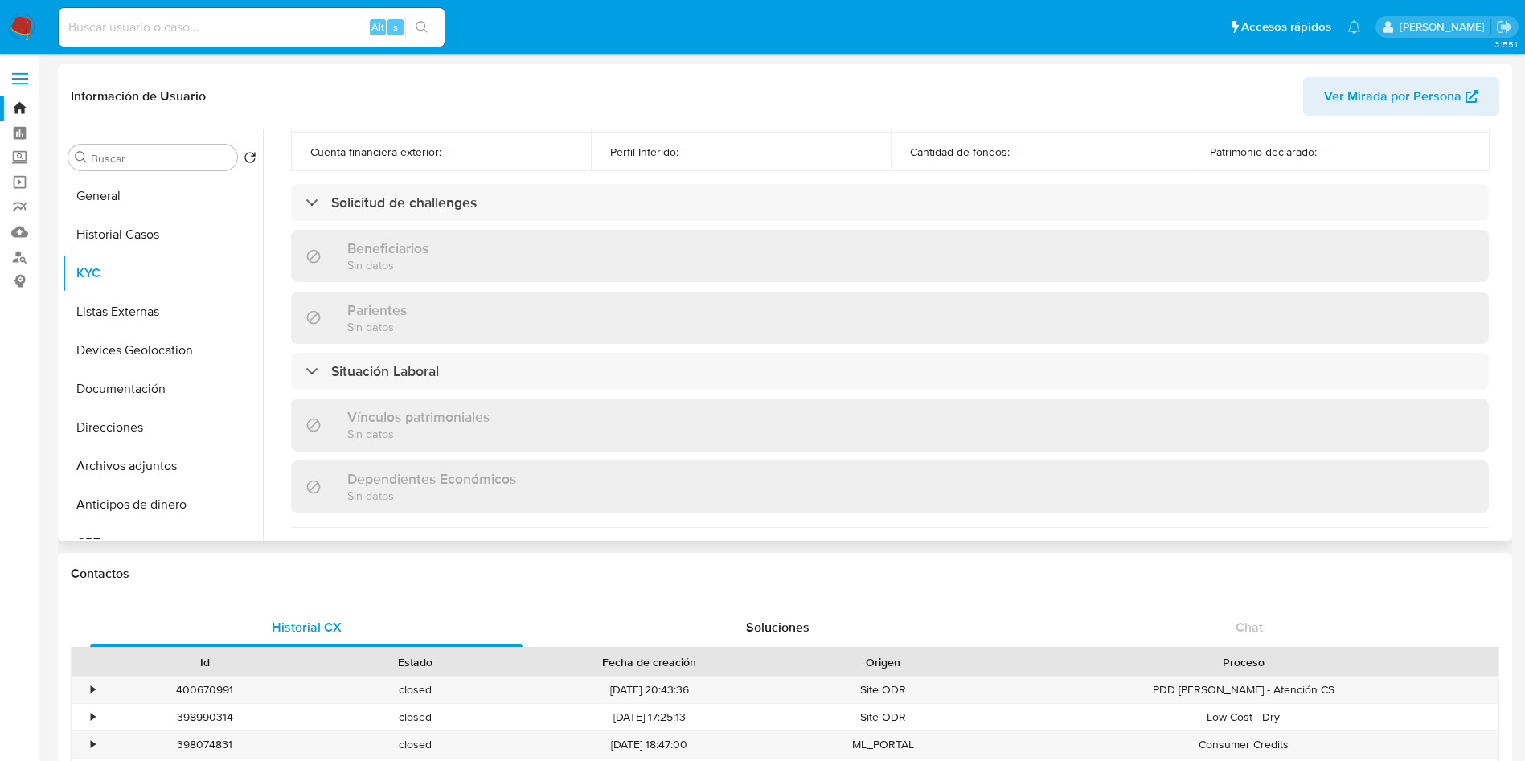
scroll to position [740, 0]
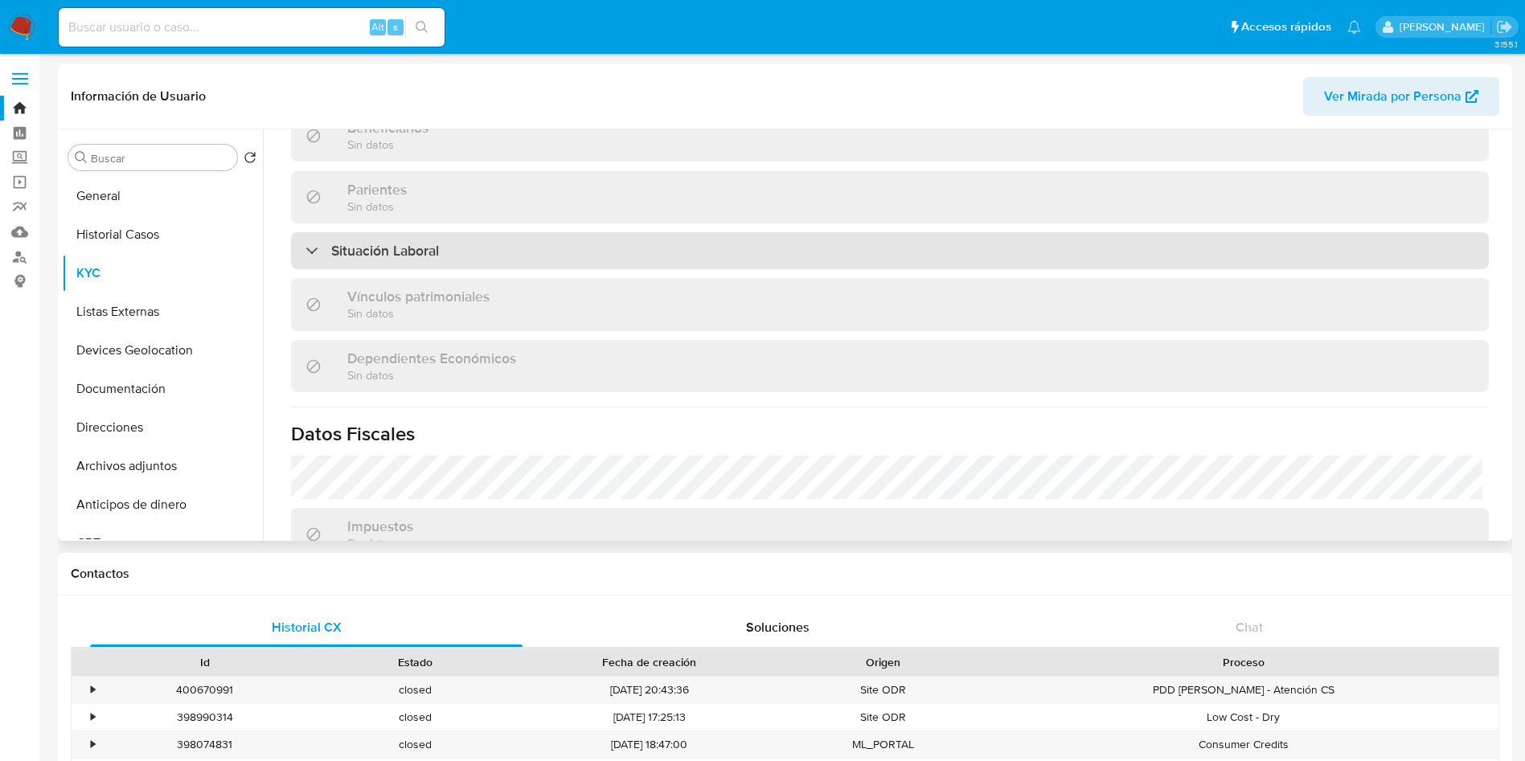
click at [553, 251] on div "Situación Laboral" at bounding box center [890, 250] width 1198 height 37
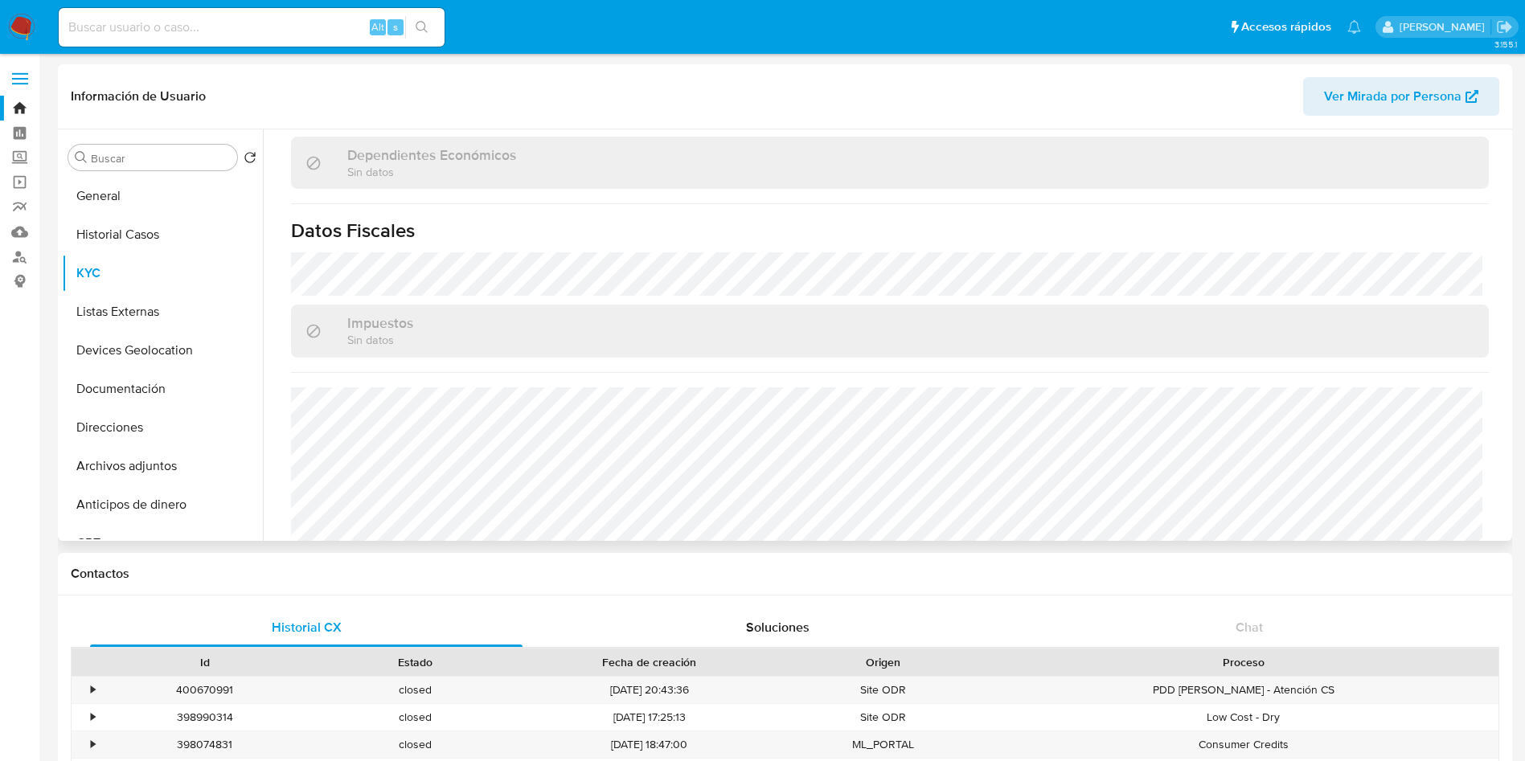
scroll to position [1213, 0]
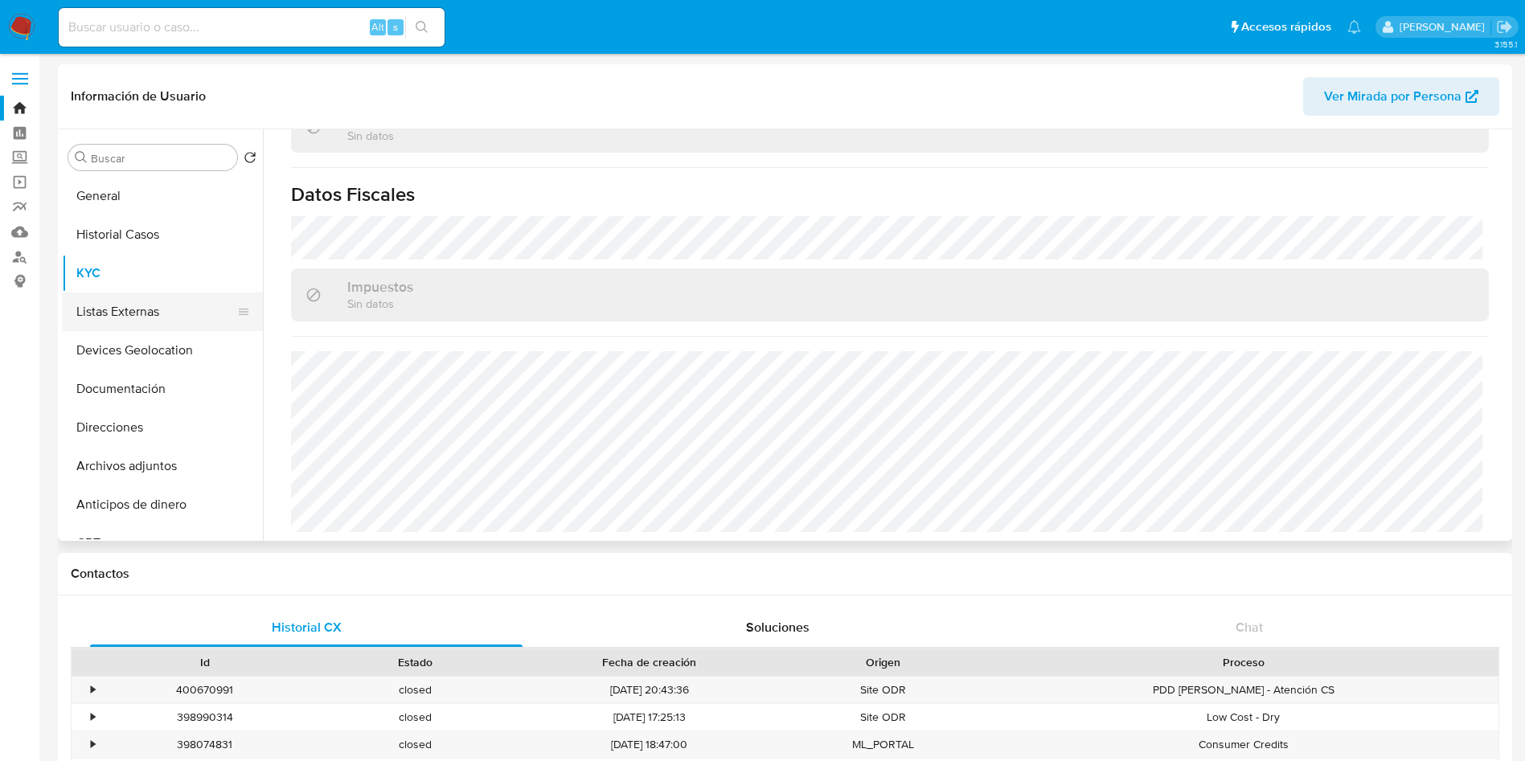
click at [143, 326] on button "Listas Externas" at bounding box center [156, 312] width 188 height 39
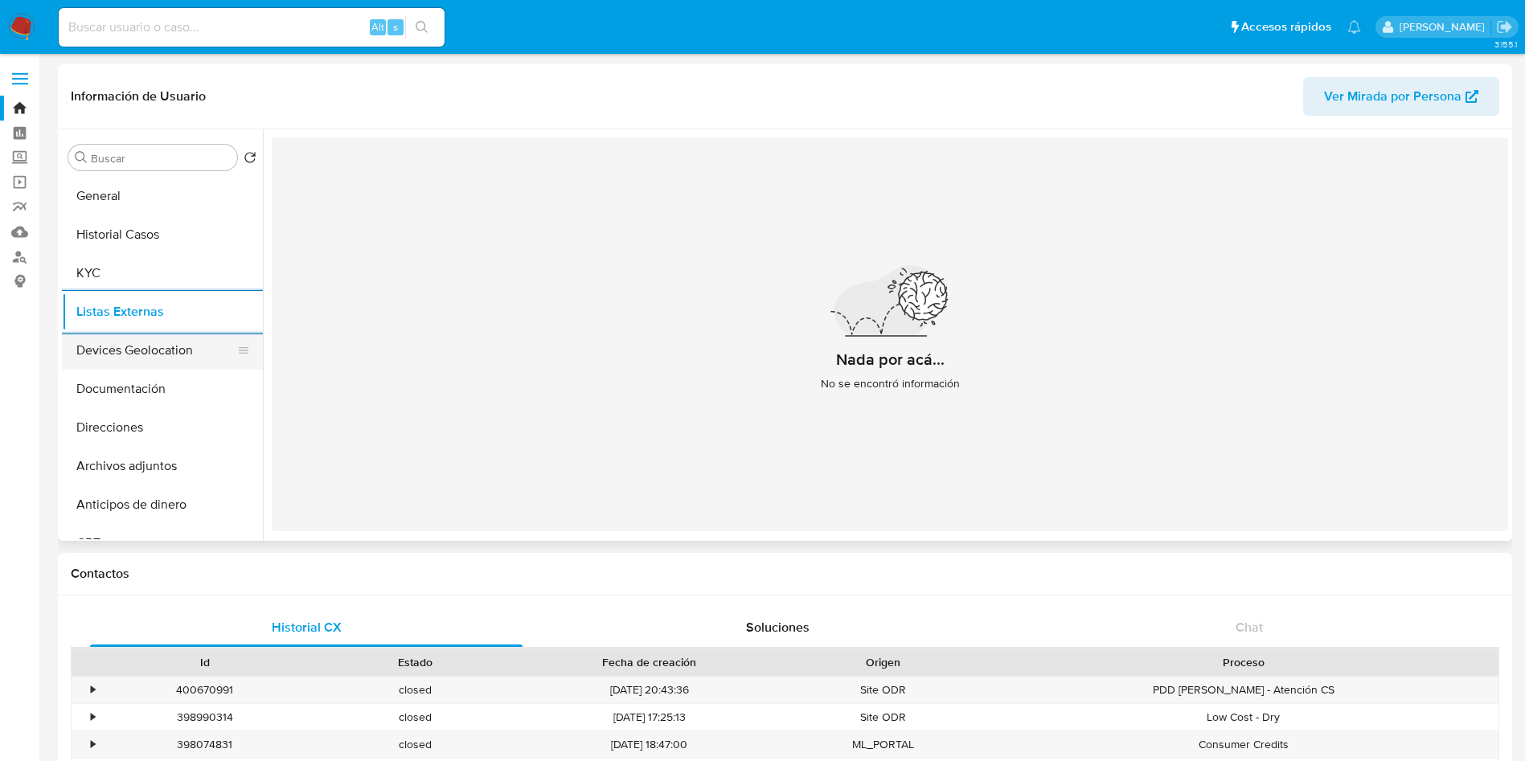
click at [173, 349] on button "Devices Geolocation" at bounding box center [156, 350] width 188 height 39
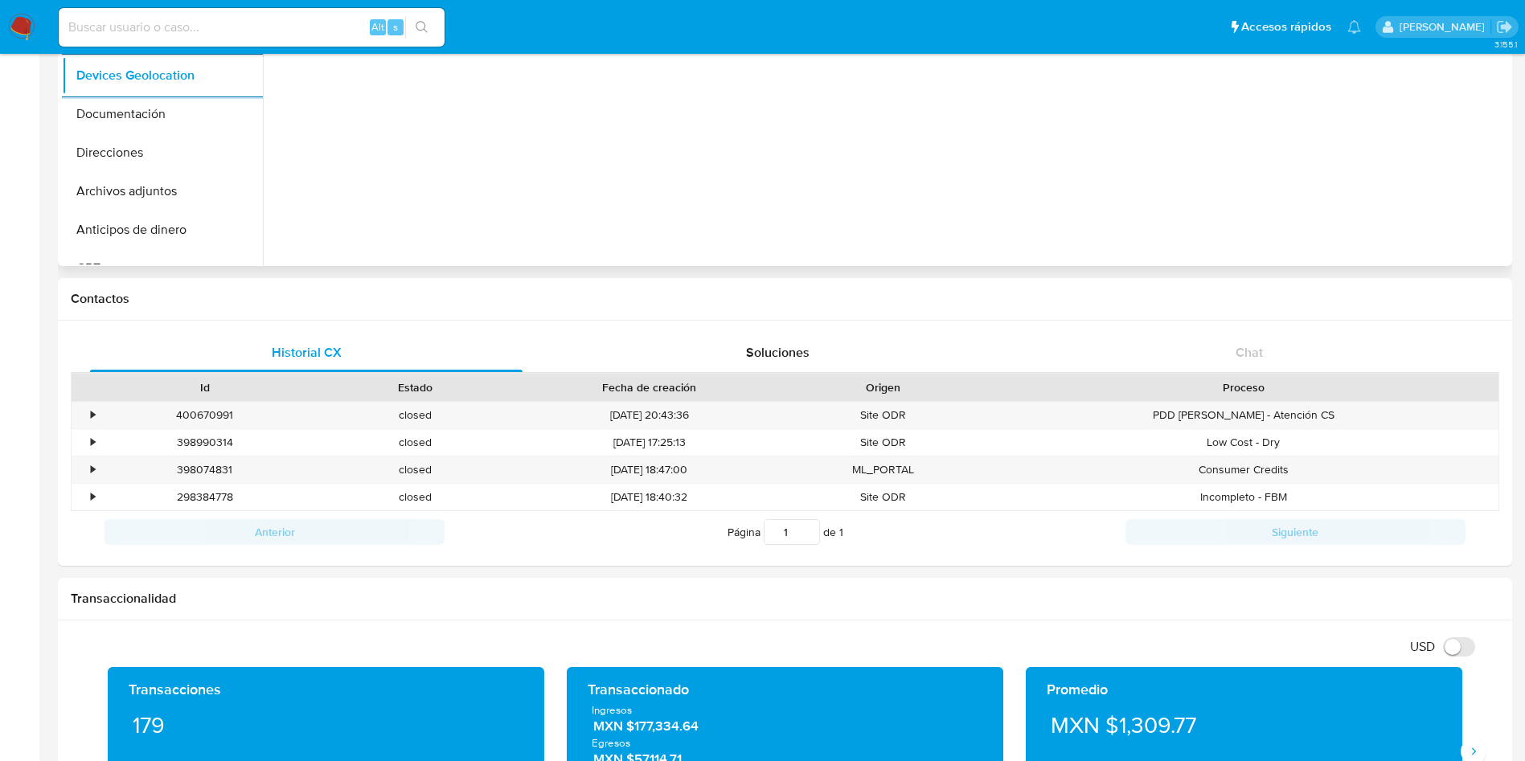
scroll to position [603, 0]
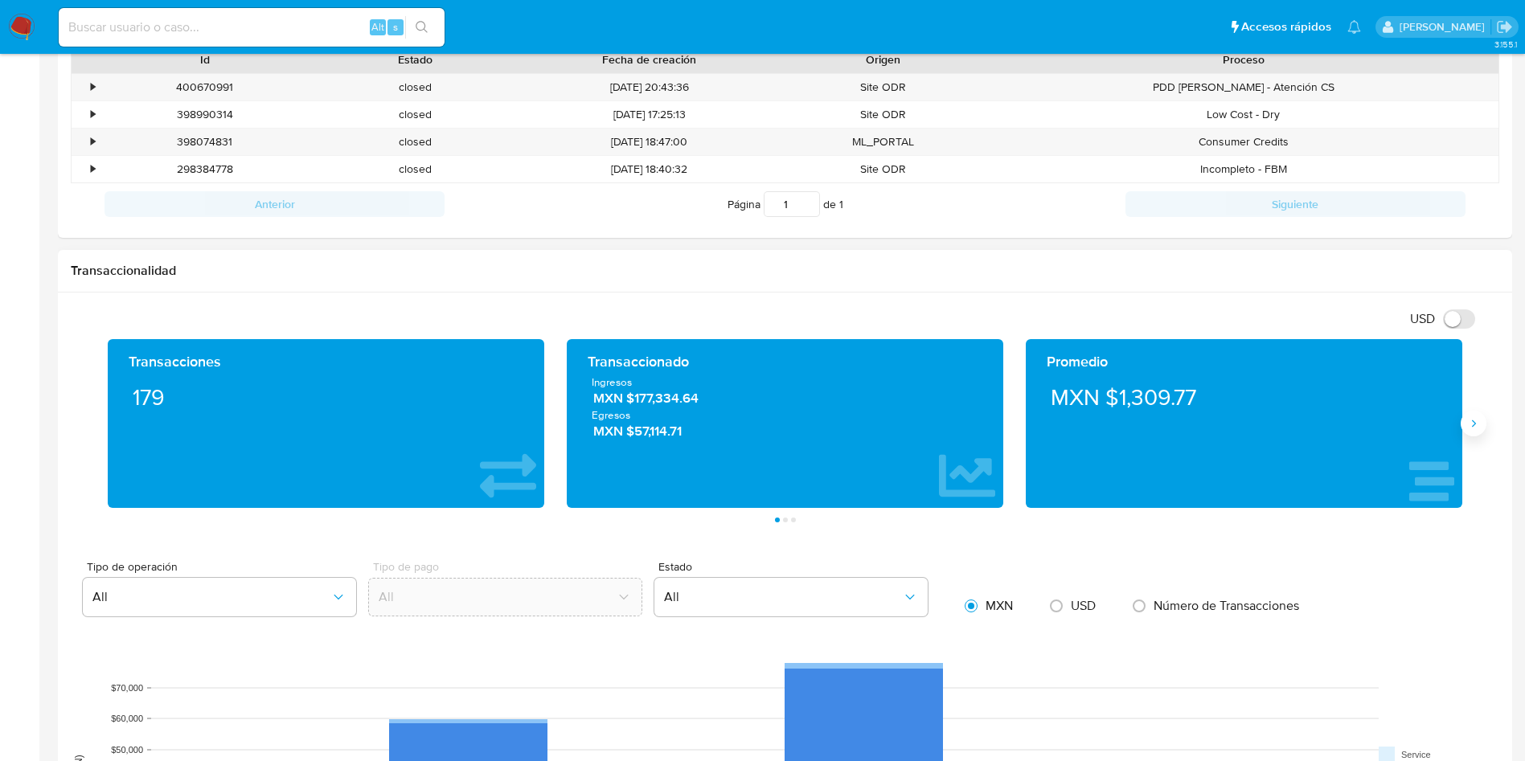
click at [1467, 425] on icon "Siguiente" at bounding box center [1473, 423] width 13 height 13
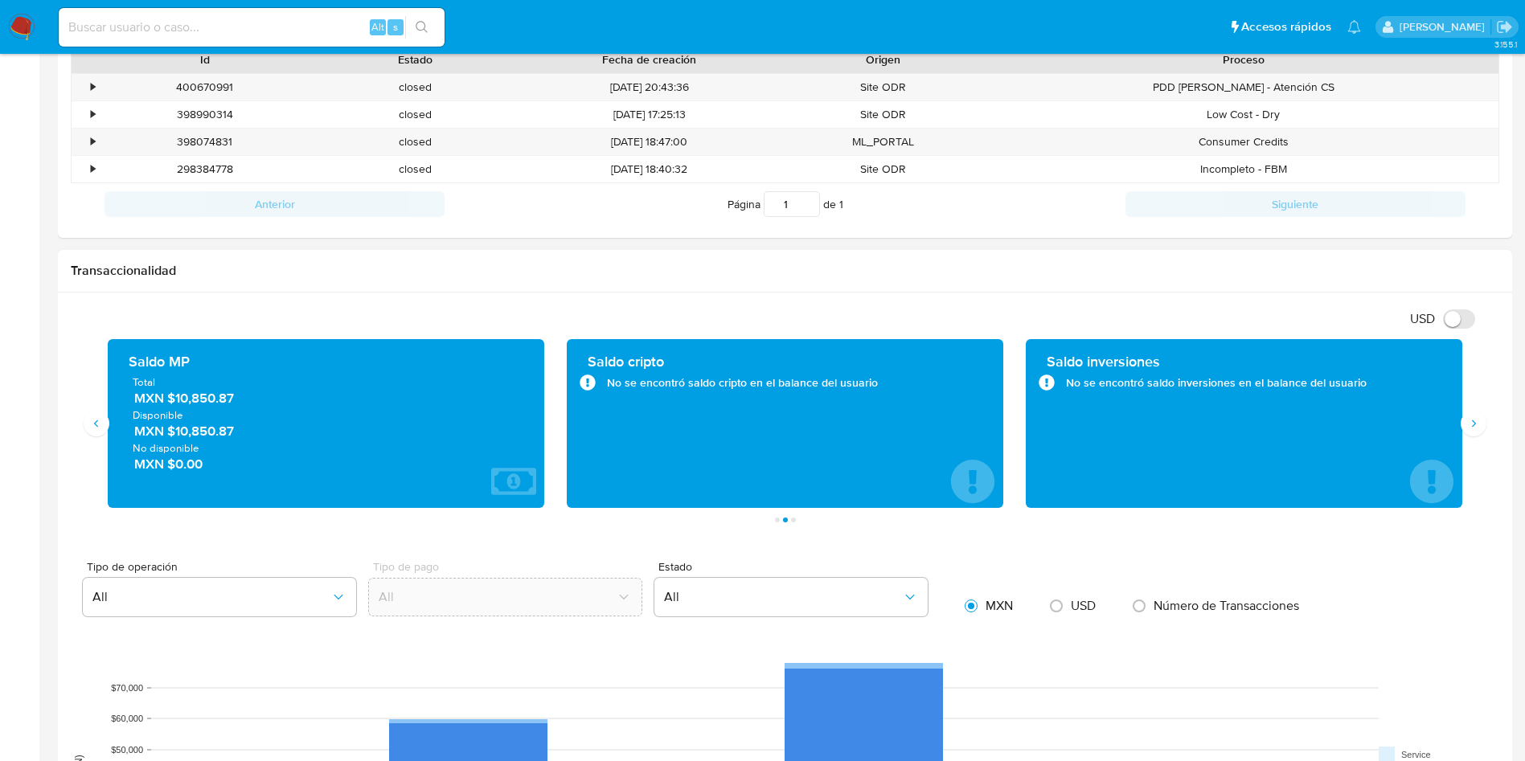
drag, startPoint x: 251, startPoint y: 404, endPoint x: 173, endPoint y: 400, distance: 78.1
click at [173, 400] on span "MXN $10,850.87" at bounding box center [326, 399] width 385 height 18
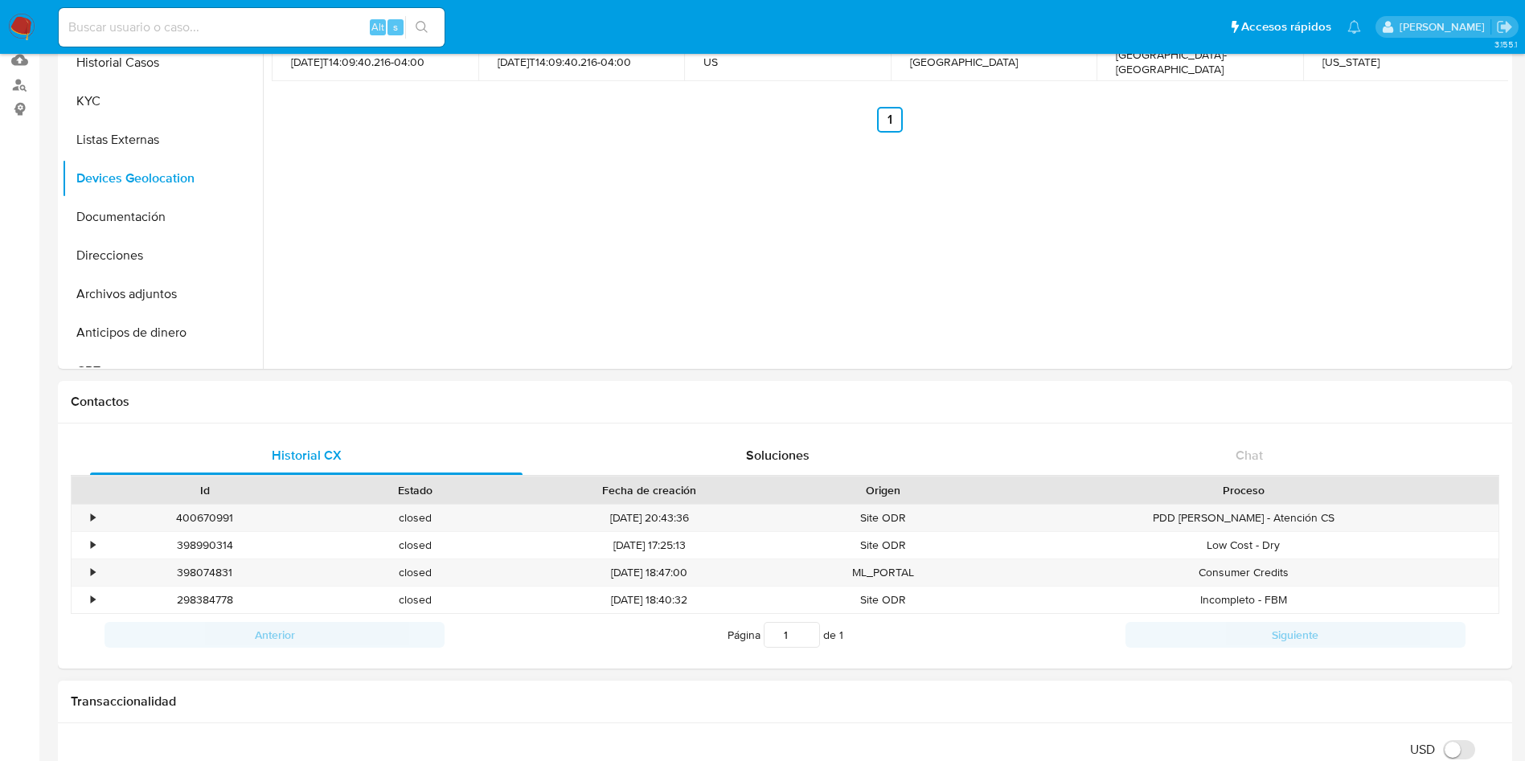
scroll to position [0, 0]
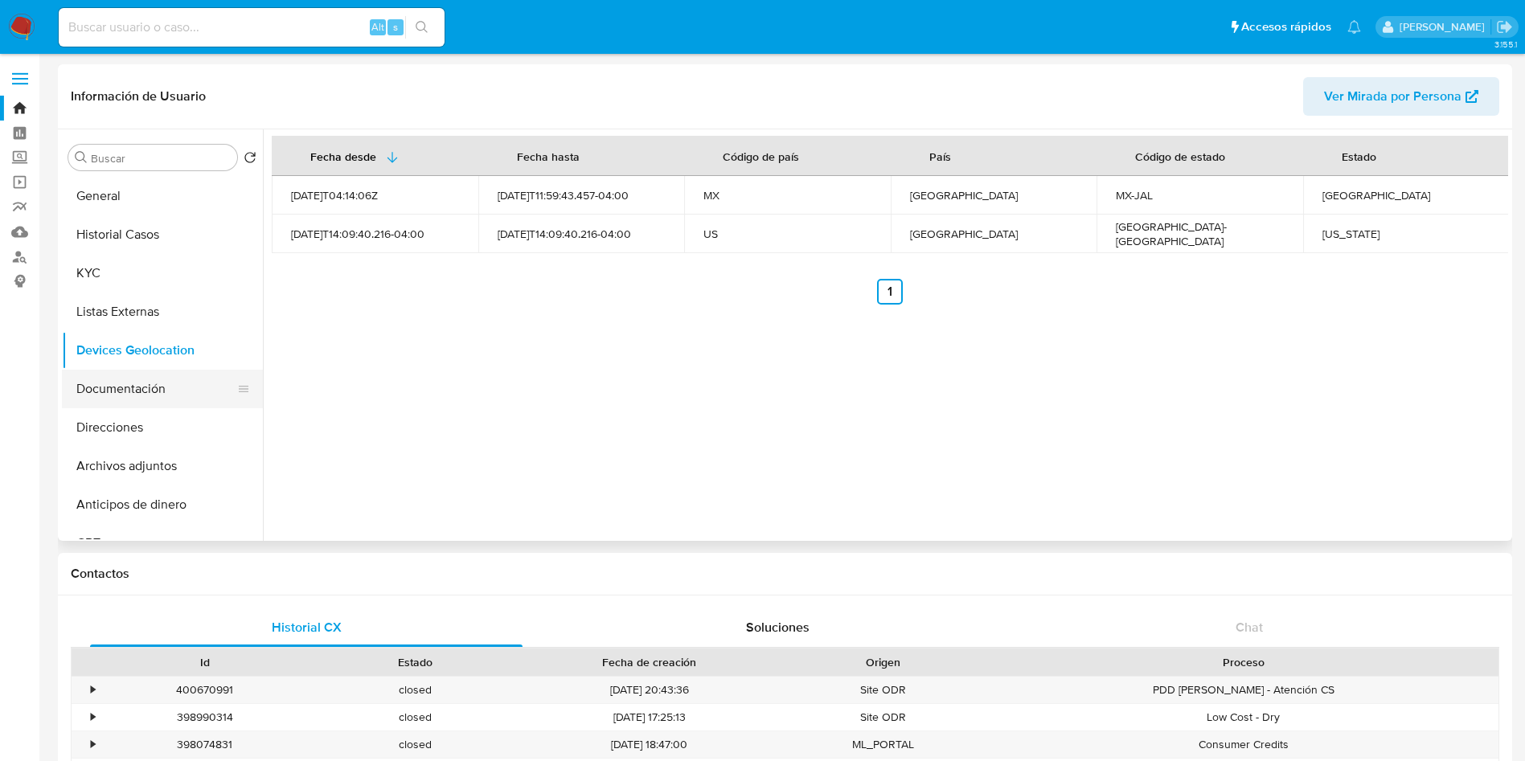
click at [119, 387] on button "Documentación" at bounding box center [156, 389] width 188 height 39
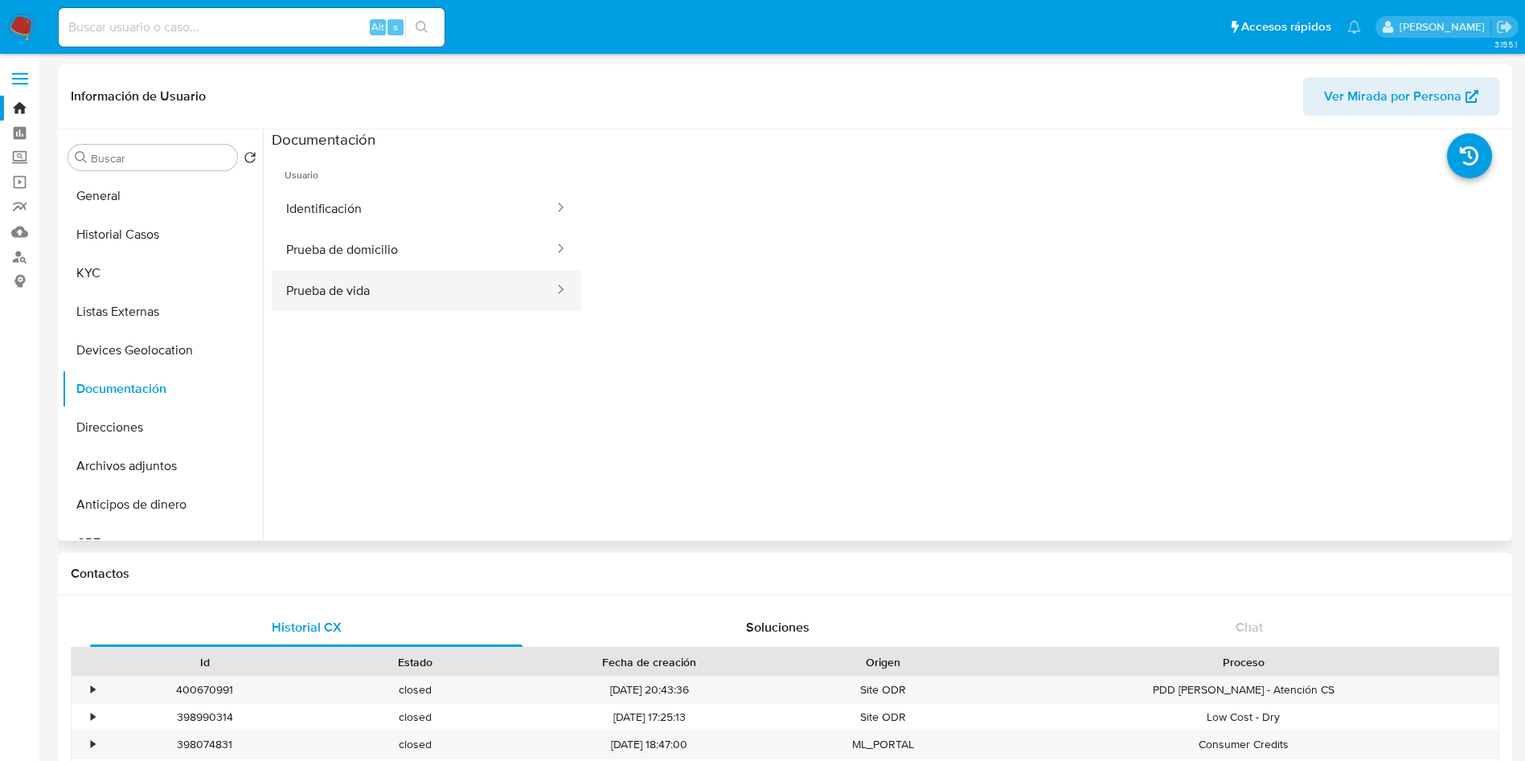
click at [389, 273] on button "Prueba de vida" at bounding box center [414, 290] width 284 height 41
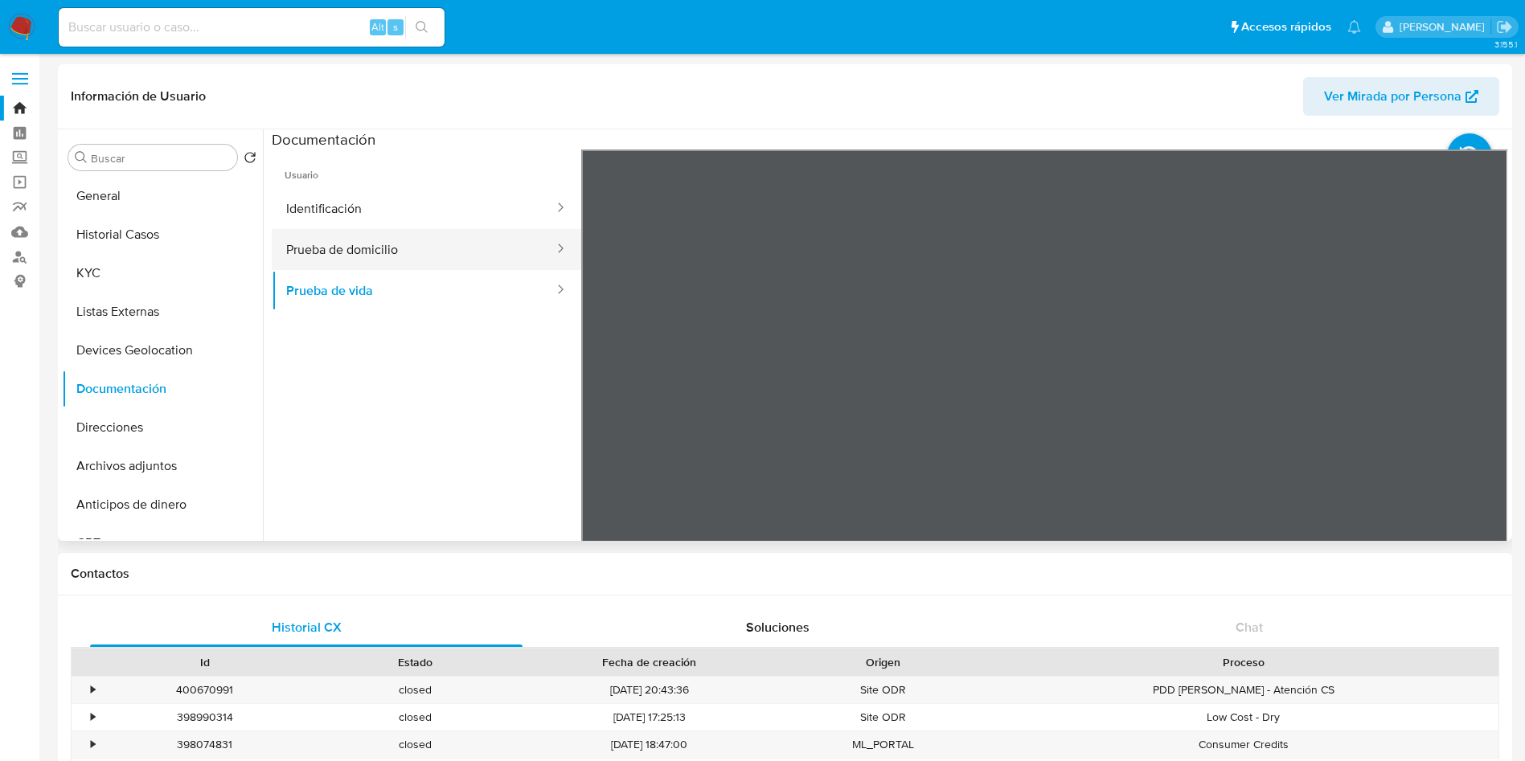
click at [374, 260] on button "Prueba de domicilio" at bounding box center [414, 249] width 284 height 41
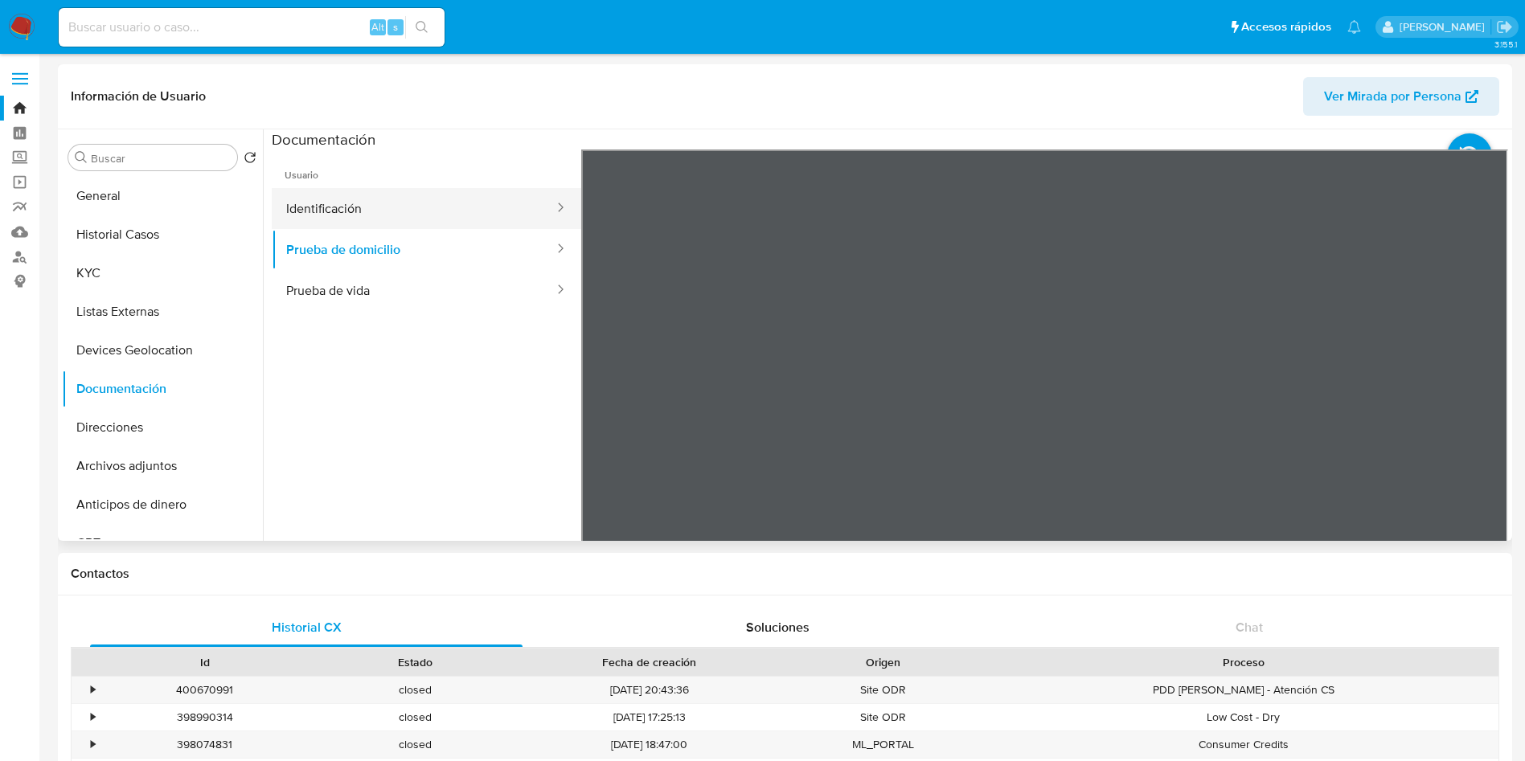
click at [360, 210] on button "Identificación" at bounding box center [414, 208] width 284 height 41
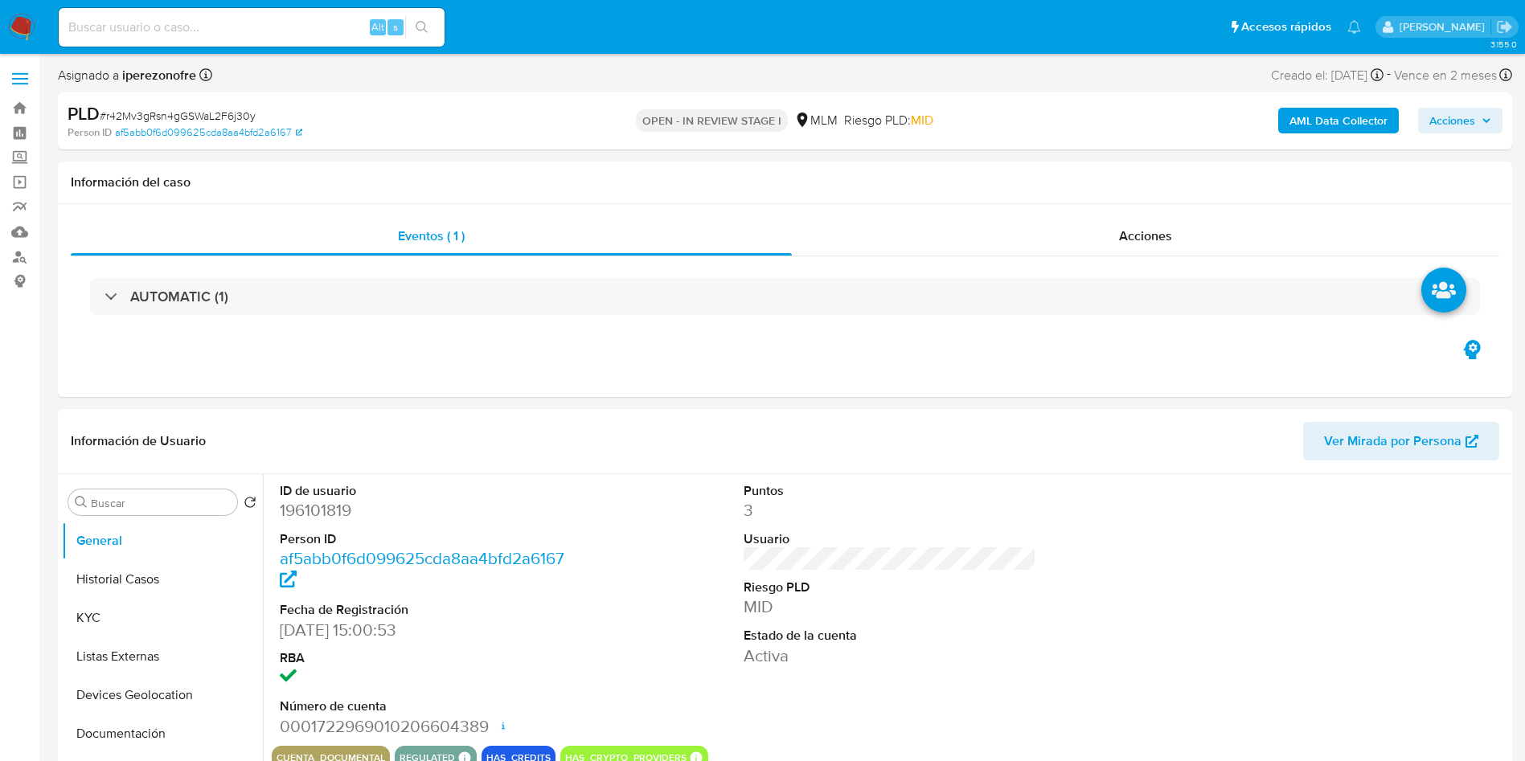
select select "10"
click at [174, 554] on button "Archivos adjuntos" at bounding box center [156, 570] width 188 height 39
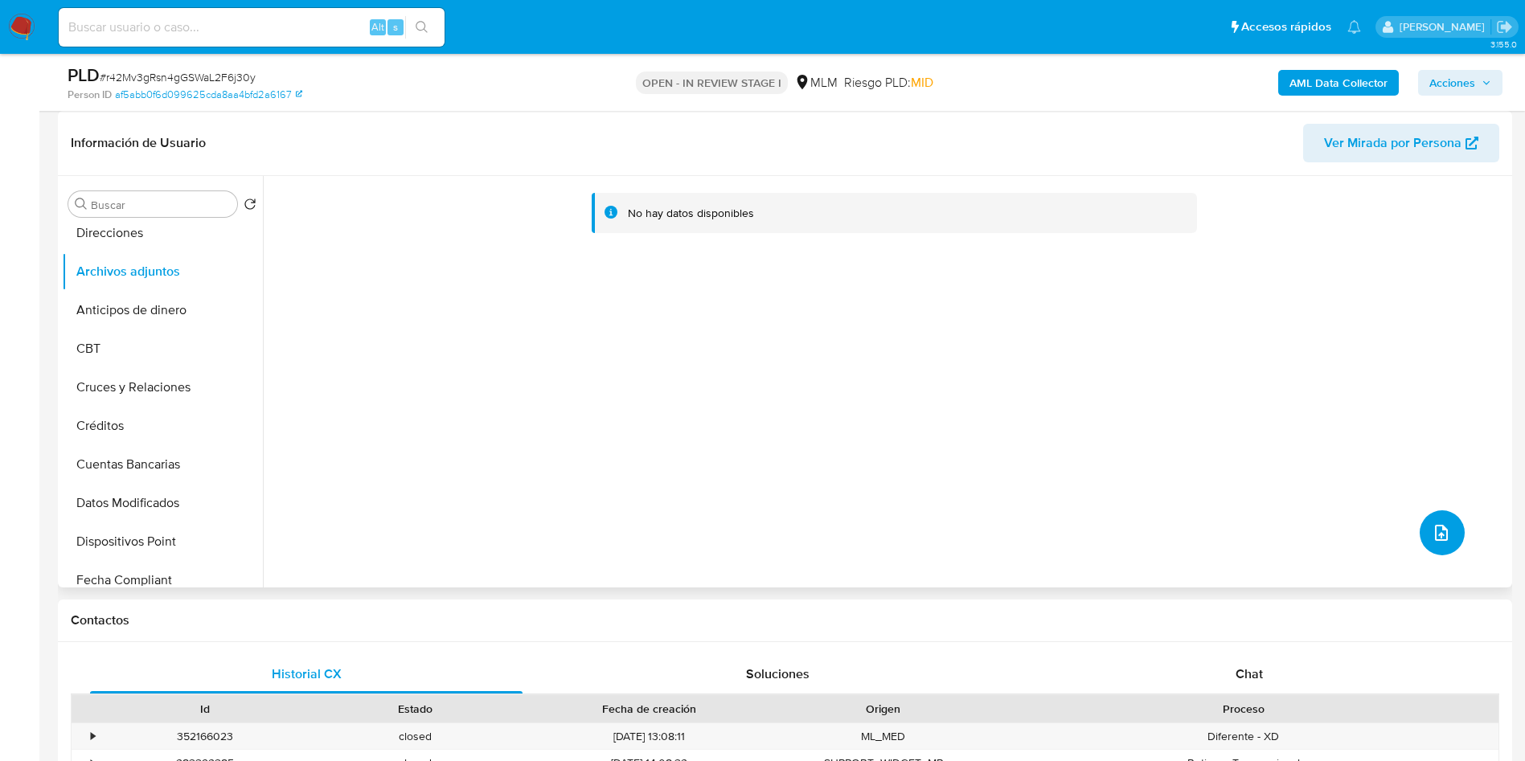
click at [1442, 531] on icon "upload-file" at bounding box center [1441, 533] width 13 height 16
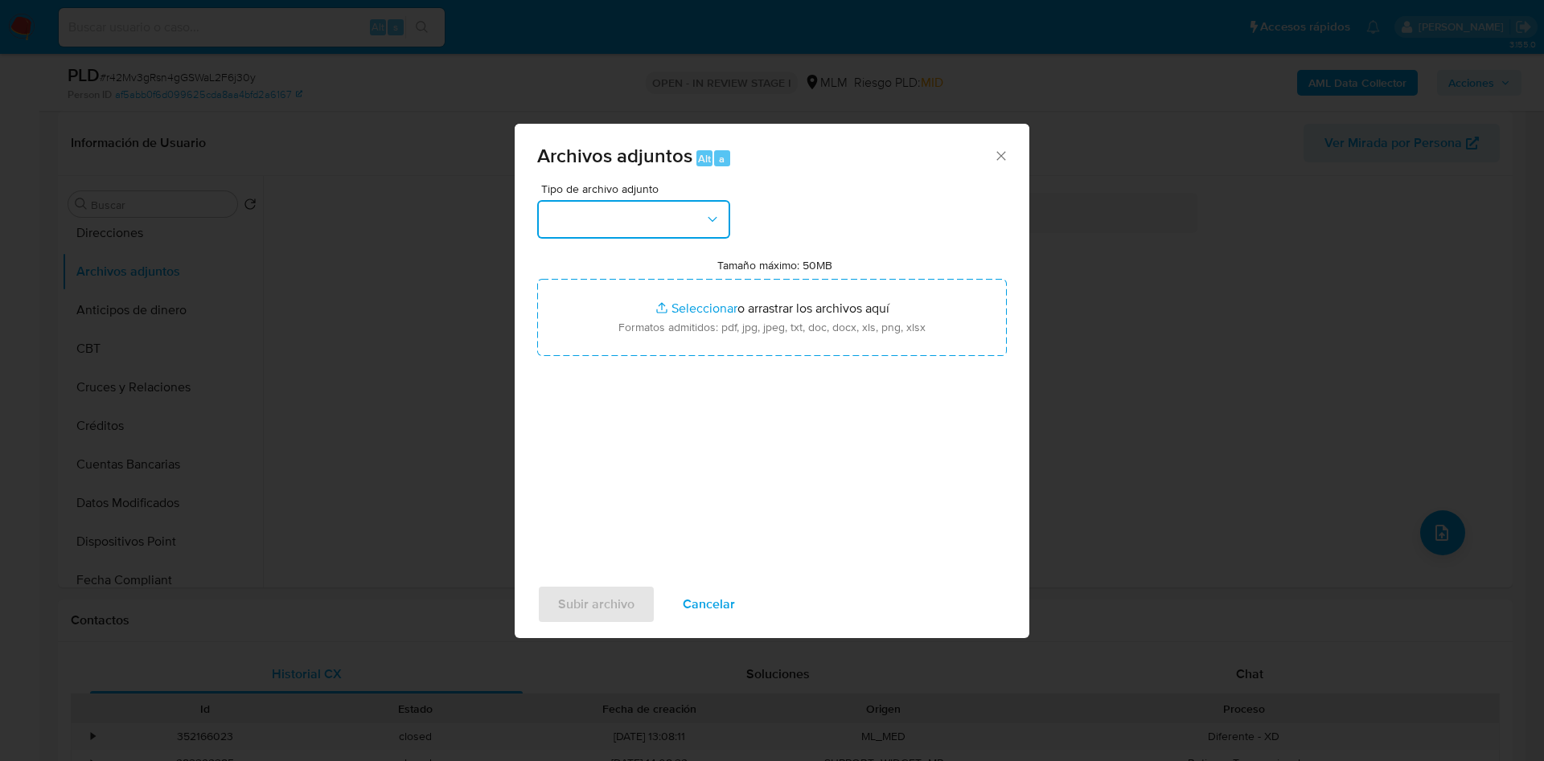
click at [652, 227] on button "button" at bounding box center [633, 219] width 193 height 39
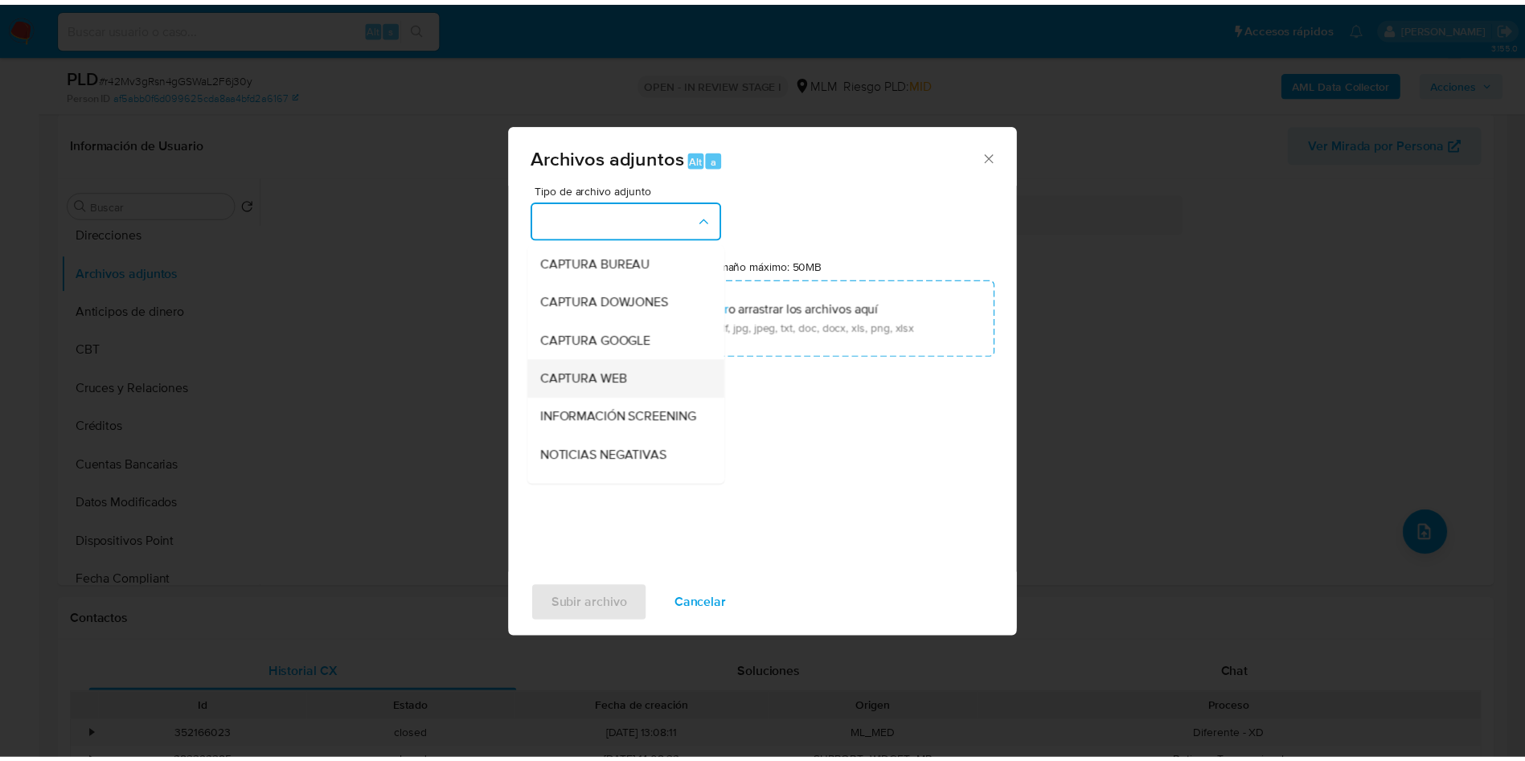
scroll to position [121, 0]
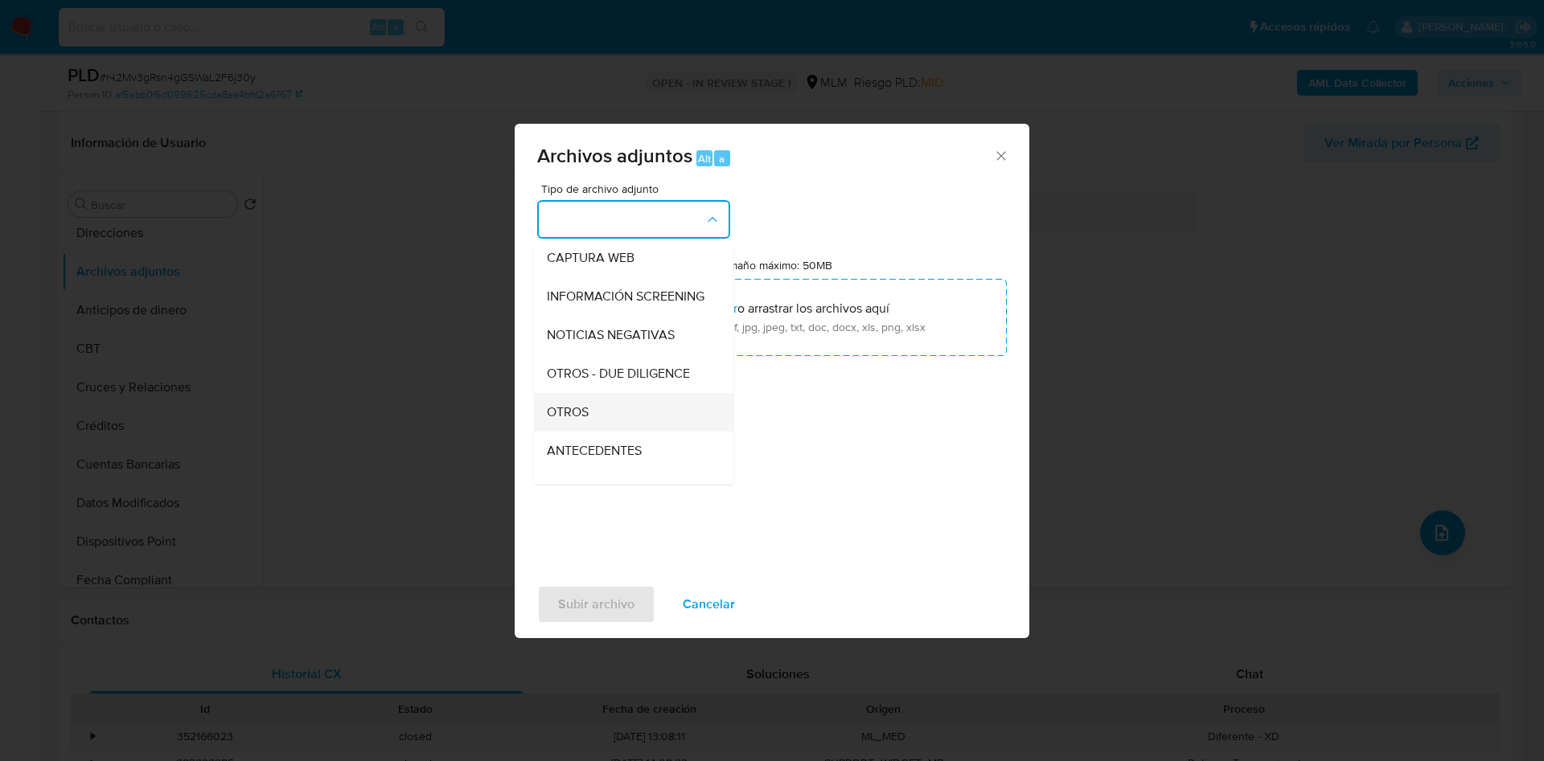
click at [645, 419] on div "OTROS" at bounding box center [629, 412] width 164 height 39
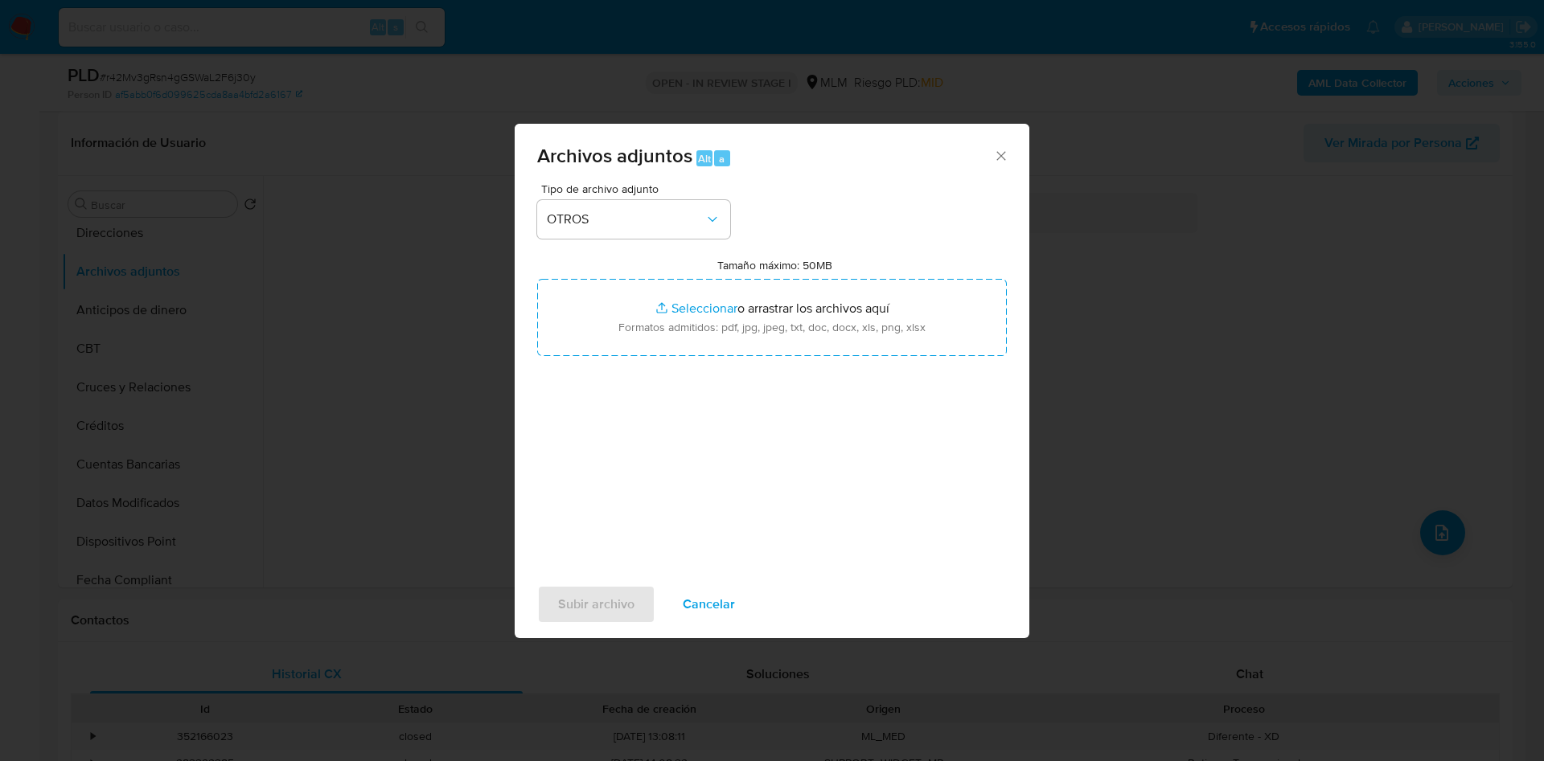
click at [890, 474] on div "Tipo de archivo adjunto OTROS Tamaño máximo: 50MB Seleccionar archivos Seleccio…" at bounding box center [772, 373] width 470 height 380
click at [646, 482] on div "Tipo de archivo adjunto OTROS Tamaño máximo: 50MB Seleccionar archivos Seleccio…" at bounding box center [772, 373] width 470 height 380
click at [578, 612] on span "Subir archivo" at bounding box center [596, 604] width 76 height 35
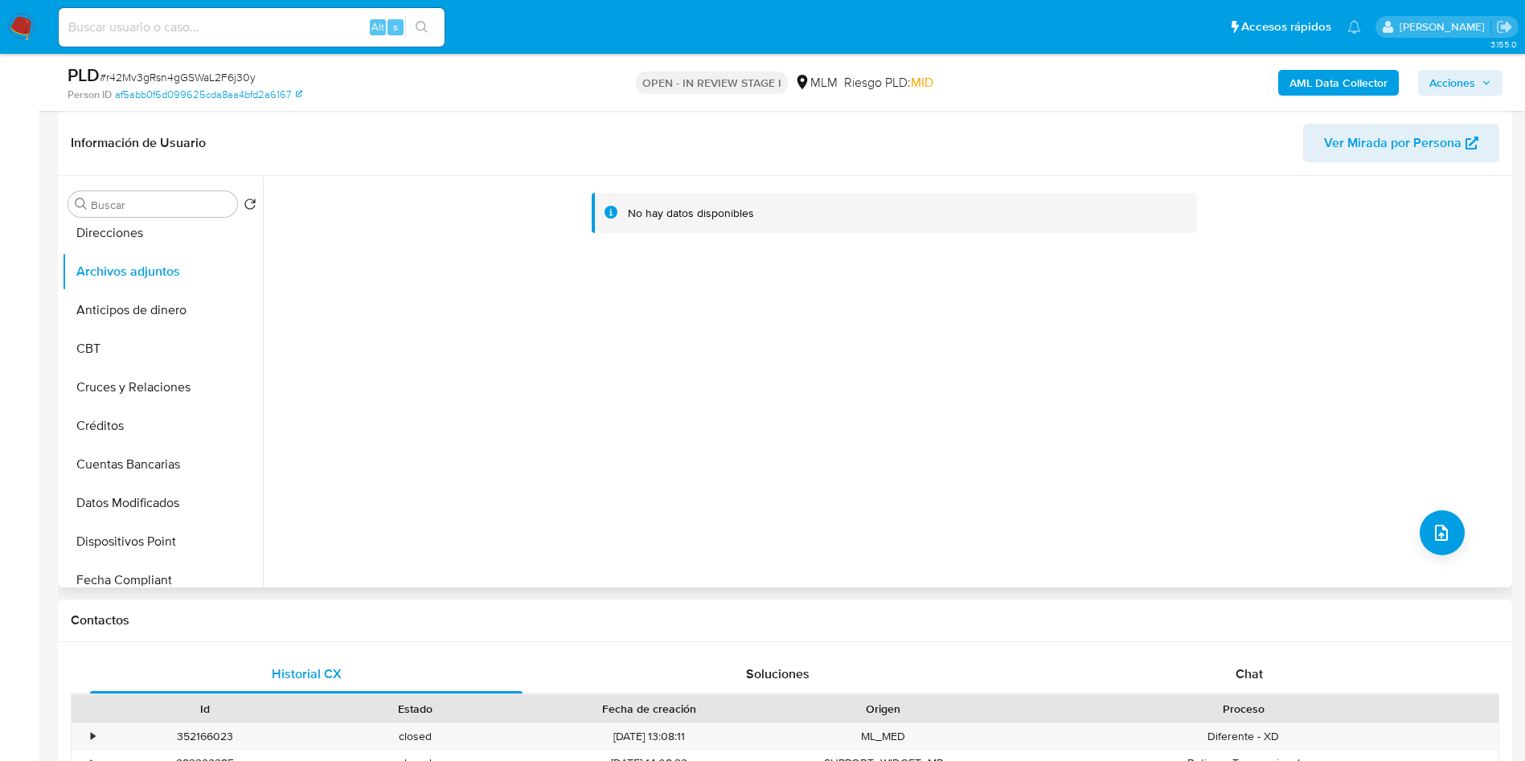
click at [957, 450] on div "No hay datos disponibles" at bounding box center [886, 382] width 1246 height 412
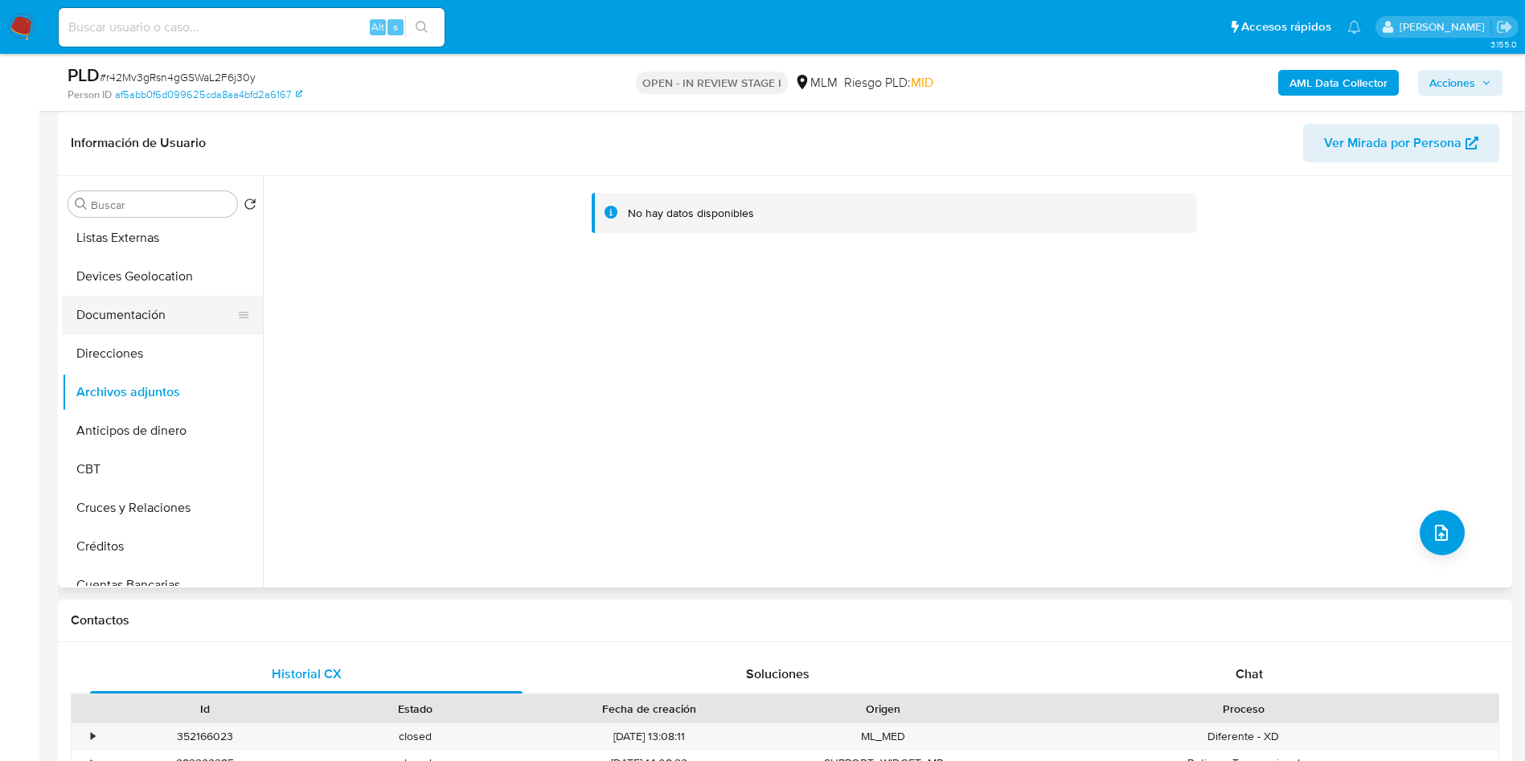
scroll to position [0, 0]
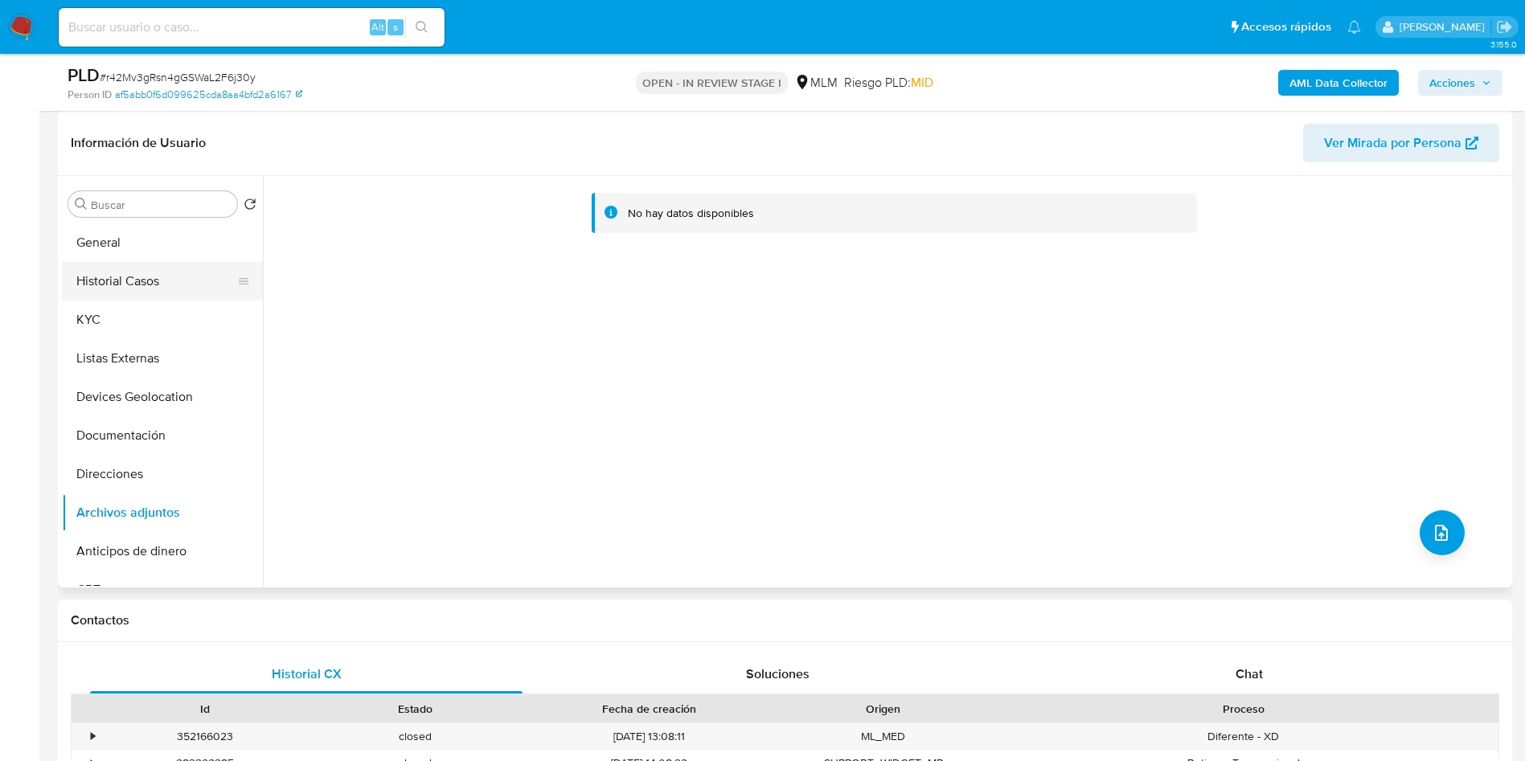
click at [142, 279] on button "Historial Casos" at bounding box center [156, 281] width 188 height 39
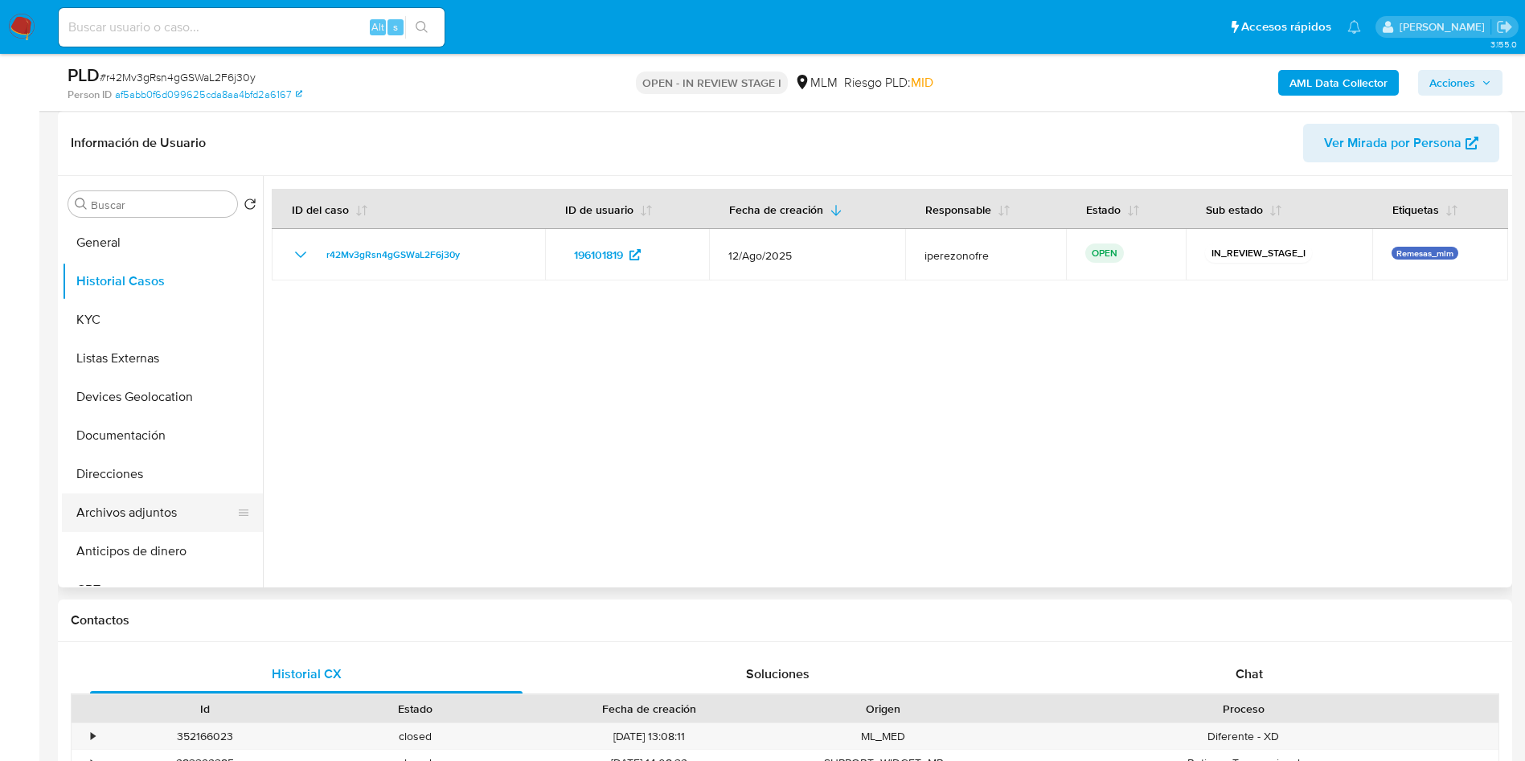
click at [143, 502] on button "Archivos adjuntos" at bounding box center [156, 513] width 188 height 39
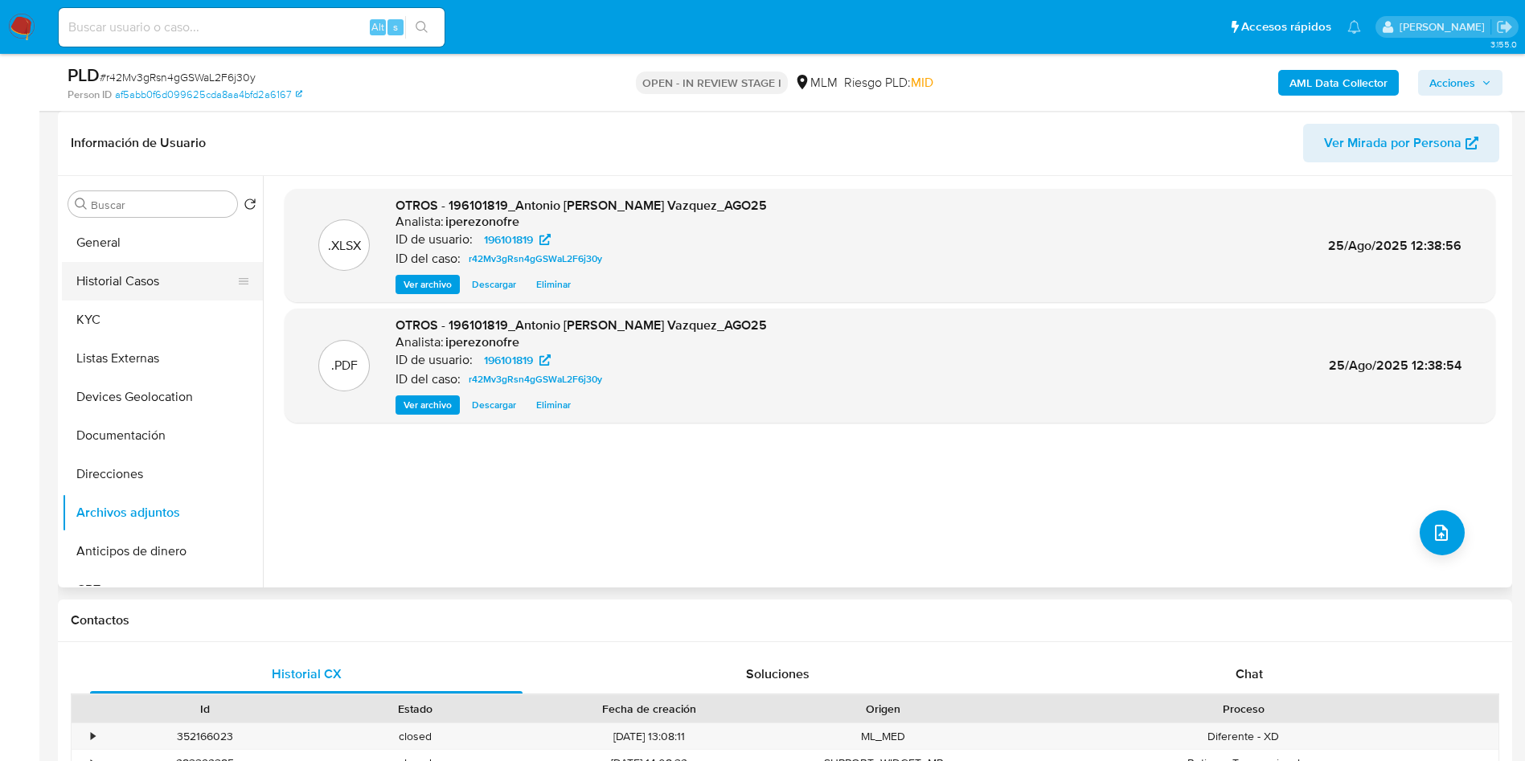
click at [118, 277] on button "Historial Casos" at bounding box center [156, 281] width 188 height 39
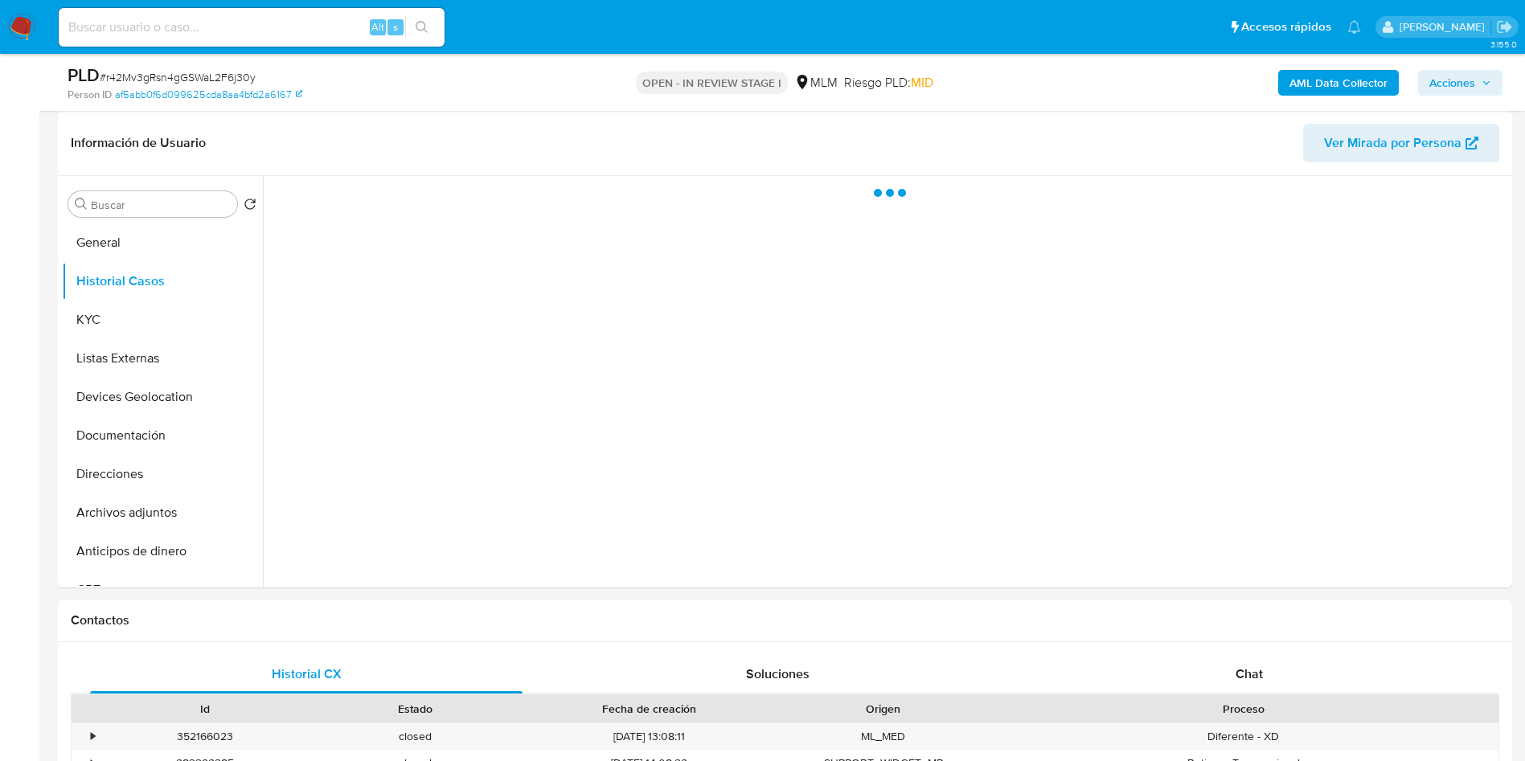
click at [1452, 83] on span "Acciones" at bounding box center [1453, 83] width 46 height 26
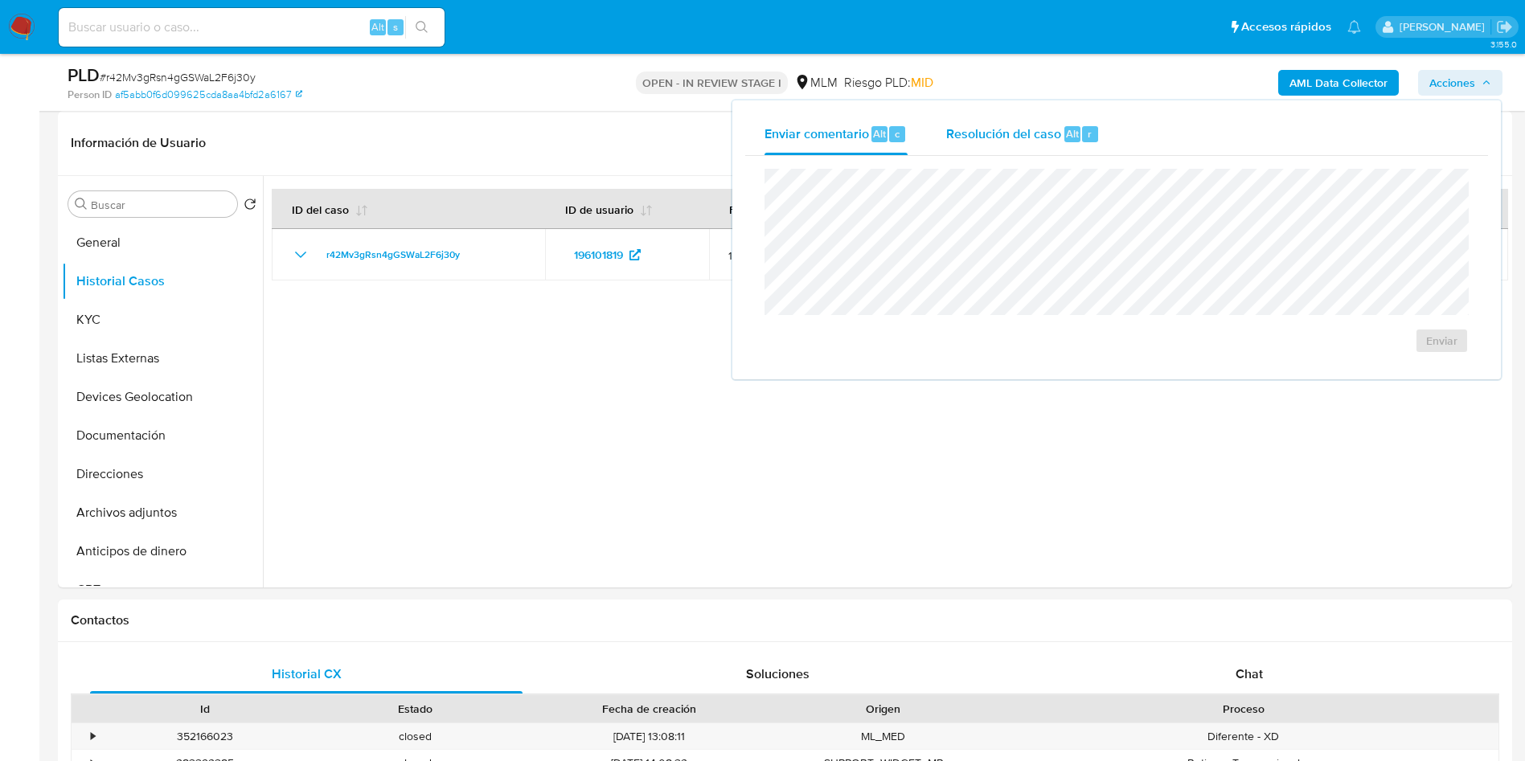
click at [974, 126] on span "Resolución del caso" at bounding box center [1003, 133] width 115 height 18
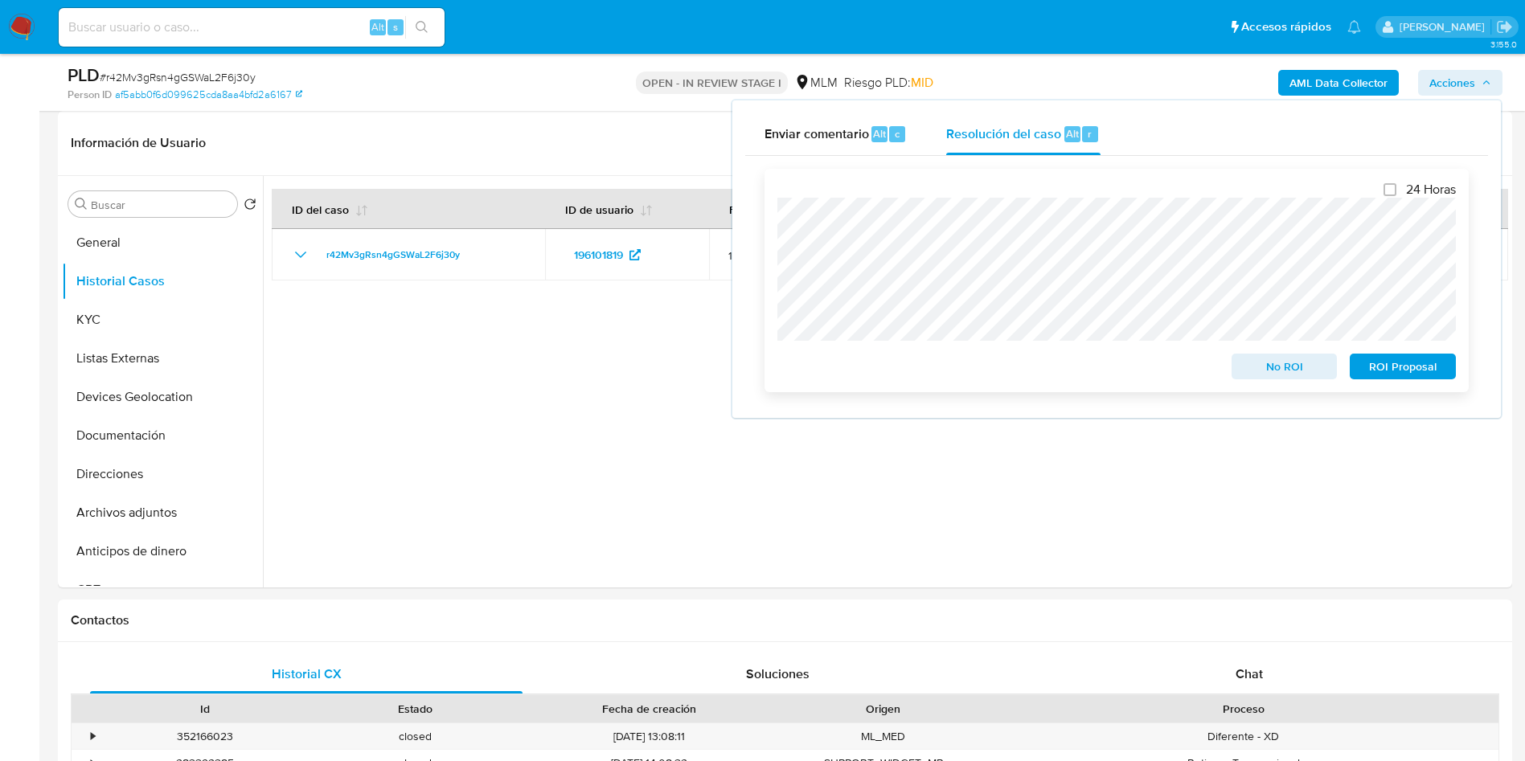
click at [1389, 371] on span "ROI Proposal" at bounding box center [1403, 366] width 84 height 23
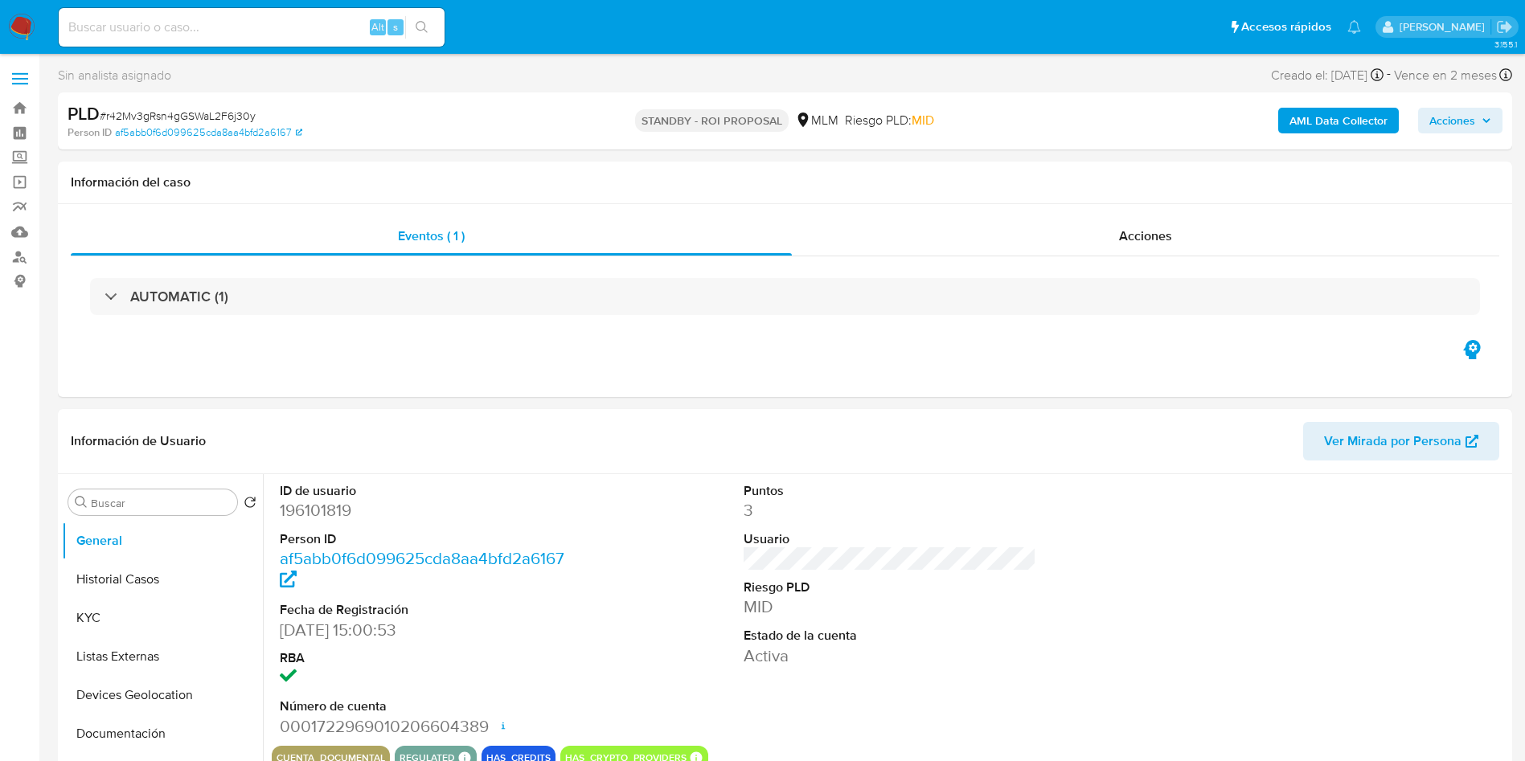
select select "10"
click at [1170, 583] on div "ID de usuario 196101819 Person ID af5abb0f6d099625cda8aa4bfd2a6167 Fecha de Reg…" at bounding box center [890, 610] width 1237 height 272
click at [1465, 114] on span "Acciones" at bounding box center [1453, 121] width 46 height 26
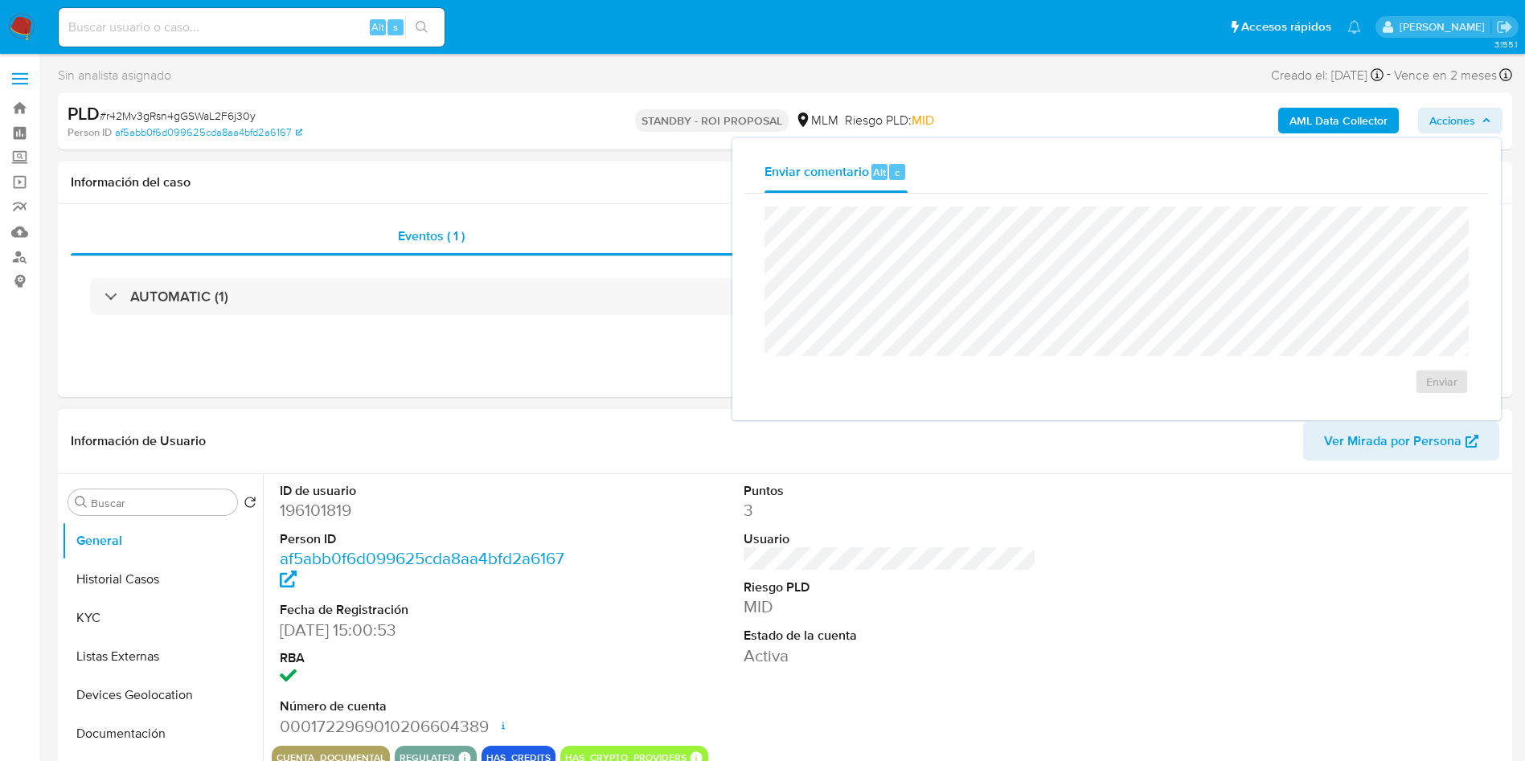
click at [1109, 492] on div "ID de usuario 196101819 Person ID af5abb0f6d099625cda8aa4bfd2a6167 Fecha de Reg…" at bounding box center [890, 610] width 1237 height 272
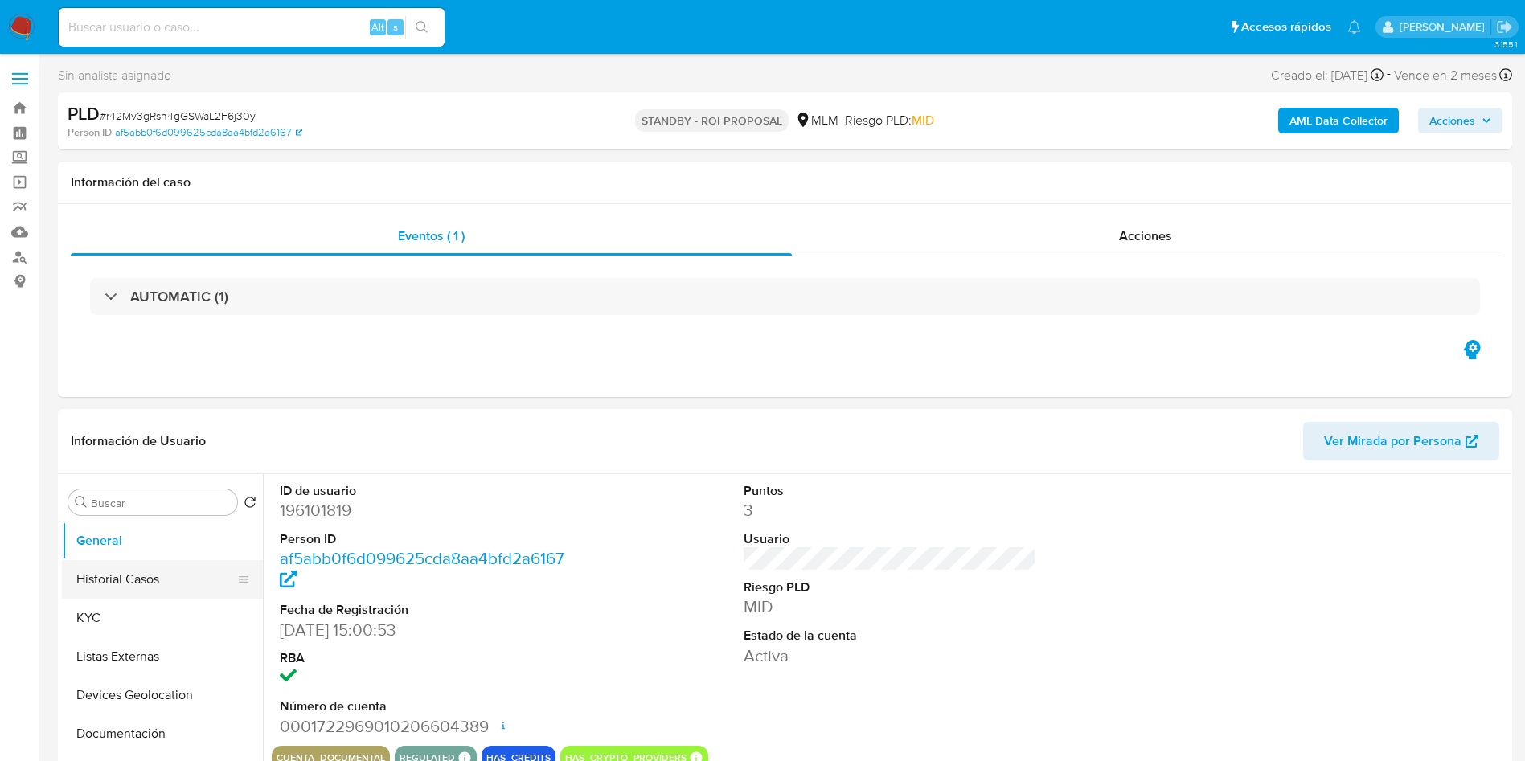
click at [128, 586] on button "Historial Casos" at bounding box center [156, 579] width 188 height 39
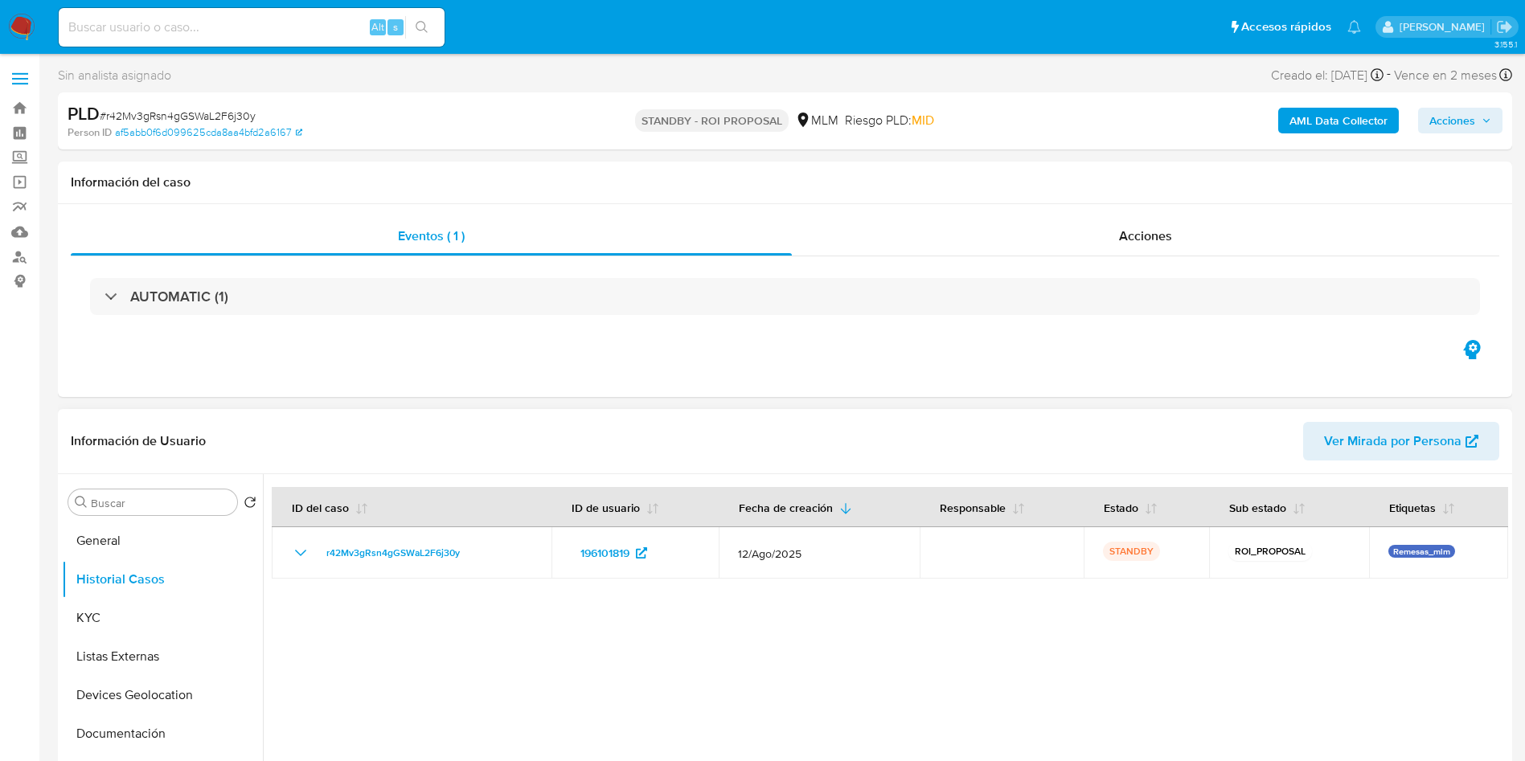
click at [924, 660] on div at bounding box center [886, 680] width 1246 height 412
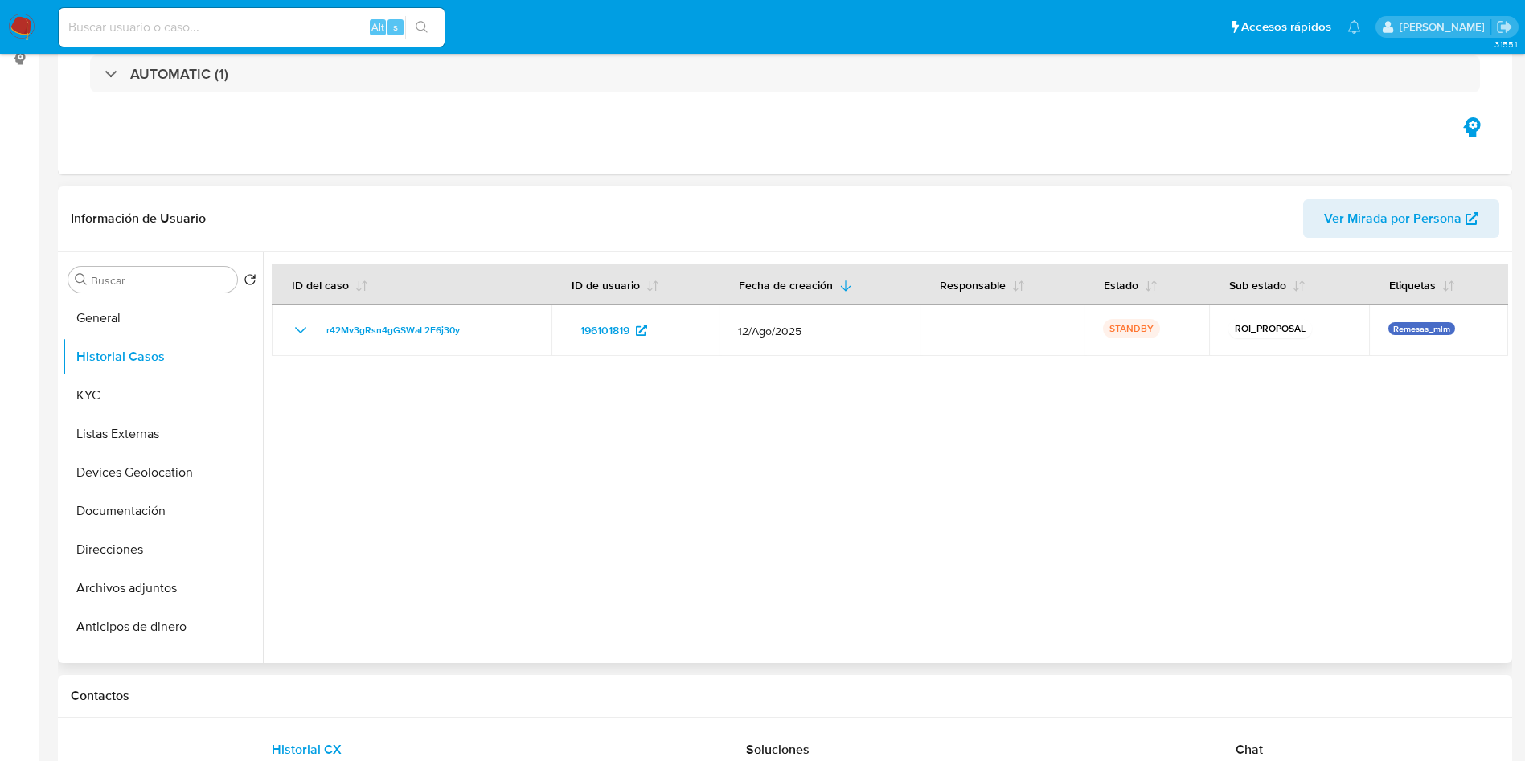
scroll to position [603, 0]
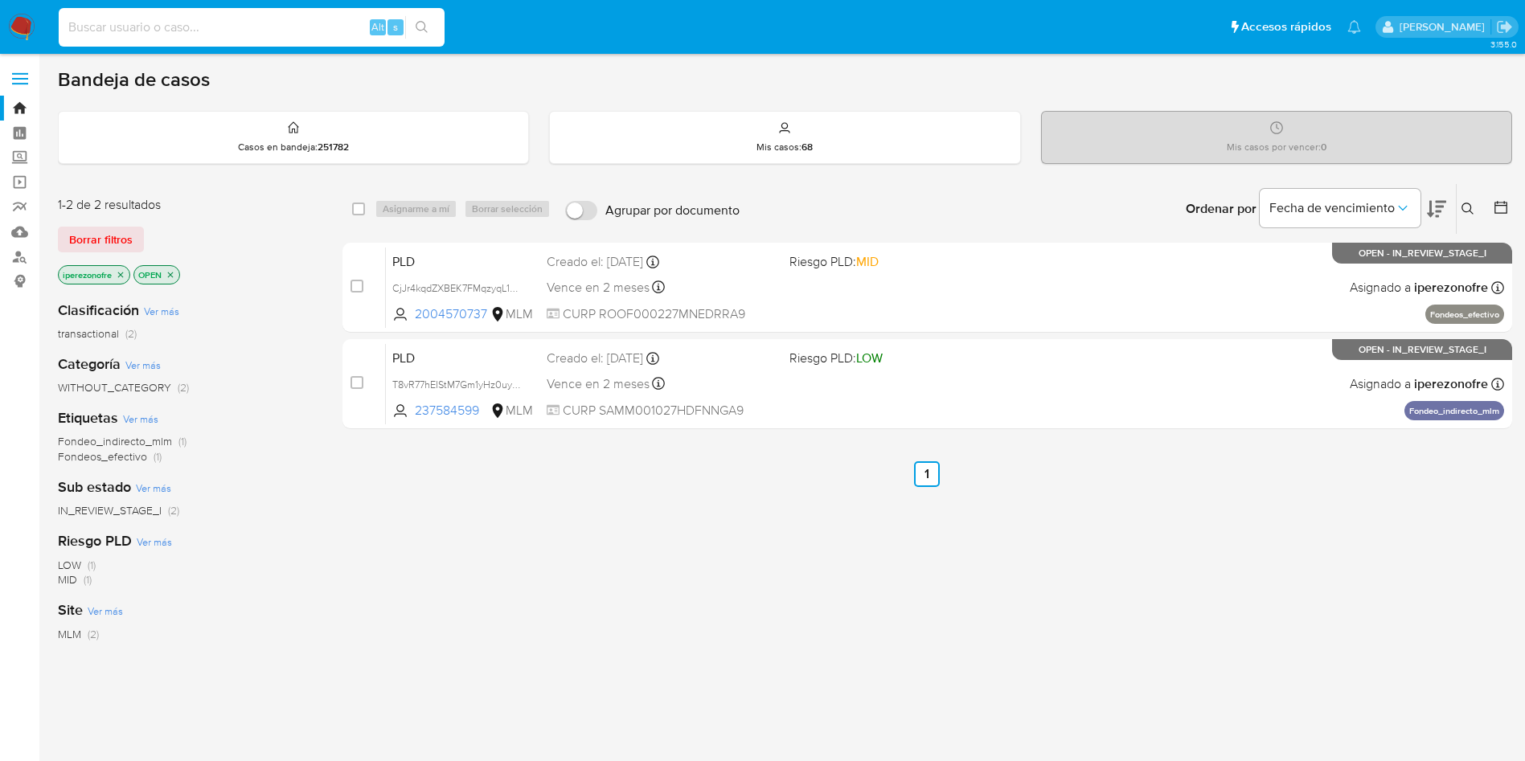
click at [225, 29] on input at bounding box center [252, 27] width 386 height 21
paste input "241378216"
type input "241378216"
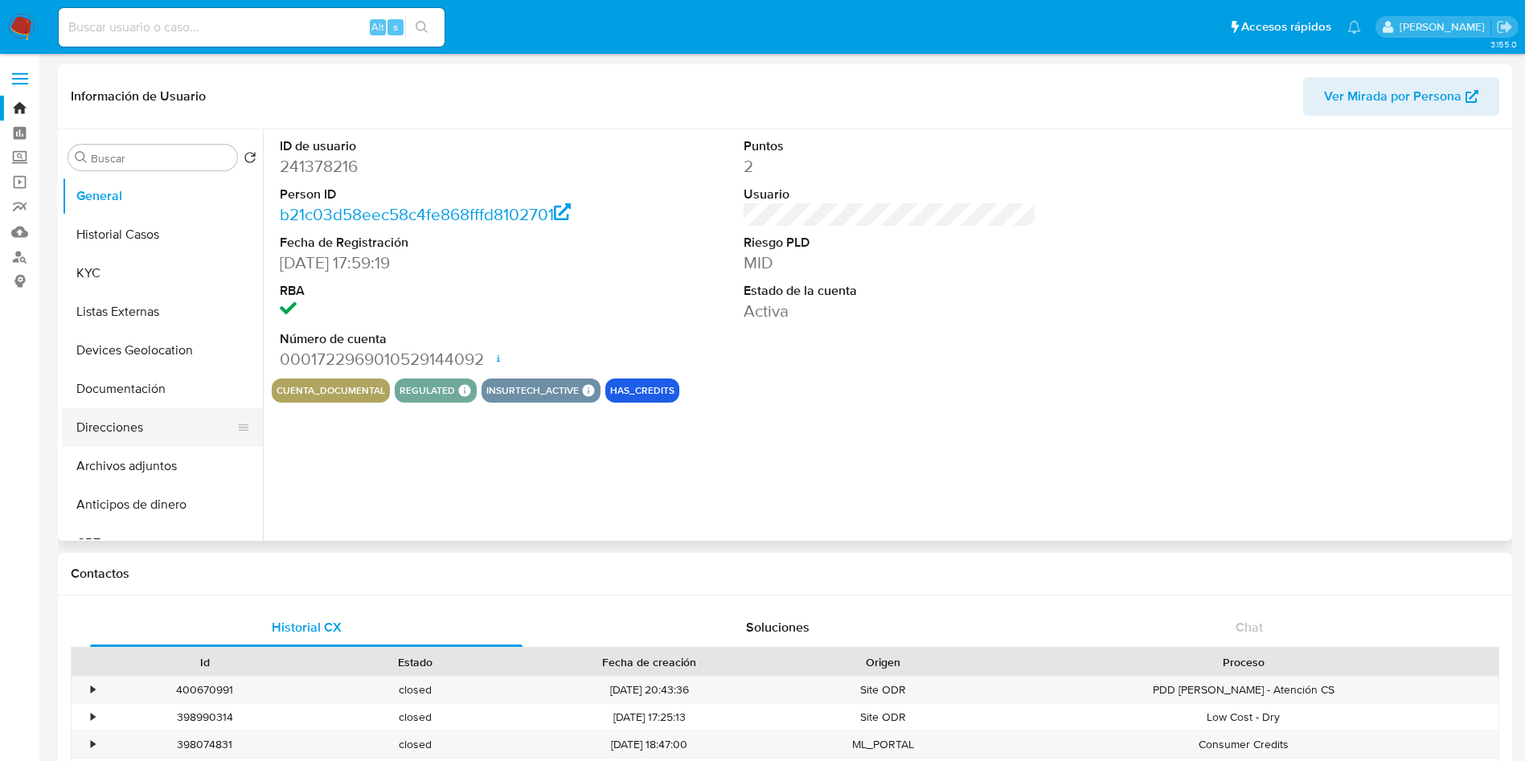
select select "10"
click at [150, 392] on button "Documentación" at bounding box center [156, 389] width 188 height 39
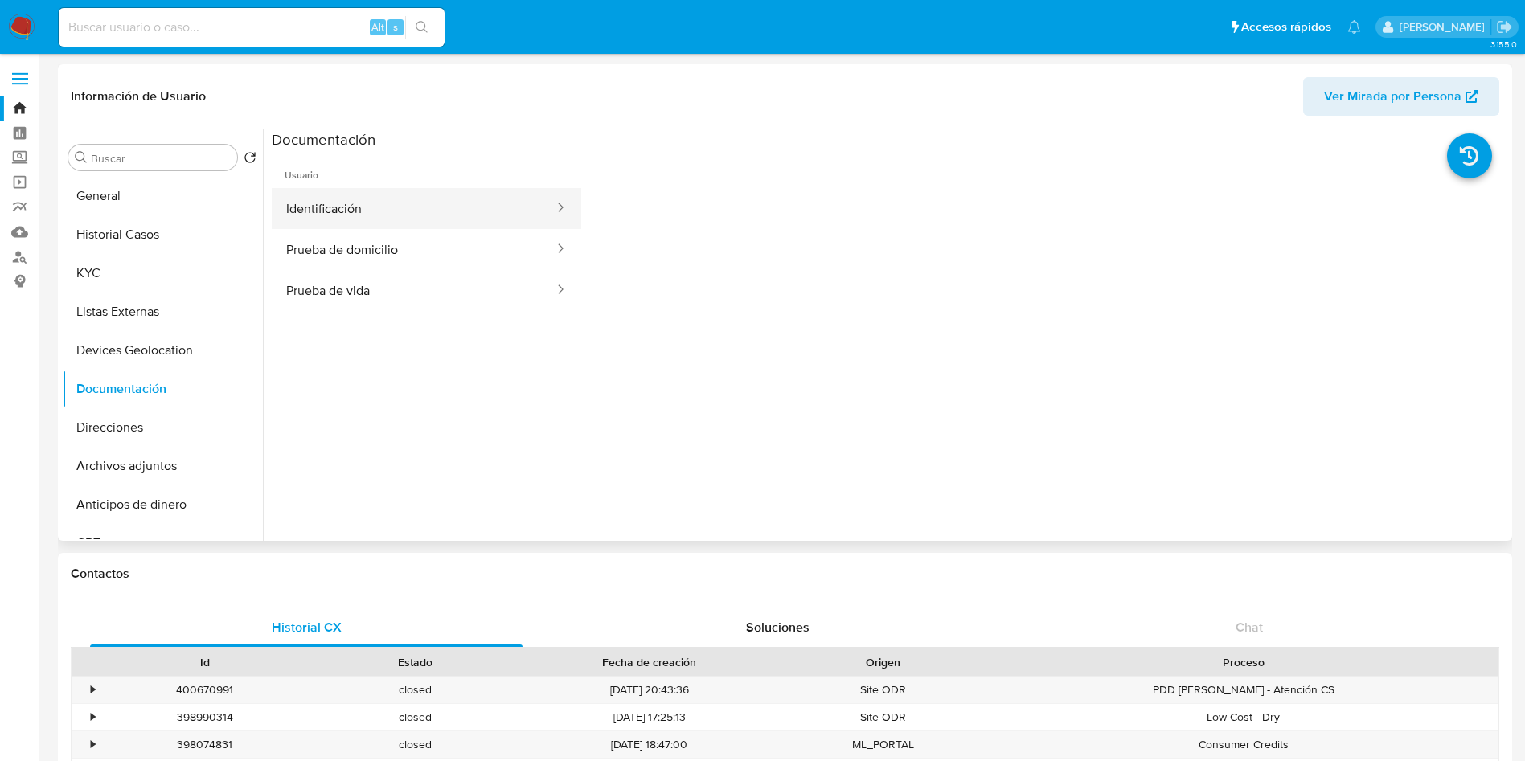
click at [414, 200] on button "Identificación" at bounding box center [414, 208] width 284 height 41
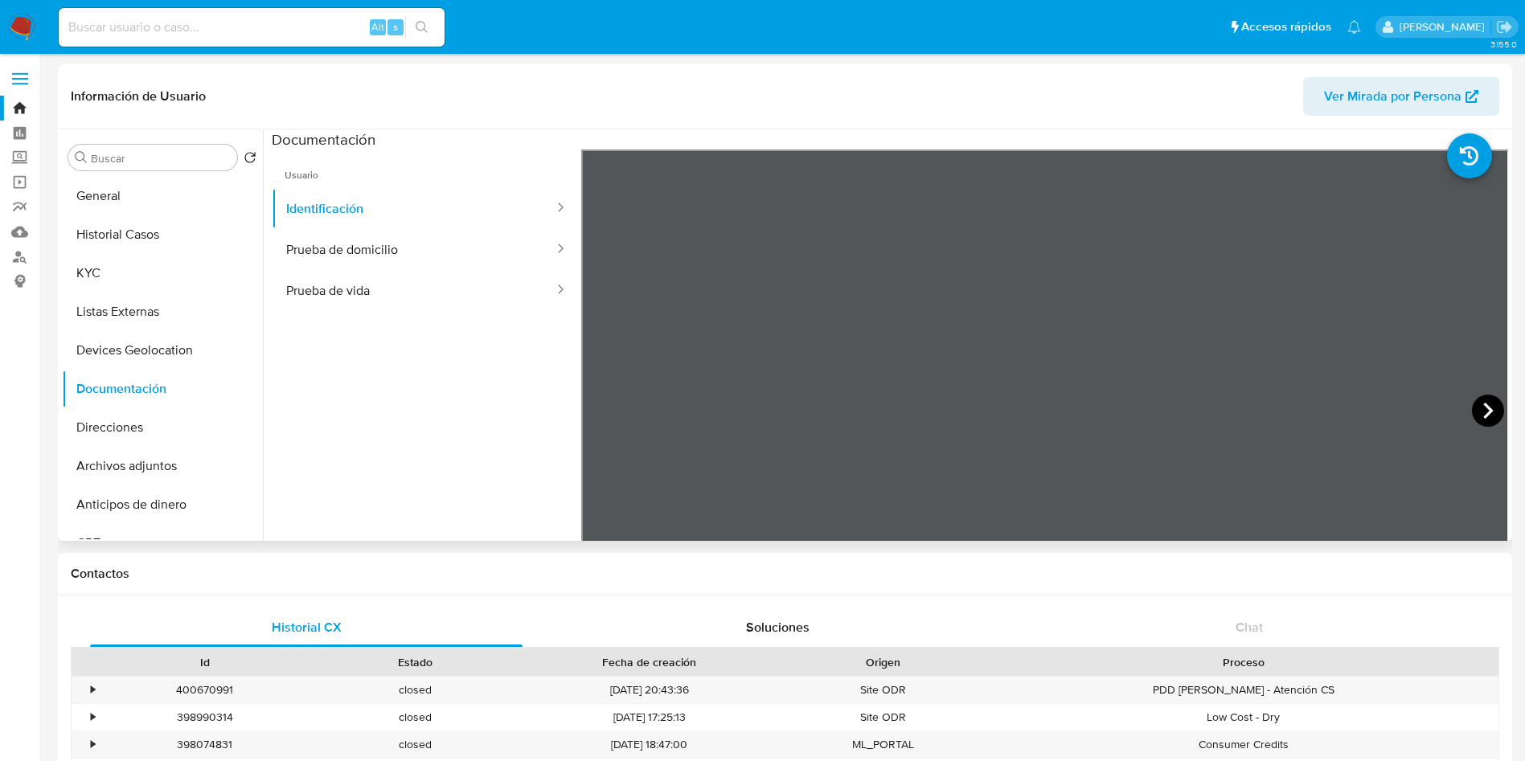
click at [1484, 406] on icon at bounding box center [1489, 411] width 10 height 16
